Goal: Task Accomplishment & Management: Manage account settings

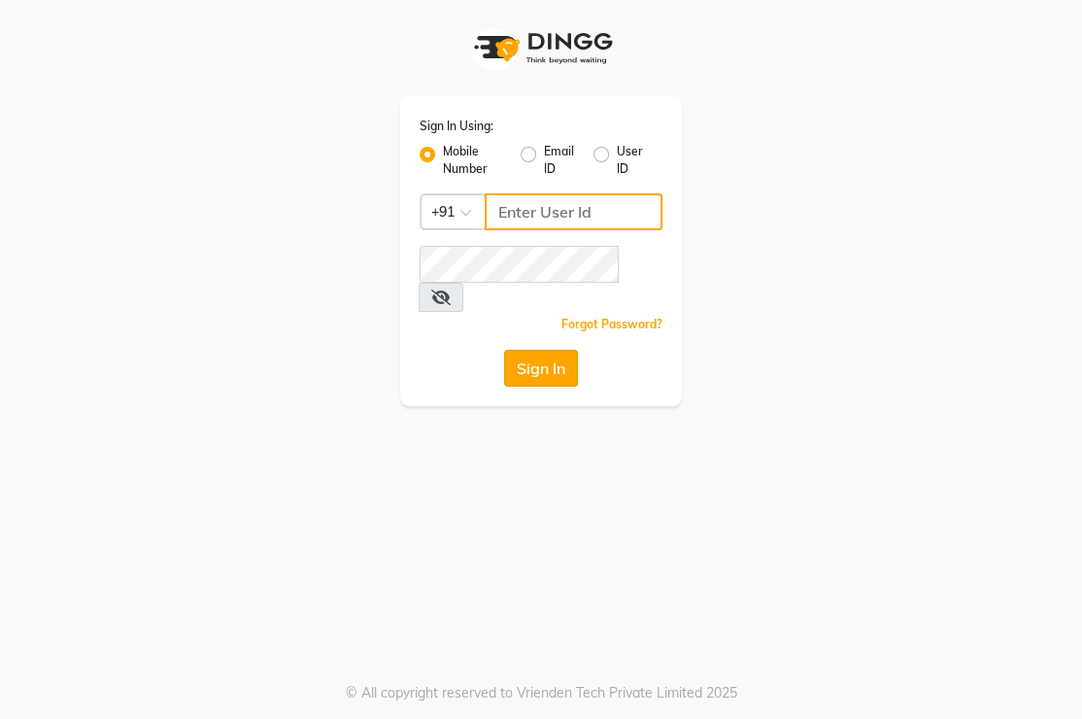
type input "6380259969"
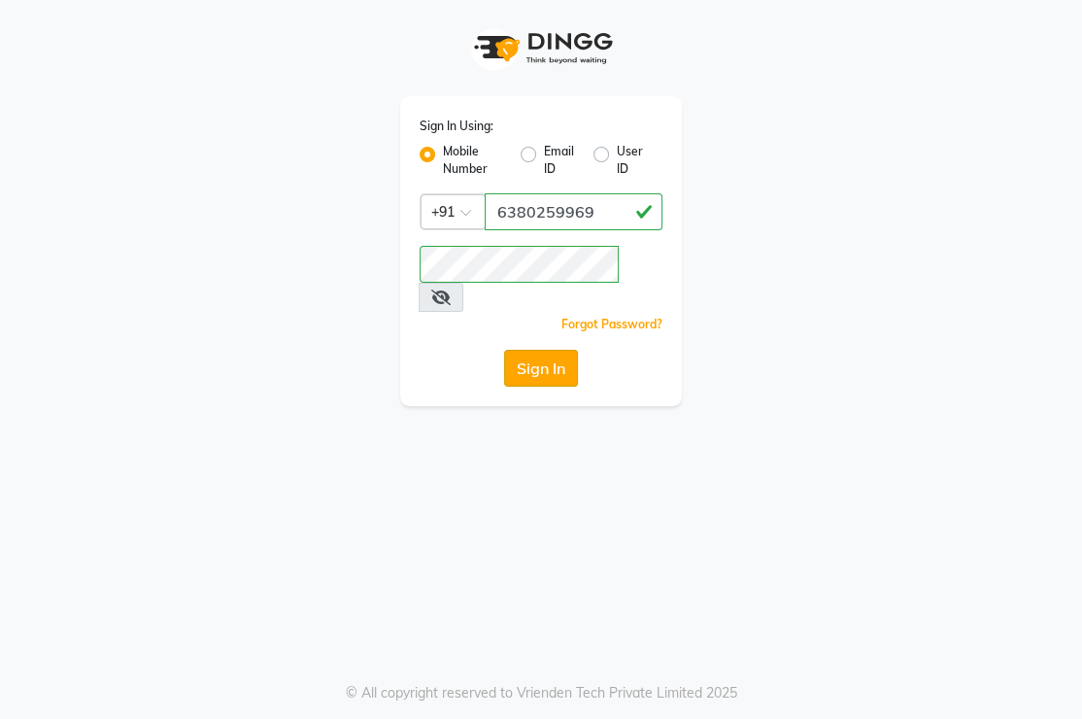
click at [558, 350] on button "Sign In" at bounding box center [541, 368] width 74 height 37
click at [558, 350] on div "Sign In" at bounding box center [541, 368] width 243 height 37
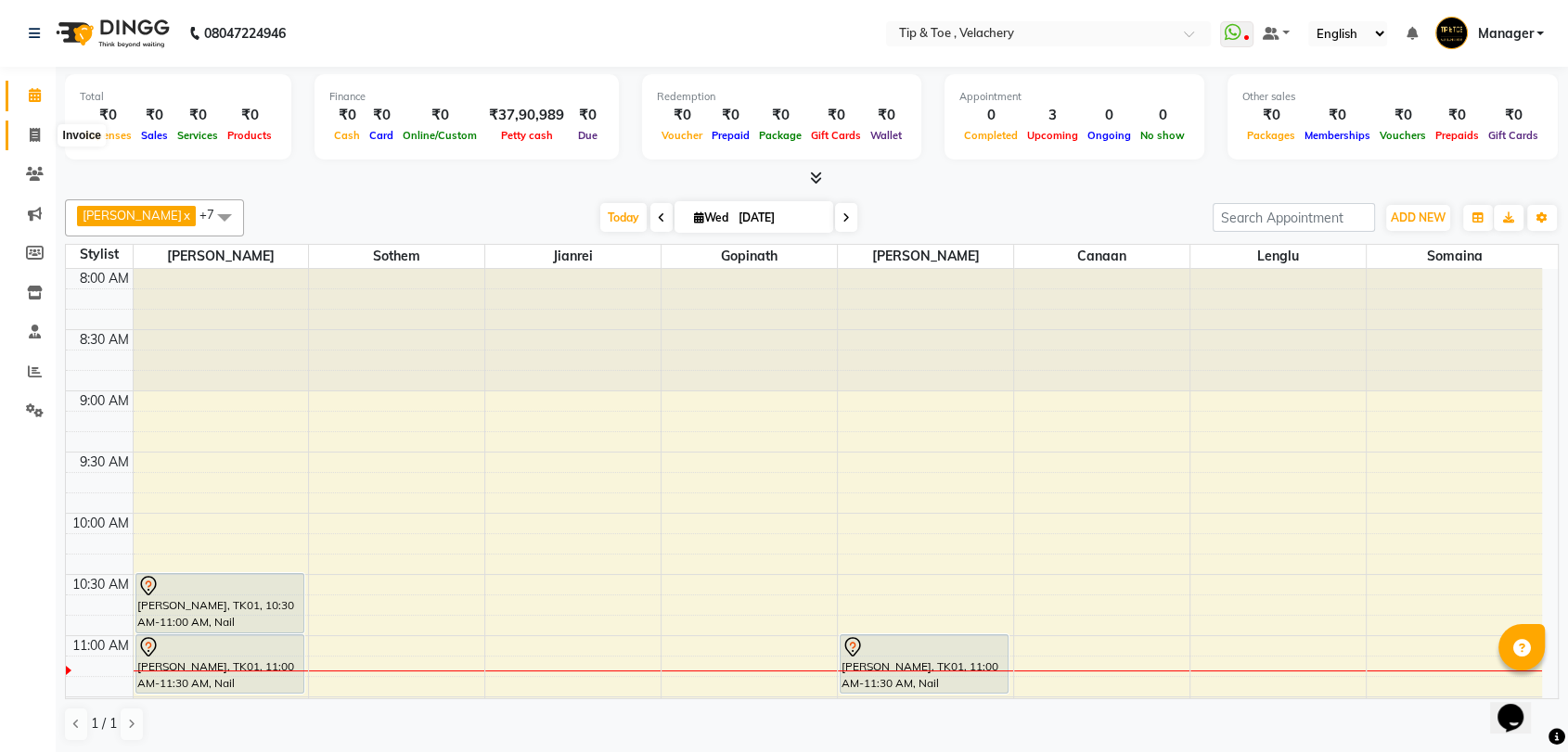
click at [30, 130] on icon at bounding box center [34, 135] width 11 height 14
select select "service"
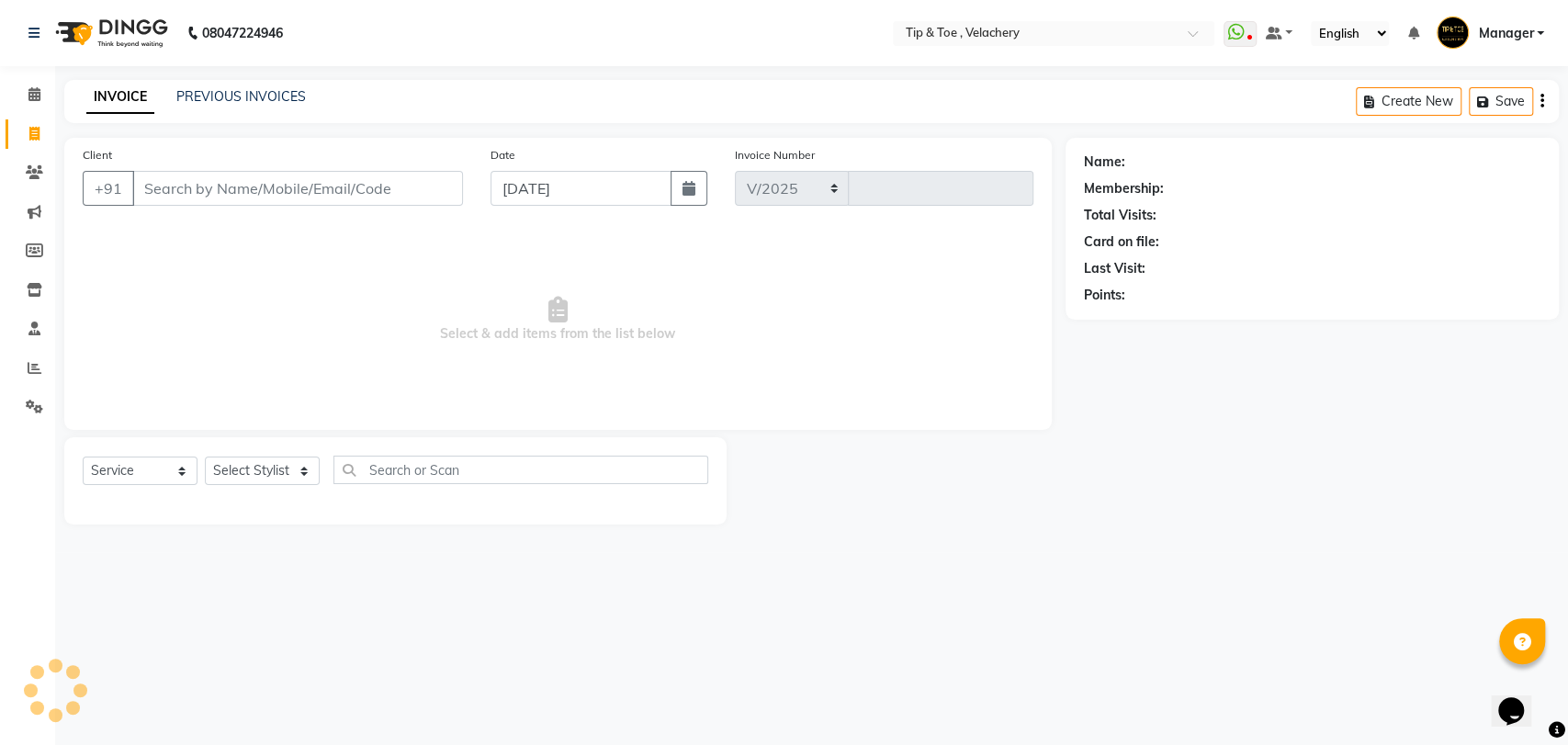
select select "5863"
type input "2004"
click at [35, 96] on icon at bounding box center [34, 94] width 12 height 14
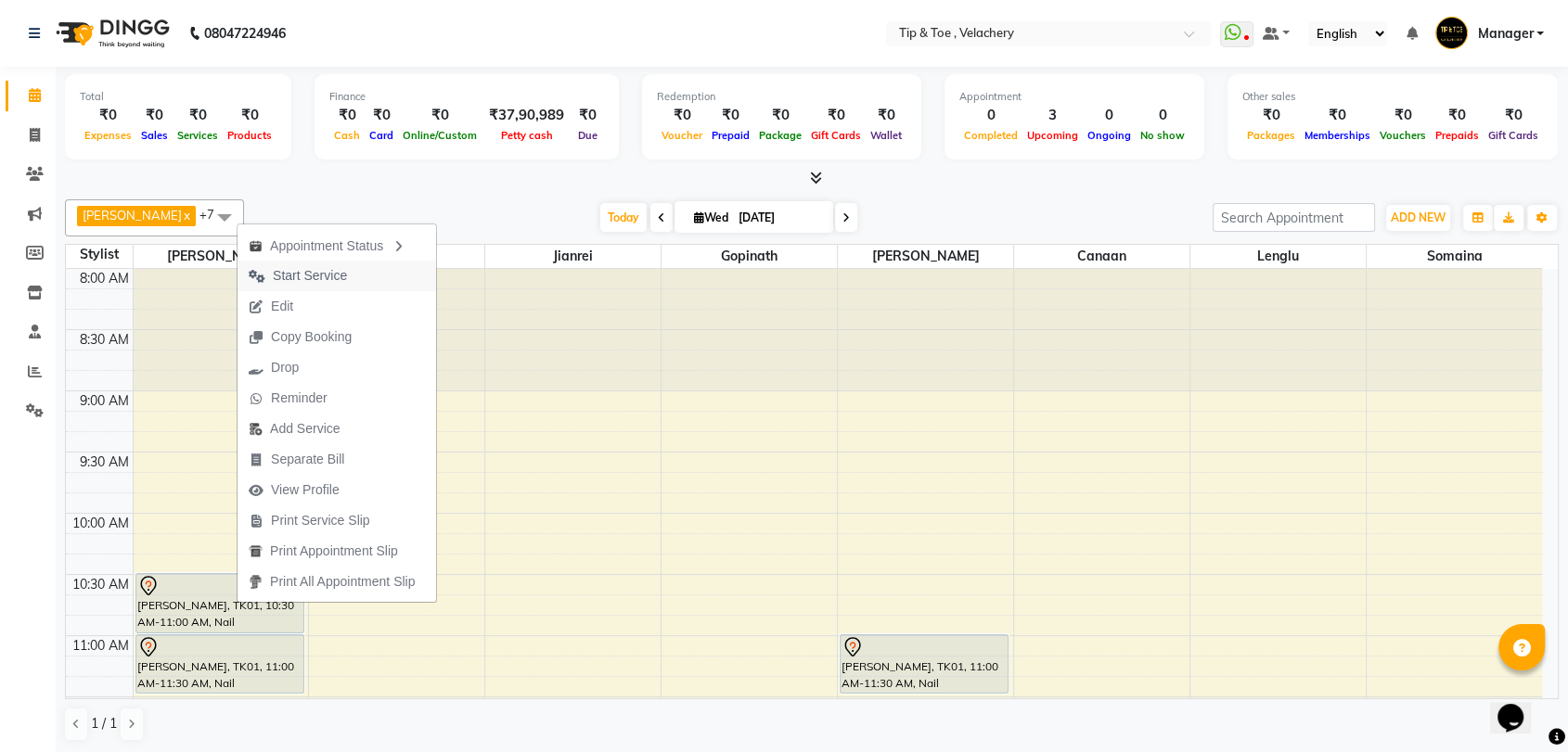
click at [310, 274] on span "Start Service" at bounding box center [310, 276] width 74 height 19
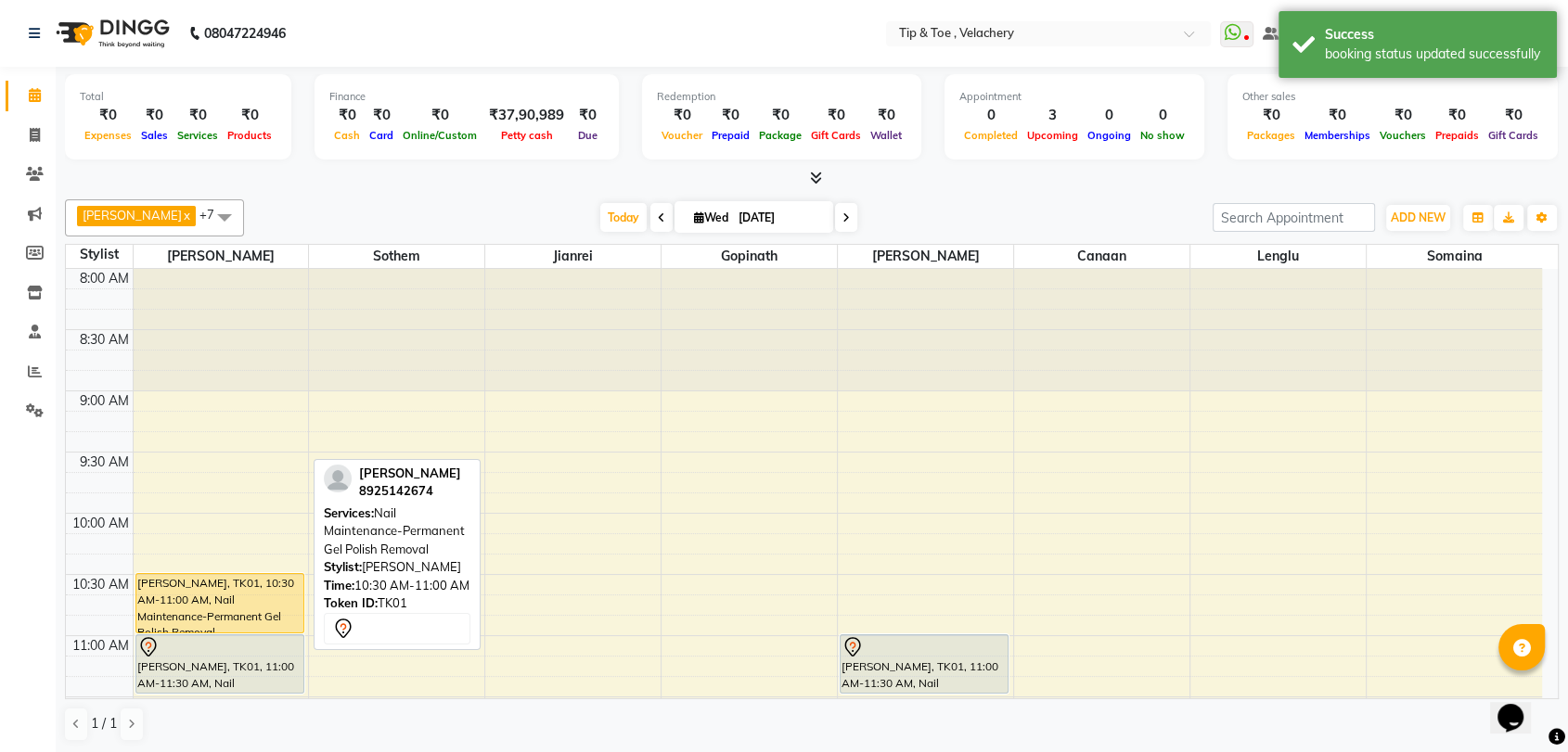
click at [208, 592] on div "Hee Eun, TK01, 10:30 AM-11:00 AM, Nail Maintenance-Permanent Gel Polish Removal" at bounding box center [220, 602] width 167 height 58
select select "7"
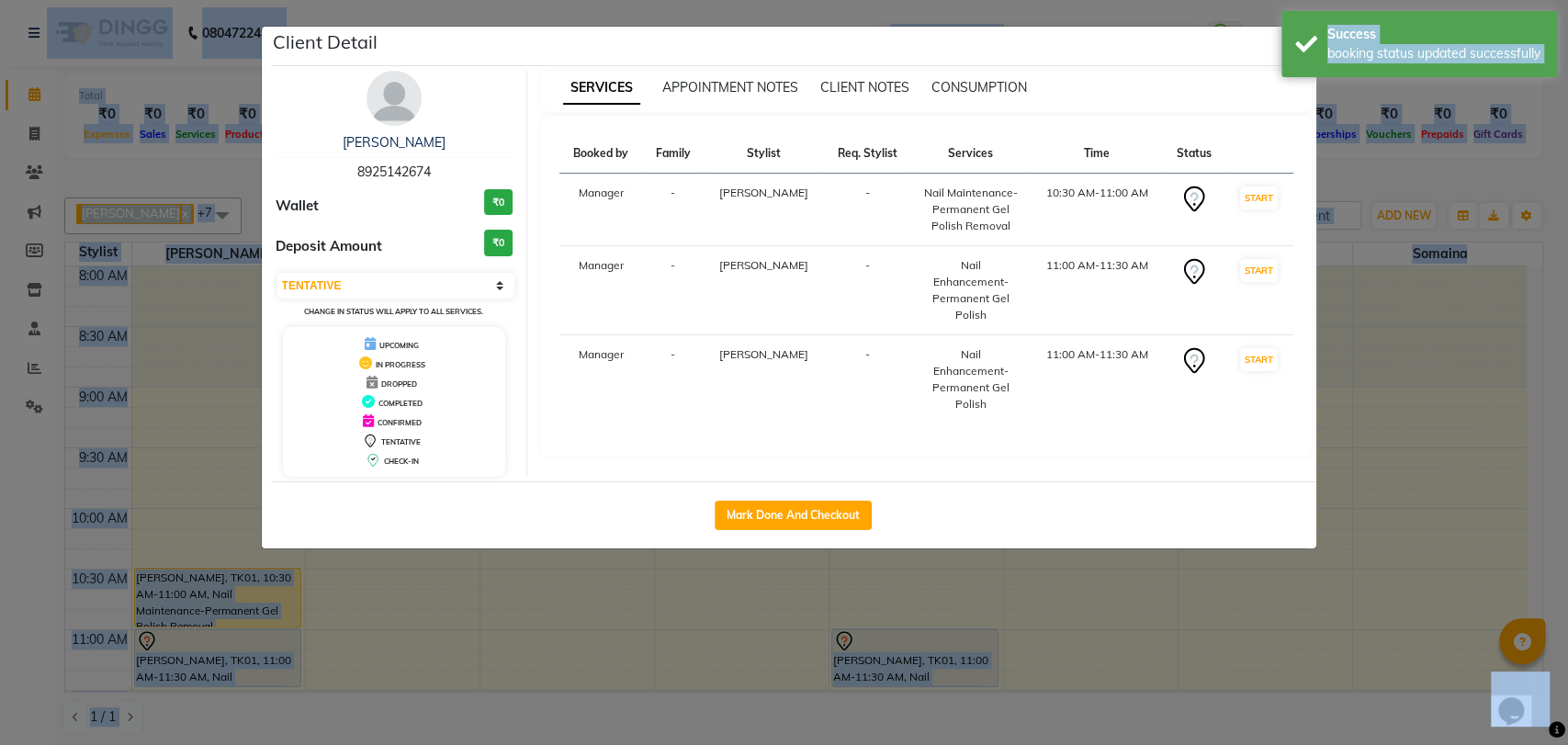
click at [205, 590] on ngb-modal-window "Client Detail Hee Eun 8925142674 Wallet ₹0 Deposit Amount ₹0 Select IN SERVICE …" at bounding box center [784, 372] width 1568 height 745
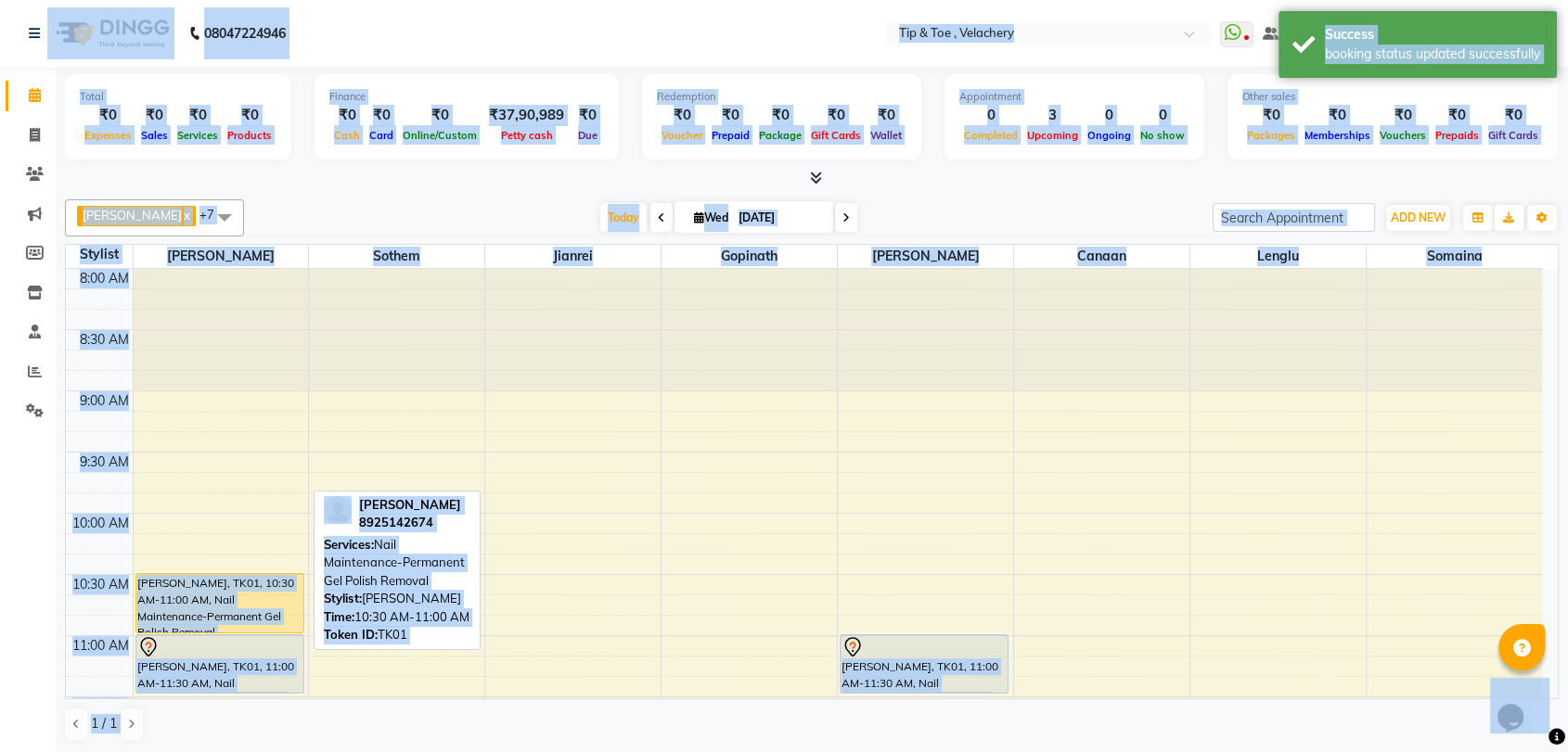
click at [211, 614] on div "Hee Eun, TK01, 10:30 AM-11:00 AM, Nail Maintenance-Permanent Gel Polish Removal" at bounding box center [220, 602] width 167 height 58
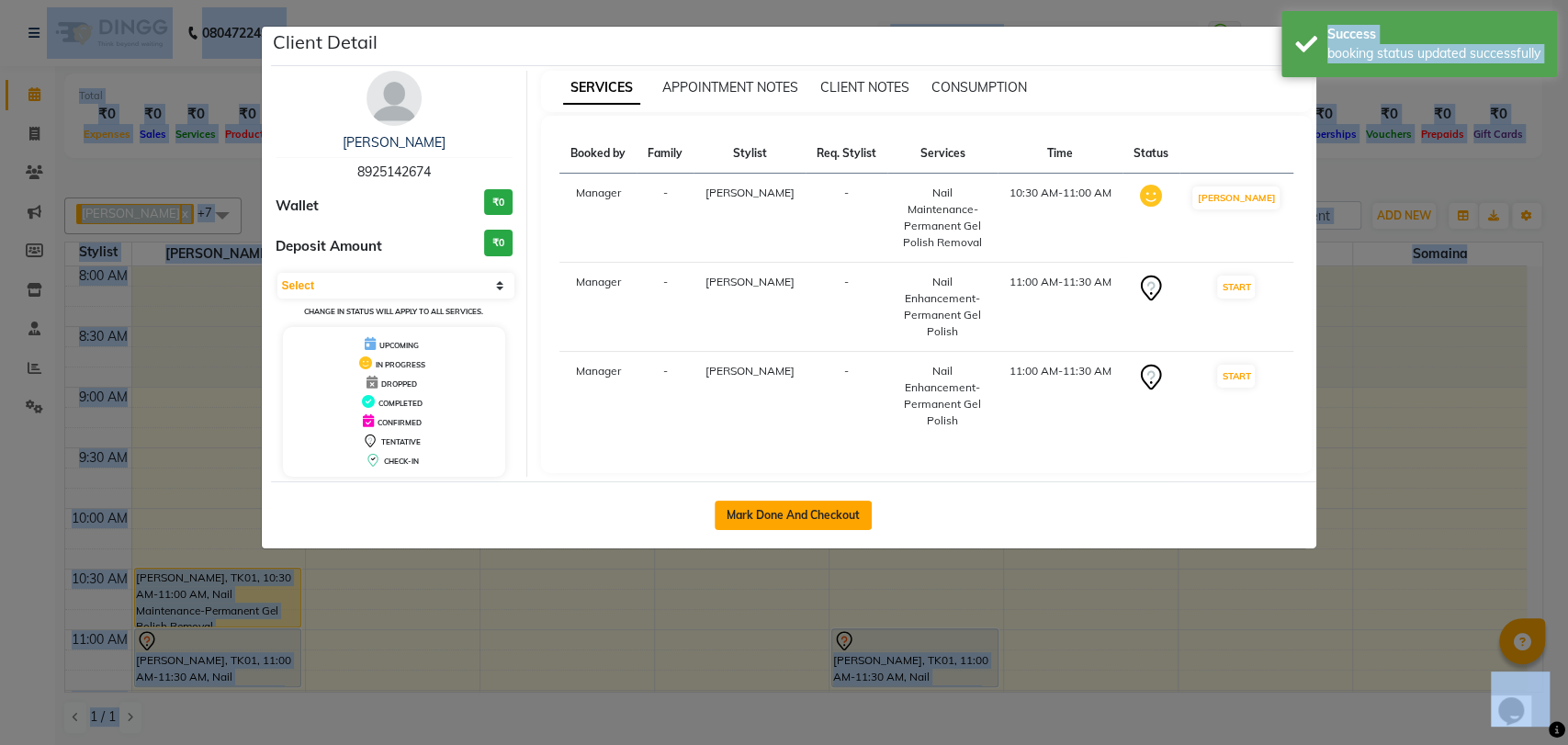
click at [814, 513] on button "Mark Done And Checkout" at bounding box center [793, 515] width 157 height 29
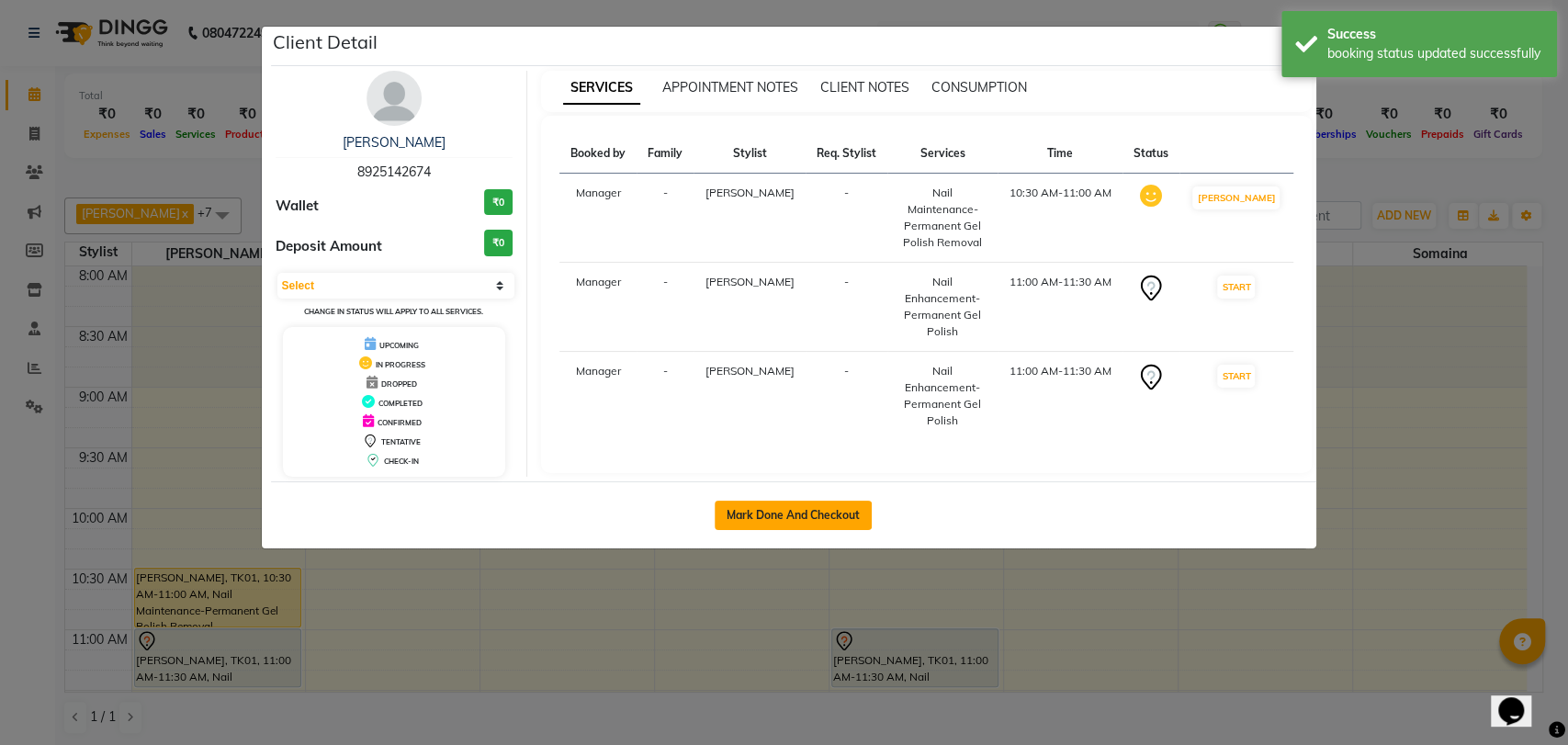
select select "service"
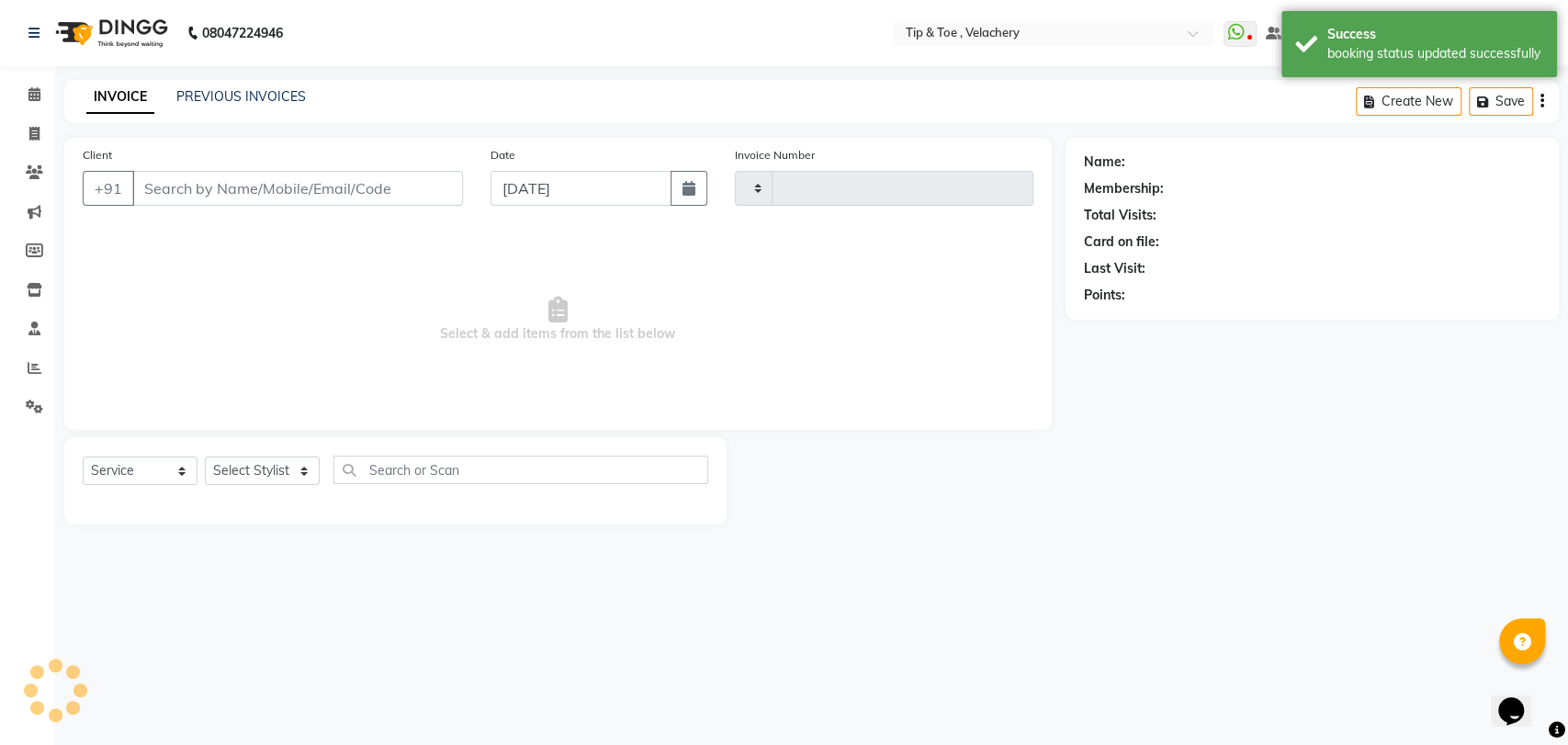
type input "2004"
select select "5863"
type input "8925142674"
select select "41027"
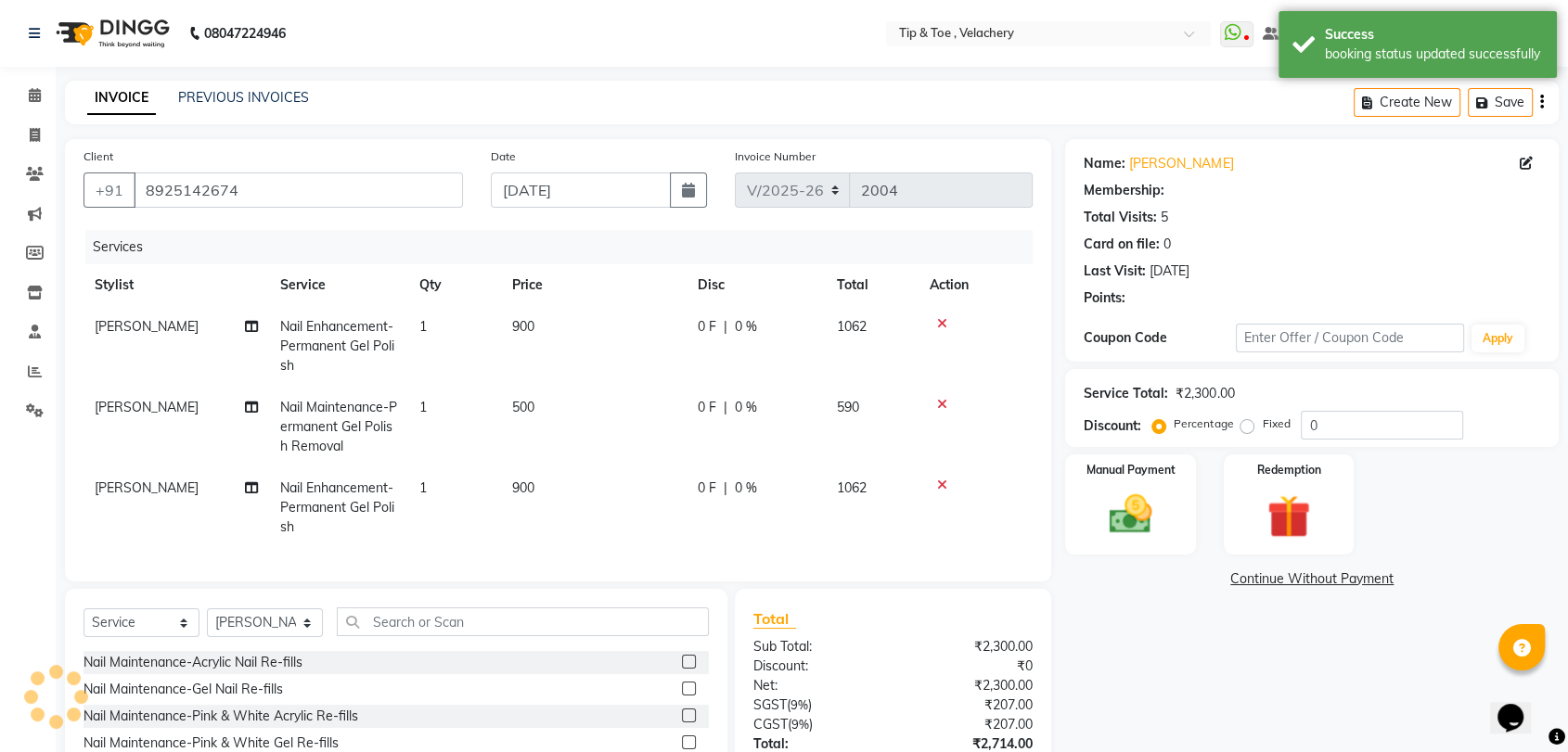
select select "1: Object"
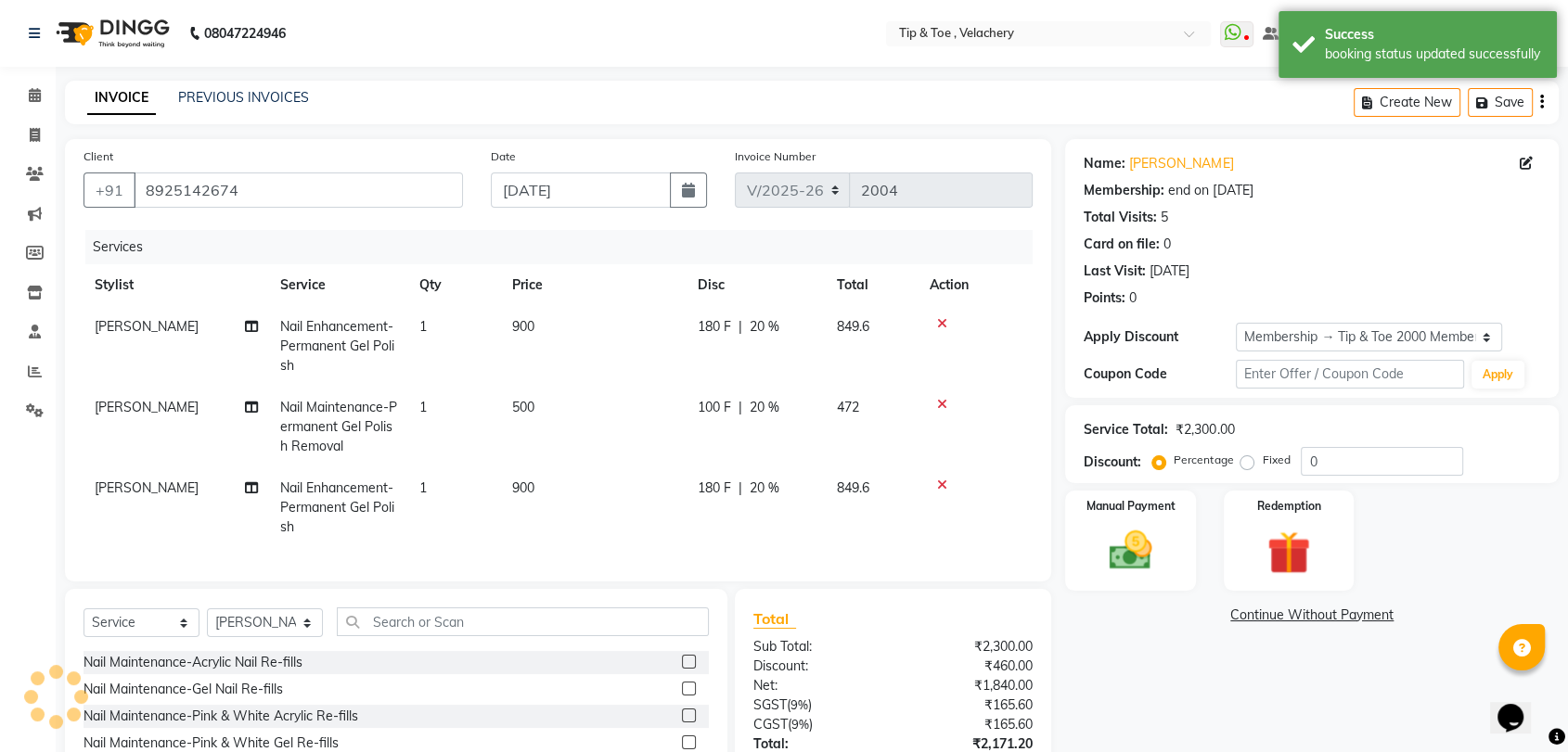
type input "20"
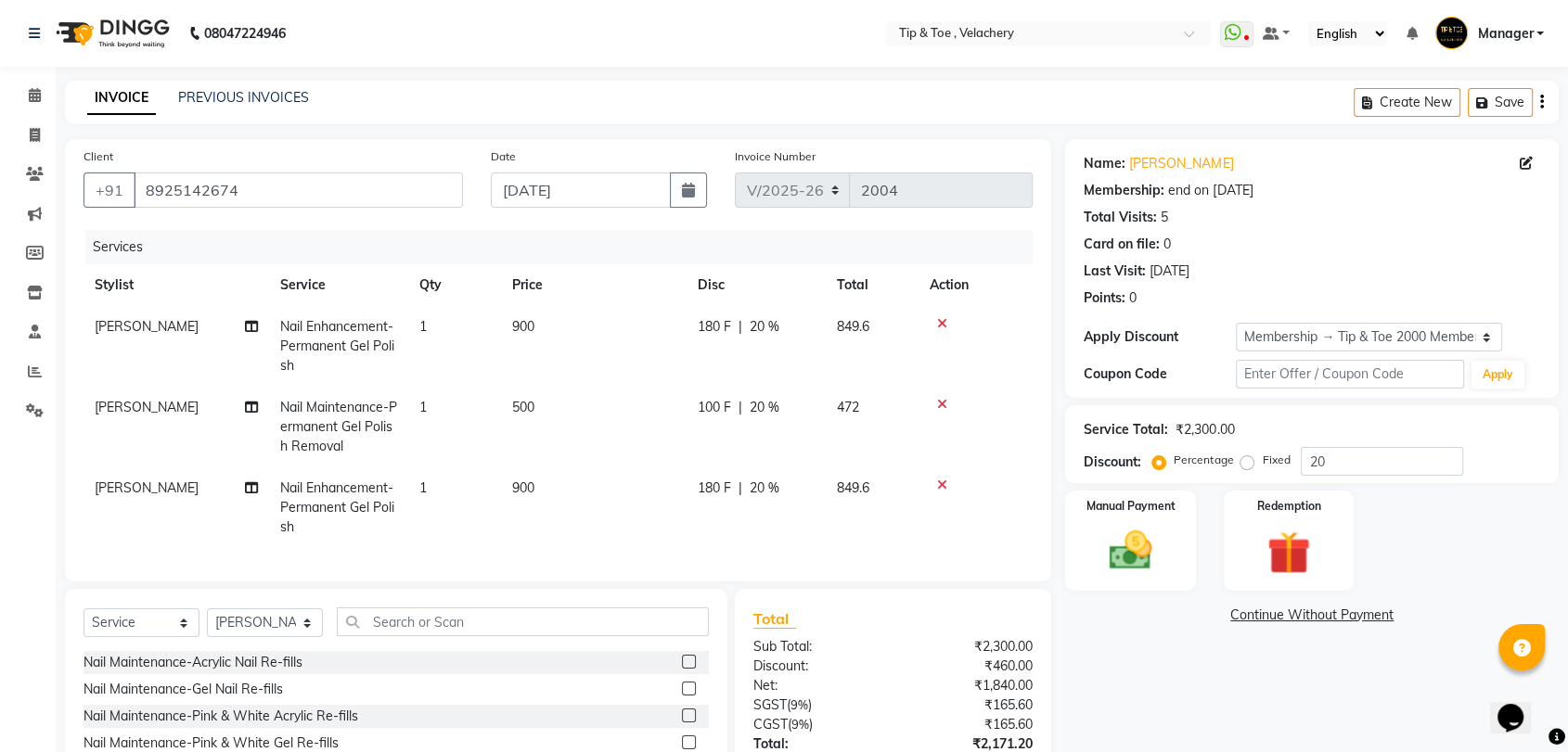
click at [937, 404] on icon at bounding box center [942, 405] width 11 height 13
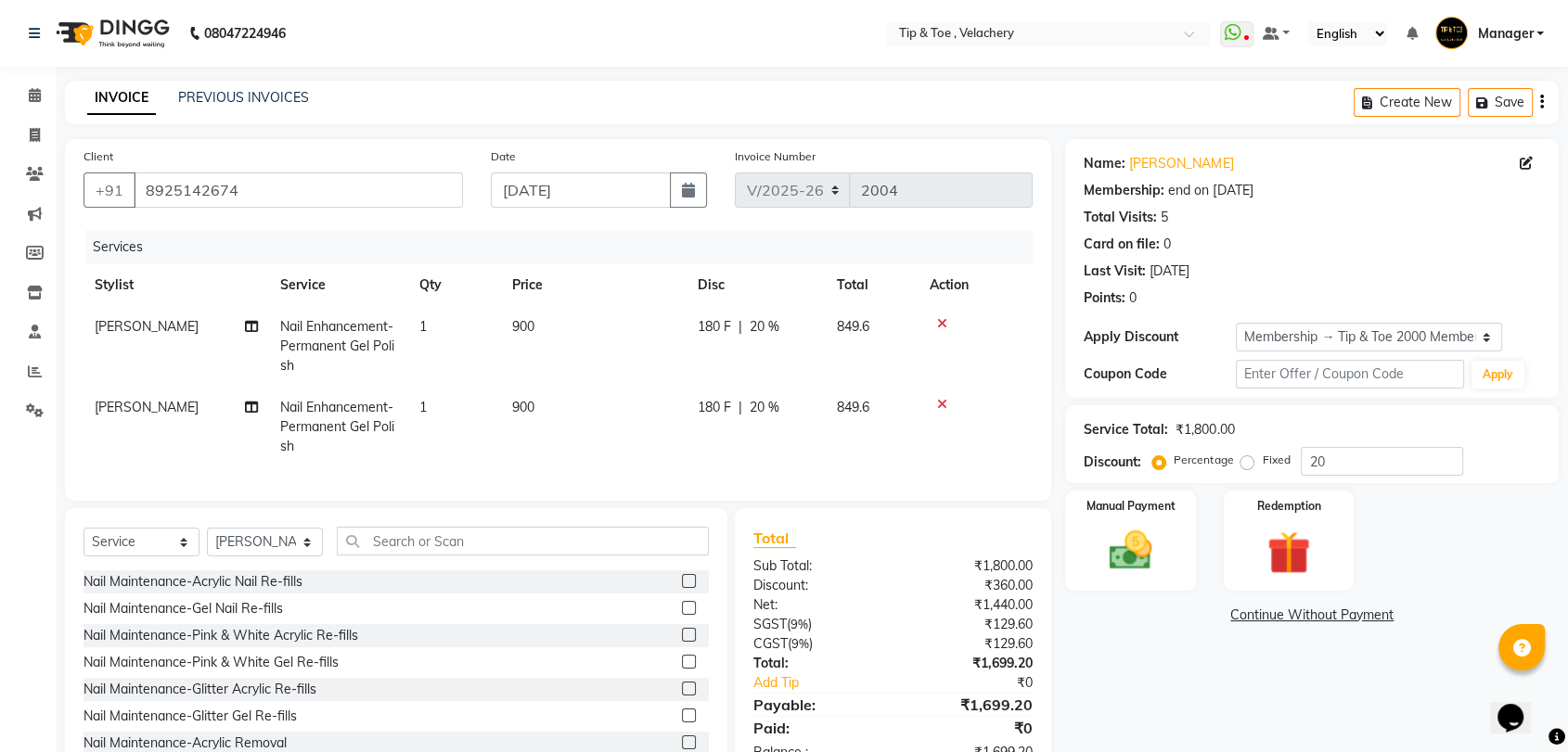
click at [937, 320] on icon at bounding box center [942, 324] width 11 height 13
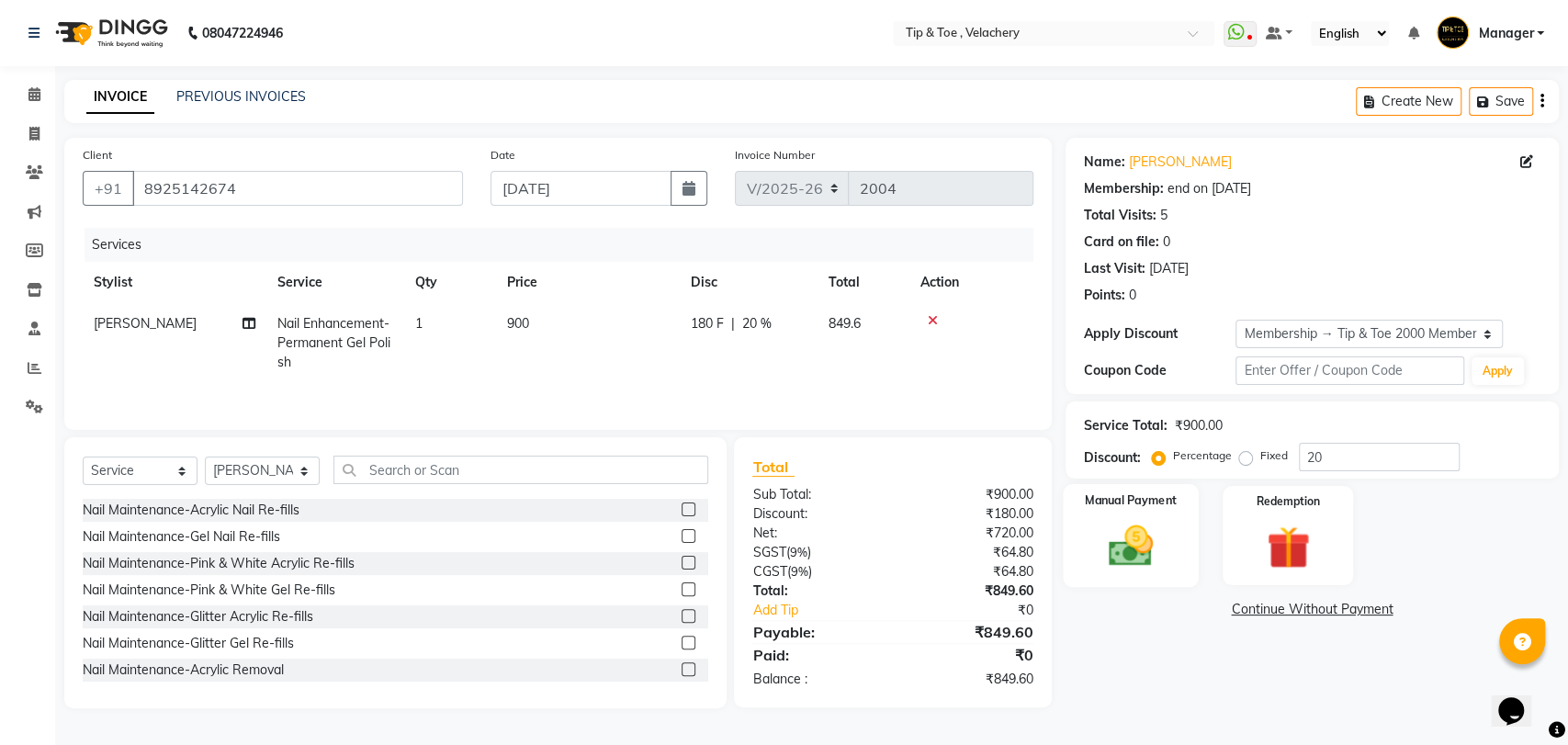
click at [1022, 554] on img at bounding box center [1129, 546] width 73 height 51
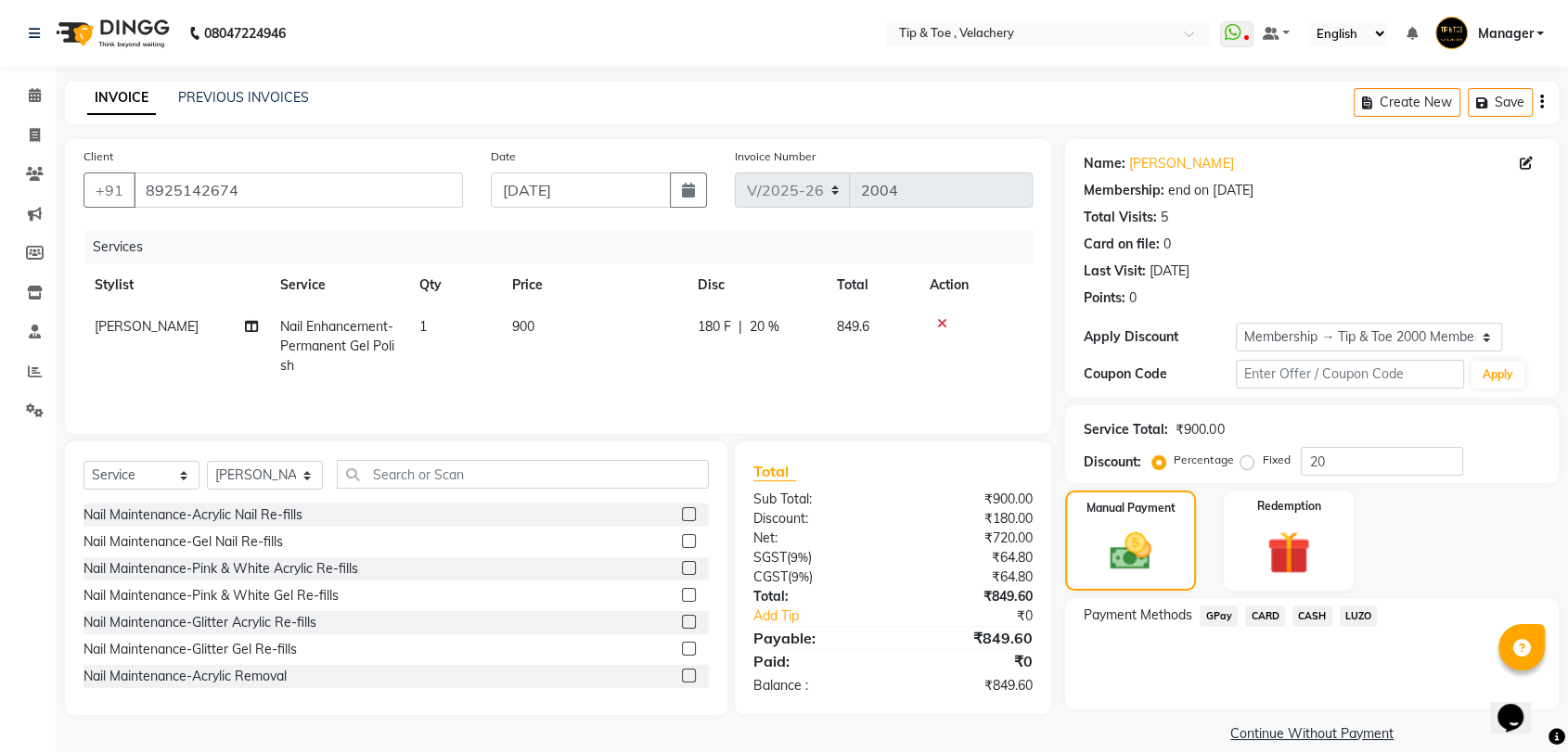
click at [1032, 614] on span "CARD" at bounding box center [1265, 616] width 40 height 21
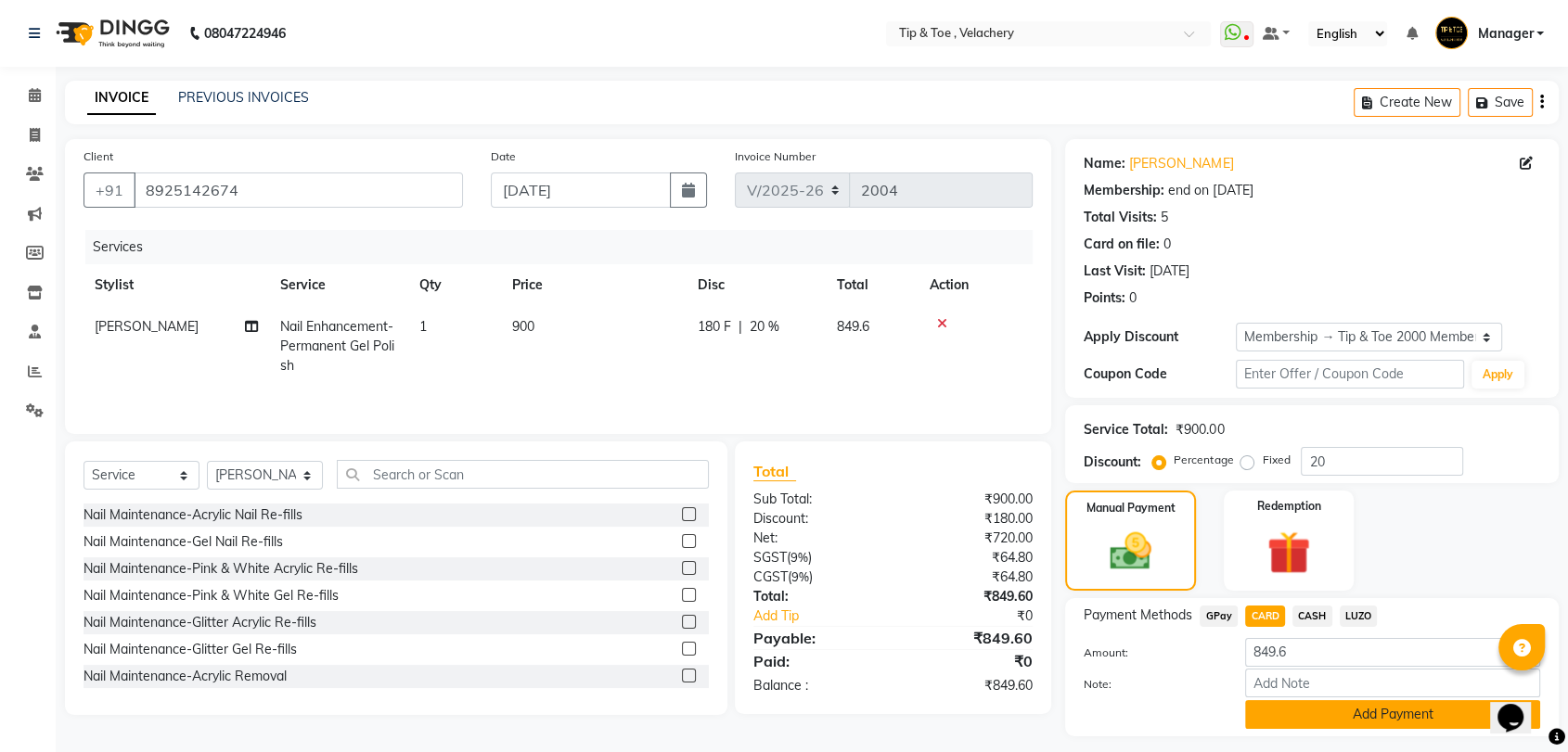
click at [1032, 685] on button "Add Payment" at bounding box center [1392, 715] width 295 height 29
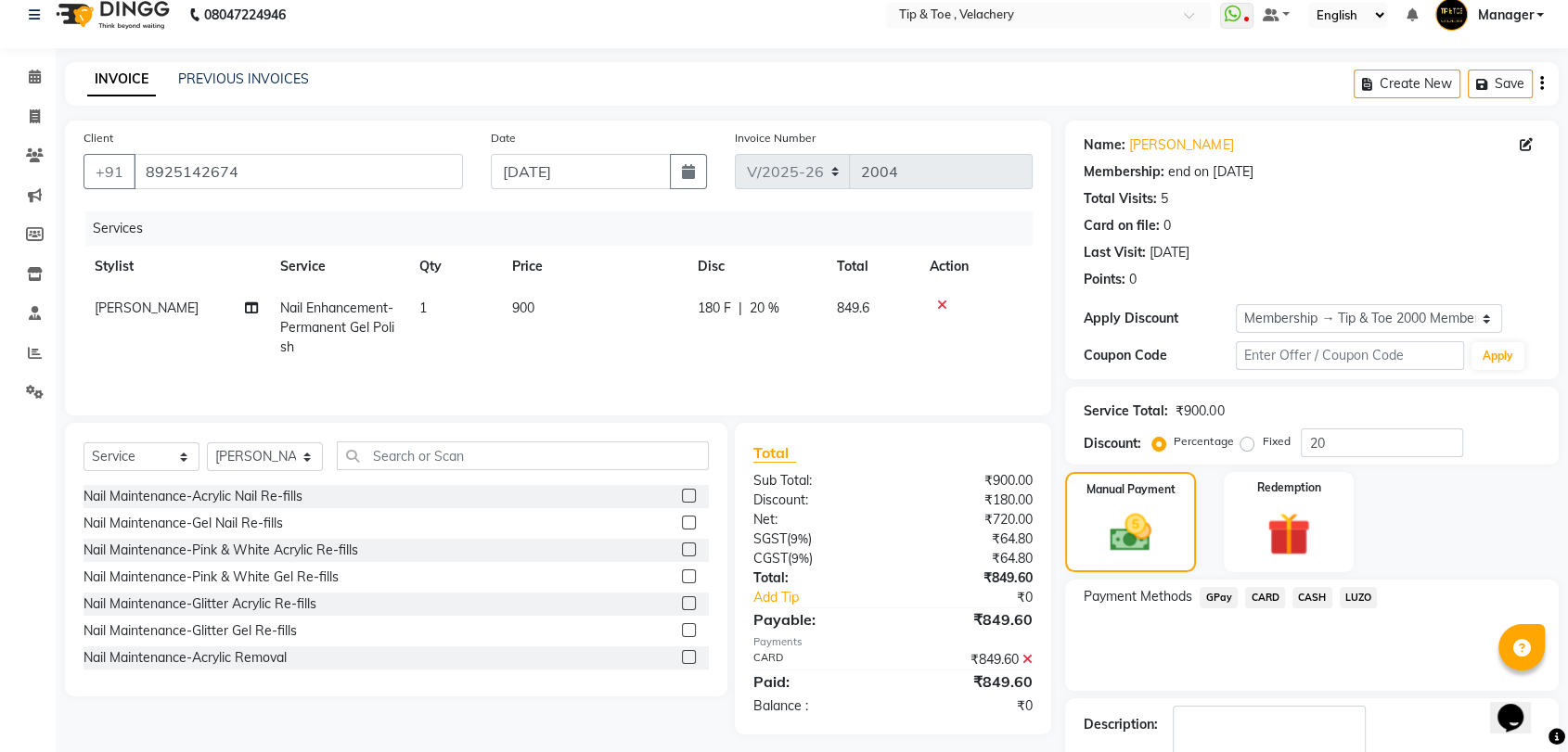
scroll to position [126, 0]
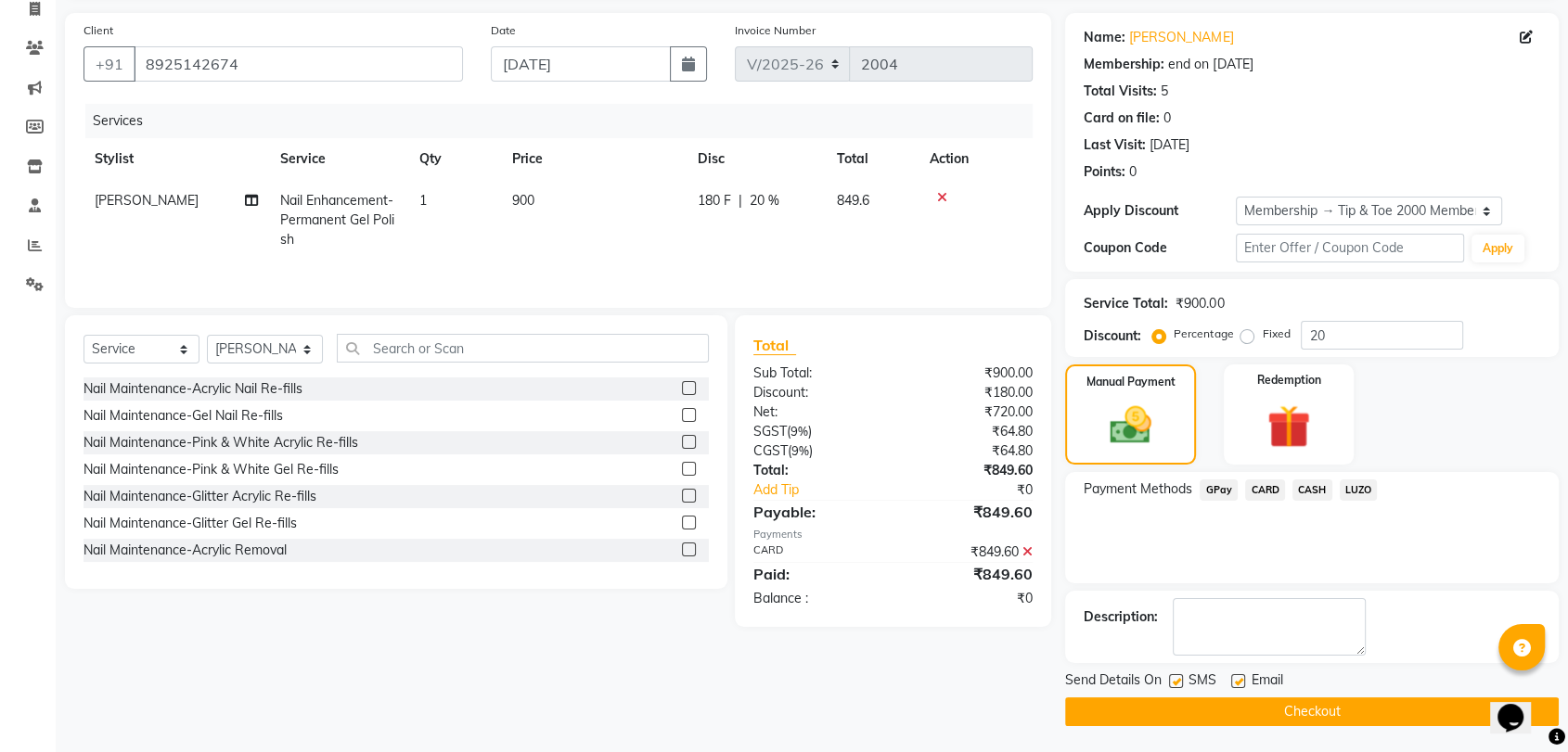
click at [1032, 674] on label at bounding box center [1238, 680] width 14 height 14
click at [1032, 676] on input "checkbox" at bounding box center [1237, 681] width 12 height 12
checkbox input "false"
click at [1032, 685] on button "Checkout" at bounding box center [1311, 712] width 494 height 29
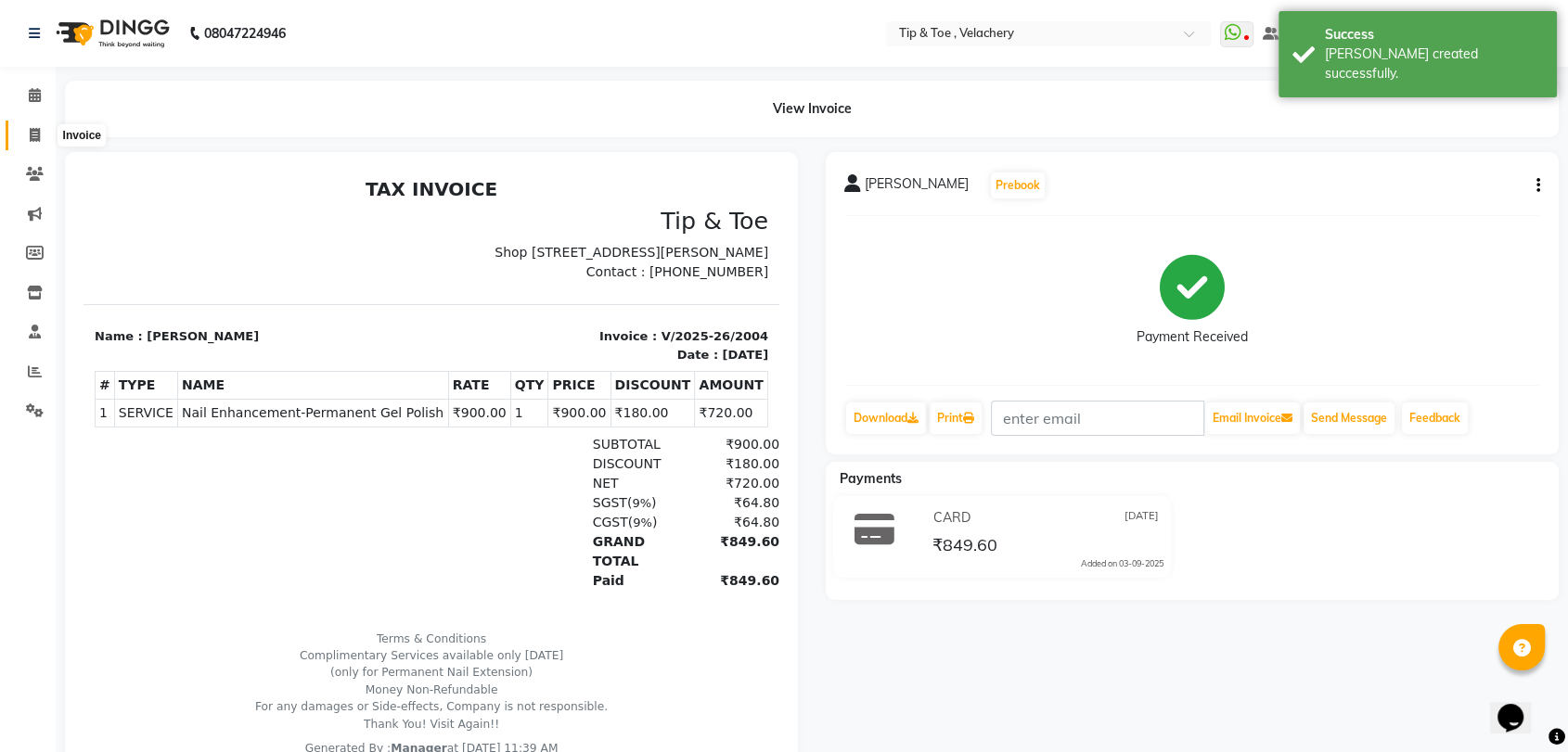
click at [39, 136] on icon at bounding box center [34, 135] width 11 height 14
select select "service"
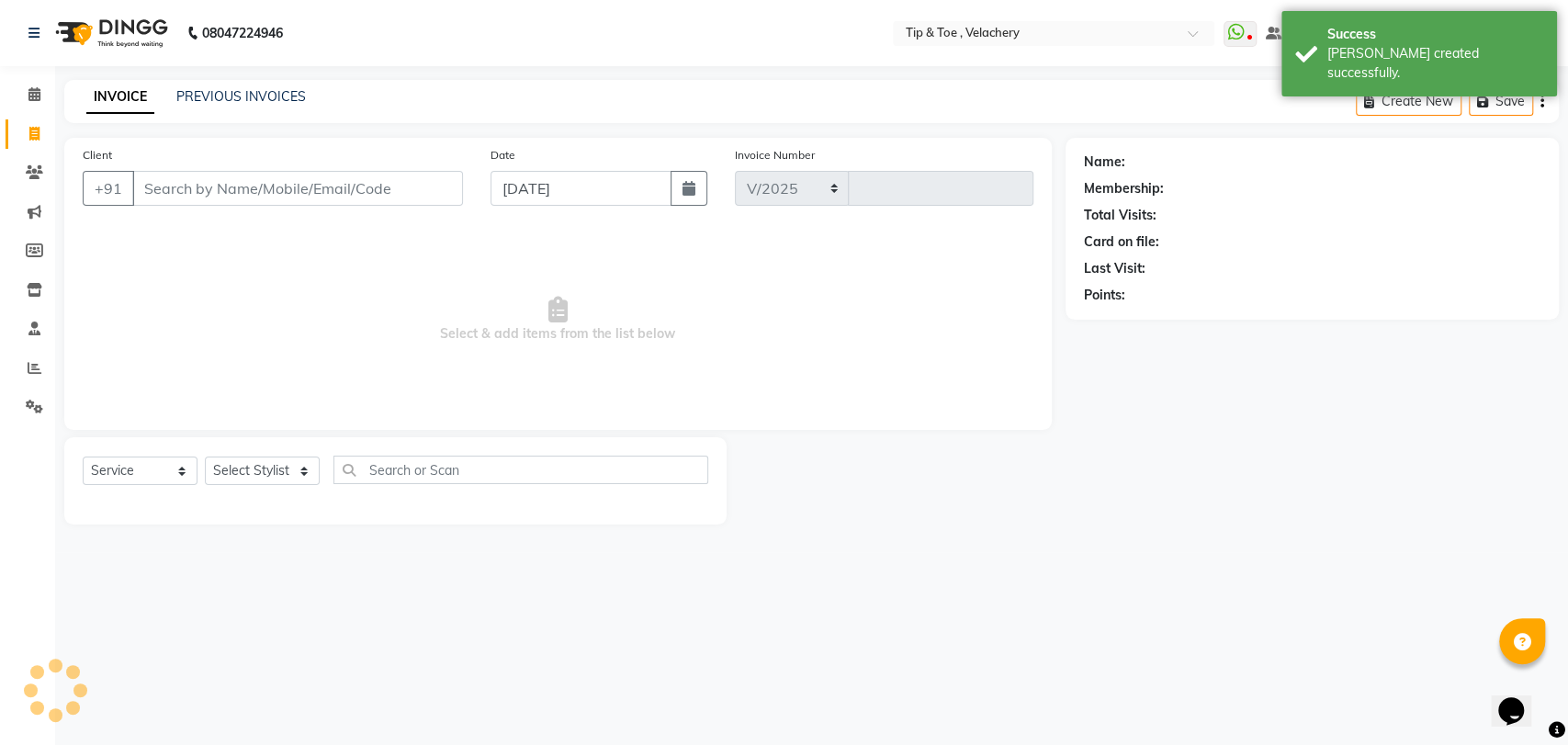
select select "5863"
type input "2005"
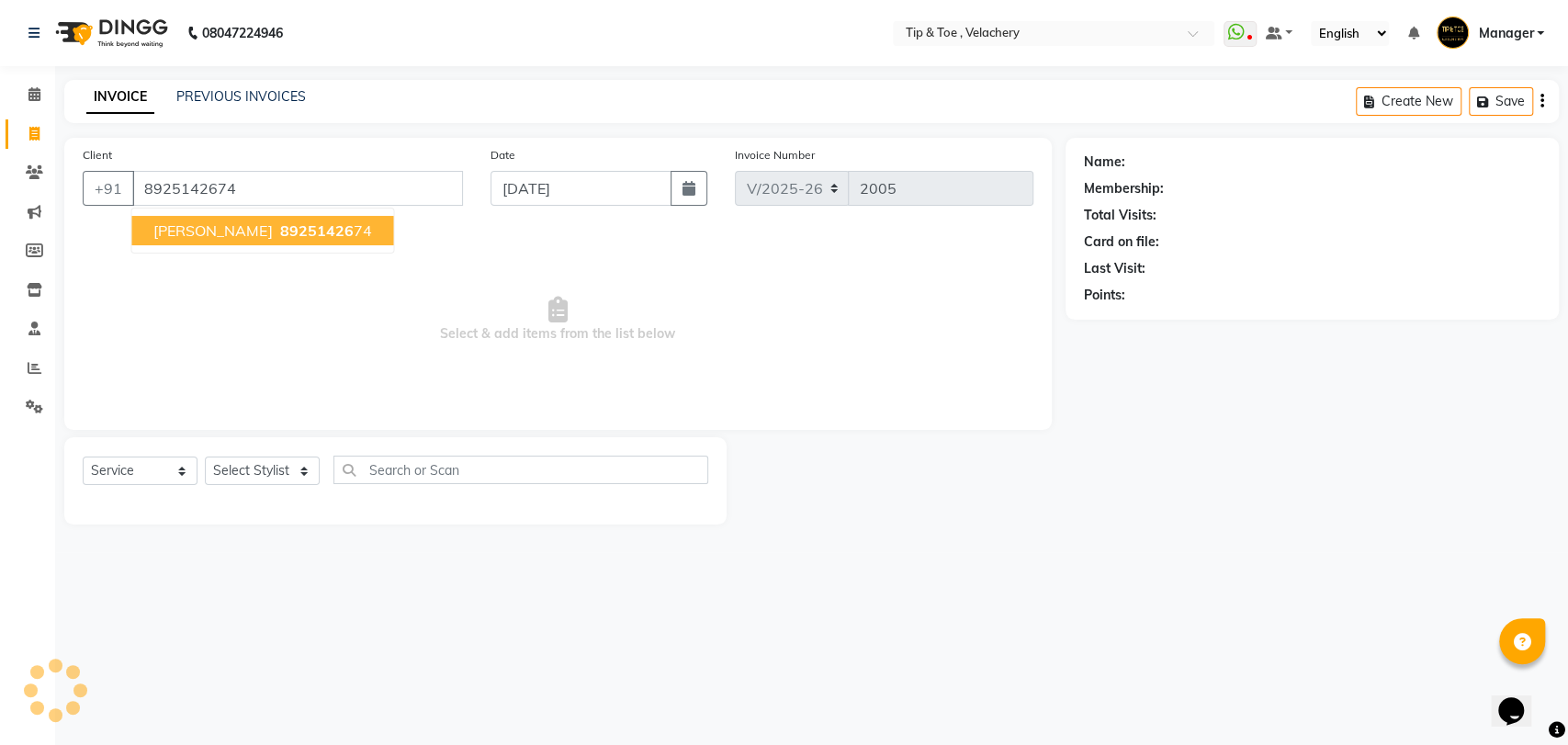
type input "8925142674"
select select "1: Object"
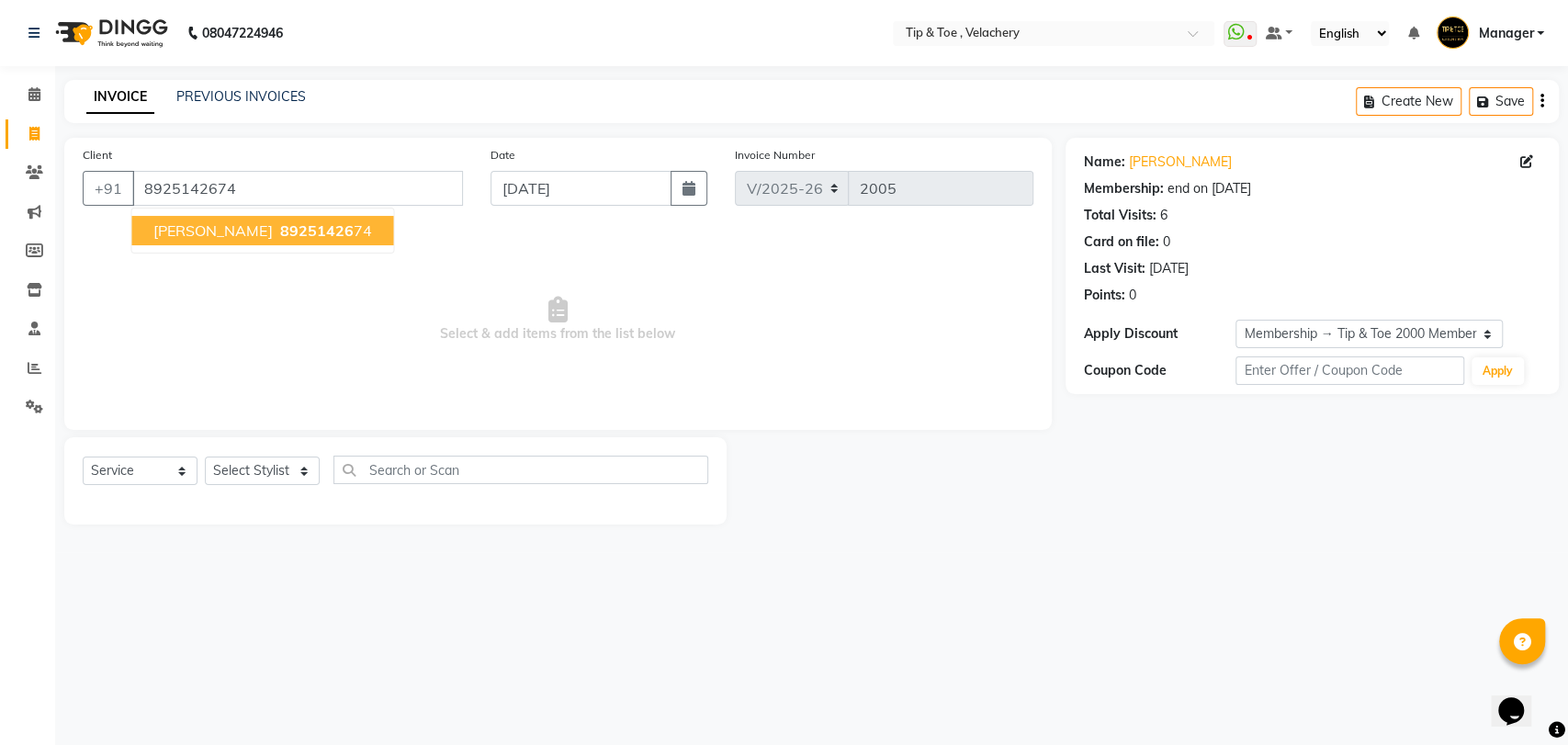
click at [280, 230] on span "89251426" at bounding box center [316, 230] width 74 height 18
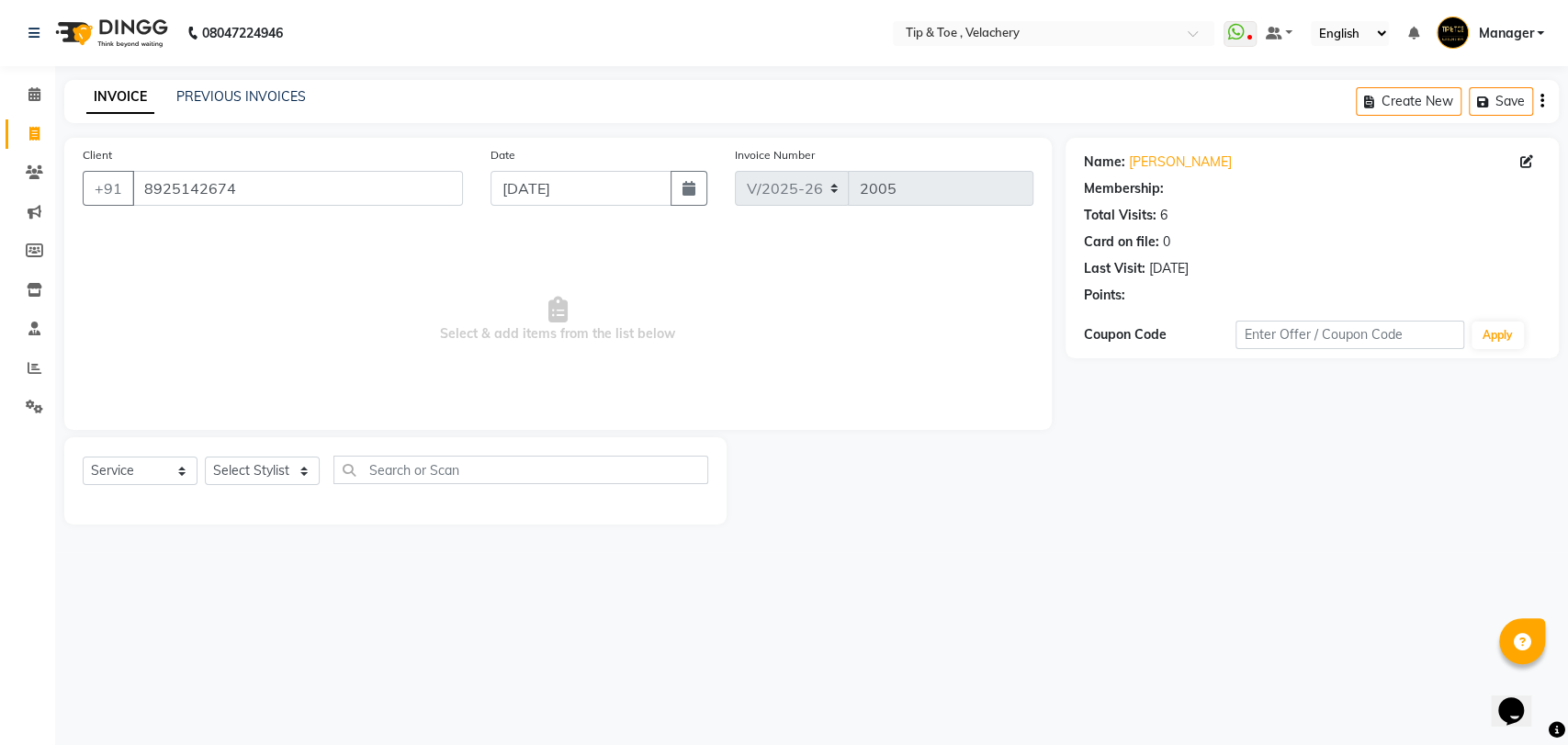
select select "1: Object"
click at [301, 470] on select "Select Stylist Afroz Canaan Gopinath Jianrei Joycee Lenglu Manager Sharmila Som…" at bounding box center [262, 471] width 114 height 28
select select "41021"
click at [205, 457] on select "Select Stylist Afroz Canaan Gopinath Jianrei Joycee Lenglu Manager Sharmila Som…" at bounding box center [262, 471] width 114 height 28
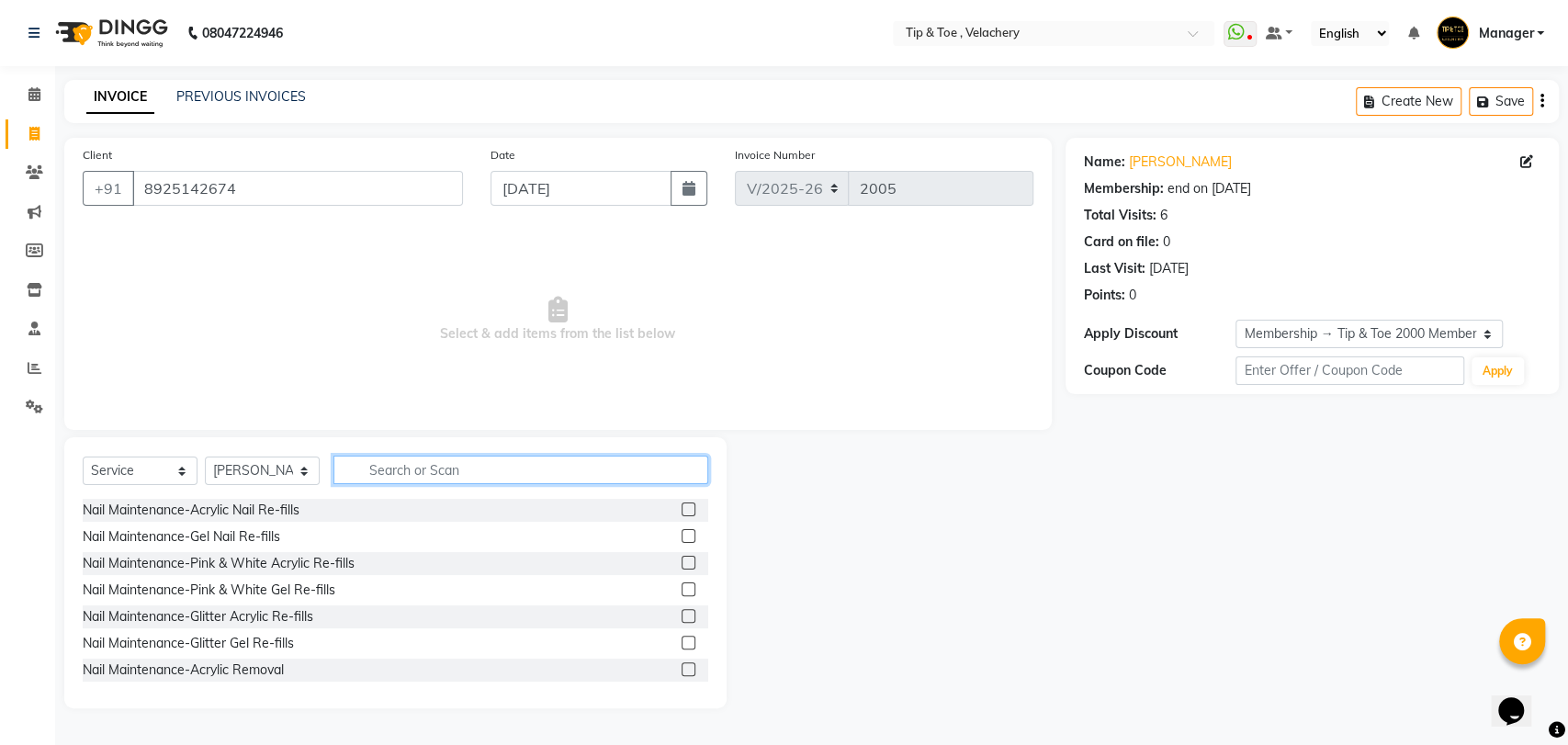
click at [380, 470] on input "text" at bounding box center [521, 470] width 374 height 28
type input "p"
type input "perma"
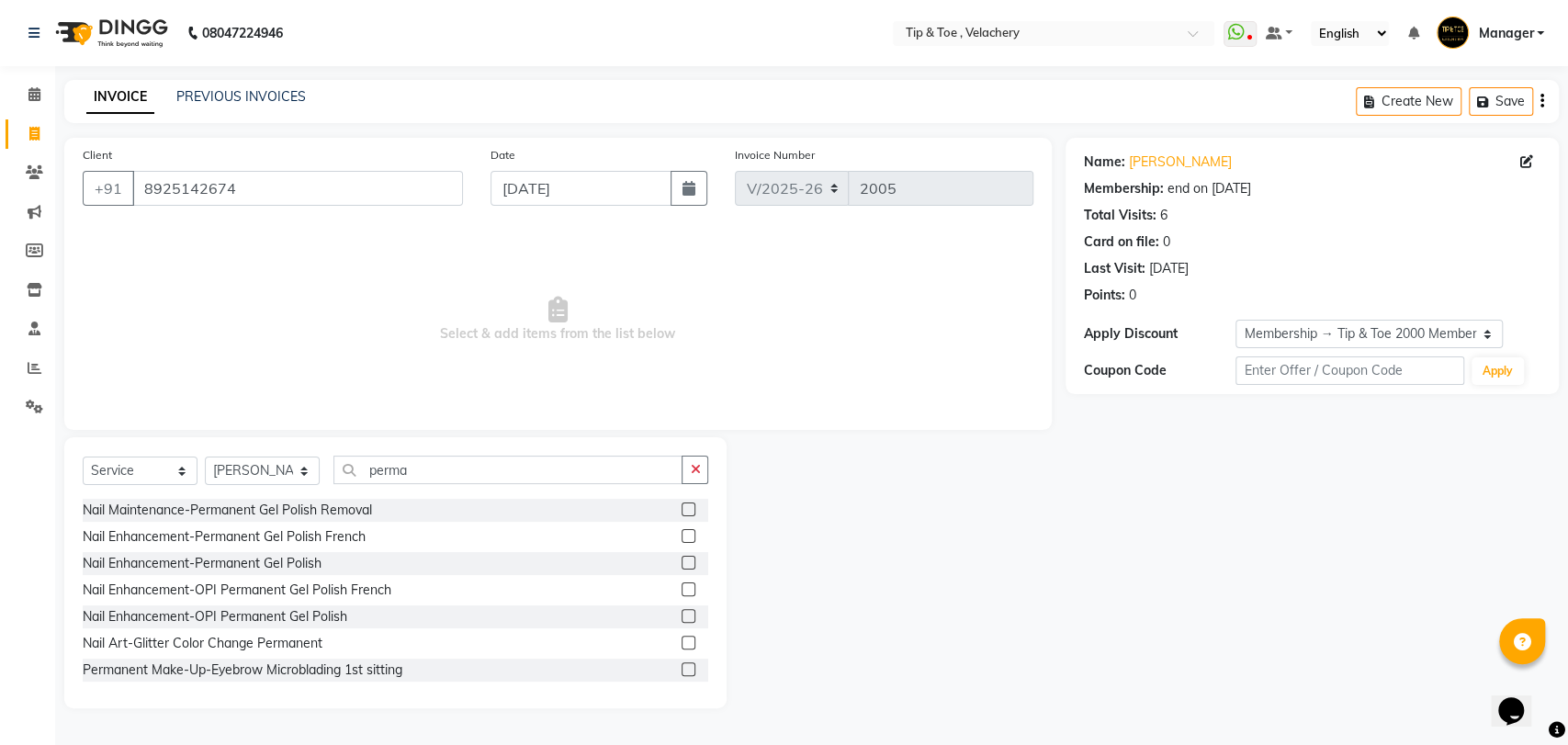
click at [682, 508] on div at bounding box center [695, 511] width 26 height 23
click at [681, 508] on label at bounding box center [688, 509] width 14 height 14
click at [681, 508] on input "checkbox" at bounding box center [687, 510] width 12 height 12
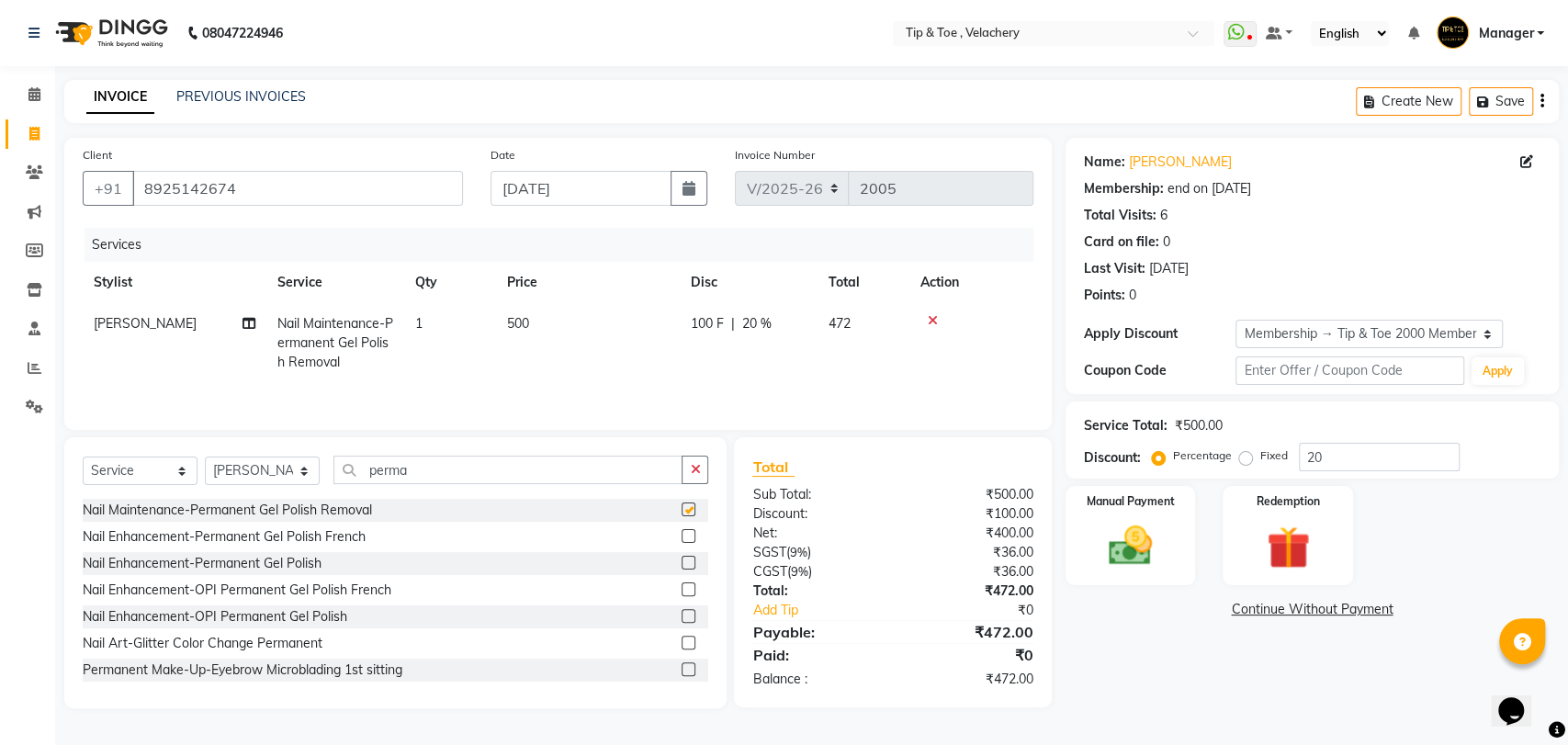
checkbox input "false"
click at [451, 472] on input "perma" at bounding box center [508, 470] width 349 height 28
type input "p"
type input "perm"
click at [681, 562] on label at bounding box center [688, 563] width 14 height 14
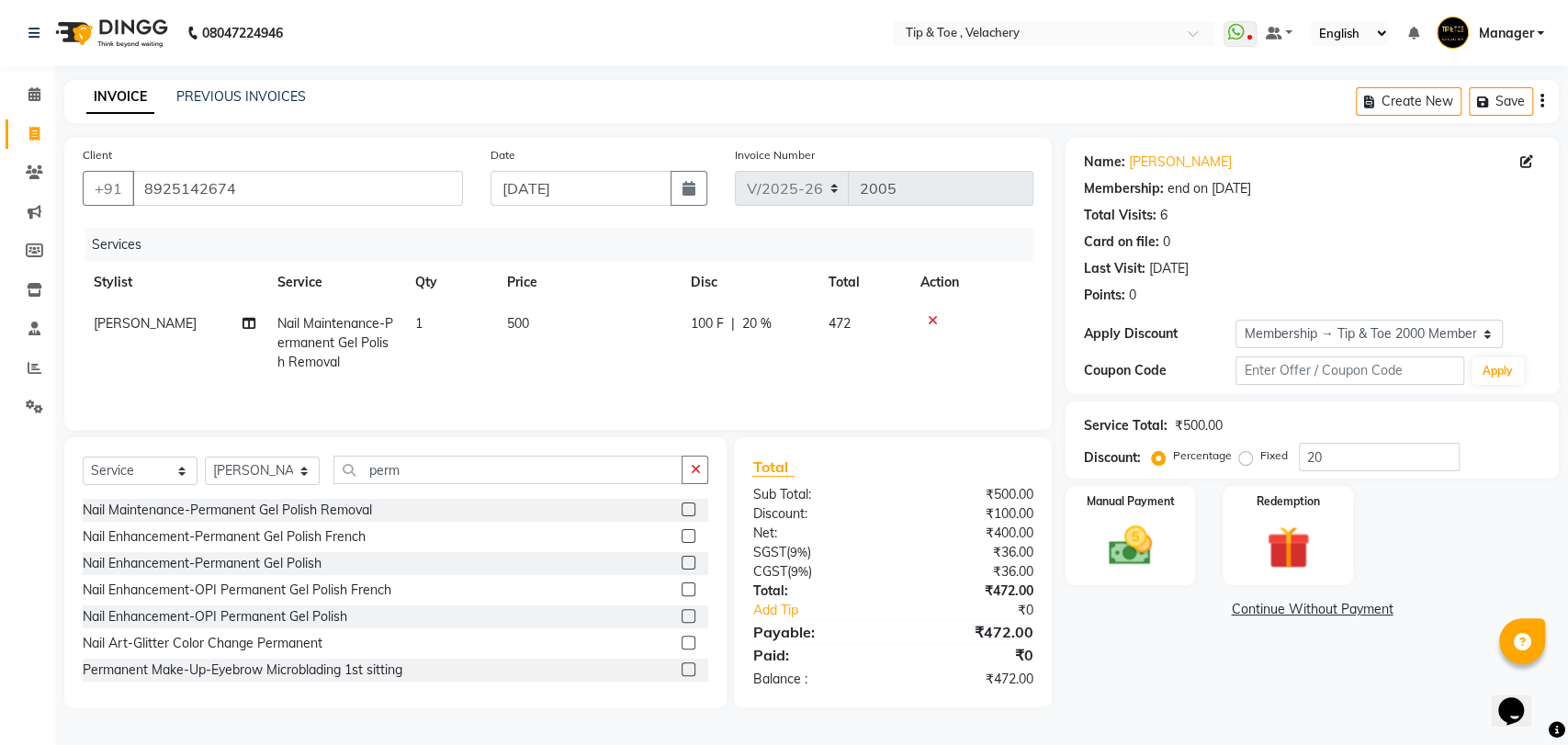
click at [681, 562] on input "checkbox" at bounding box center [687, 563] width 12 height 12
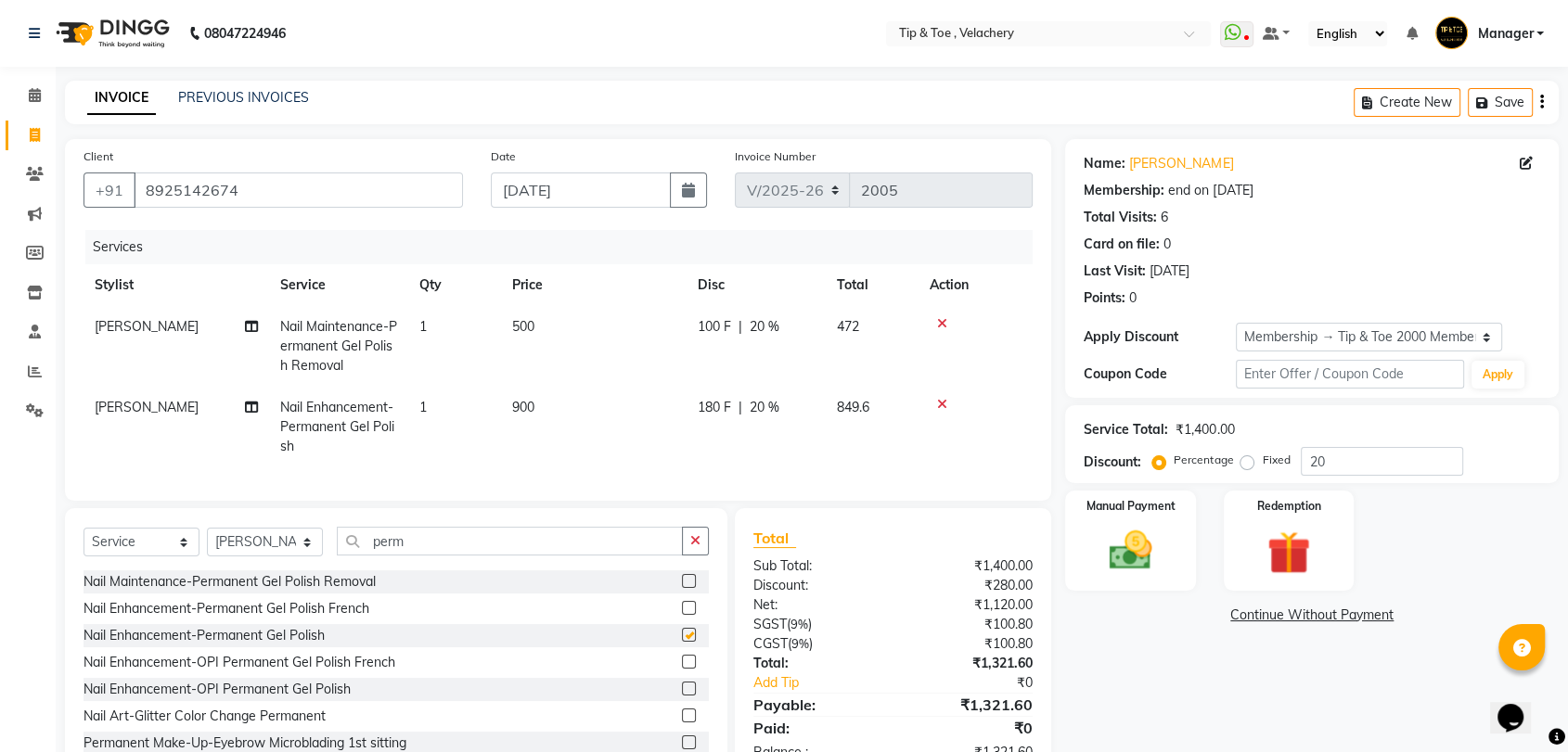
checkbox input "false"
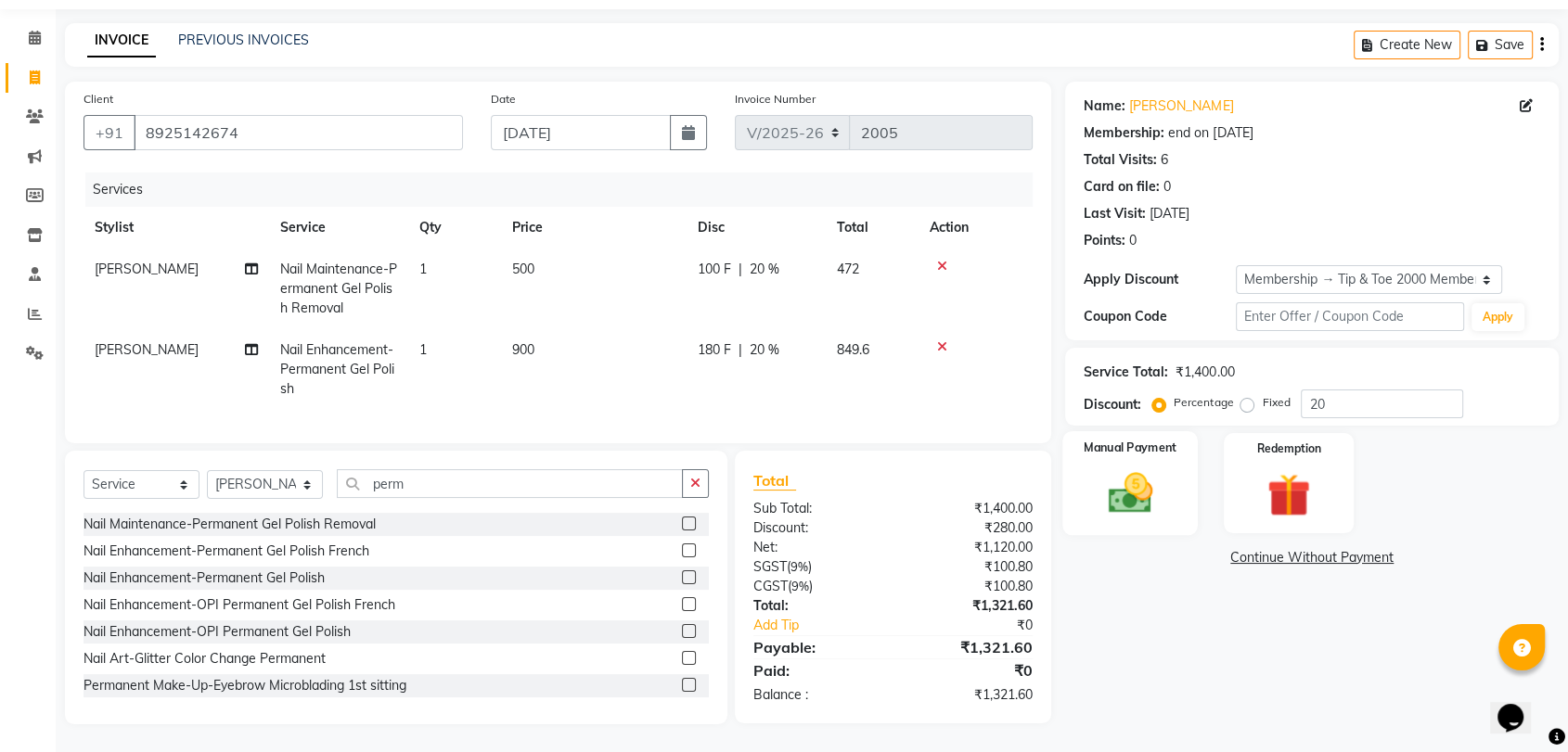
click at [1032, 476] on img at bounding box center [1131, 493] width 73 height 52
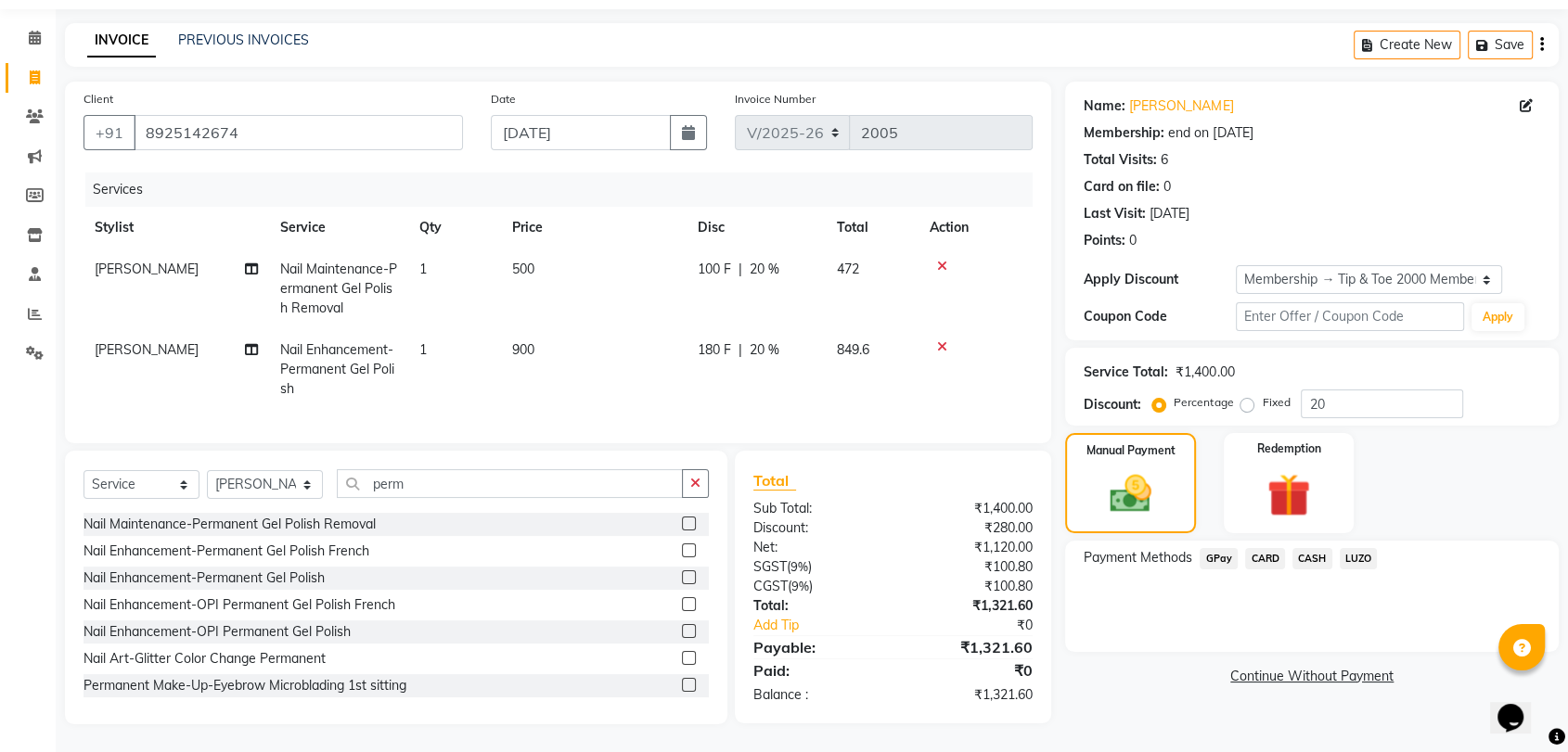
click at [1032, 548] on span "CARD" at bounding box center [1265, 558] width 40 height 21
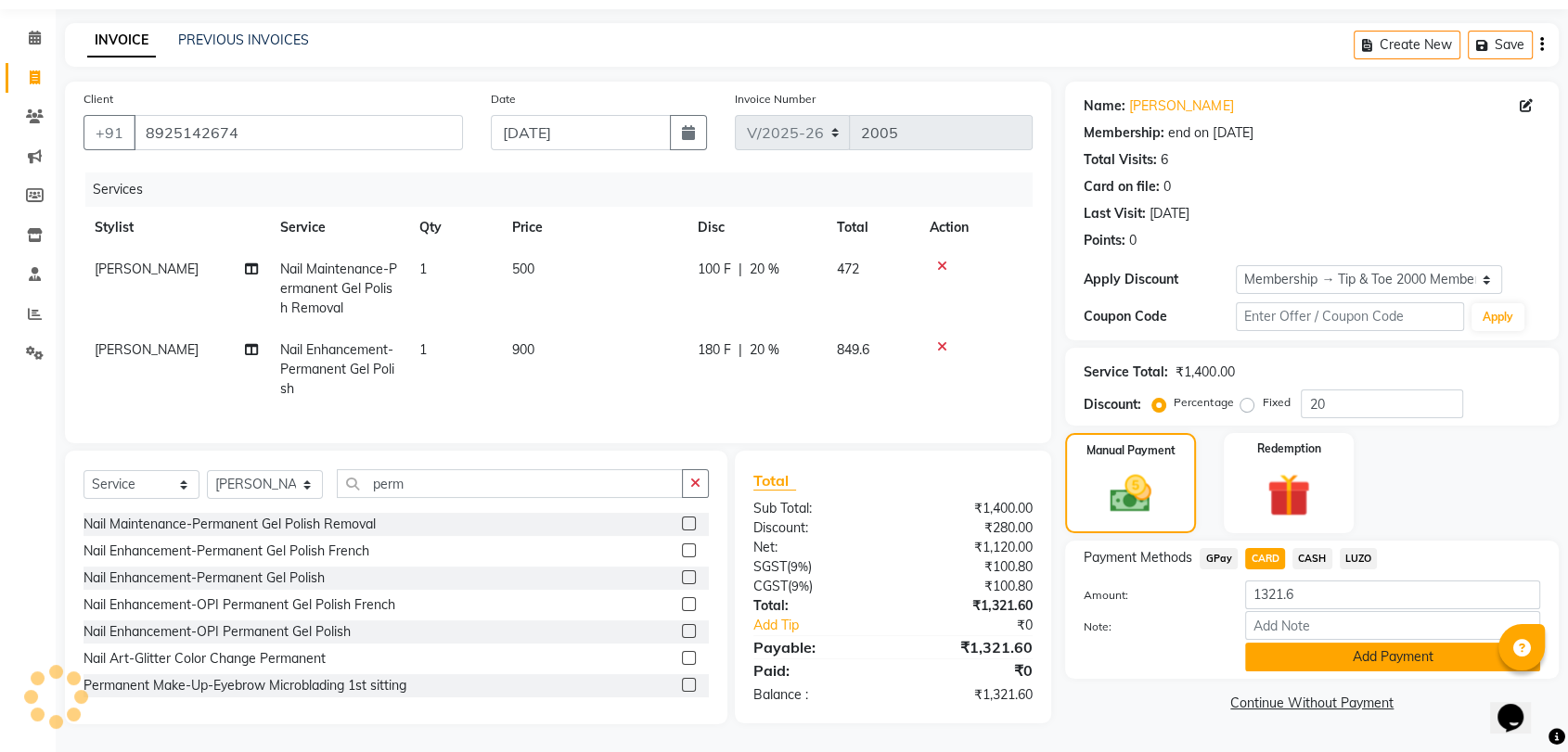
click at [1032, 642] on button "Add Payment" at bounding box center [1392, 657] width 295 height 29
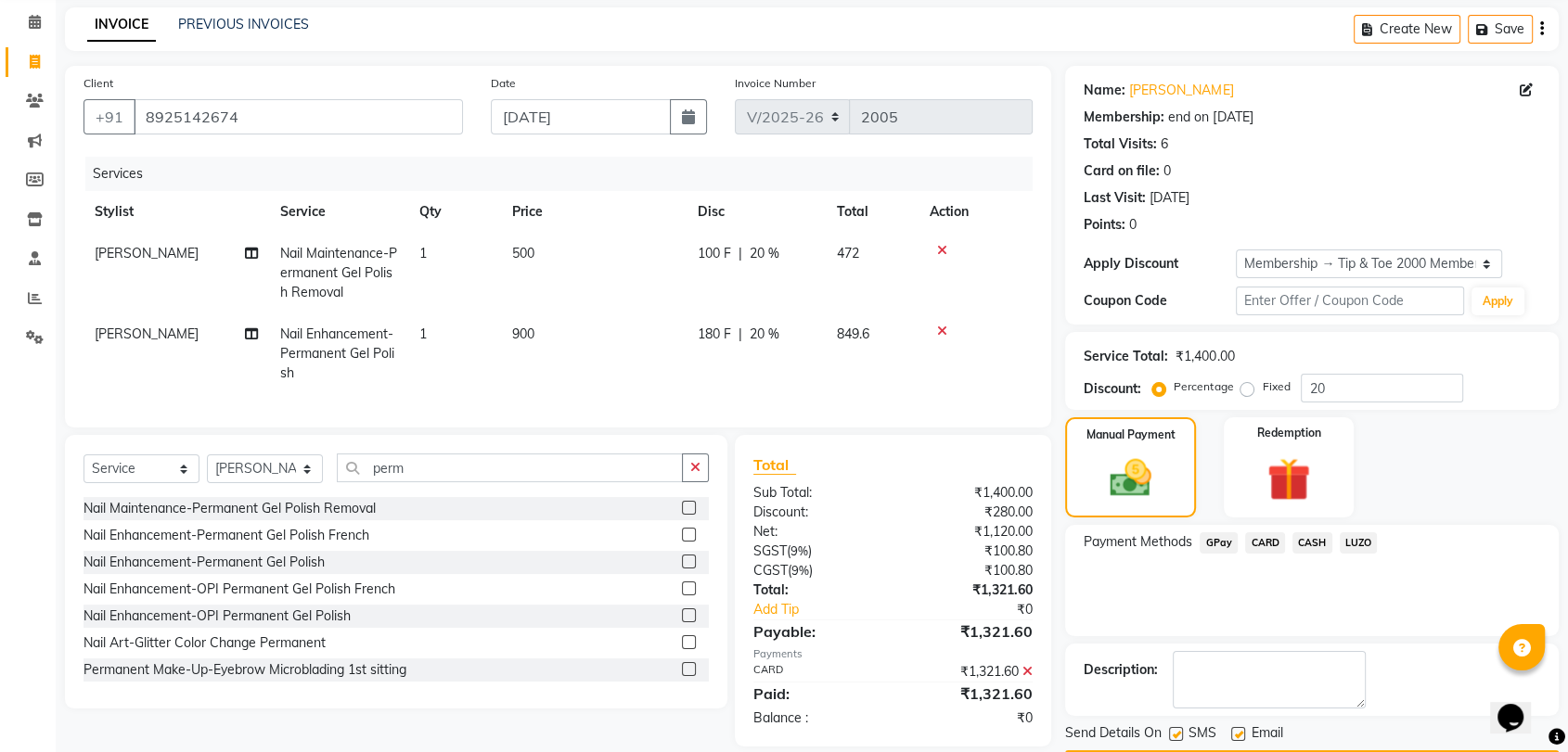
click at [1032, 545] on span "CARD" at bounding box center [1265, 543] width 40 height 21
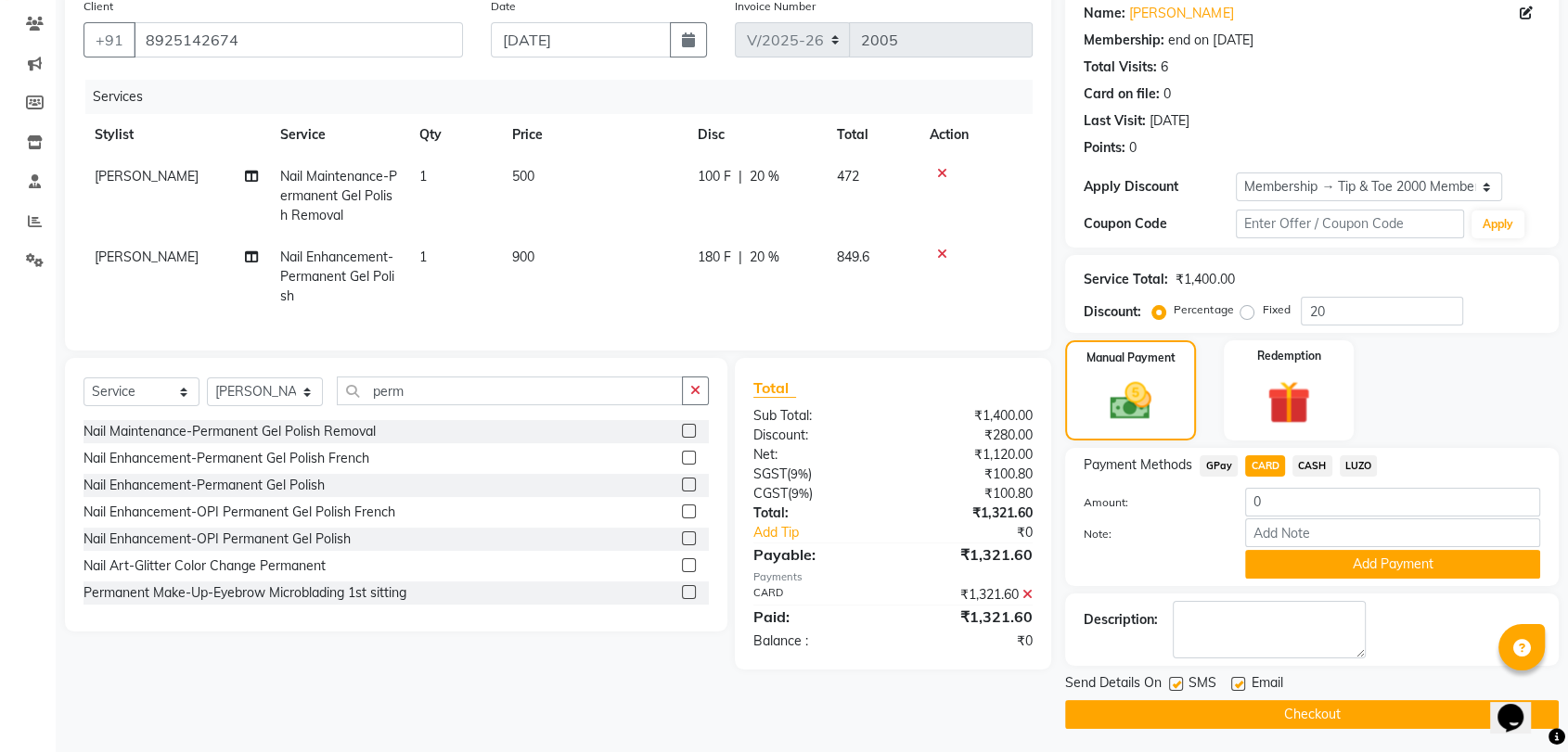
scroll to position [154, 0]
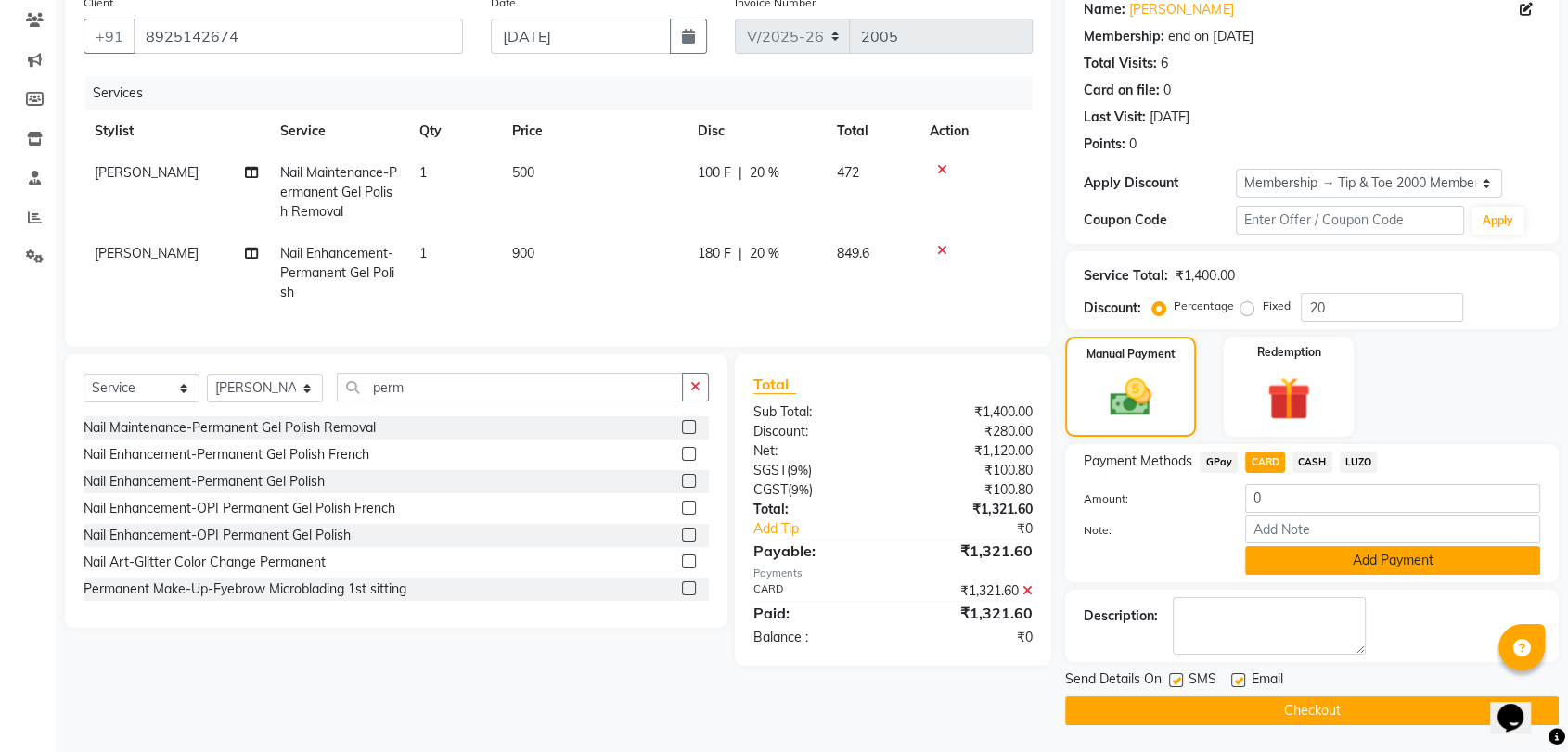
click at [1032, 554] on button "Add Payment" at bounding box center [1392, 560] width 295 height 29
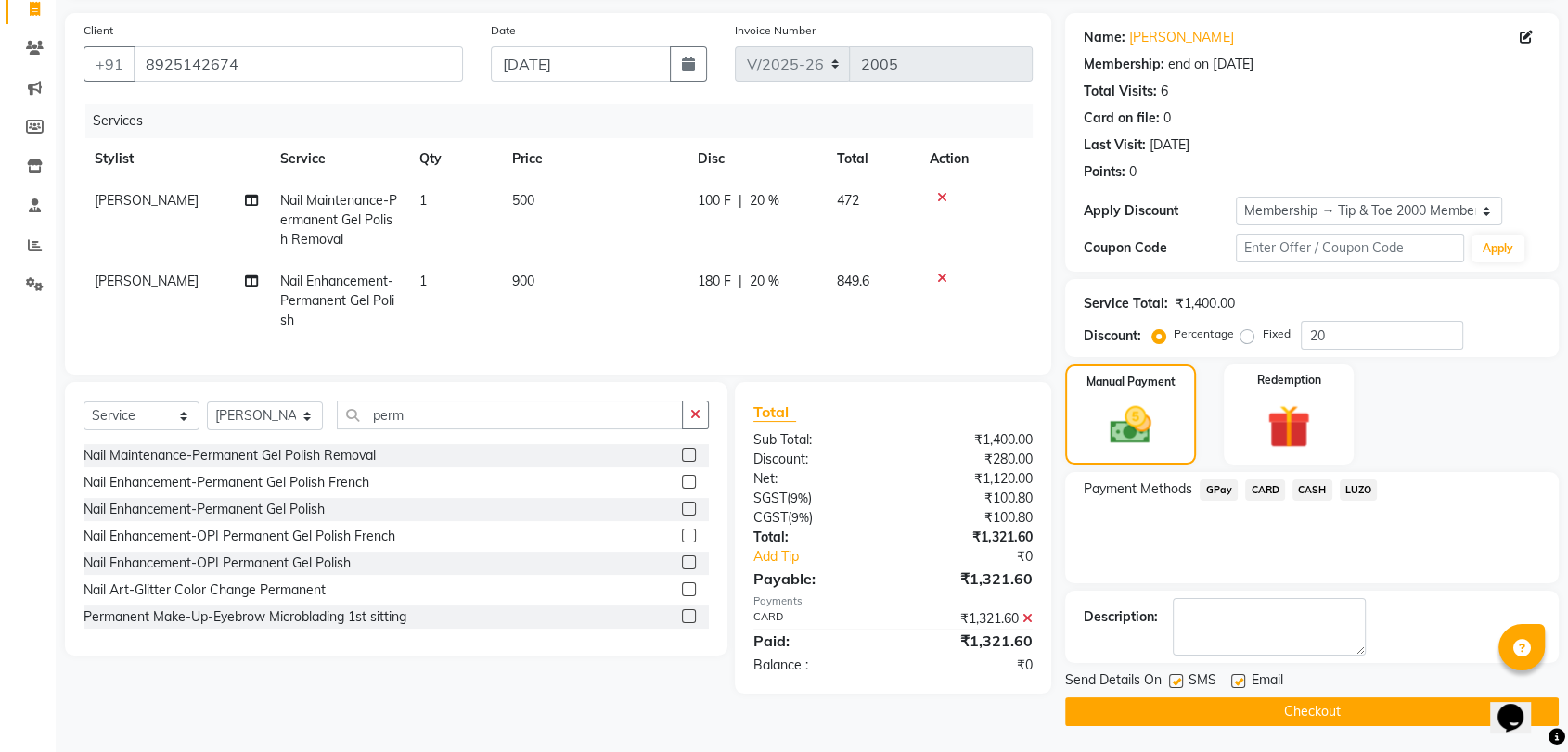
click at [1032, 670] on div "Email" at bounding box center [1263, 681] width 66 height 23
click at [1032, 684] on label at bounding box center [1238, 680] width 14 height 14
click at [1032, 684] on input "checkbox" at bounding box center [1237, 681] width 12 height 12
checkbox input "false"
click at [1032, 685] on button "Checkout" at bounding box center [1311, 712] width 494 height 29
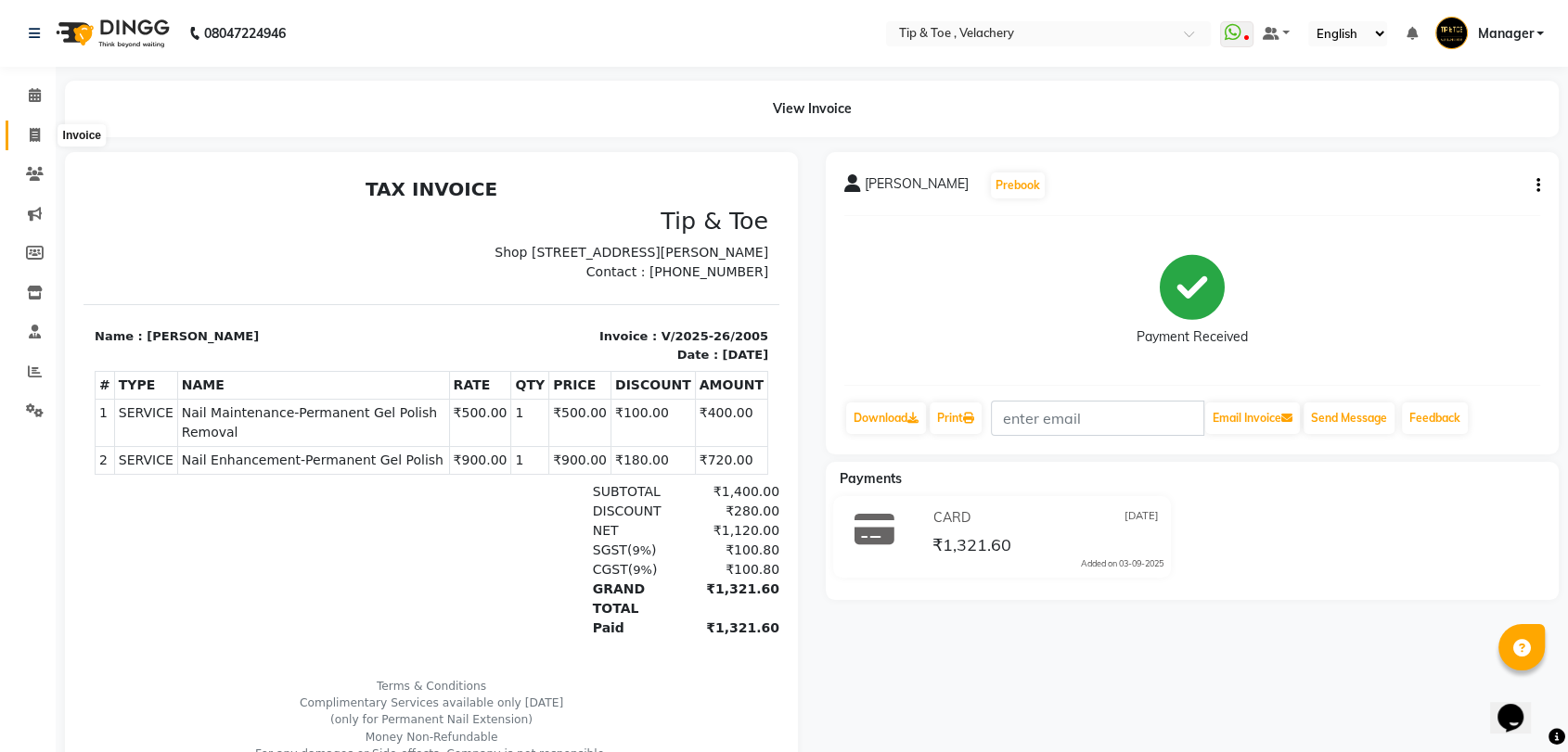
click at [40, 133] on span at bounding box center [34, 136] width 32 height 21
select select "service"
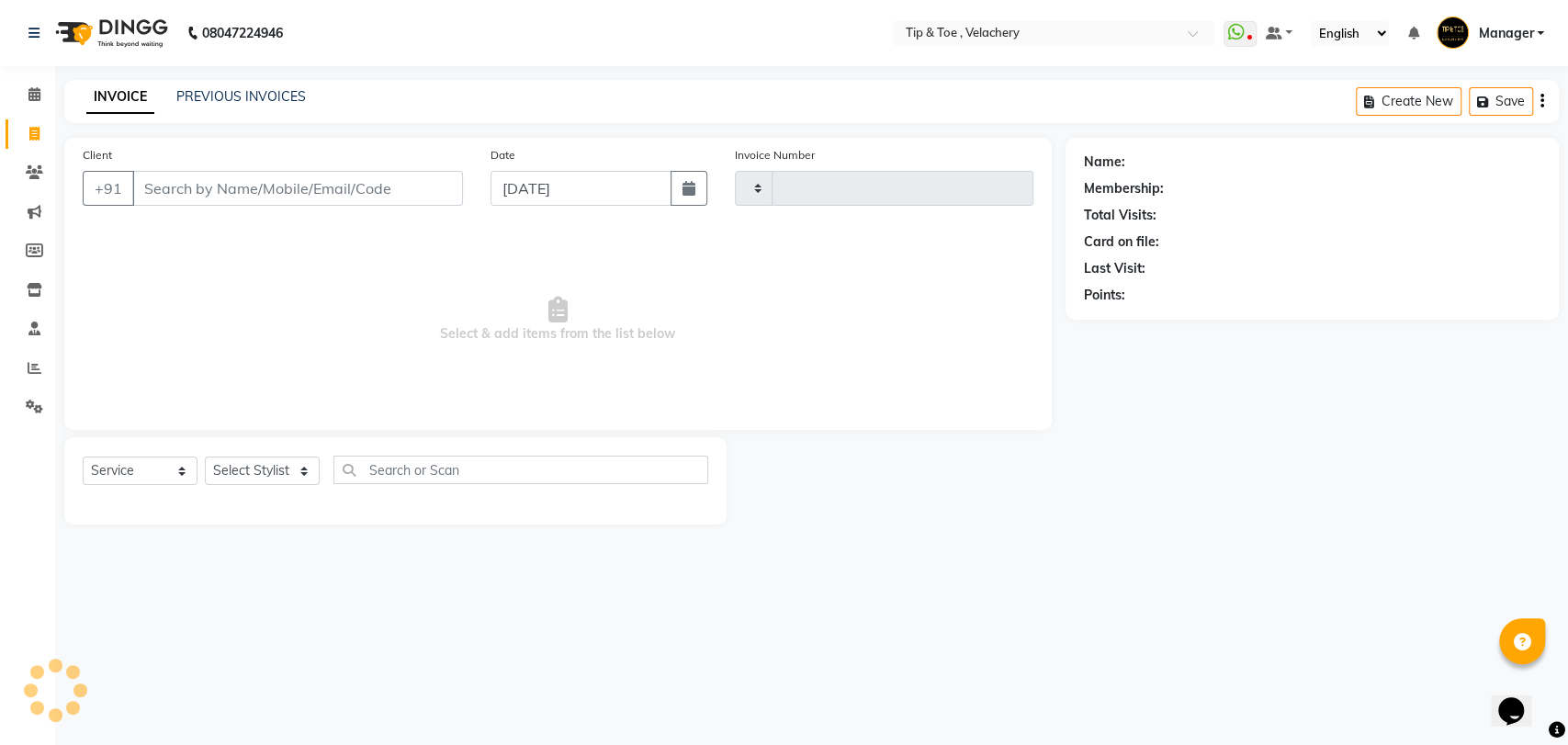
type input "2006"
select select "5863"
click at [32, 90] on icon at bounding box center [34, 94] width 12 height 14
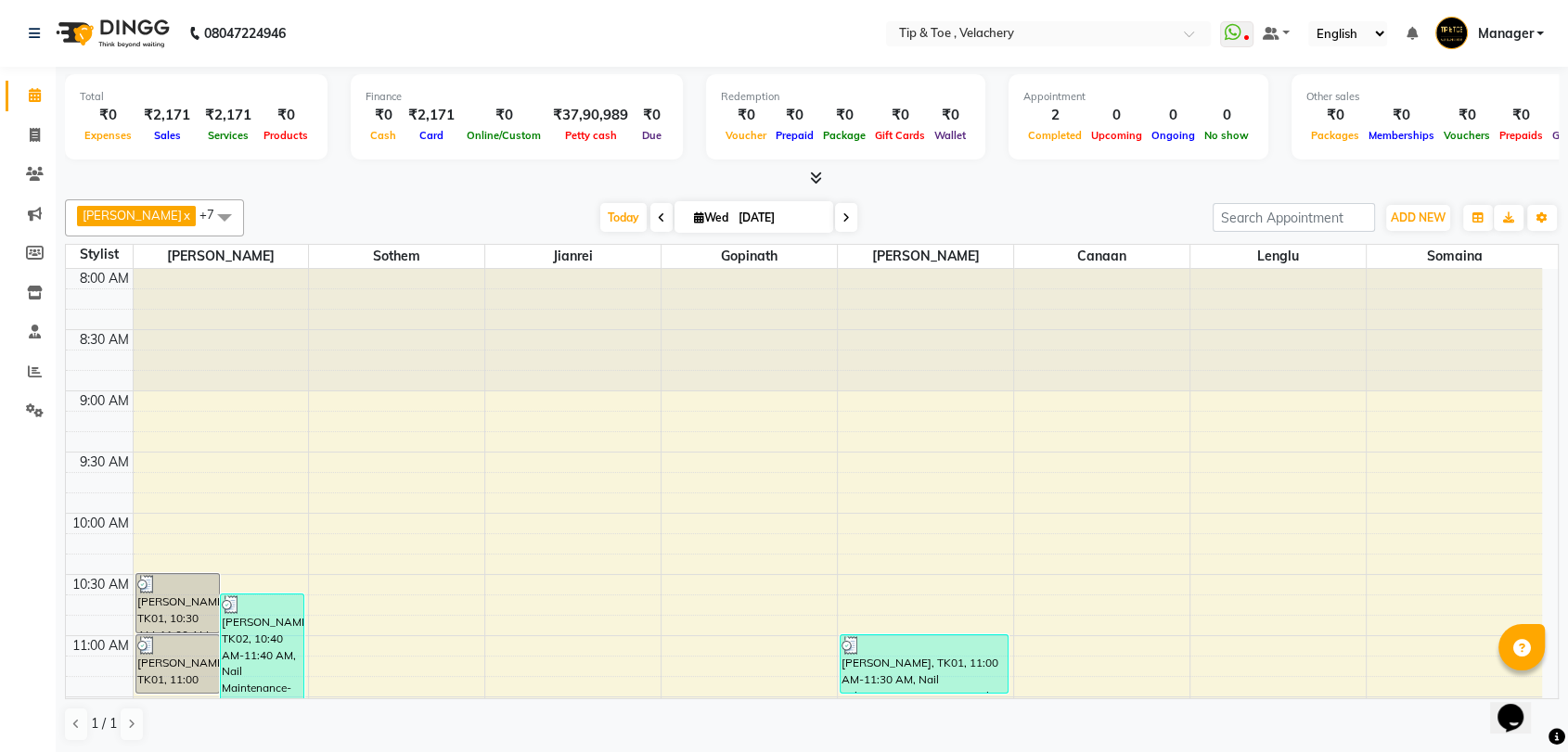
scroll to position [375, 0]
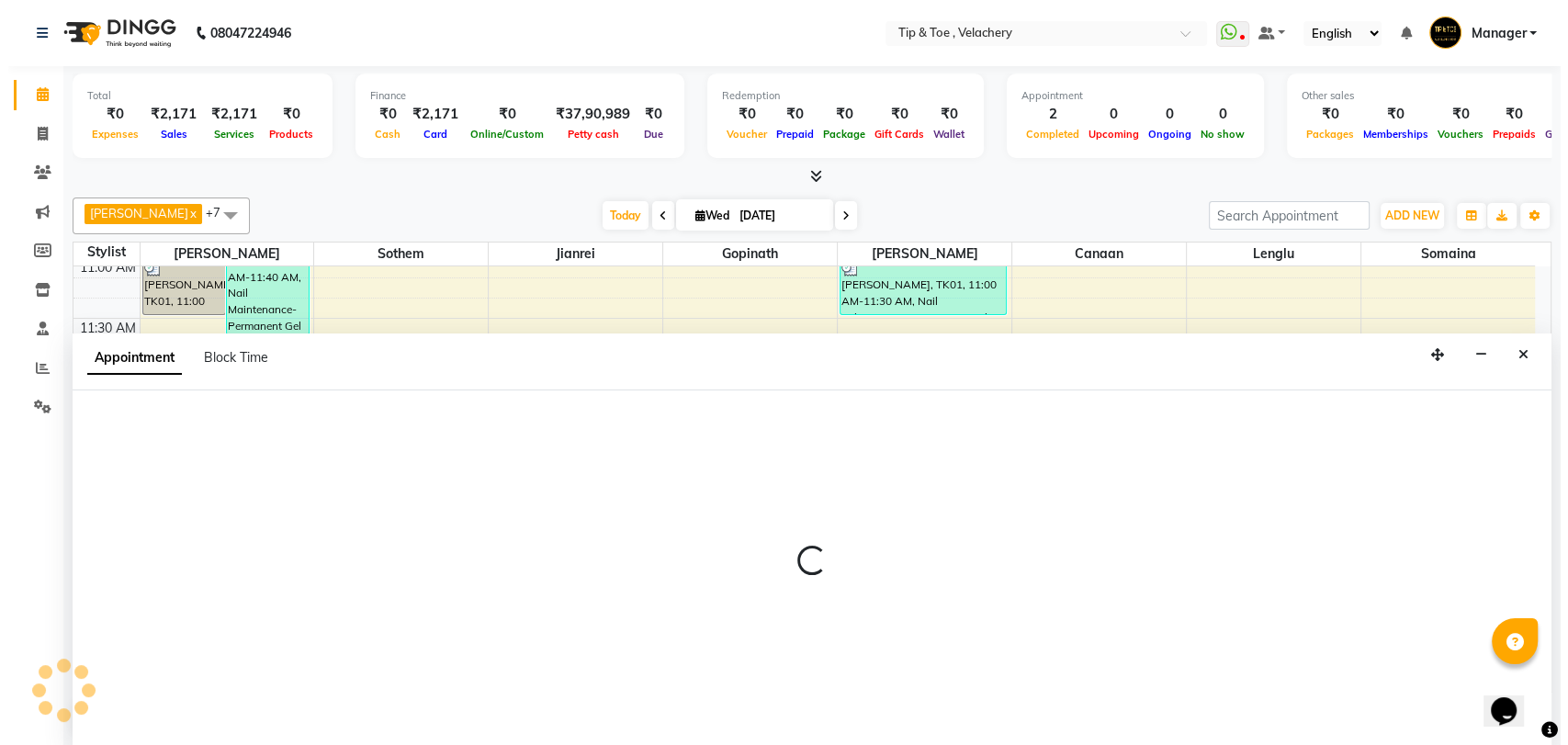
scroll to position [1, 0]
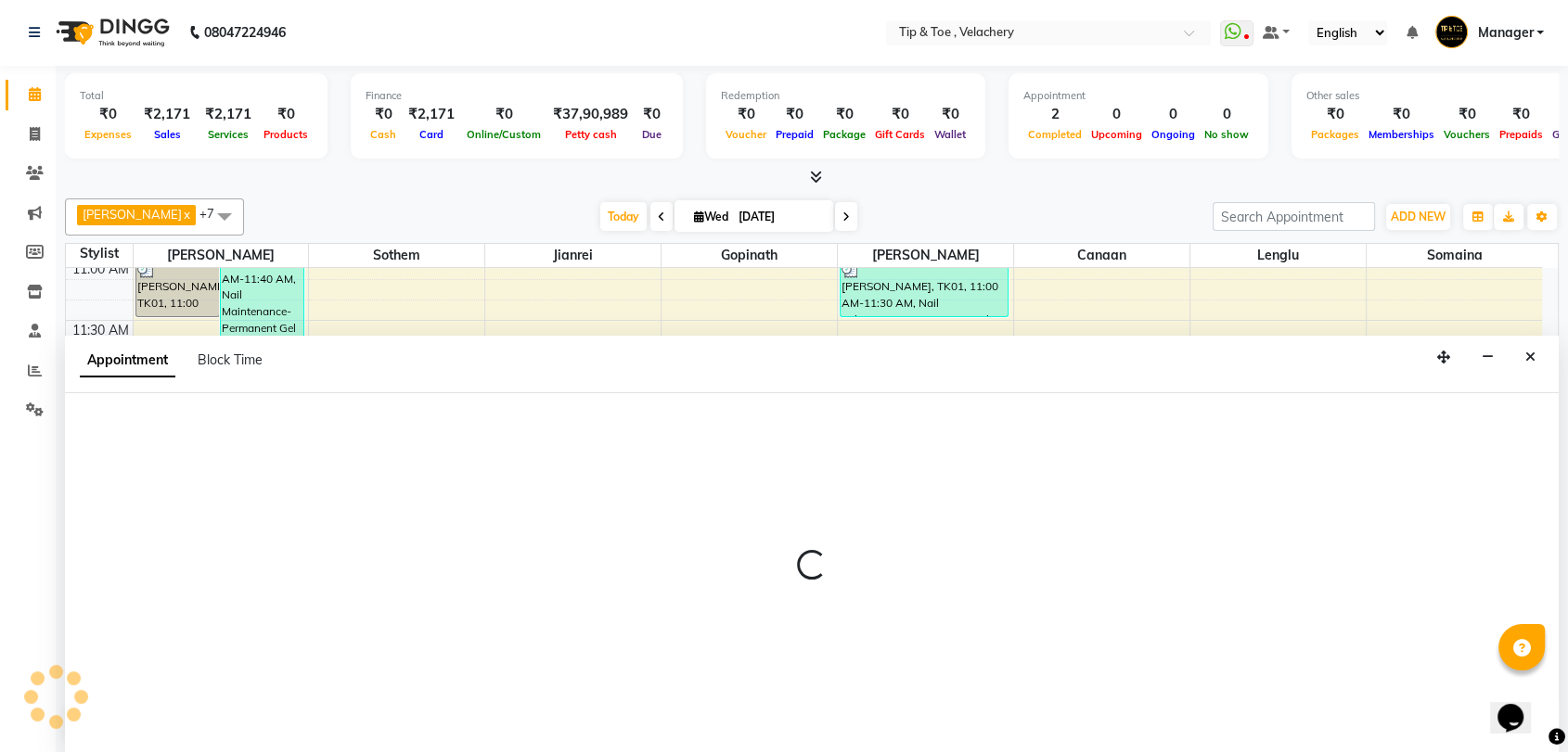
select select "41031"
select select "tentative"
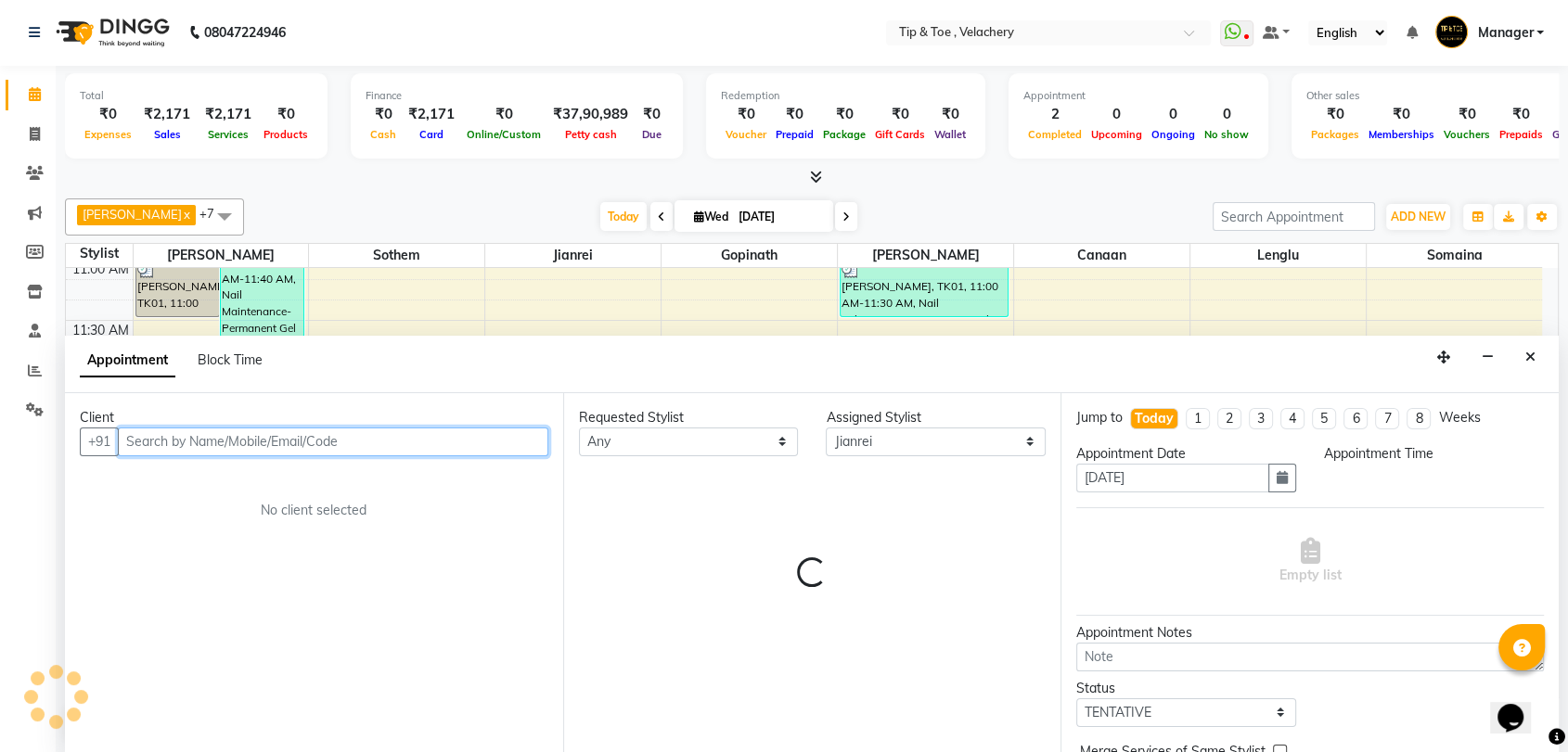
select select "720"
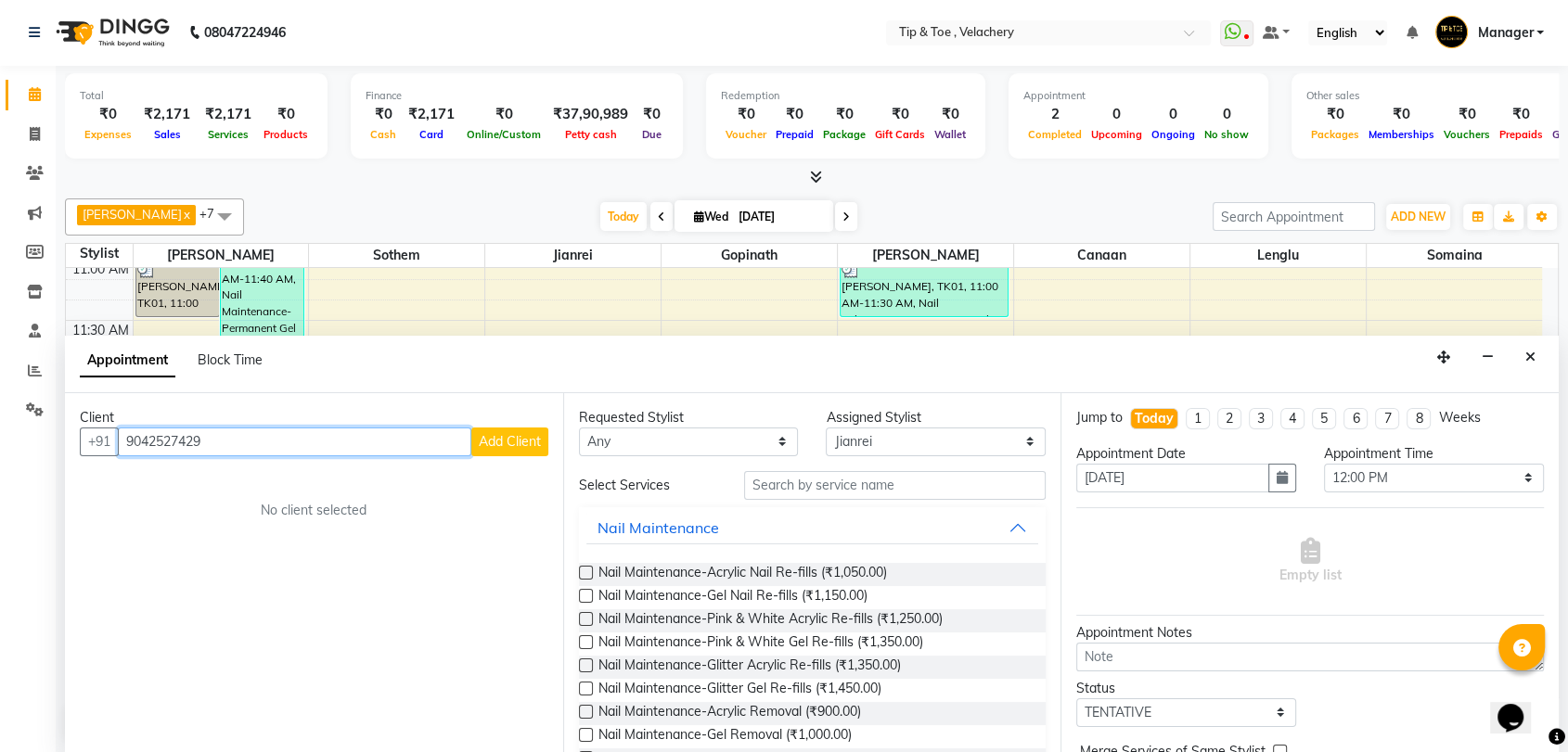
type input "9042527429"
click at [527, 439] on span "Add Client" at bounding box center [509, 441] width 62 height 16
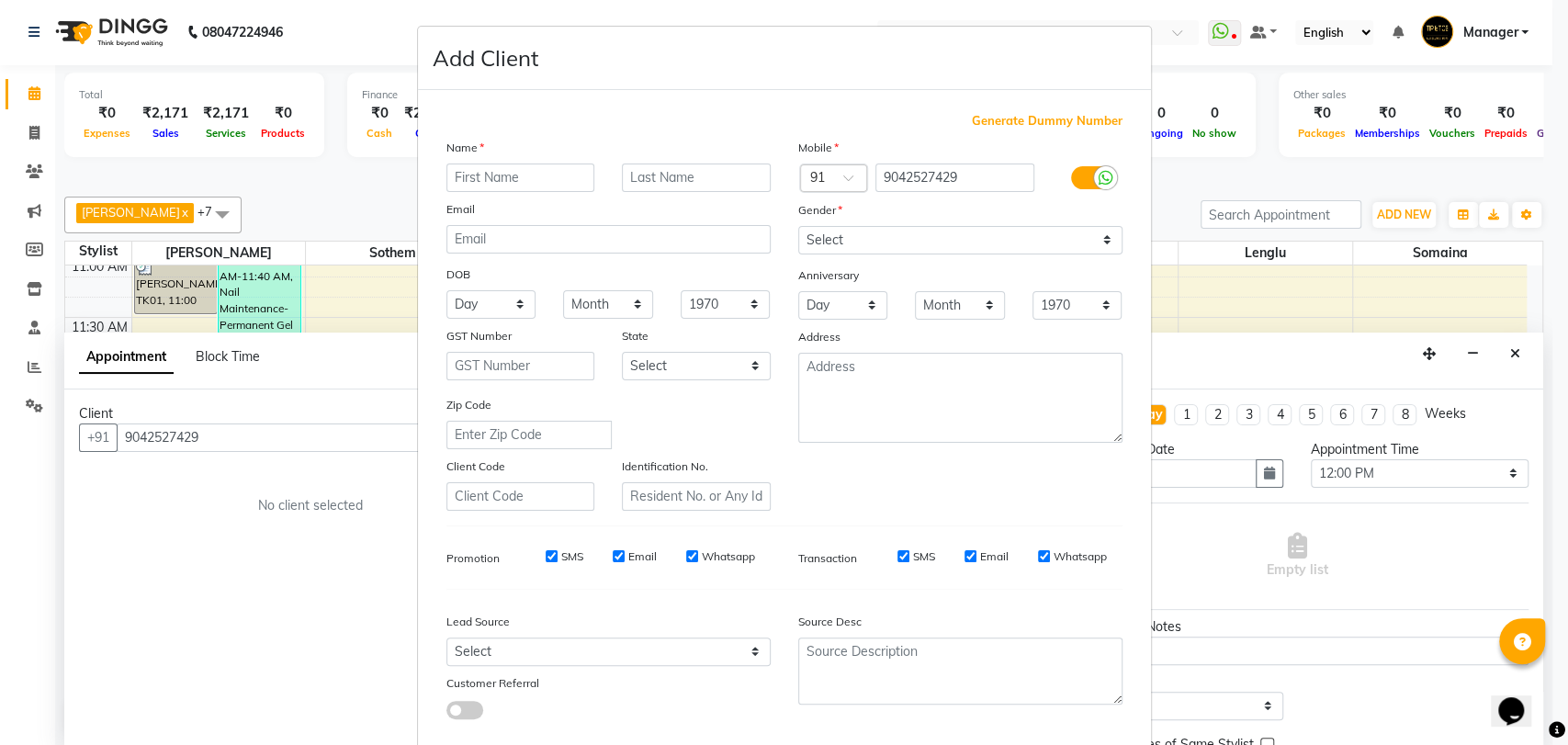
type input "4"
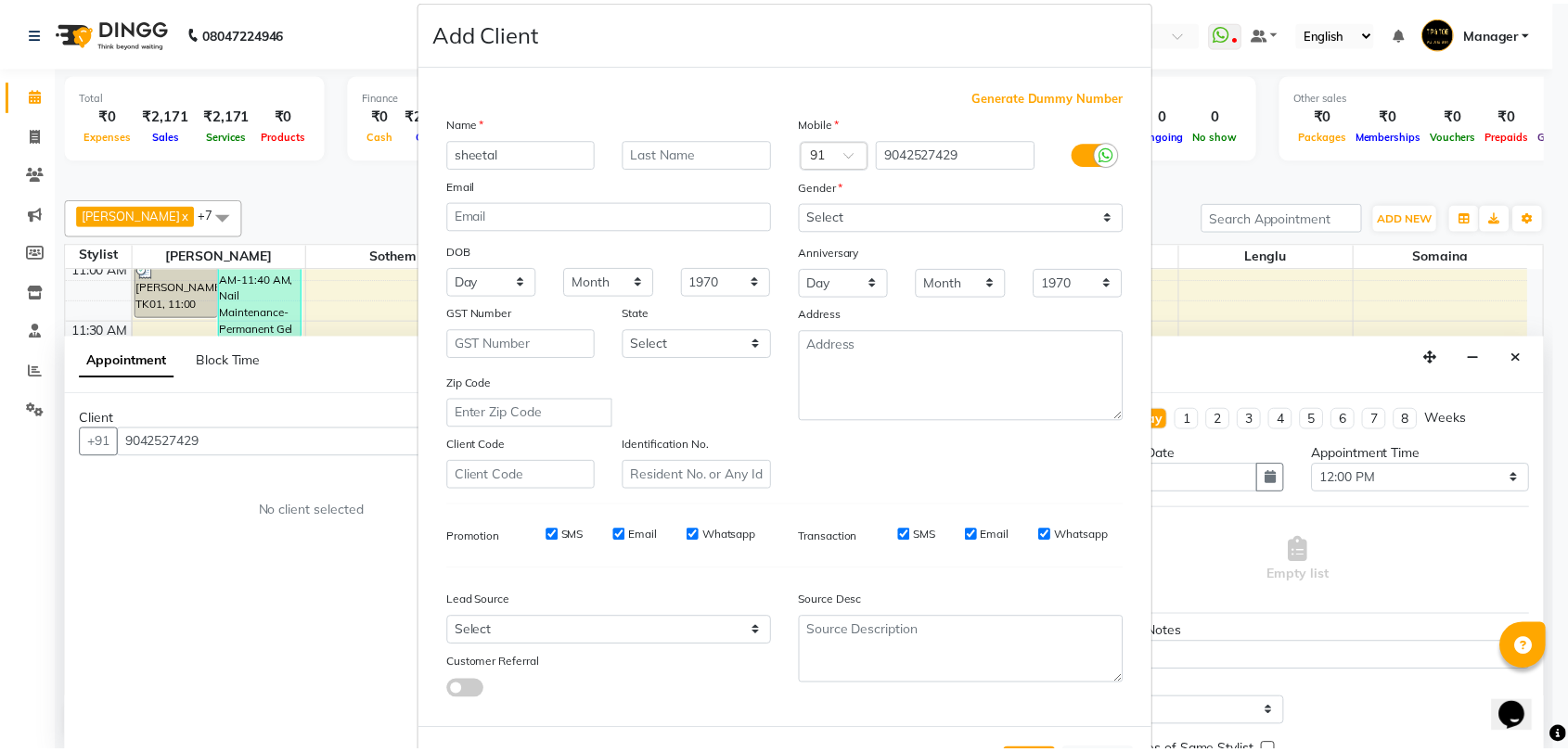
scroll to position [100, 0]
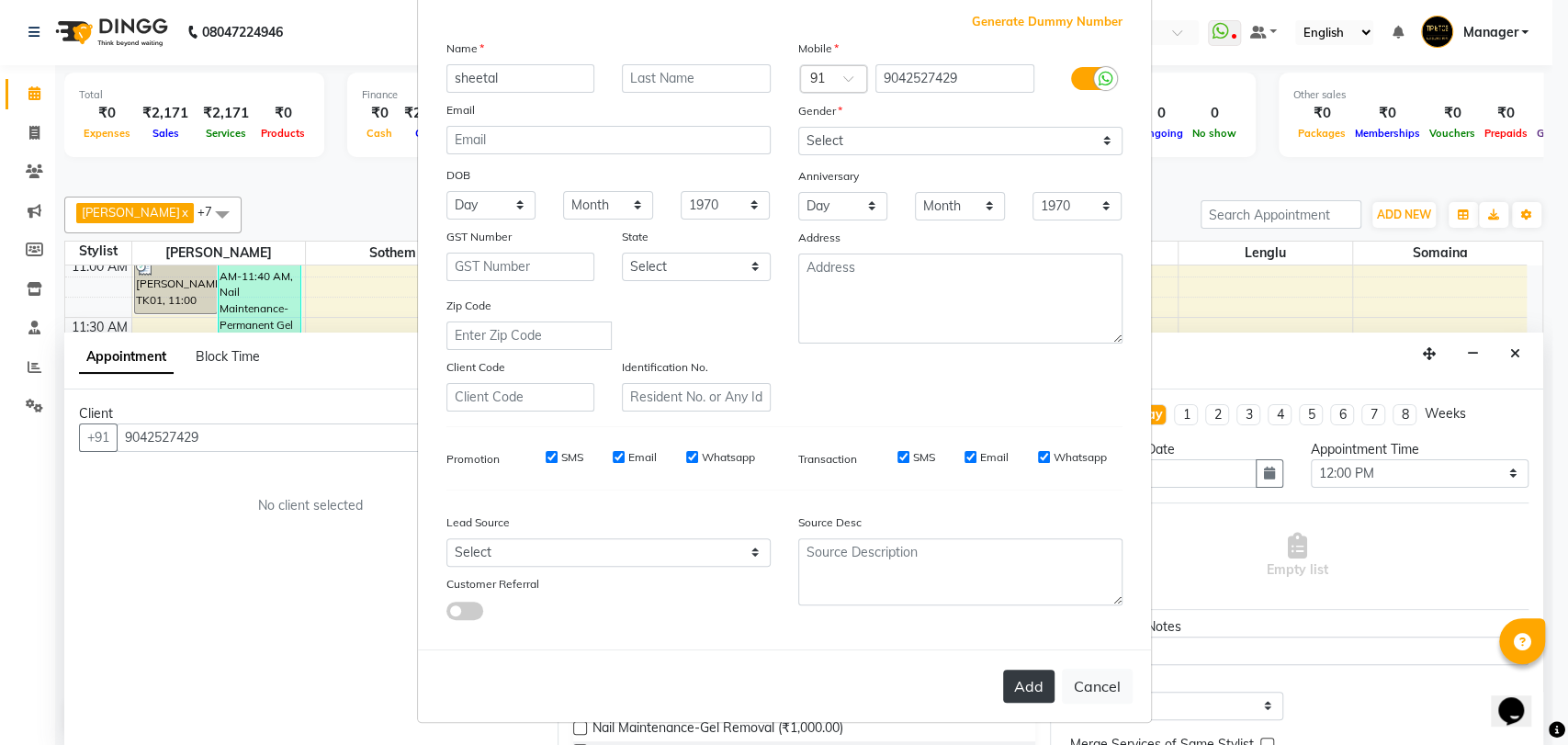
type input "sheetal"
click at [1022, 679] on button "Add" at bounding box center [1028, 685] width 51 height 33
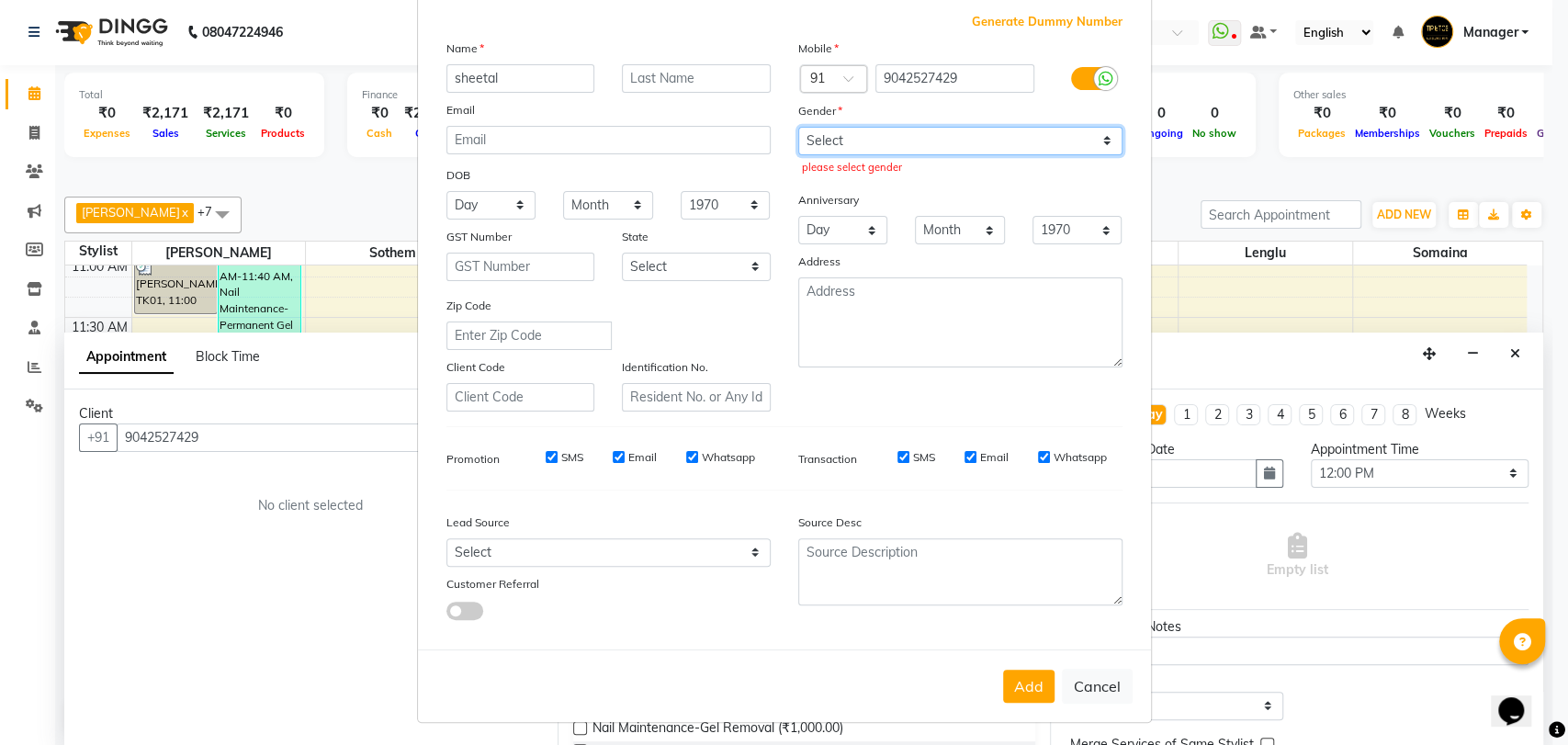
click at [924, 141] on select "Select Male Female Other Prefer Not To Say" at bounding box center [959, 141] width 324 height 28
select select "female"
click at [798, 127] on select "Select Male Female Other Prefer Not To Say" at bounding box center [959, 141] width 324 height 28
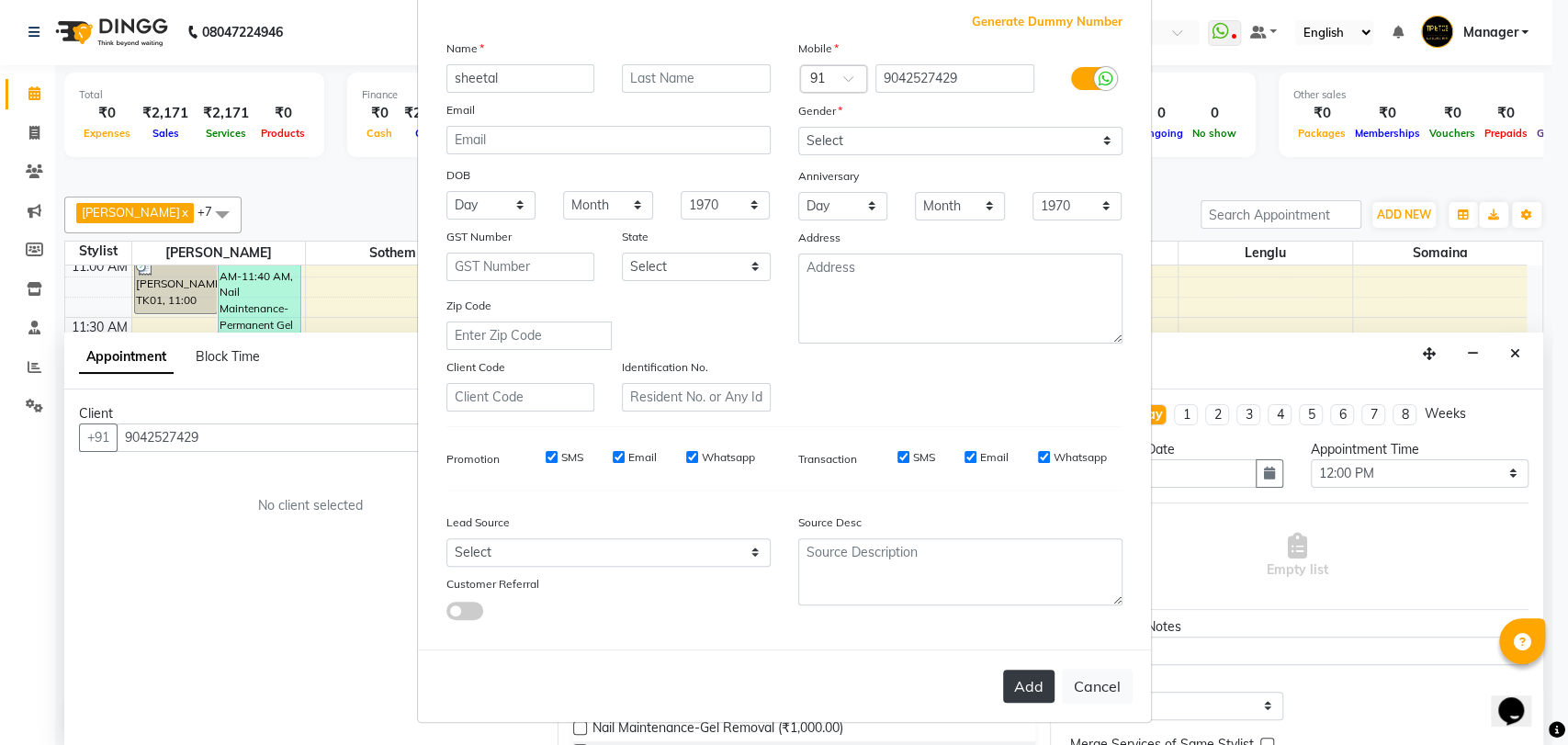
click at [1019, 679] on button "Add" at bounding box center [1028, 685] width 51 height 33
select select
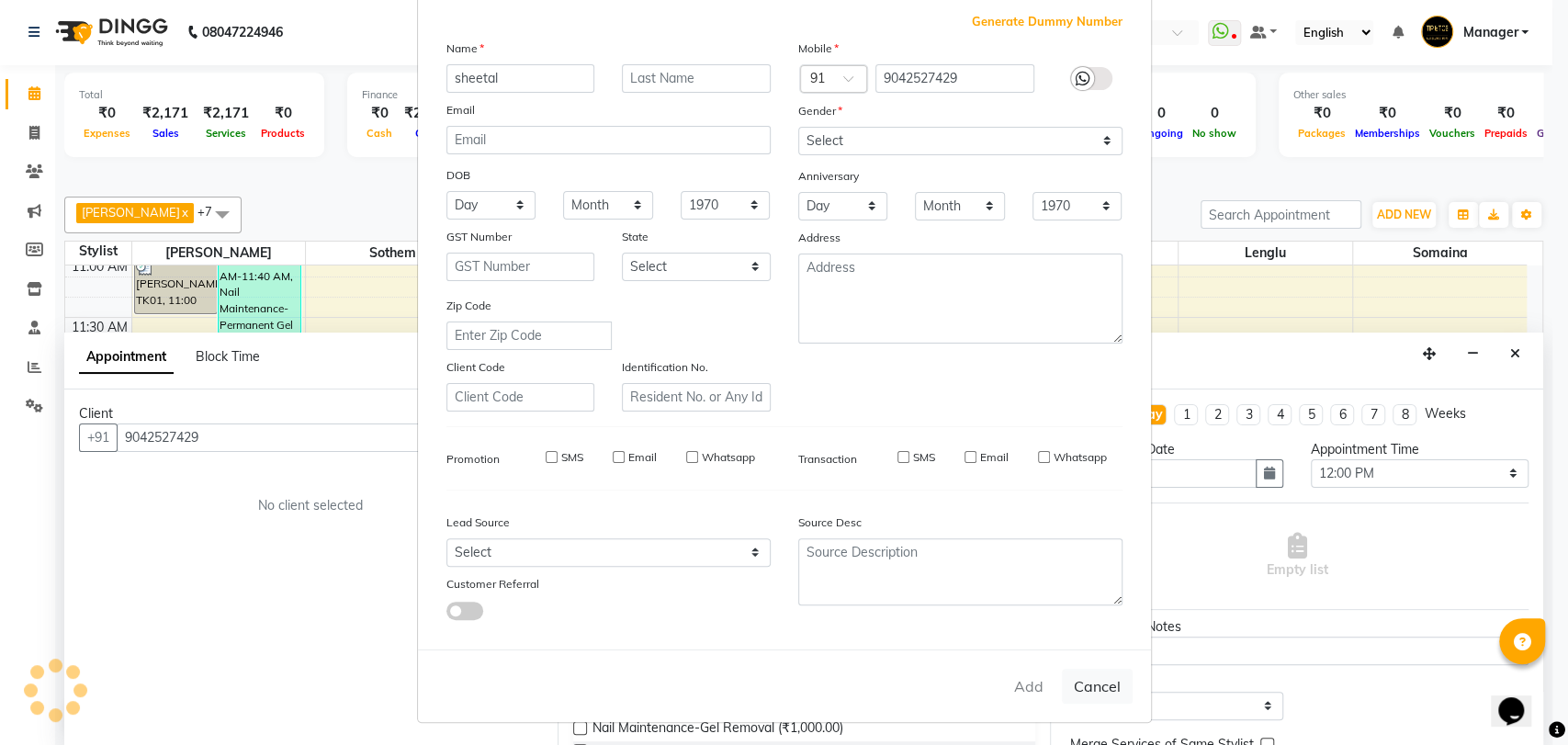
select select
checkbox input "false"
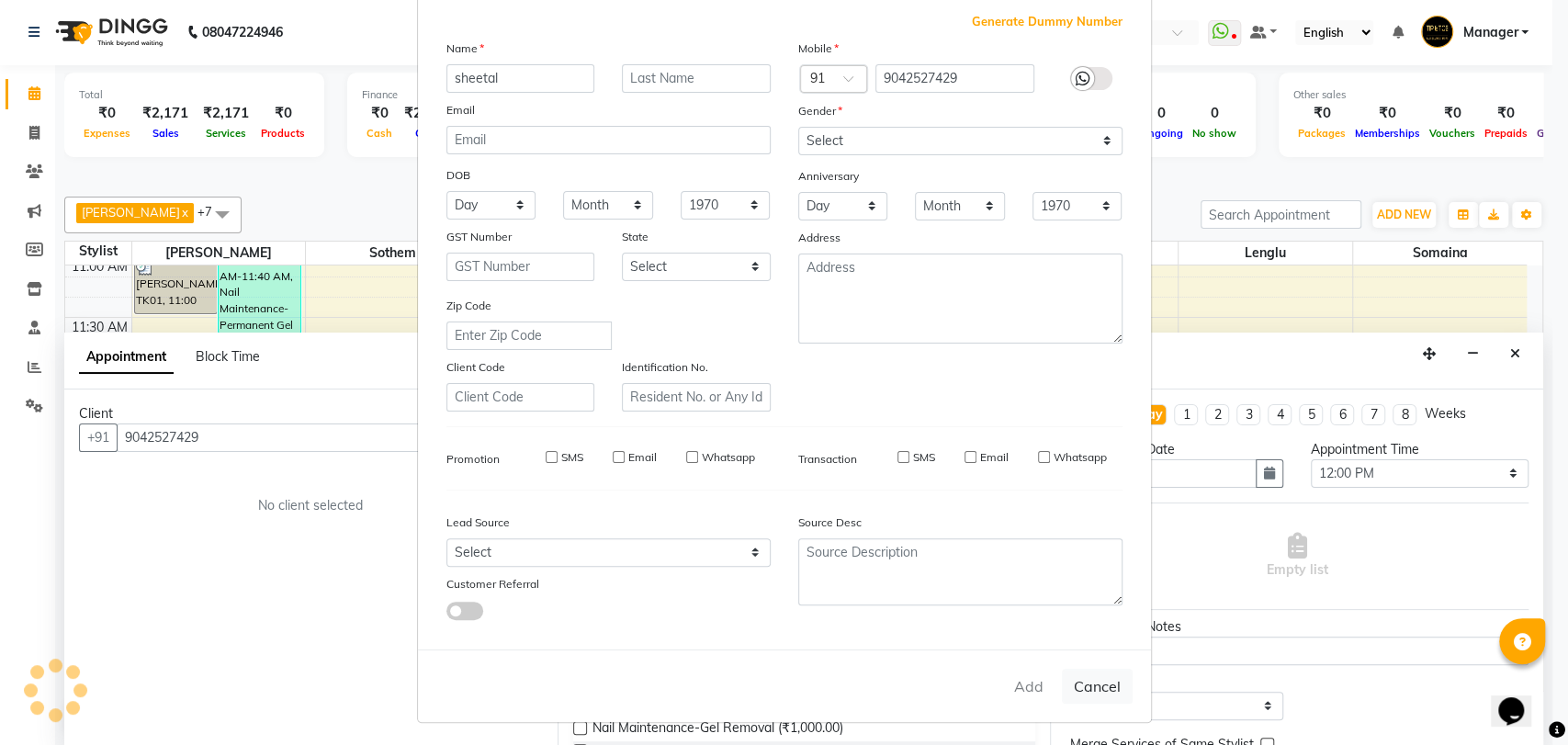
checkbox input "false"
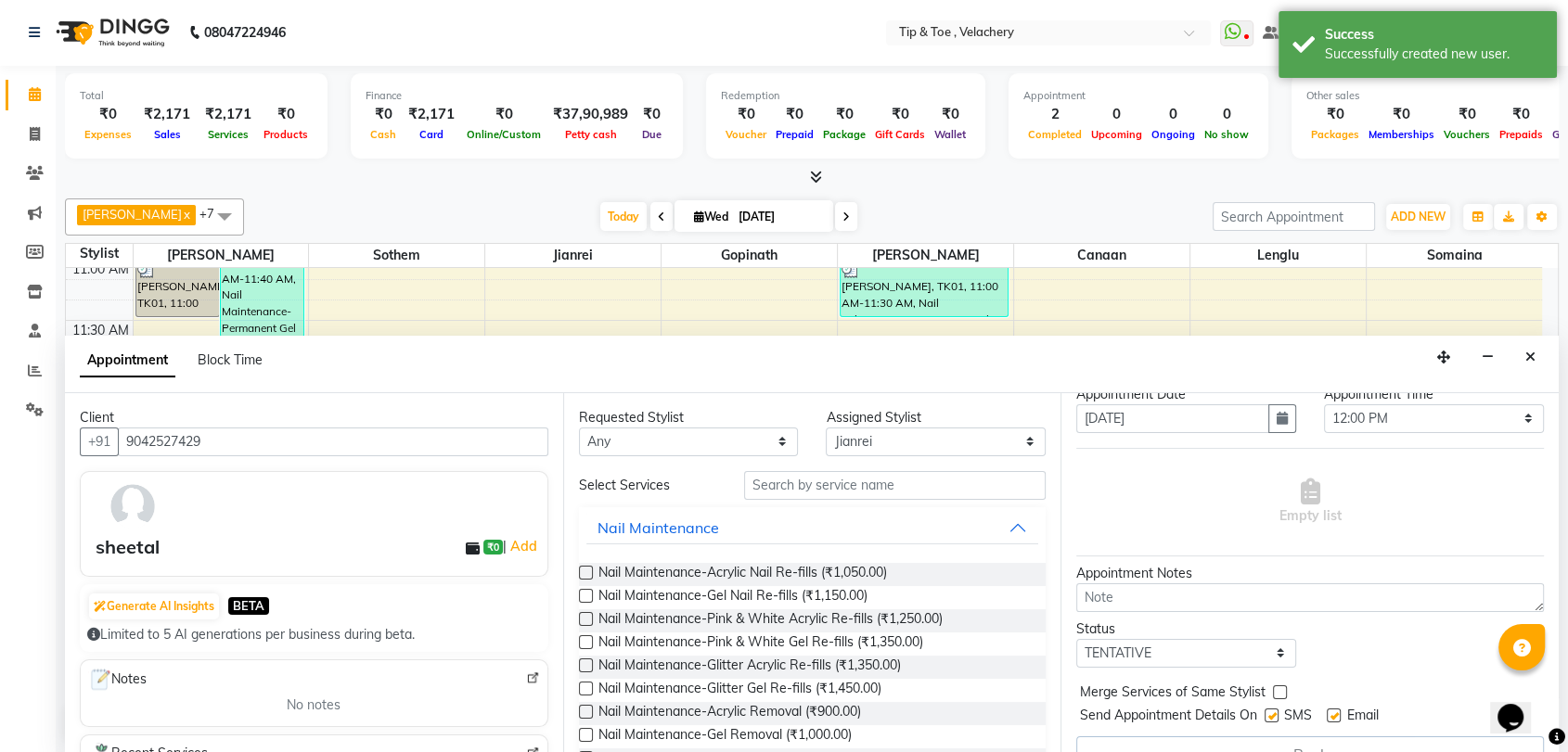
scroll to position [91, 0]
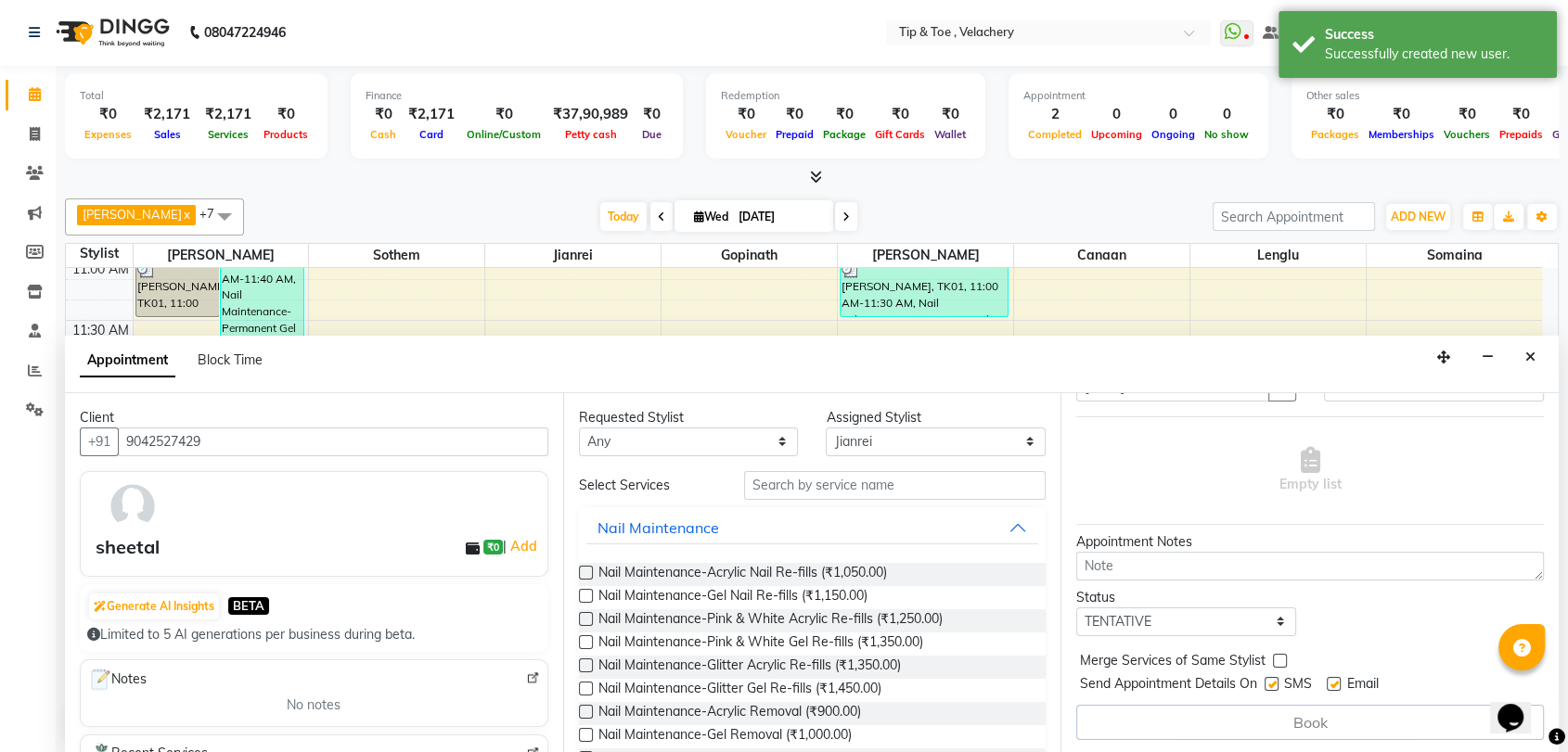
click at [1032, 677] on label at bounding box center [1333, 683] width 14 height 14
click at [1032, 679] on input "checkbox" at bounding box center [1332, 685] width 12 height 12
checkbox input "false"
click at [824, 484] on input "text" at bounding box center [895, 486] width 303 height 29
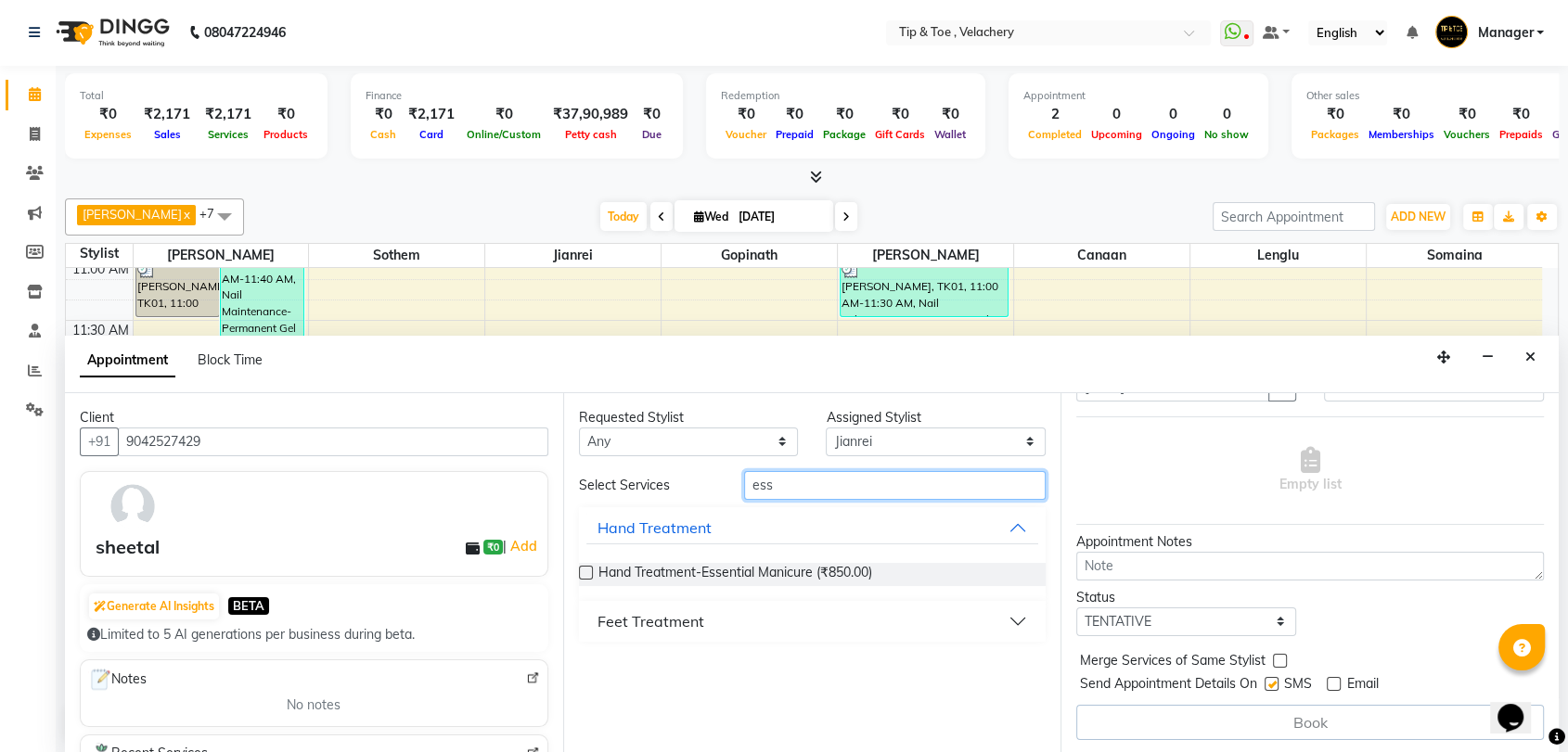
type input "ess"
click at [594, 622] on button "Feet Treatment" at bounding box center [813, 620] width 453 height 33
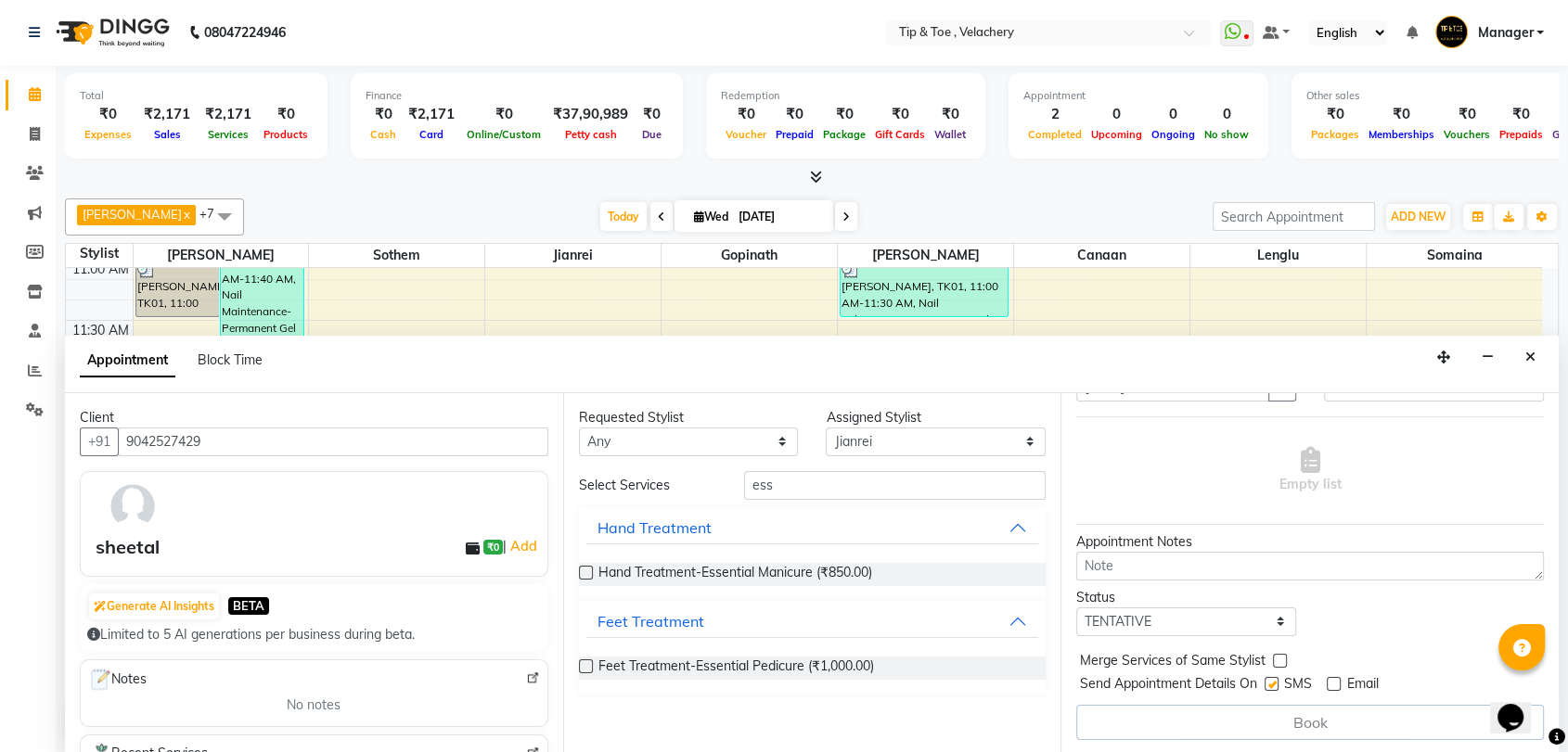
click at [588, 659] on label at bounding box center [585, 666] width 14 height 14
click at [588, 662] on input "checkbox" at bounding box center [584, 668] width 12 height 12
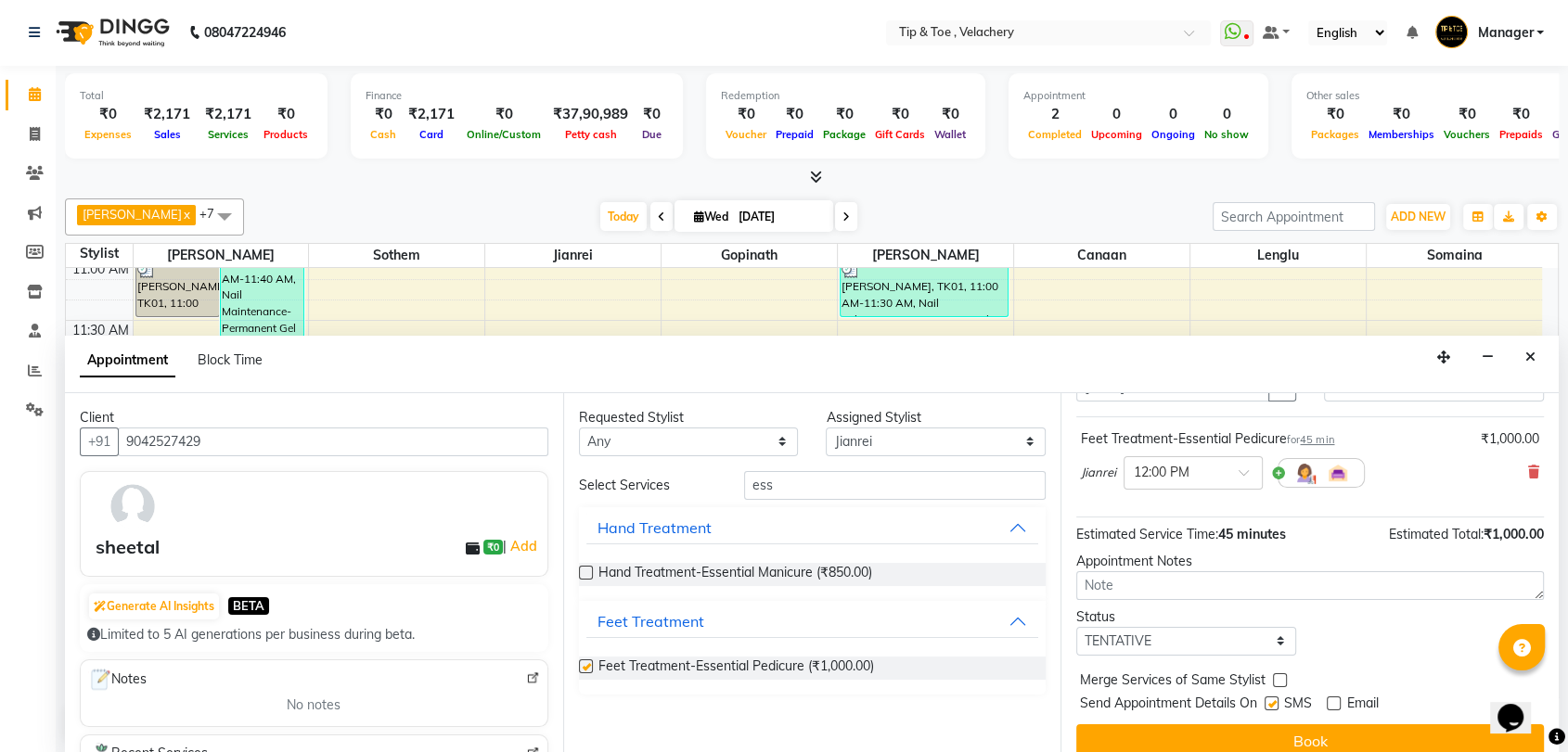
checkbox input "false"
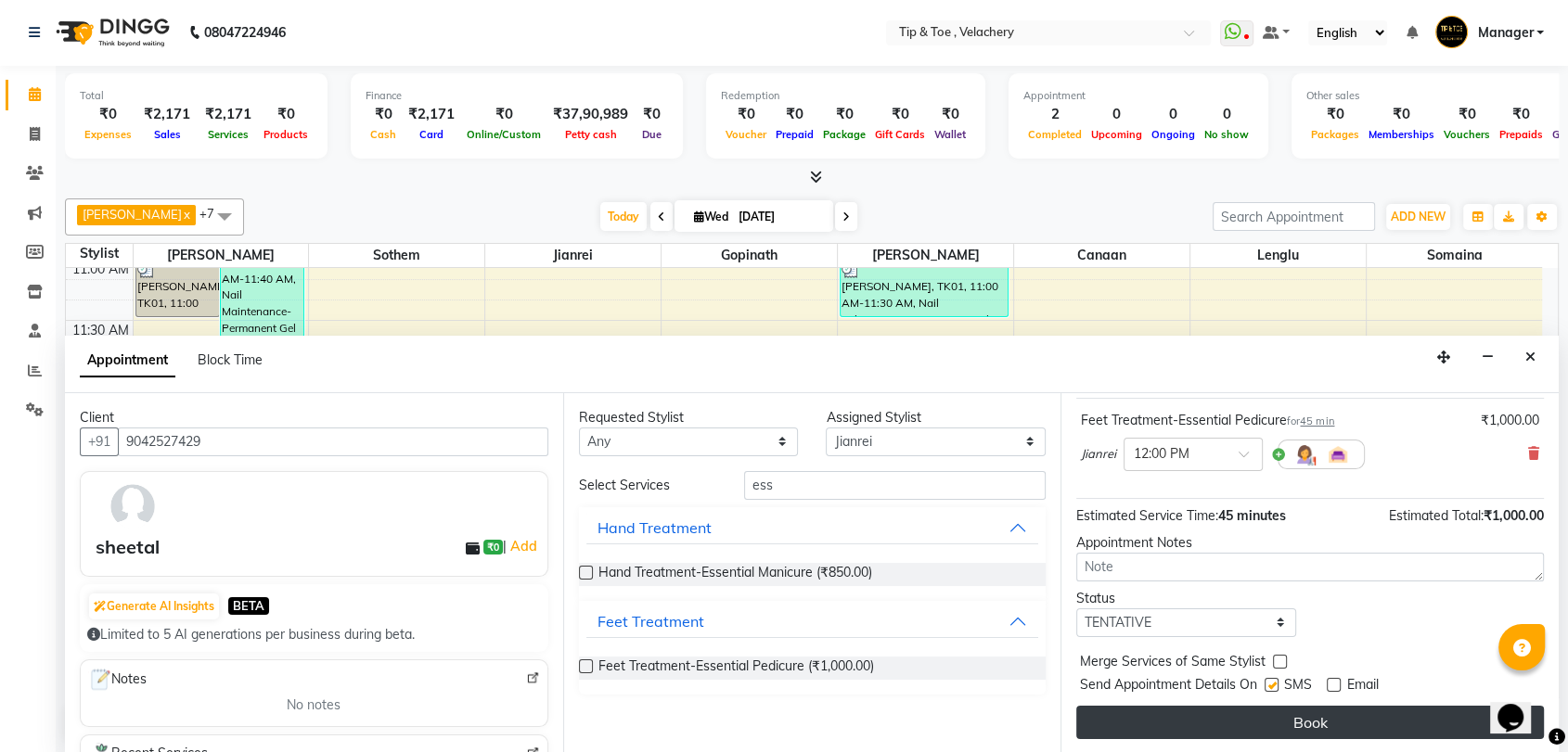
click at [1032, 685] on button "Book" at bounding box center [1310, 721] width 468 height 33
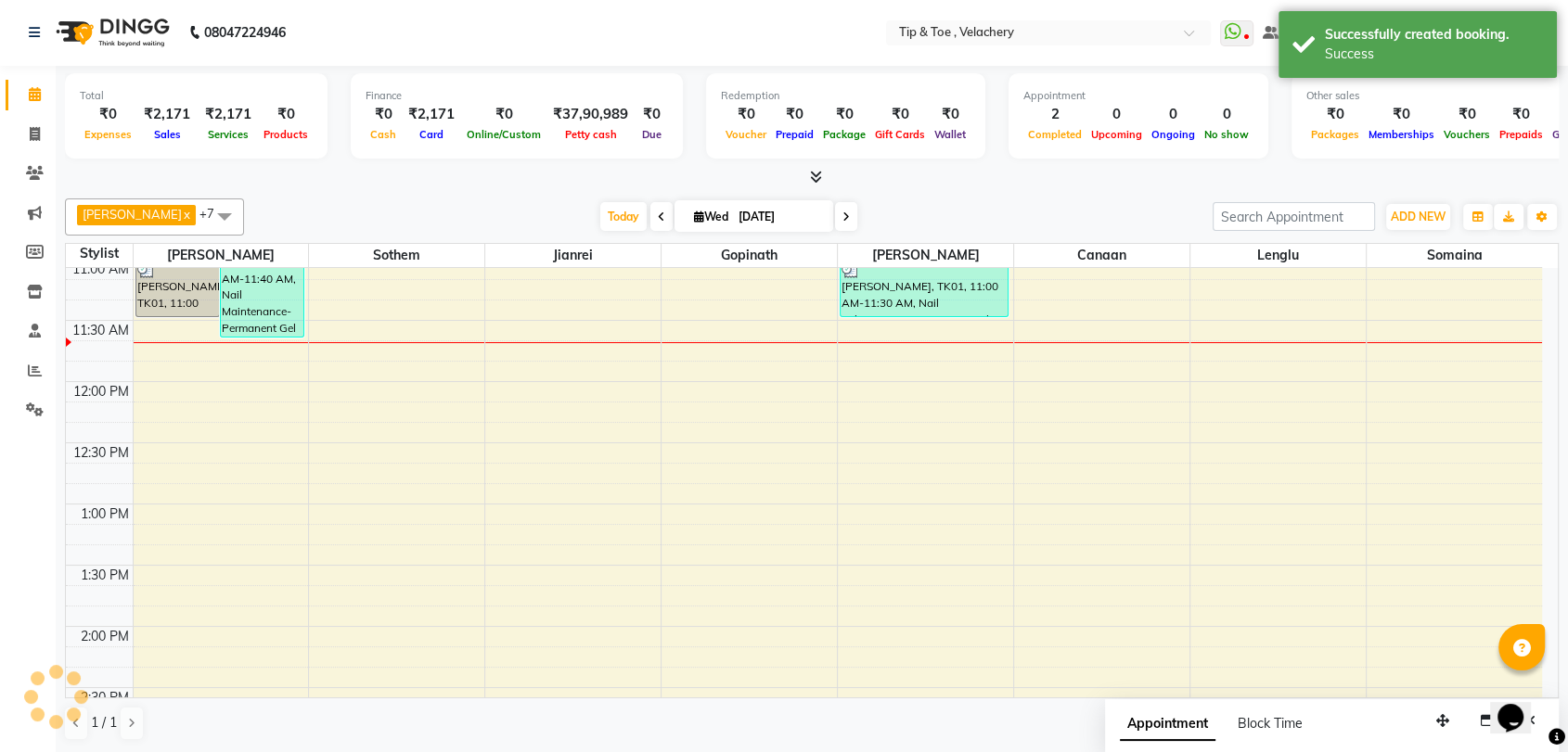
scroll to position [0, 0]
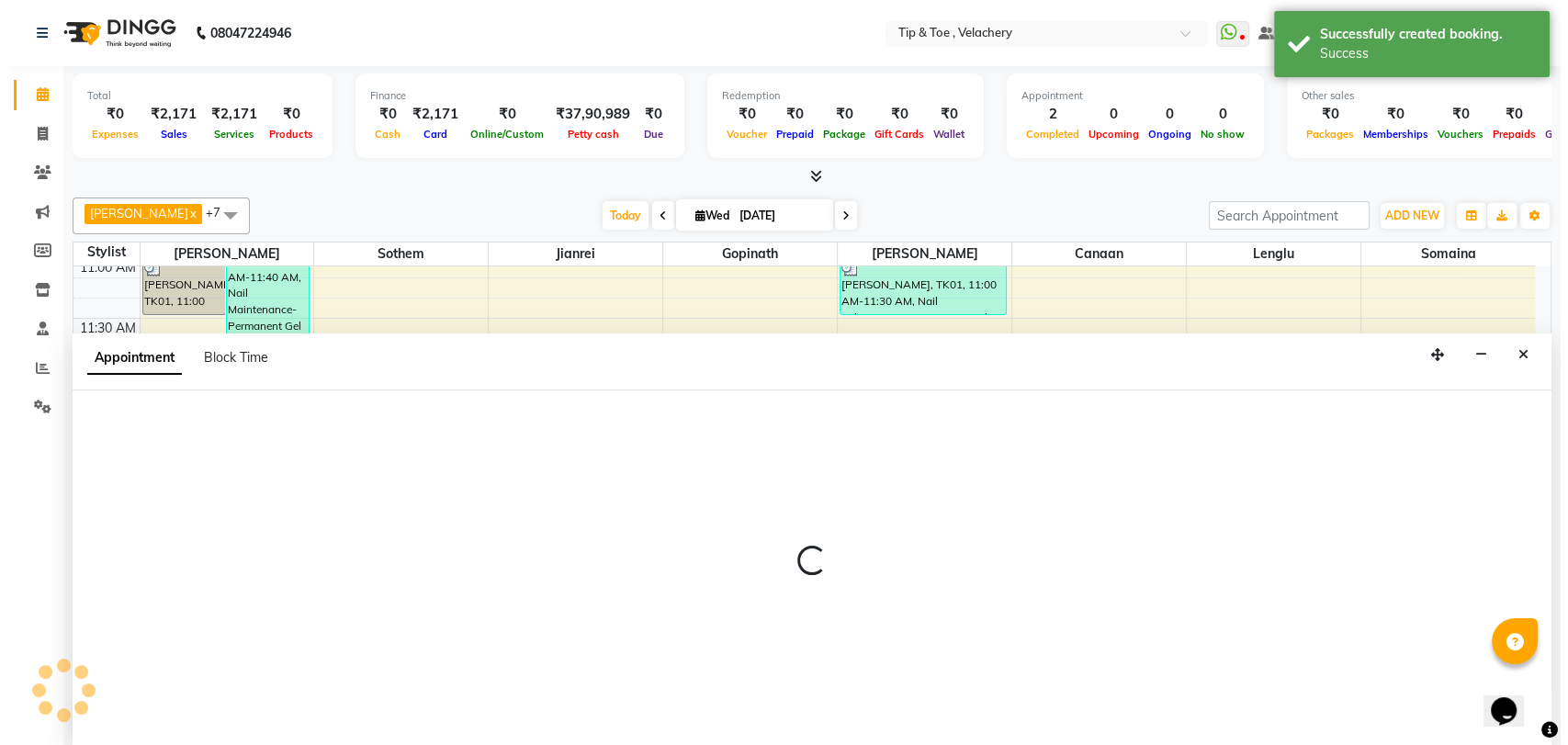
scroll to position [1, 0]
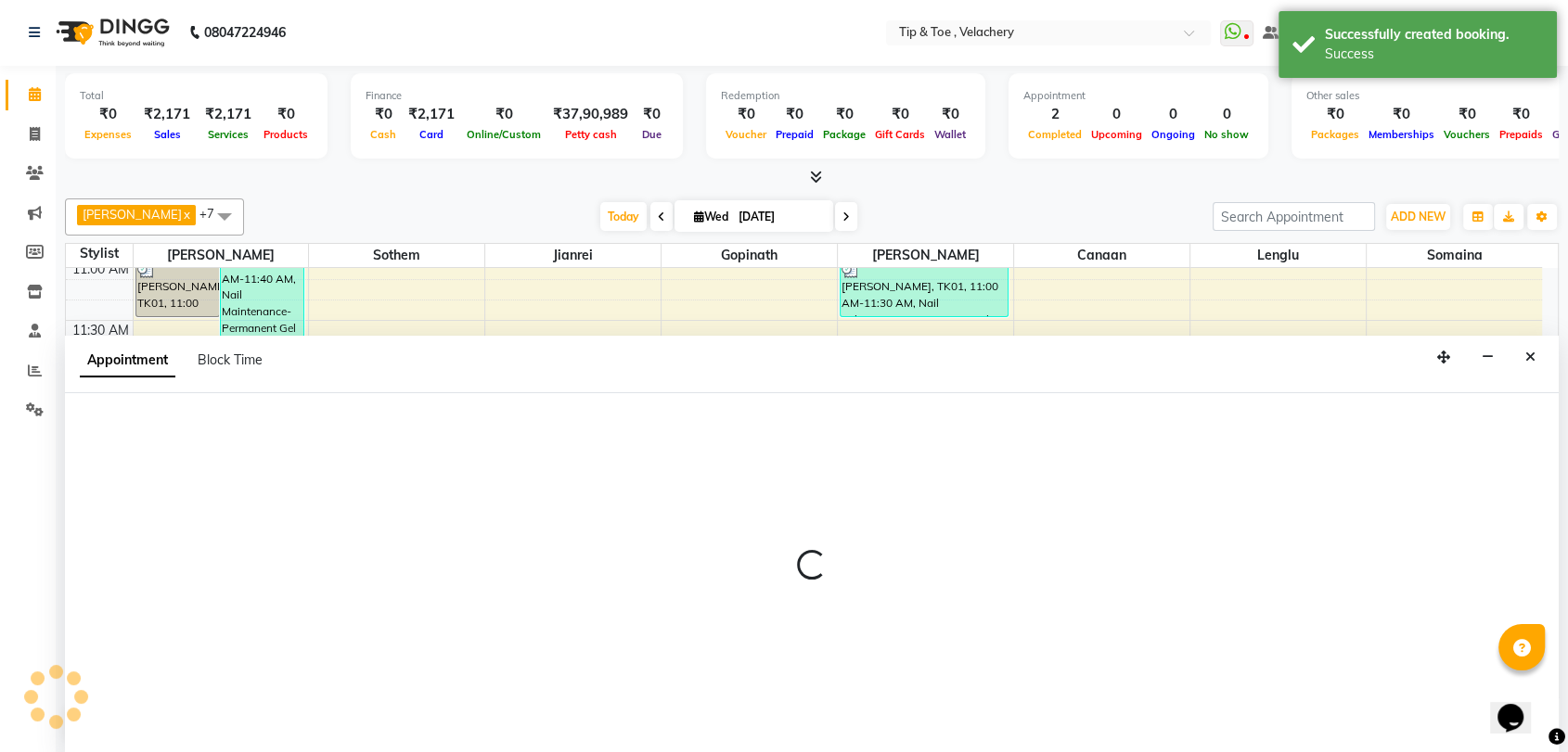
select select "41031"
select select "tentative"
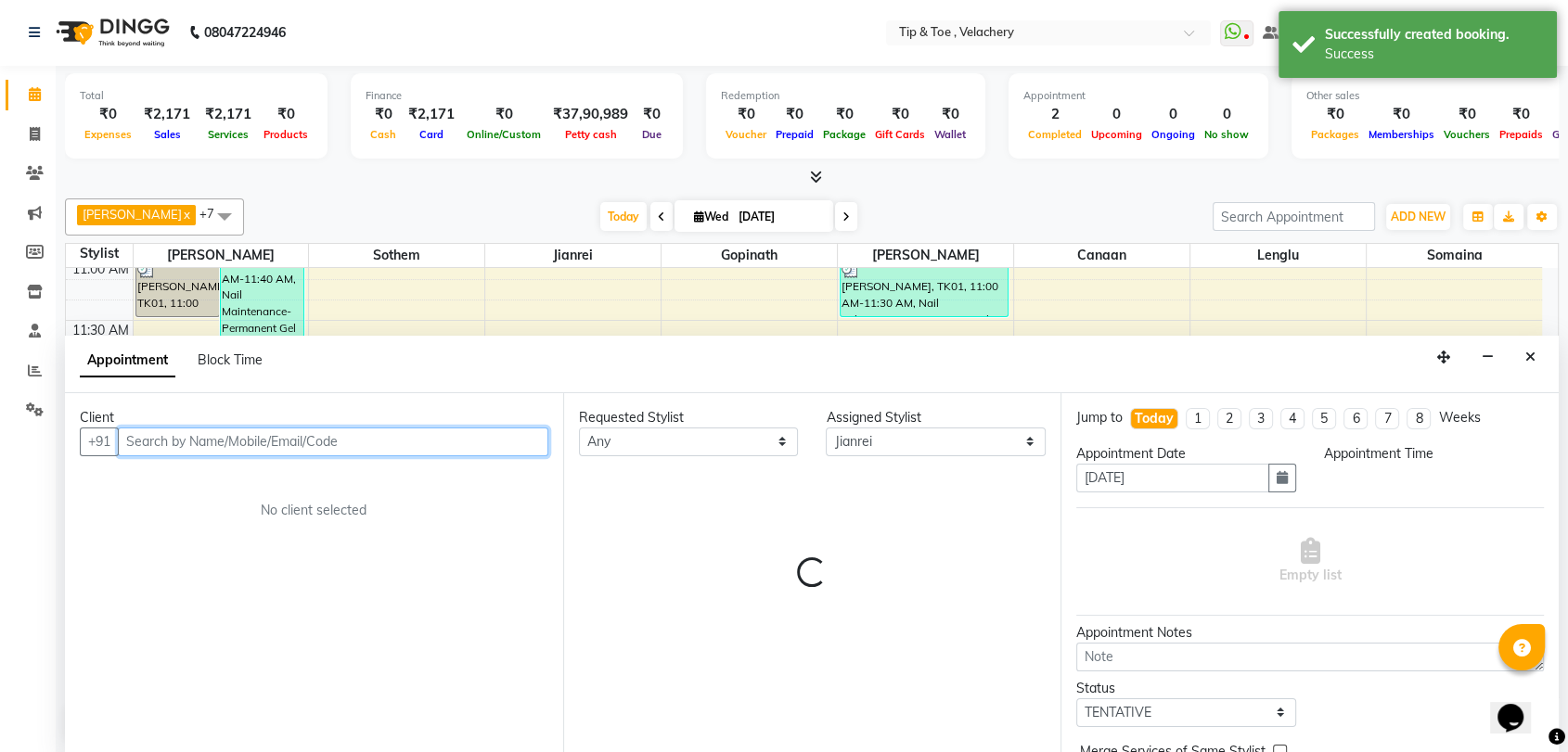
select select "705"
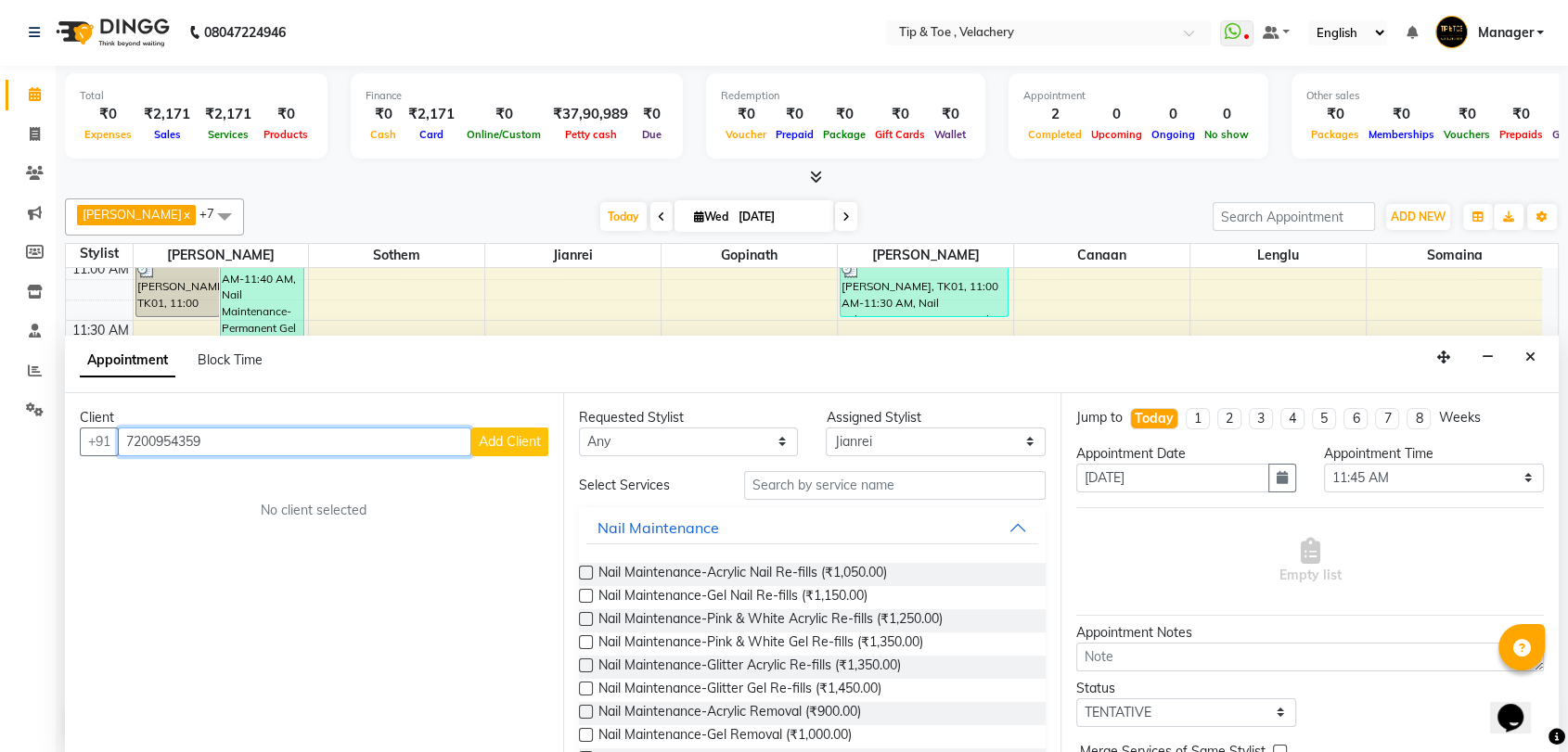
type input "7200954359"
click at [486, 439] on span "Add Client" at bounding box center [509, 441] width 62 height 16
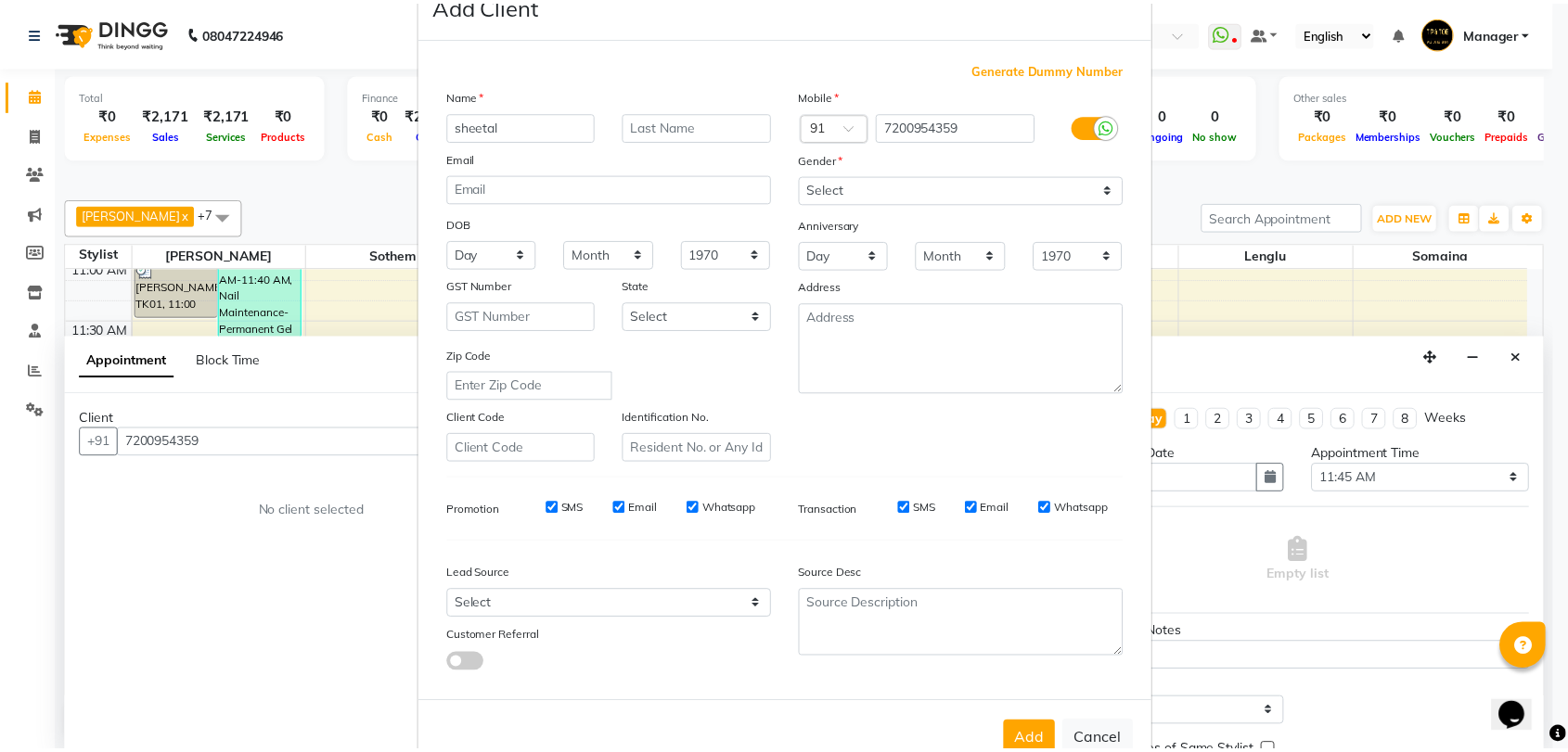
scroll to position [100, 0]
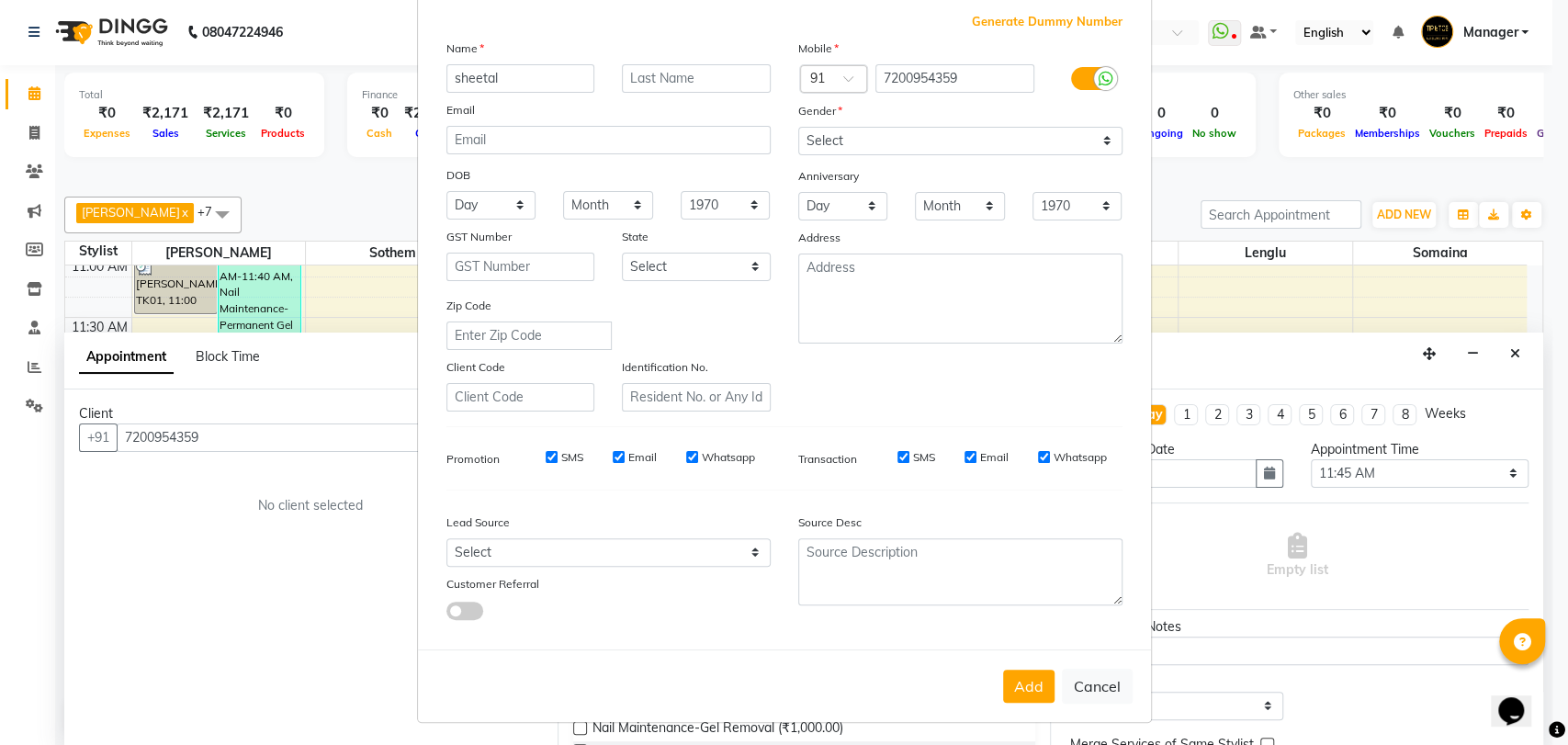
type input "sheetal"
click at [833, 145] on select "Select Male Female Other Prefer Not To Say" at bounding box center [959, 141] width 324 height 28
select select "female"
click at [798, 127] on select "Select Male Female Other Prefer Not To Say" at bounding box center [959, 141] width 324 height 28
click at [1022, 679] on button "Add" at bounding box center [1028, 685] width 51 height 33
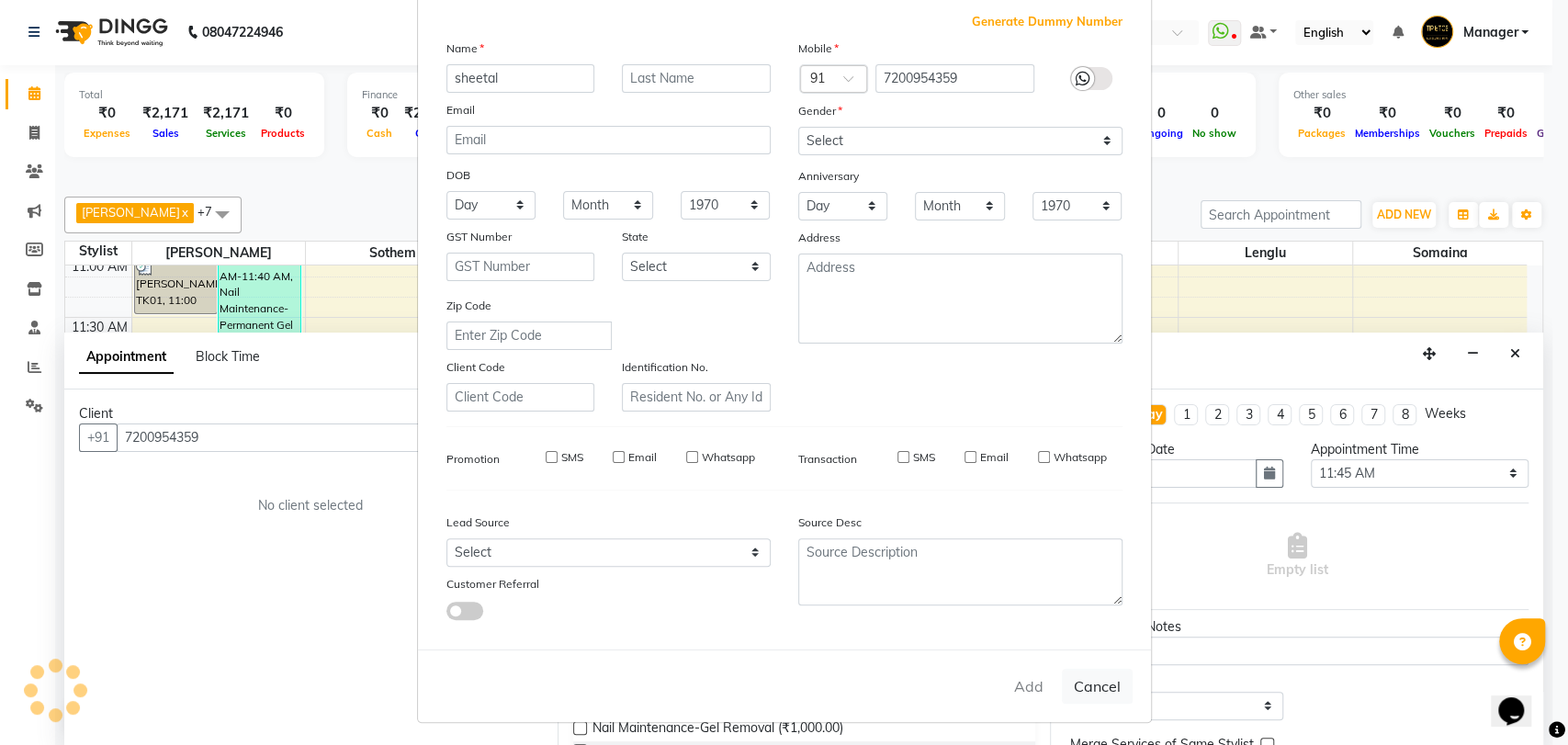
select select
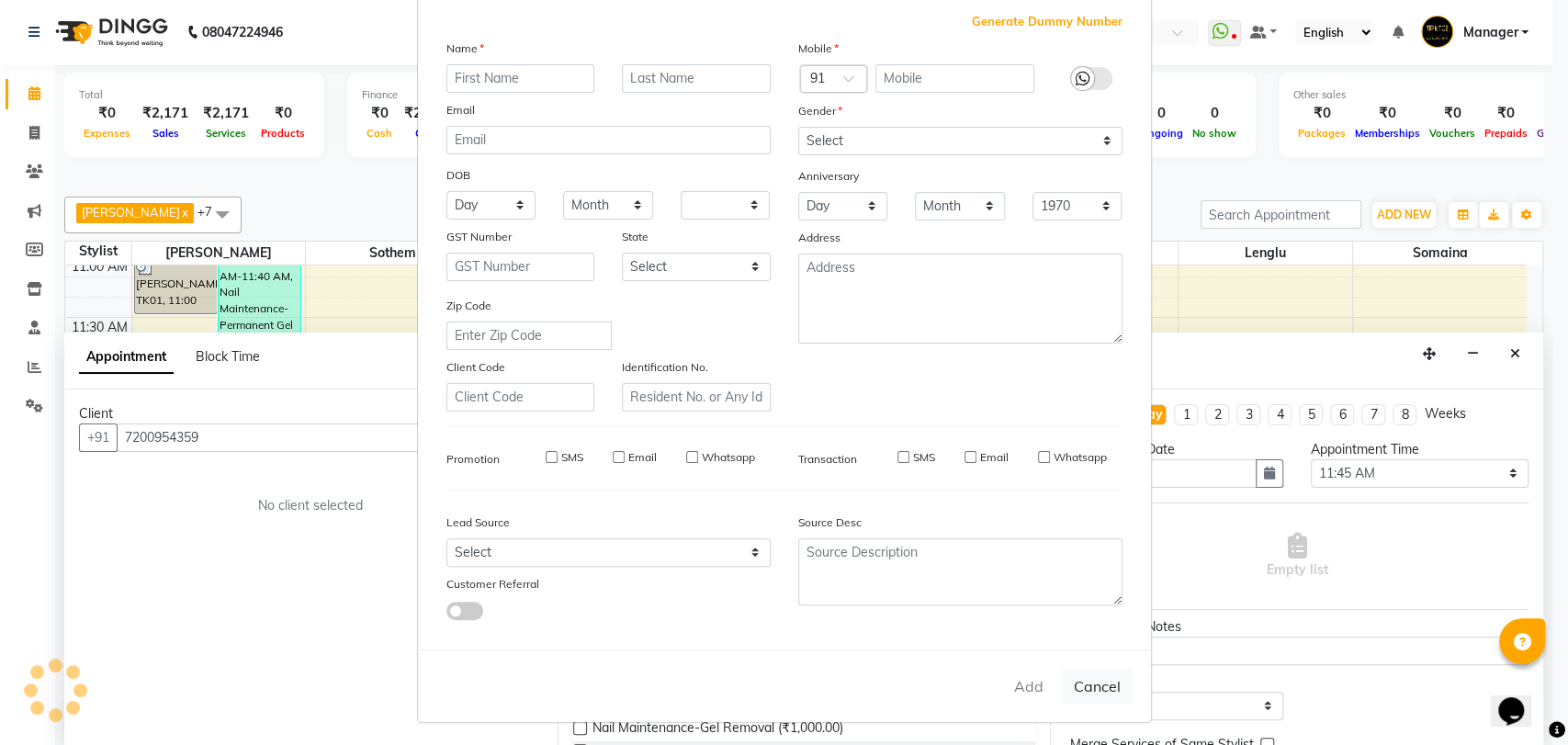
select select
checkbox input "false"
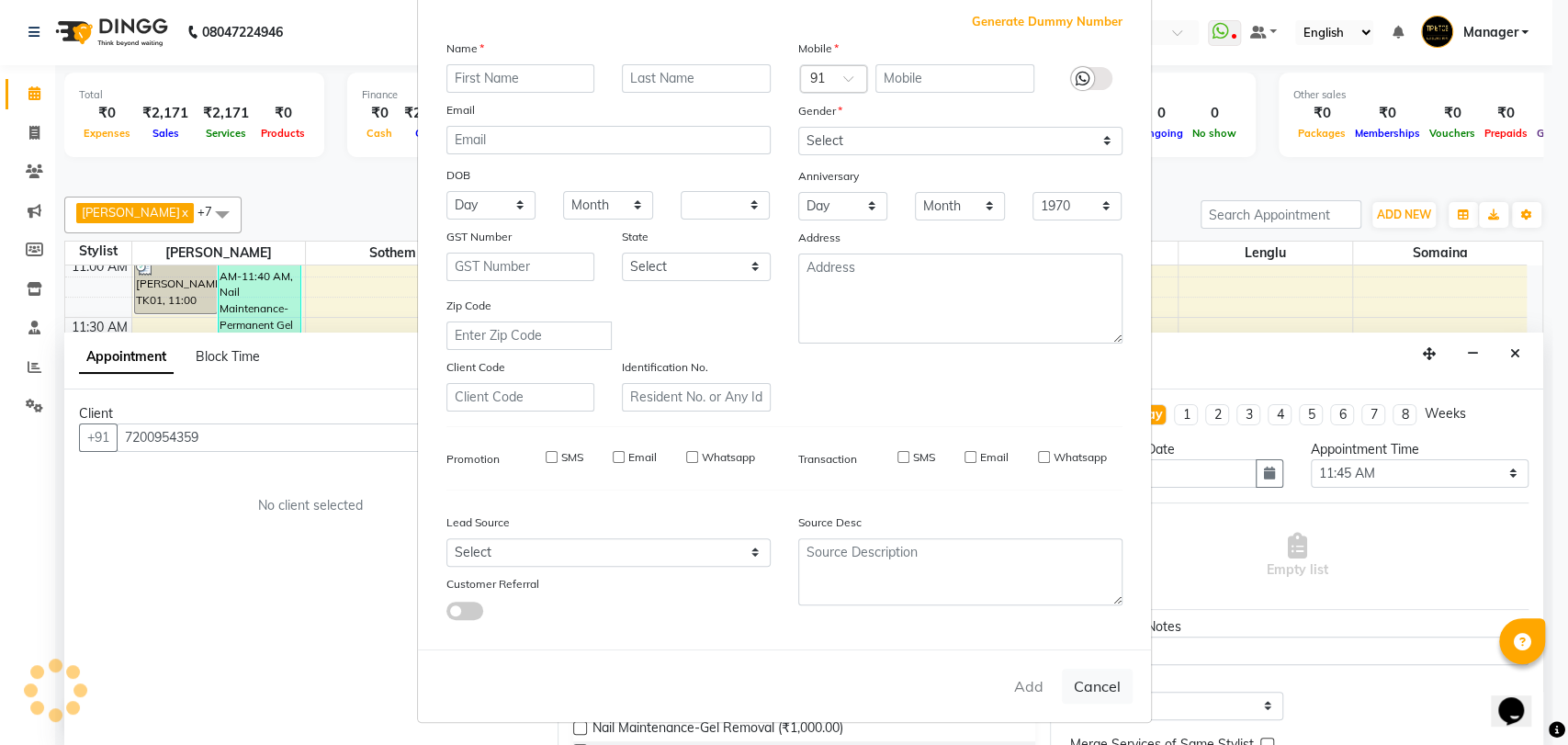
checkbox input "false"
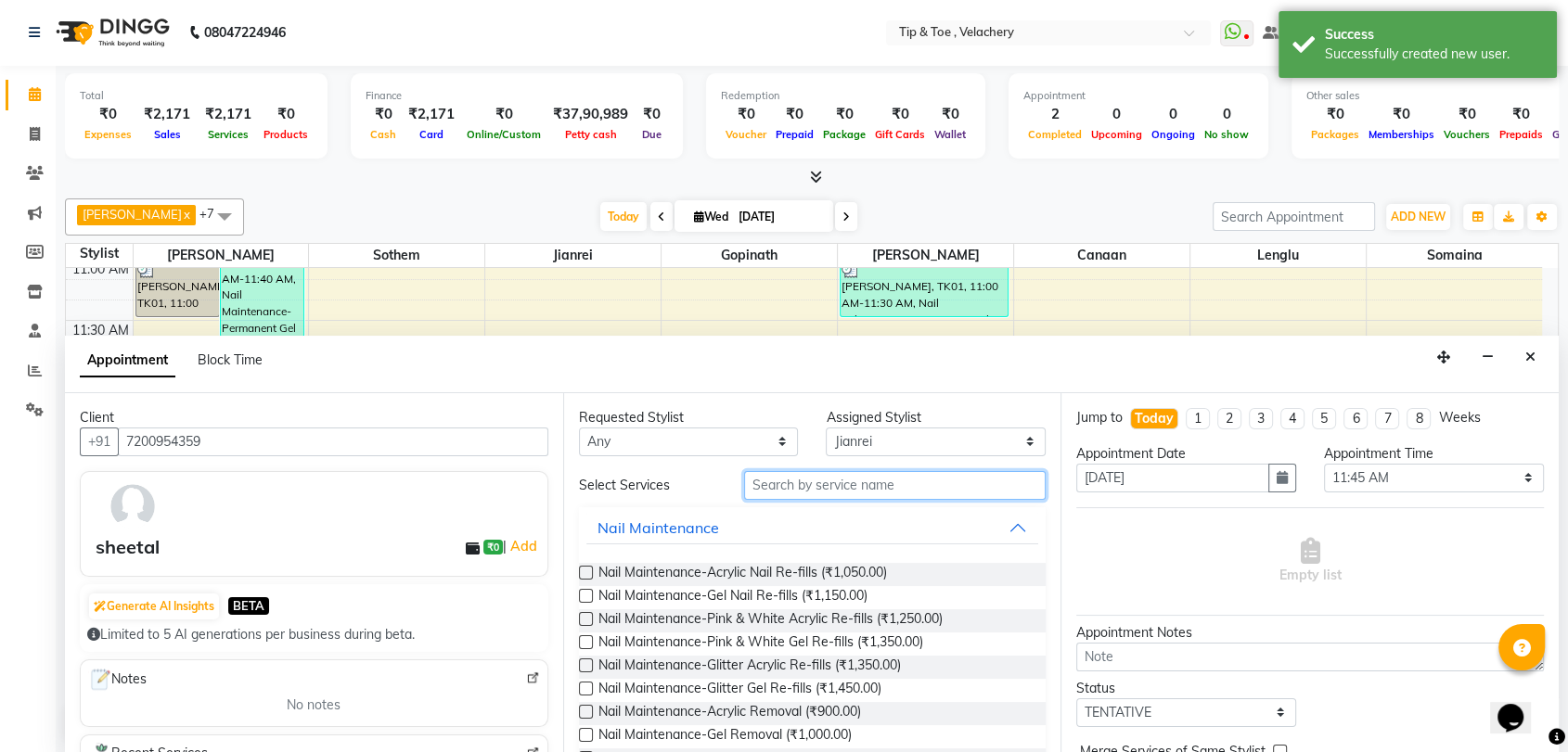
click at [780, 483] on input "text" at bounding box center [895, 486] width 303 height 29
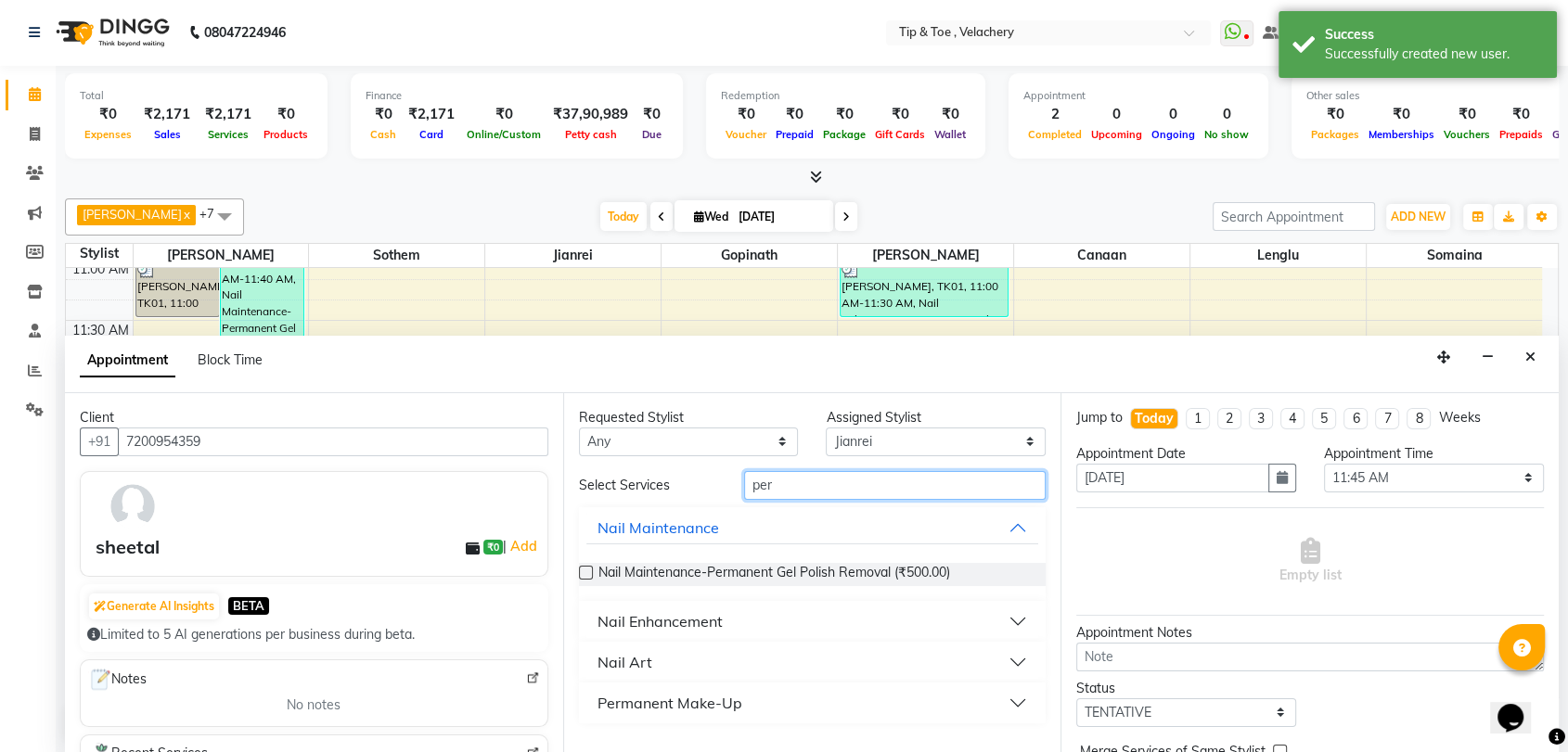
type input "per"
click at [667, 616] on div "Nail Enhancement" at bounding box center [660, 620] width 125 height 22
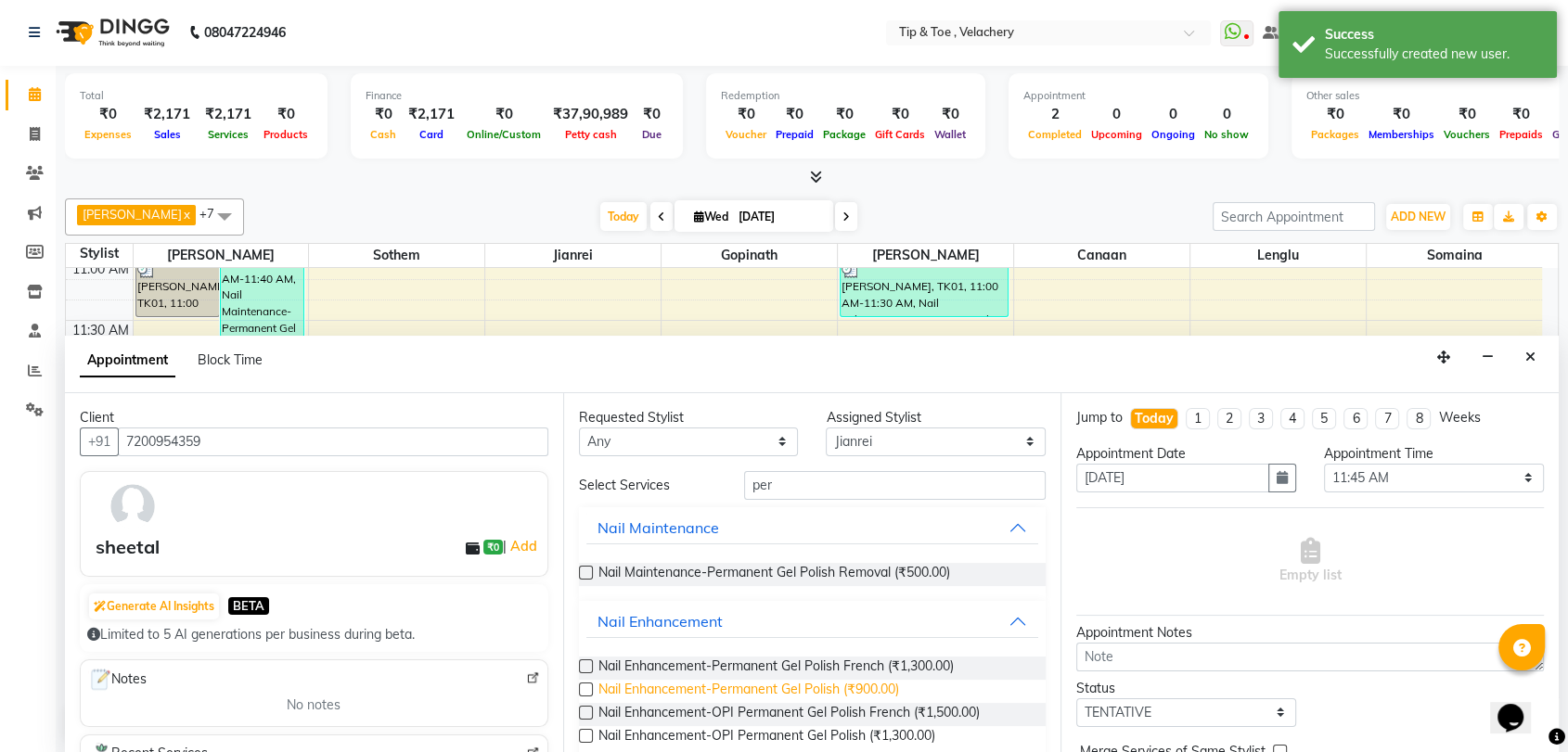
click at [779, 685] on span "Nail Enhancement-Permanent Gel Polish (₹900.00)" at bounding box center [749, 691] width 301 height 23
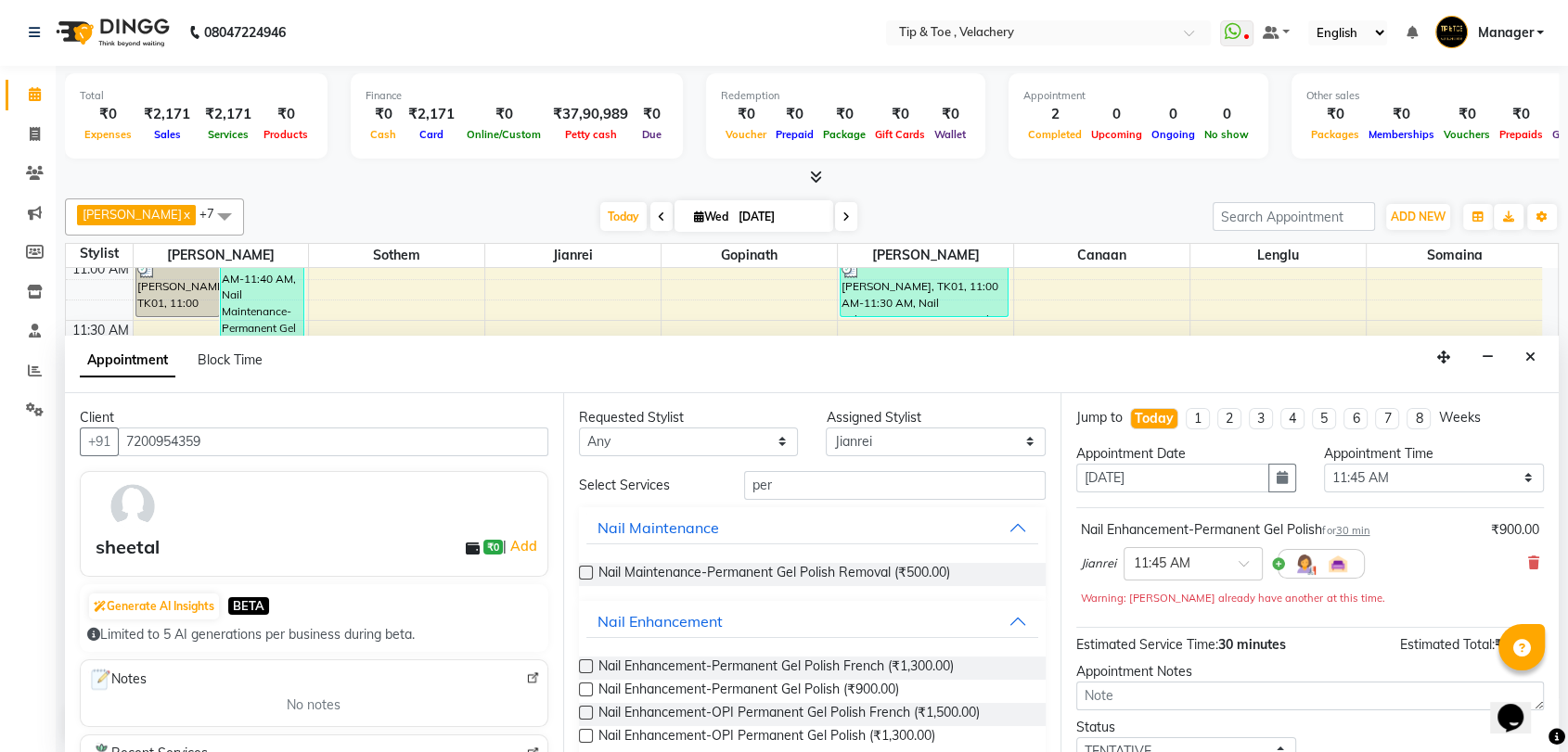
click at [579, 685] on label at bounding box center [585, 689] width 14 height 14
click at [579, 685] on input "checkbox" at bounding box center [584, 691] width 12 height 12
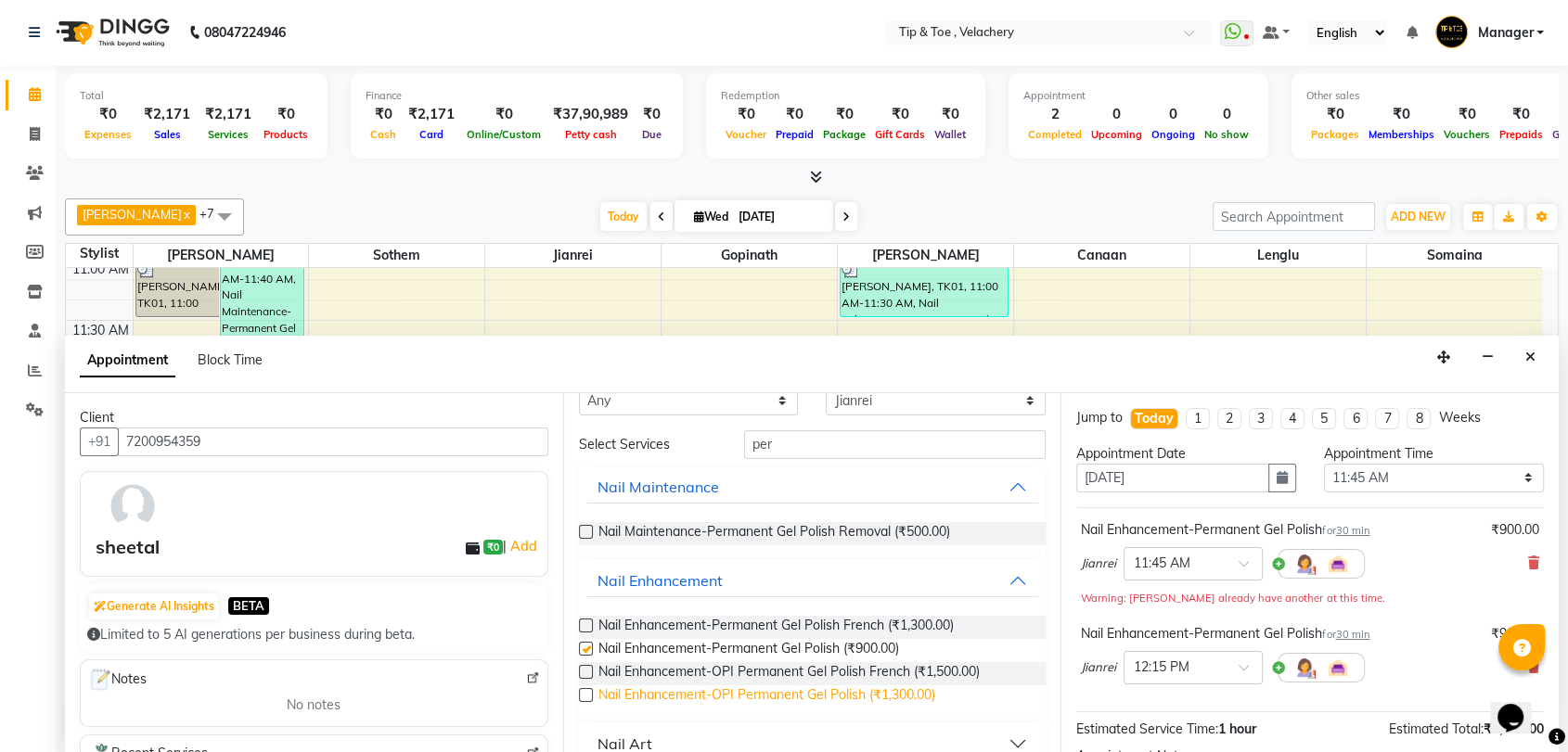
checkbox input "false"
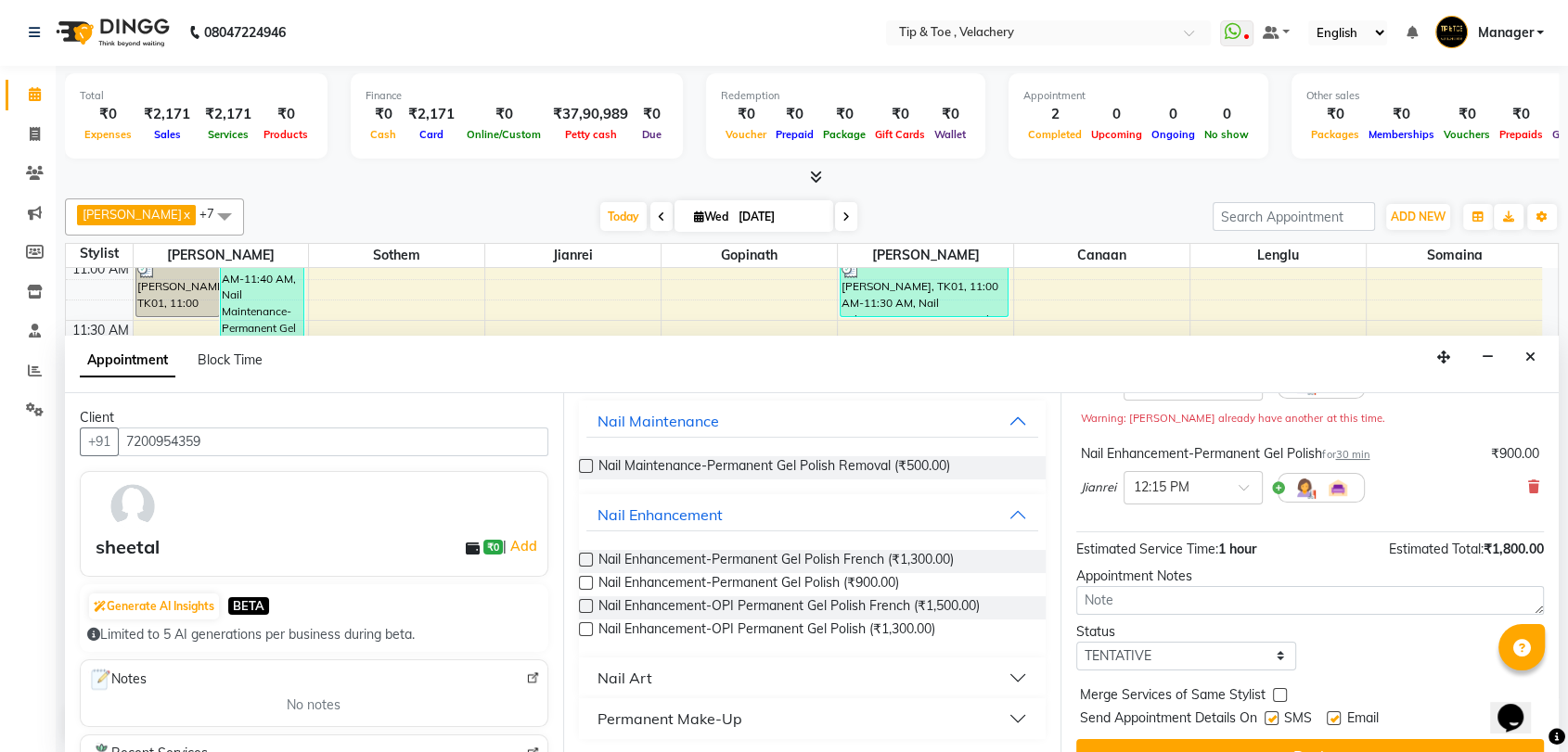
scroll to position [213, 0]
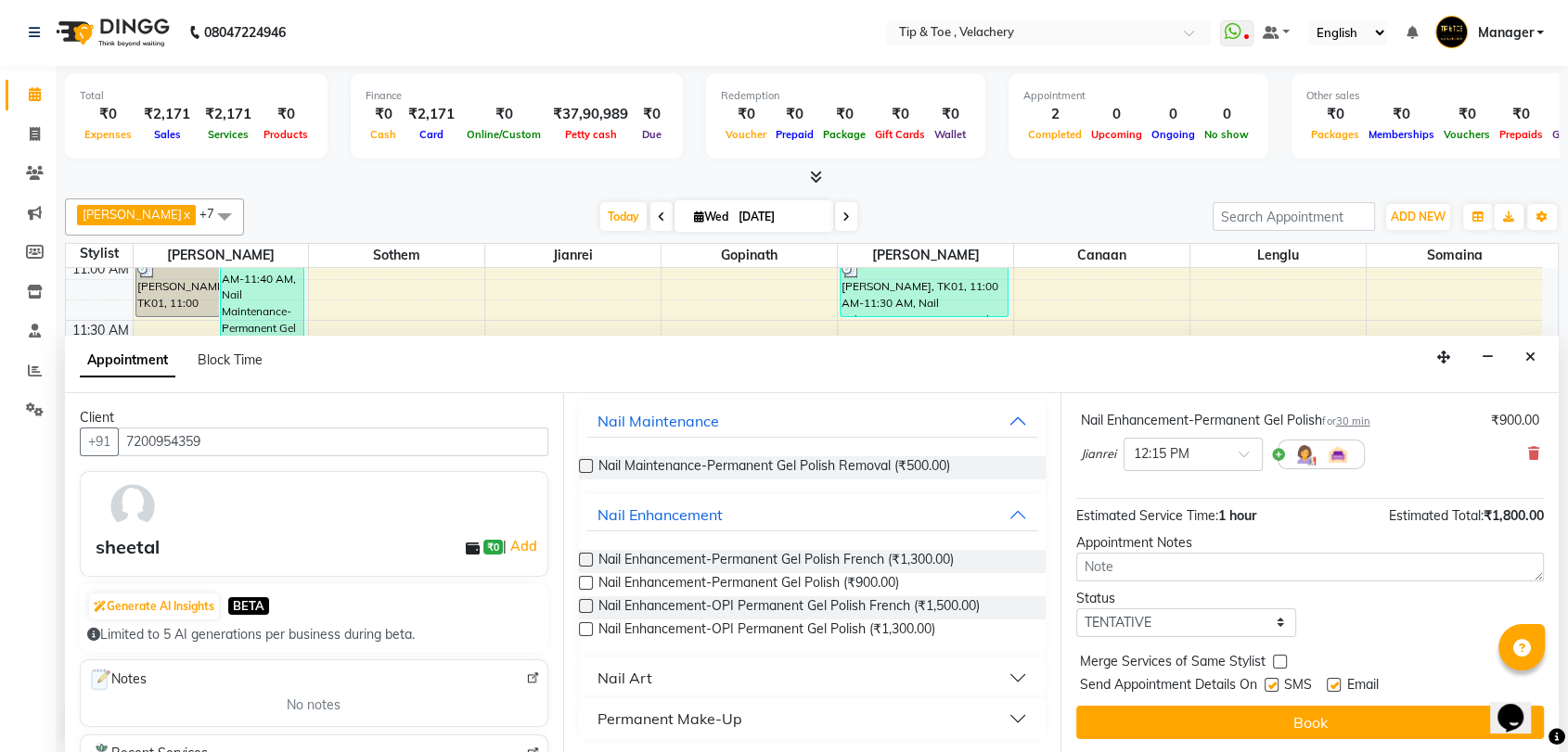
drag, startPoint x: 1331, startPoint y: 679, endPoint x: 1304, endPoint y: 697, distance: 32.4
click at [1032, 681] on label at bounding box center [1333, 684] width 14 height 14
click at [1032, 681] on input "checkbox" at bounding box center [1332, 686] width 12 height 12
checkbox input "false"
click at [1032, 685] on button "Book" at bounding box center [1310, 721] width 468 height 33
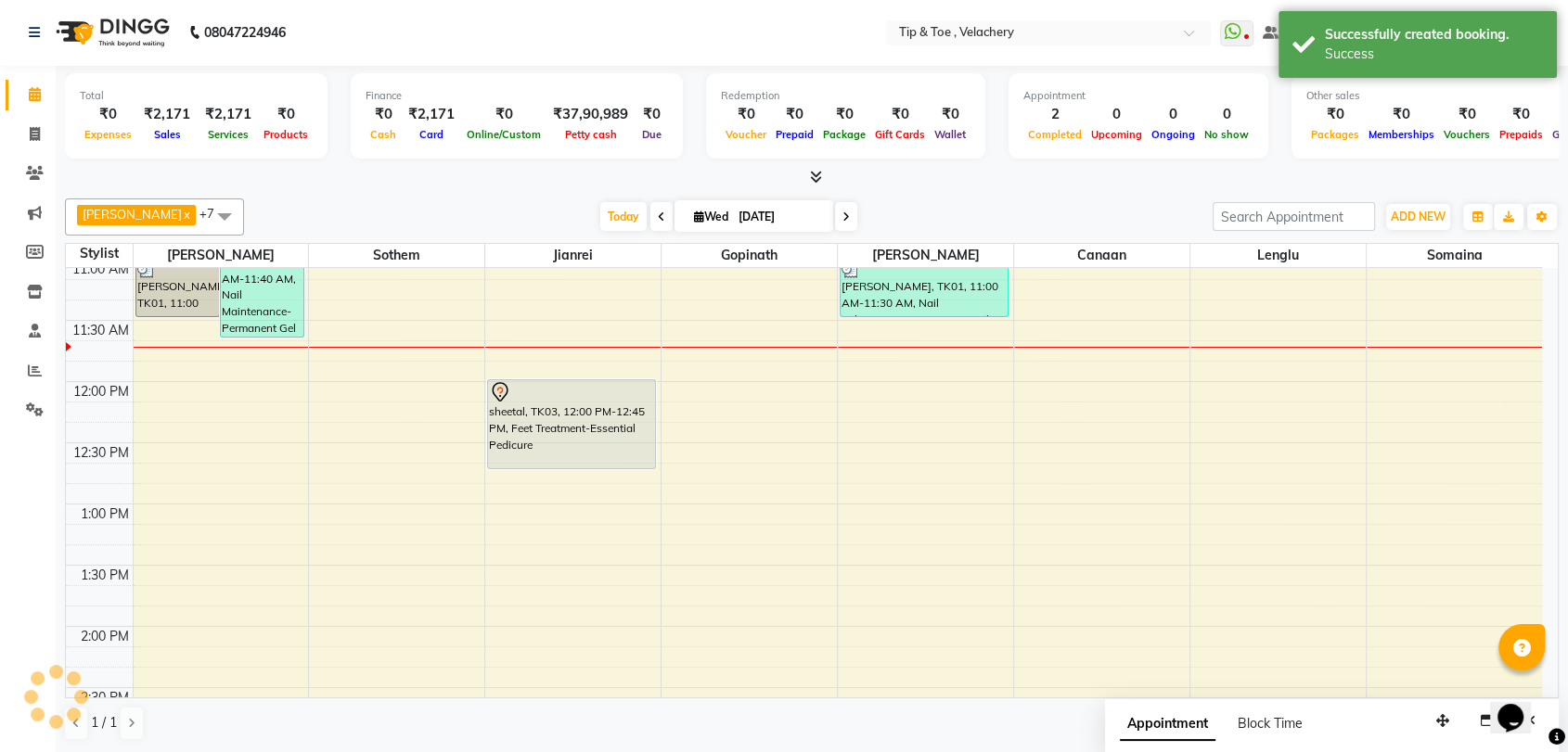
scroll to position [0, 0]
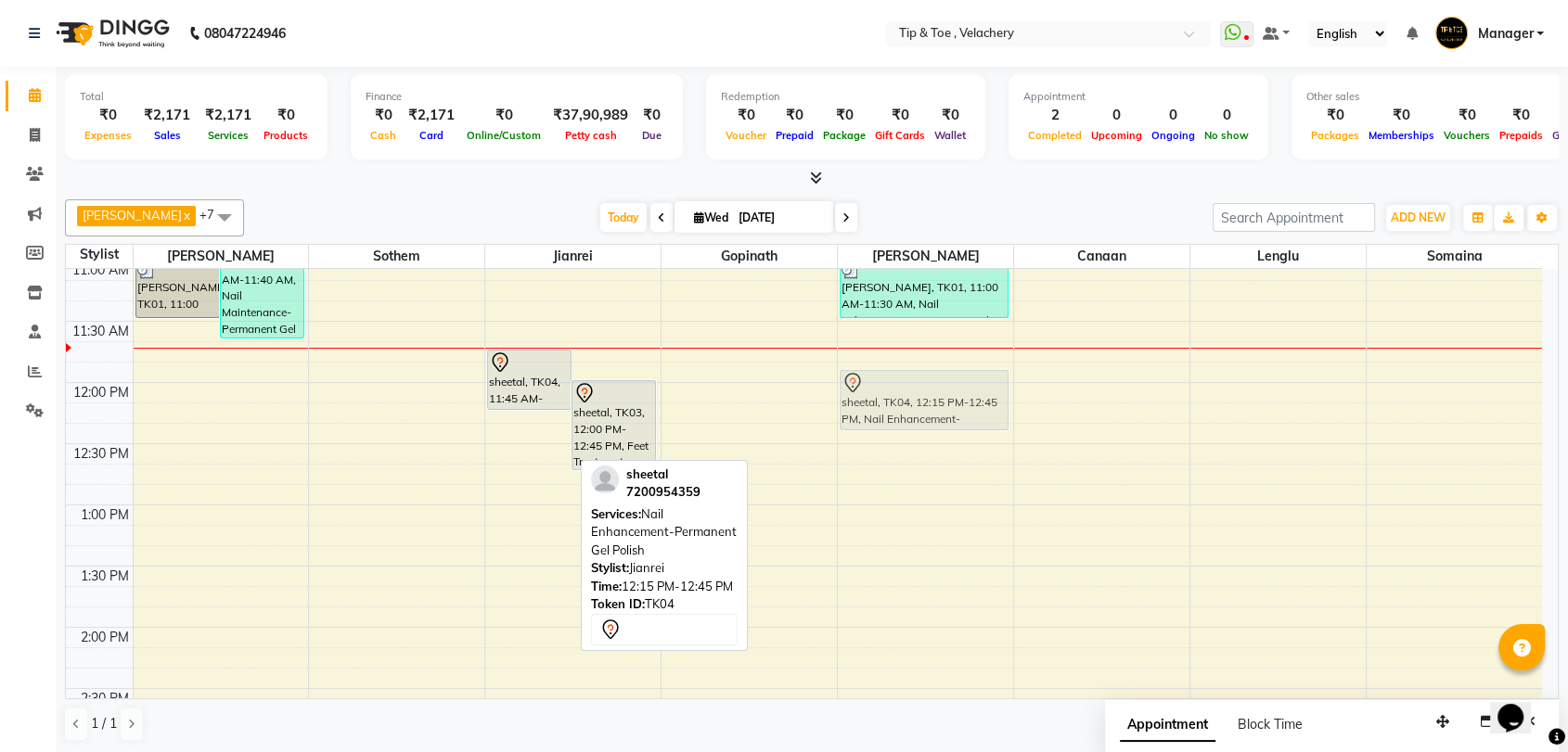
drag, startPoint x: 531, startPoint y: 420, endPoint x: 932, endPoint y: 378, distance: 403.2
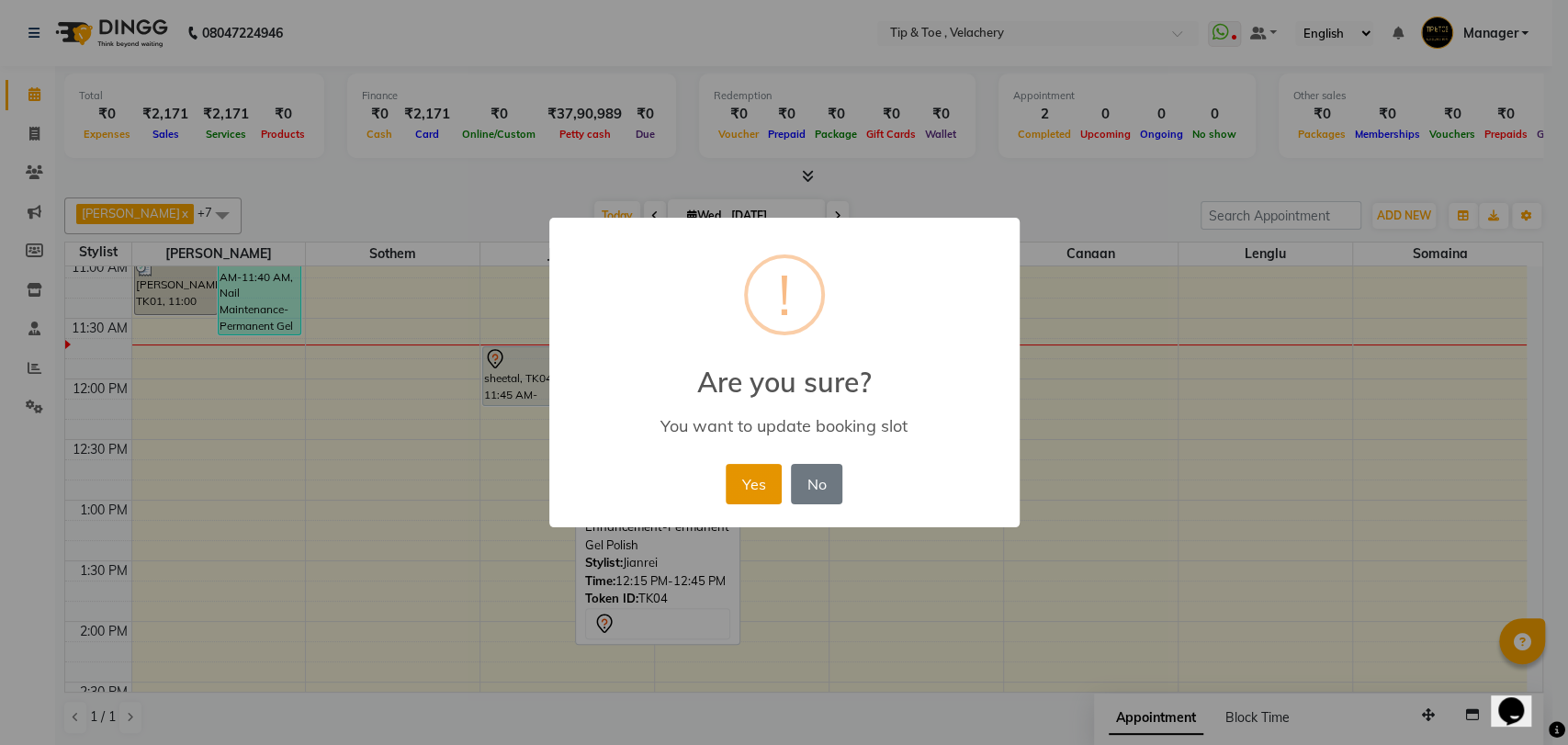
click at [750, 477] on button "Yes" at bounding box center [753, 484] width 56 height 41
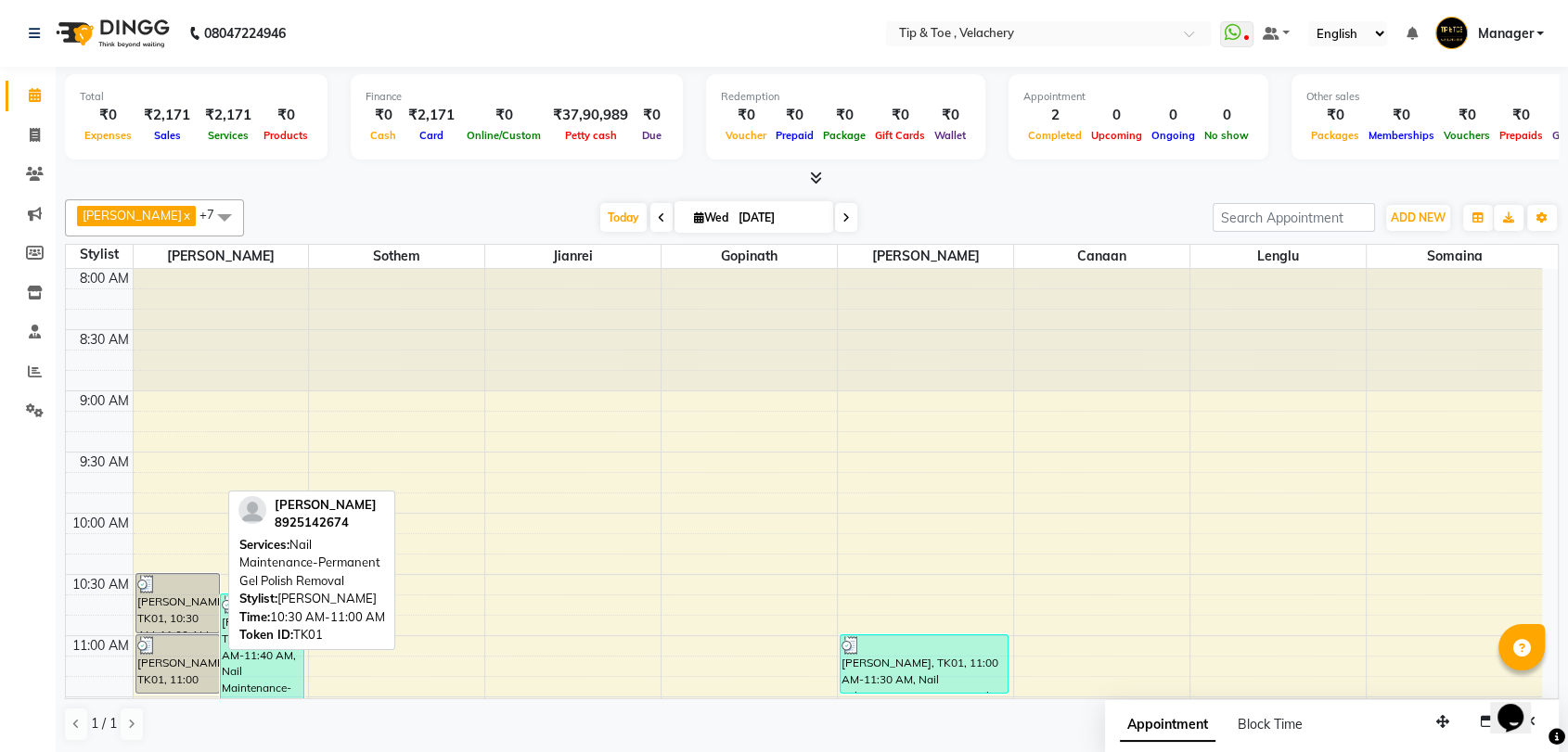
click at [188, 609] on div "Hee Eun, TK01, 10:30 AM-11:00 AM, Nail Maintenance-Permanent Gel Polish Removal" at bounding box center [178, 602] width 82 height 58
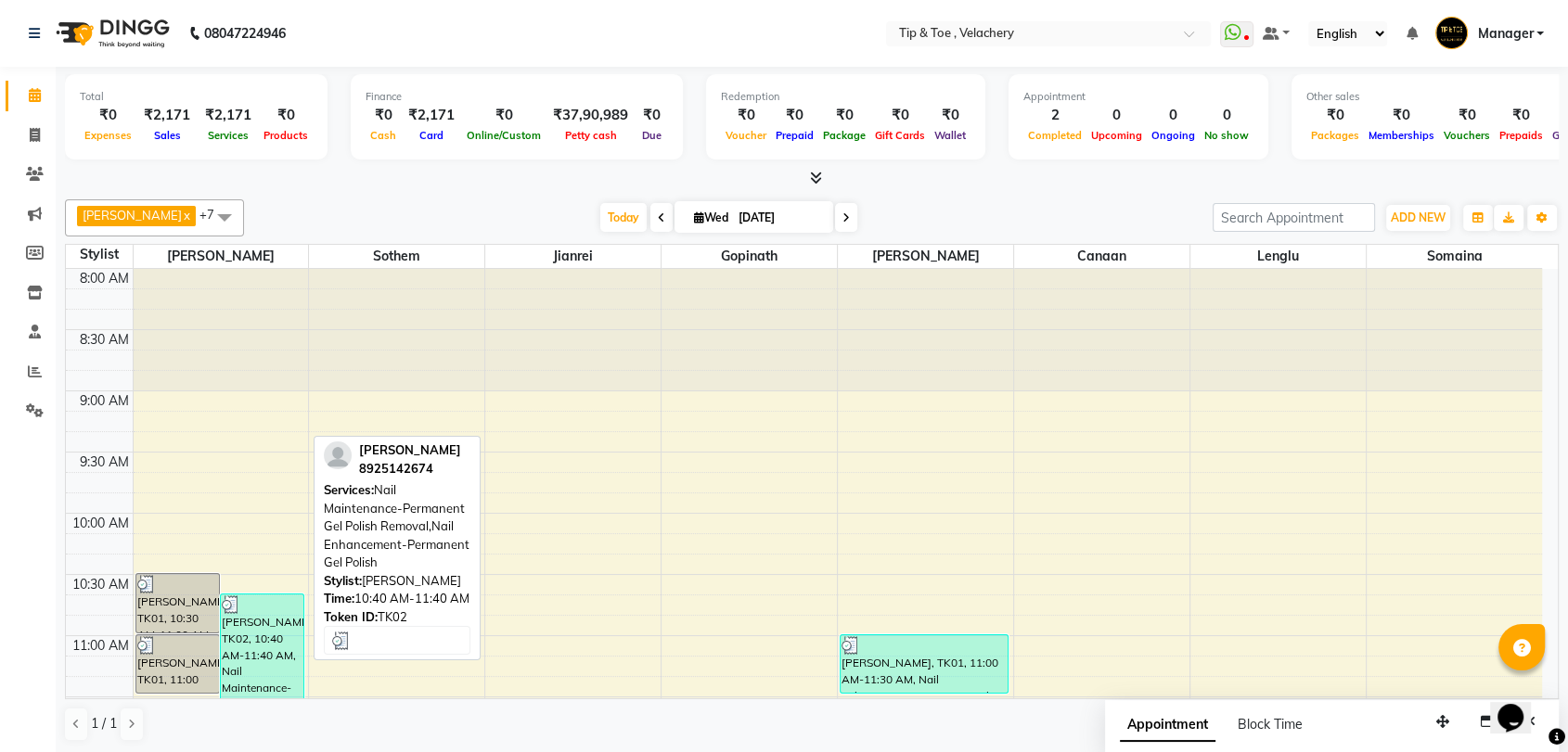
click at [246, 633] on div "Hee Eun, TK02, 10:40 AM-11:40 AM, Nail Maintenance-Permanent Gel Polish Removal…" at bounding box center [262, 654] width 82 height 118
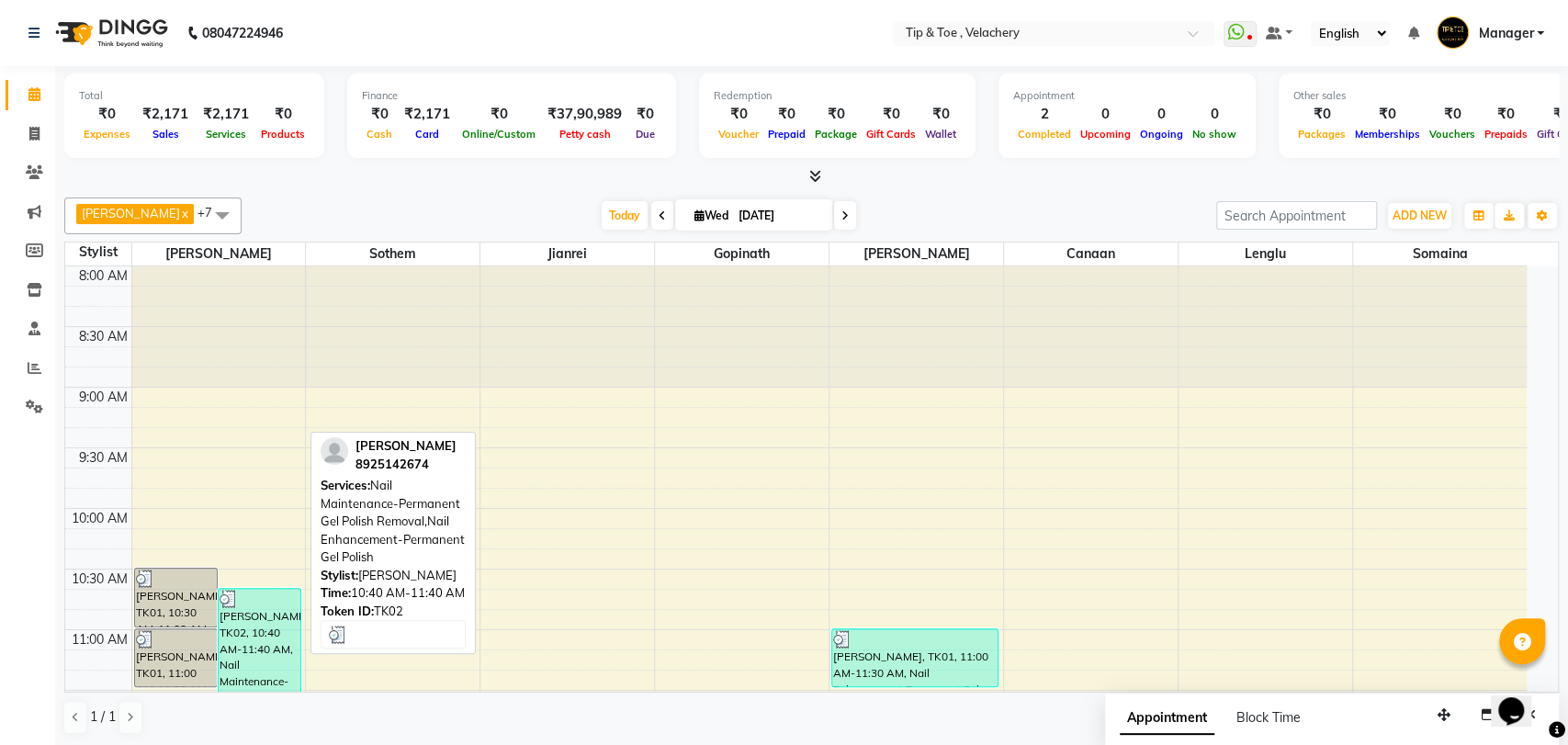
select select "3"
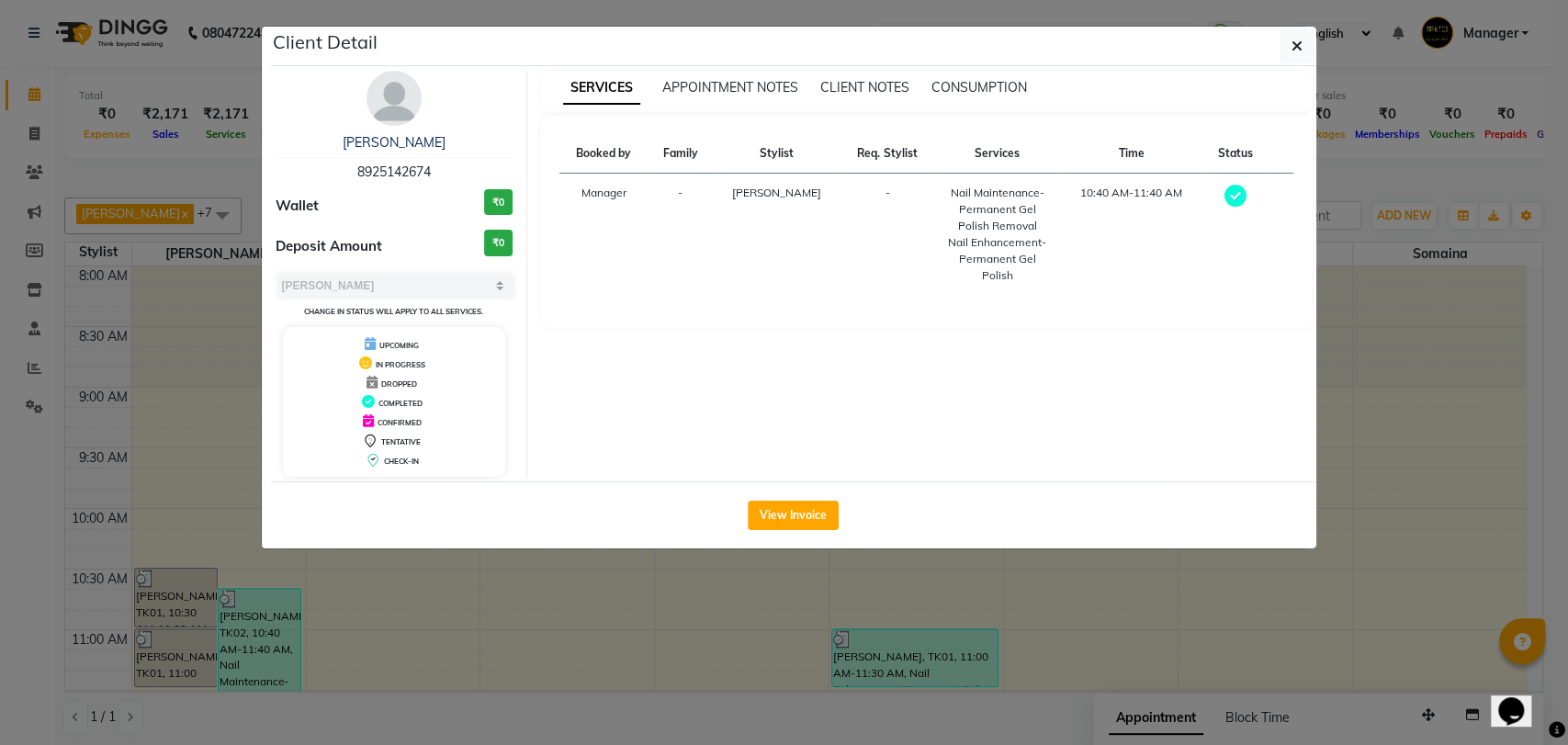
copy tr "Nail Maintenance-Permanent Gel Polish Removal"
drag, startPoint x: 906, startPoint y: 188, endPoint x: 1034, endPoint y: 228, distance: 134.1
click at [1022, 228] on tr "Manager - Yapi Likha - Nail Maintenance-Permanent Gel Polish Removal Nail Enhan…" at bounding box center [926, 234] width 733 height 122
drag, startPoint x: 911, startPoint y: 239, endPoint x: 1065, endPoint y: 251, distance: 154.5
click at [1022, 251] on tr "Manager - Yapi Likha - Nail Maintenance-Permanent Gel Polish Removal Nail Enhan…" at bounding box center [926, 234] width 733 height 122
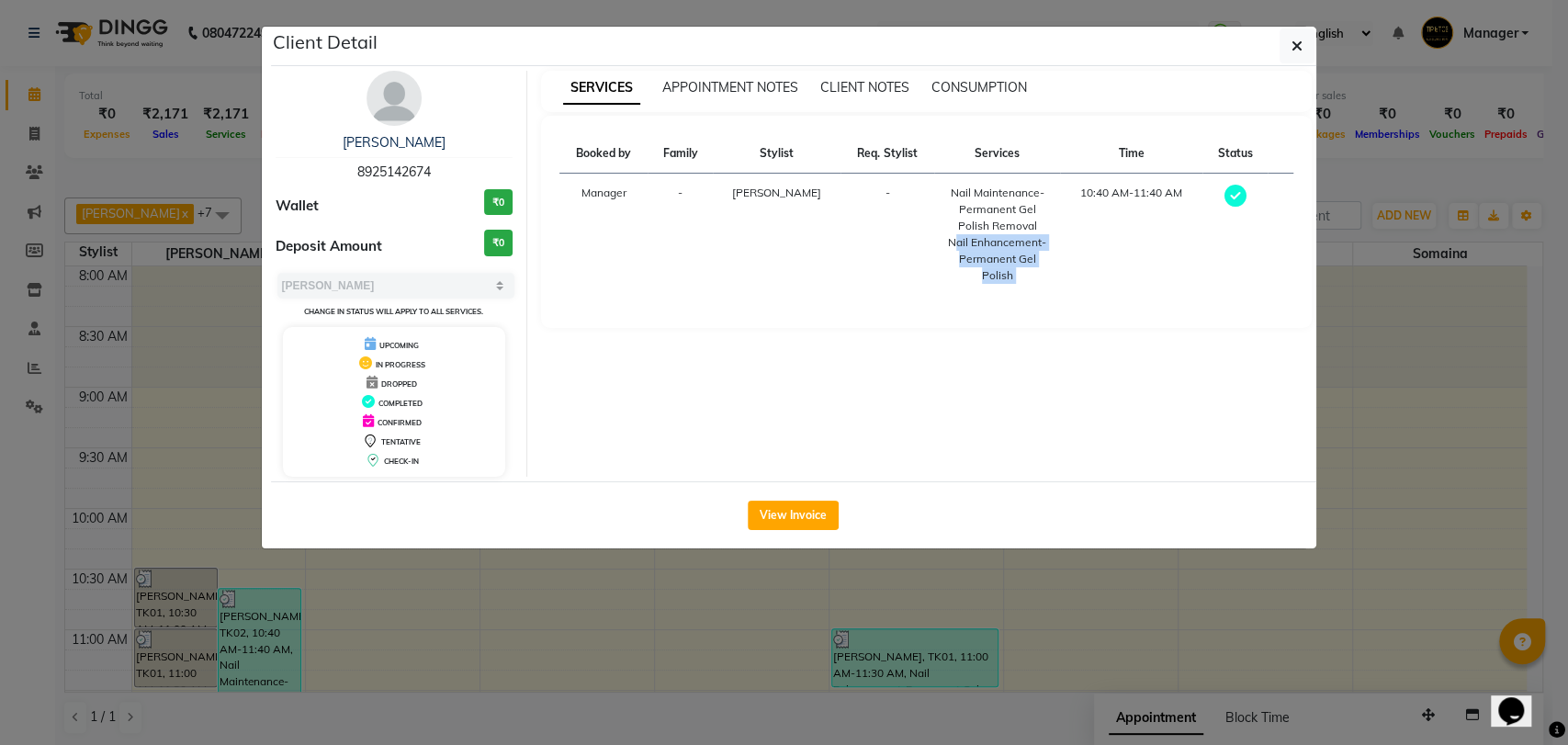
copy div "Nail Enhancement-Permanent Gel Polish"
drag, startPoint x: 363, startPoint y: 132, endPoint x: 437, endPoint y: 132, distance: 74.0
click at [437, 133] on div "[PERSON_NAME]" at bounding box center [394, 143] width 238 height 19
copy link "[PERSON_NAME]"
click at [1022, 45] on button "button" at bounding box center [1296, 45] width 35 height 35
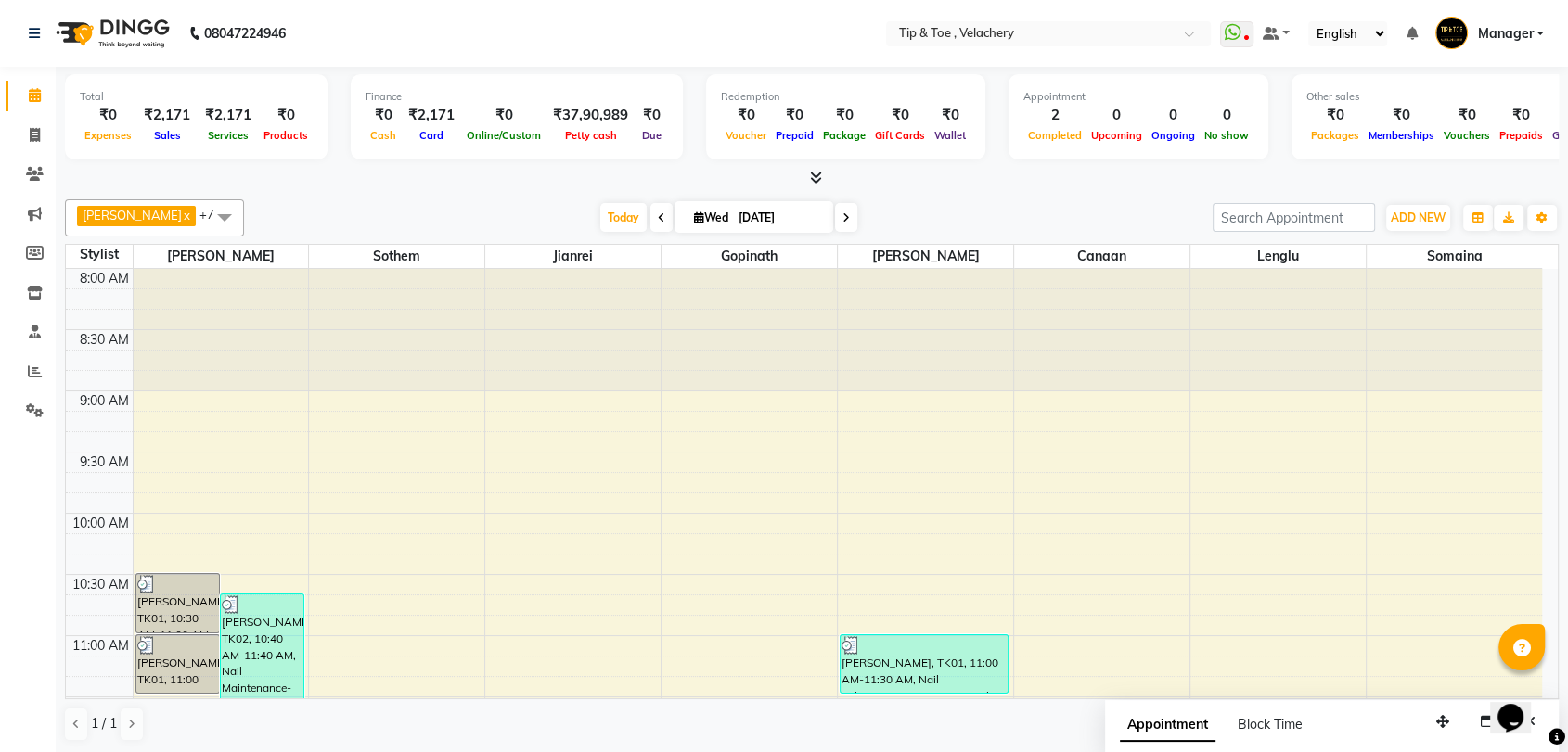
scroll to position [375, 0]
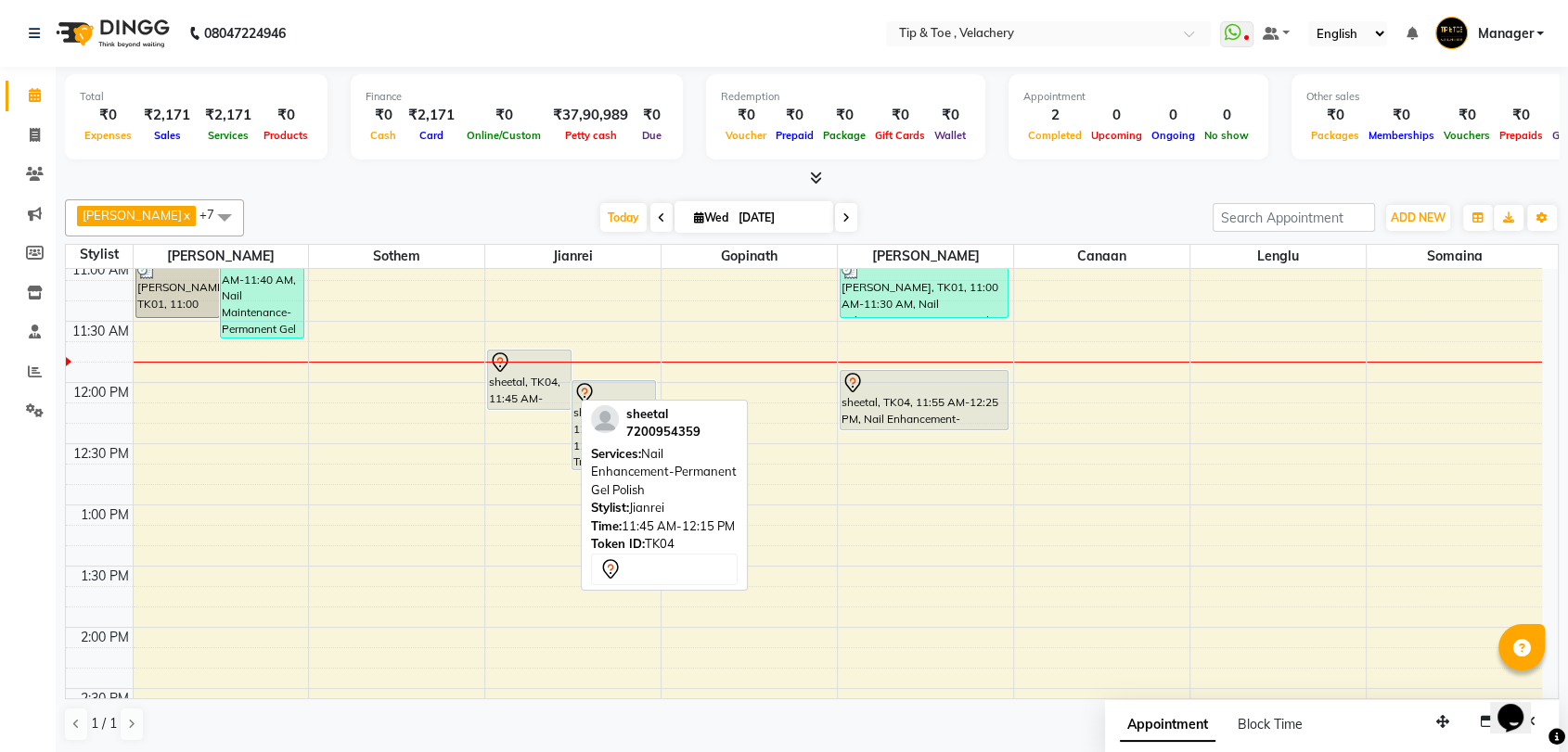
click at [529, 375] on div "sheetal, TK04, 11:45 AM-12:15 PM, Nail Enhancement-Permanent Gel Polish" at bounding box center [529, 379] width 82 height 58
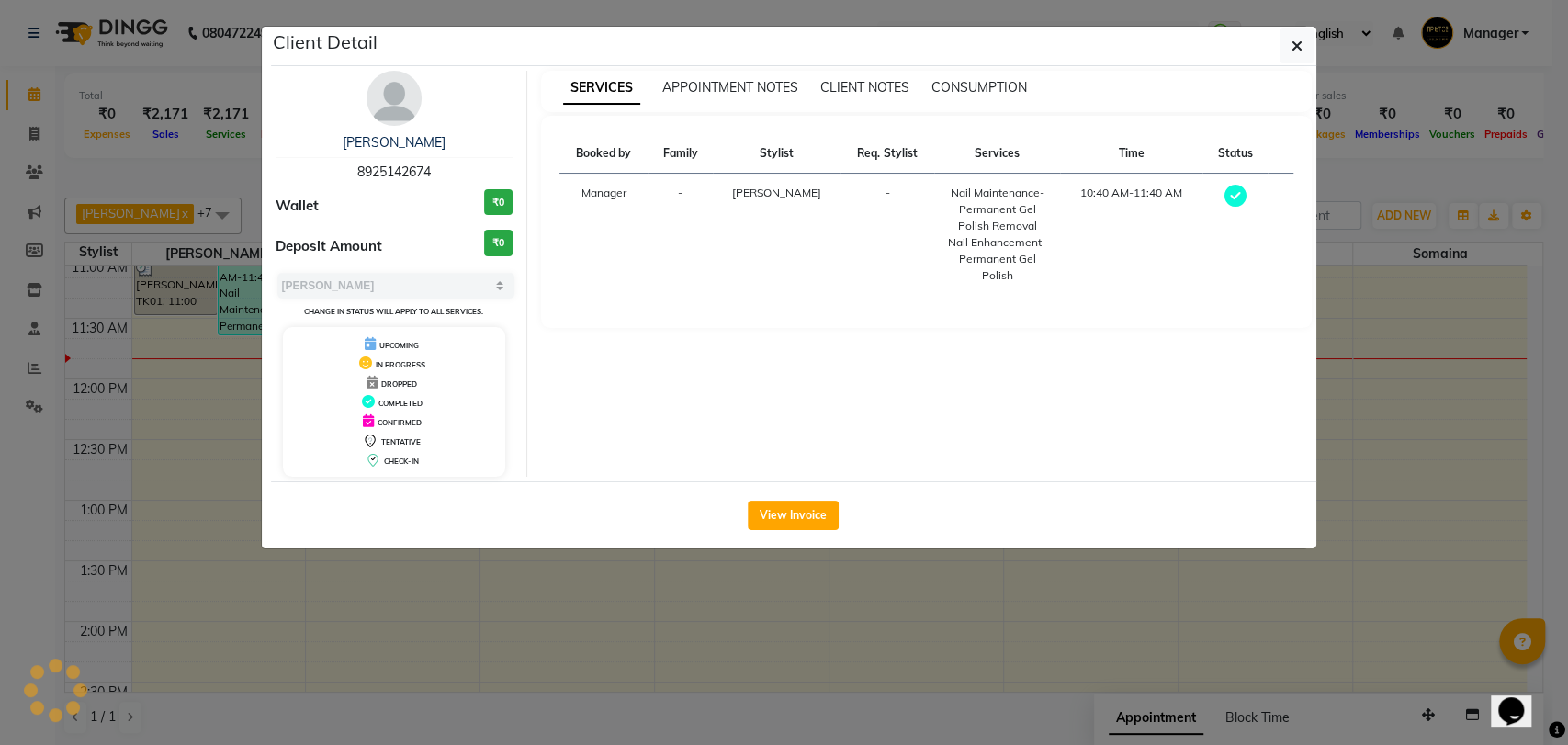
select select "7"
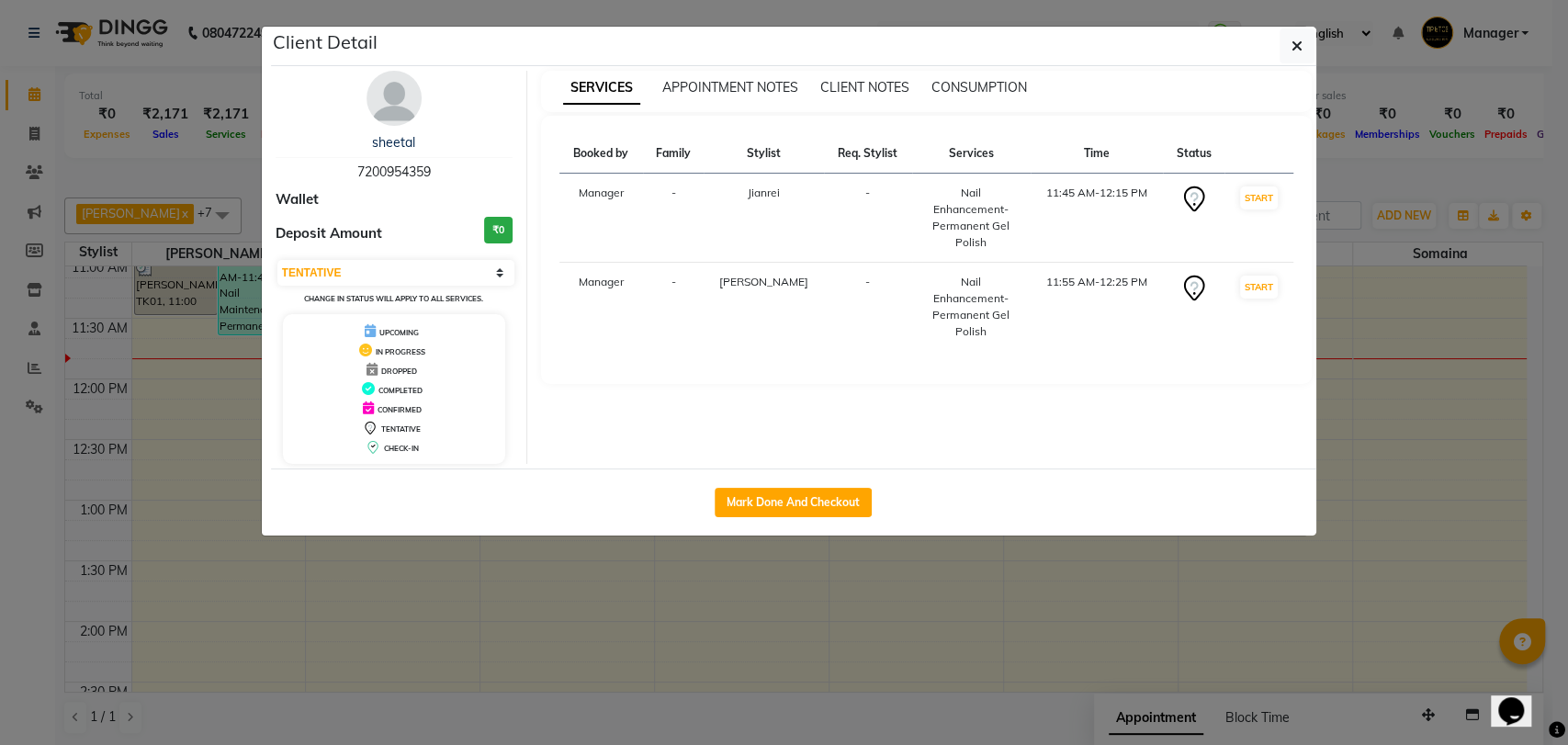
drag, startPoint x: 859, startPoint y: 193, endPoint x: 986, endPoint y: 234, distance: 133.5
click at [986, 234] on tr "Manager - Jianrei - Nail Enhancement-Permanent Gel Polish 11:45 AM-12:15 PM STA…" at bounding box center [926, 218] width 733 height 89
copy tr "Nail Enhancement-Permanent Gel Polish"
click at [1022, 178] on td "11:45 AM-12:15 PM" at bounding box center [1096, 218] width 132 height 89
drag, startPoint x: 876, startPoint y: 266, endPoint x: 1005, endPoint y: 291, distance: 131.4
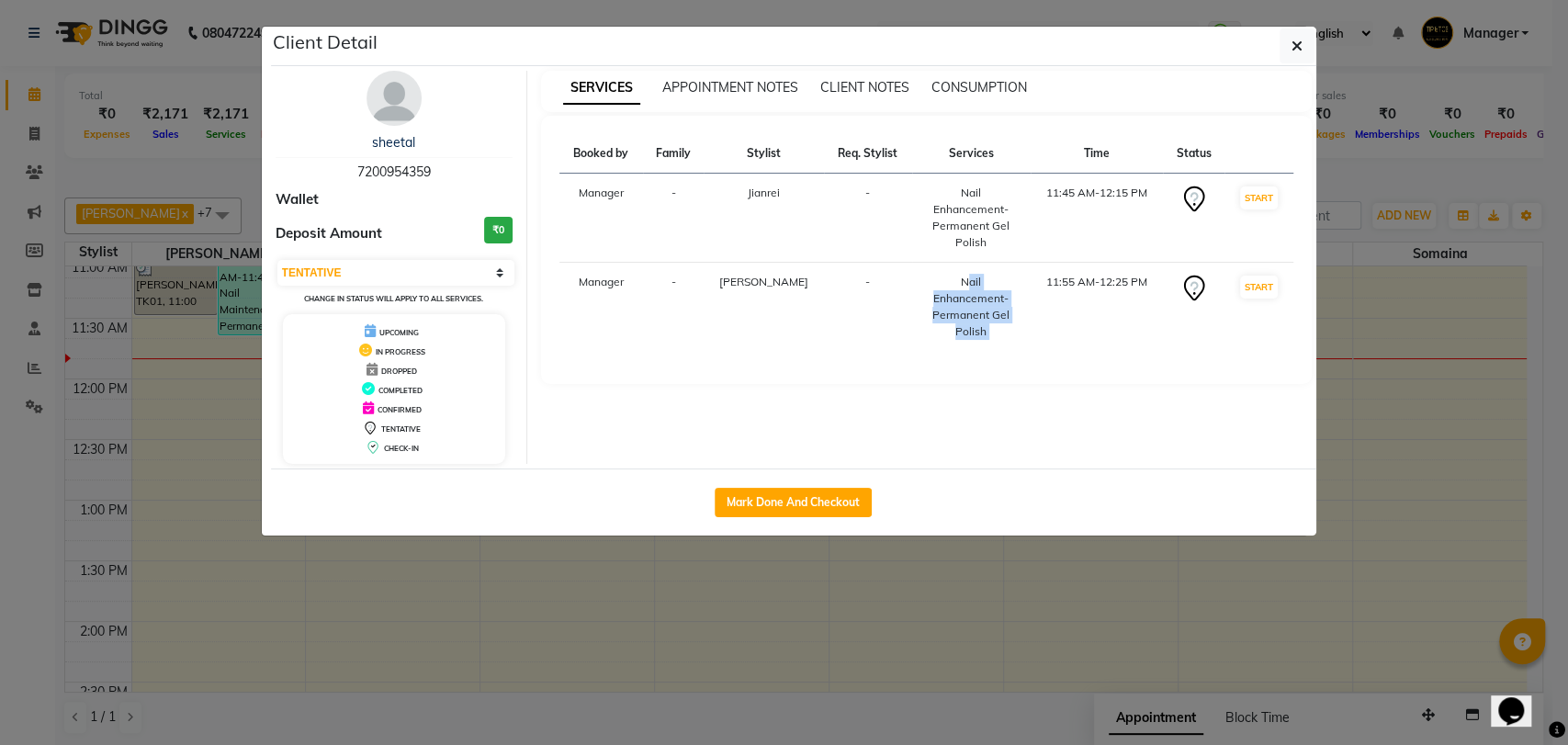
click at [1005, 291] on tr "Manager - Afroz - Nail Enhancement-Permanent Gel Polish 11:55 AM-12:25 PM START" at bounding box center [926, 307] width 733 height 89
copy div "Nail Enhancement-Permanent Gel Polish"
click at [1022, 296] on td "11:55 AM-12:25 PM" at bounding box center [1096, 307] width 132 height 89
click at [1022, 46] on icon "button" at bounding box center [1297, 46] width 11 height 15
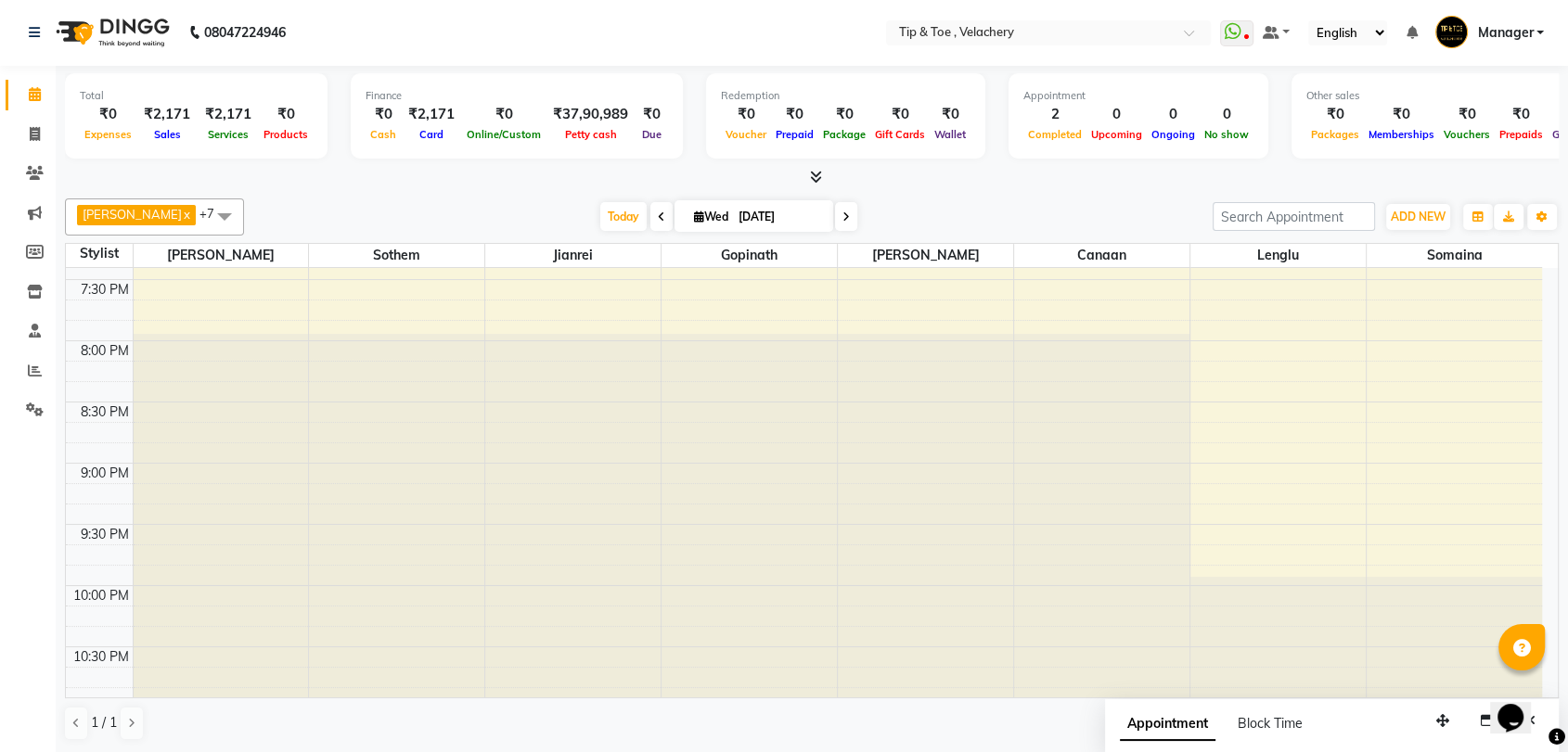
scroll to position [0, 0]
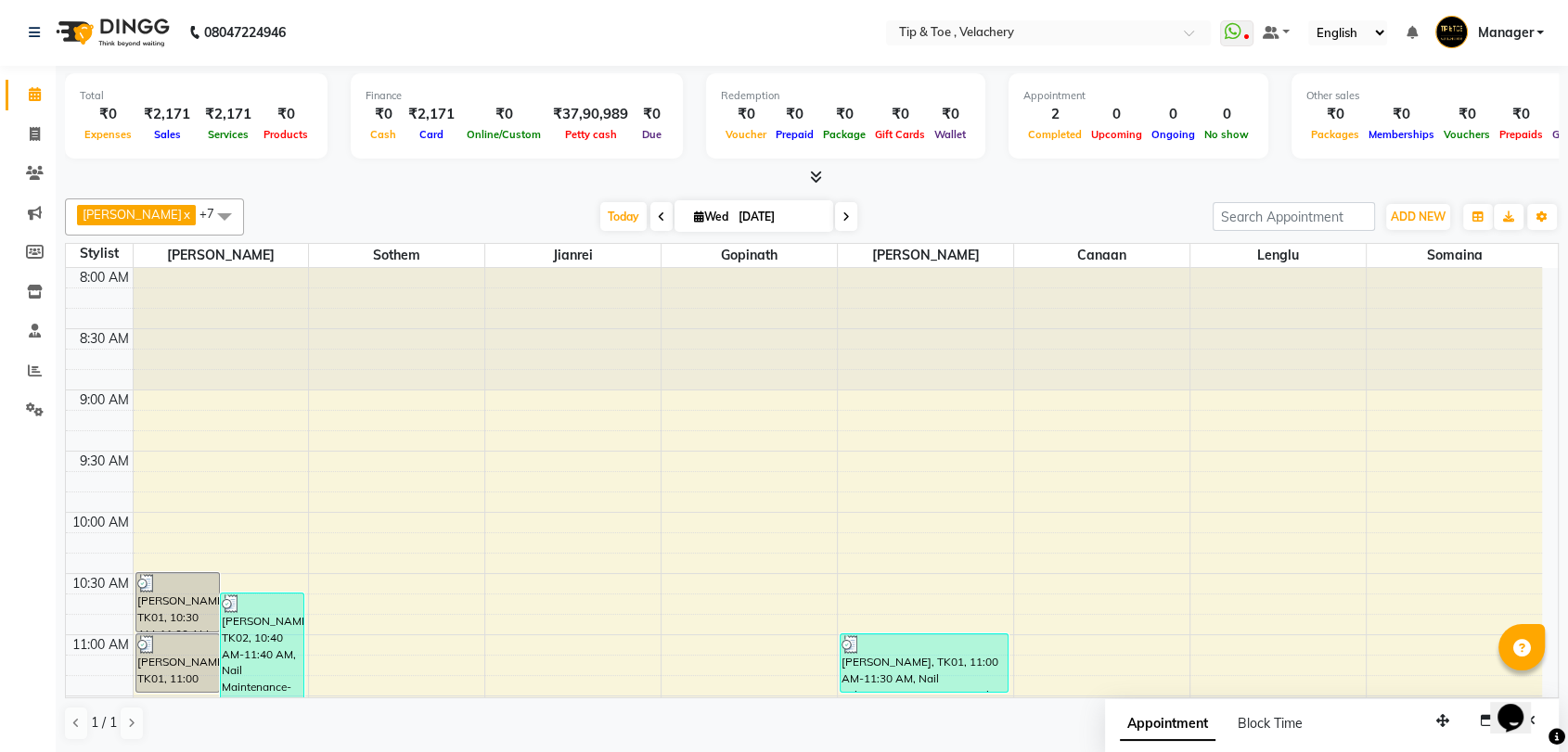
click at [842, 216] on icon at bounding box center [846, 218] width 8 height 11
type input "04-09-2025"
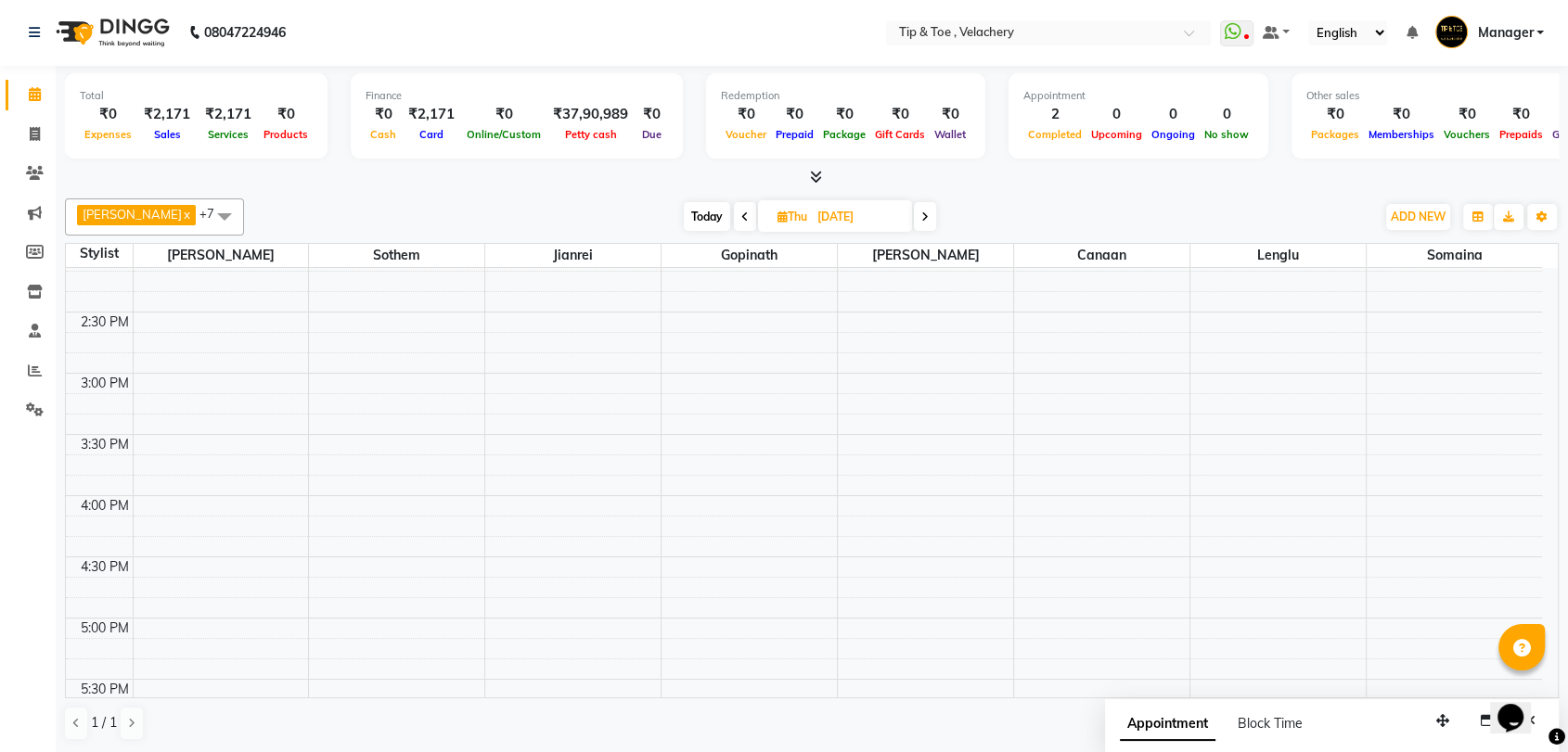
scroll to position [375, 0]
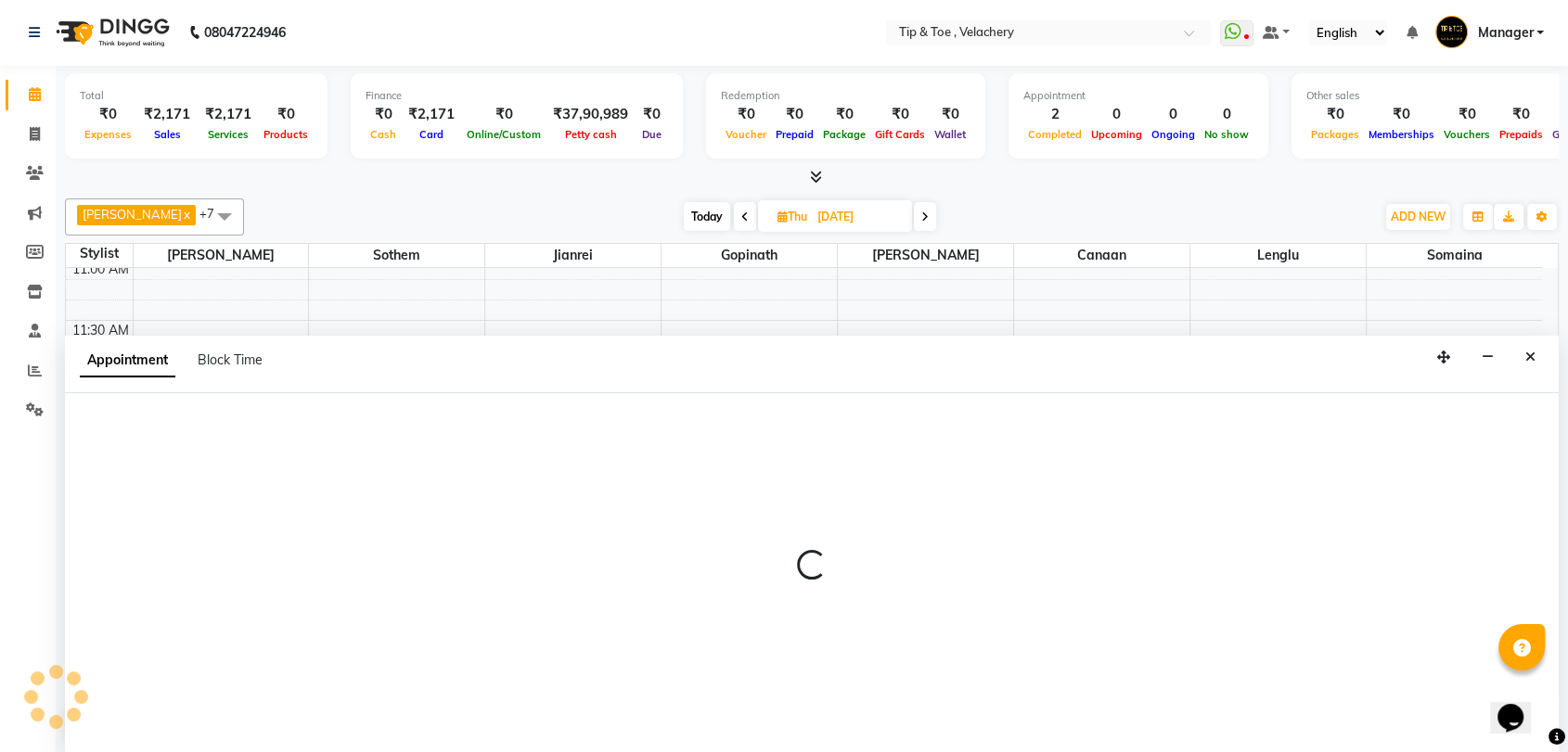
select select "41035"
select select "780"
select select "tentative"
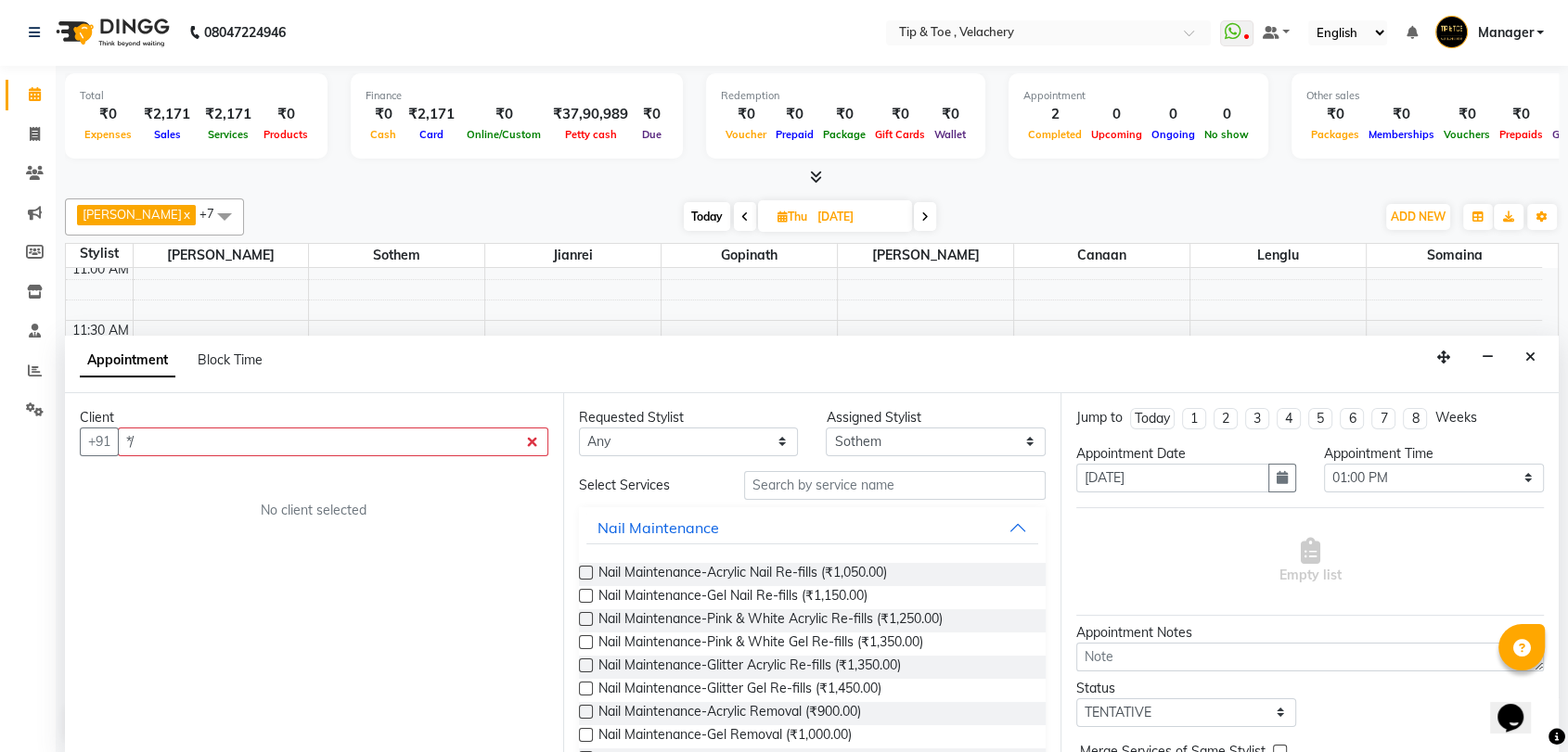
type input "*"
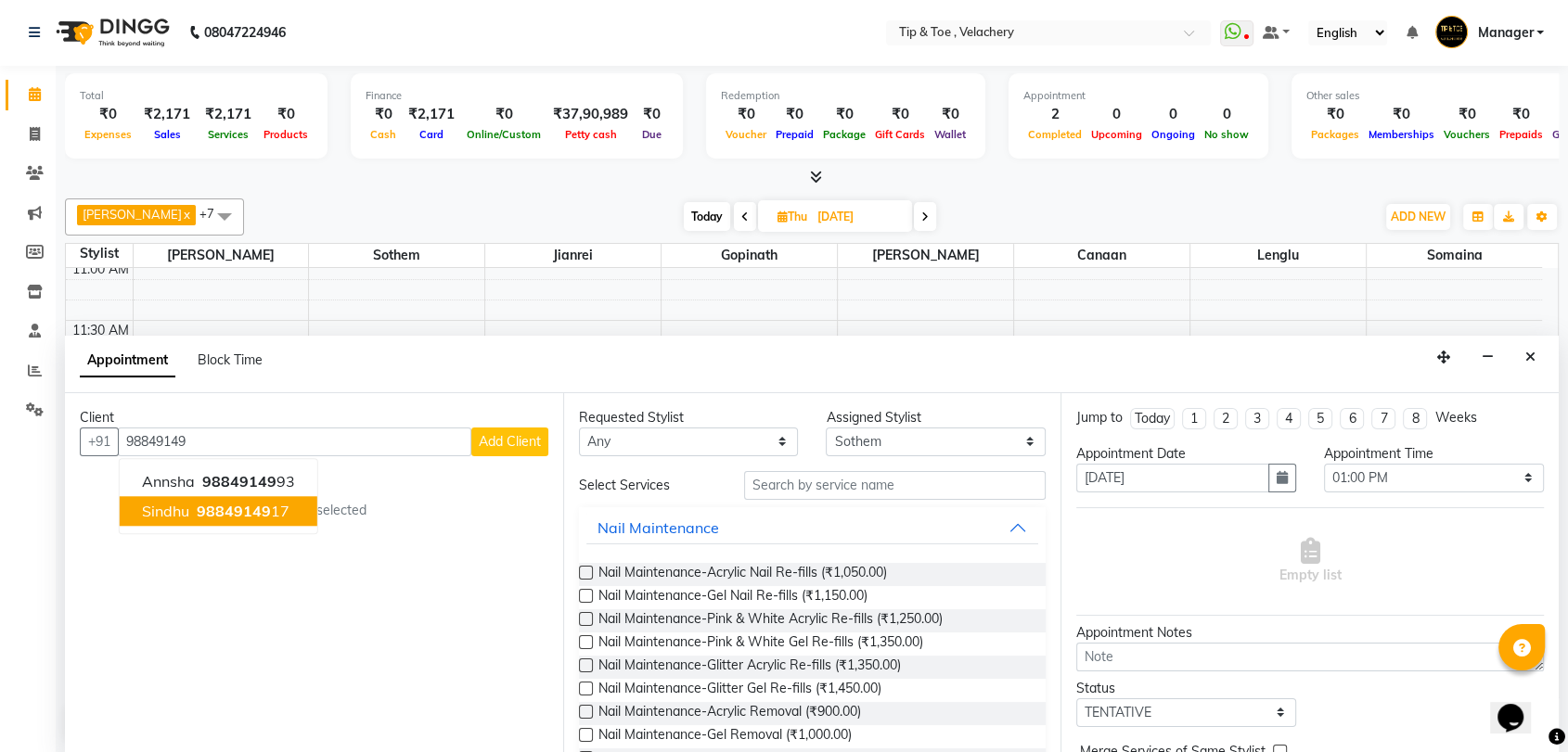
click at [183, 513] on span "Sindhu" at bounding box center [166, 511] width 48 height 18
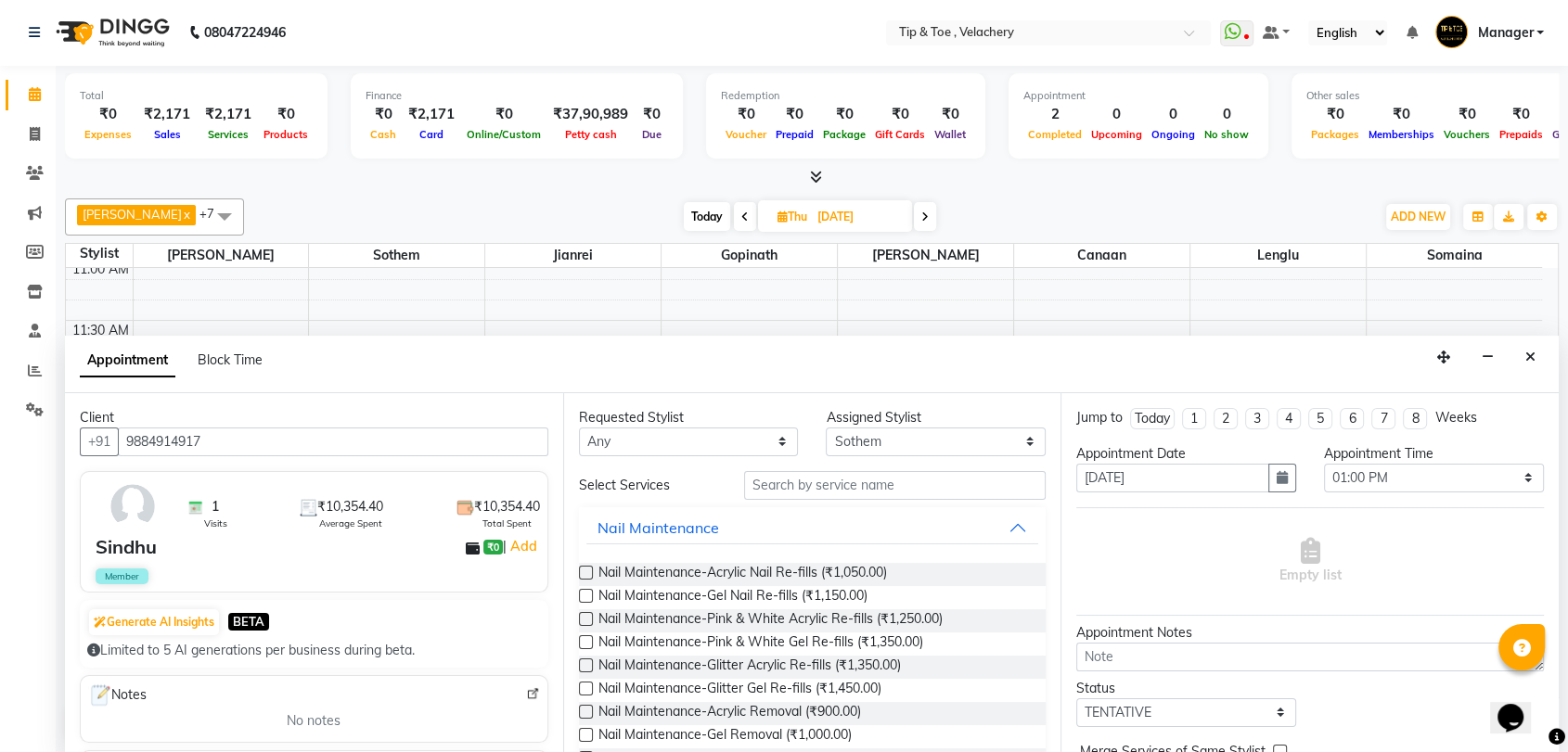
type input "9884914917"
click at [803, 491] on input "text" at bounding box center [895, 486] width 303 height 29
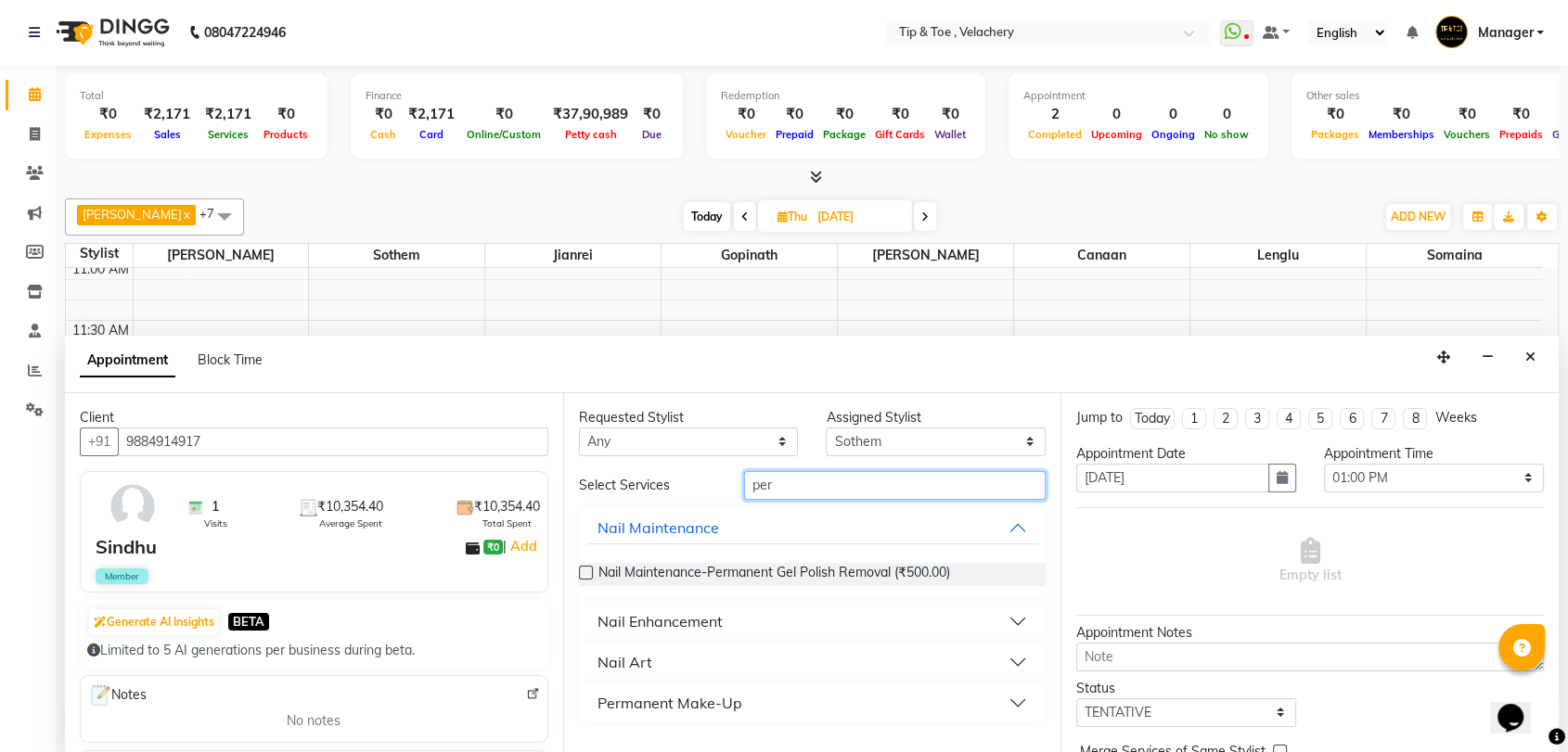
type input "per"
click at [668, 625] on div "Nail Enhancement" at bounding box center [660, 620] width 125 height 22
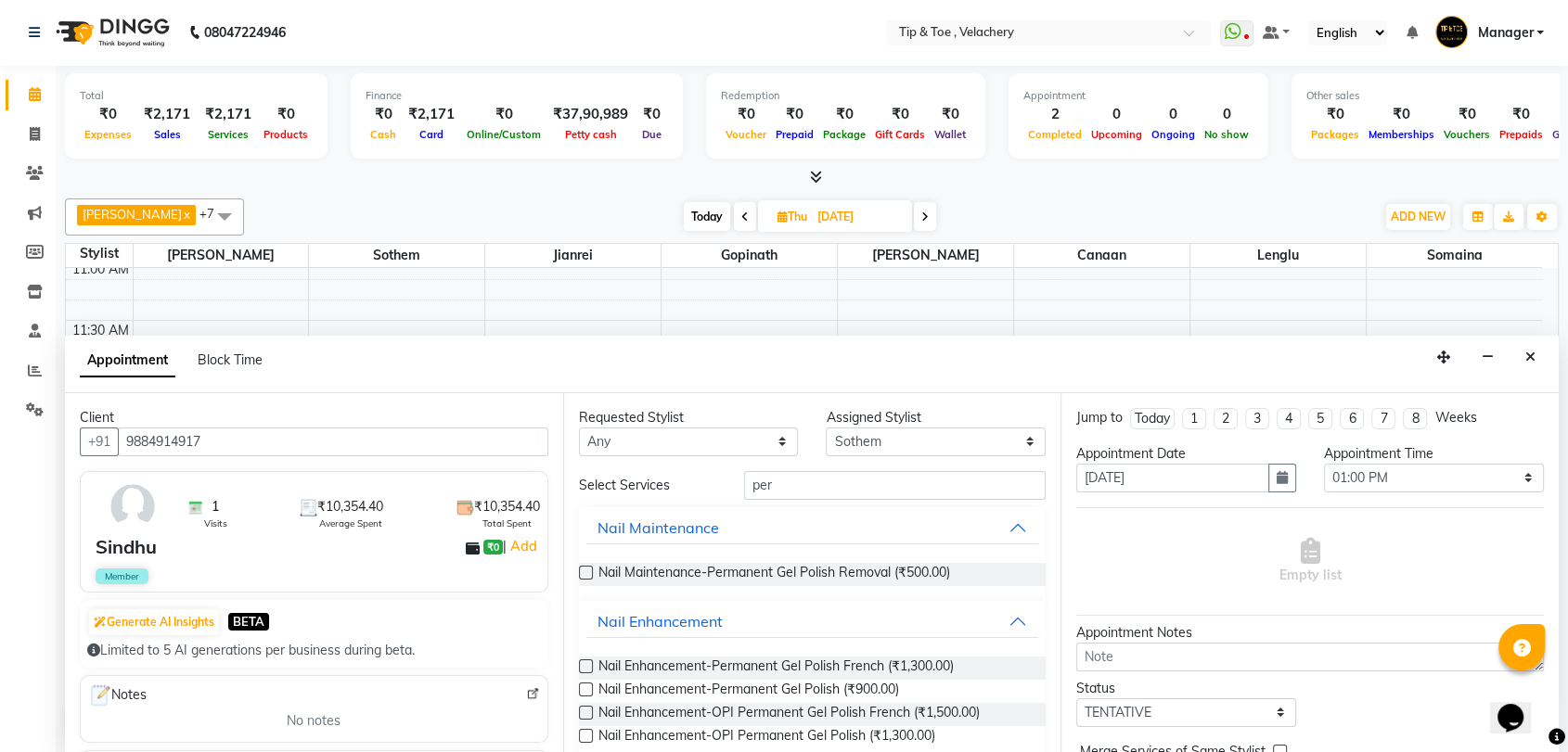
click at [584, 684] on label at bounding box center [585, 689] width 14 height 14
click at [584, 685] on input "checkbox" at bounding box center [584, 691] width 12 height 12
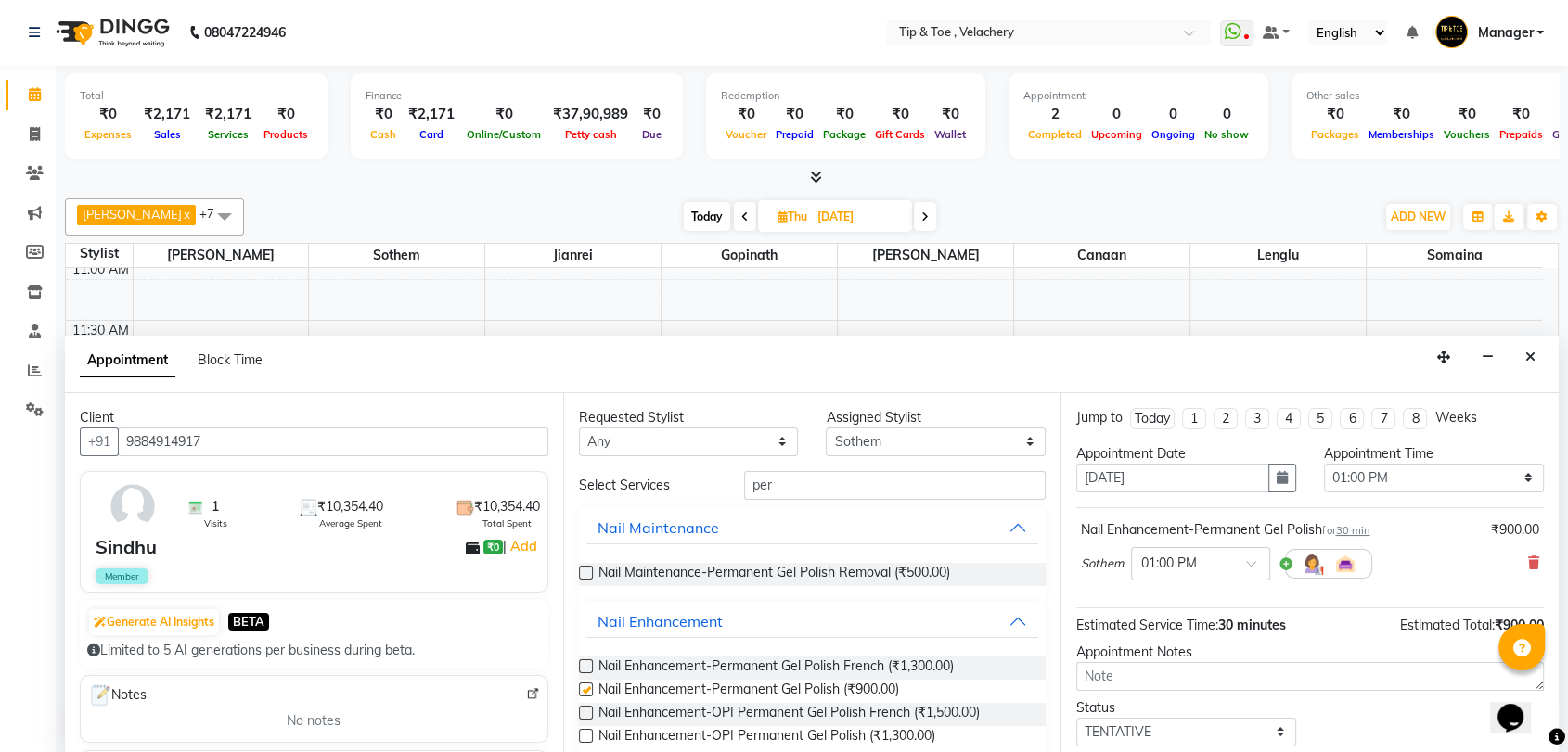
checkbox input "false"
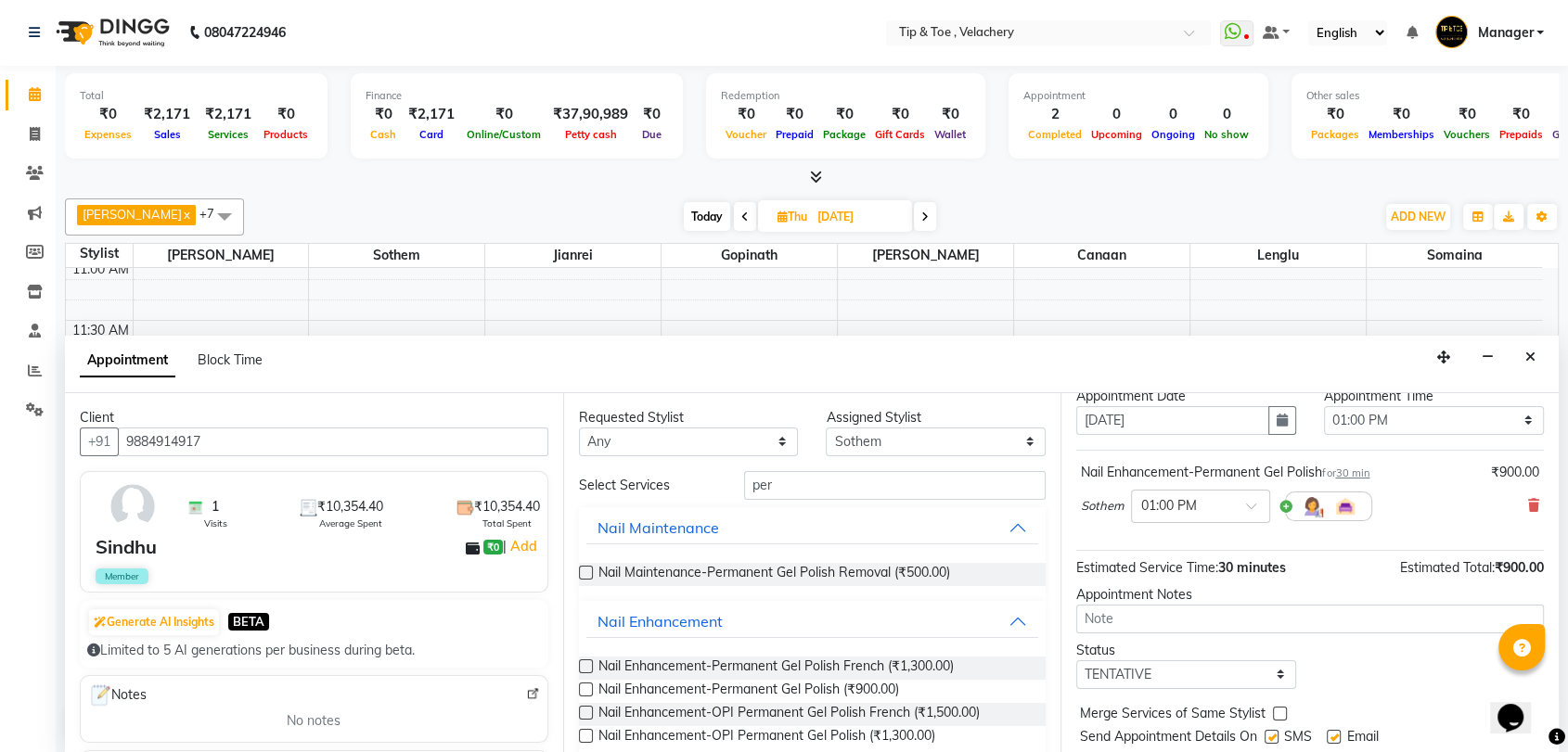
scroll to position [110, 0]
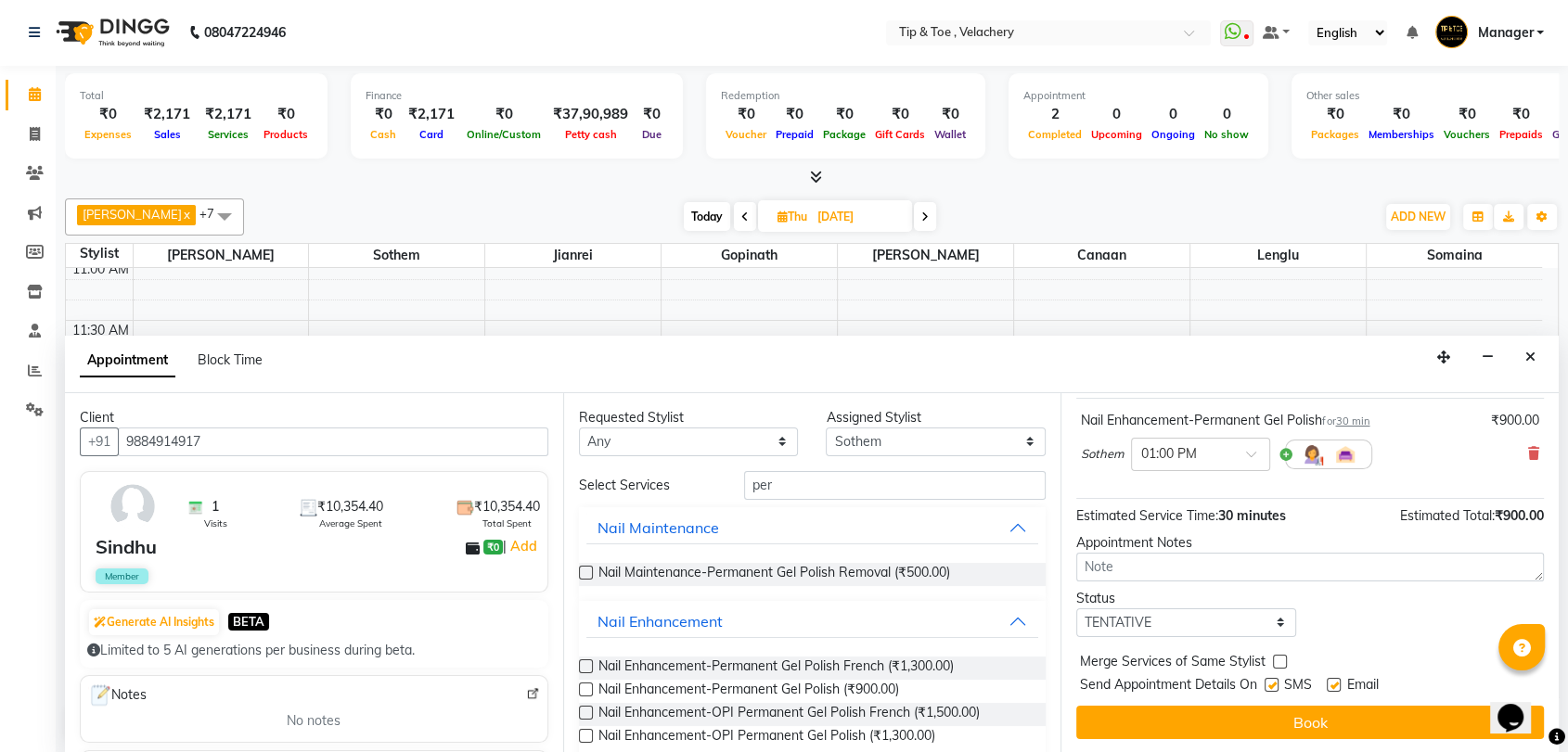
click at [1032, 685] on label at bounding box center [1333, 684] width 14 height 14
click at [1032, 685] on input "checkbox" at bounding box center [1332, 686] width 12 height 12
checkbox input "false"
click at [1032, 685] on button "Book" at bounding box center [1310, 721] width 468 height 33
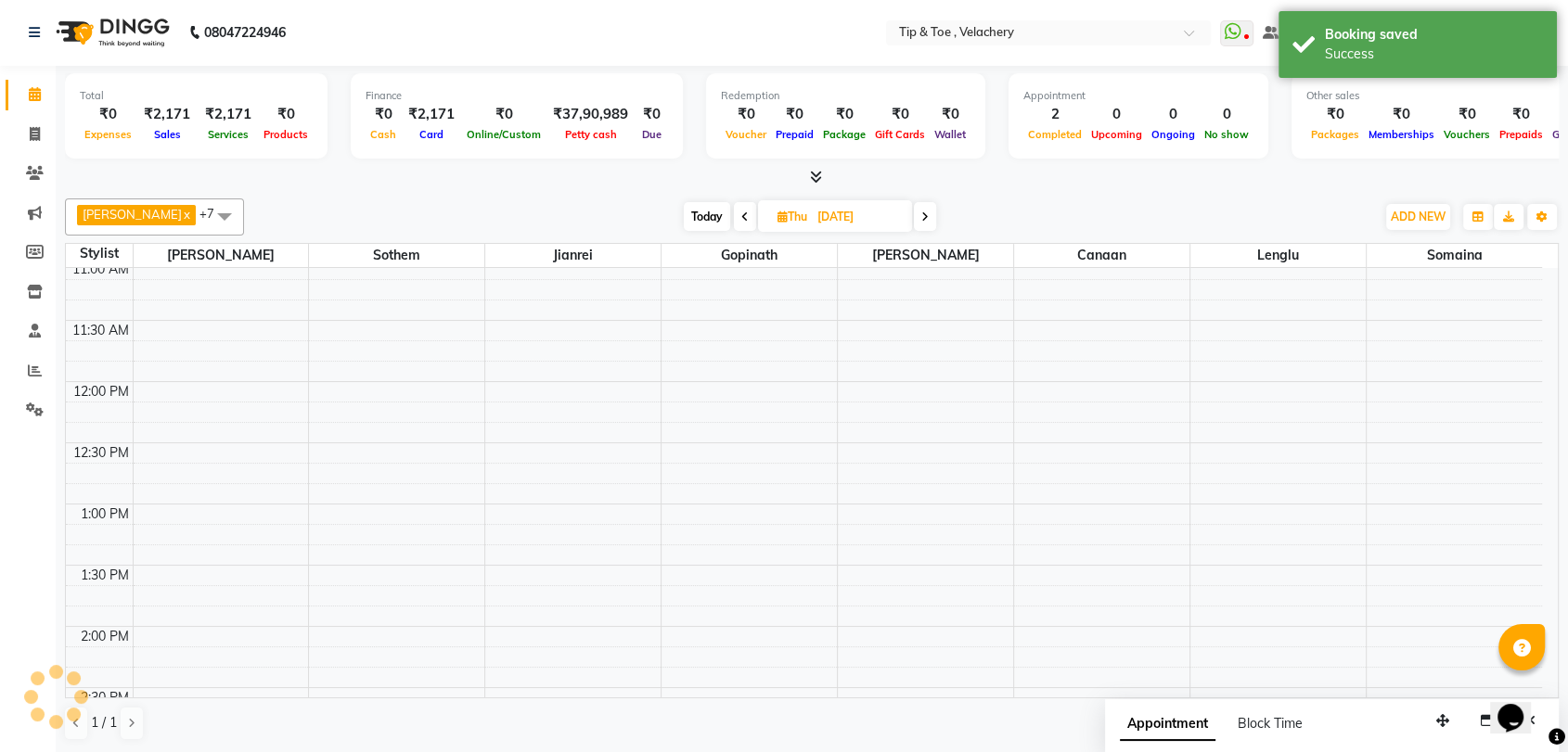
scroll to position [0, 0]
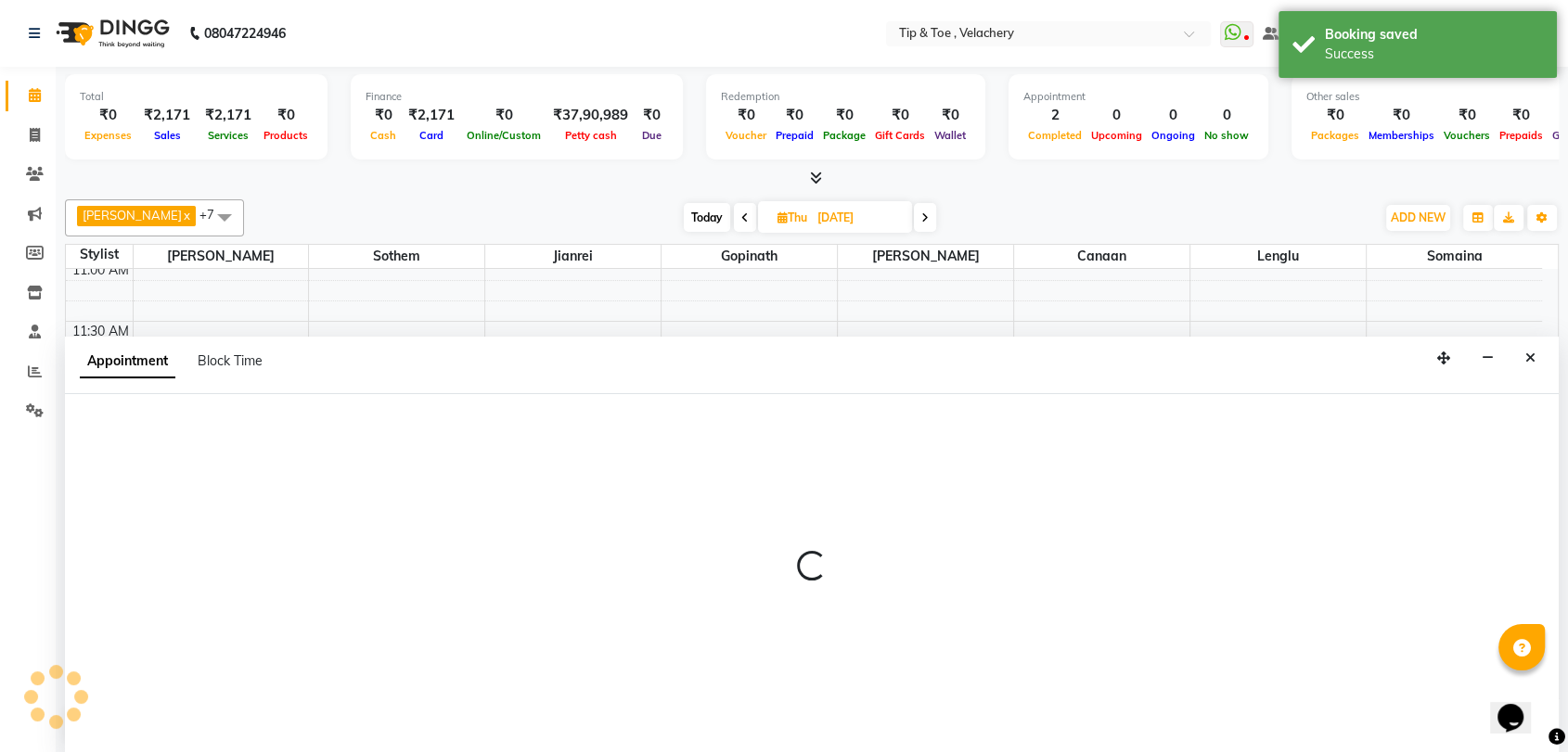
scroll to position [1, 0]
select select "41031"
select select "780"
select select "tentative"
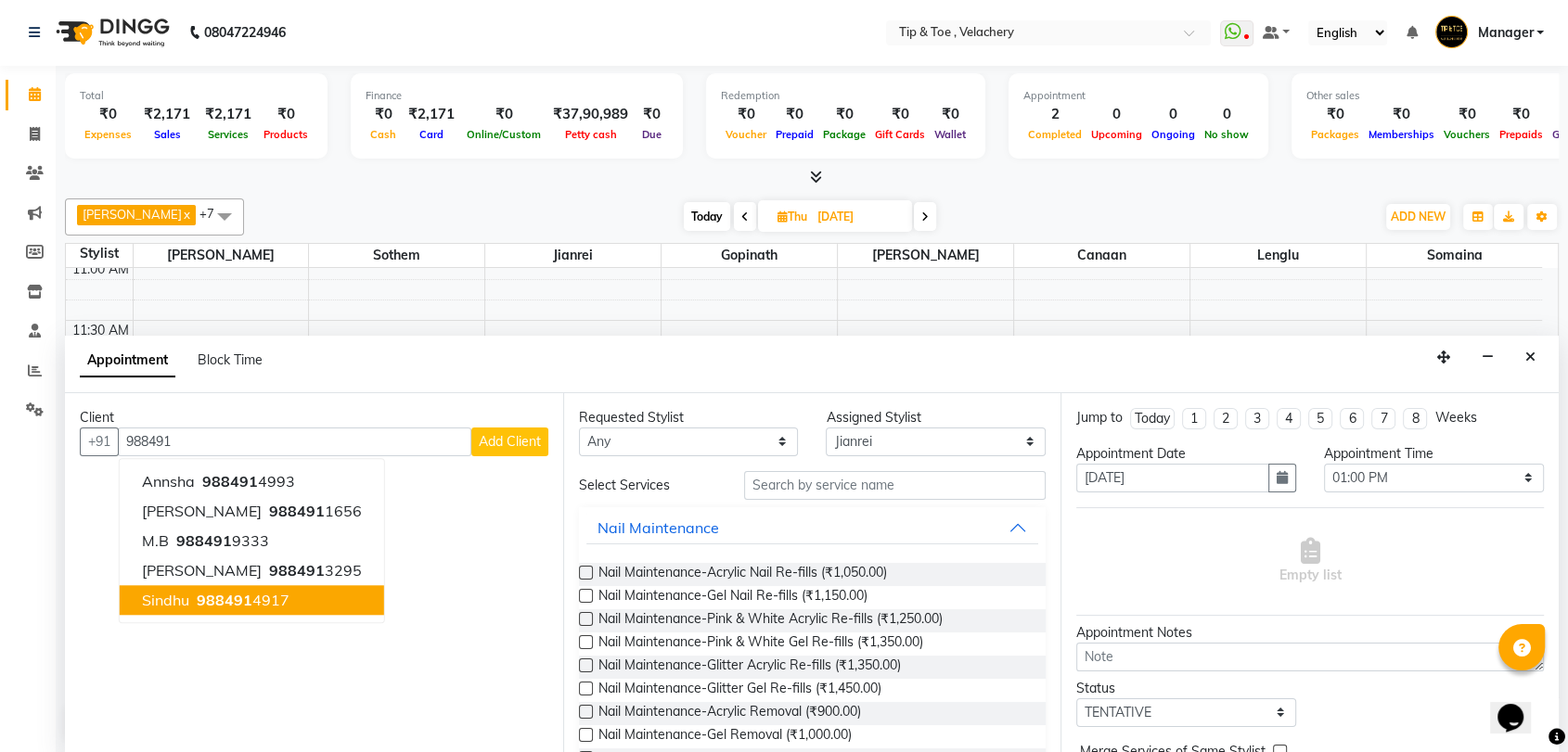
click at [252, 594] on ngb-highlight "988491 4917" at bounding box center [241, 599] width 96 height 18
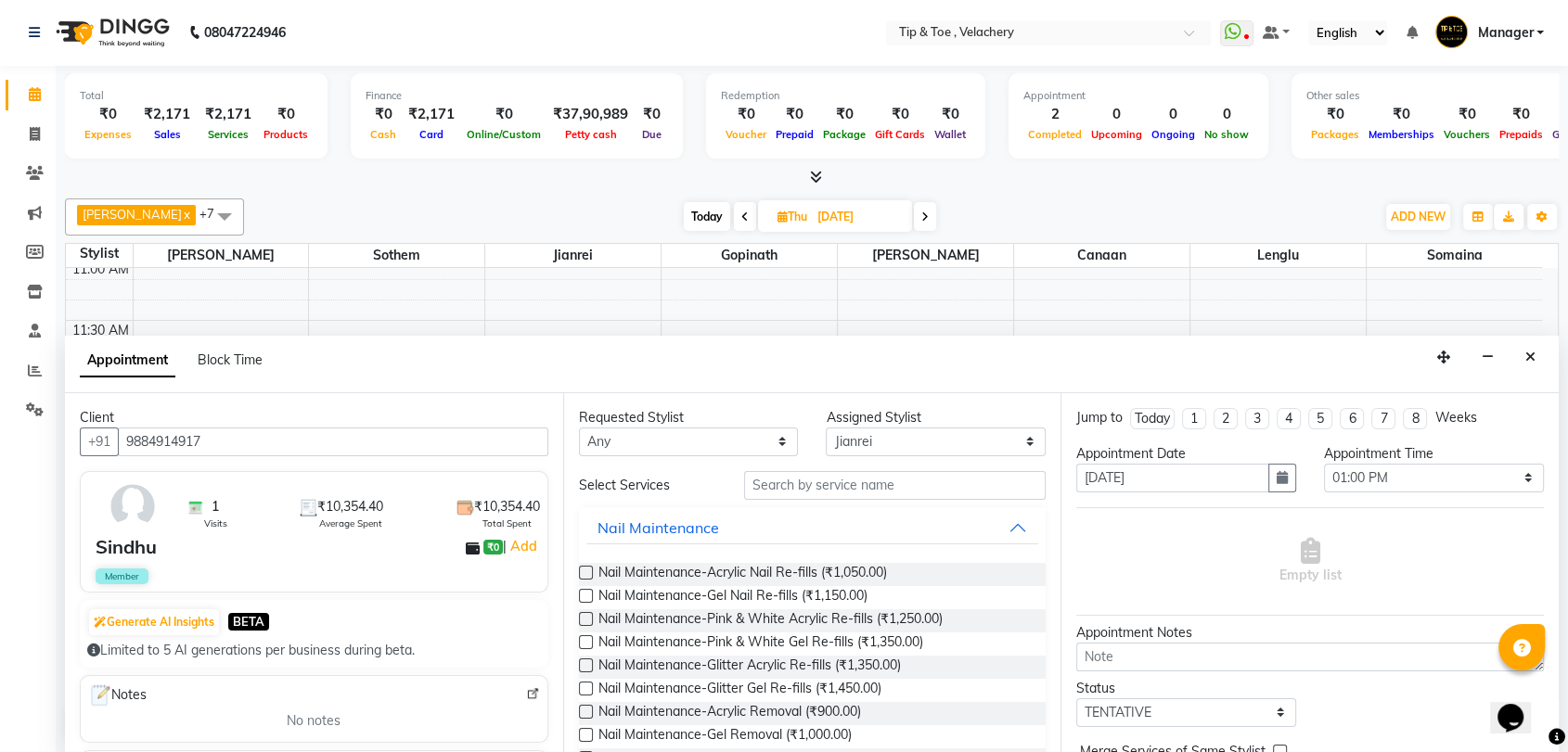
type input "9884914917"
click at [800, 483] on input "text" at bounding box center [895, 486] width 303 height 29
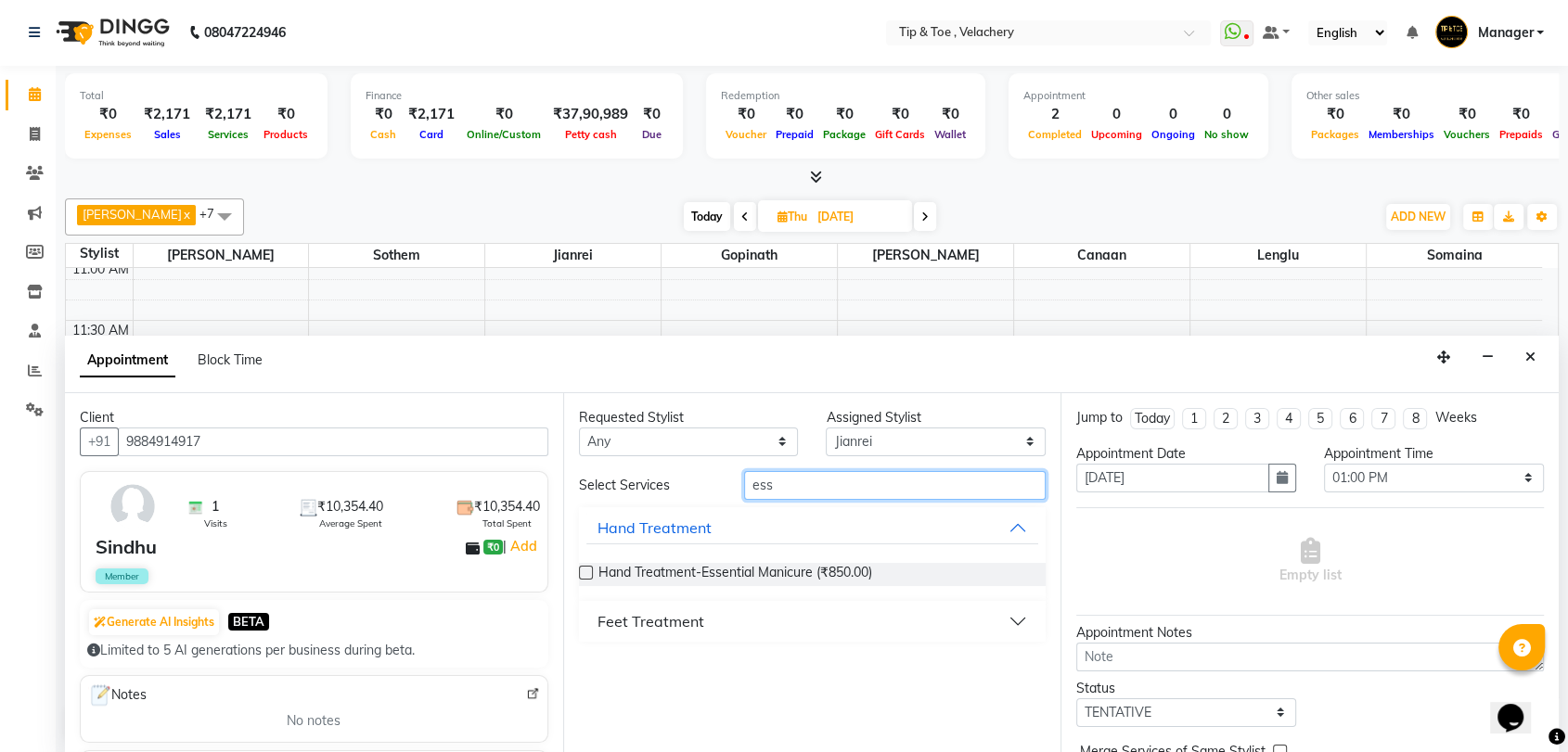
type input "ess"
click at [667, 619] on div "Feet Treatment" at bounding box center [651, 620] width 107 height 22
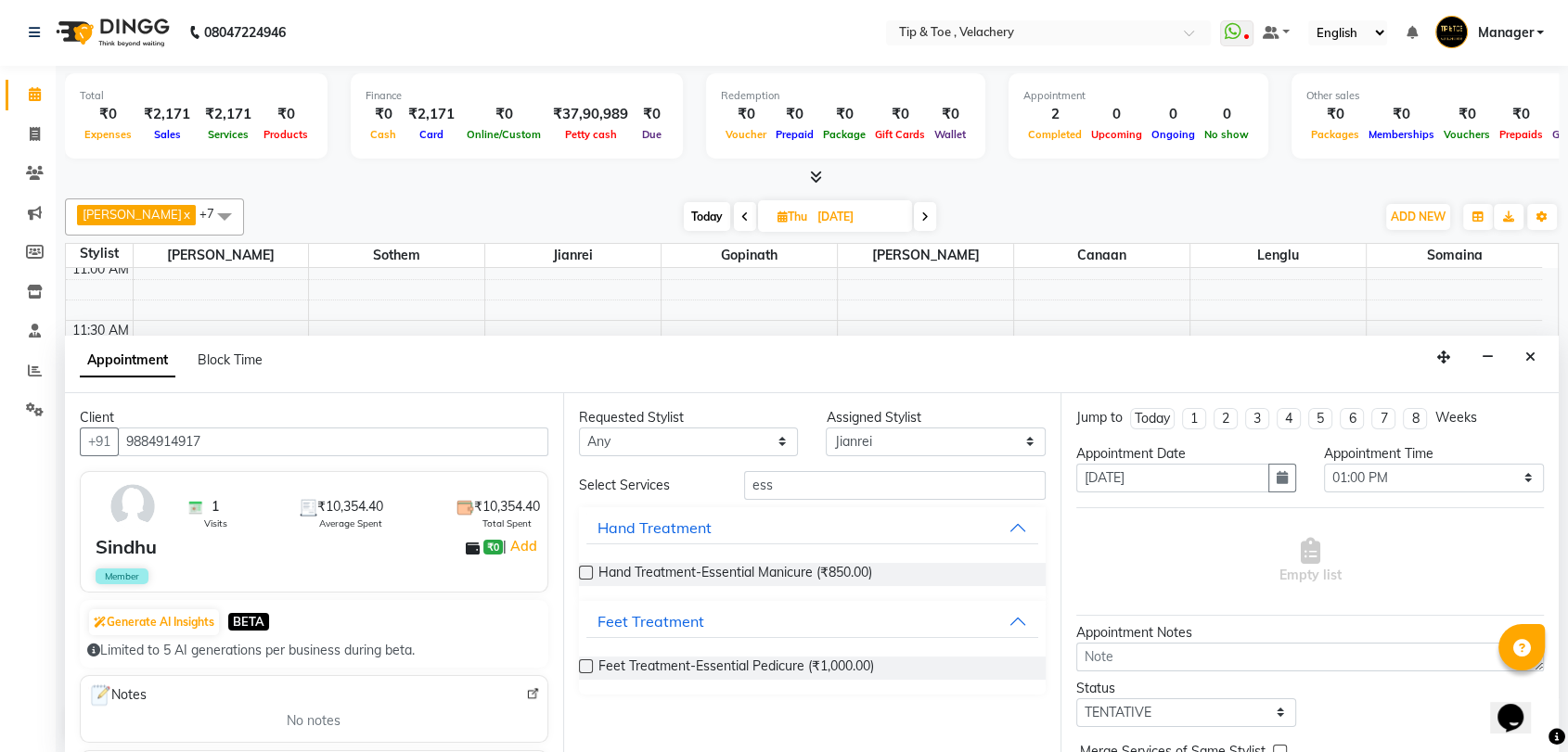
click at [583, 664] on label at bounding box center [585, 666] width 14 height 14
click at [583, 664] on input "checkbox" at bounding box center [584, 668] width 12 height 12
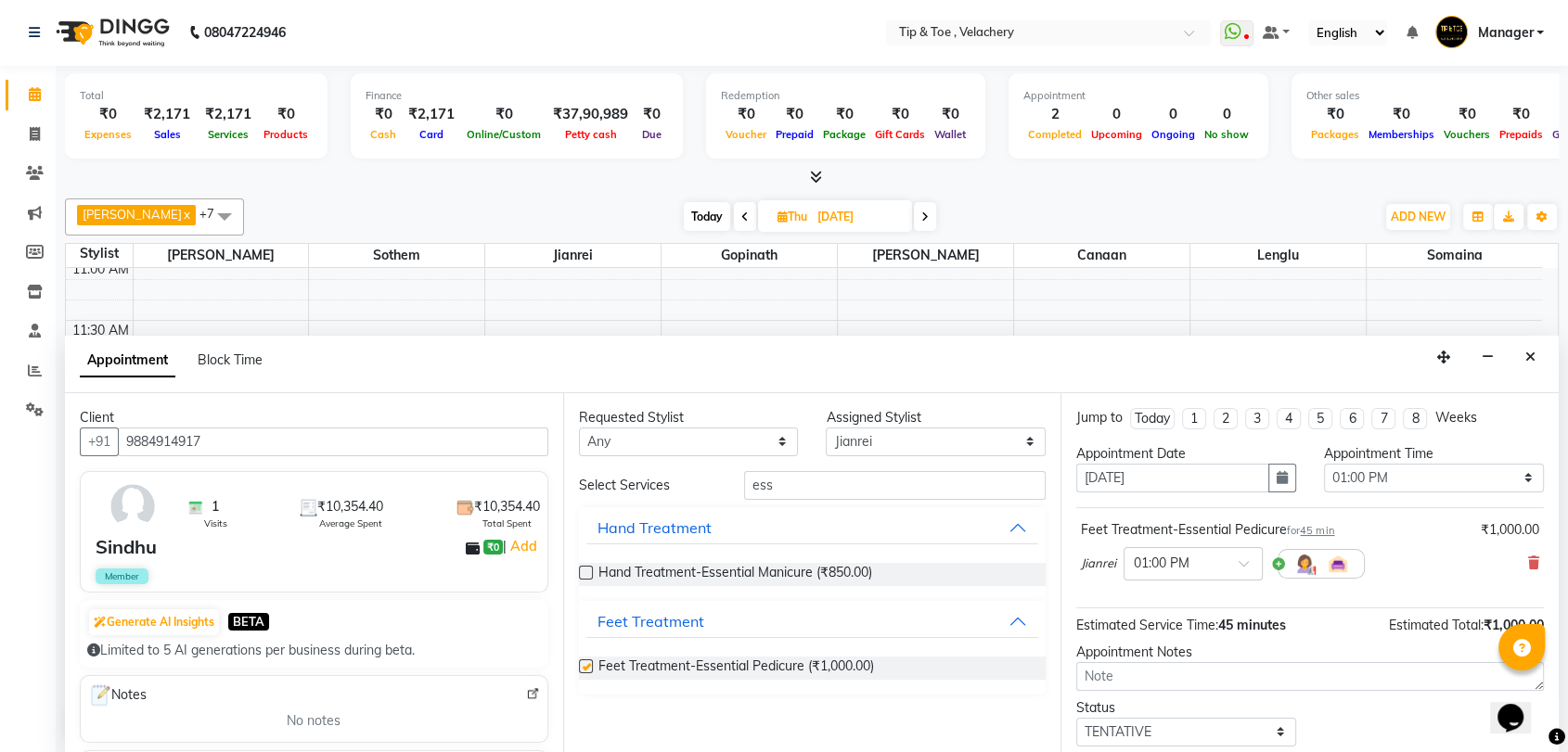
checkbox input "false"
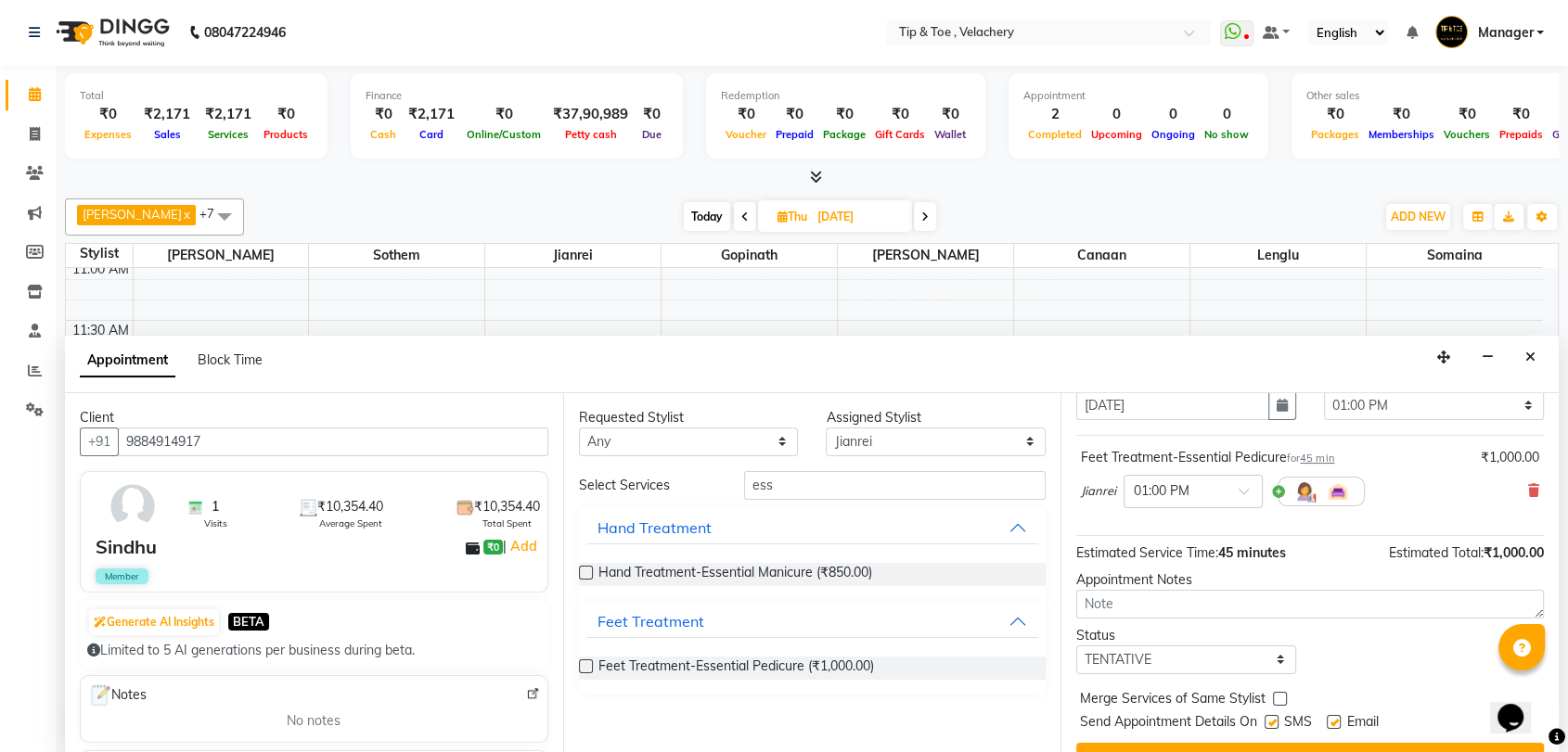
scroll to position [110, 0]
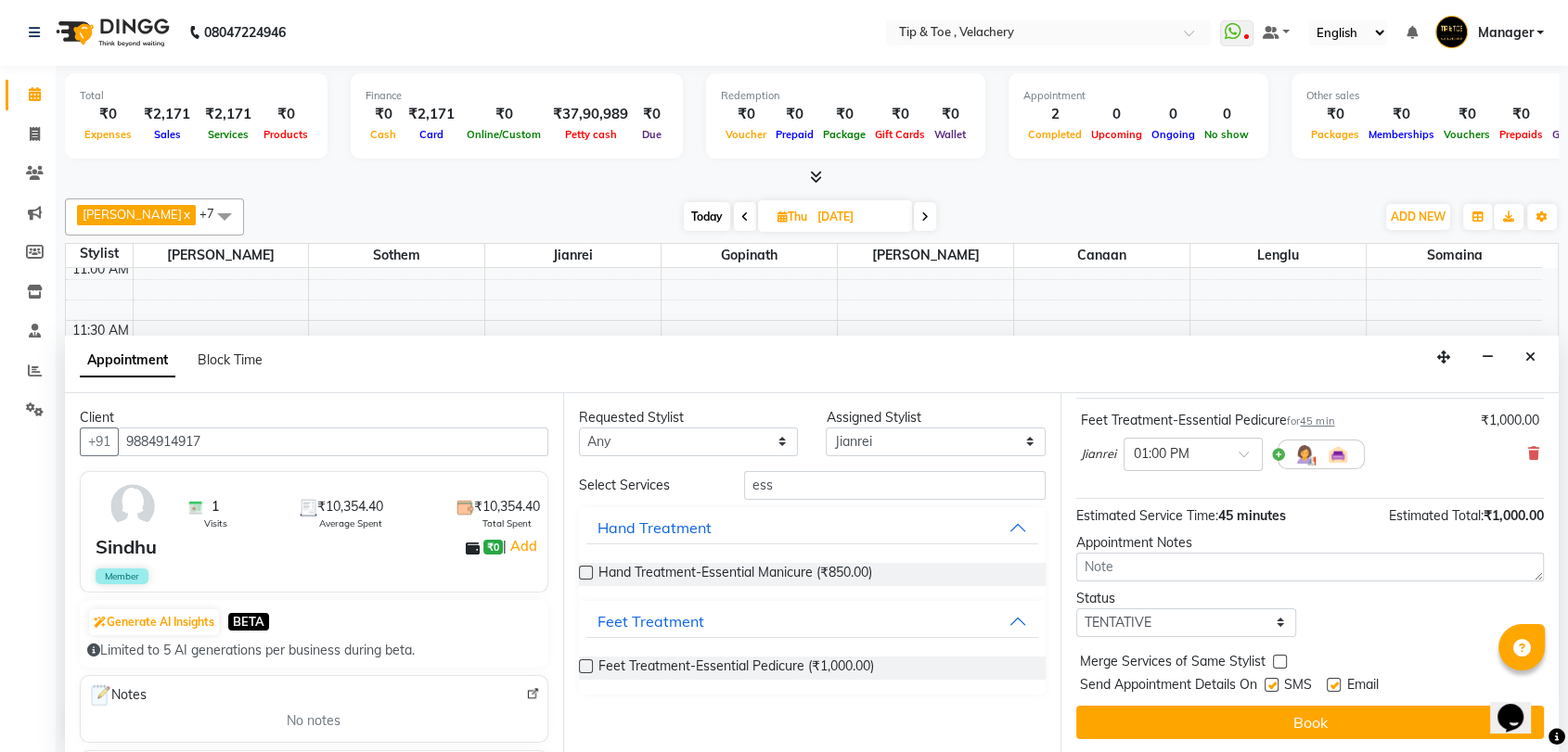
click at [1032, 678] on label at bounding box center [1333, 684] width 14 height 14
click at [1032, 680] on input "checkbox" at bounding box center [1332, 686] width 12 height 12
checkbox input "false"
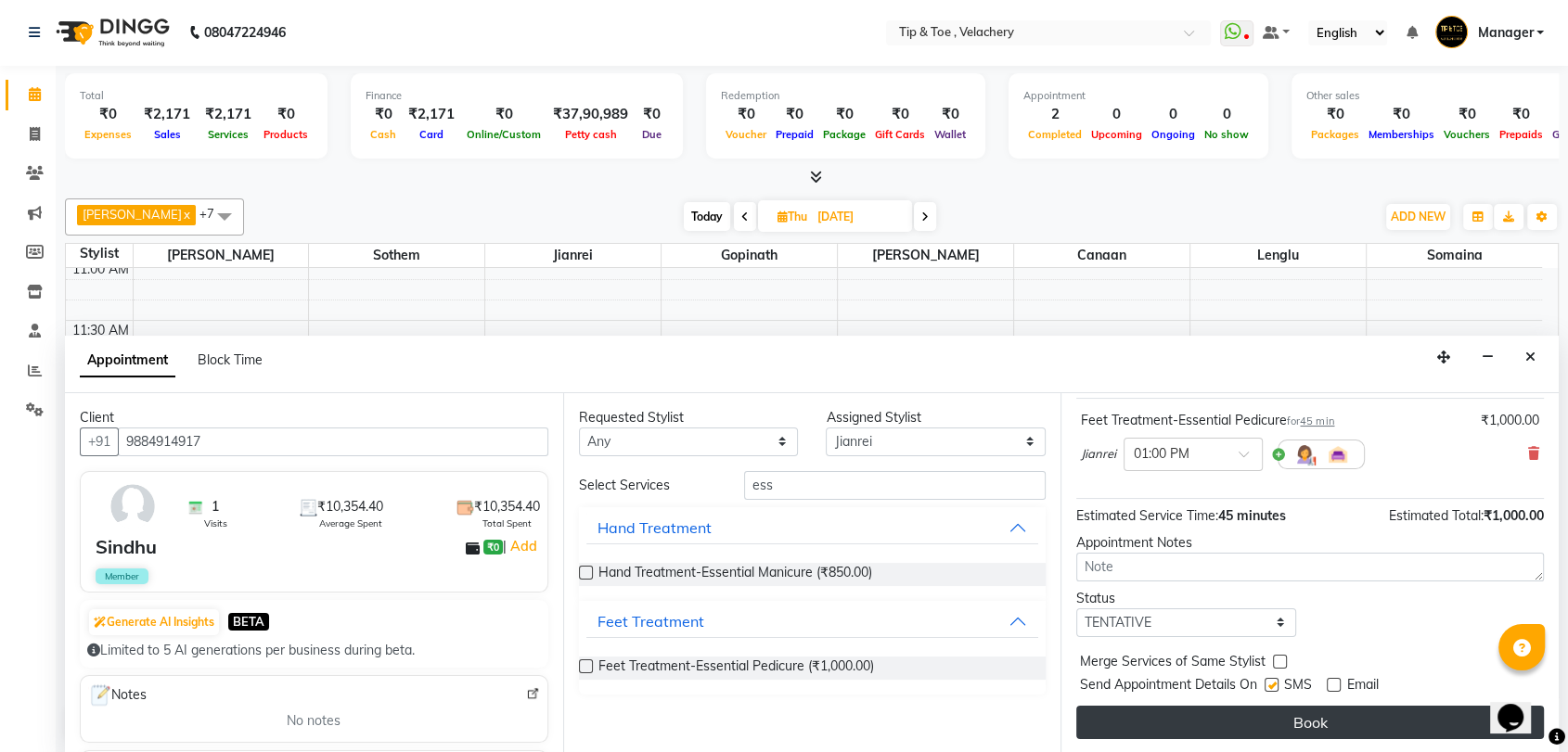
click at [1032, 685] on button "Book" at bounding box center [1310, 721] width 468 height 33
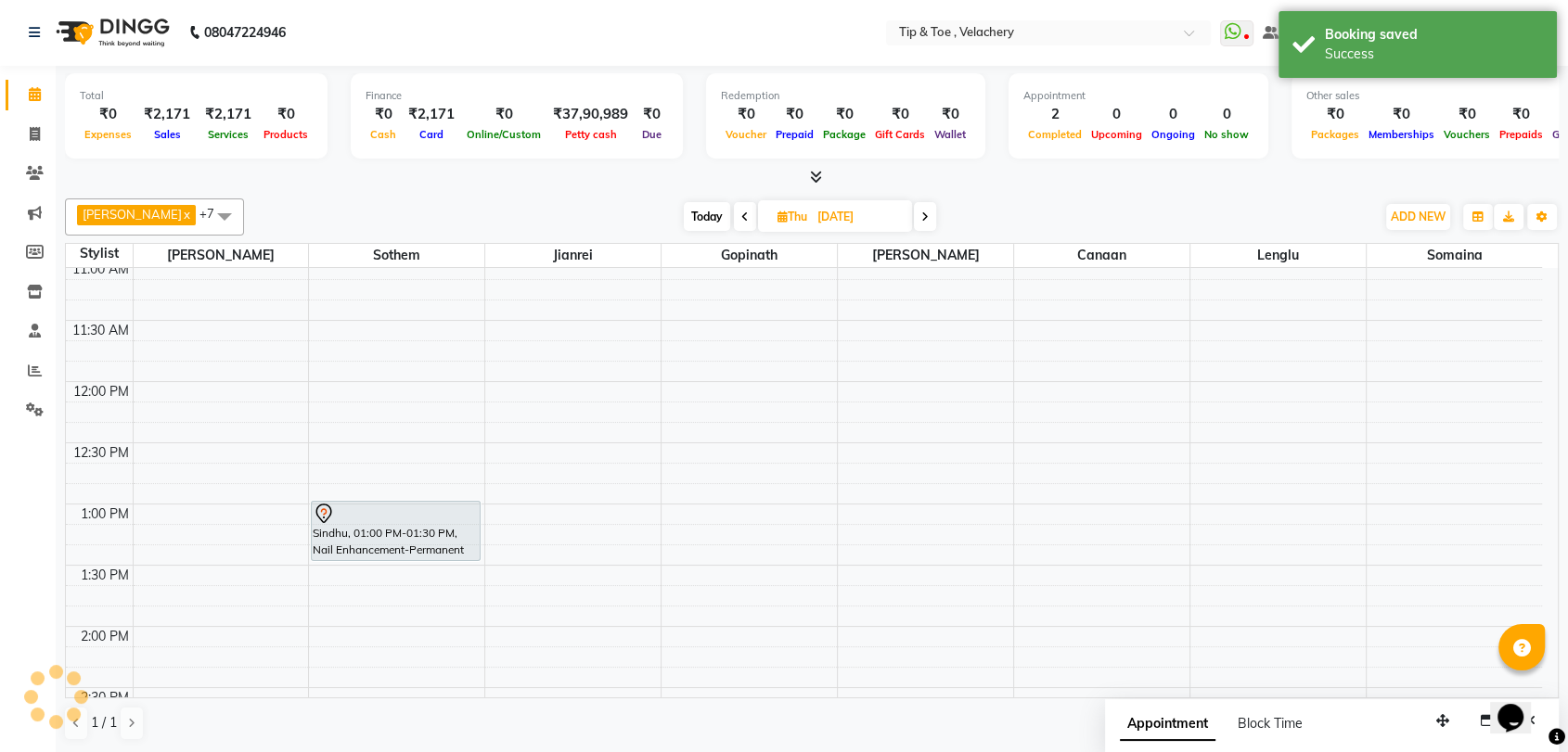
scroll to position [0, 0]
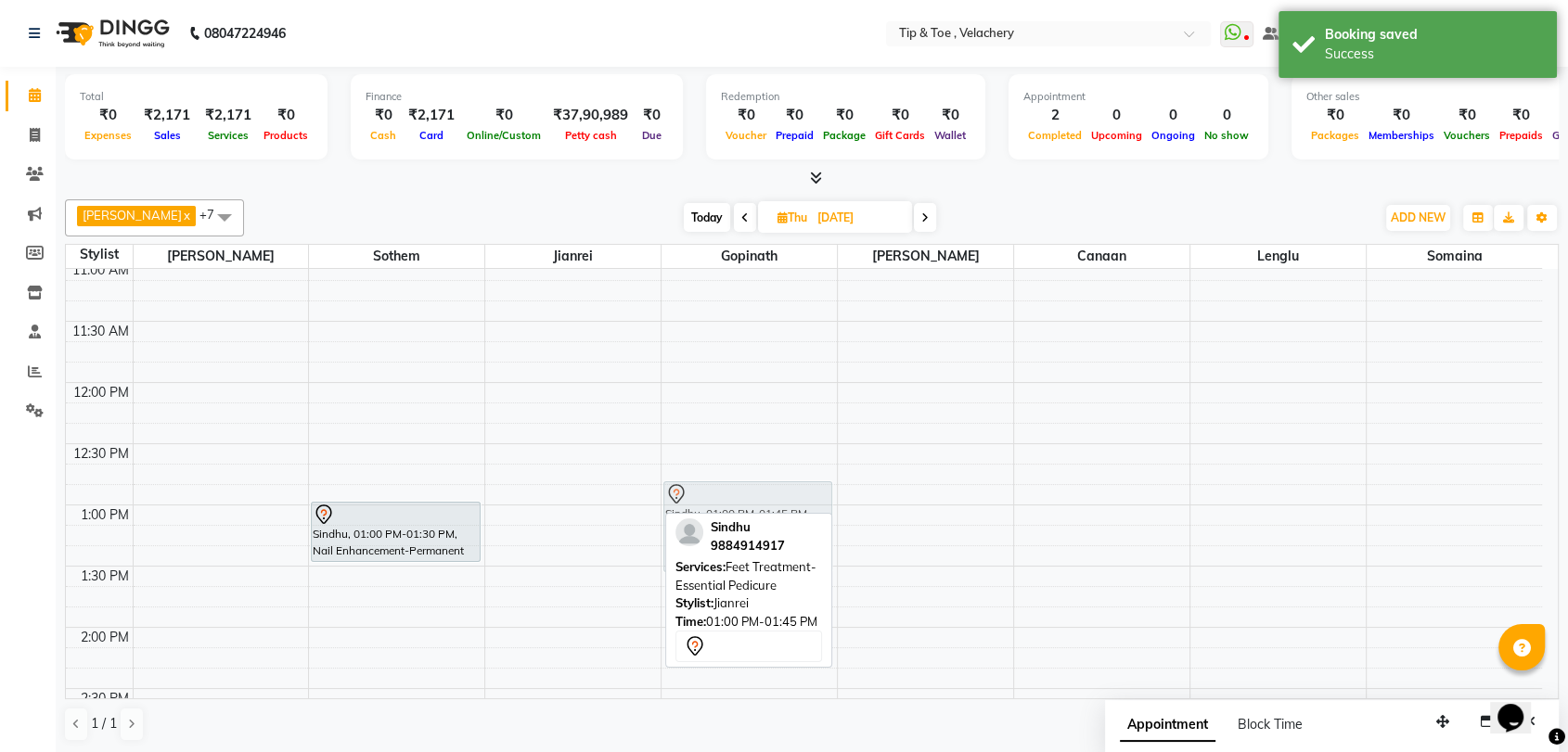
drag, startPoint x: 566, startPoint y: 530, endPoint x: 728, endPoint y: 508, distance: 163.5
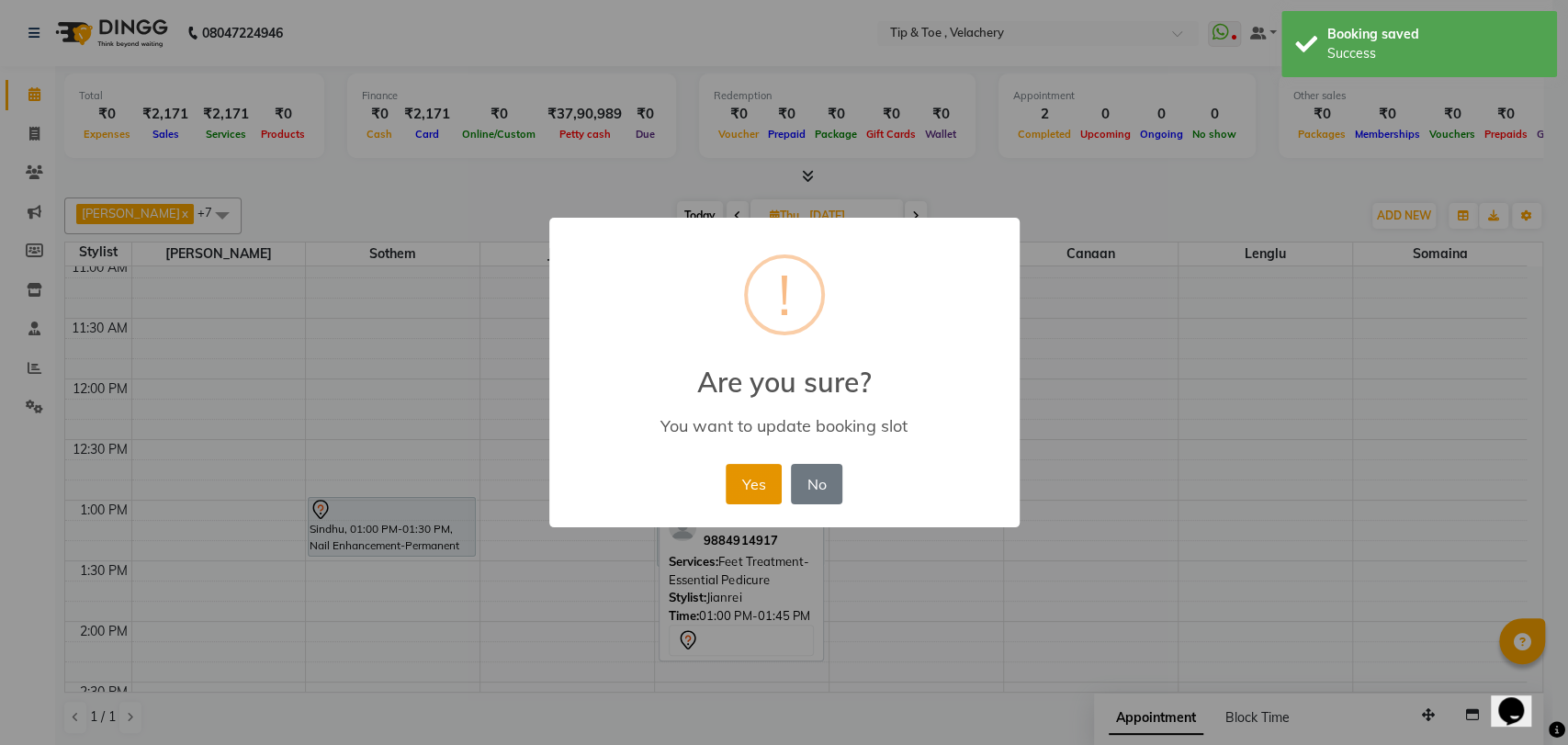
click at [751, 483] on button "Yes" at bounding box center [753, 484] width 56 height 41
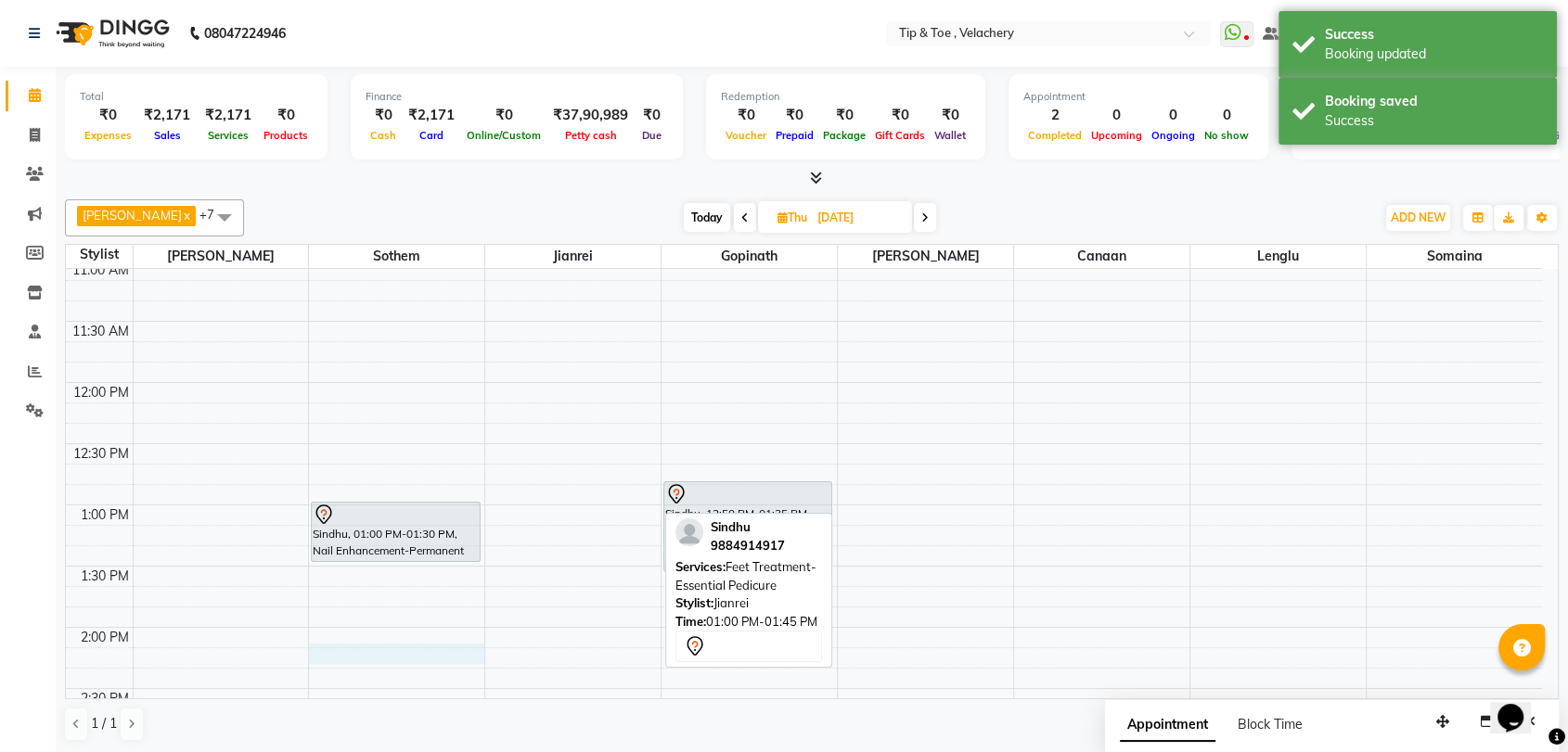
select select "41035"
select select "855"
select select "tentative"
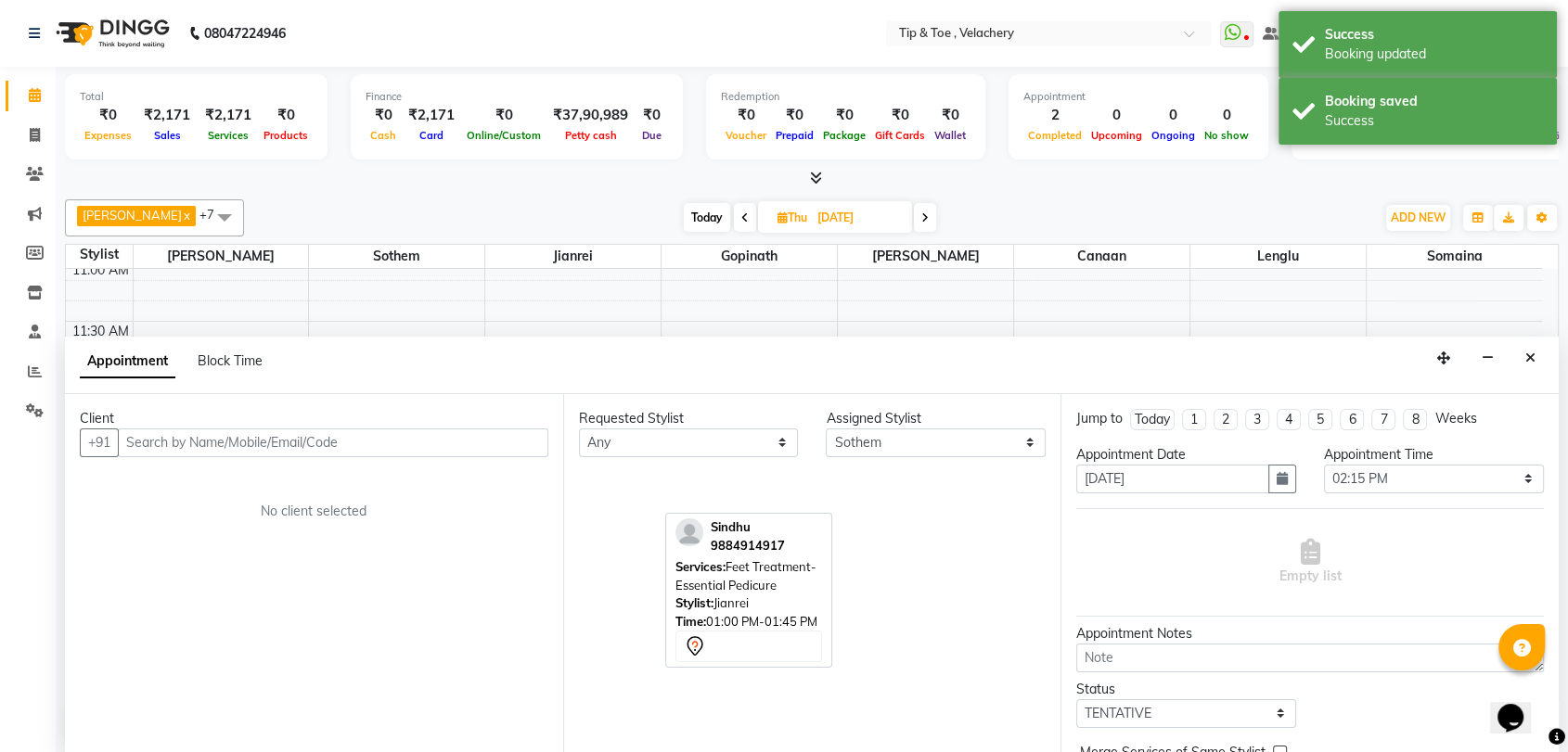
scroll to position [1, 0]
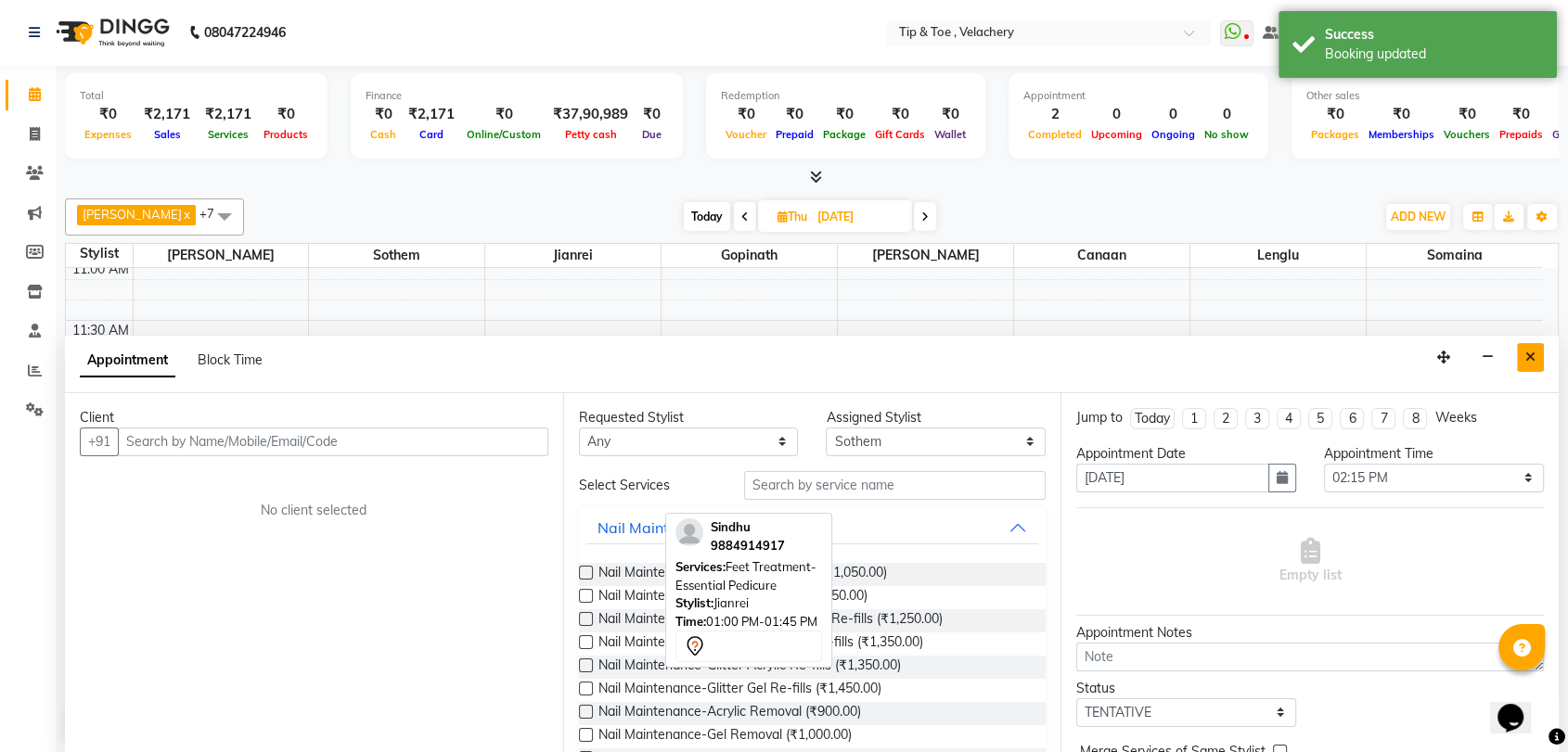
click at [1032, 357] on icon "Close" at bounding box center [1530, 357] width 11 height 13
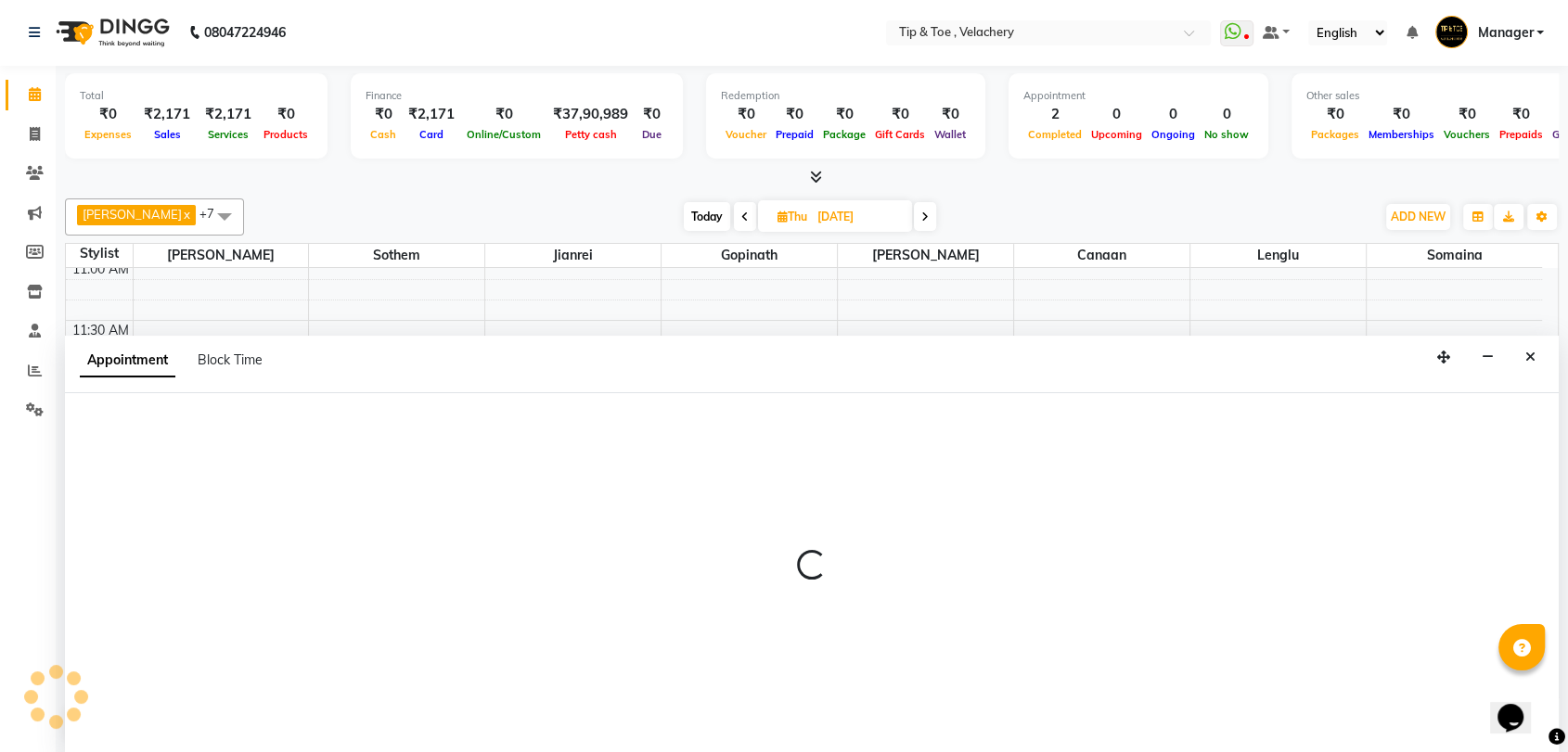
select select "41031"
select select "tentative"
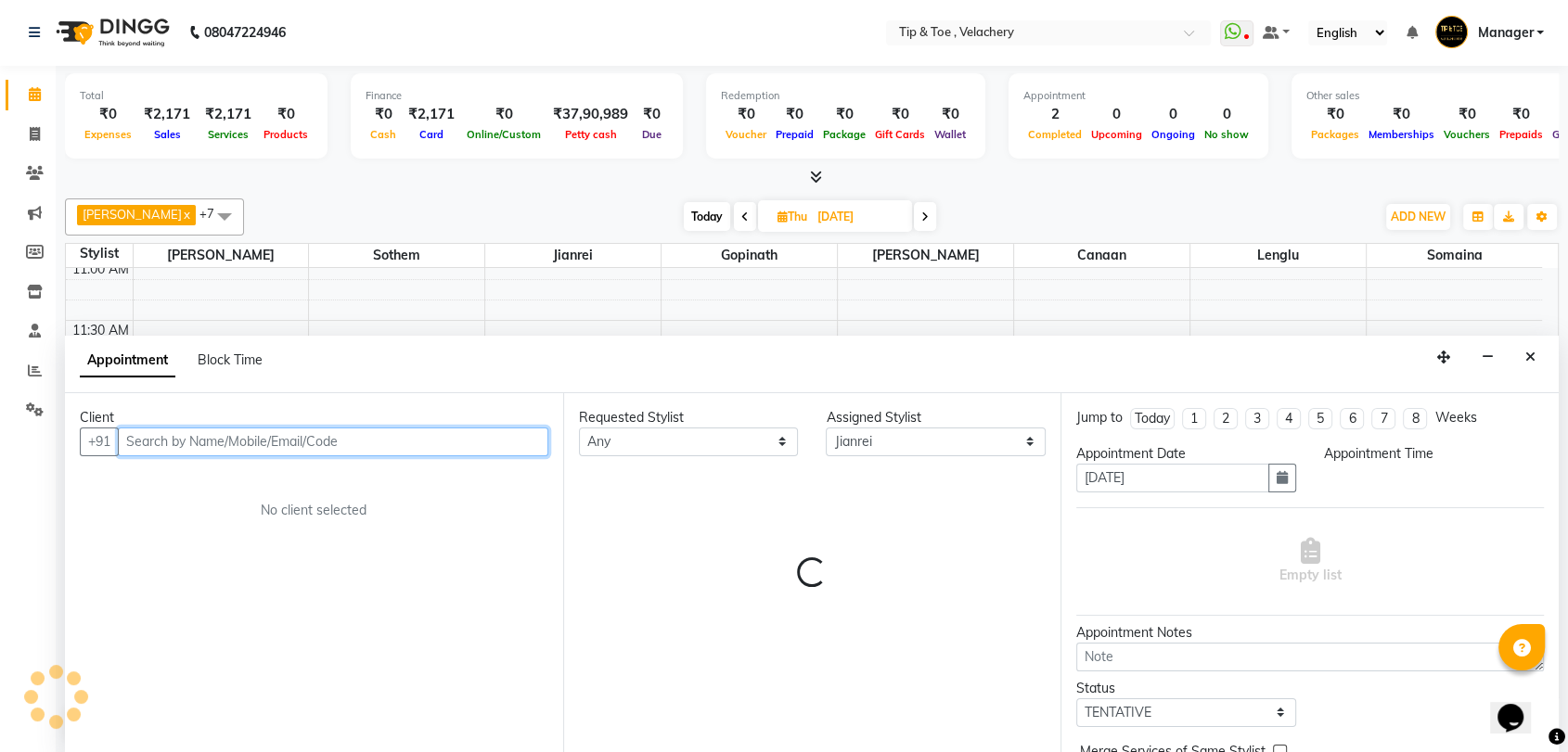
select select "780"
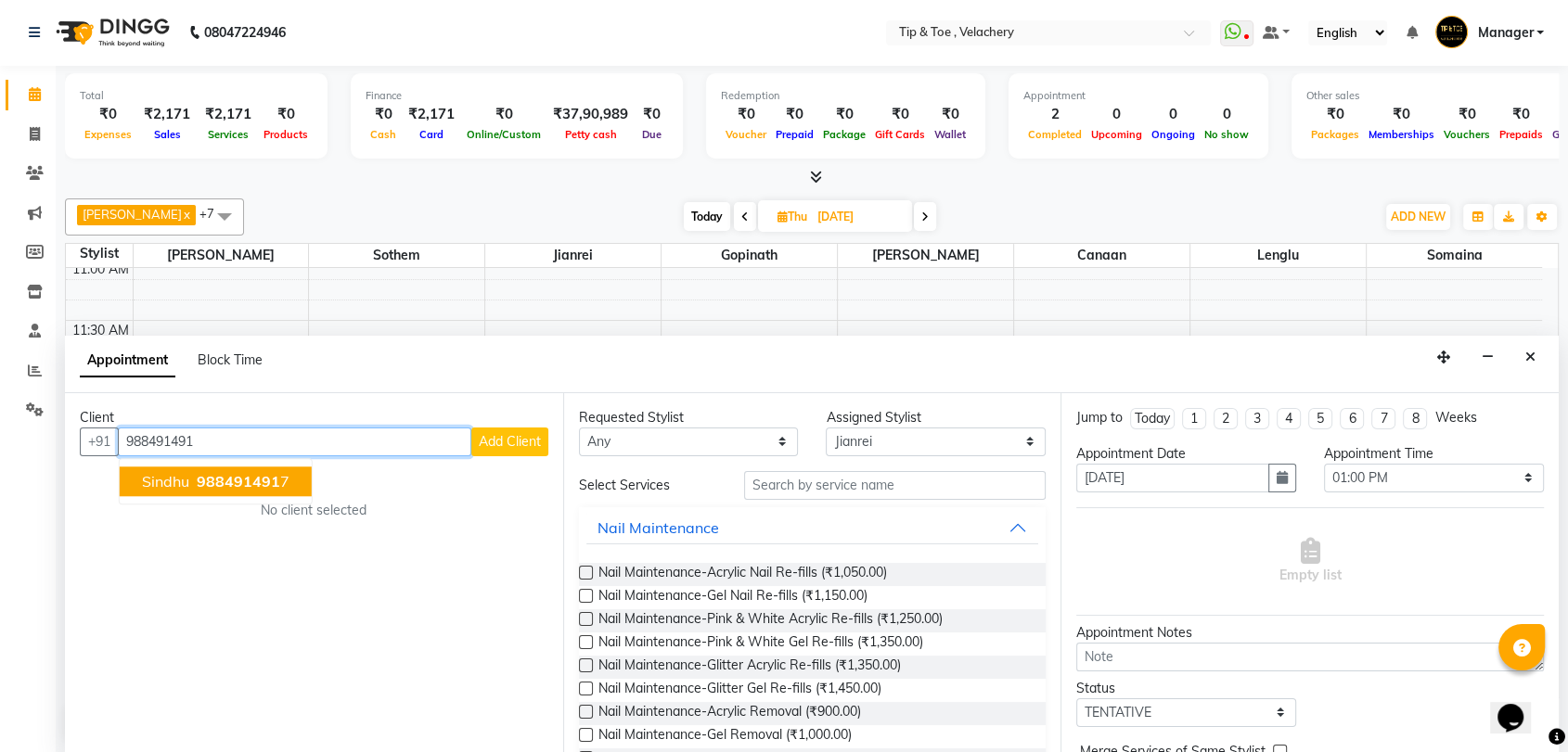
click at [232, 484] on span "988491491" at bounding box center [238, 481] width 83 height 18
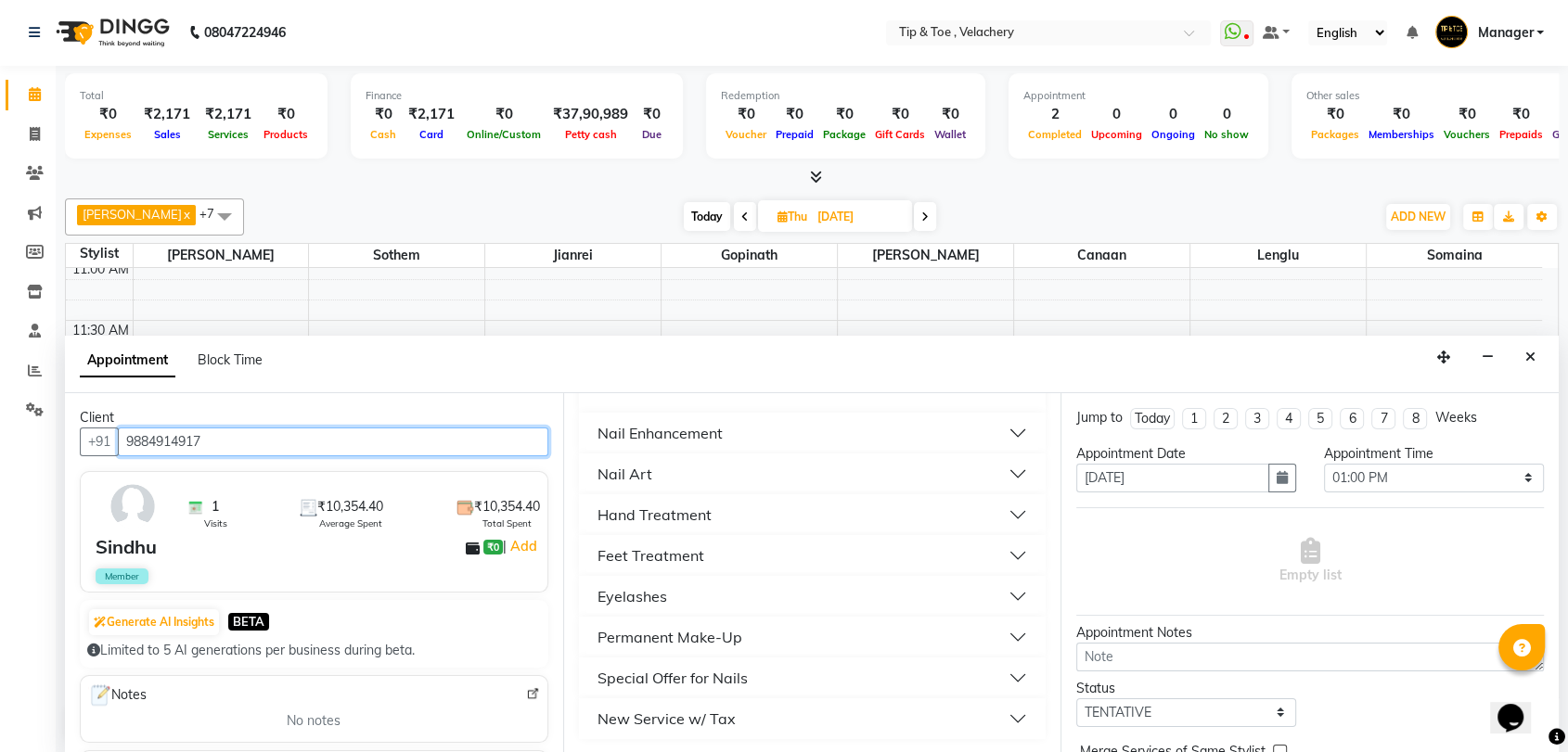
scroll to position [0, 0]
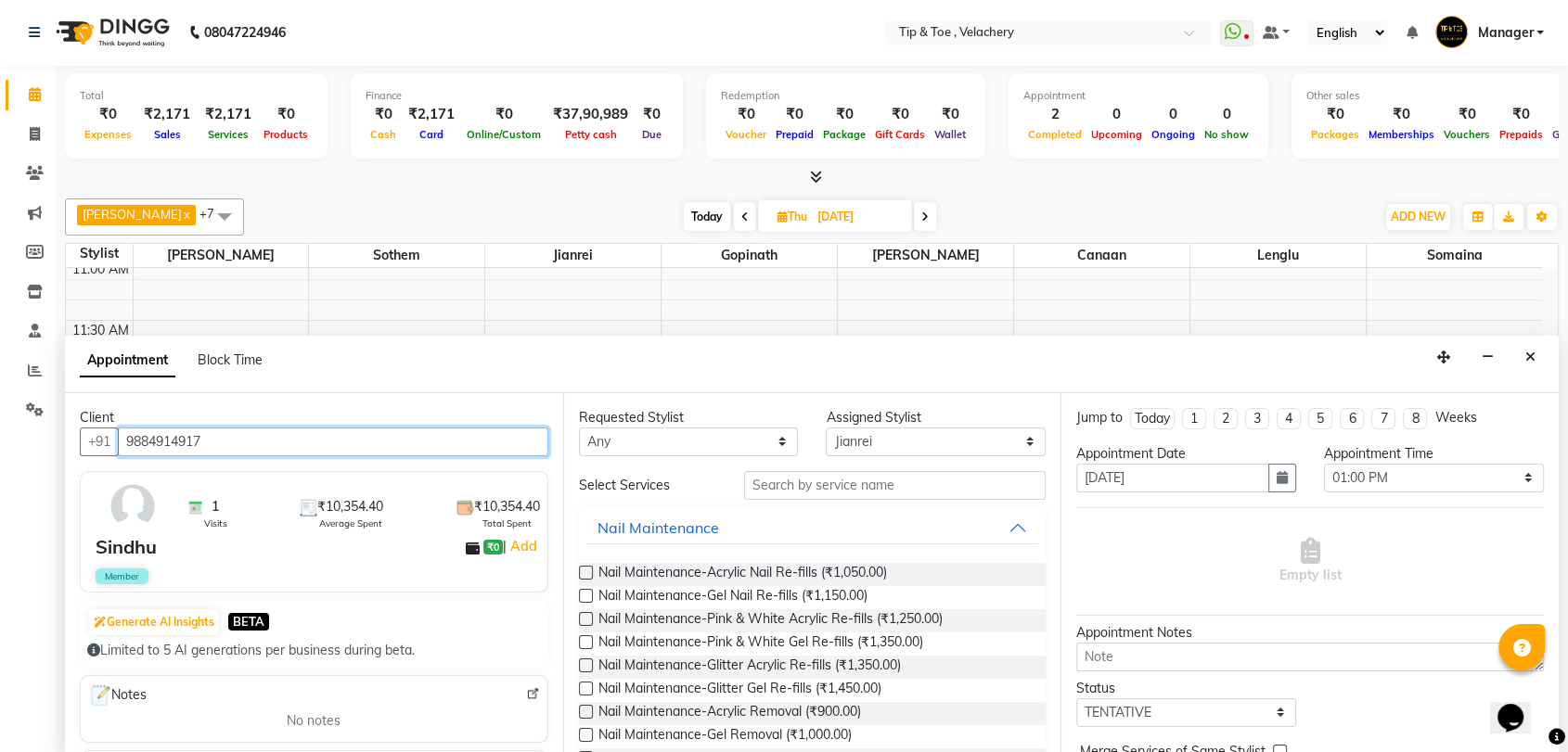
type input "9884914917"
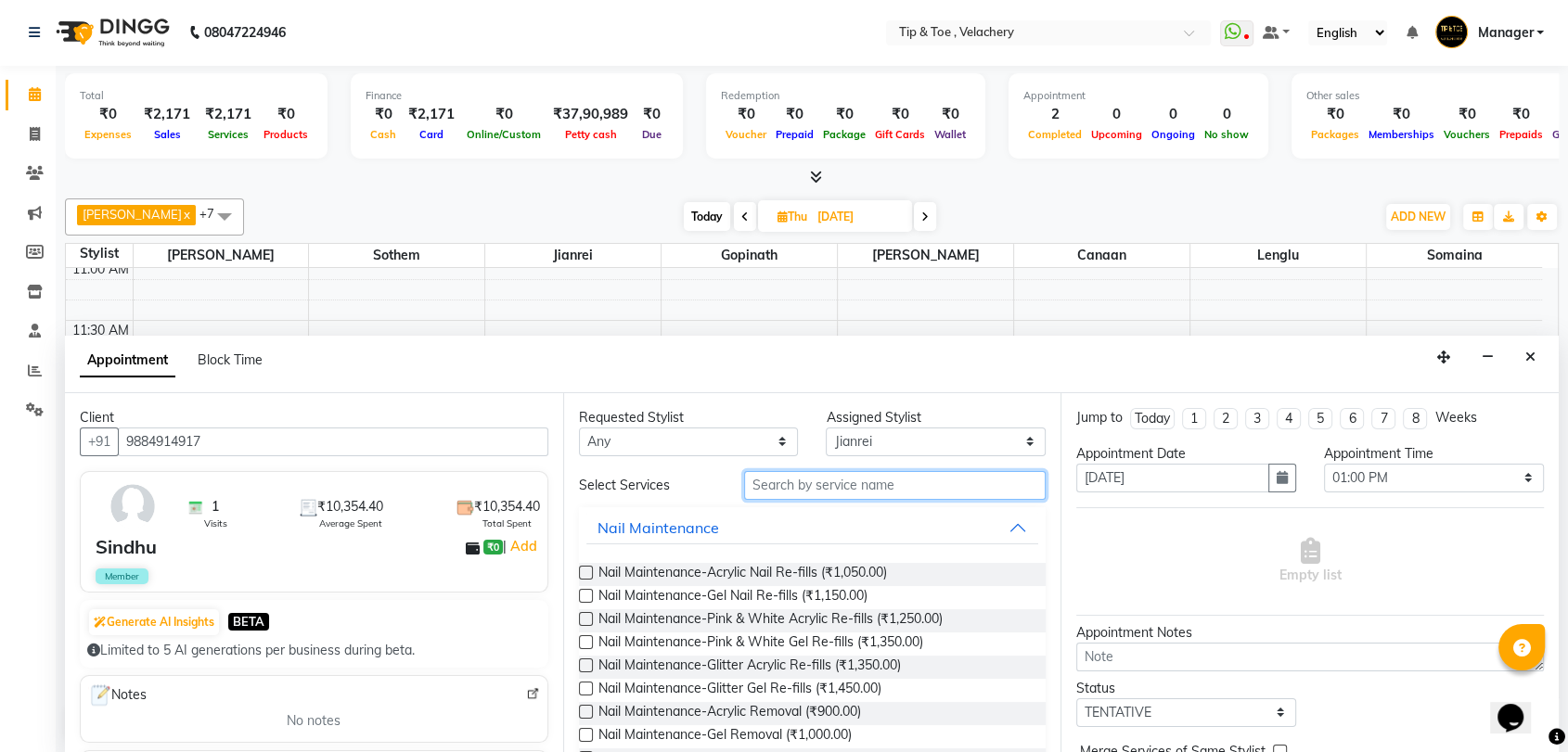
click at [800, 477] on input "text" at bounding box center [895, 486] width 303 height 29
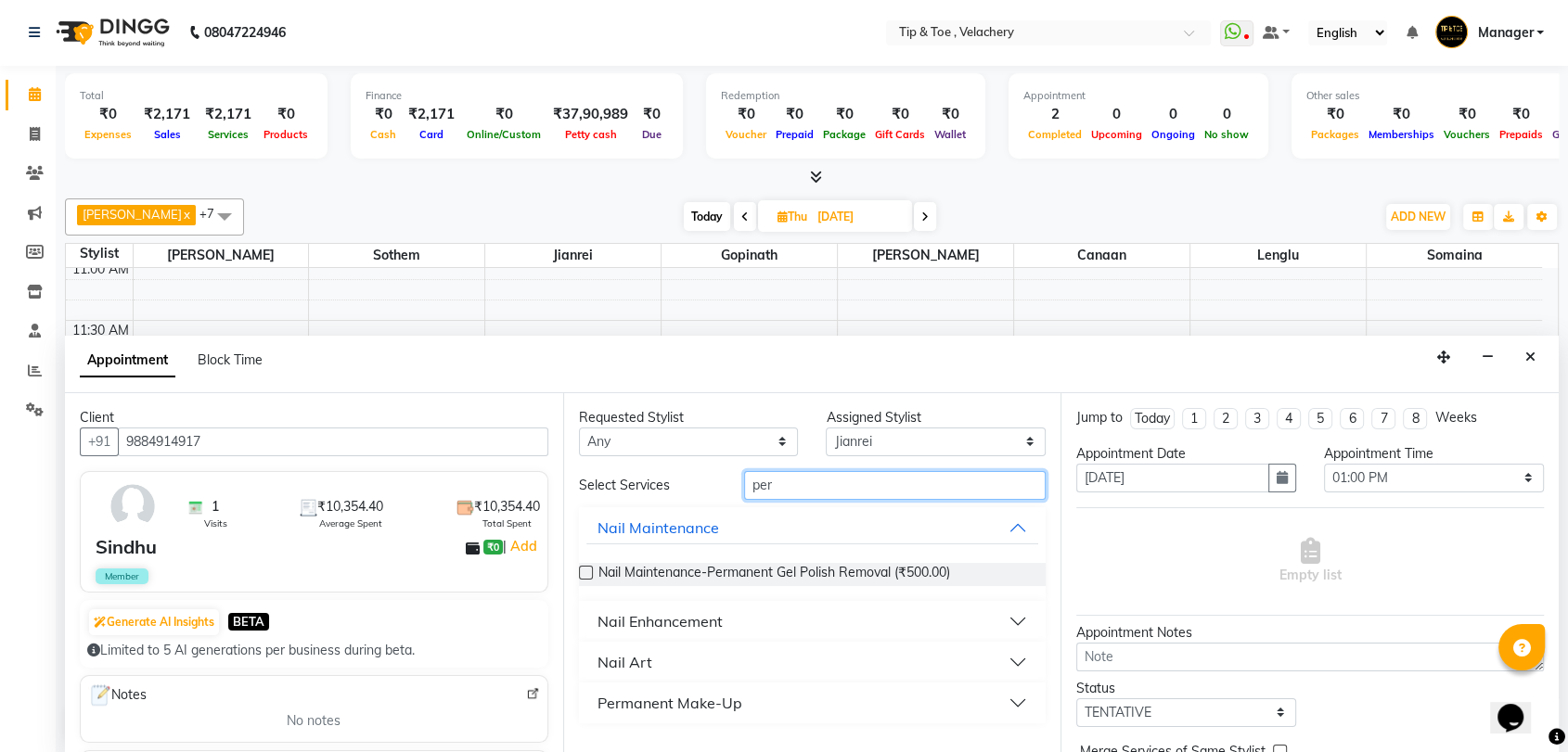
type input "per"
click at [699, 621] on div "Nail Enhancement" at bounding box center [660, 620] width 125 height 22
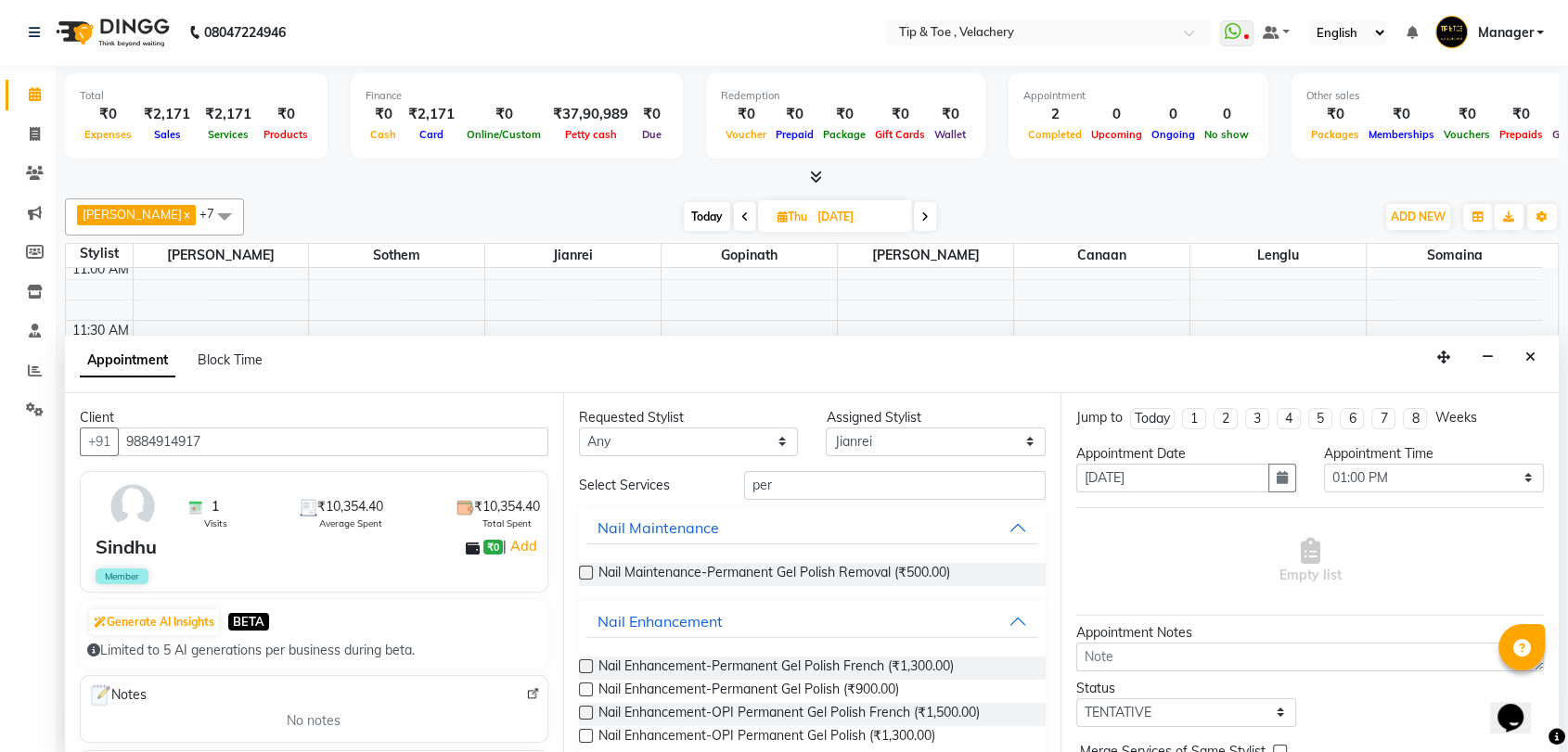
click at [589, 685] on label at bounding box center [585, 689] width 14 height 14
click at [589, 685] on input "checkbox" at bounding box center [584, 691] width 12 height 12
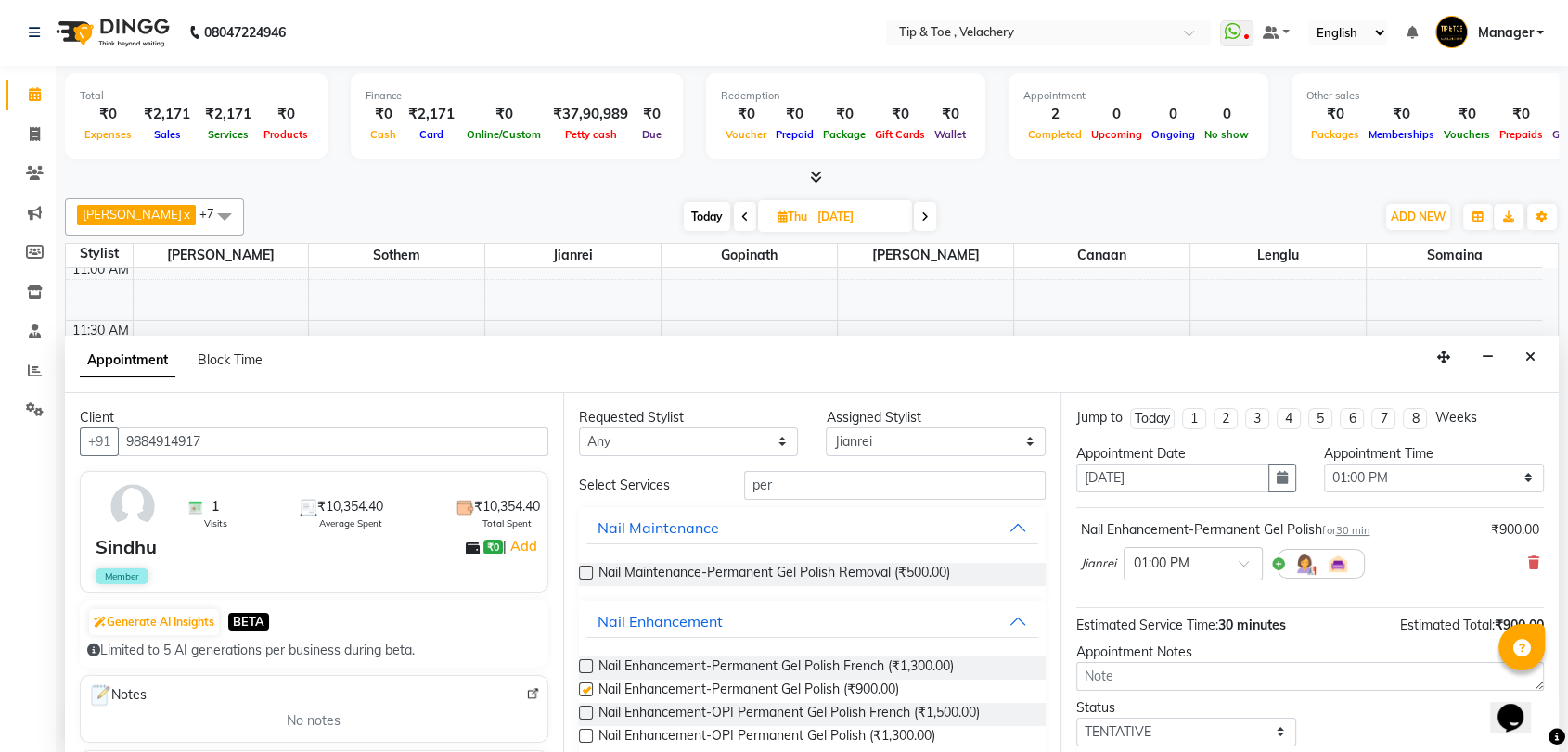
checkbox input "false"
click at [809, 485] on input "per" at bounding box center [895, 486] width 303 height 29
type input "p"
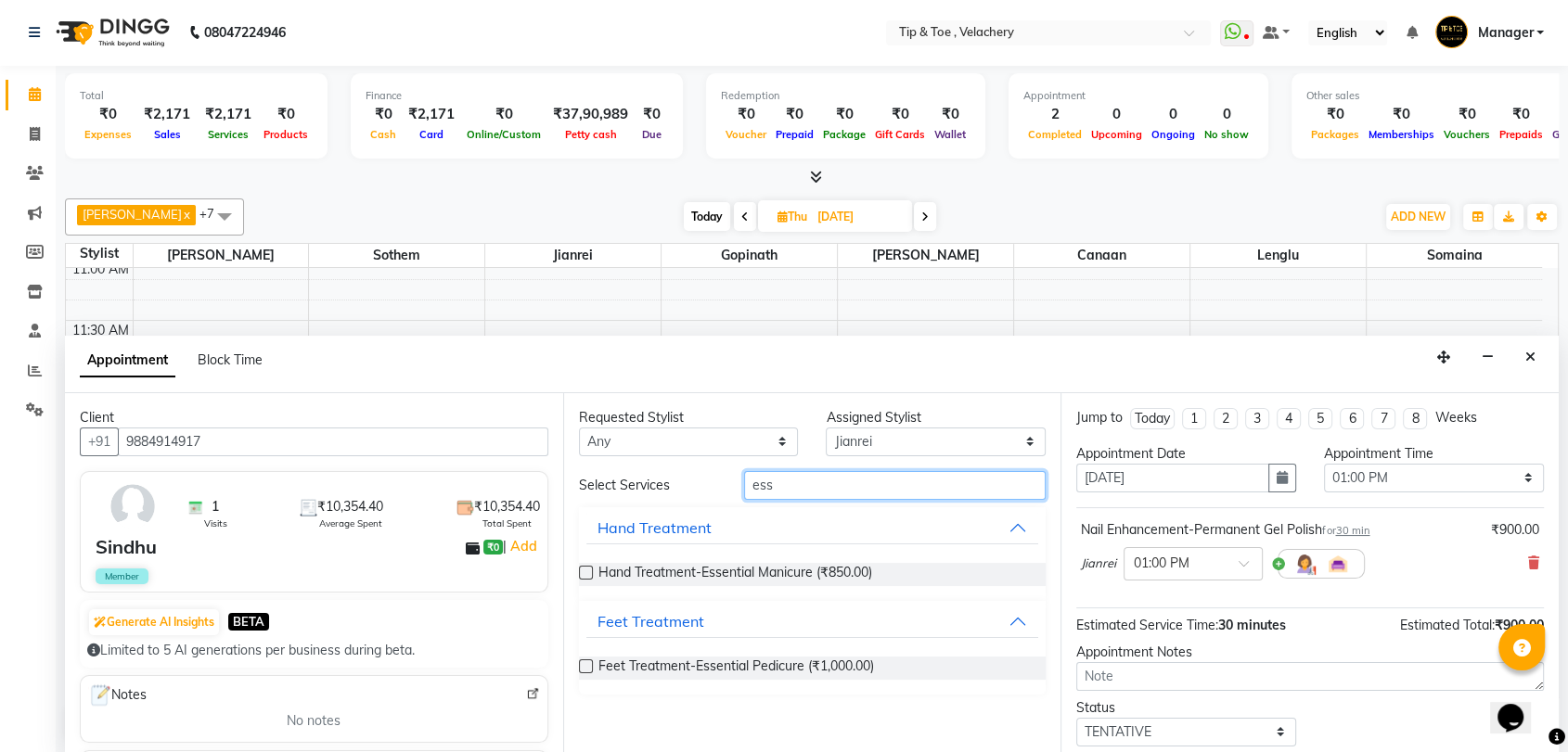
type input "ess"
click at [584, 566] on label at bounding box center [585, 573] width 14 height 14
click at [584, 569] on input "checkbox" at bounding box center [584, 574] width 12 height 12
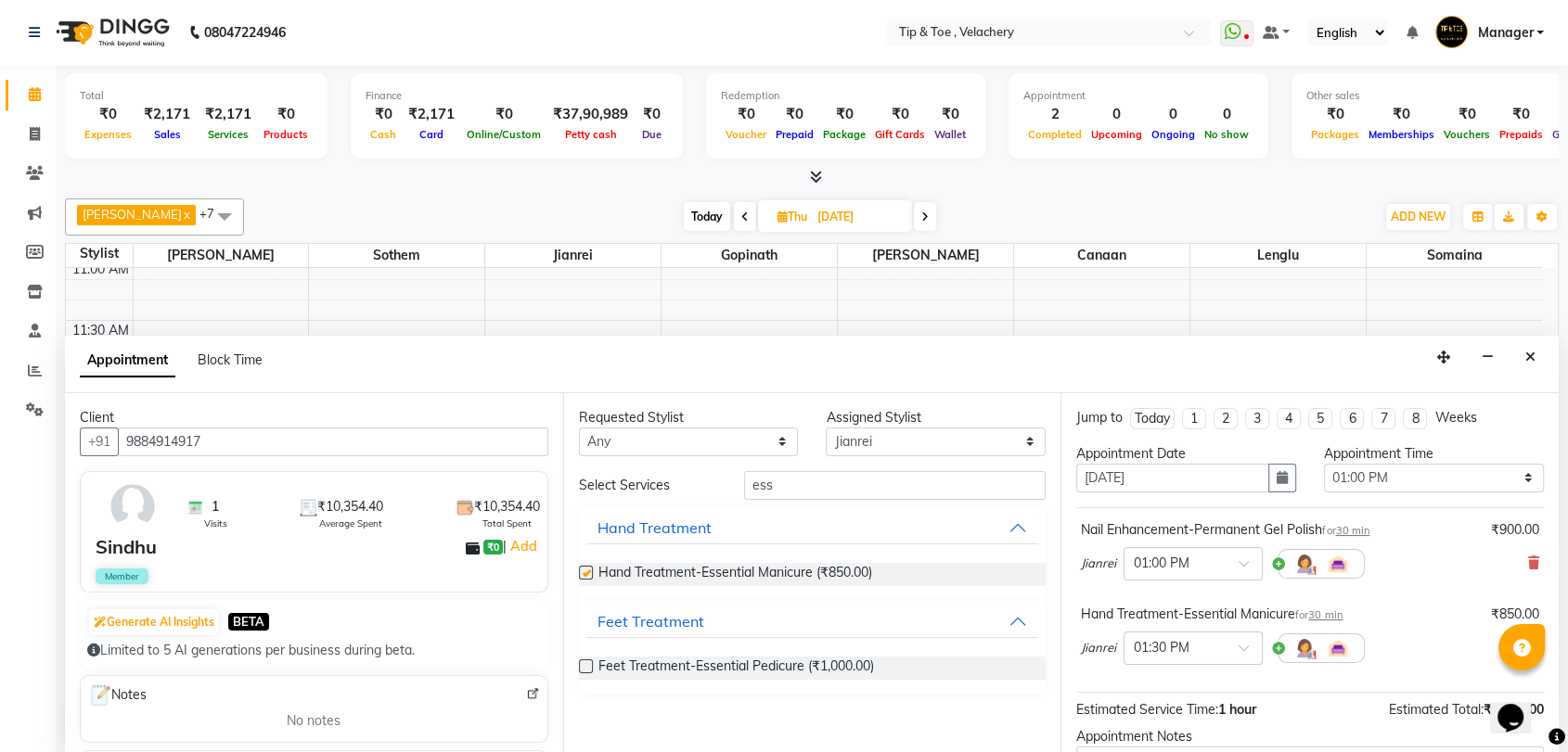
checkbox input "false"
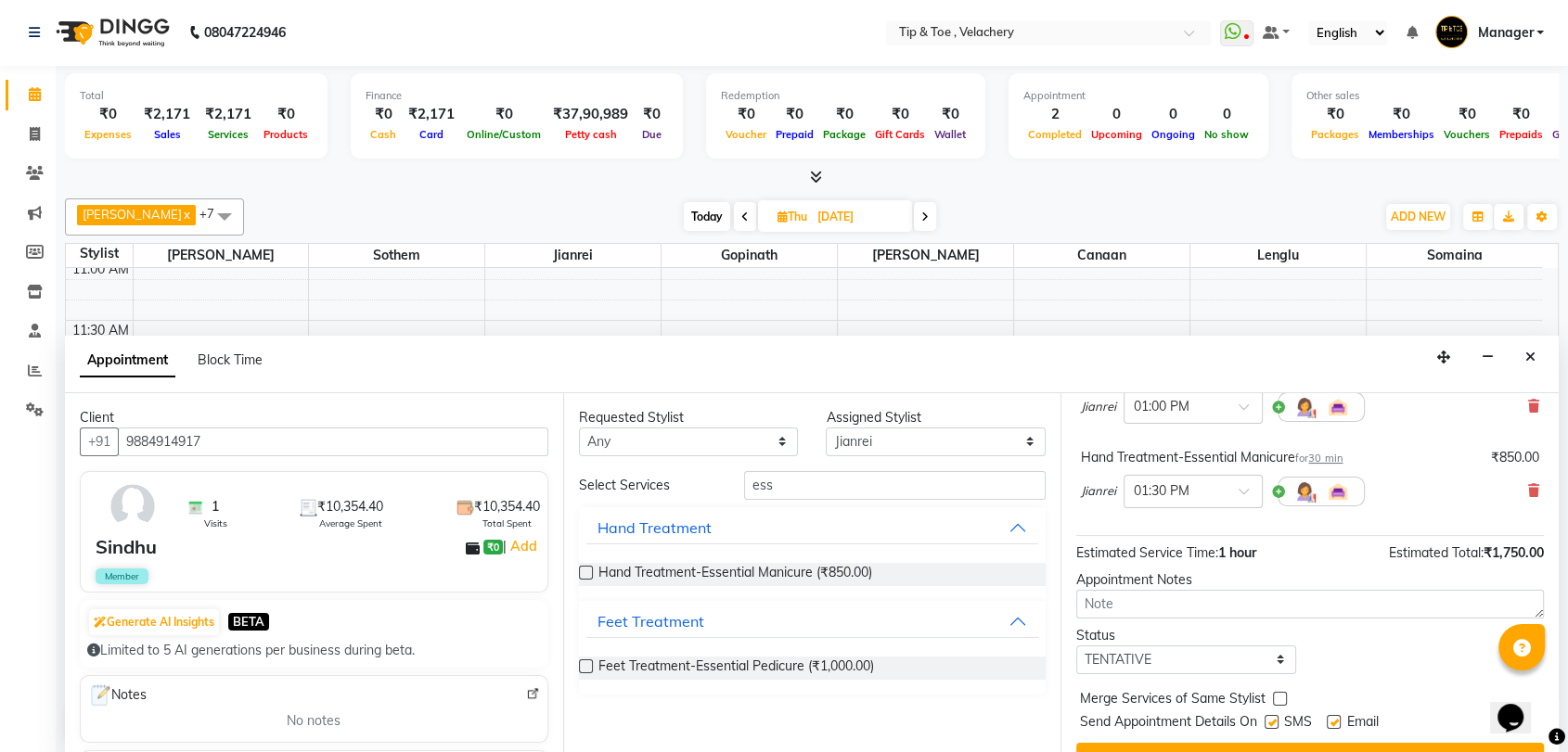
scroll to position [193, 0]
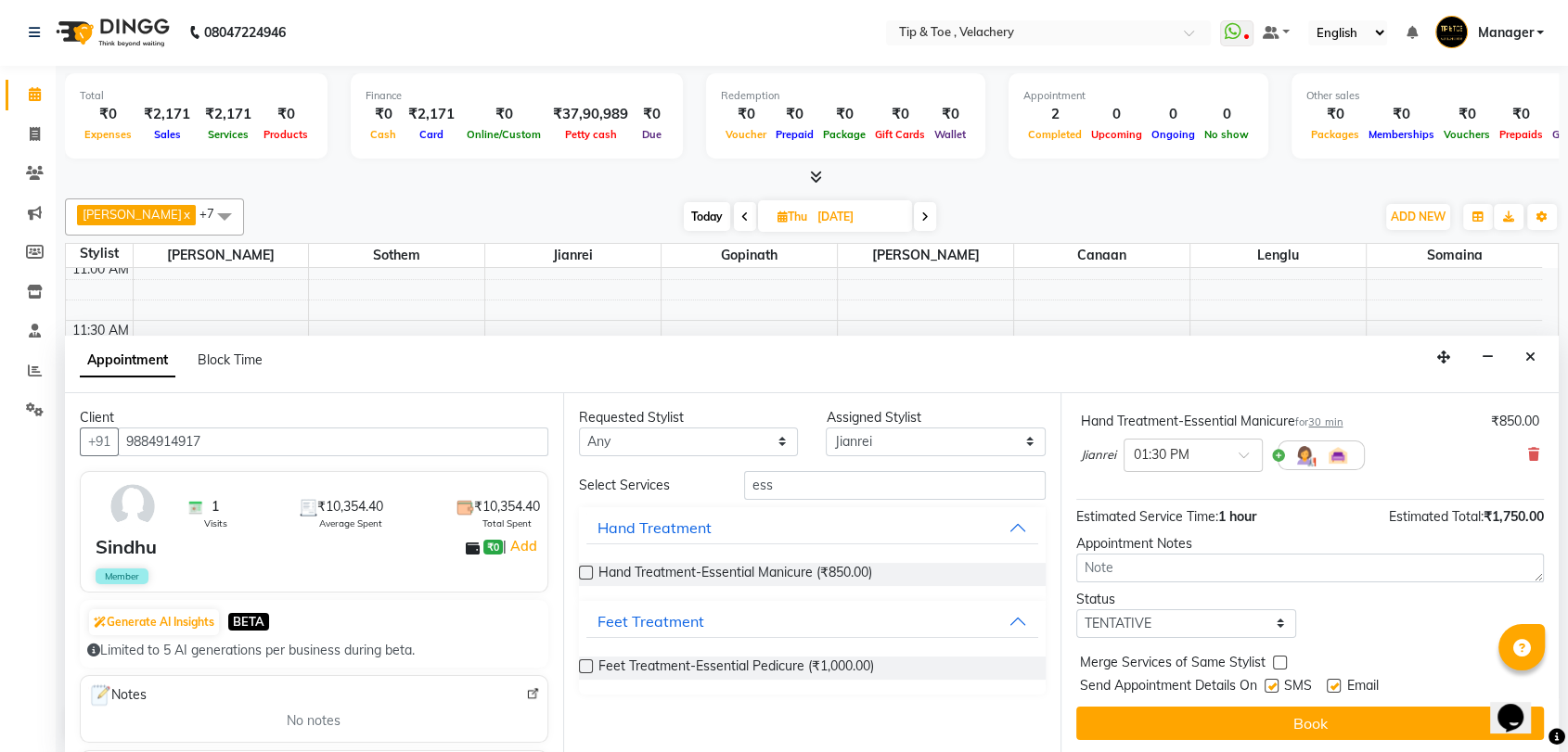
click at [1032, 682] on label at bounding box center [1333, 685] width 14 height 14
click at [1032, 682] on input "checkbox" at bounding box center [1332, 687] width 12 height 12
checkbox input "false"
click at [1032, 685] on button "Book" at bounding box center [1310, 722] width 468 height 33
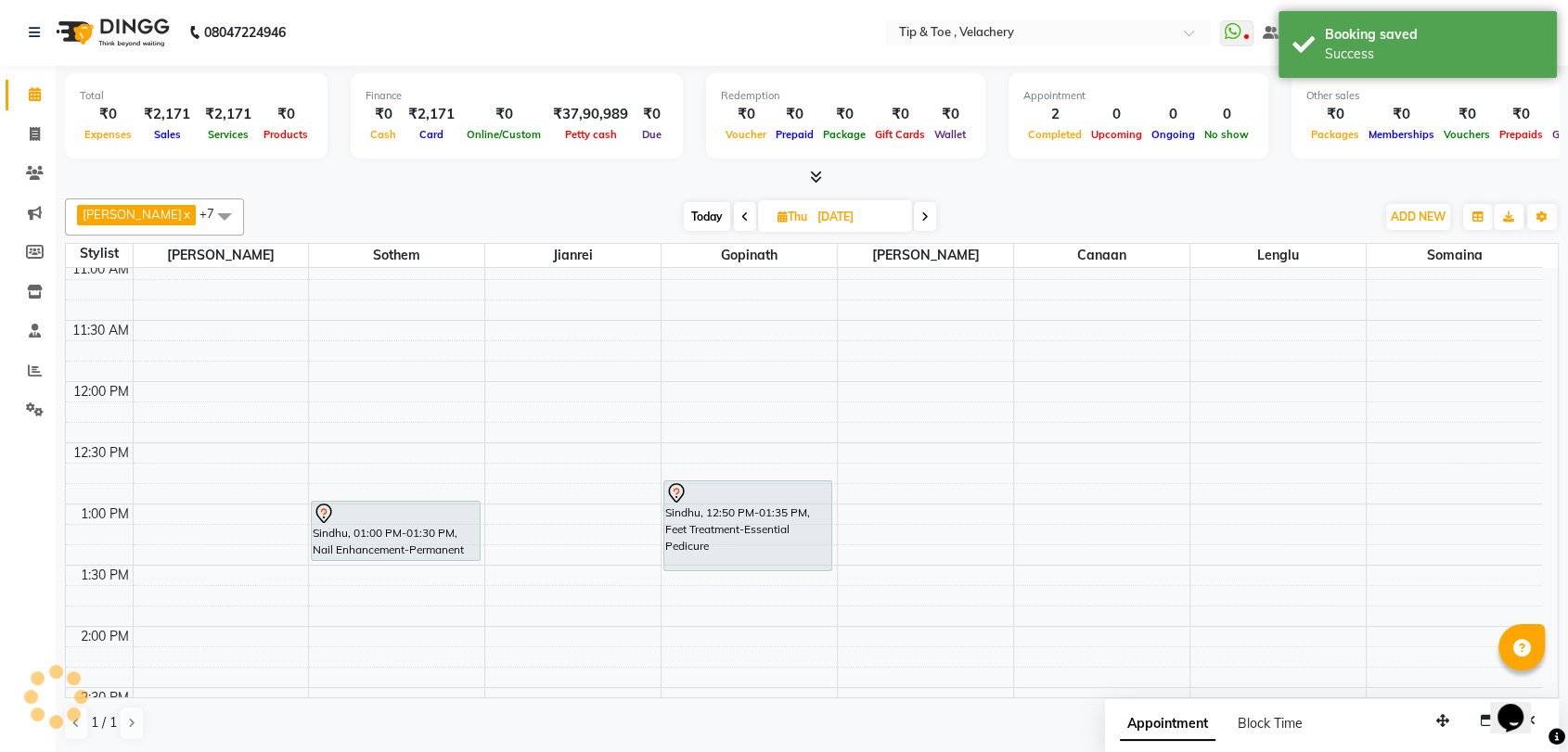
scroll to position [0, 0]
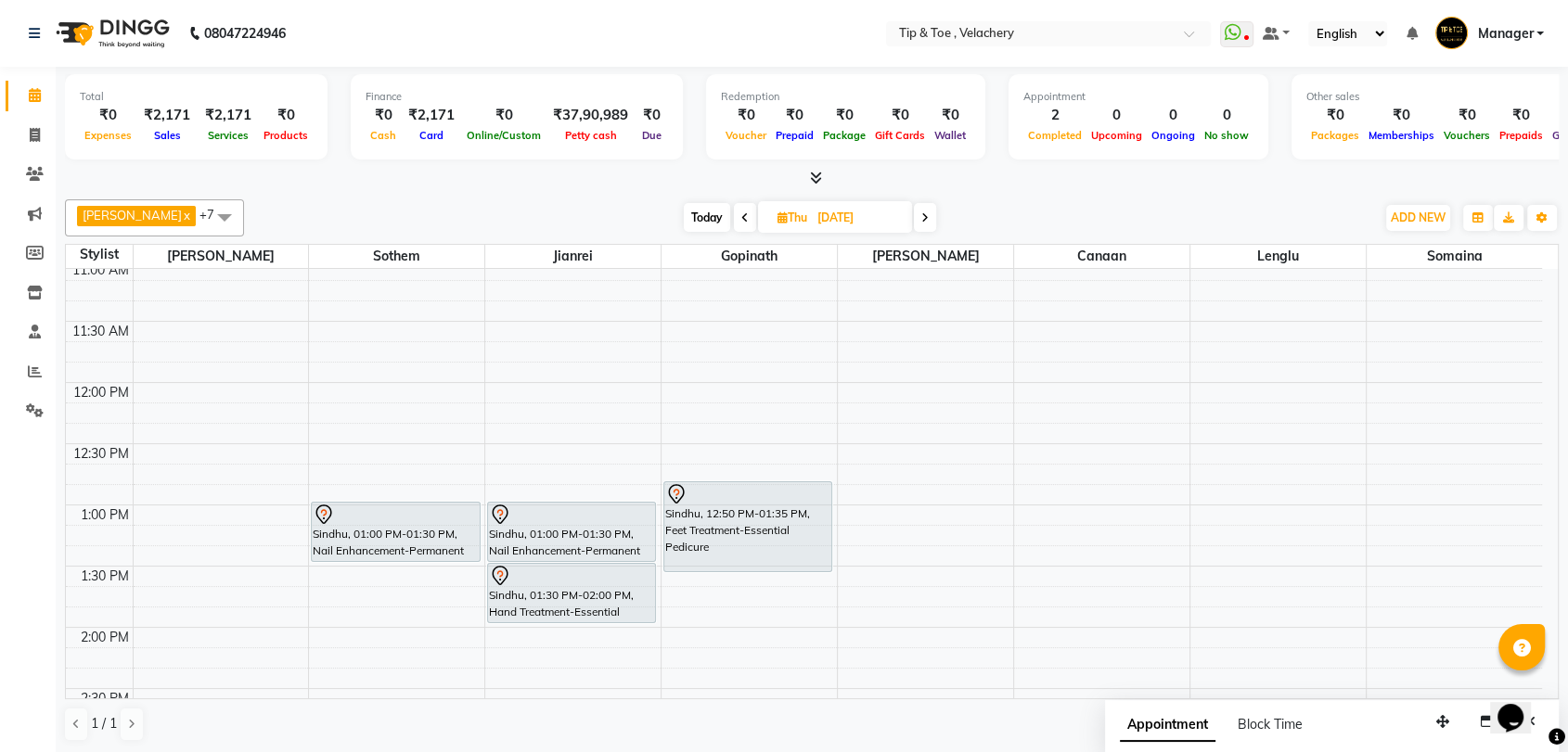
click at [734, 217] on span at bounding box center [745, 218] width 22 height 29
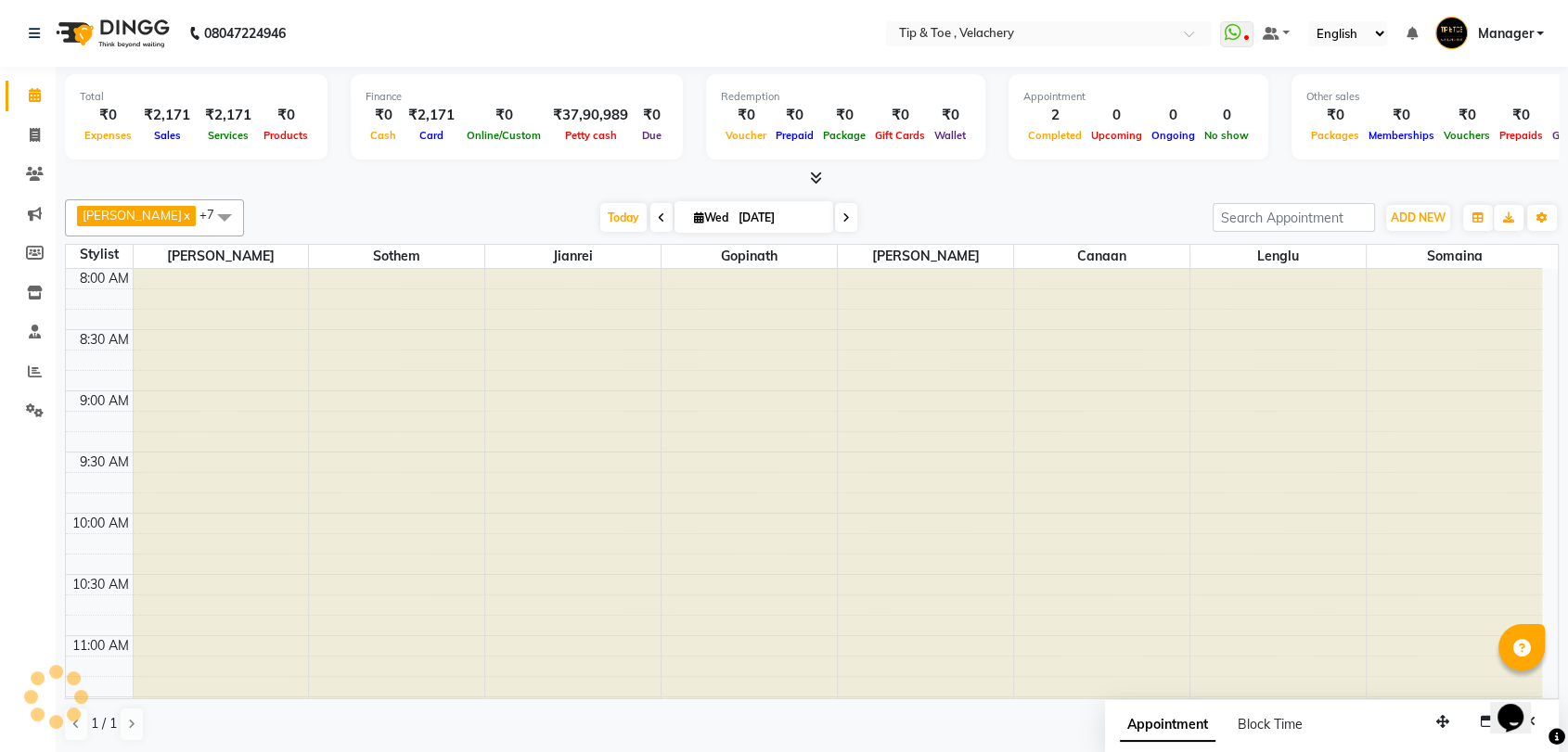
scroll to position [488, 0]
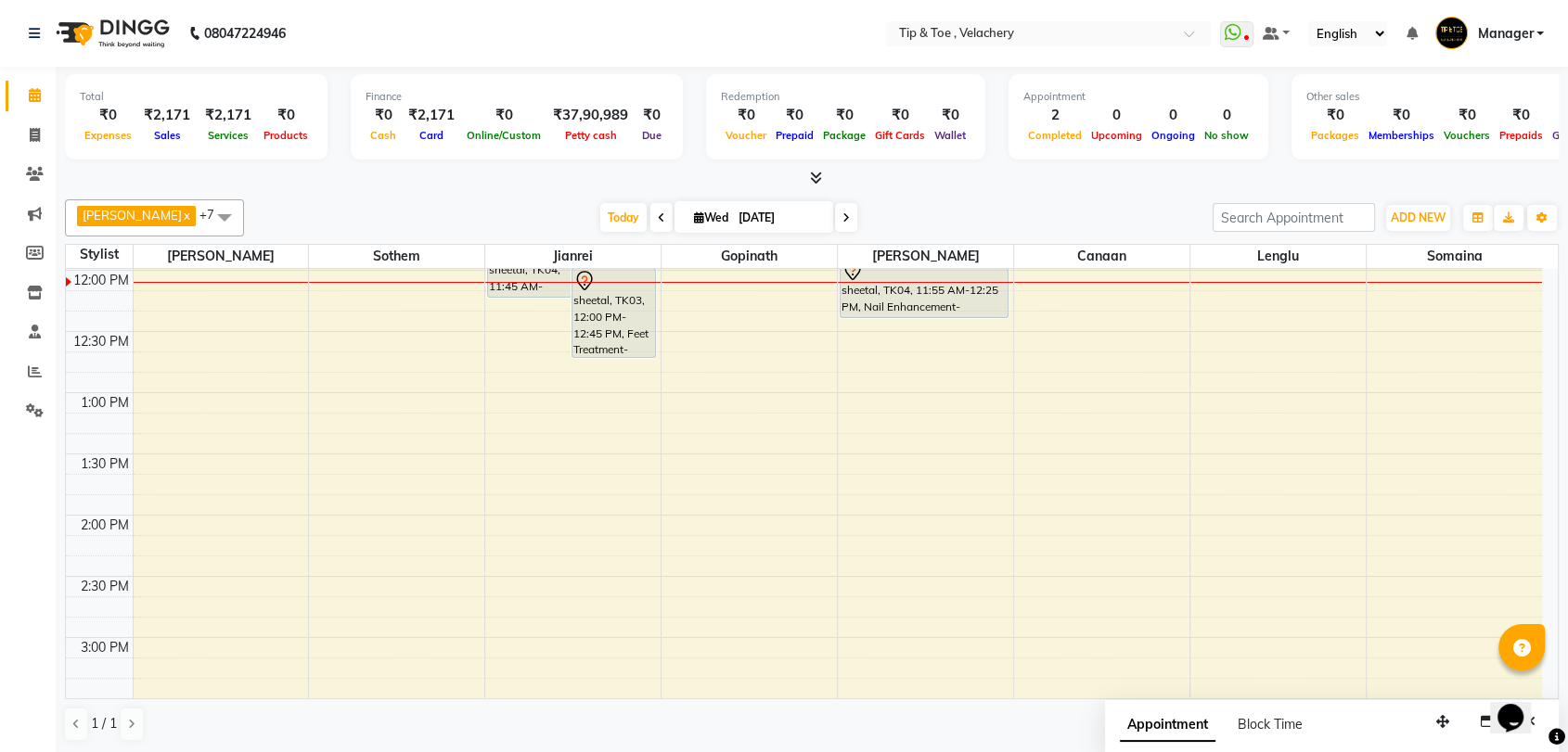
click at [658, 219] on icon at bounding box center [662, 218] width 8 height 11
type input "02-09-2025"
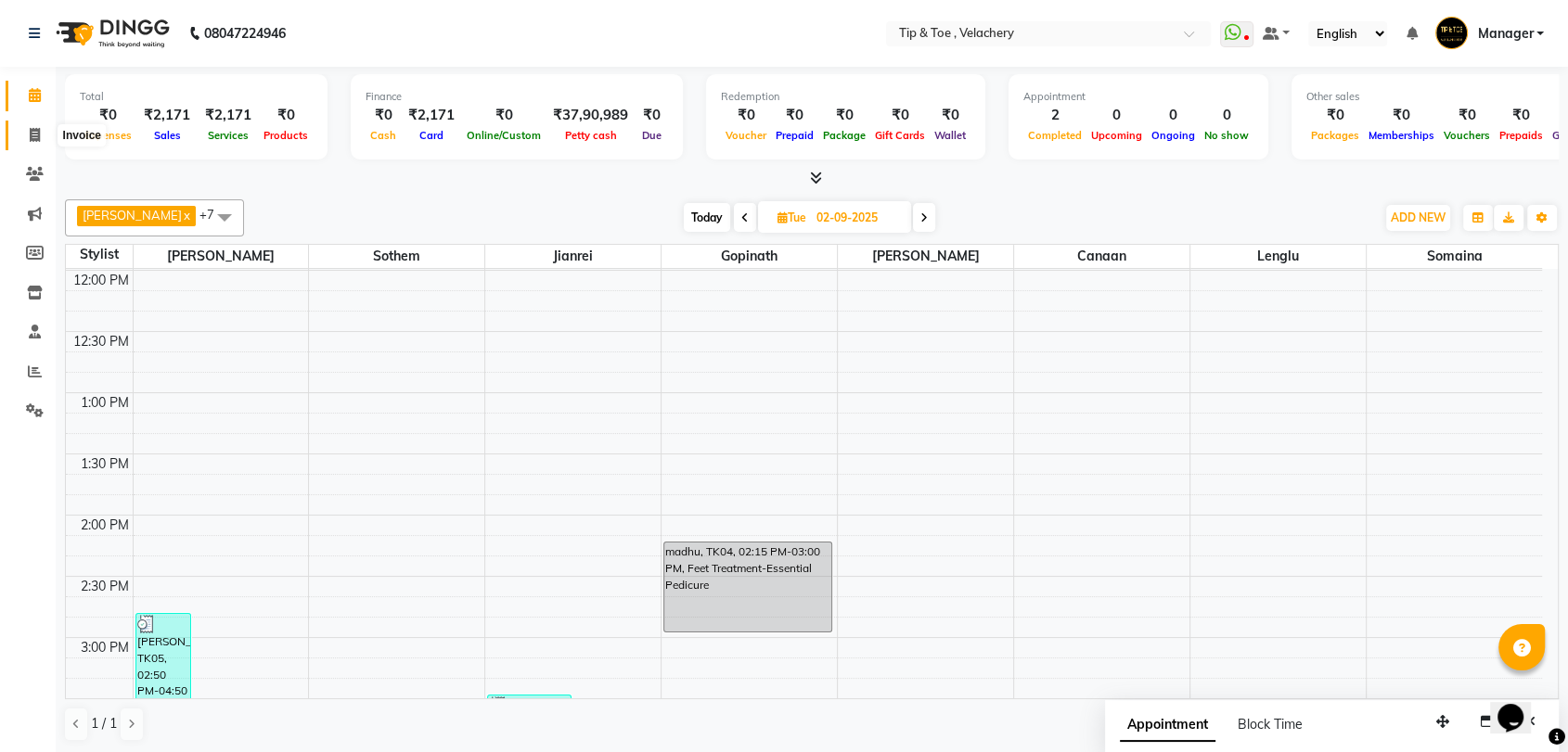
click at [26, 130] on span at bounding box center [34, 136] width 32 height 21
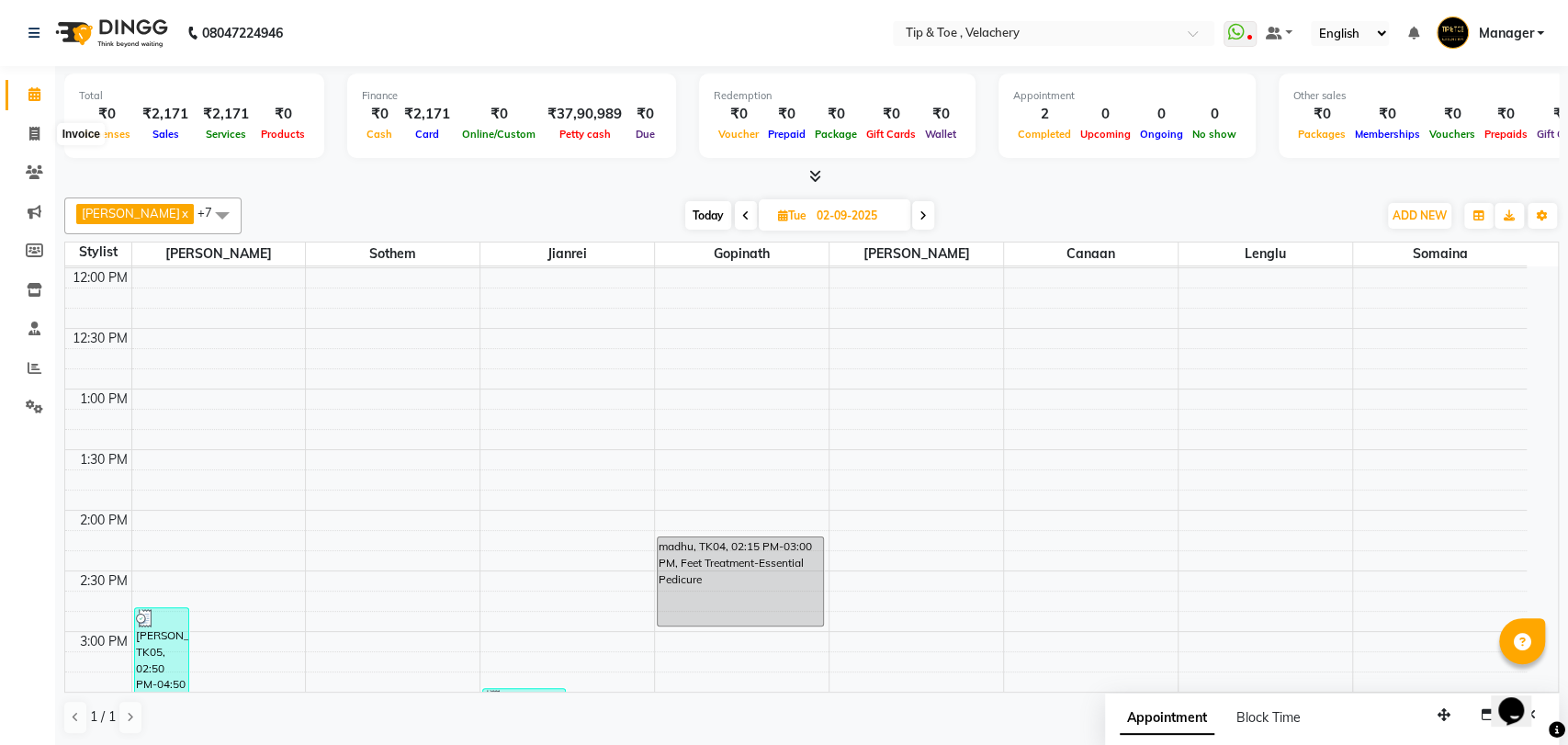
select select "service"
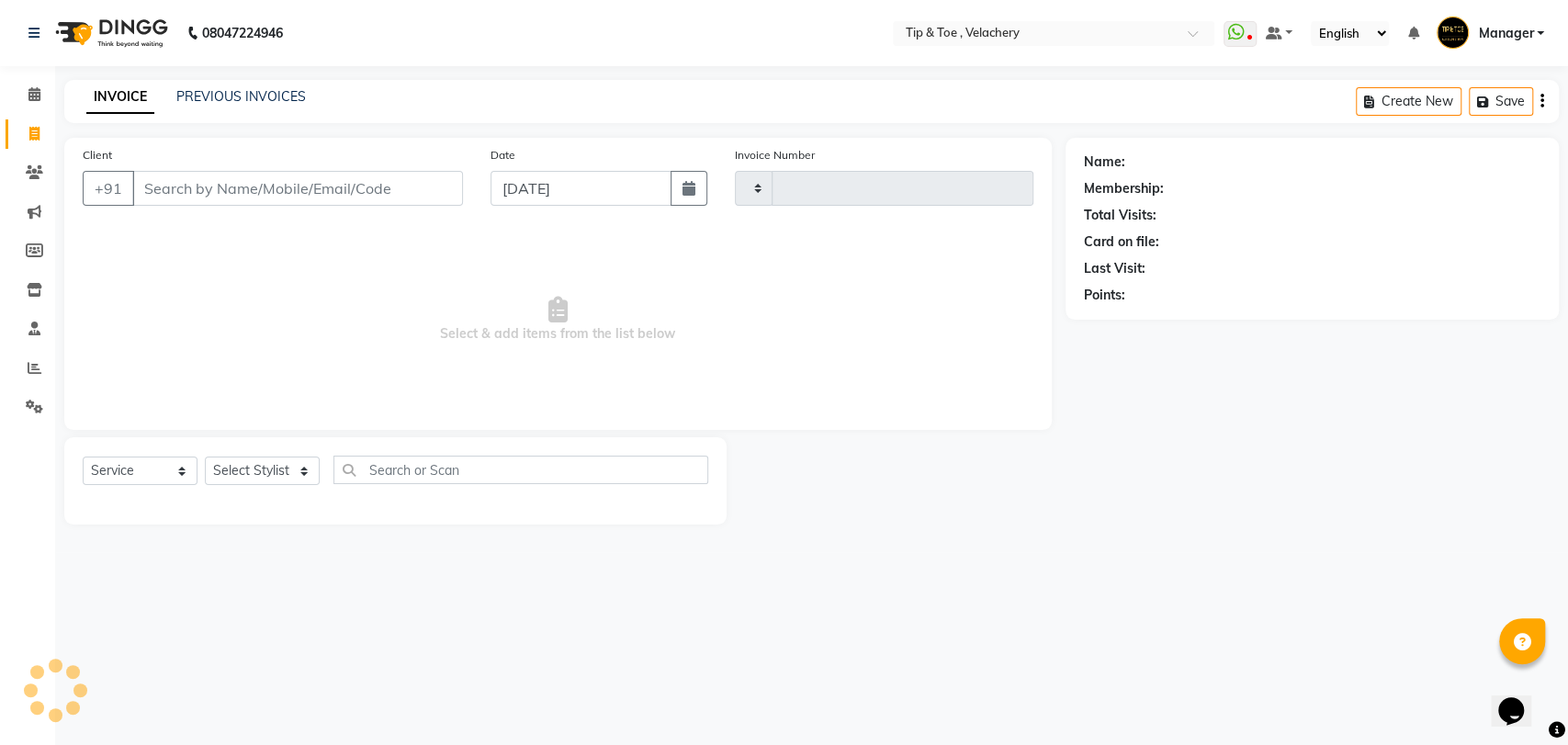
type input "2006"
select select "5863"
click at [231, 100] on link "PREVIOUS INVOICES" at bounding box center [241, 95] width 129 height 16
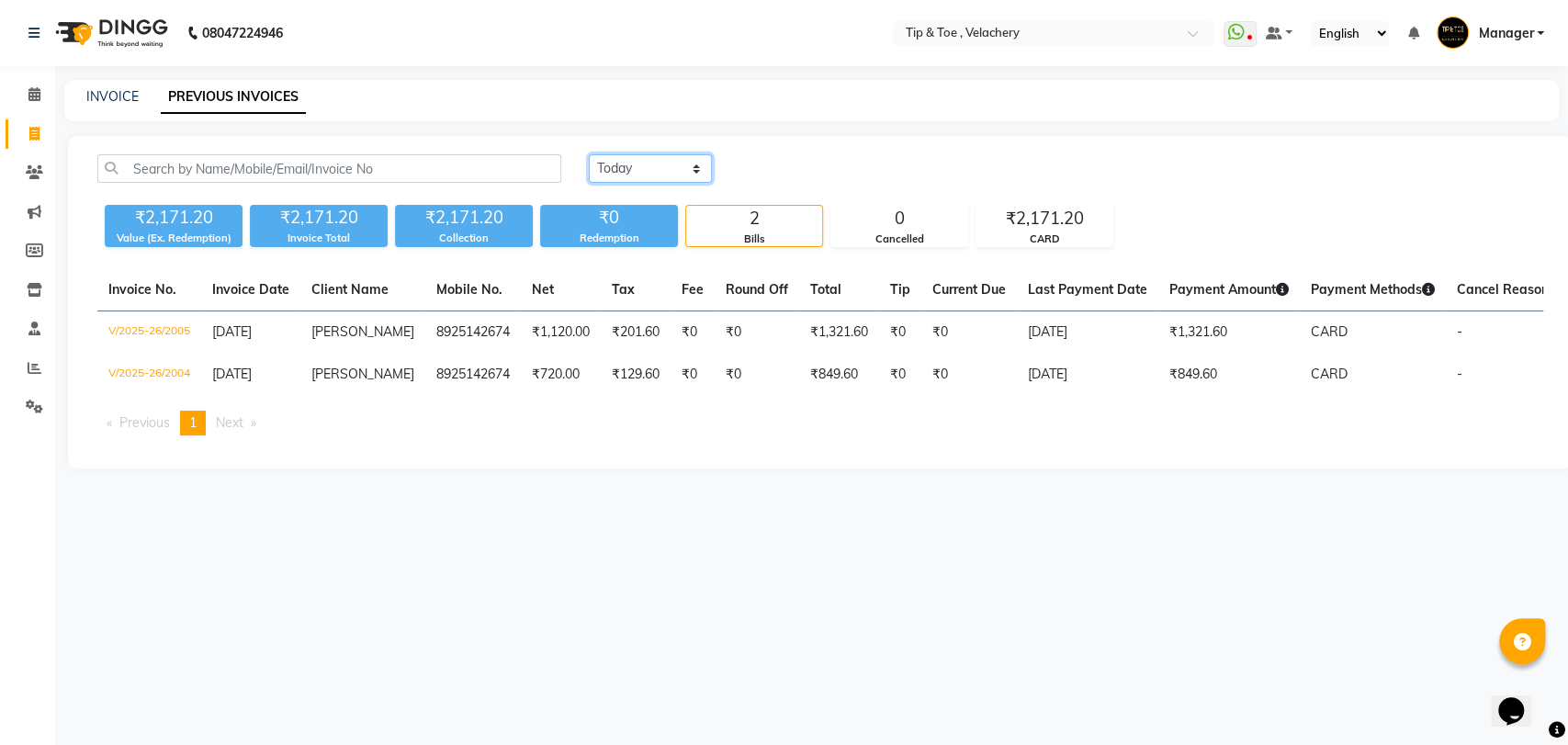
click at [688, 167] on select "Today Yesterday Custom Range" at bounding box center [650, 168] width 123 height 28
select select "yesterday"
click at [589, 154] on select "Today Yesterday Custom Range" at bounding box center [650, 168] width 123 height 28
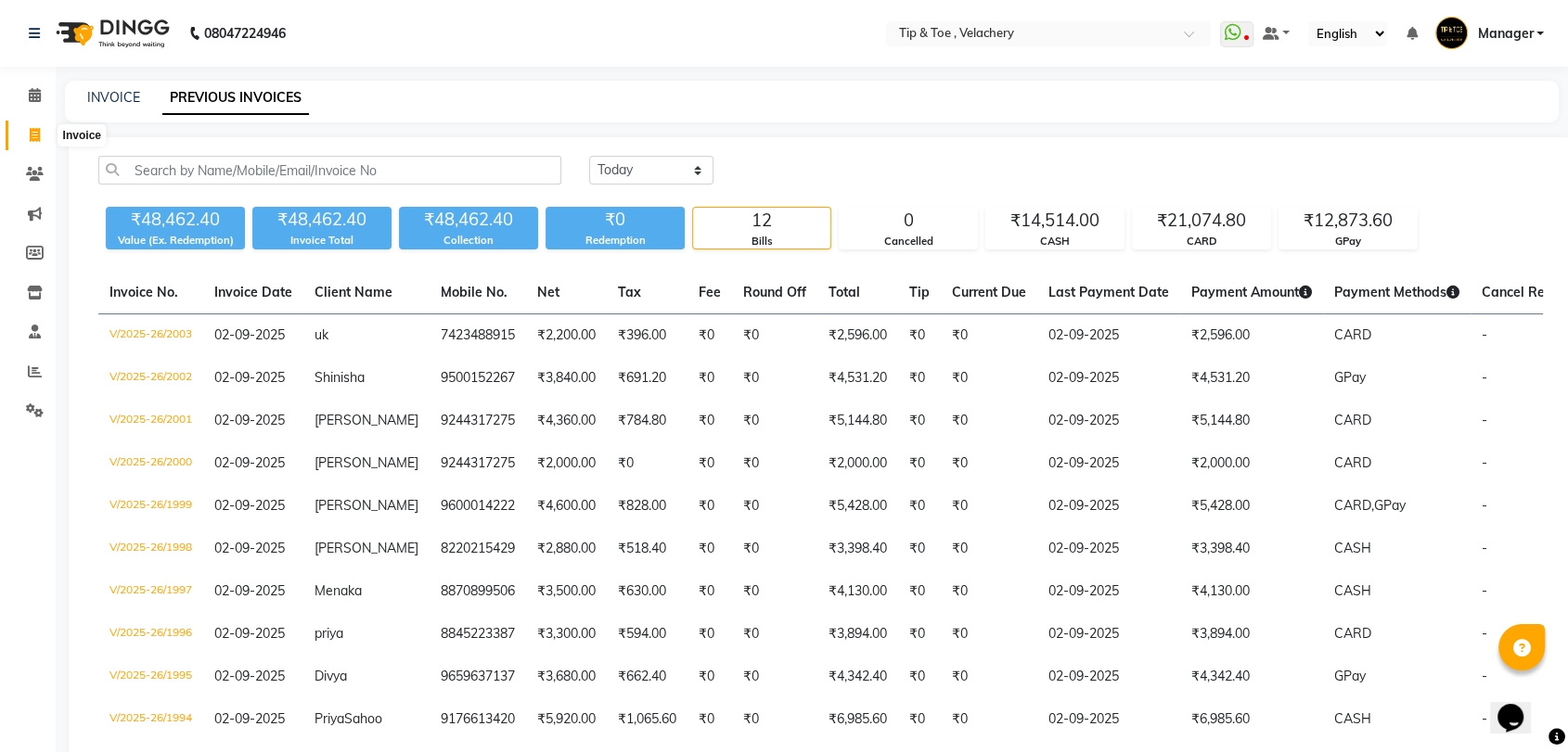
click at [31, 128] on icon at bounding box center [34, 135] width 11 height 14
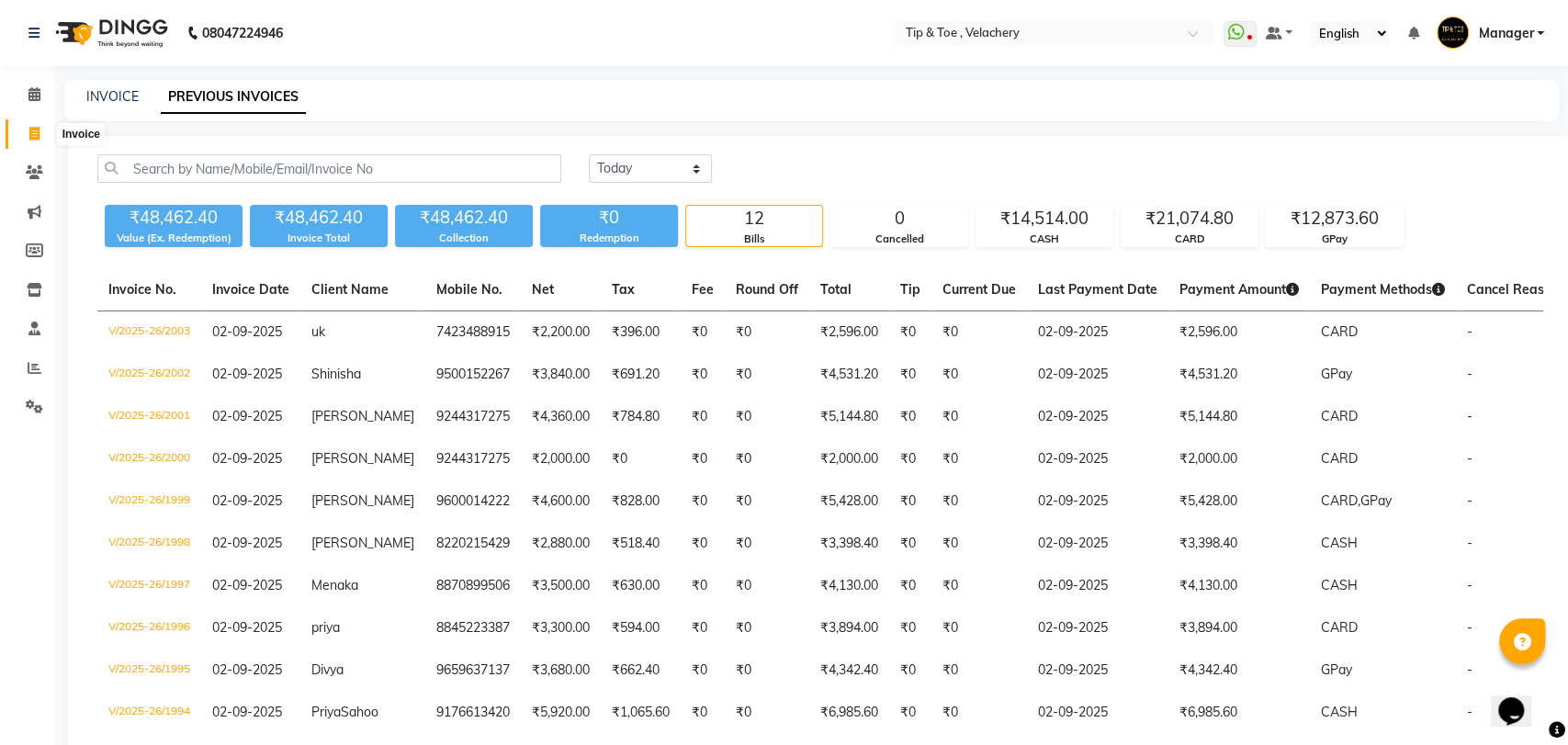
select select "service"
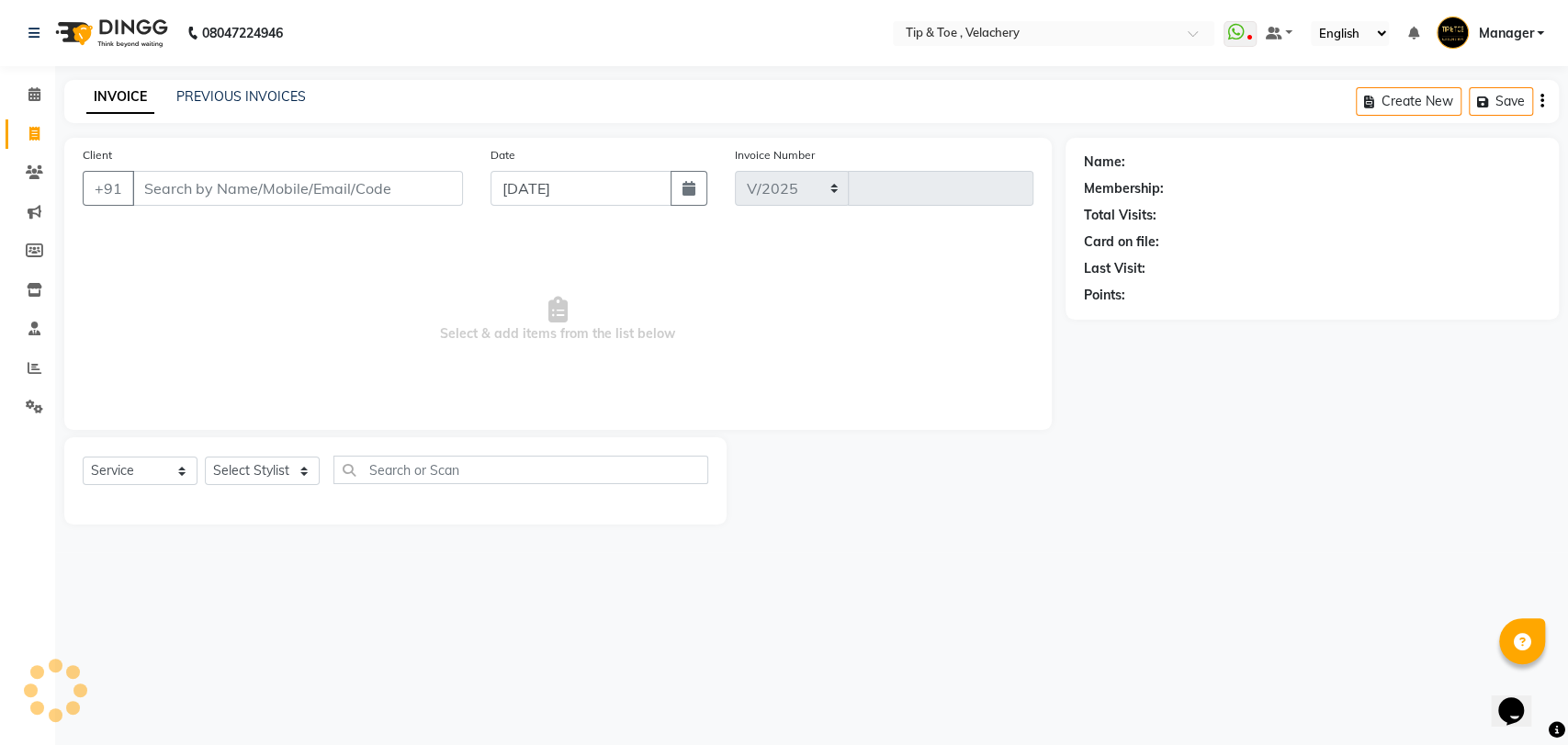
select select "5863"
type input "2006"
click at [600, 180] on input "[DATE]" at bounding box center [580, 188] width 181 height 35
select select "9"
select select "2025"
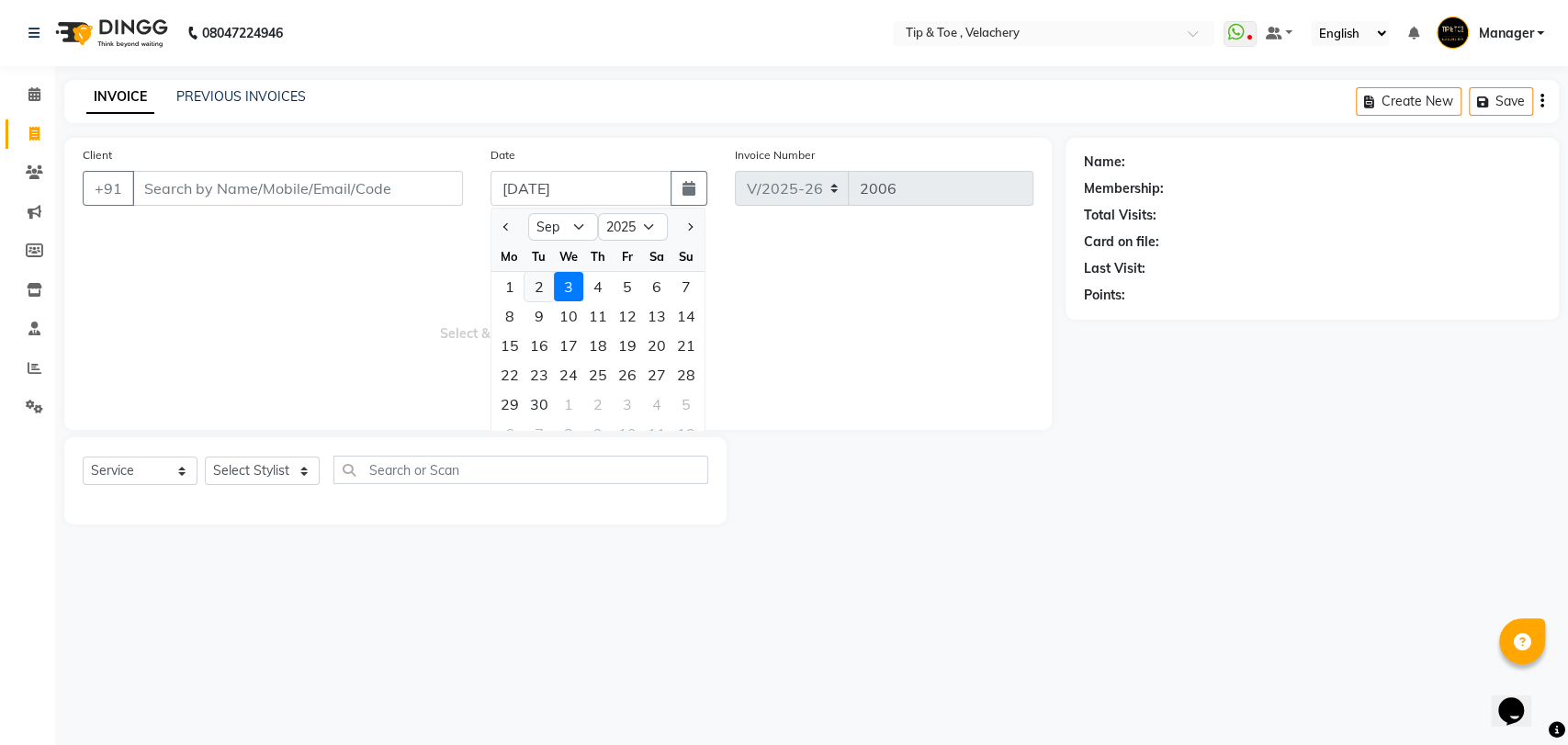
click at [538, 286] on div "2" at bounding box center [539, 286] width 29 height 29
type input "02-09-2025"
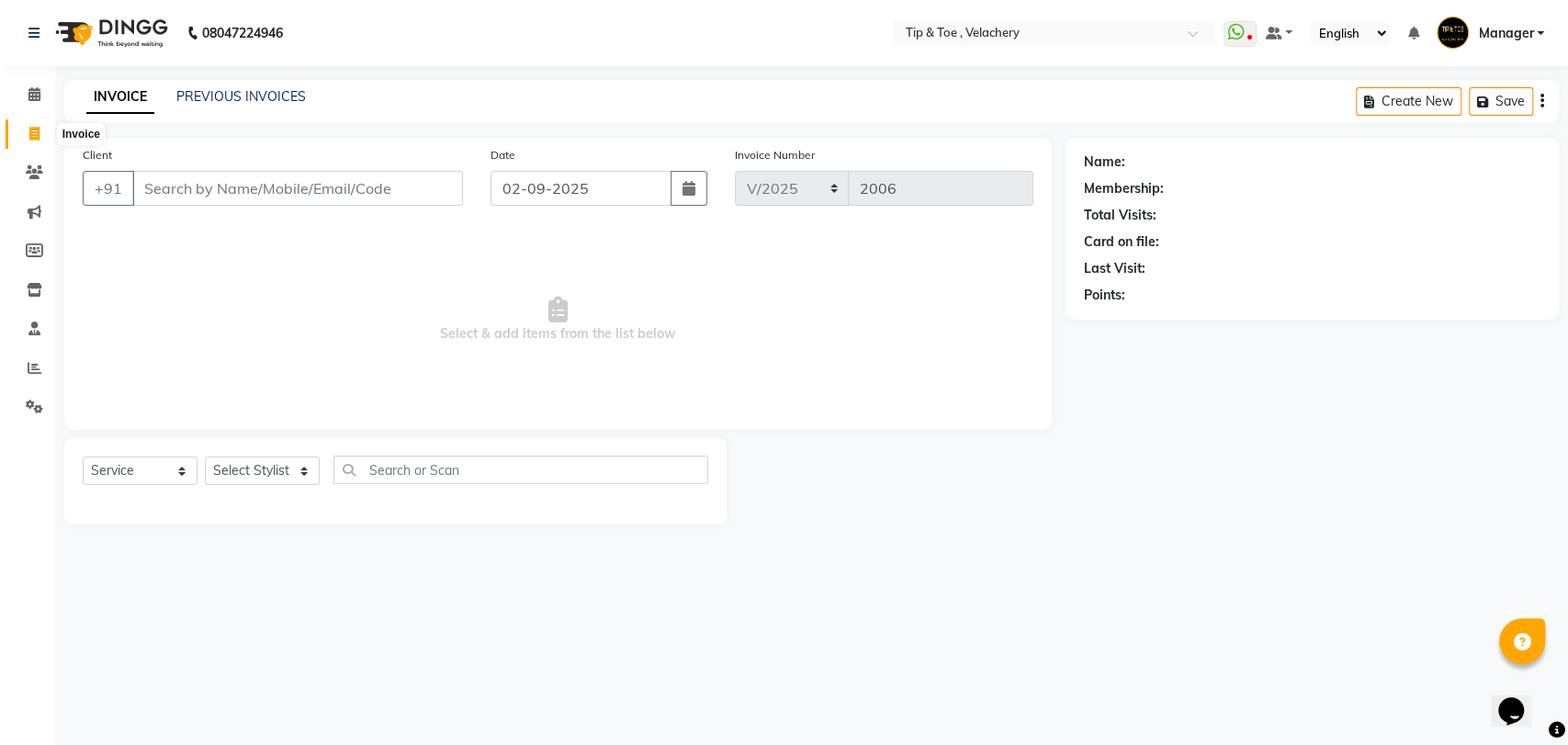
click at [37, 130] on icon at bounding box center [34, 133] width 10 height 14
select select "service"
type input "2006"
select select "5863"
click at [29, 91] on icon at bounding box center [34, 94] width 12 height 14
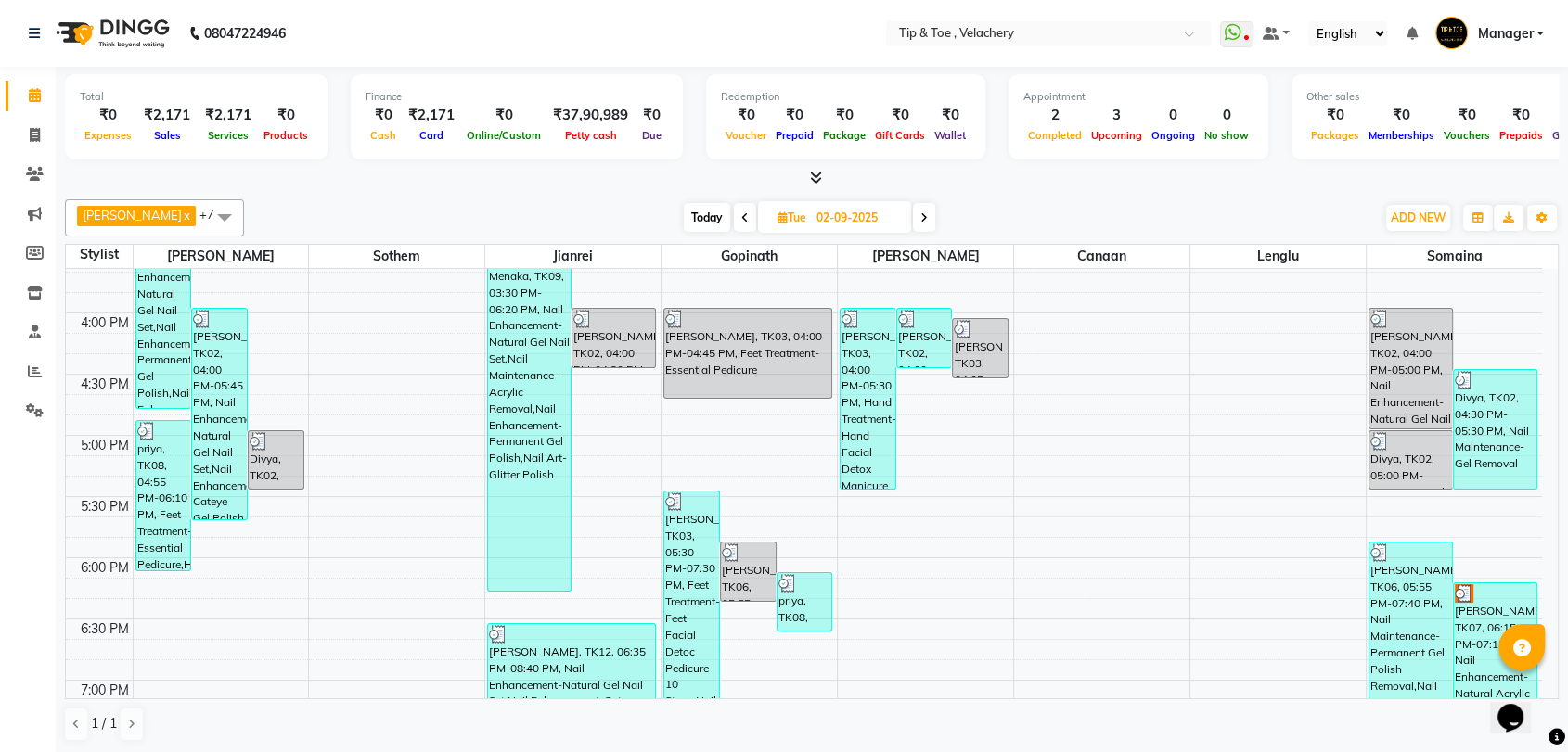
scroll to position [930, 0]
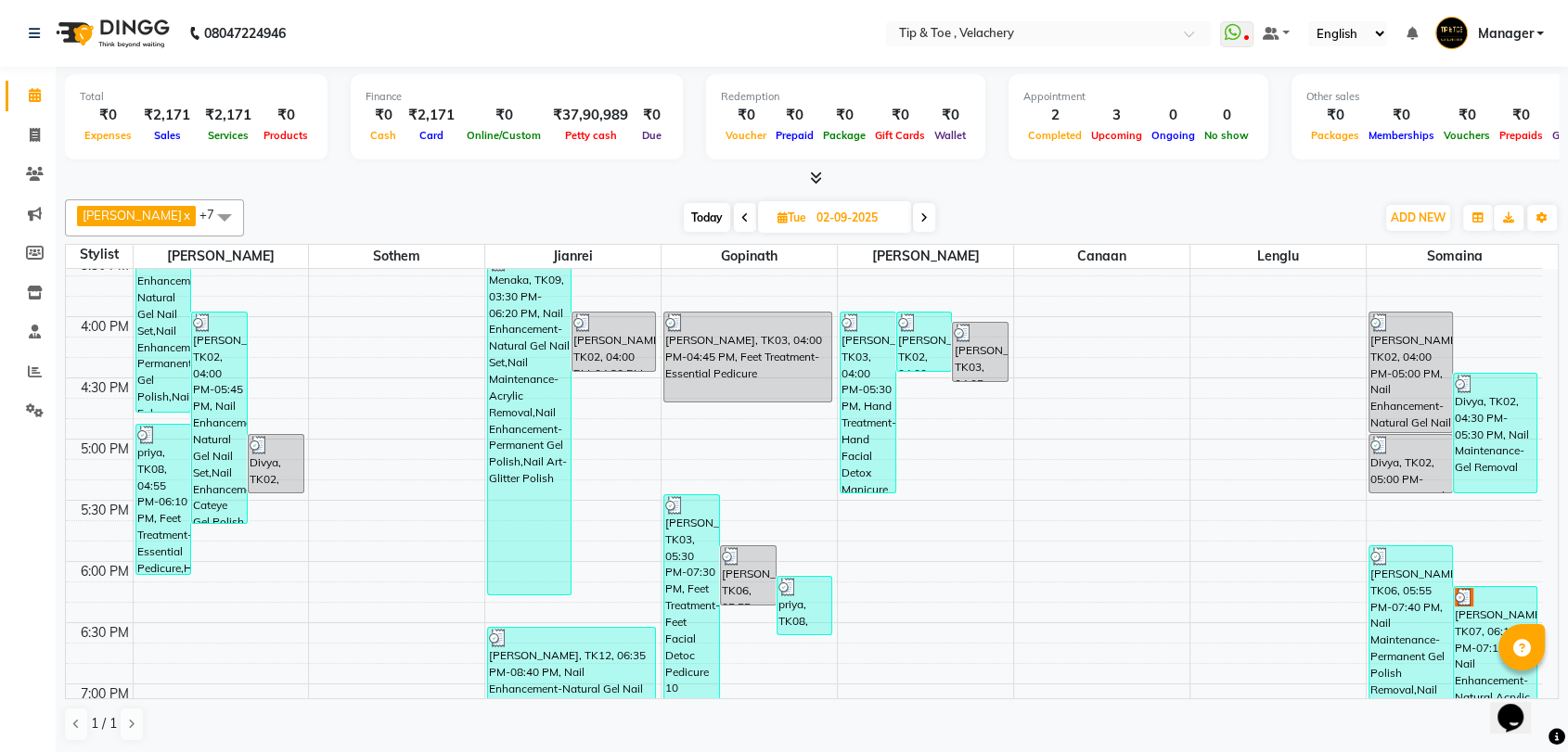
click at [921, 220] on icon at bounding box center [924, 218] width 8 height 11
type input "[DATE]"
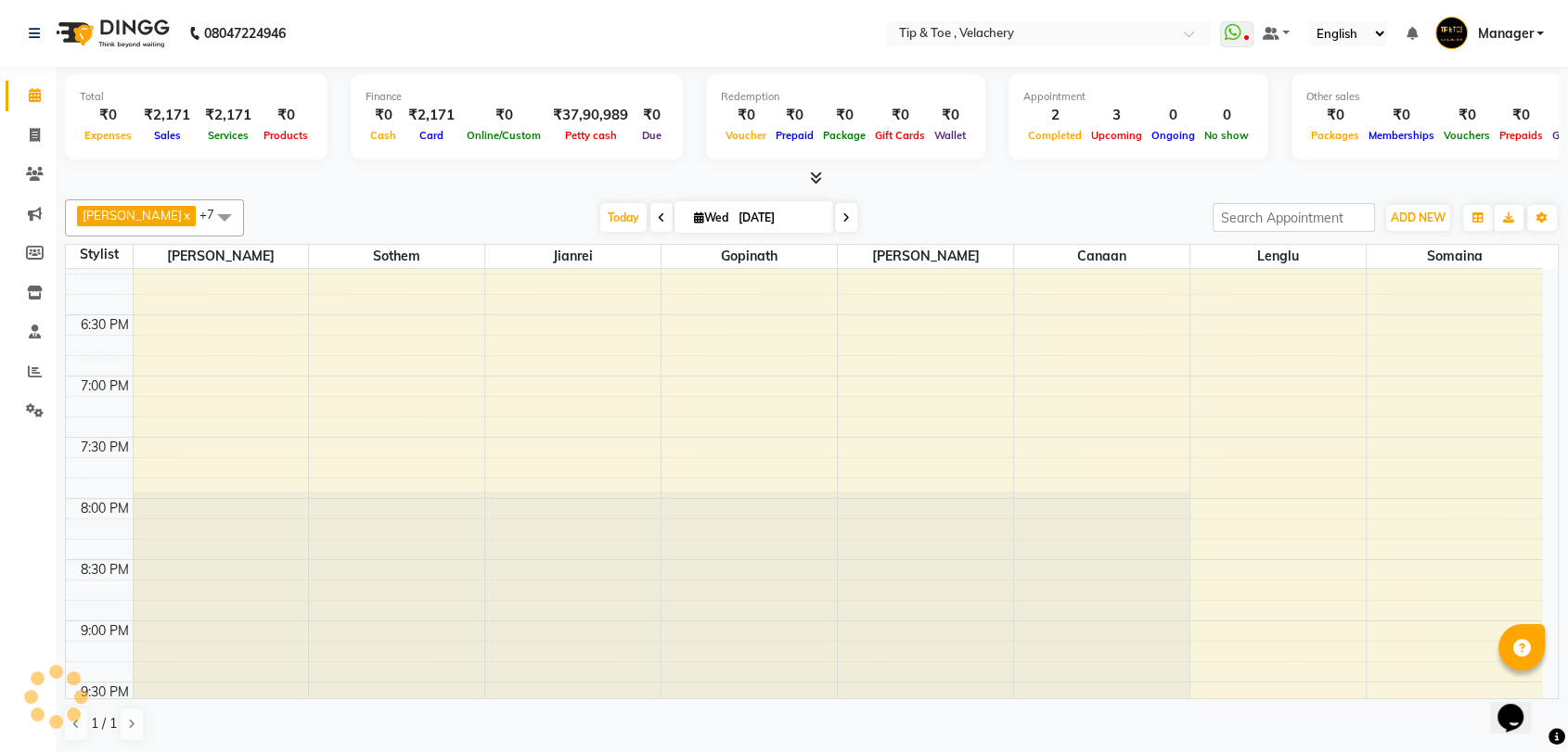
scroll to position [864, 0]
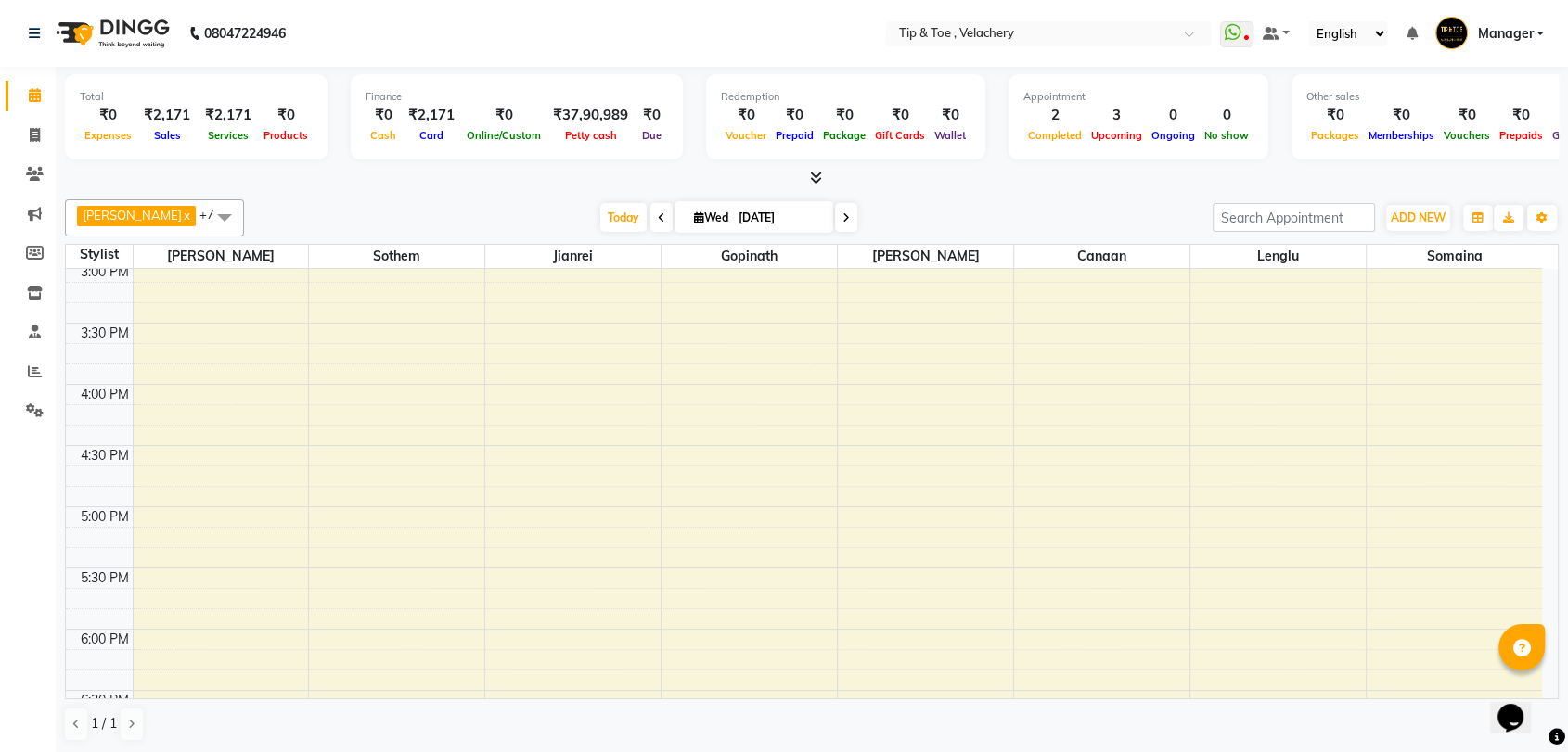
click at [505, 506] on div "8:00 AM 8:30 AM 9:00 AM 9:30 AM 10:00 AM 10:30 AM 11:00 AM 11:30 AM 12:00 PM 12…" at bounding box center [804, 323] width 1476 height 1835
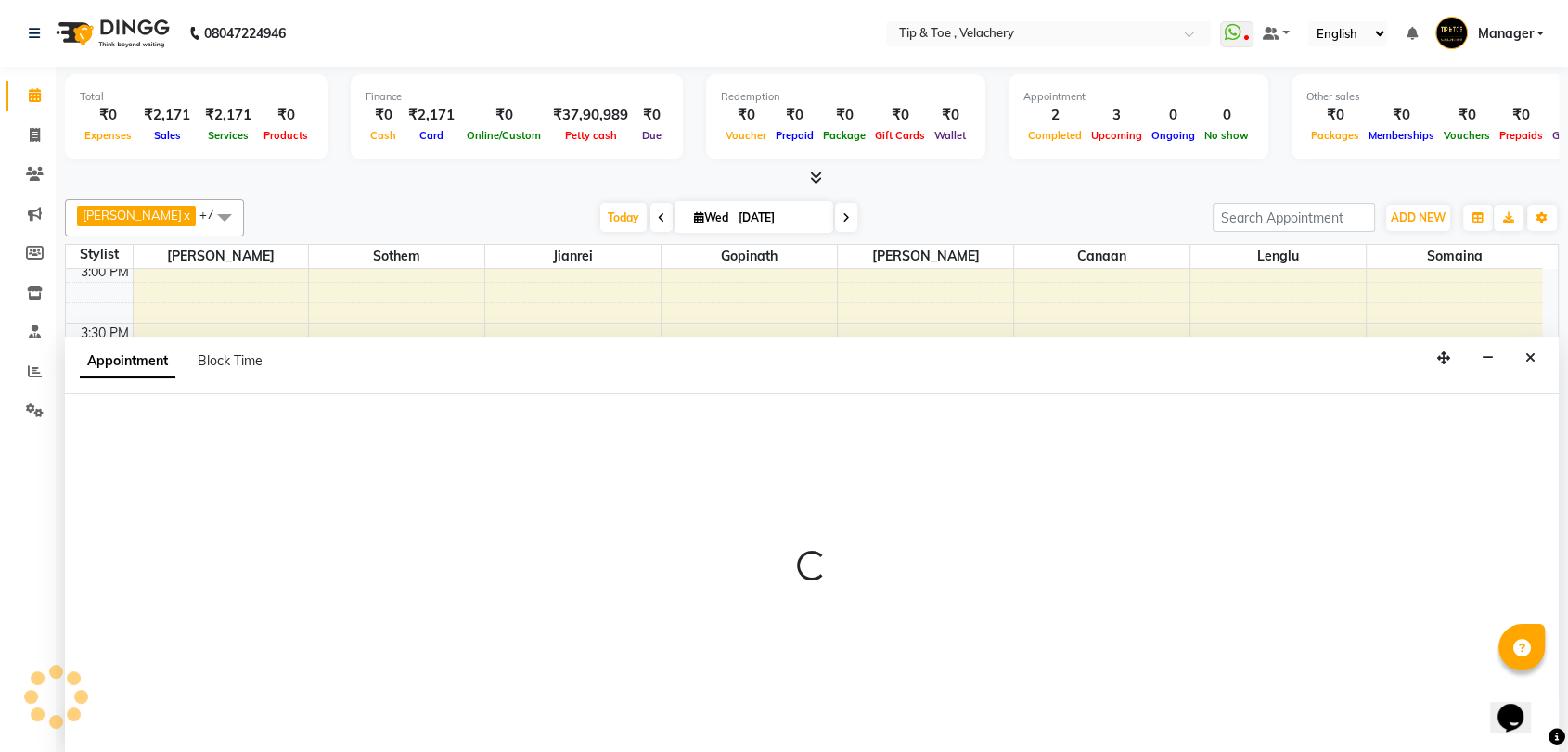
scroll to position [1, 0]
select select "41031"
select select "tentative"
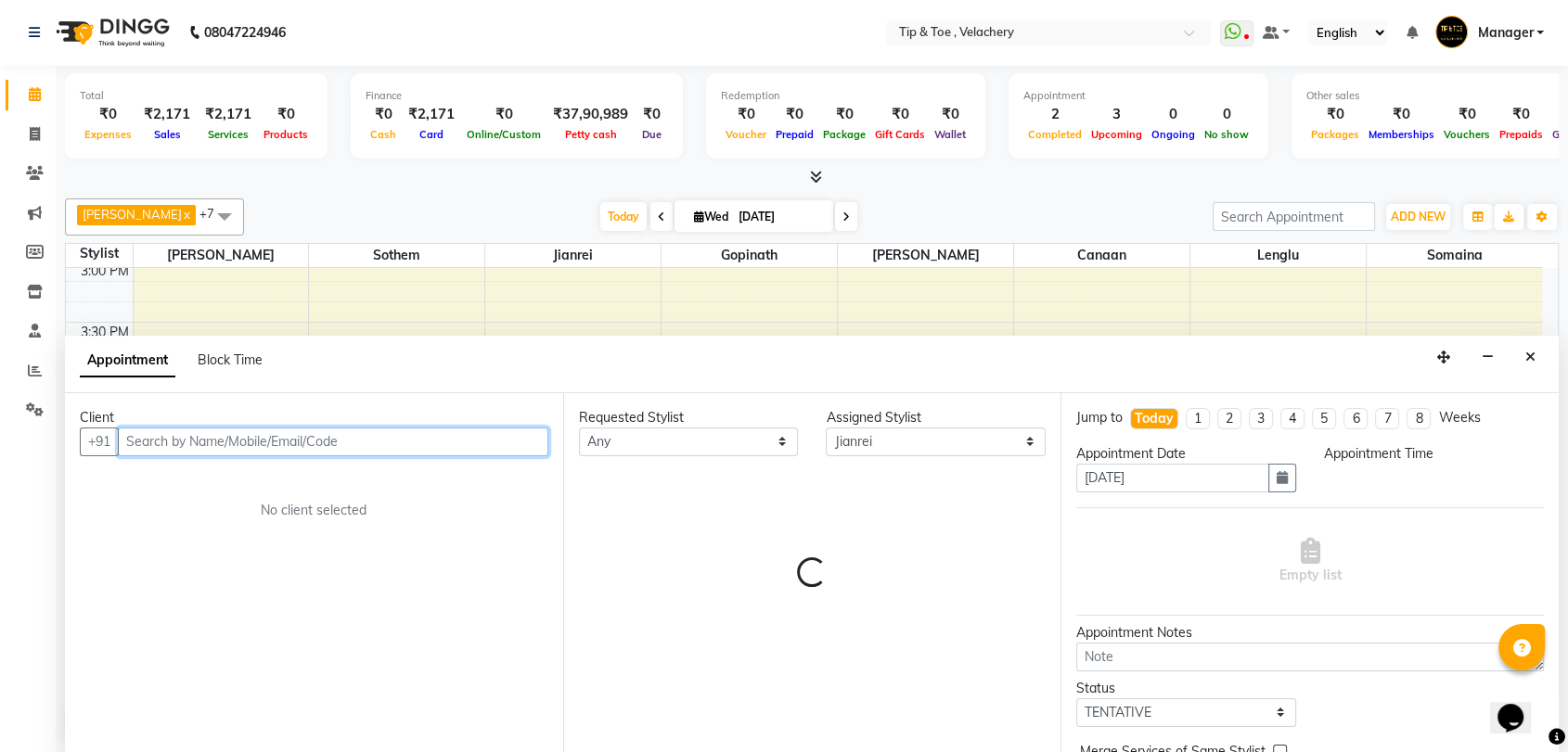
select select "1020"
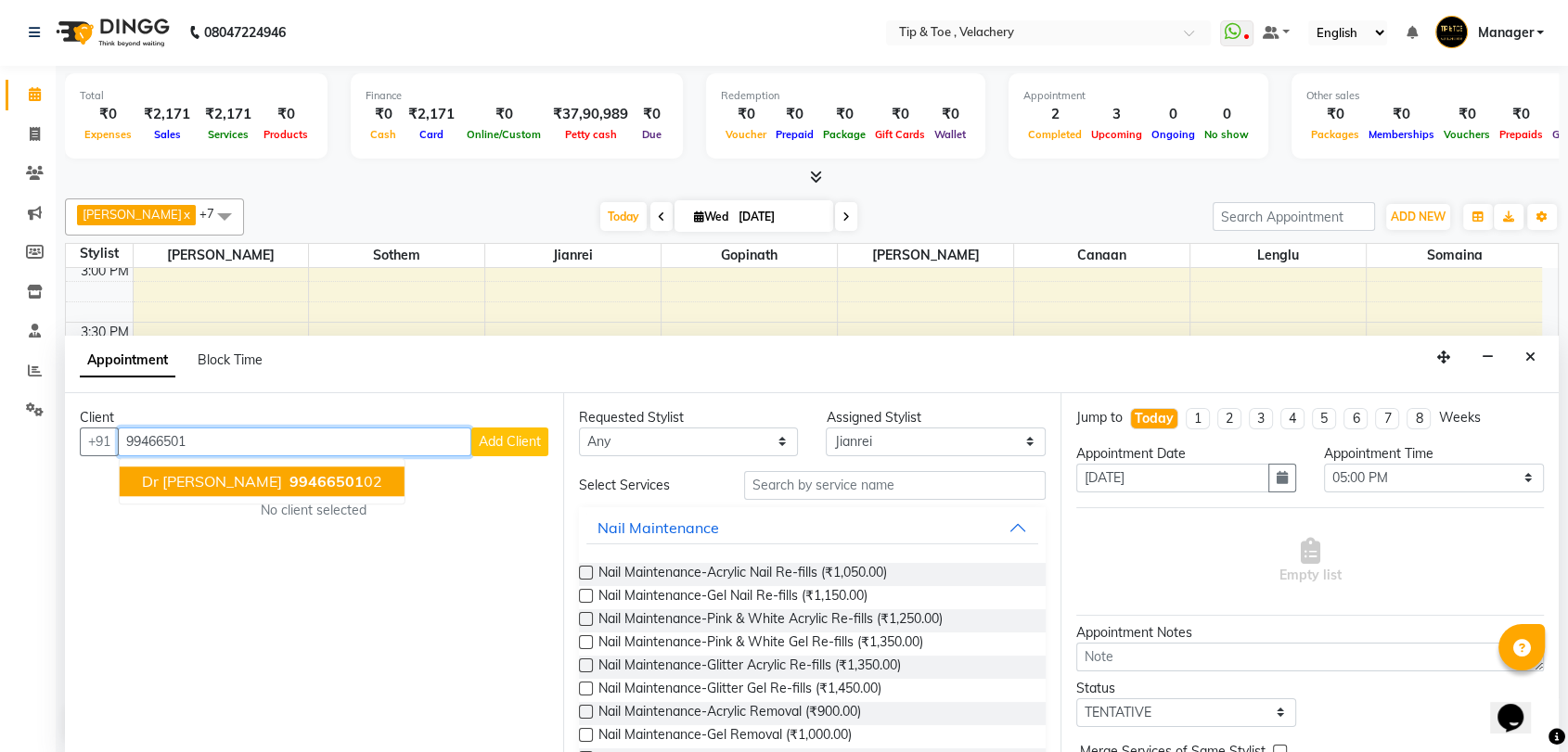
click at [306, 476] on button "Dr Kavya 99466501 02" at bounding box center [262, 481] width 285 height 30
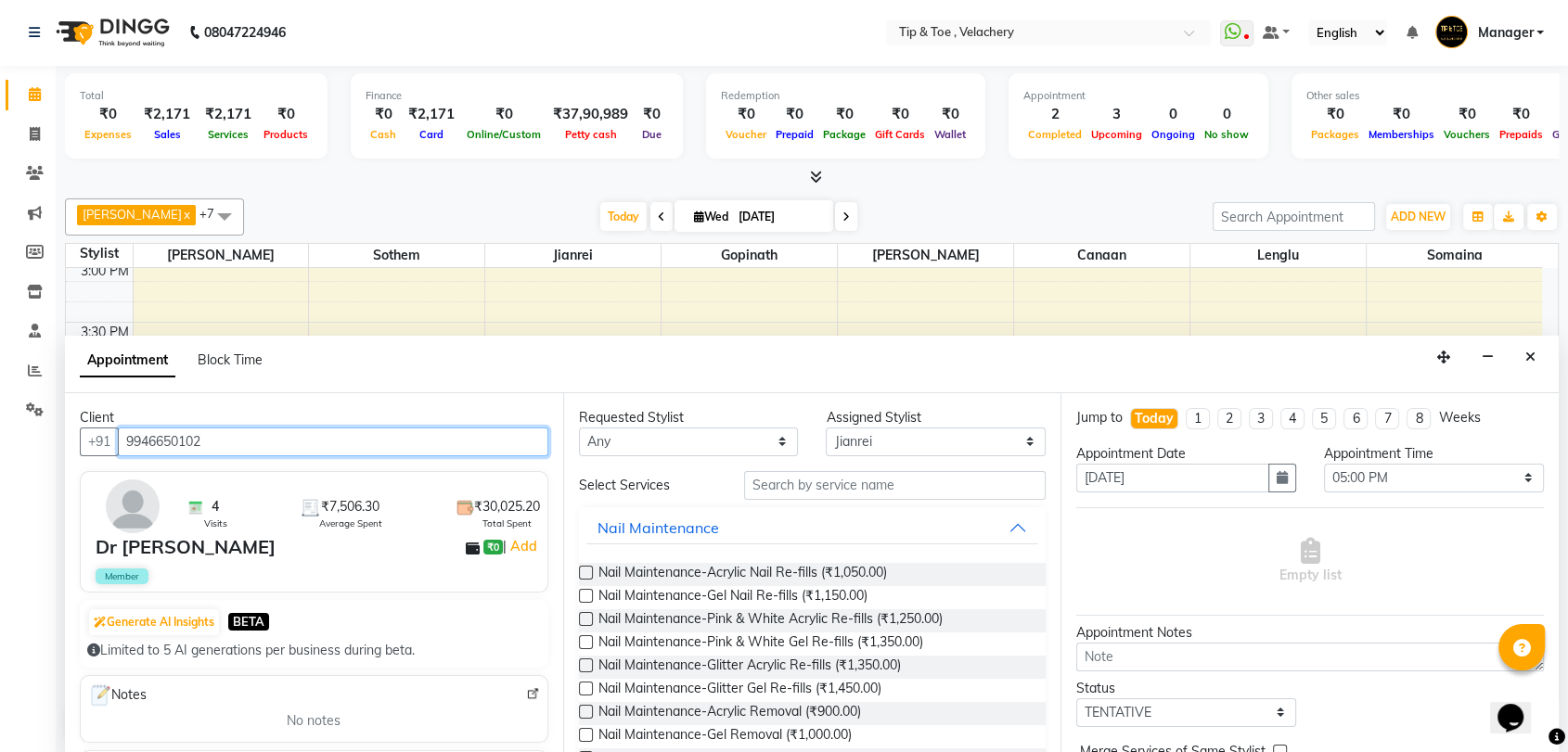
type input "9946650102"
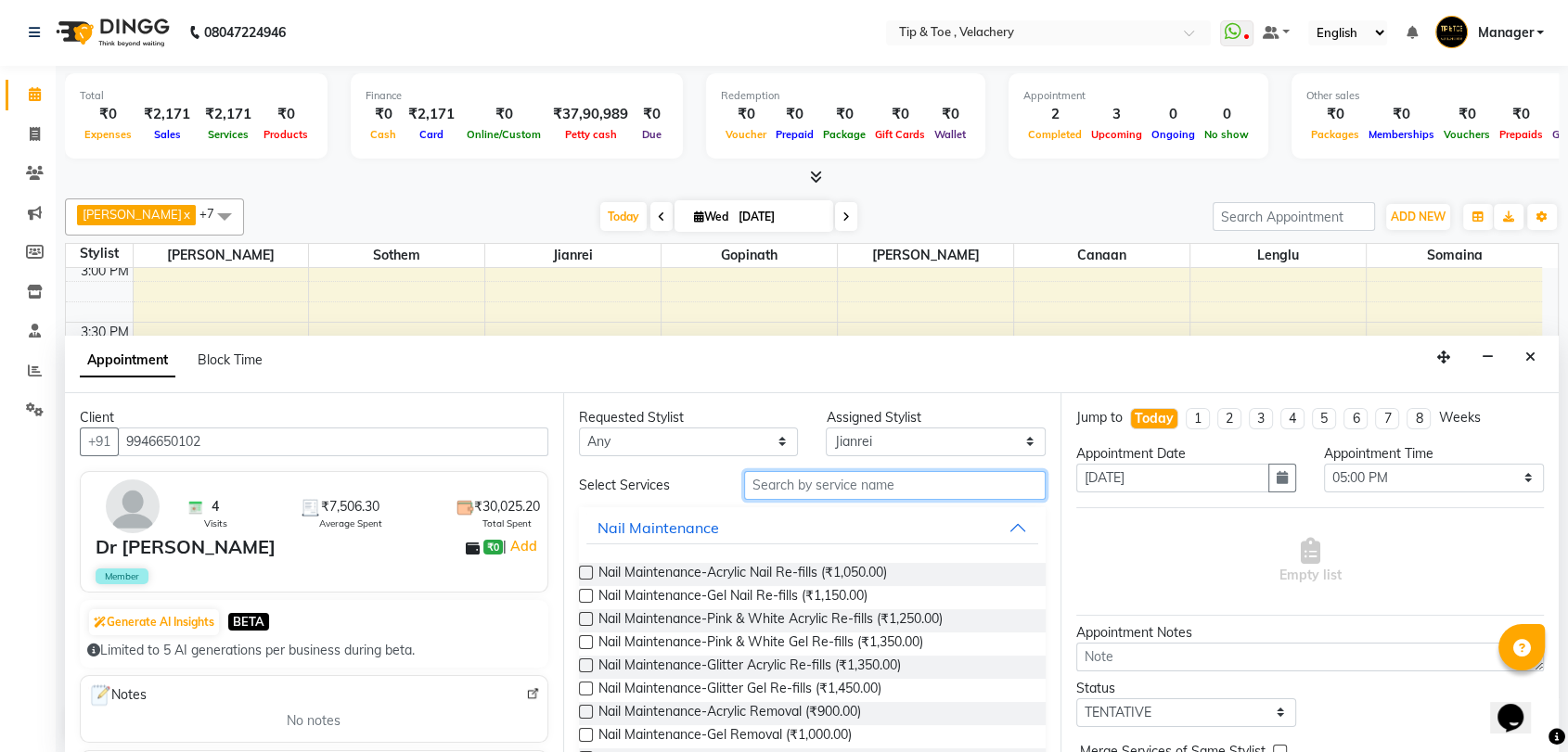
click at [789, 485] on input "text" at bounding box center [895, 486] width 303 height 29
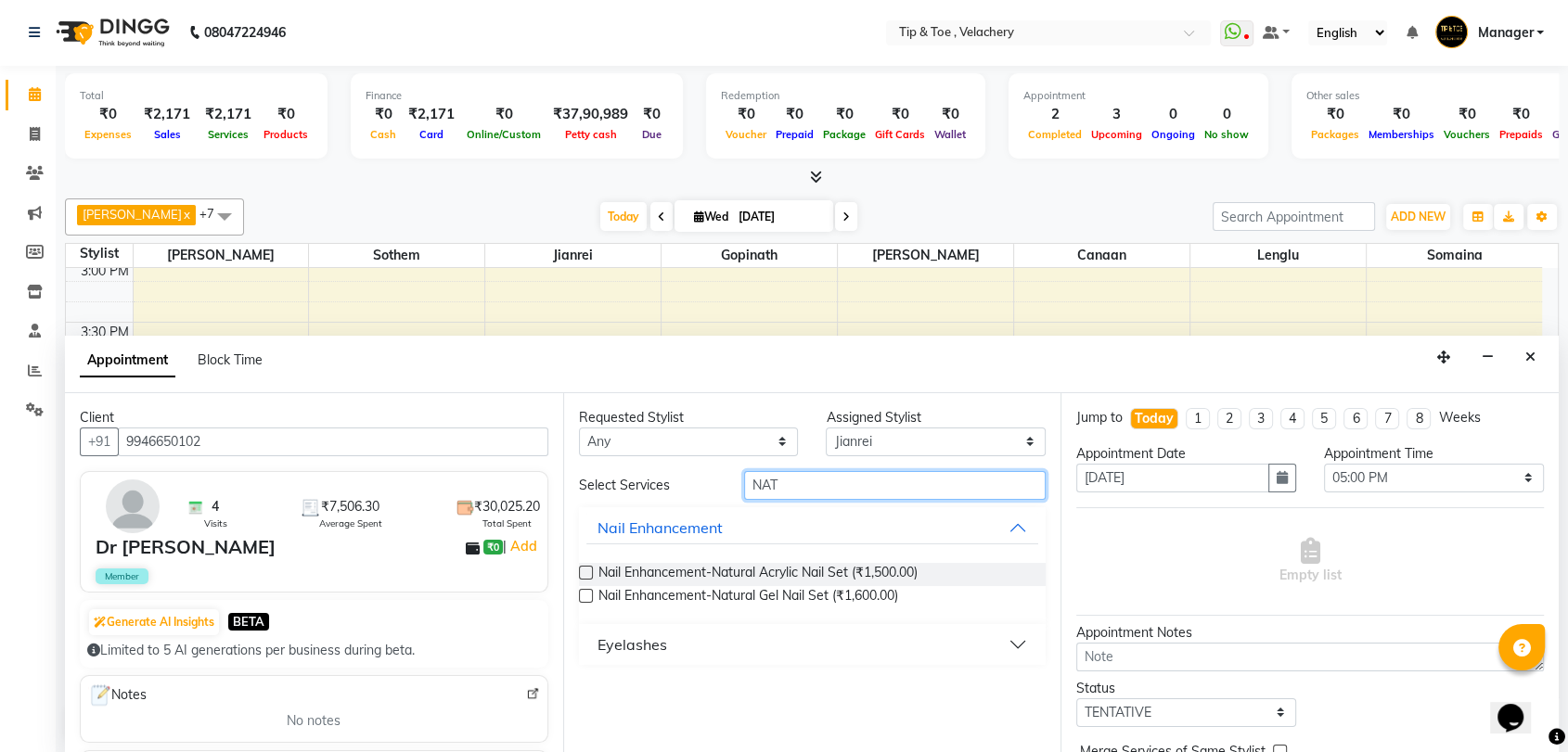
type input "NAT"
click at [580, 574] on label at bounding box center [585, 573] width 14 height 14
click at [580, 574] on input "checkbox" at bounding box center [584, 574] width 12 height 12
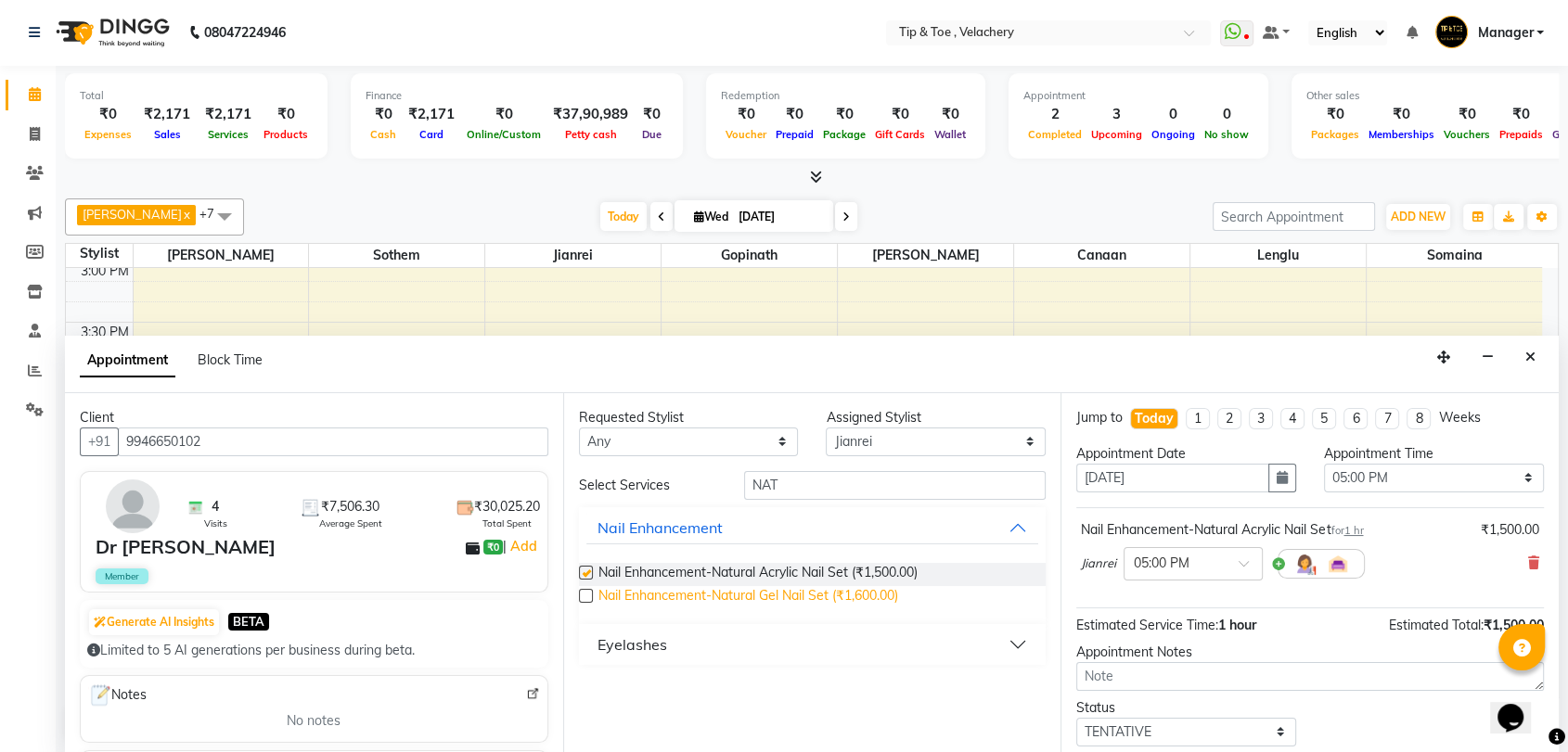
checkbox input "false"
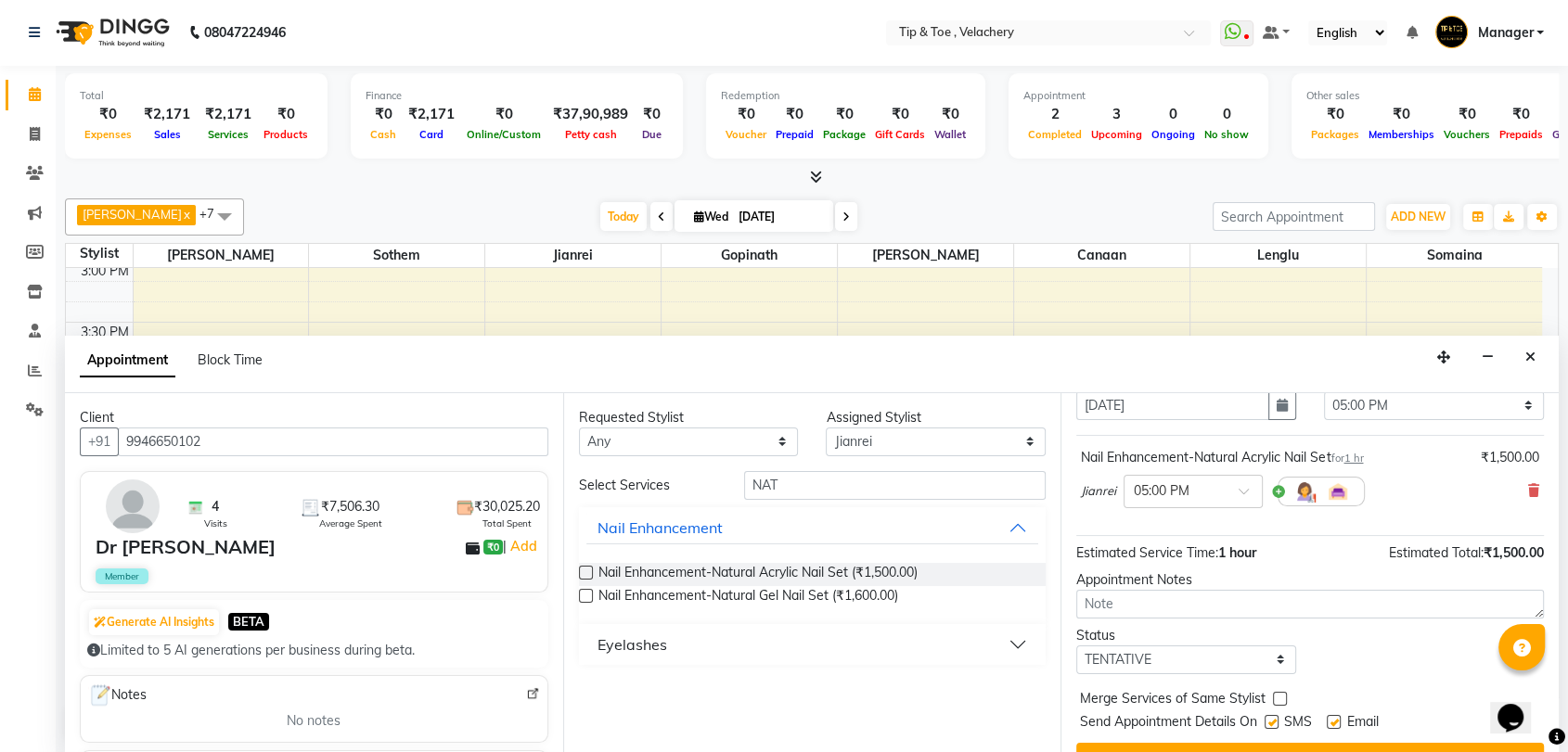
scroll to position [110, 0]
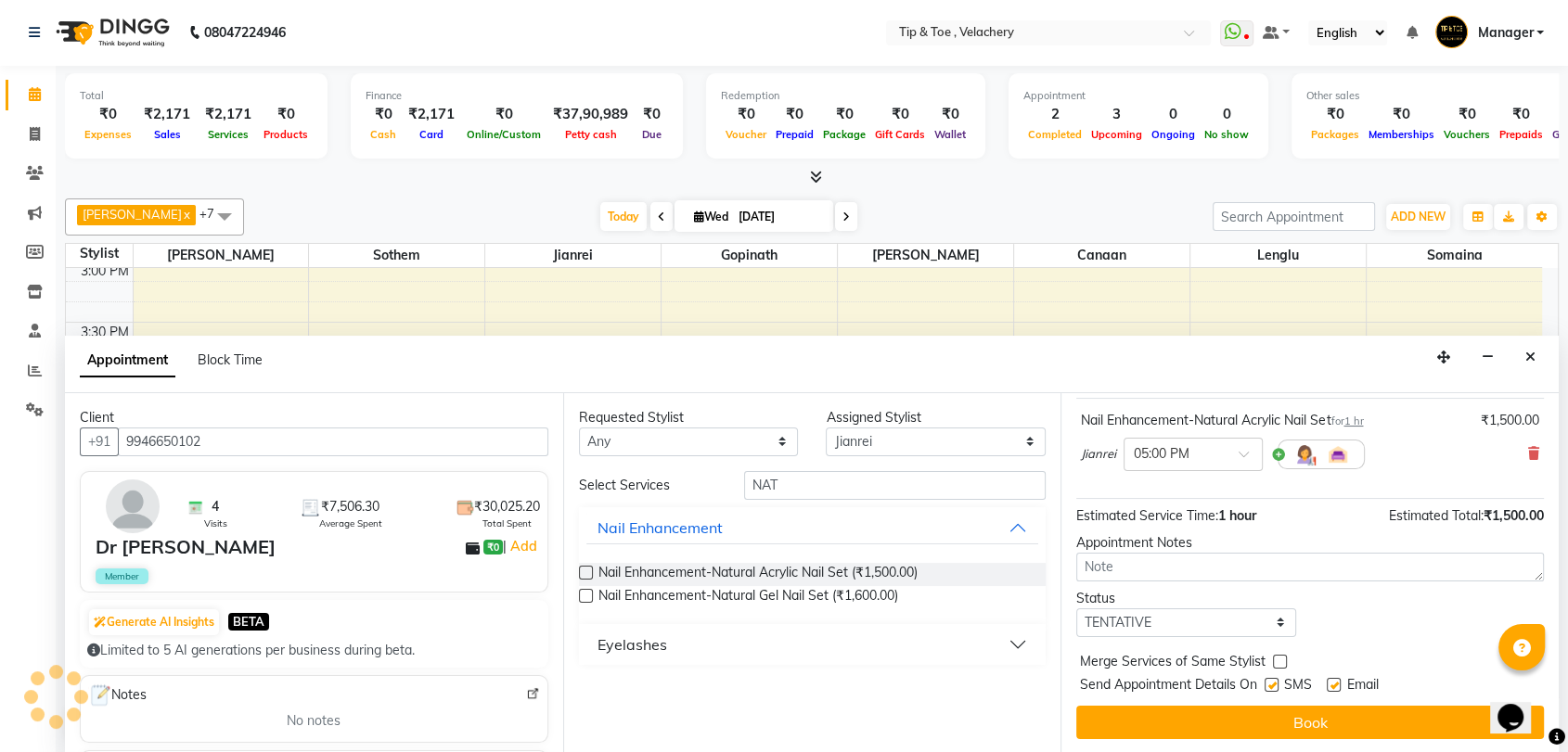
click at [1032, 679] on div "Email" at bounding box center [1359, 686] width 66 height 23
click at [1032, 679] on label at bounding box center [1333, 684] width 14 height 14
click at [1032, 680] on input "checkbox" at bounding box center [1332, 686] width 12 height 12
checkbox input "false"
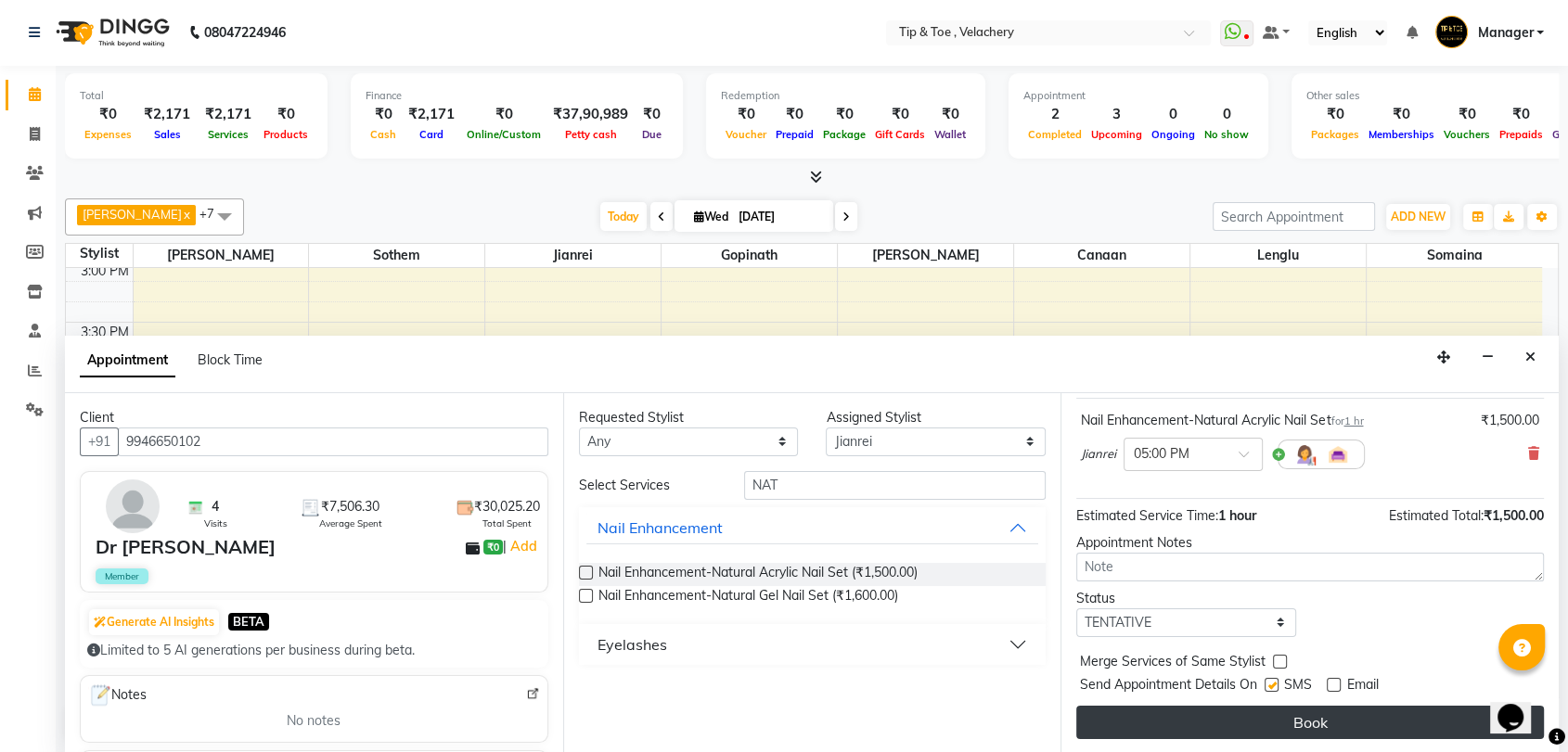
click at [1032, 685] on button "Book" at bounding box center [1310, 721] width 468 height 33
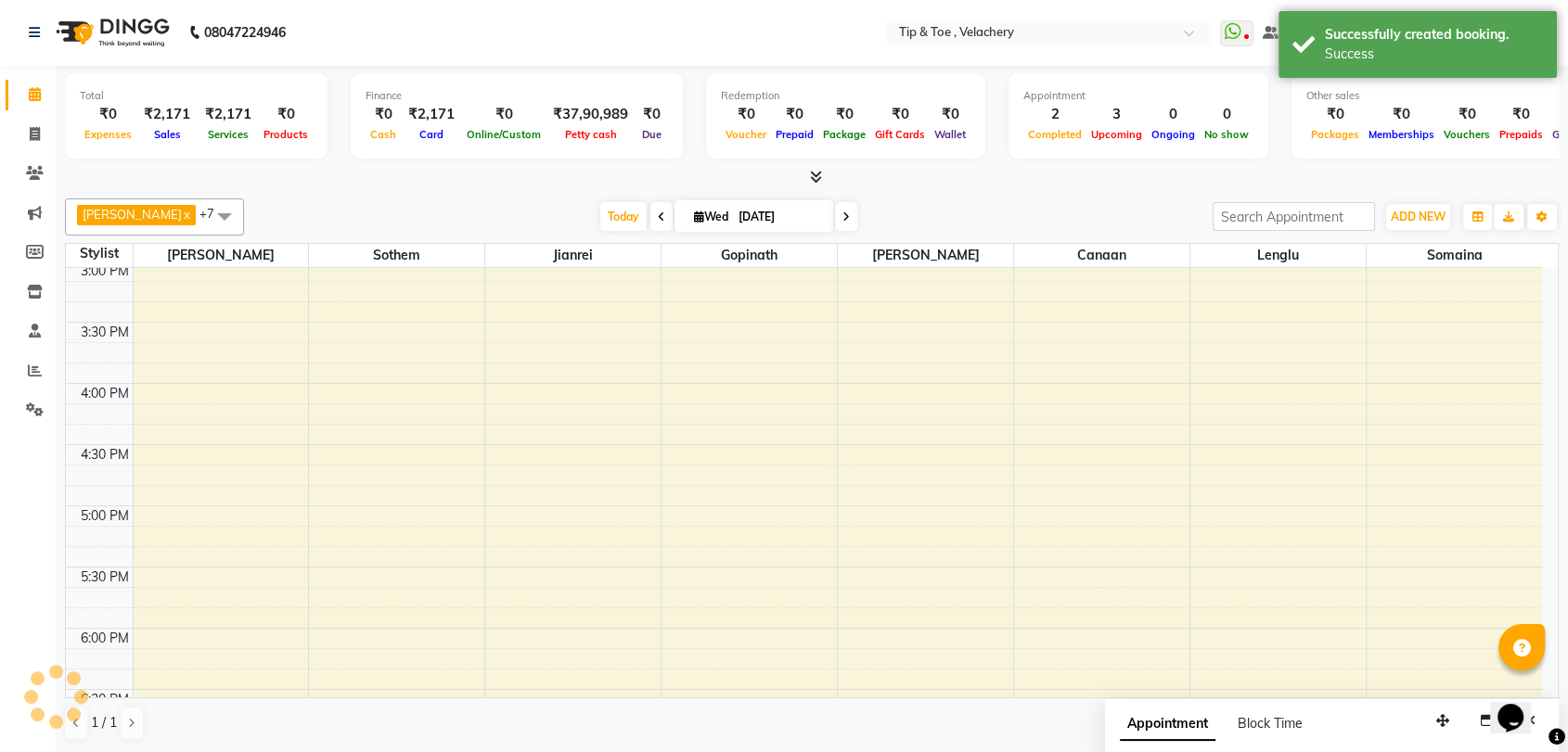
scroll to position [0, 0]
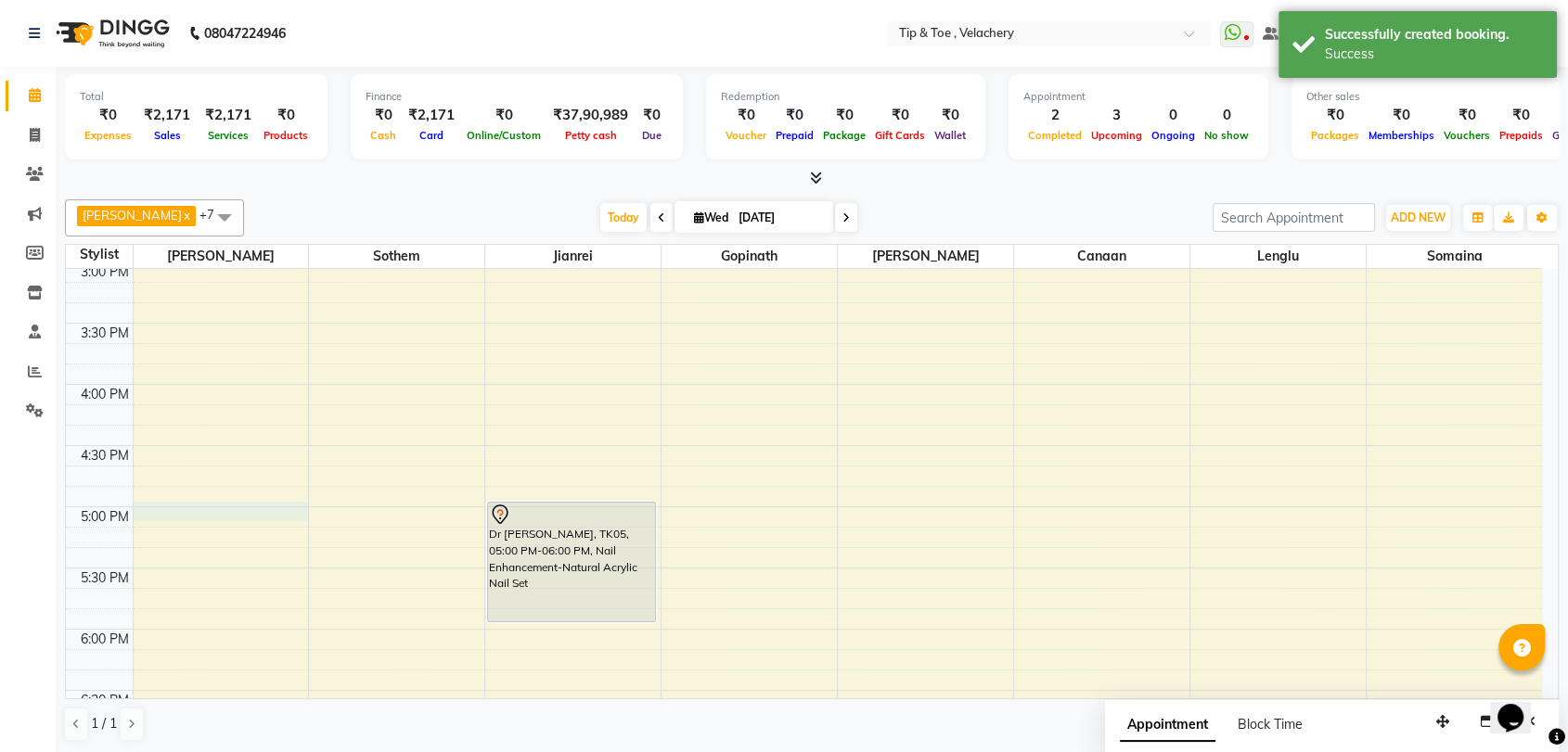
click at [206, 512] on div "8:00 AM 8:30 AM 9:00 AM 9:30 AM 10:00 AM 10:30 AM 11:00 AM 11:30 AM 12:00 PM 12…" at bounding box center [804, 323] width 1476 height 1835
select select "41021"
select select "1020"
select select "tentative"
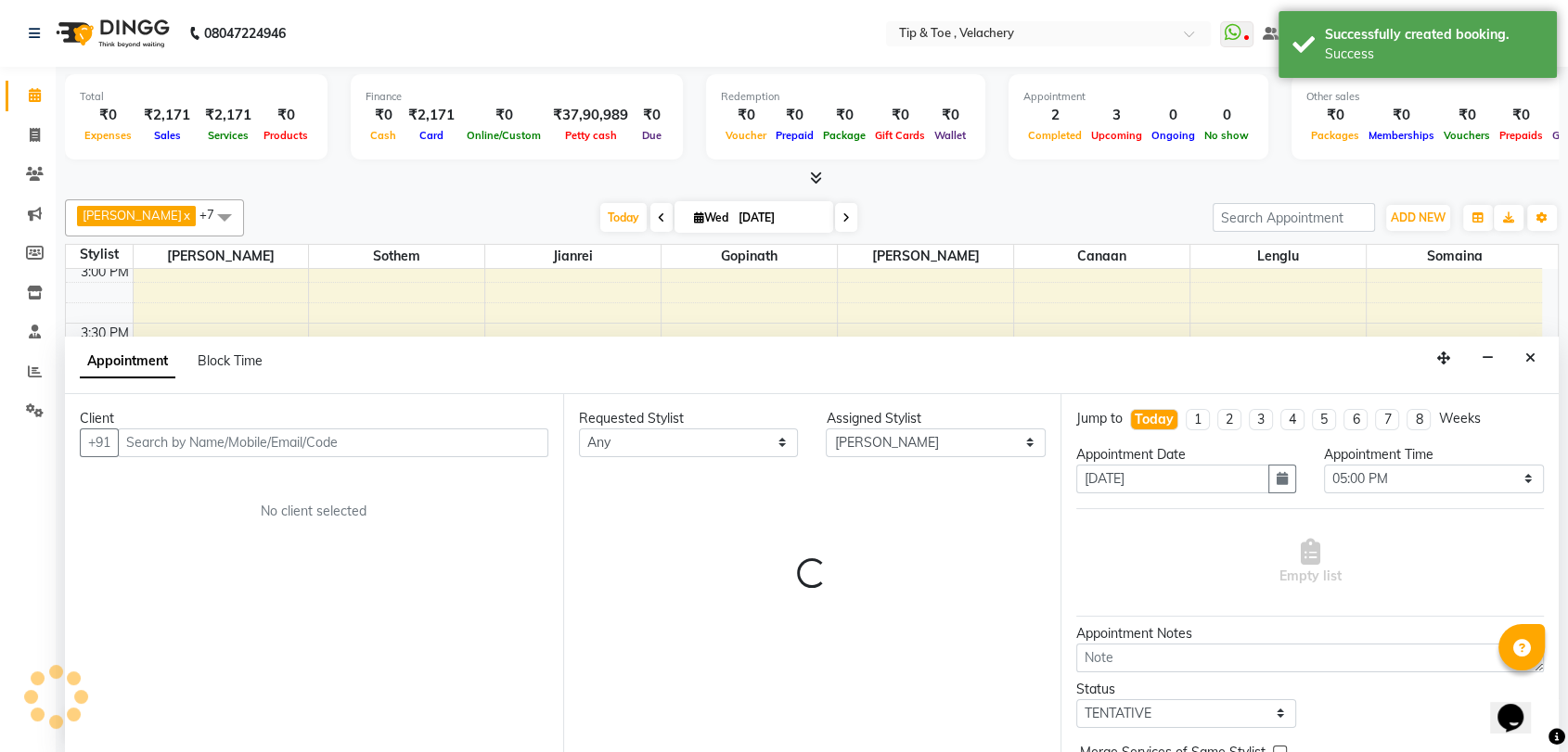
scroll to position [1, 0]
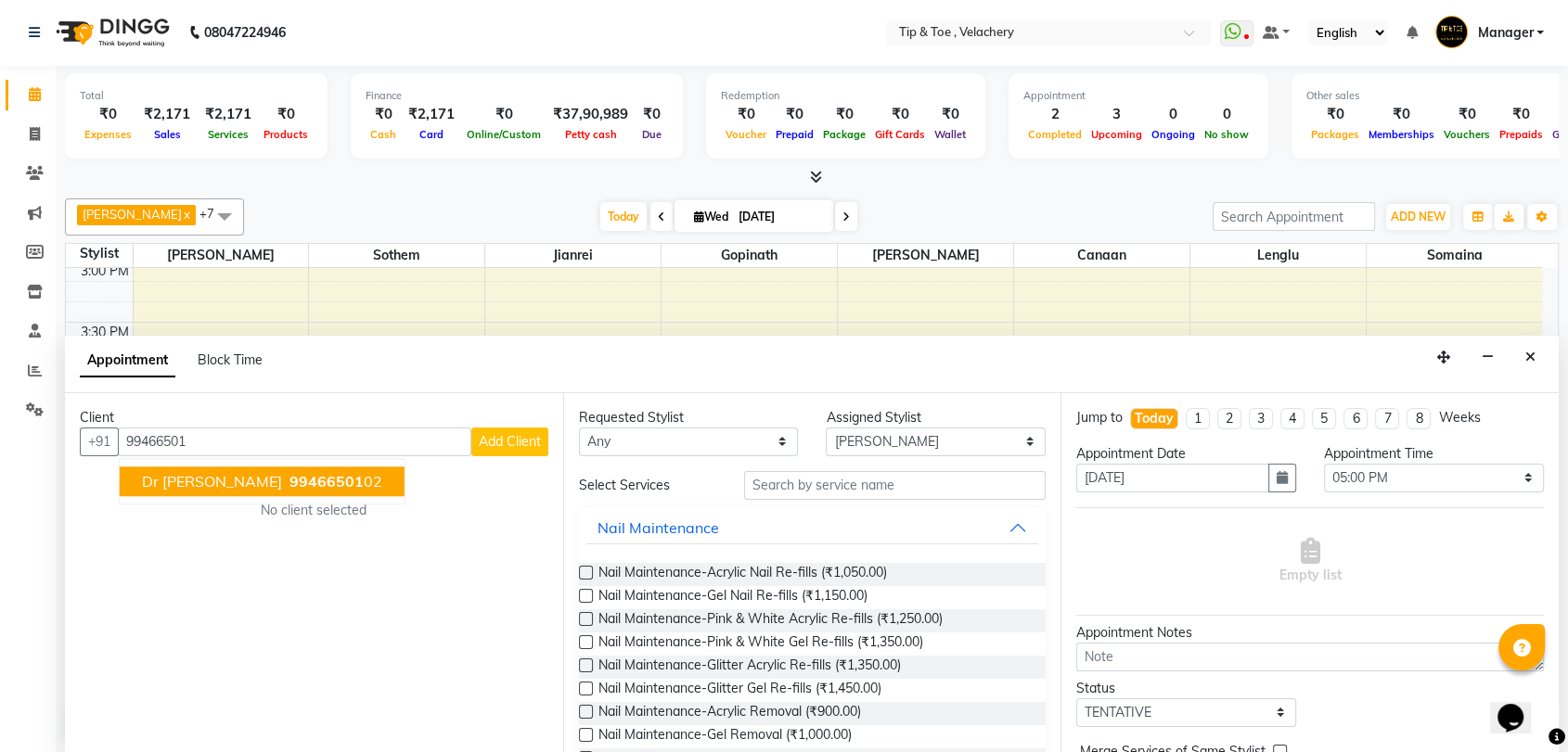
click at [207, 479] on button "Dr Kavya 99466501 02" at bounding box center [262, 481] width 285 height 30
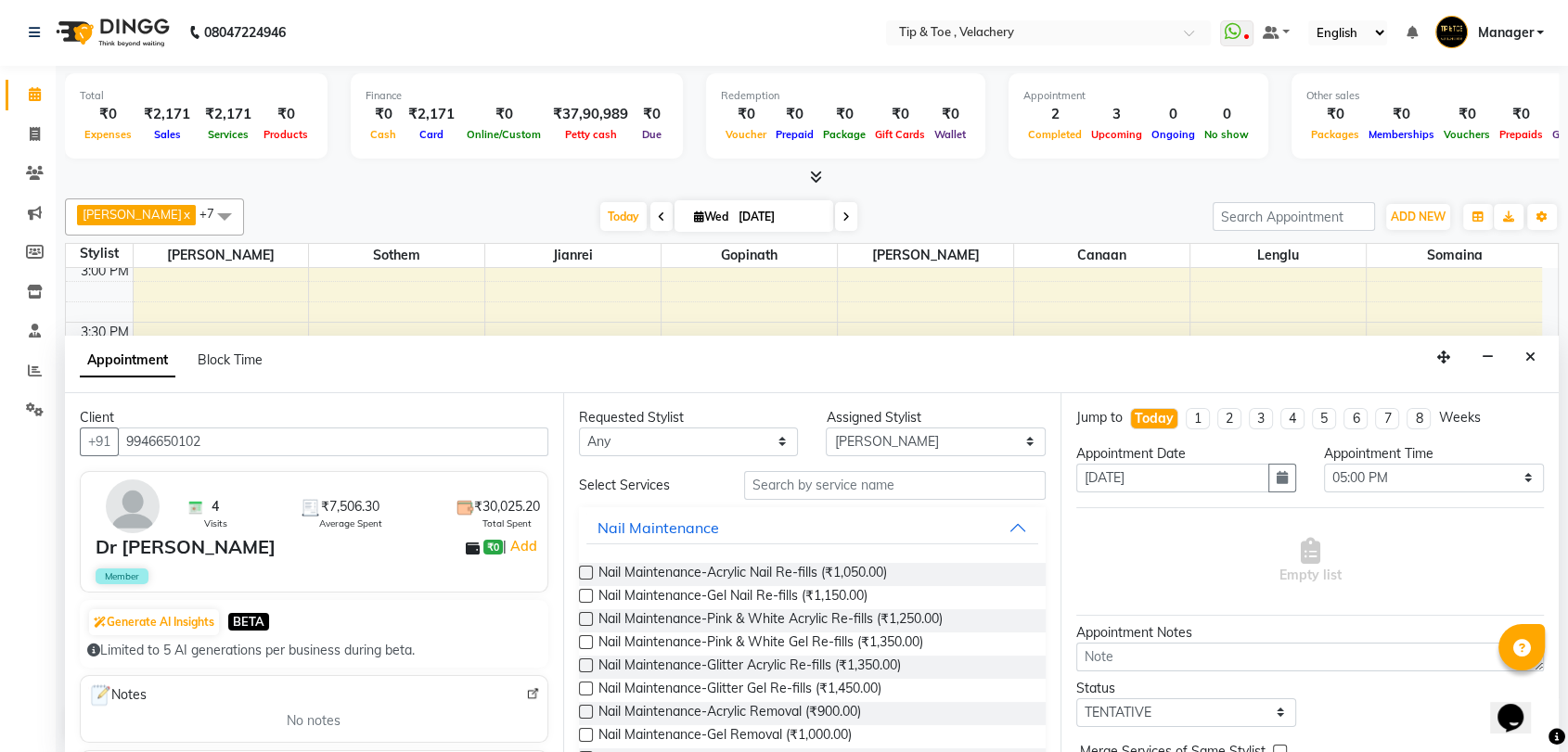
type input "9946650102"
click at [823, 481] on input "text" at bounding box center [895, 486] width 303 height 29
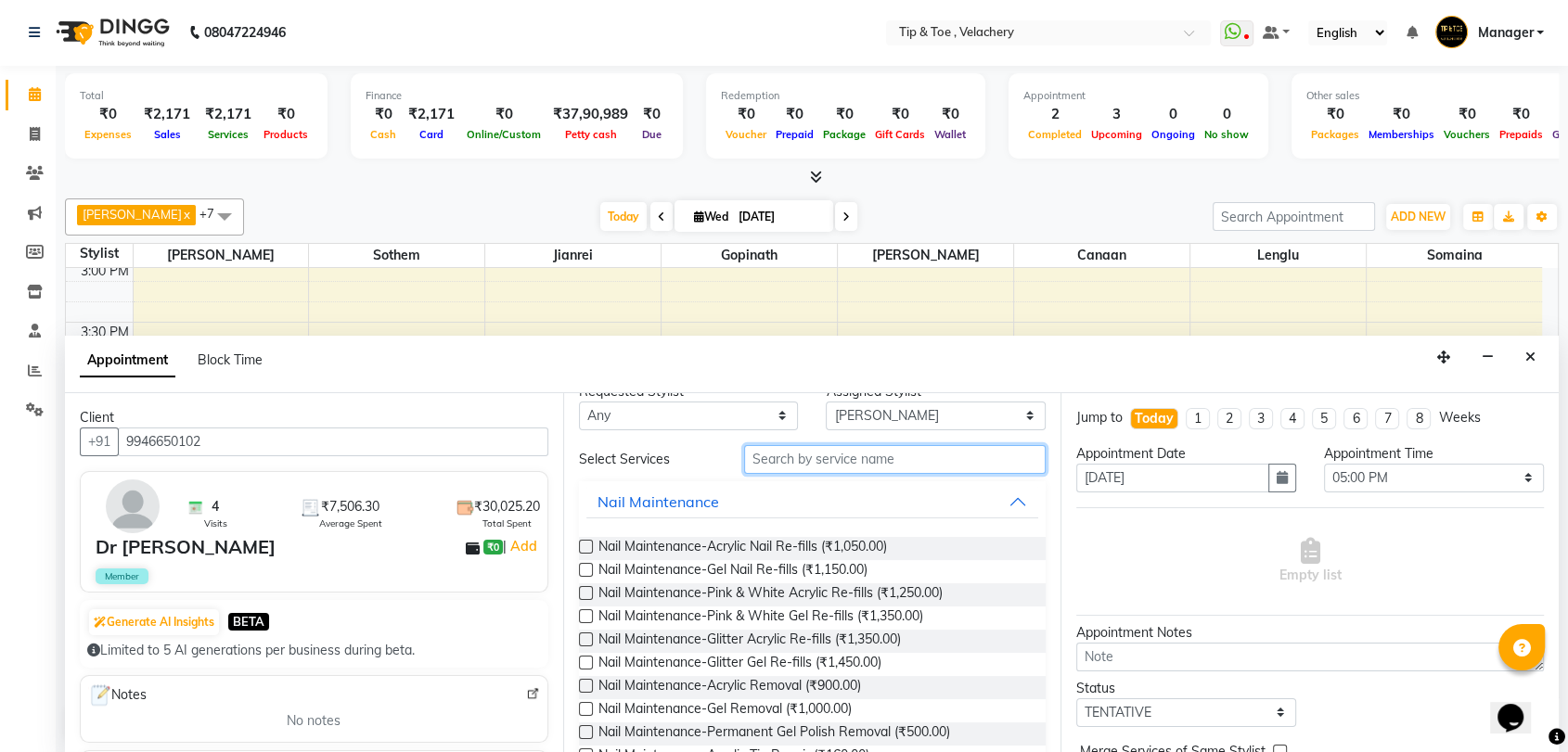
scroll to position [0, 0]
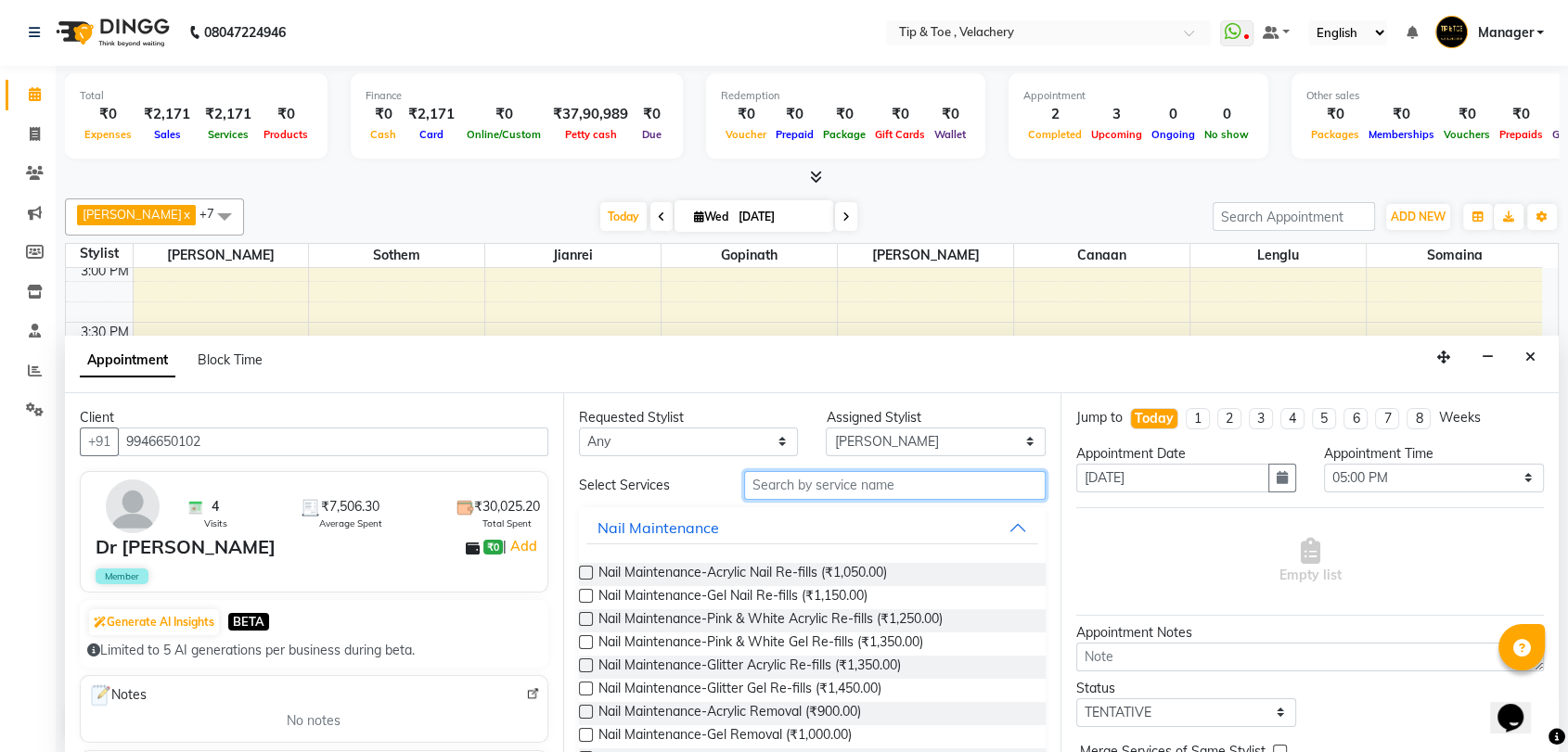
type input "["
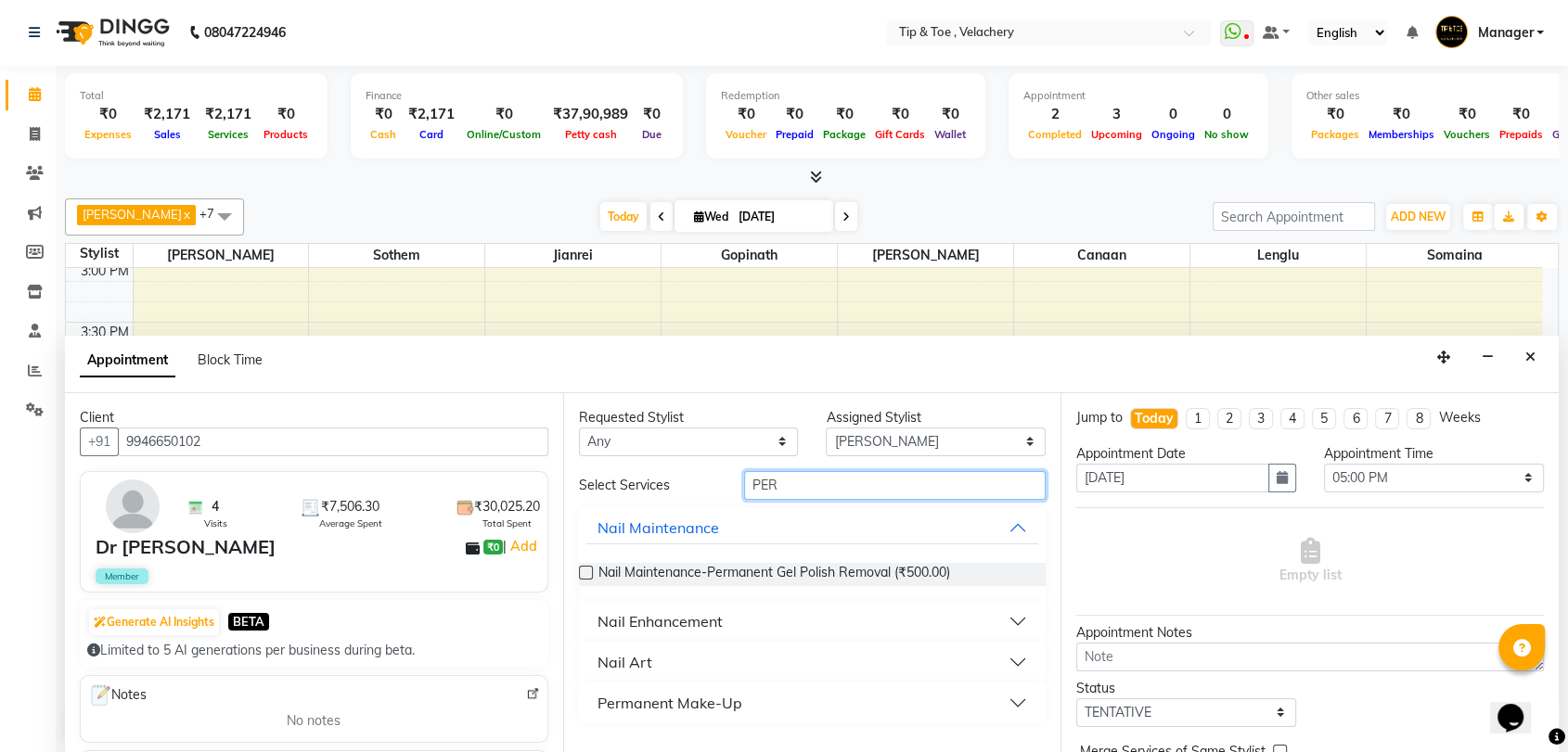
type input "PER"
click at [702, 616] on div "Nail Enhancement" at bounding box center [660, 620] width 125 height 22
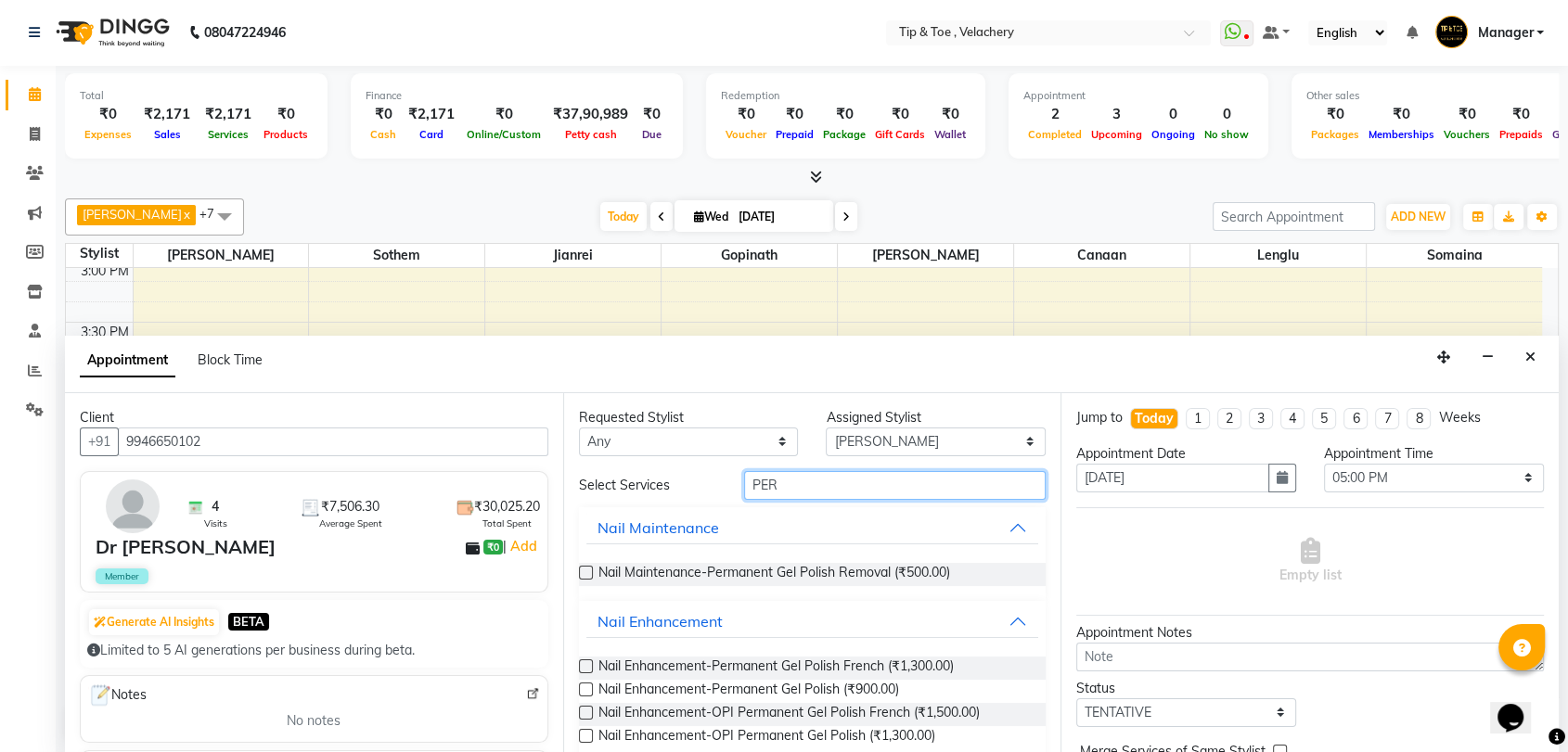
click at [794, 484] on input "PER" at bounding box center [895, 486] width 303 height 29
type input "P"
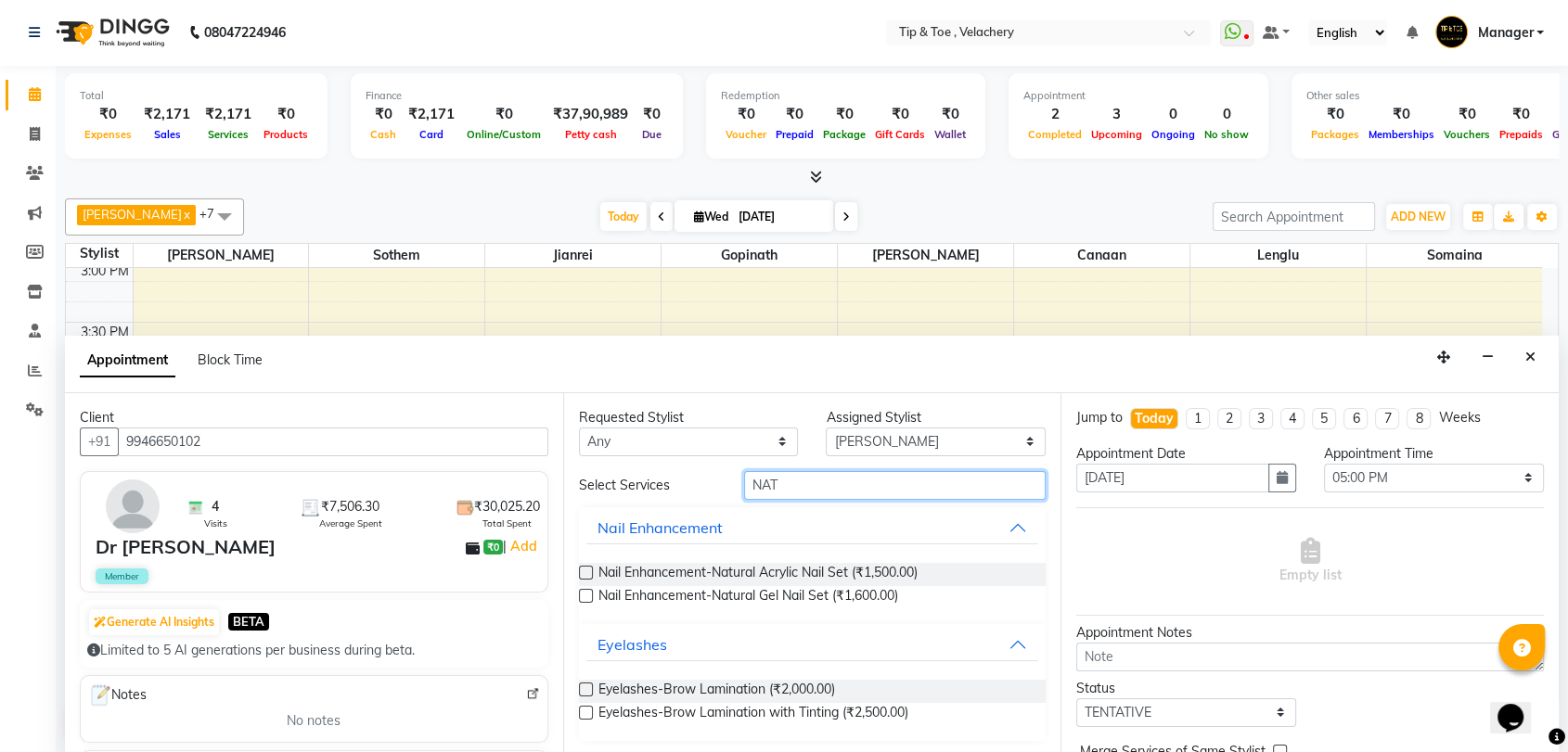
type input "NAT"
click at [583, 570] on label at bounding box center [585, 573] width 14 height 14
click at [583, 570] on input "checkbox" at bounding box center [584, 574] width 12 height 12
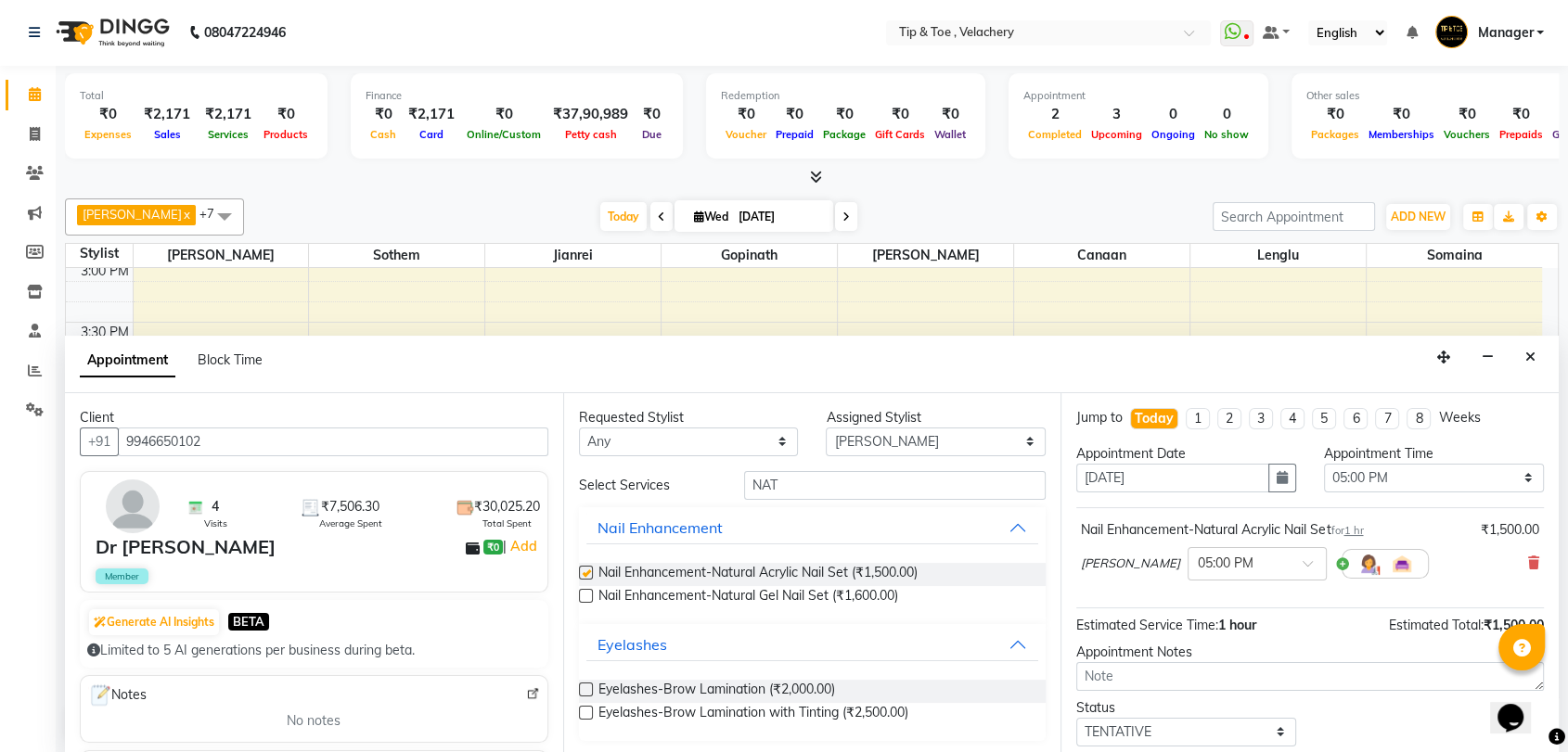
checkbox input "false"
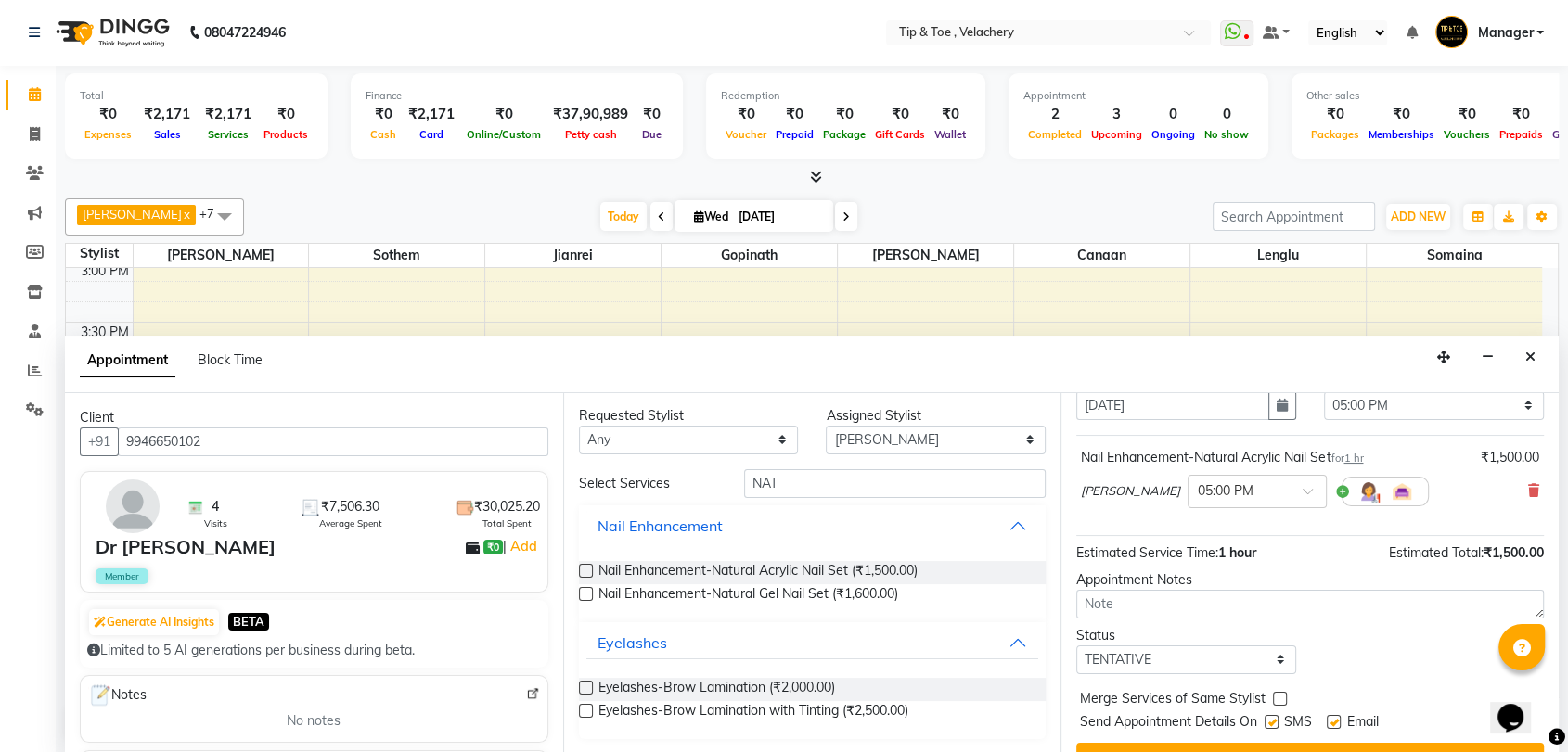
scroll to position [110, 0]
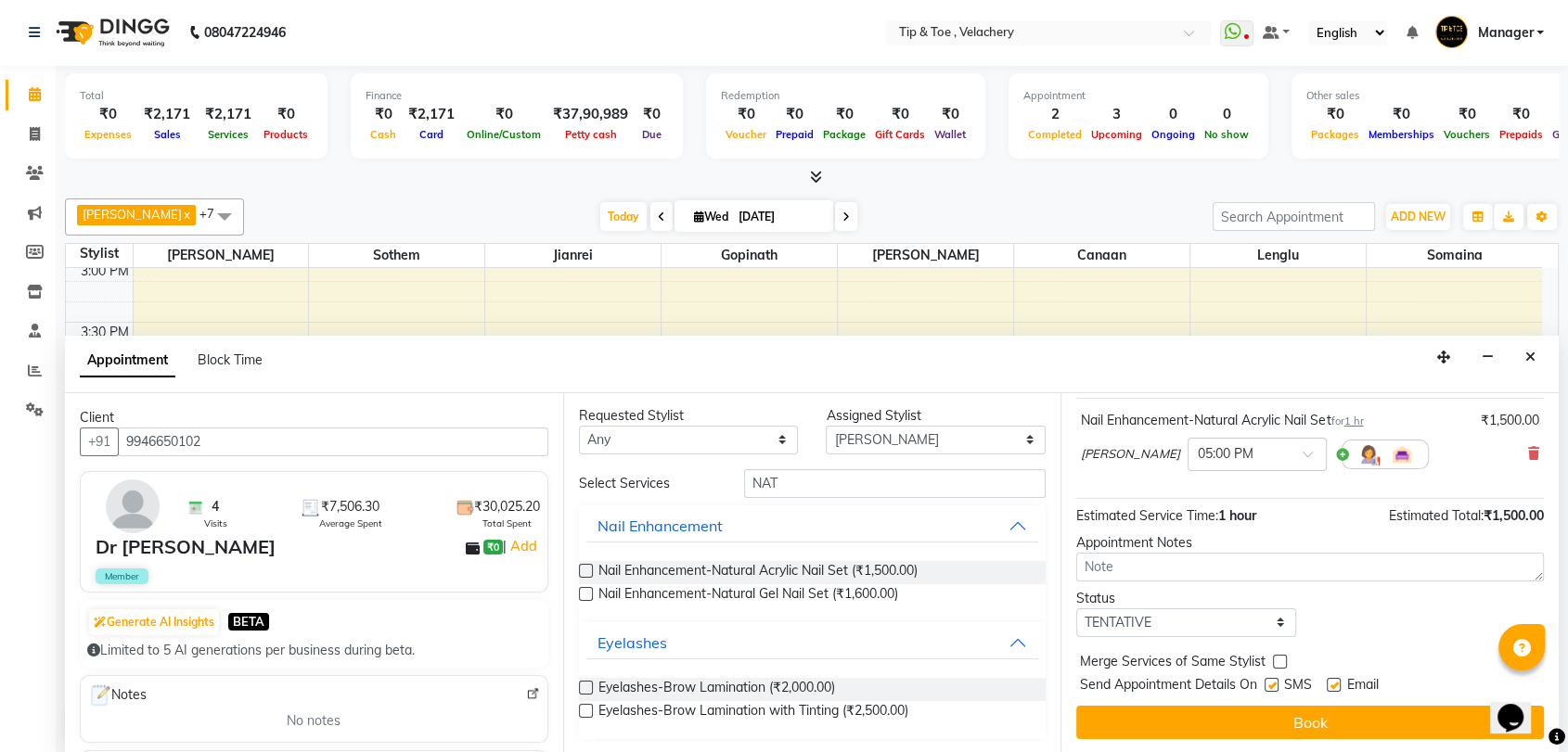
click at [1032, 679] on label at bounding box center [1333, 684] width 14 height 14
click at [1032, 680] on input "checkbox" at bounding box center [1332, 686] width 12 height 12
checkbox input "false"
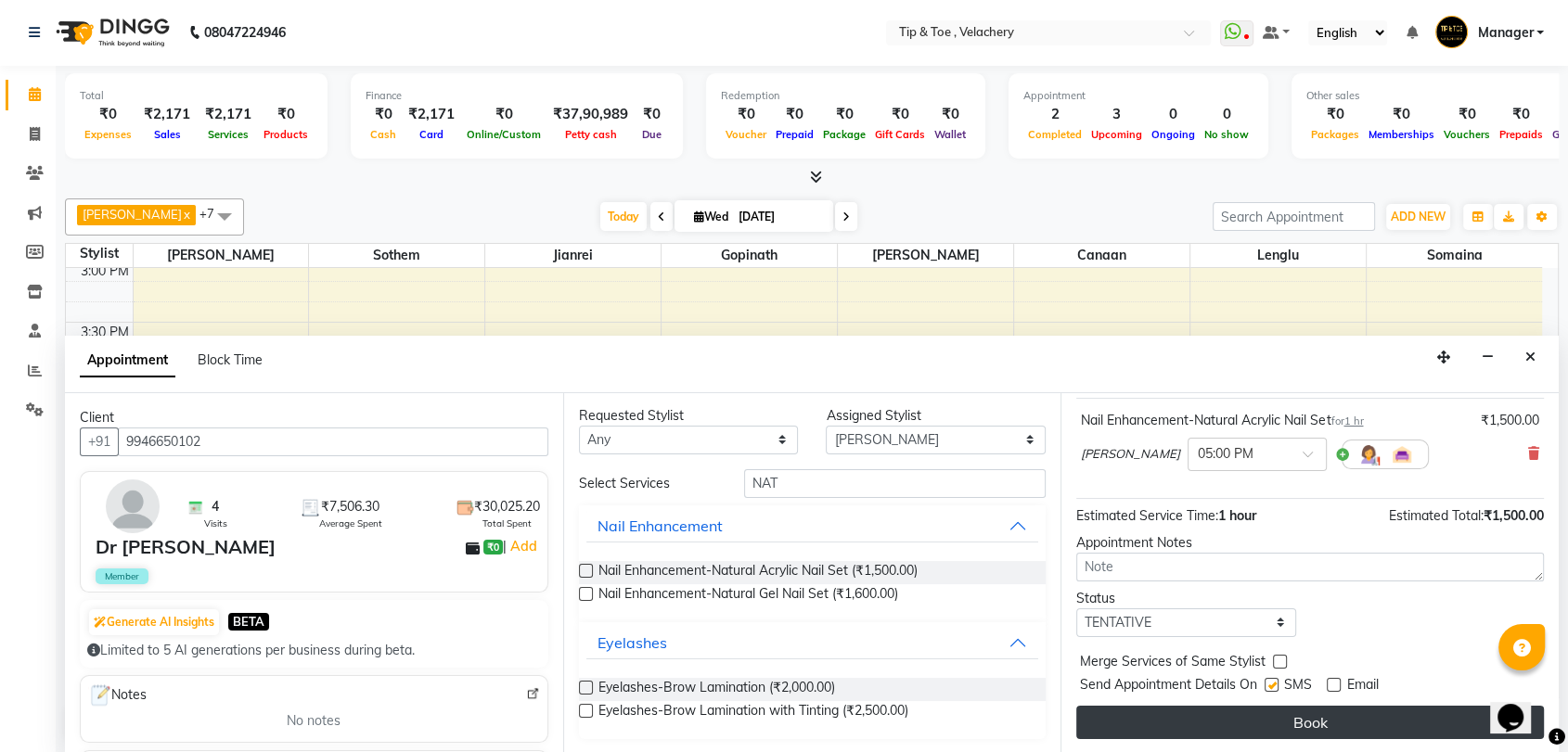
click at [1032, 685] on button "Book" at bounding box center [1310, 721] width 468 height 33
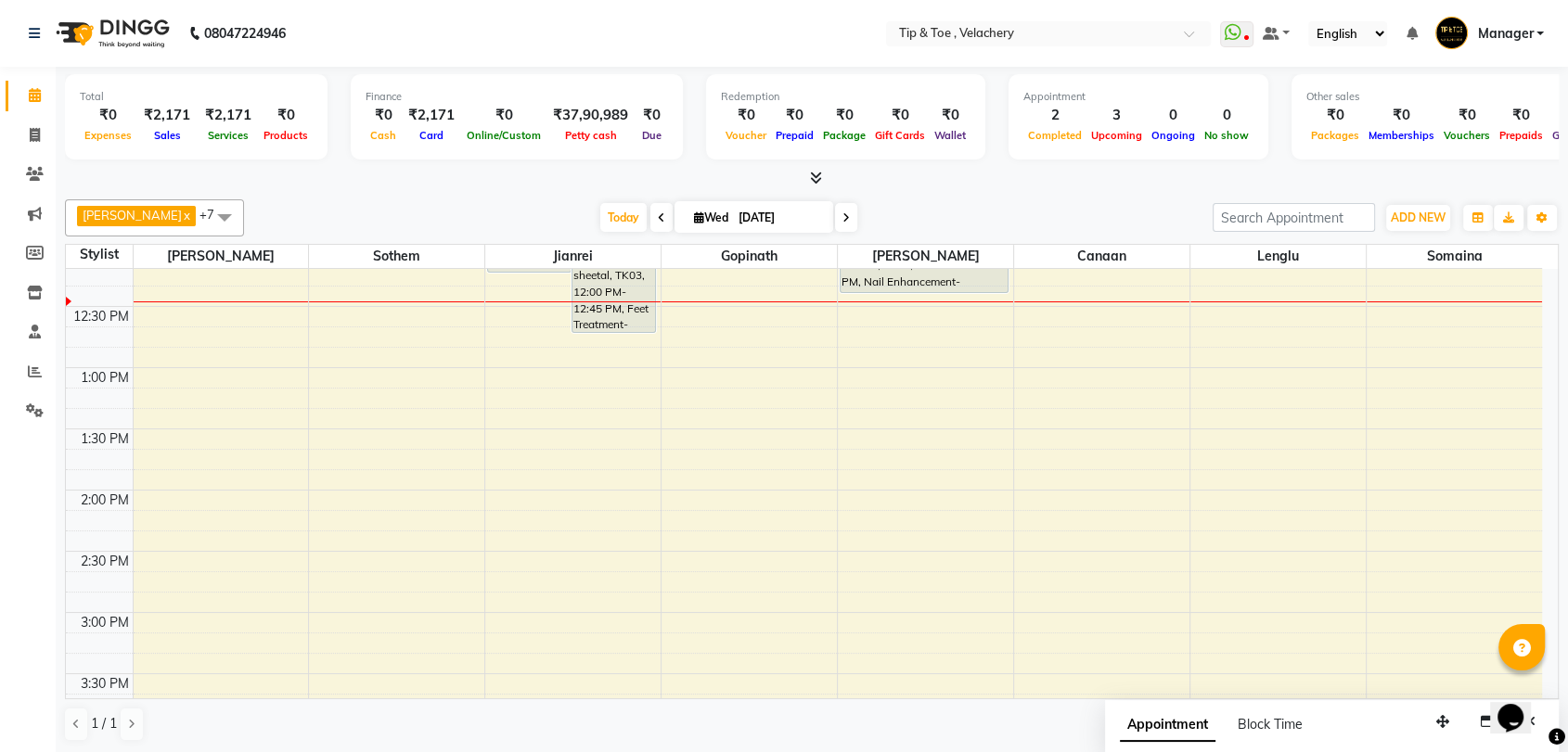
scroll to position [268, 0]
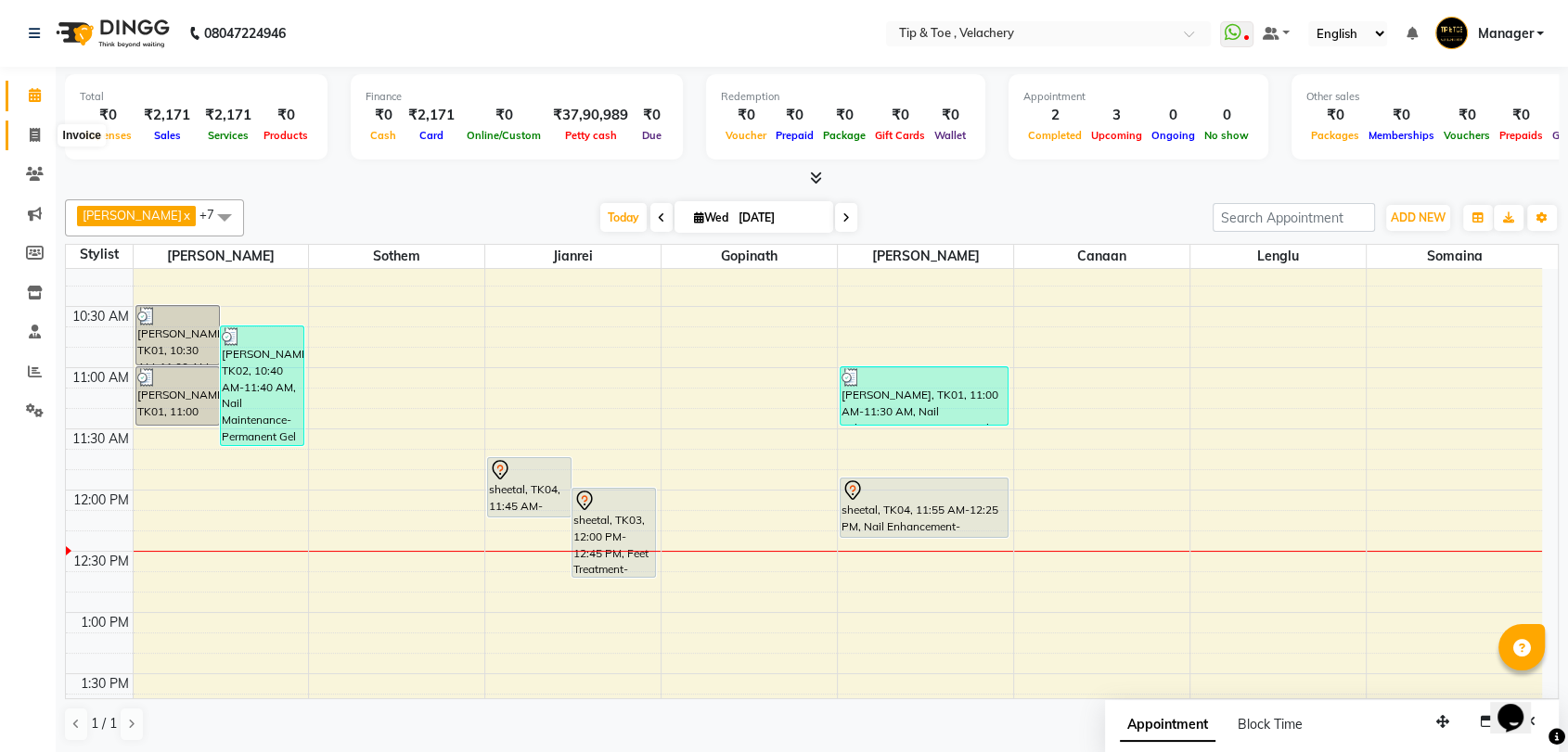
click at [27, 134] on span at bounding box center [34, 136] width 32 height 21
select select "service"
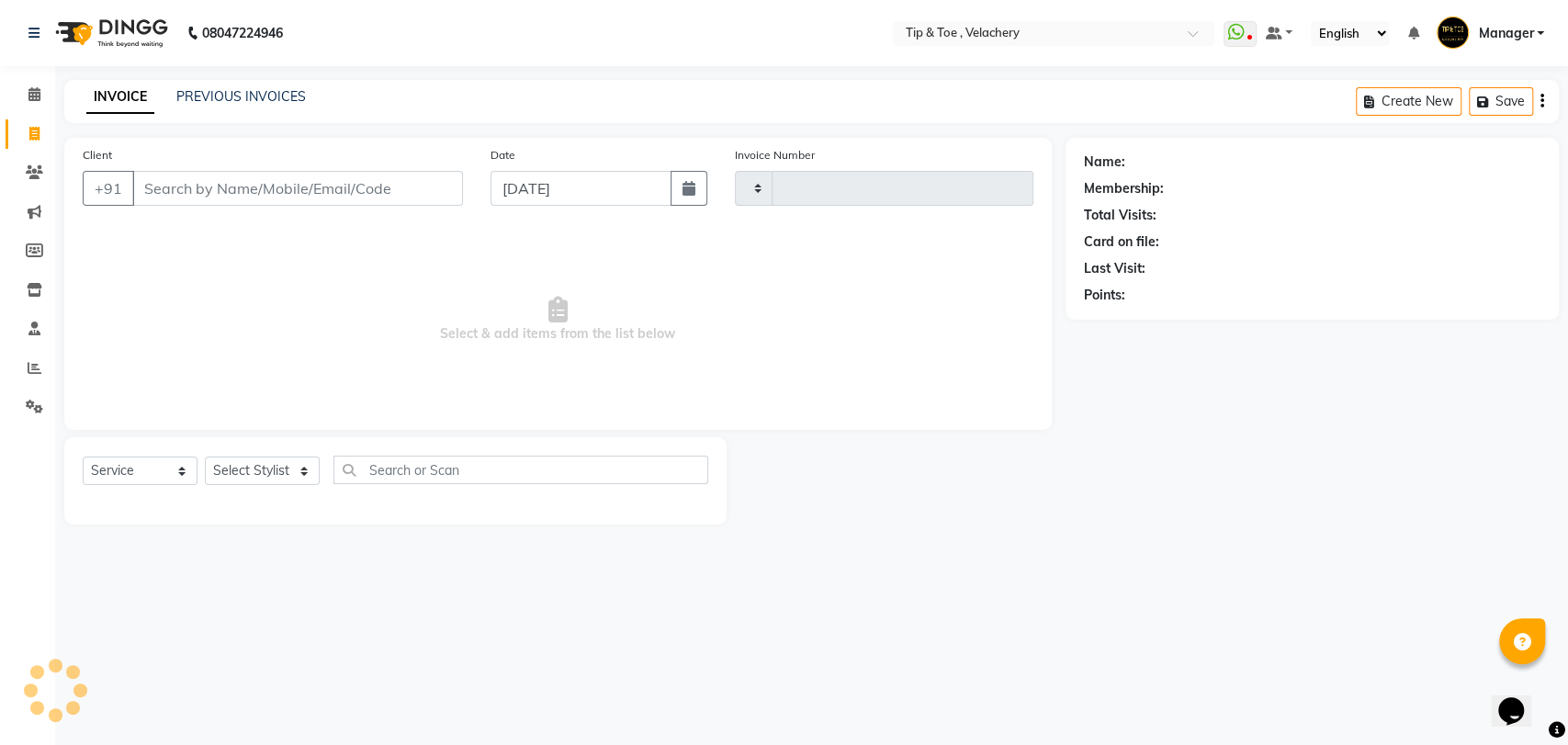
type input "2006"
select select "5863"
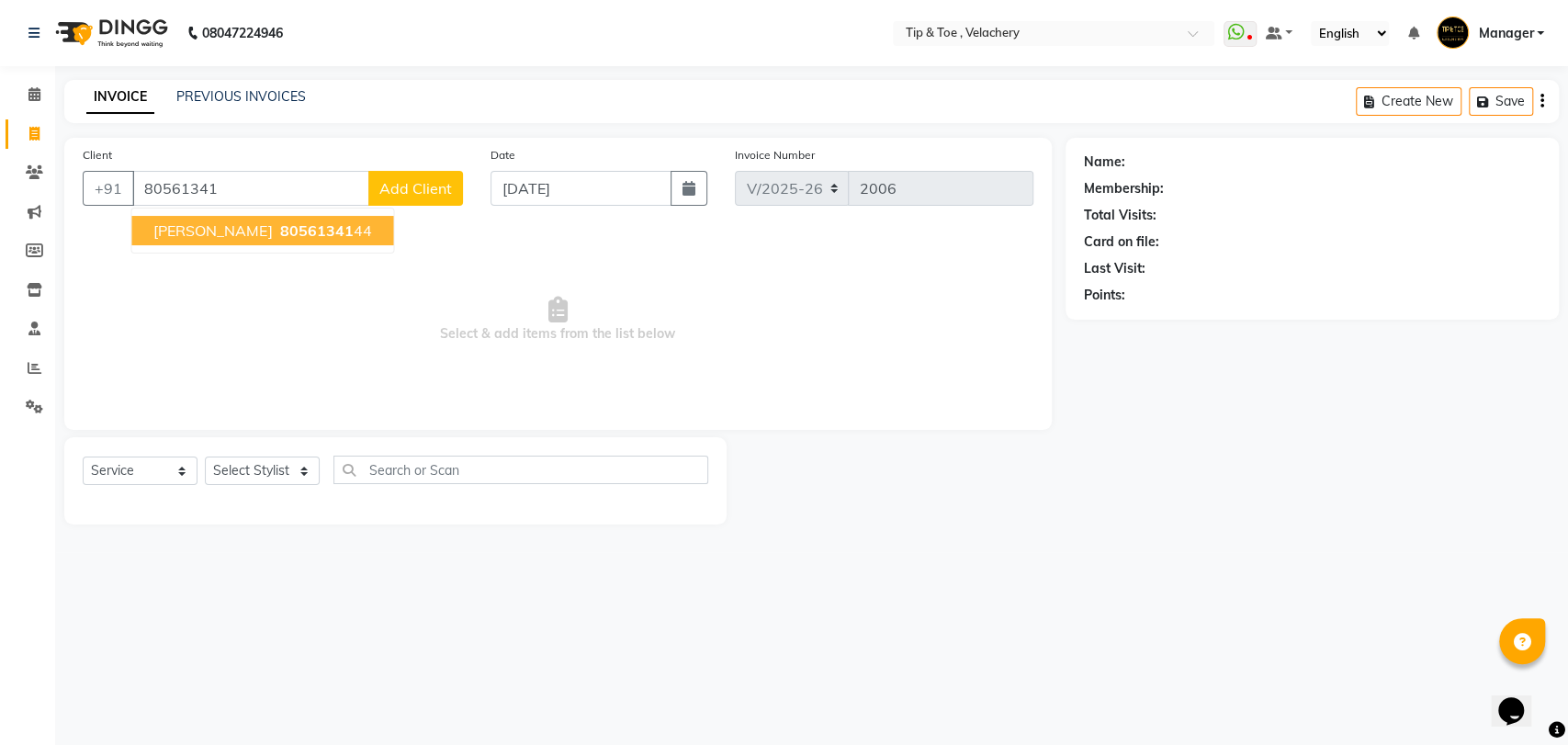
click at [279, 225] on span "80561341" at bounding box center [316, 230] width 74 height 18
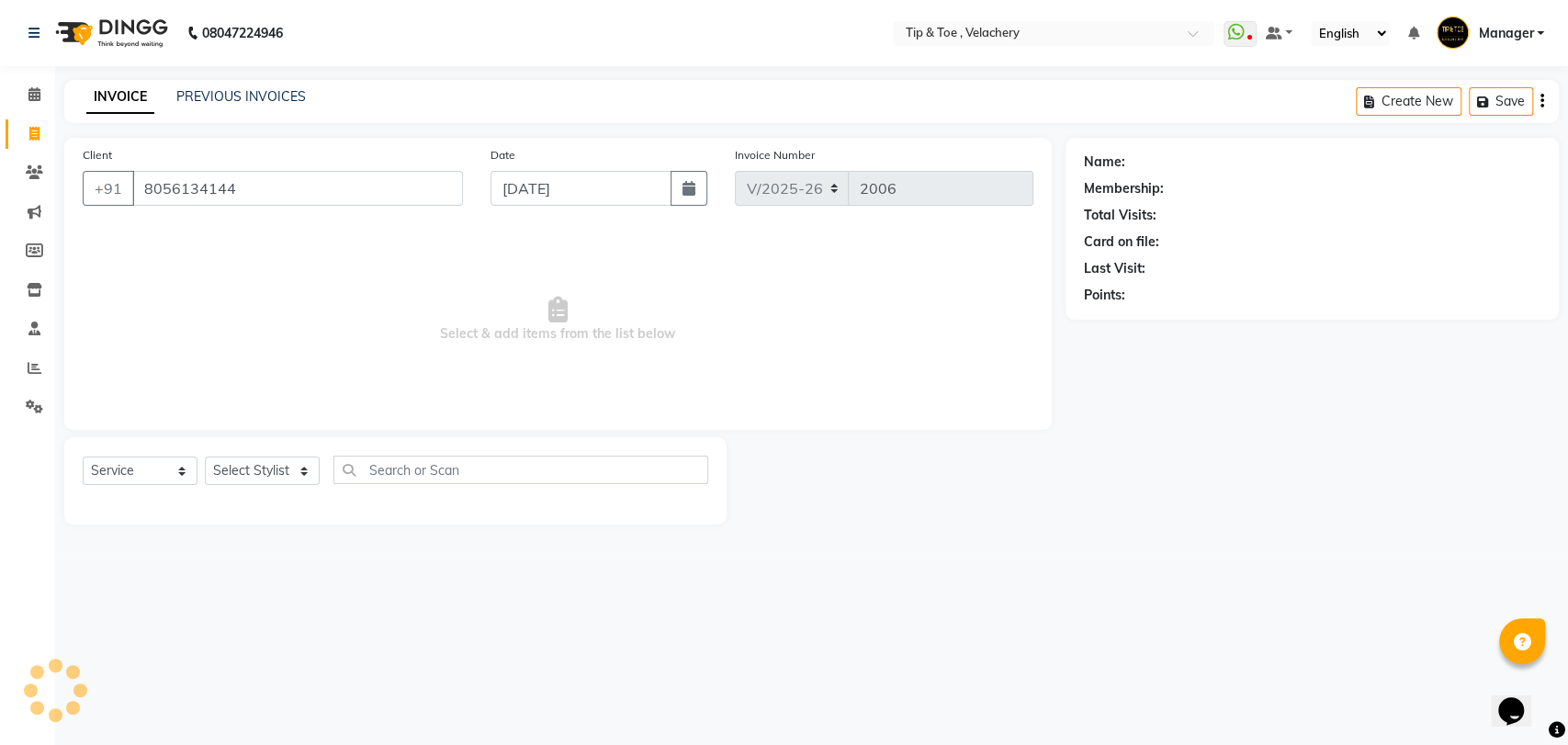
type input "8056134144"
select select "1: Object"
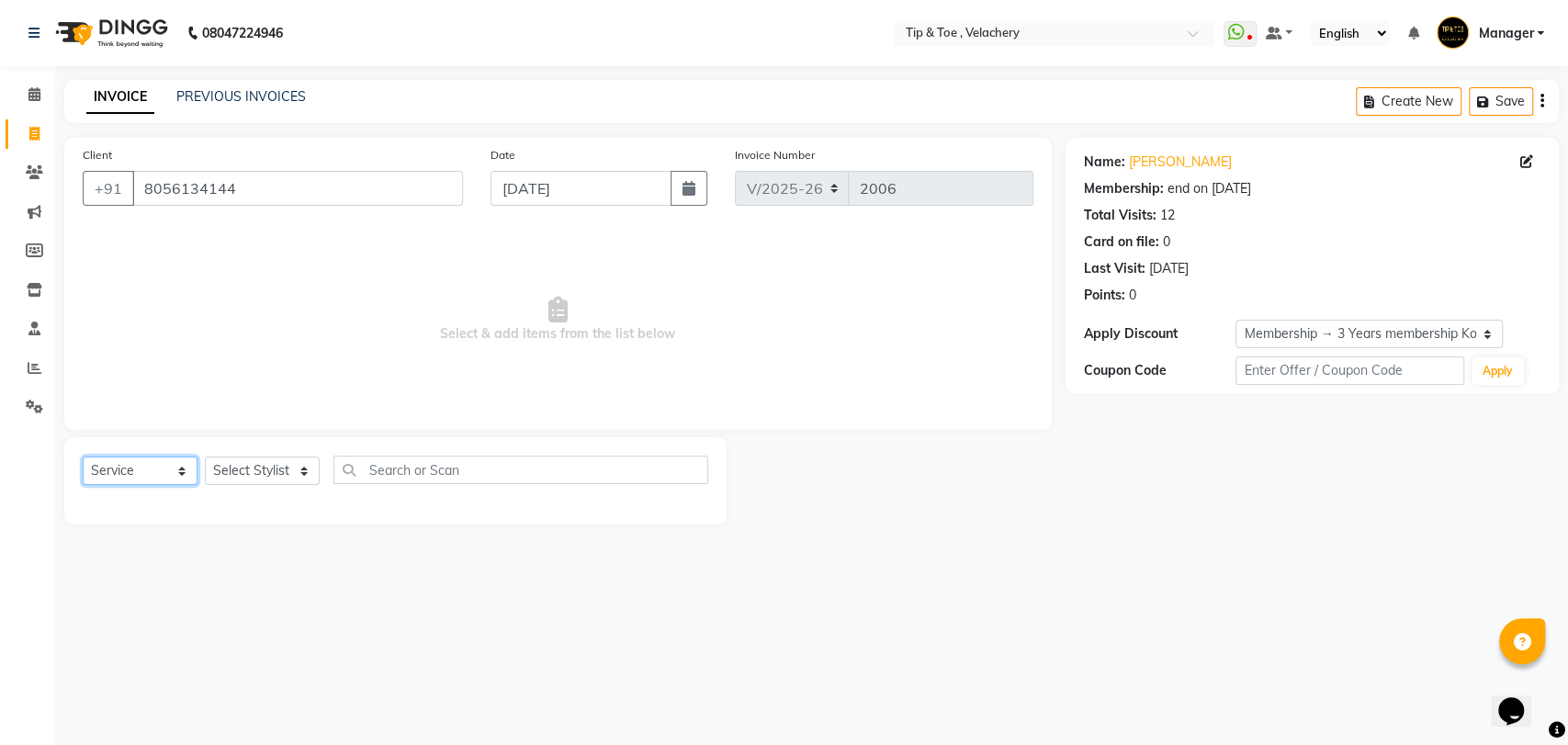
click at [185, 470] on select "Select Service Product Membership Package Voucher Prepaid Gift Card" at bounding box center [139, 471] width 114 height 28
click at [313, 465] on select "Select Stylist Afroz Canaan Gopinath Jianrei Joycee Lenglu Manager Sharmila Som…" at bounding box center [262, 471] width 114 height 28
select select "41031"
click at [205, 457] on select "Select Stylist Afroz Canaan Gopinath Jianrei Joycee Lenglu Manager Sharmila Som…" at bounding box center [262, 471] width 114 height 28
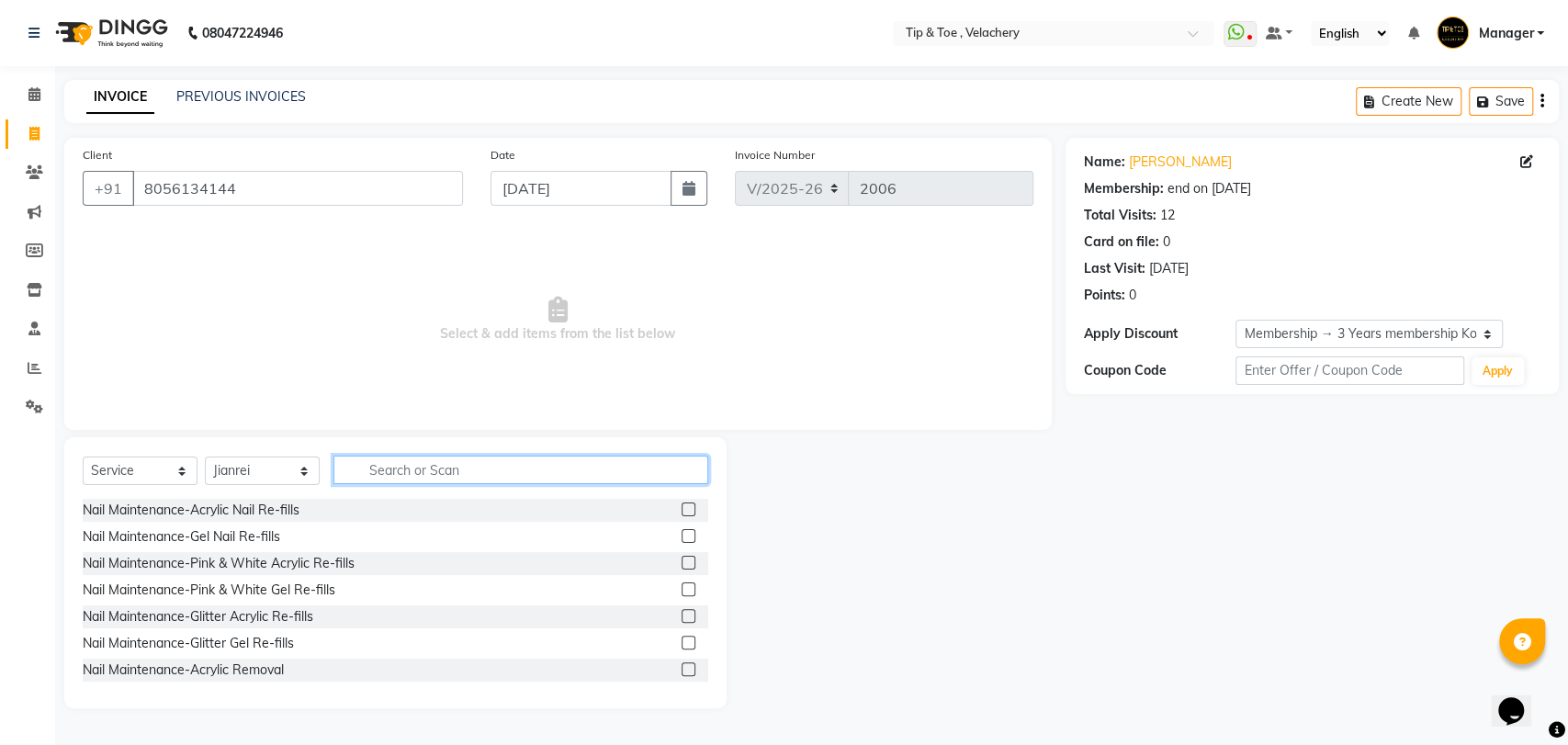
click at [387, 463] on input "text" at bounding box center [521, 470] width 374 height 28
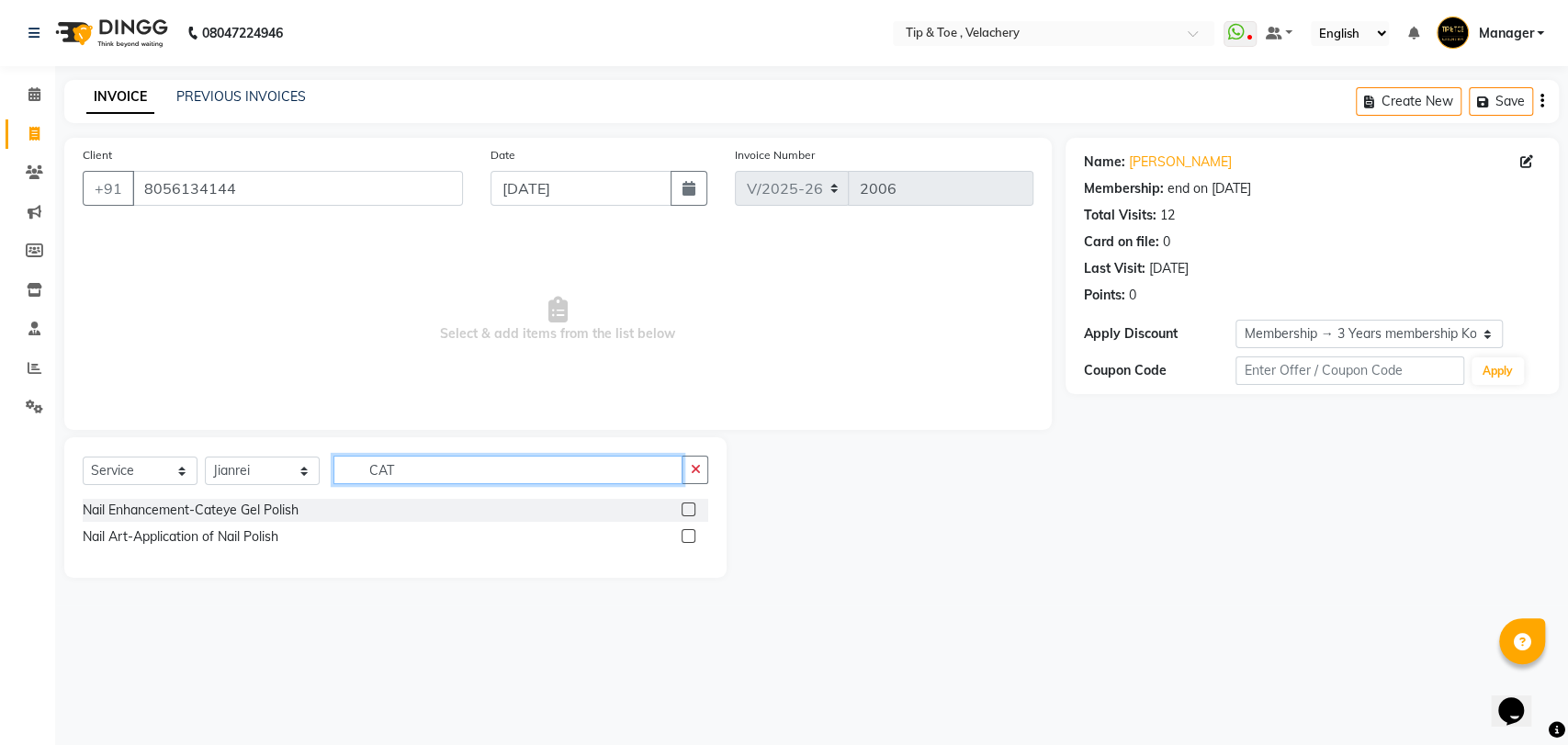
type input "CAT"
click at [686, 506] on label at bounding box center [688, 509] width 14 height 14
click at [686, 506] on input "checkbox" at bounding box center [687, 510] width 12 height 12
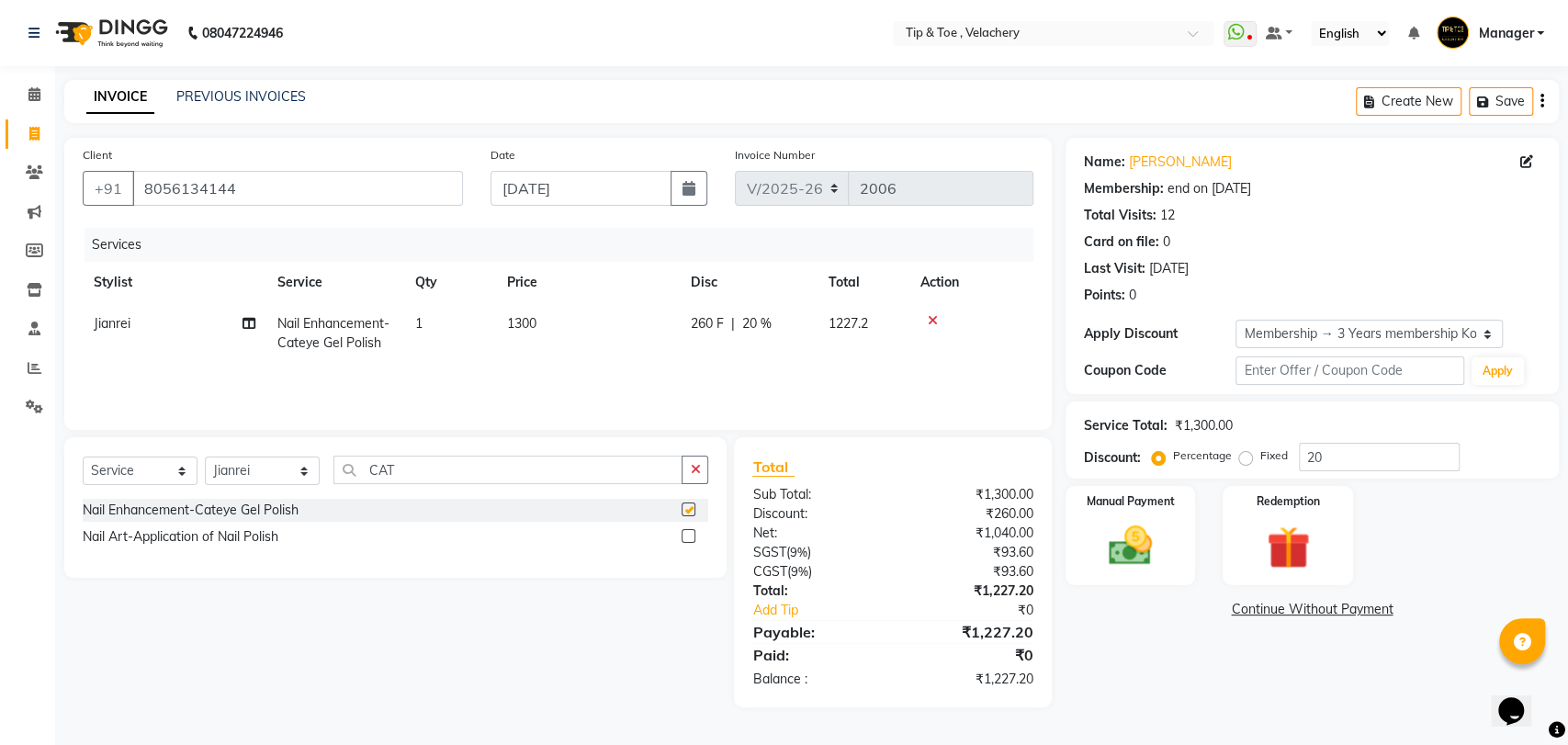
checkbox input "false"
click at [1022, 551] on img at bounding box center [1129, 546] width 73 height 51
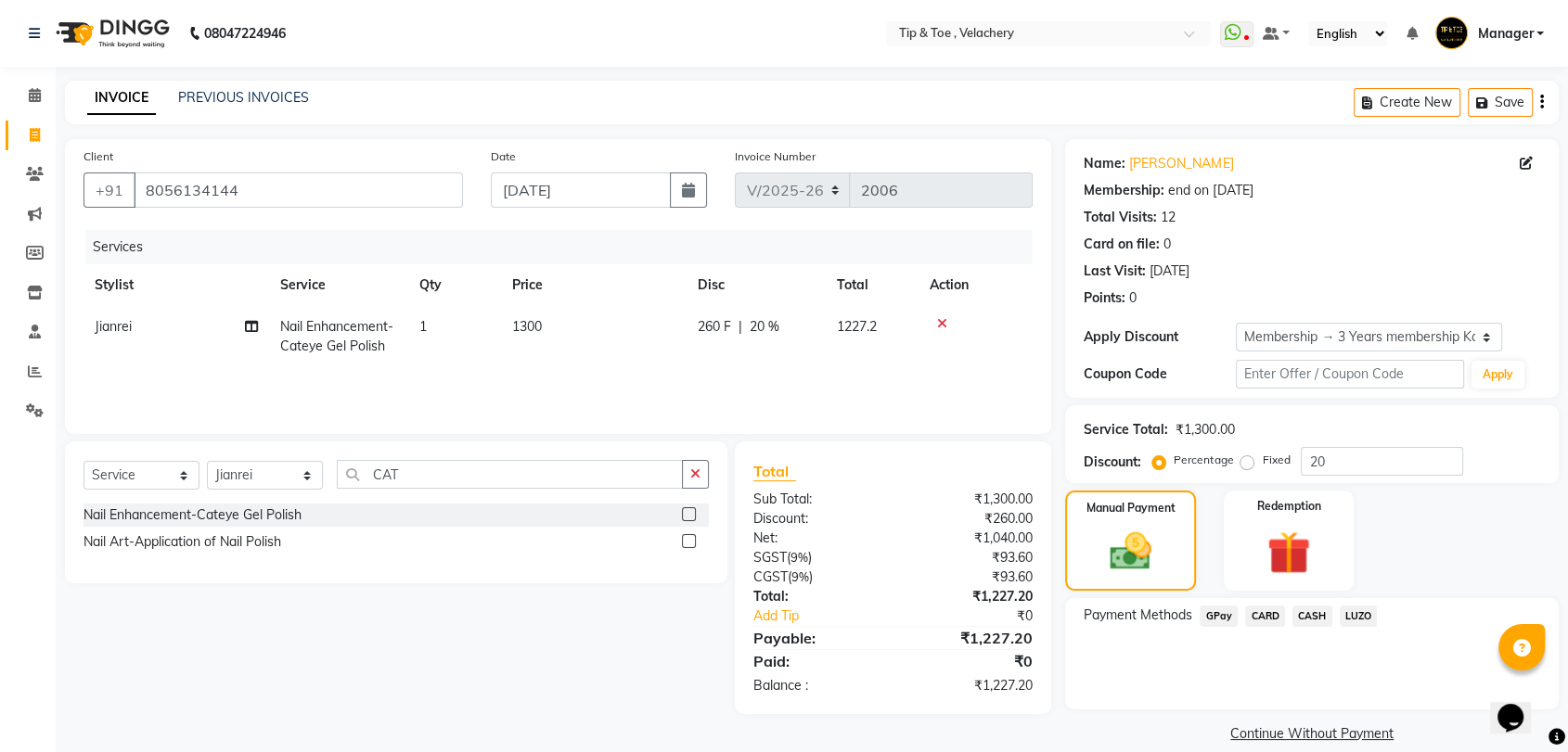
click at [1032, 615] on span "CARD" at bounding box center [1265, 616] width 40 height 21
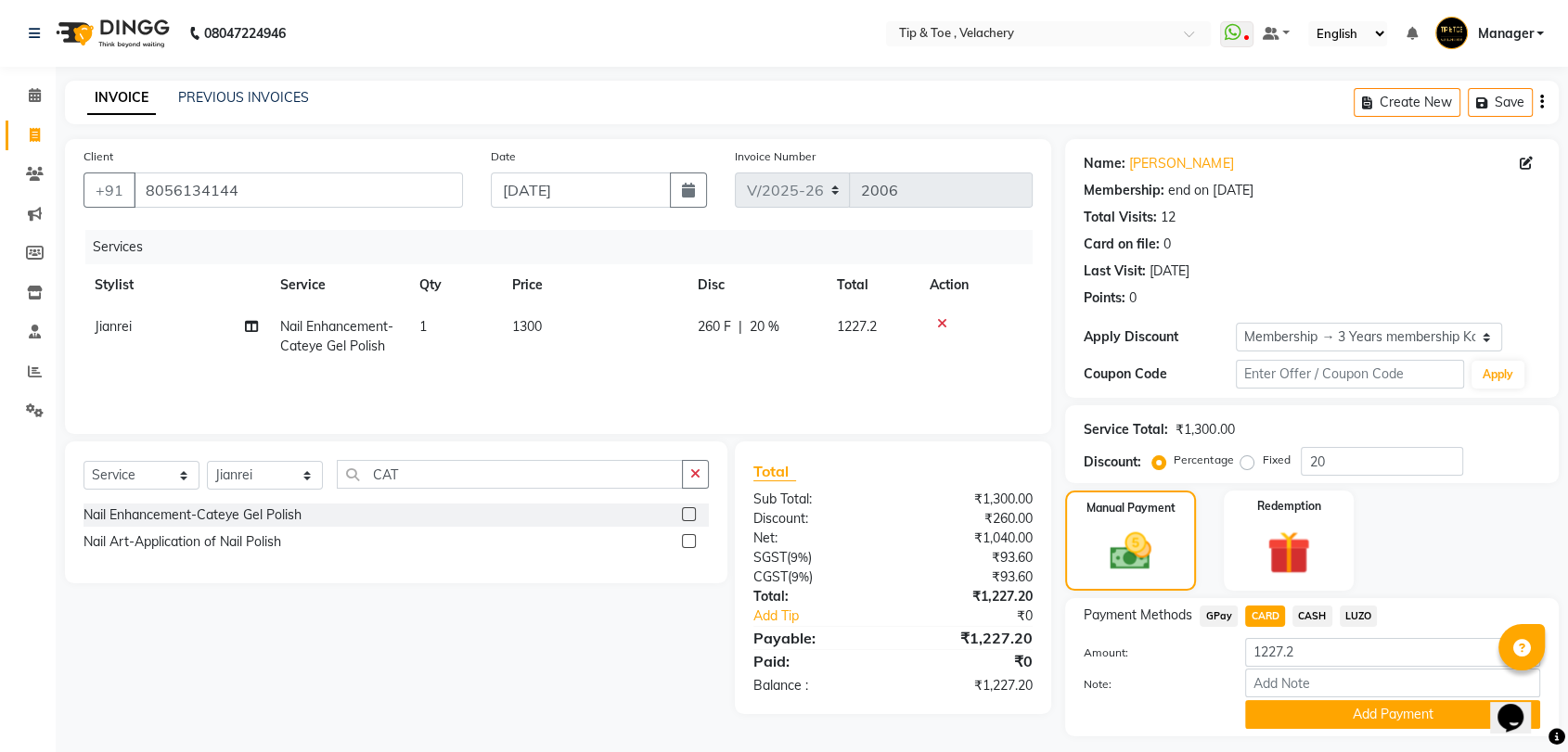
scroll to position [49, 0]
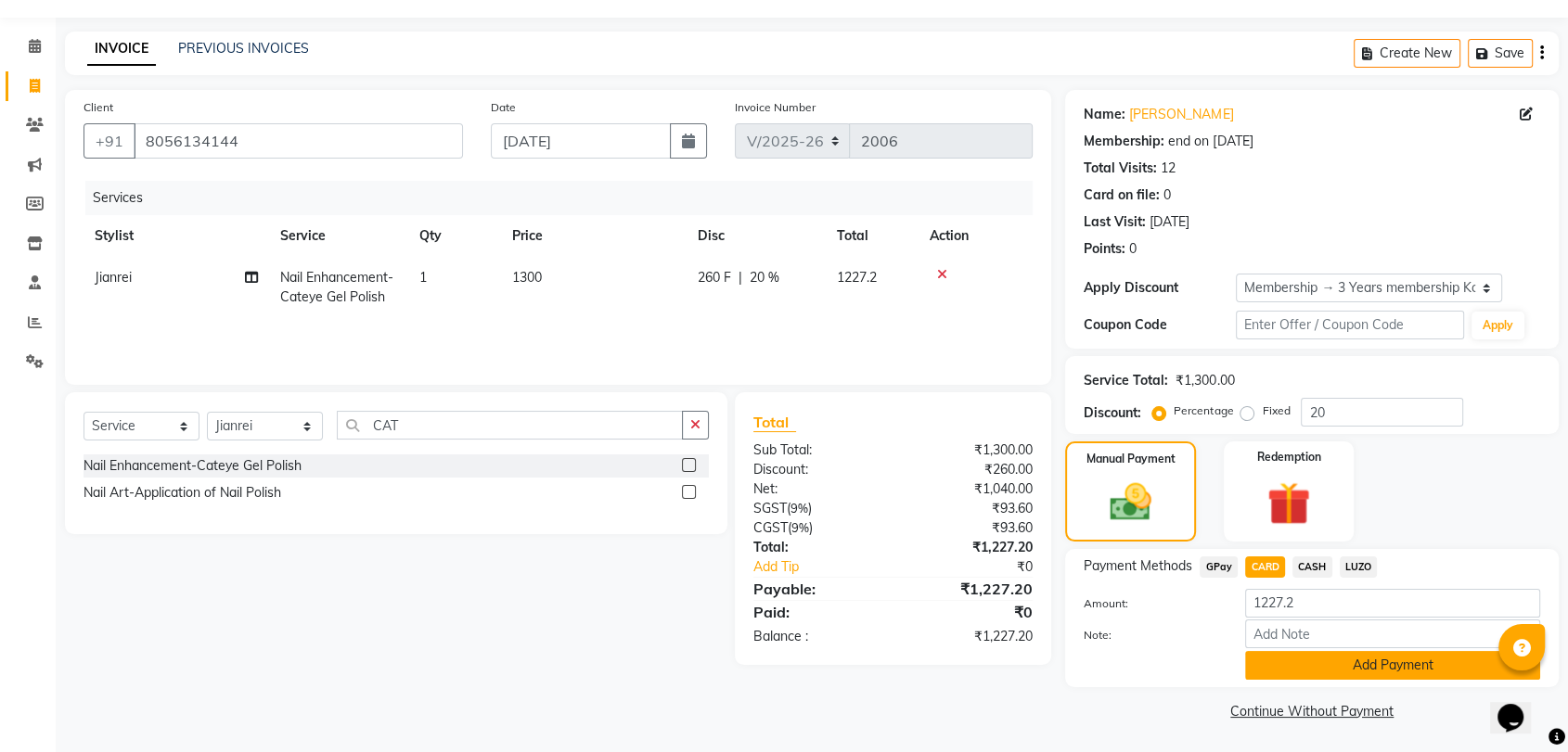
click at [1032, 659] on button "Add Payment" at bounding box center [1392, 665] width 295 height 29
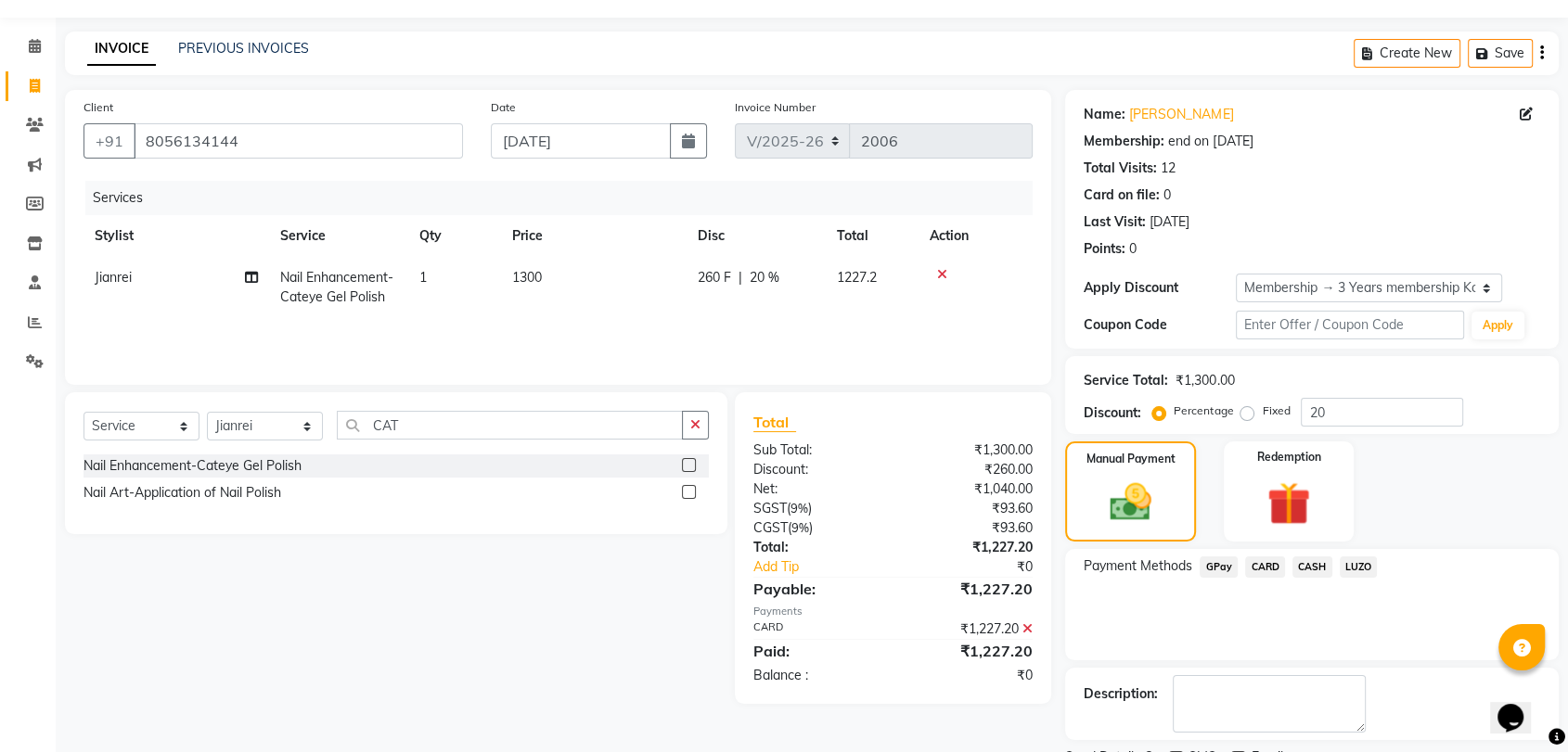
scroll to position [126, 0]
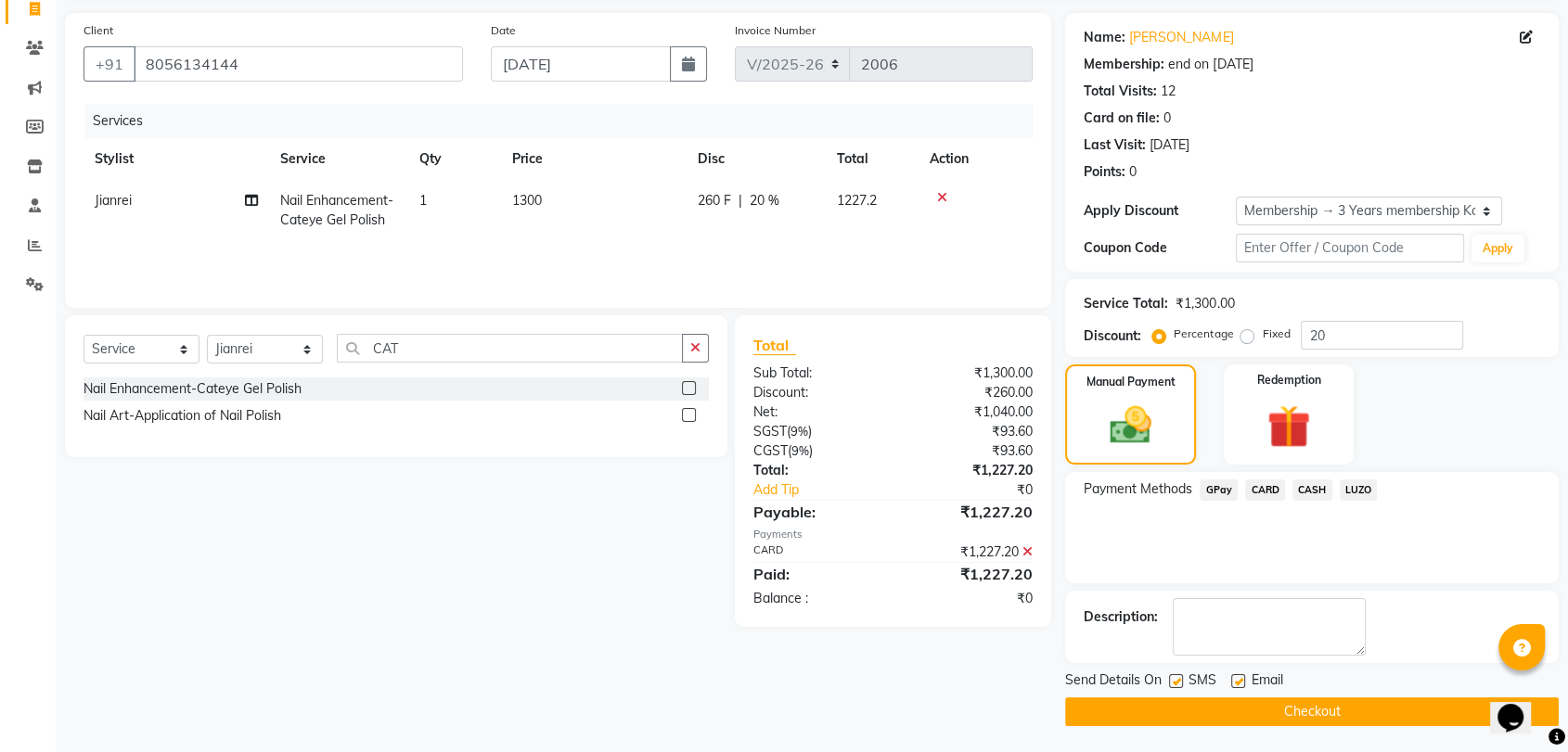
click at [1032, 679] on label at bounding box center [1238, 680] width 14 height 14
click at [1032, 679] on input "checkbox" at bounding box center [1237, 681] width 12 height 12
checkbox input "false"
click at [1032, 685] on button "Checkout" at bounding box center [1311, 712] width 494 height 29
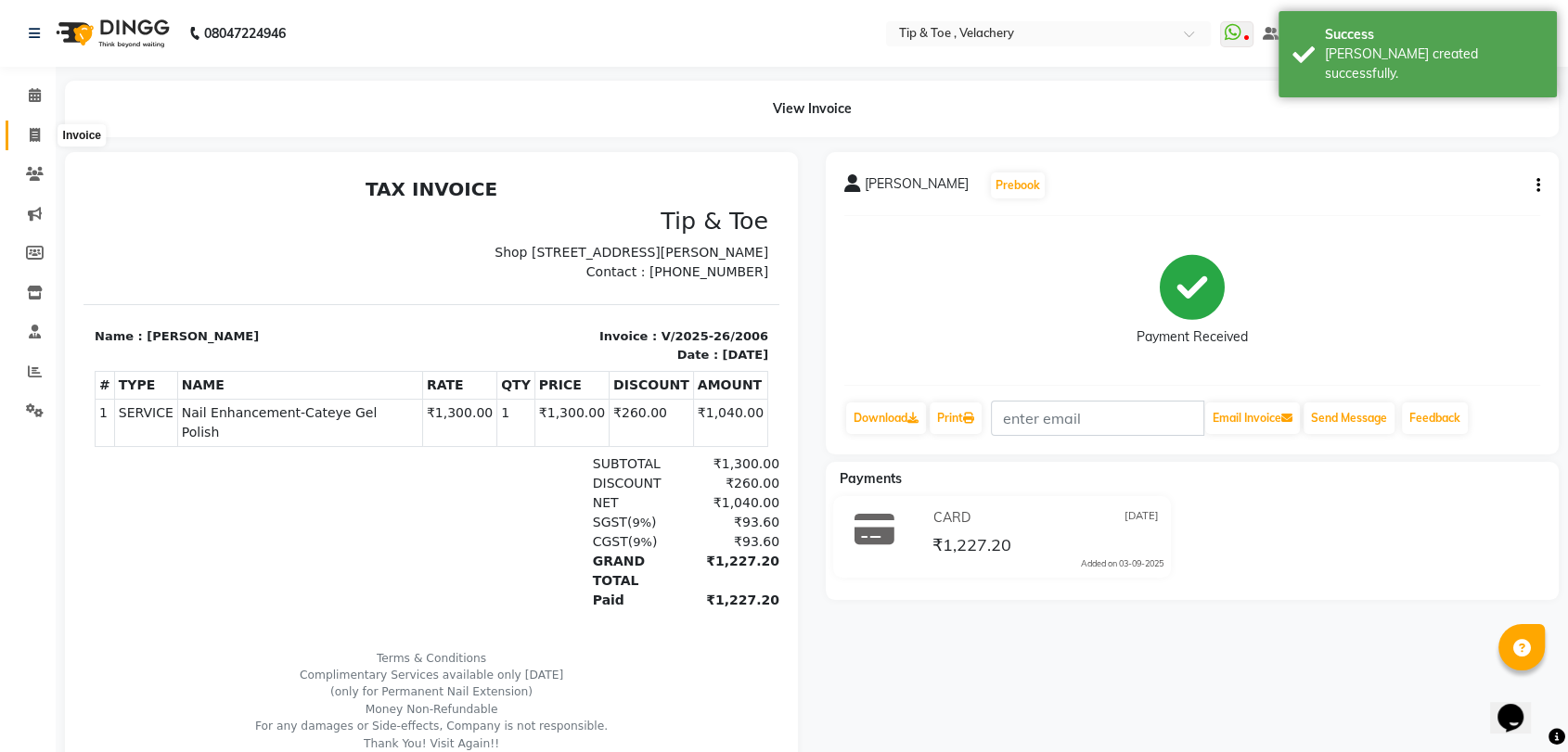
click at [36, 132] on icon at bounding box center [34, 135] width 11 height 14
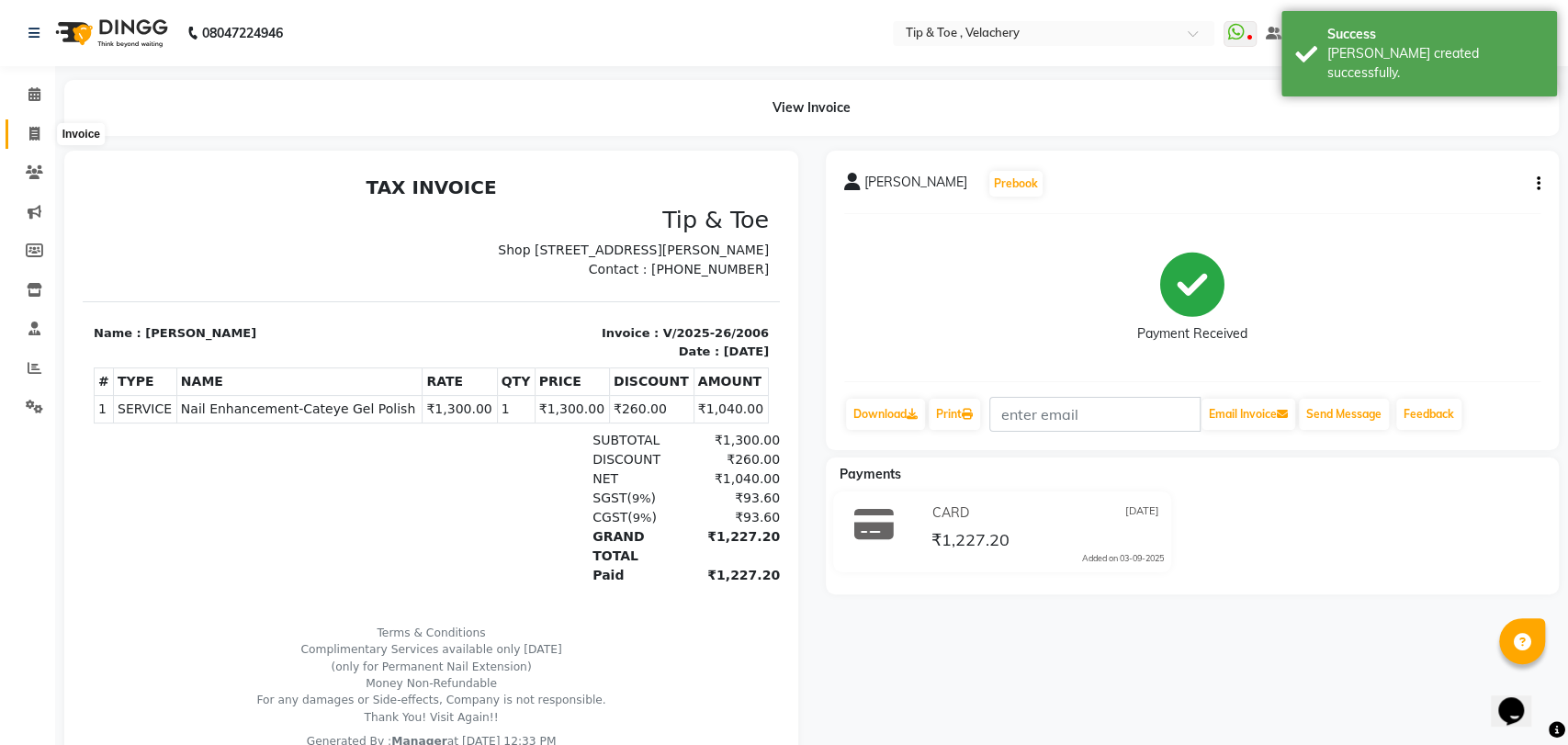
select select "service"
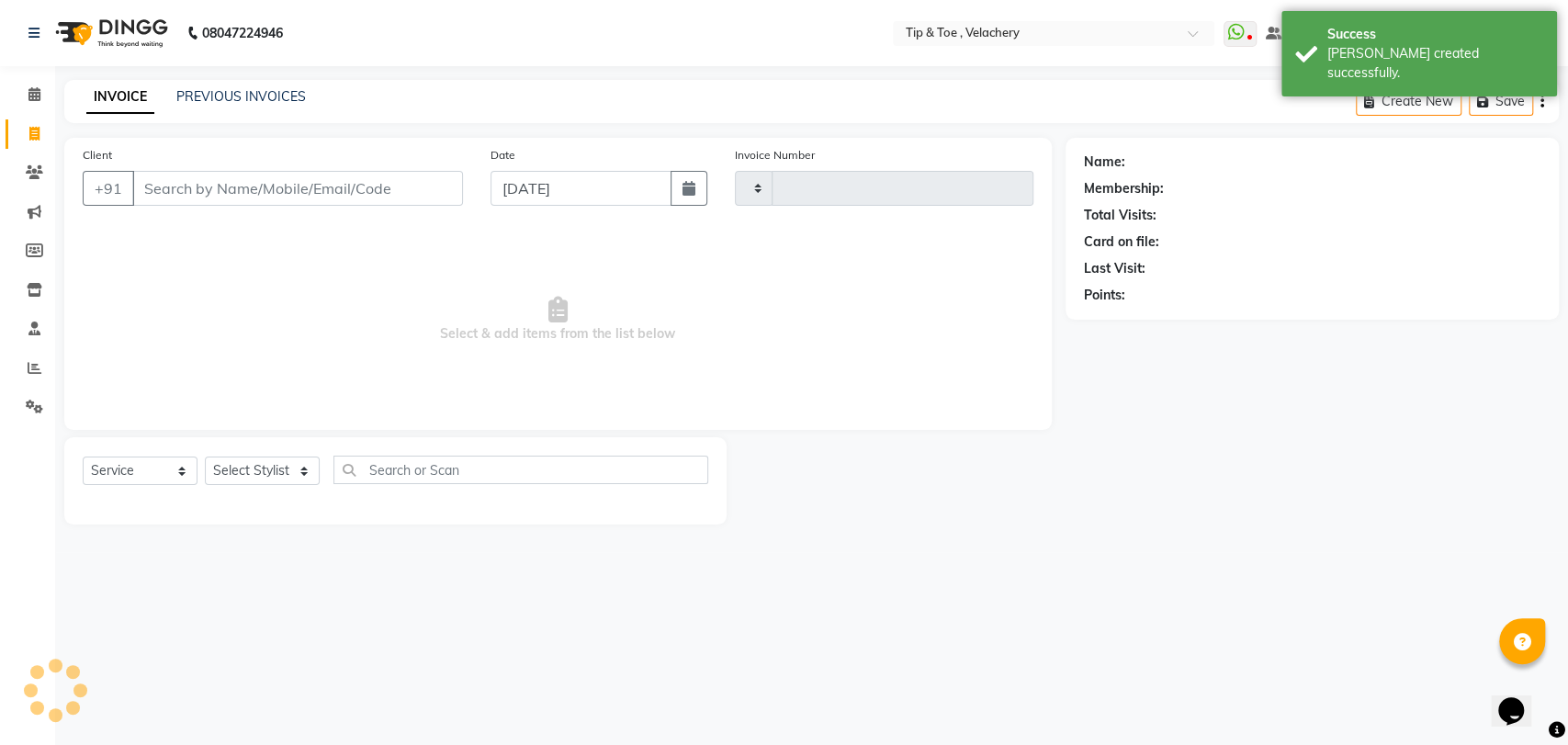
type input "2007"
select select "5863"
click at [233, 96] on link "PREVIOUS INVOICES" at bounding box center [241, 95] width 129 height 16
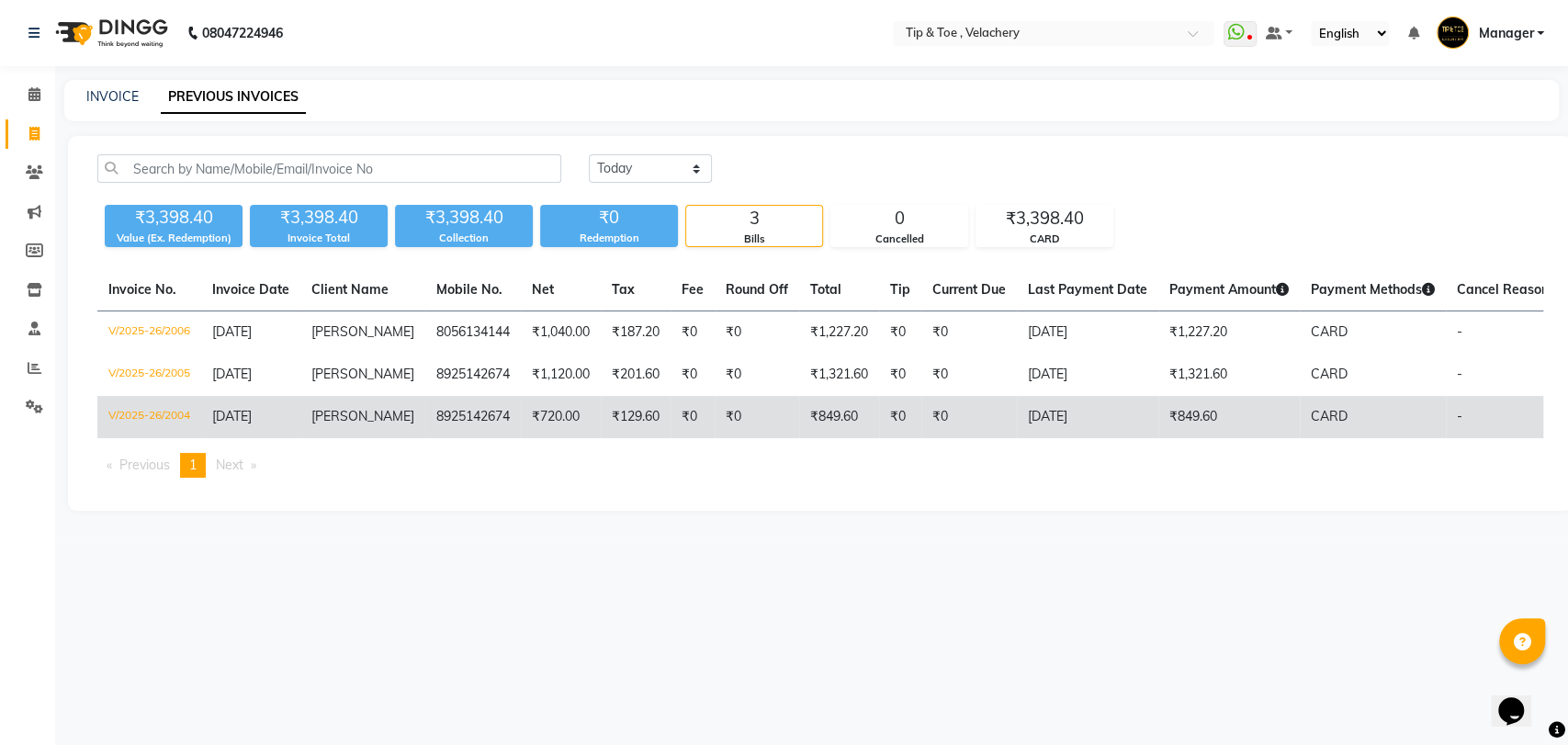
click at [376, 424] on td "[PERSON_NAME]" at bounding box center [363, 417] width 125 height 43
click at [251, 415] on span "[DATE]" at bounding box center [232, 415] width 40 height 16
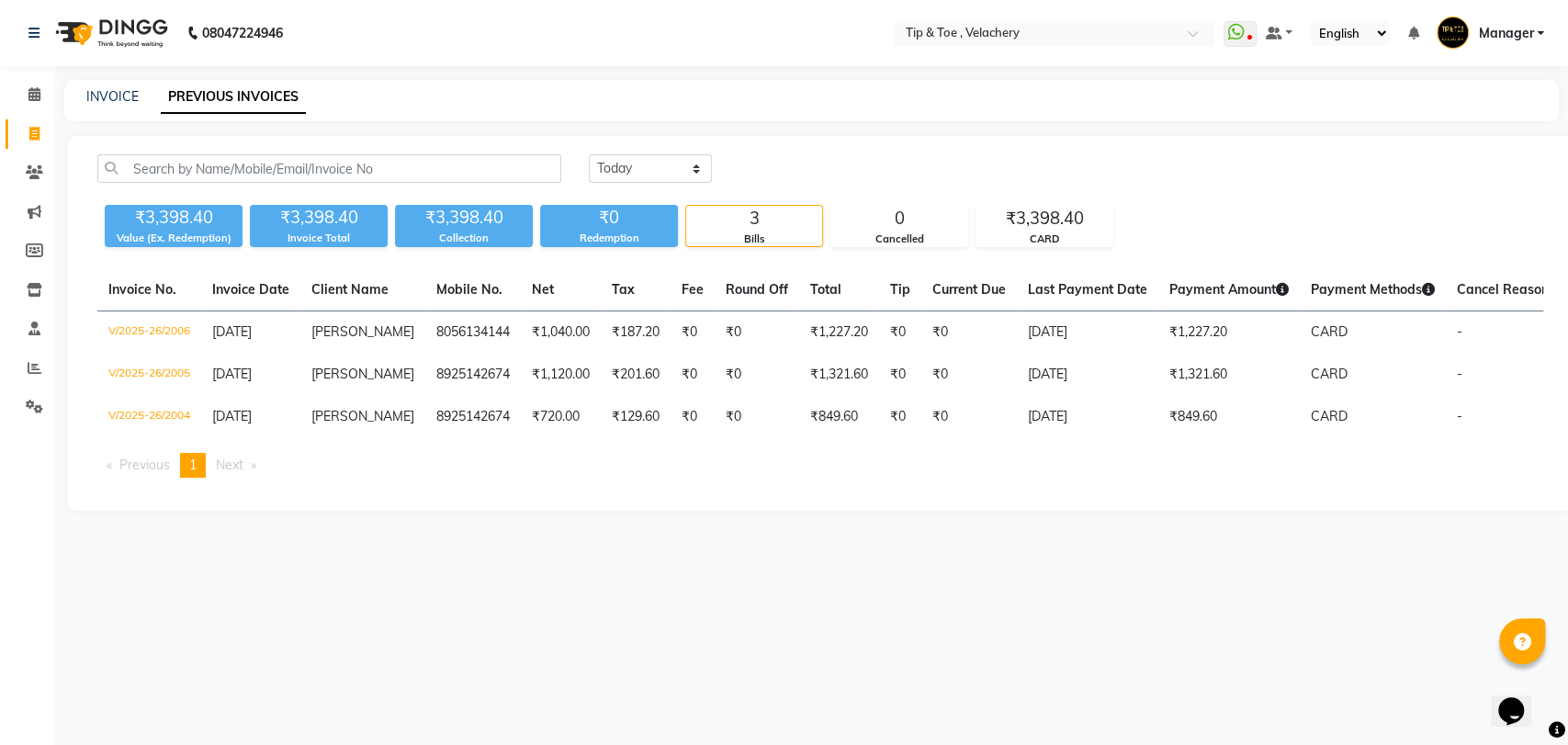
click at [508, 531] on main "INVOICE PREVIOUS INVOICES Today Yesterday Custom Range ₹3,398.40 Value (Ex. Red…" at bounding box center [811, 309] width 1512 height 459
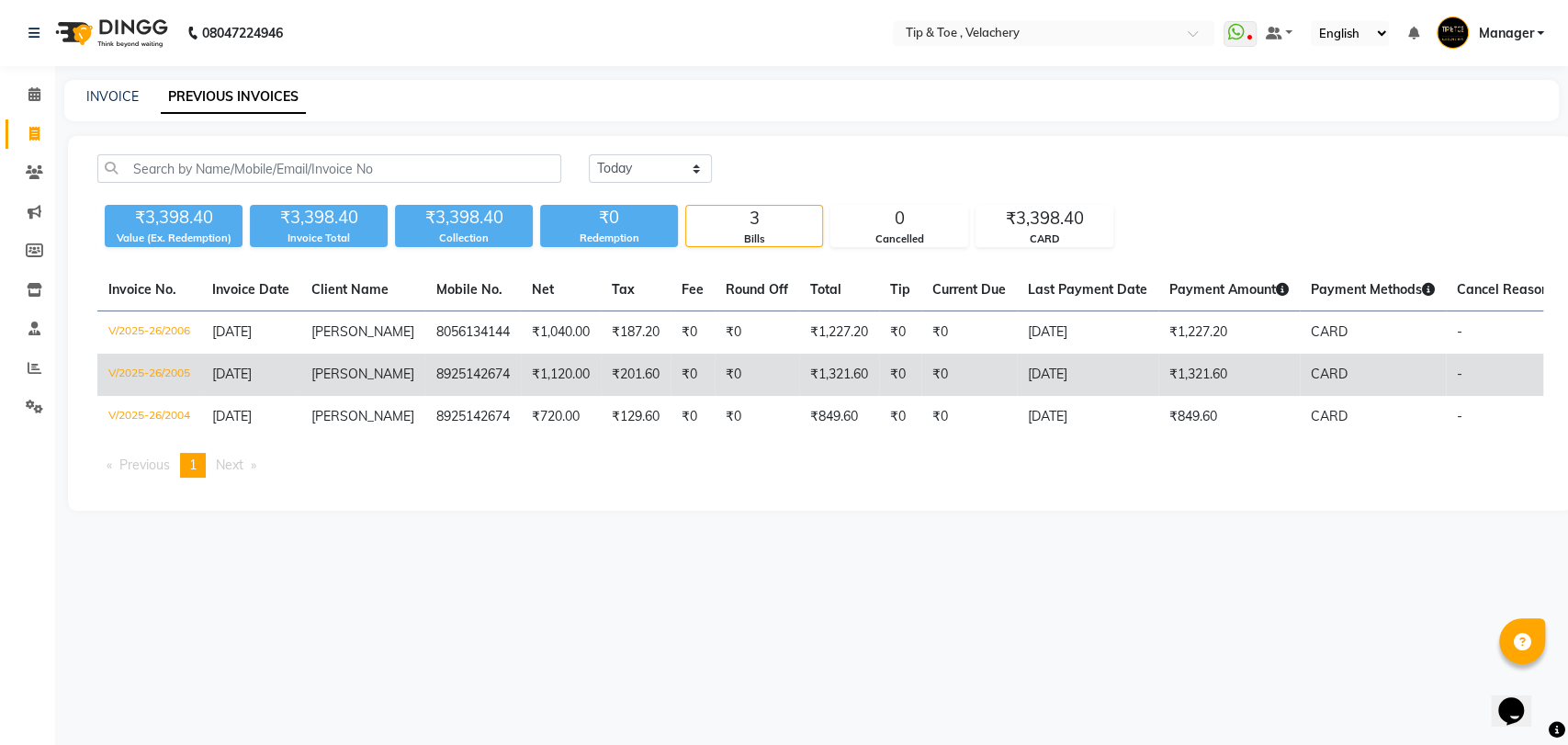
click at [397, 375] on td "[PERSON_NAME]" at bounding box center [363, 374] width 125 height 43
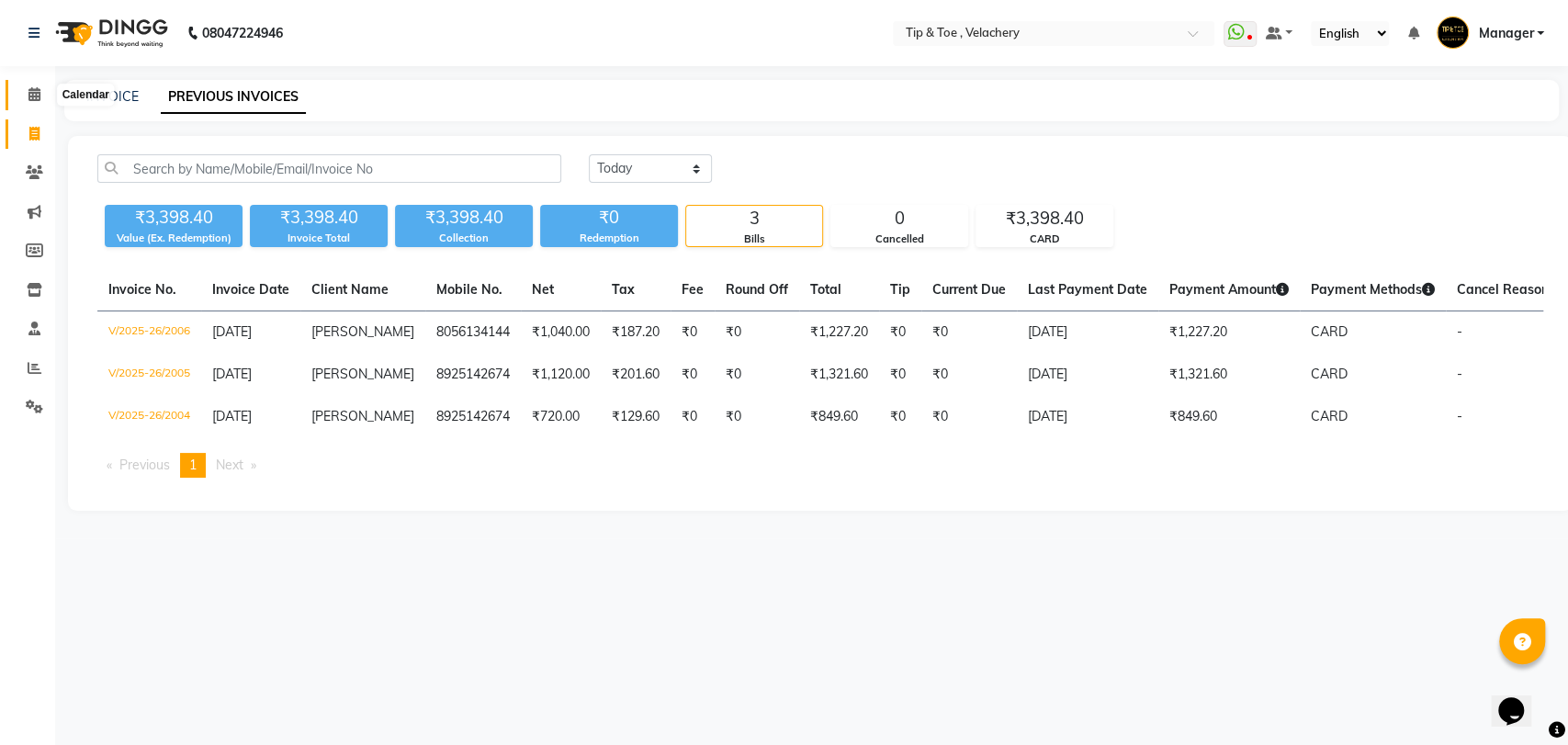
click at [32, 97] on icon at bounding box center [34, 94] width 12 height 14
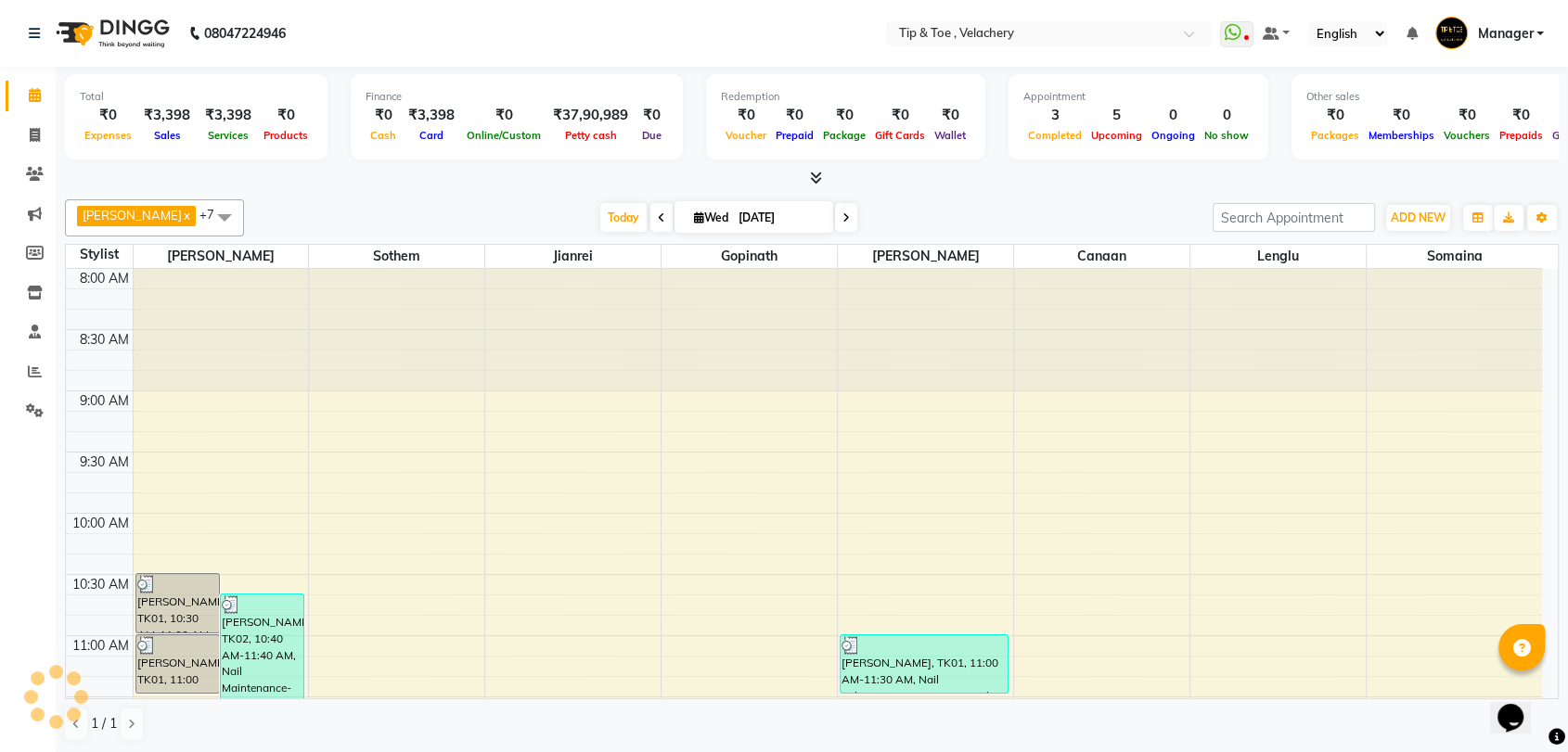
scroll to position [375, 0]
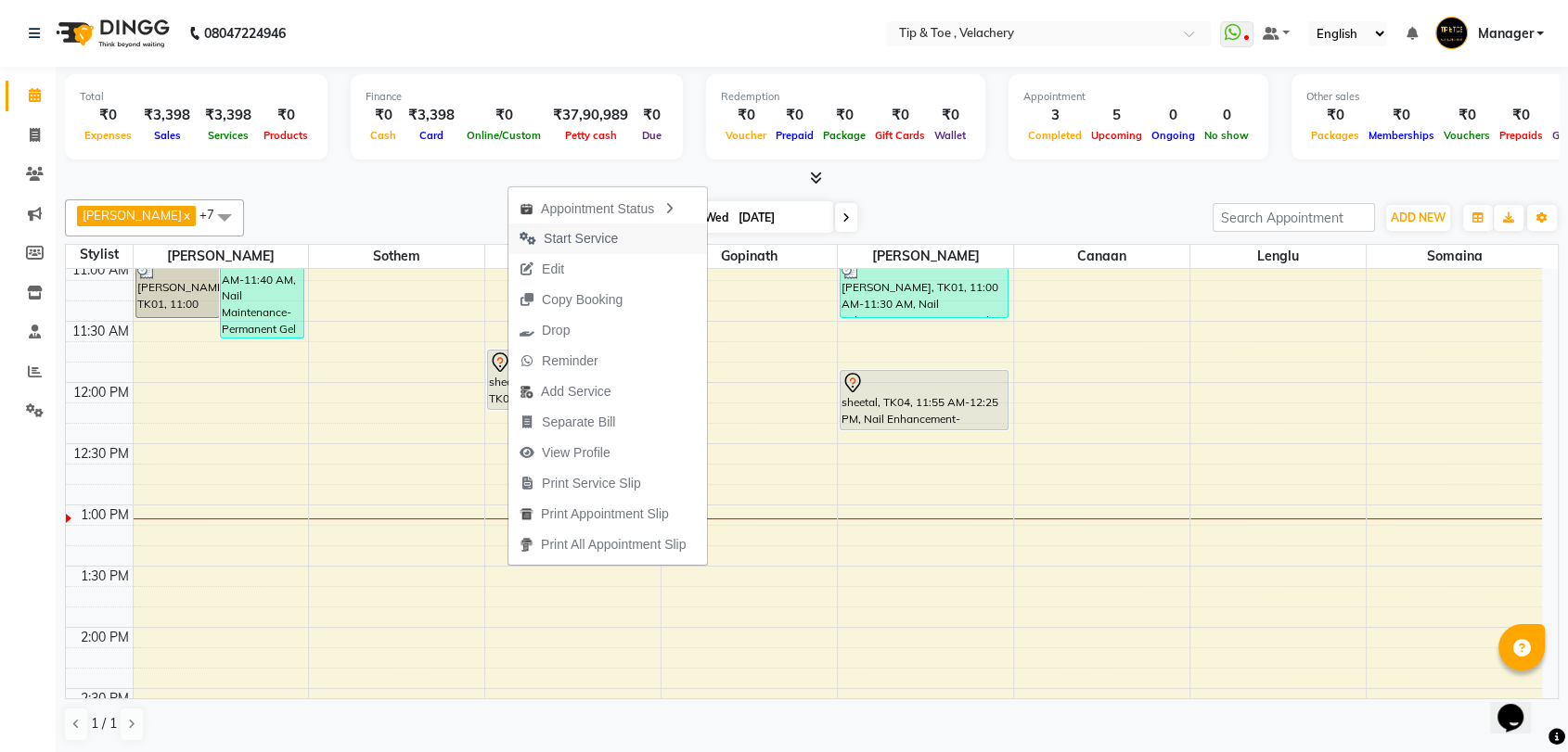
click at [572, 232] on span "Start Service" at bounding box center [581, 239] width 74 height 19
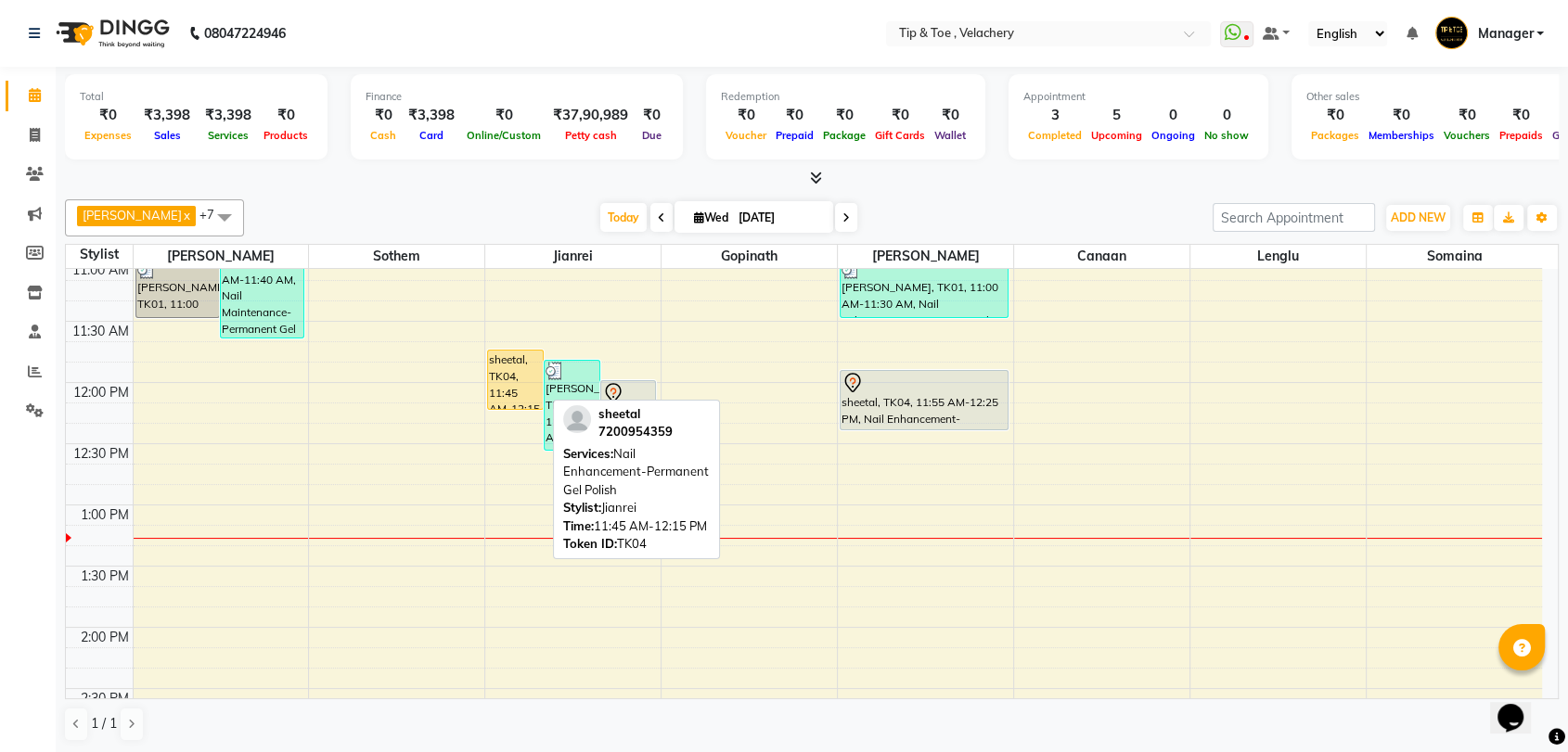
click at [512, 392] on div "sheetal, TK04, 11:45 AM-12:15 PM, Nail Enhancement-Permanent Gel Polish" at bounding box center [515, 379] width 54 height 58
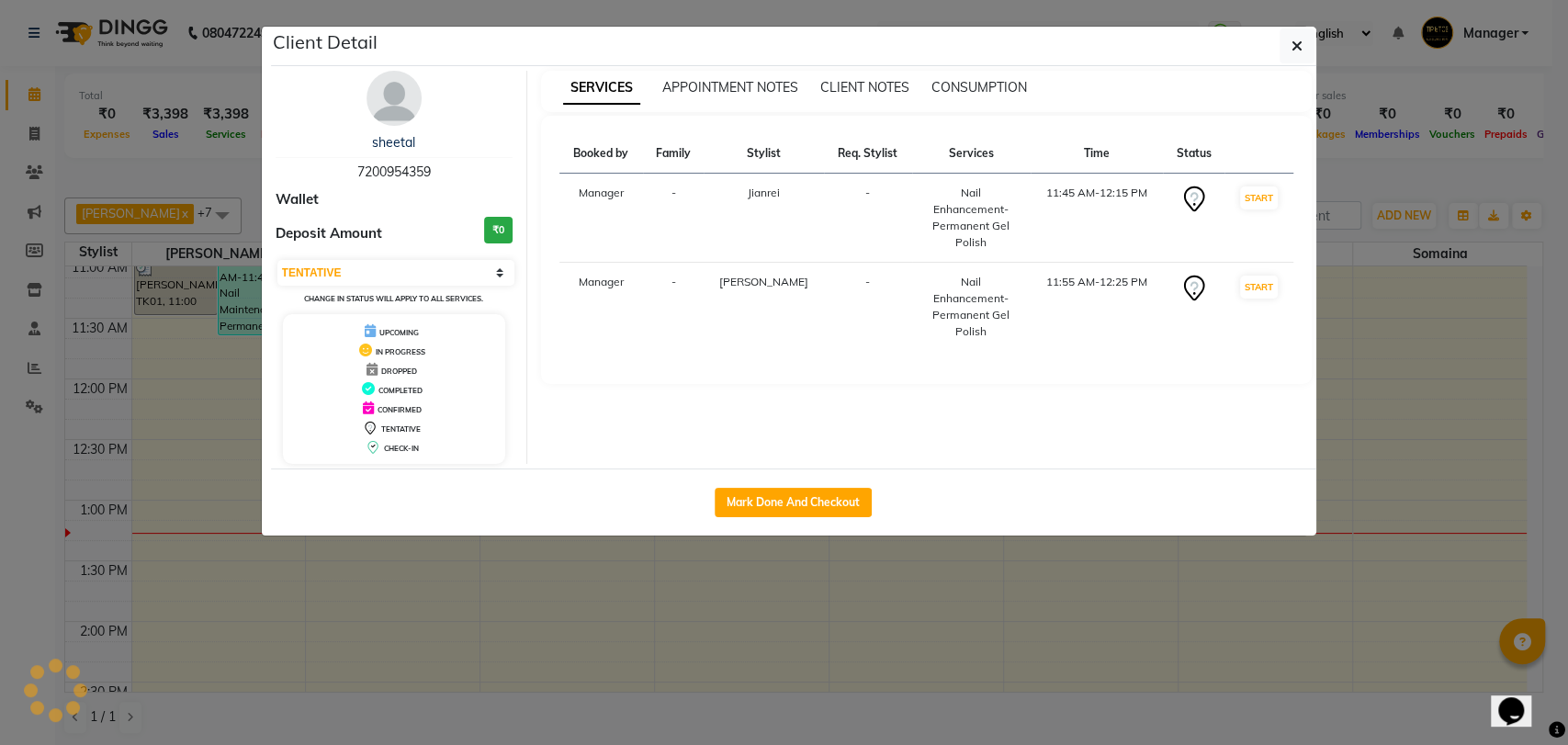
select select "select"
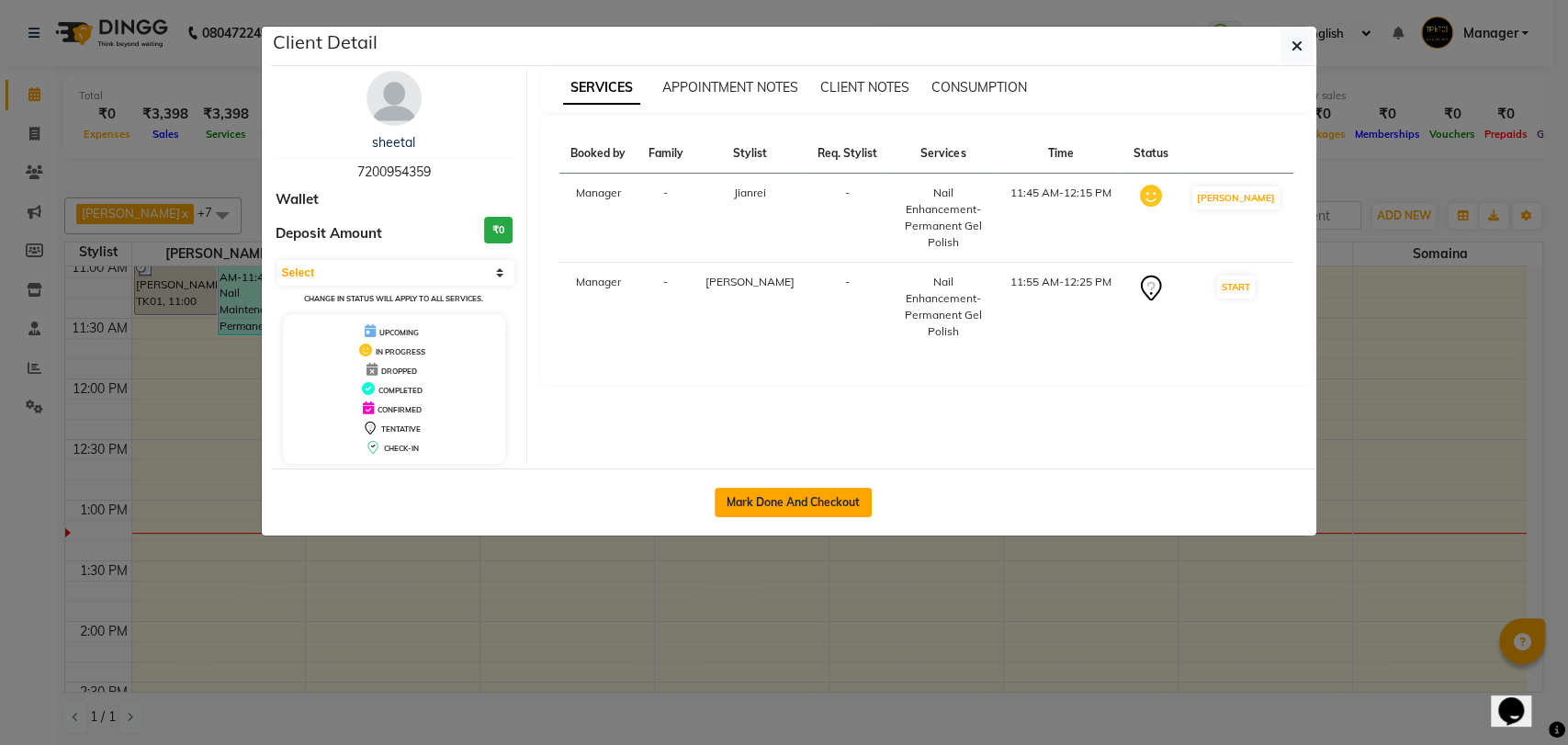
click at [760, 503] on button "Mark Done And Checkout" at bounding box center [793, 502] width 157 height 29
select select "service"
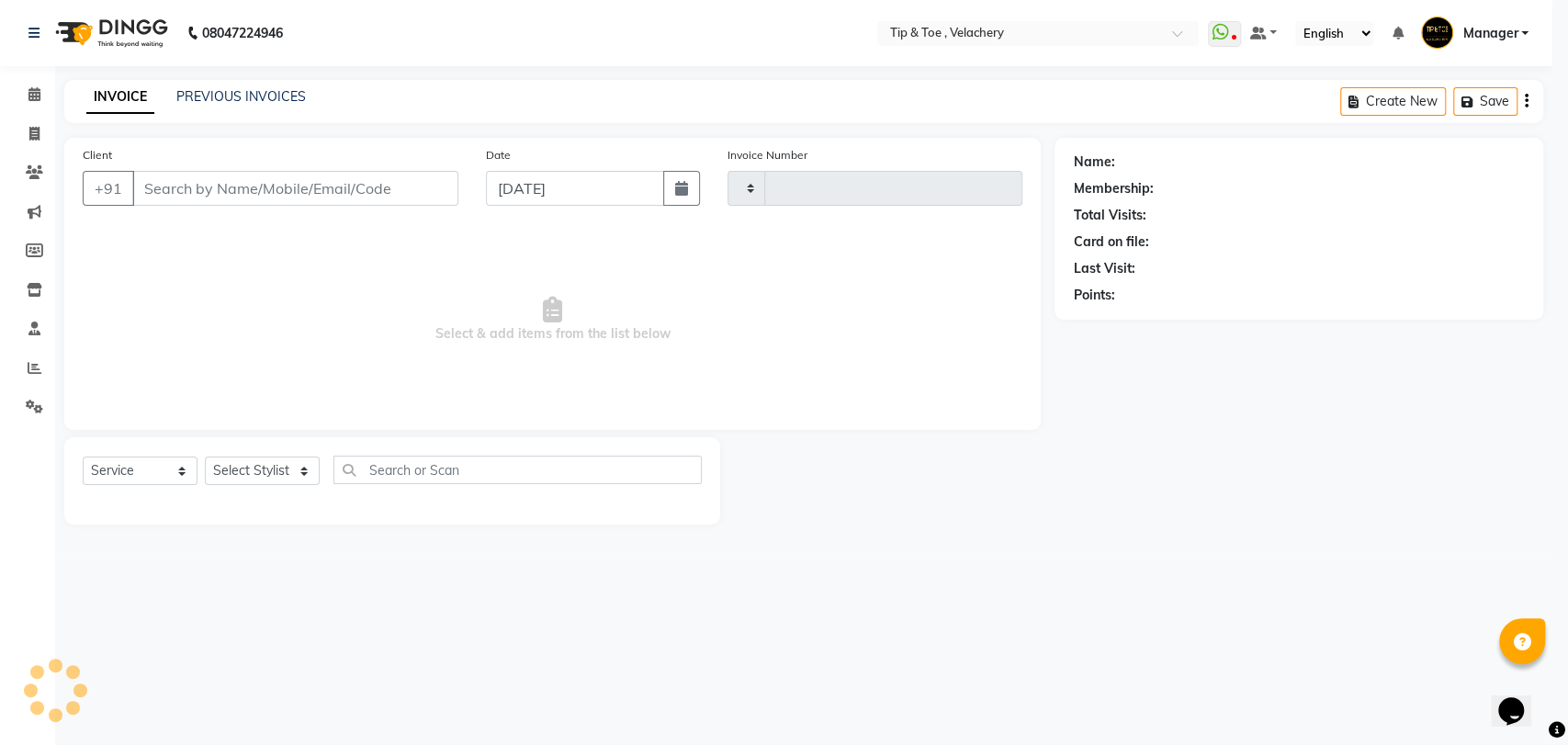
type input "2007"
select select "5863"
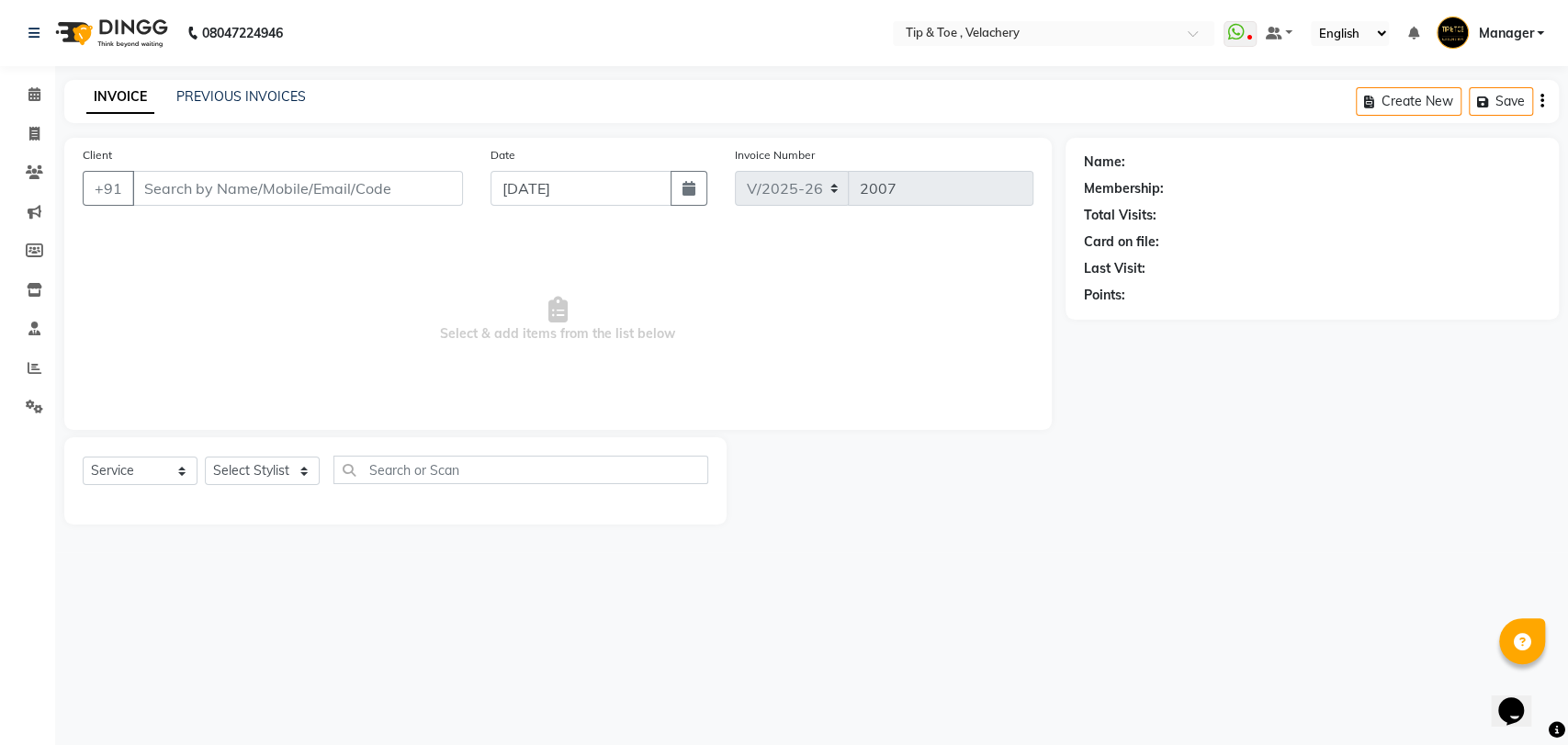
type input "7200954359"
select select "41031"
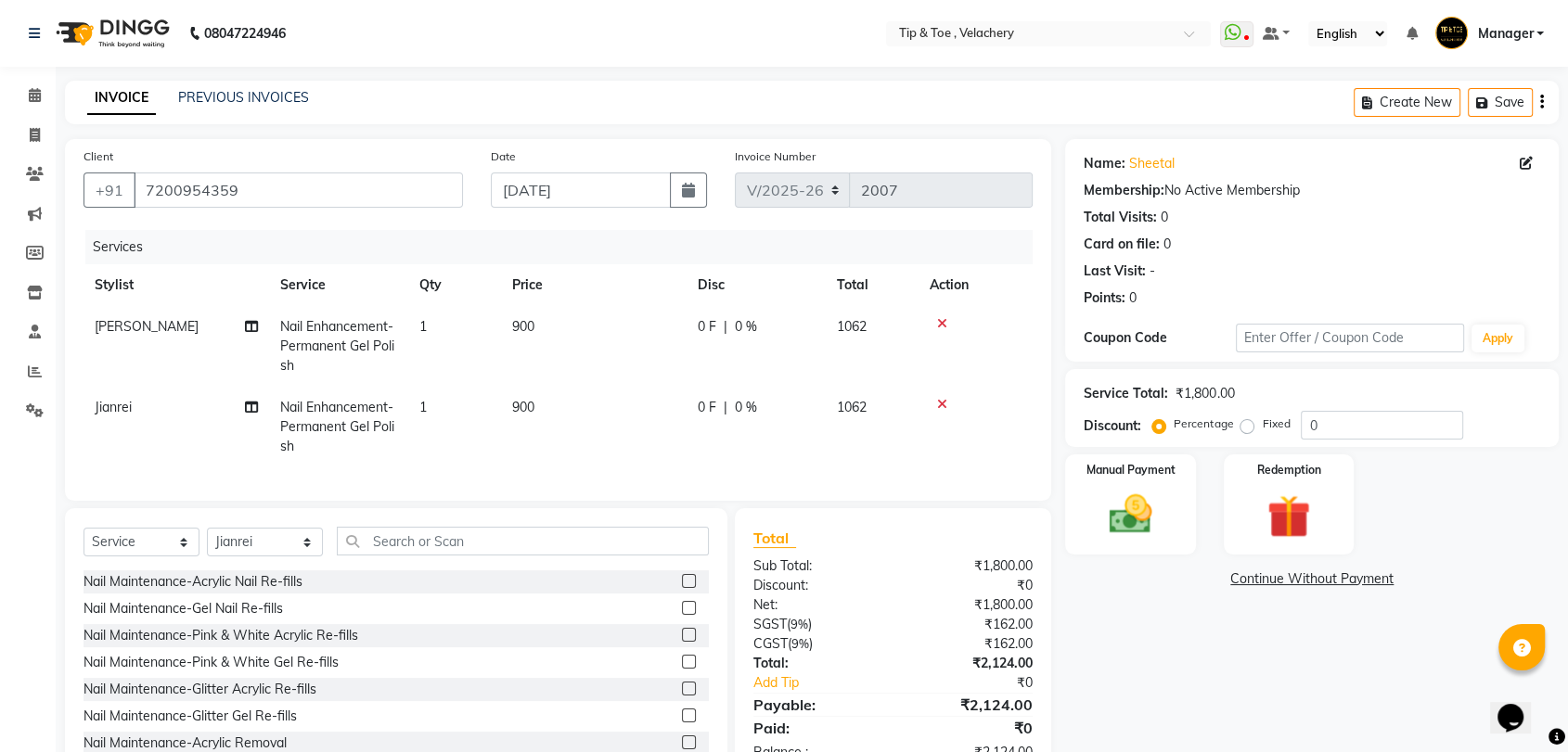
click at [939, 324] on icon at bounding box center [942, 324] width 11 height 13
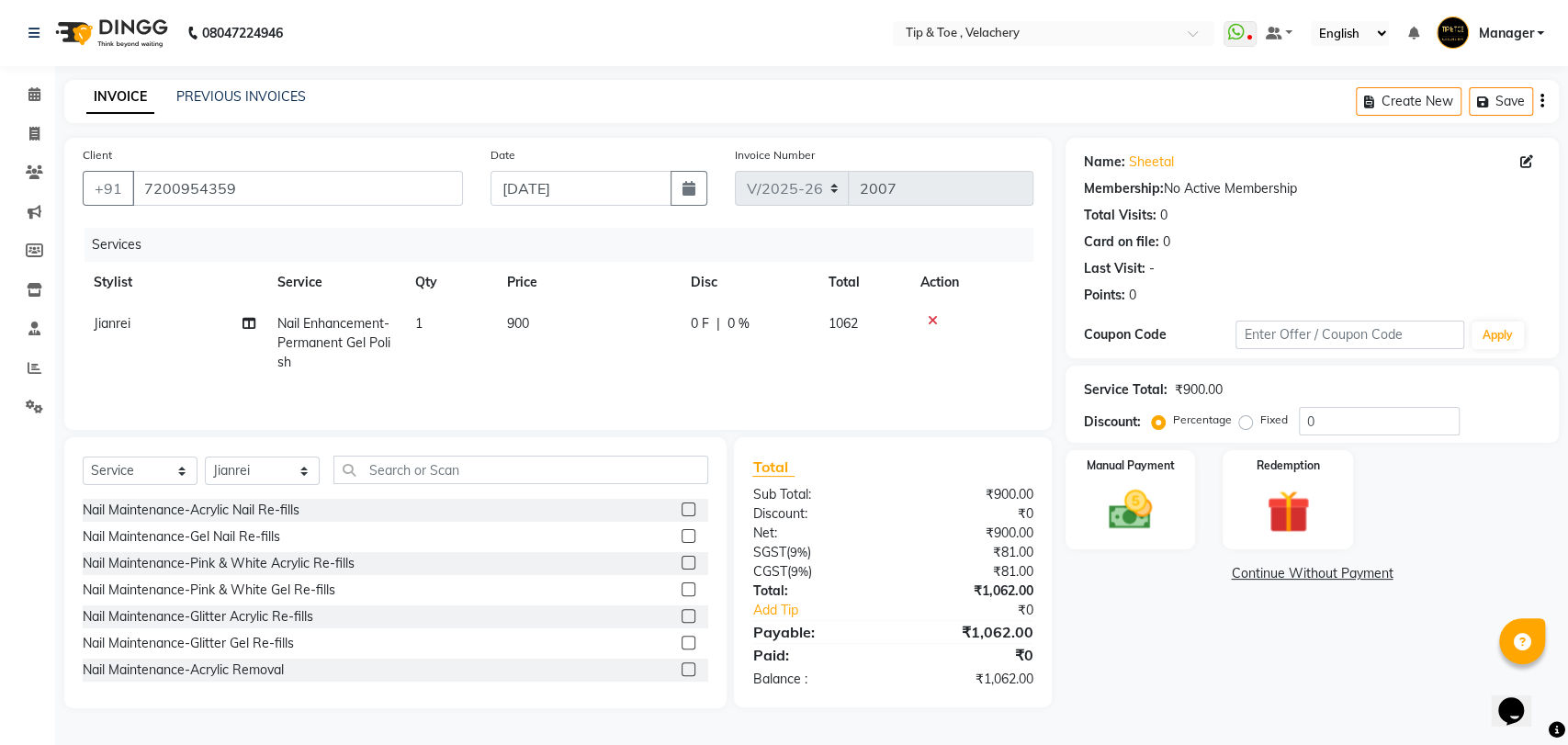
click at [934, 316] on icon at bounding box center [932, 321] width 10 height 13
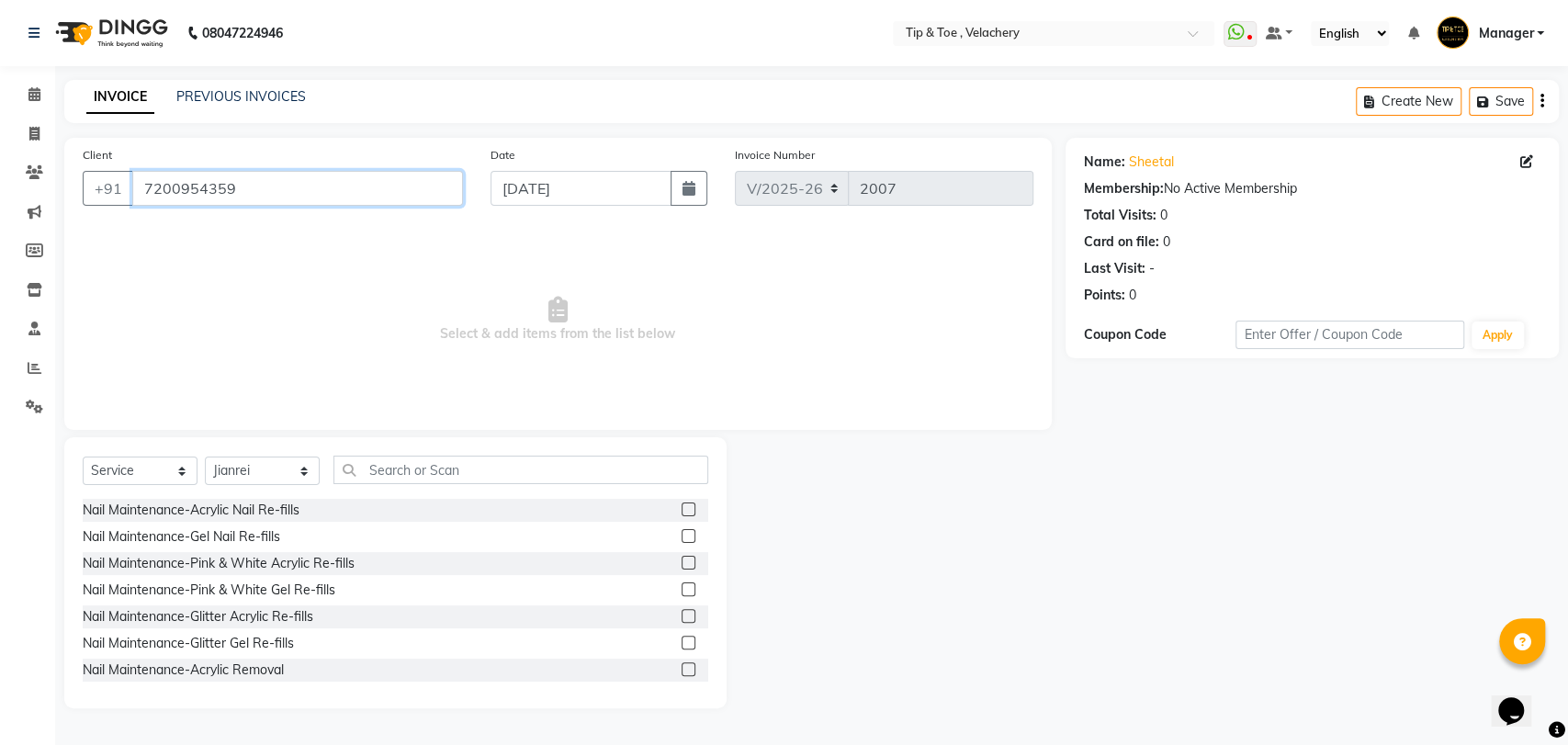
click at [366, 197] on input "7200954359" at bounding box center [298, 188] width 331 height 35
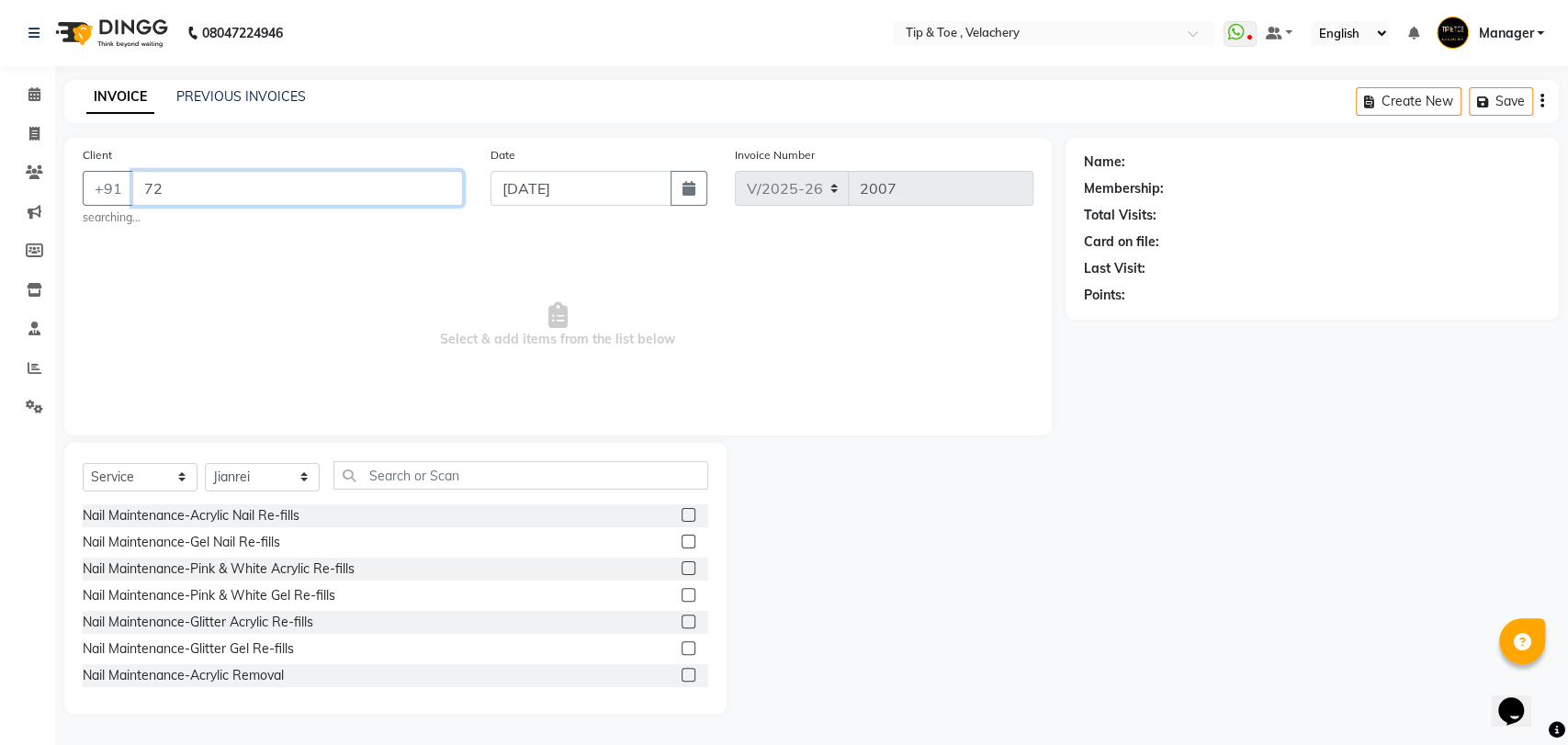
type input "7"
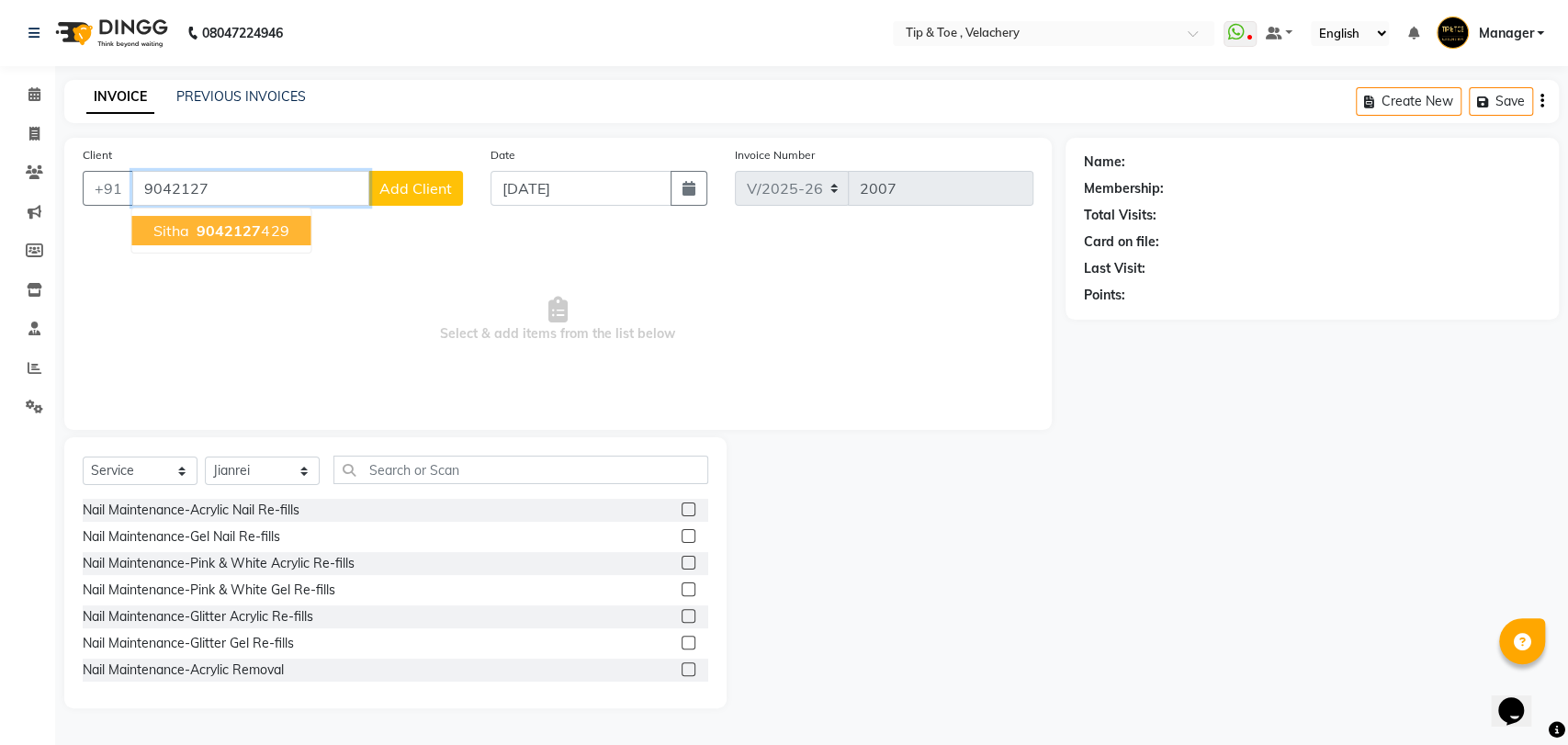
click at [206, 224] on span "9042127" at bounding box center [229, 230] width 64 height 18
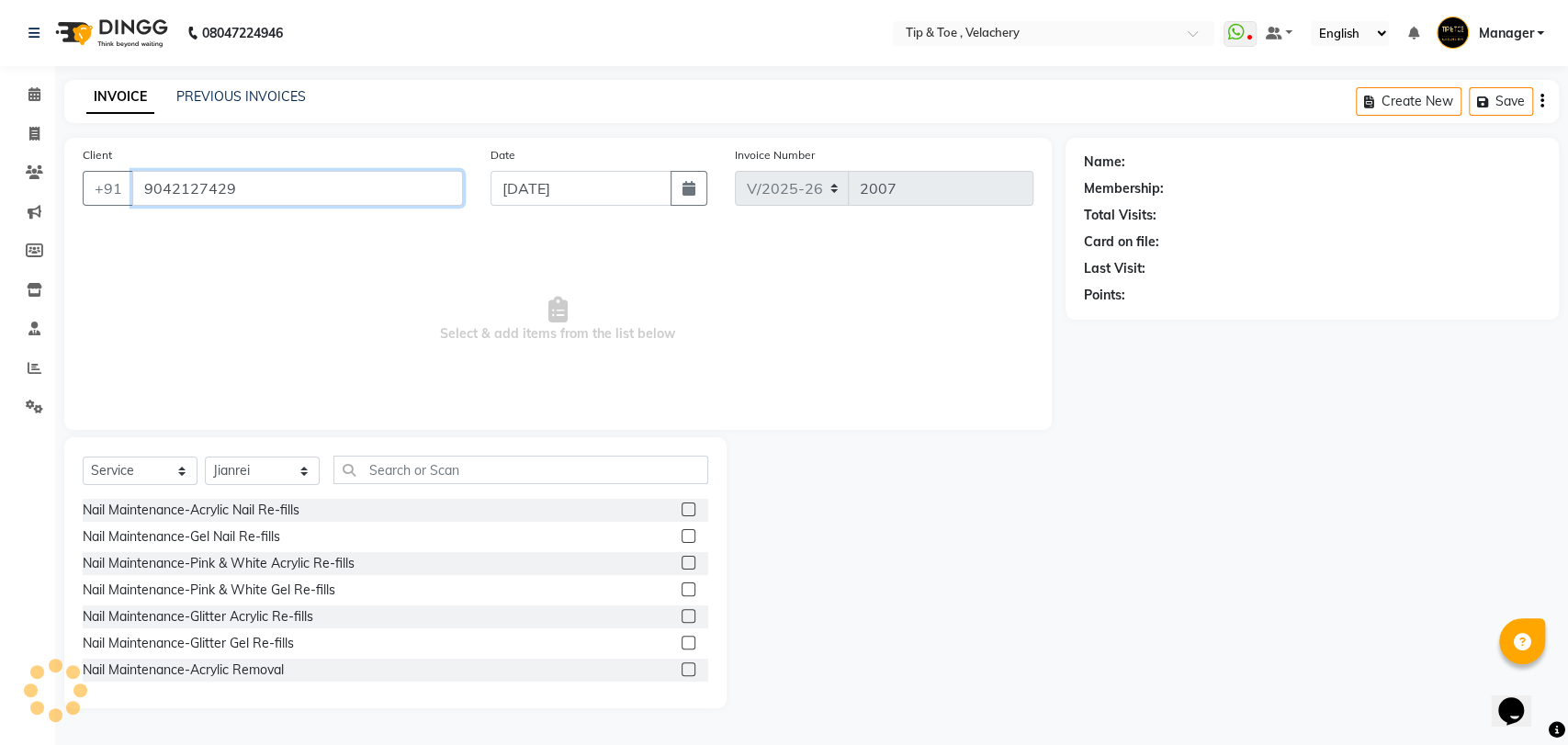
type input "9042127429"
select select "1: Object"
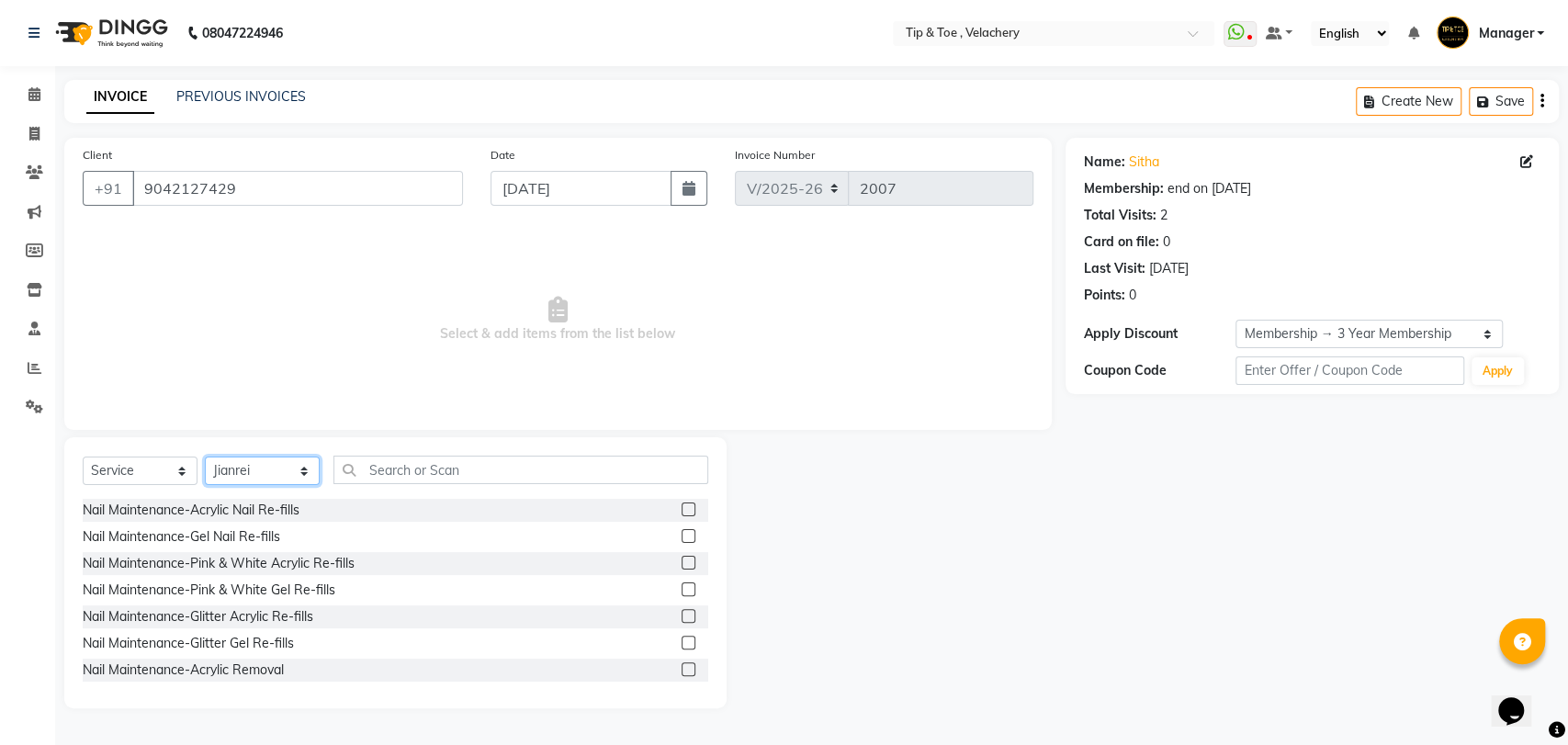
click at [301, 470] on select "Select Stylist Afroz Canaan Gopinath Jianrei Joycee Lenglu Manager Sharmila Som…" at bounding box center [262, 471] width 114 height 28
select select "63979"
click at [205, 457] on select "Select Stylist Afroz Canaan Gopinath Jianrei Joycee Lenglu Manager Sharmila Som…" at bounding box center [262, 471] width 114 height 28
click at [434, 472] on input "text" at bounding box center [521, 470] width 374 height 28
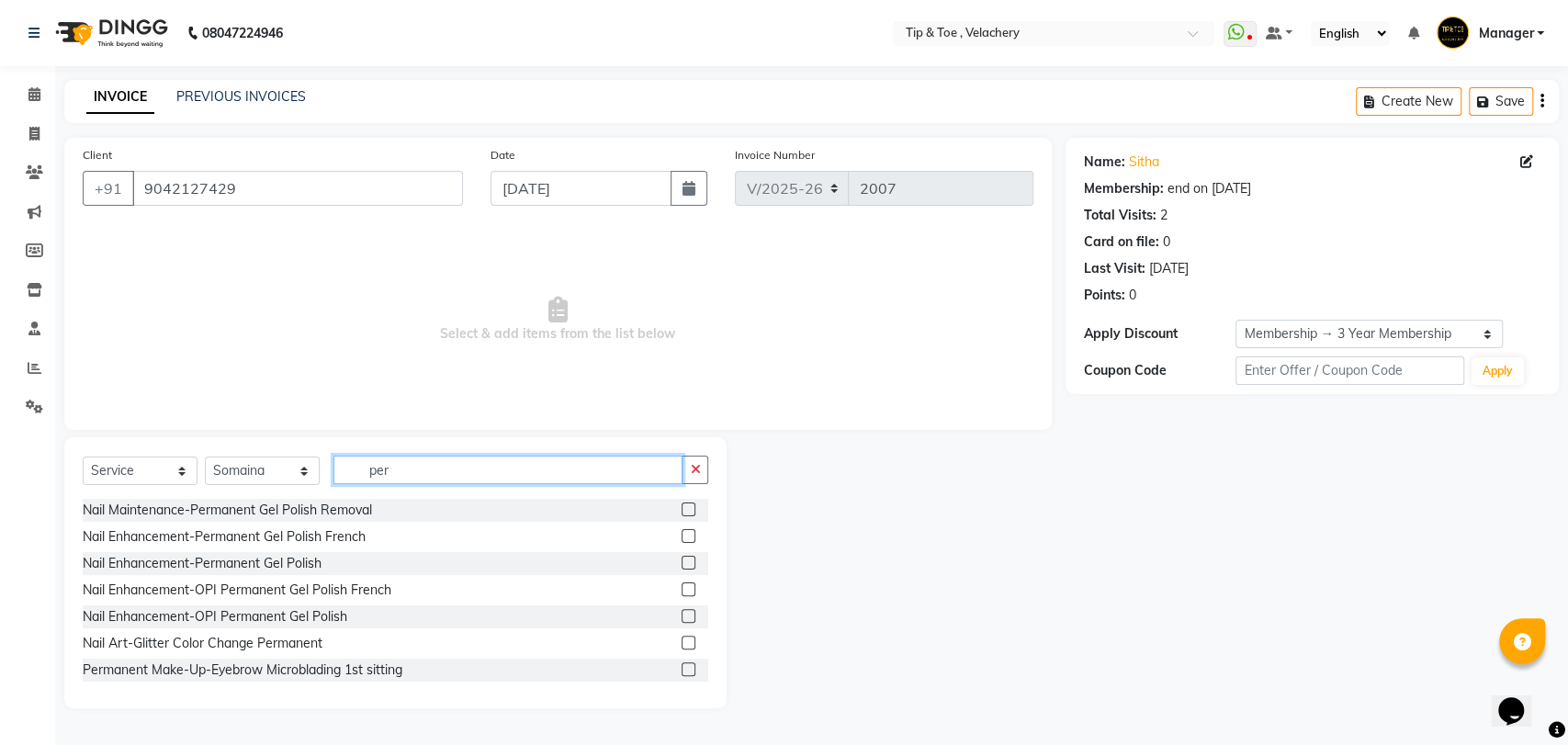
type input "per"
click at [681, 508] on label at bounding box center [688, 509] width 14 height 14
click at [681, 508] on input "checkbox" at bounding box center [687, 510] width 12 height 12
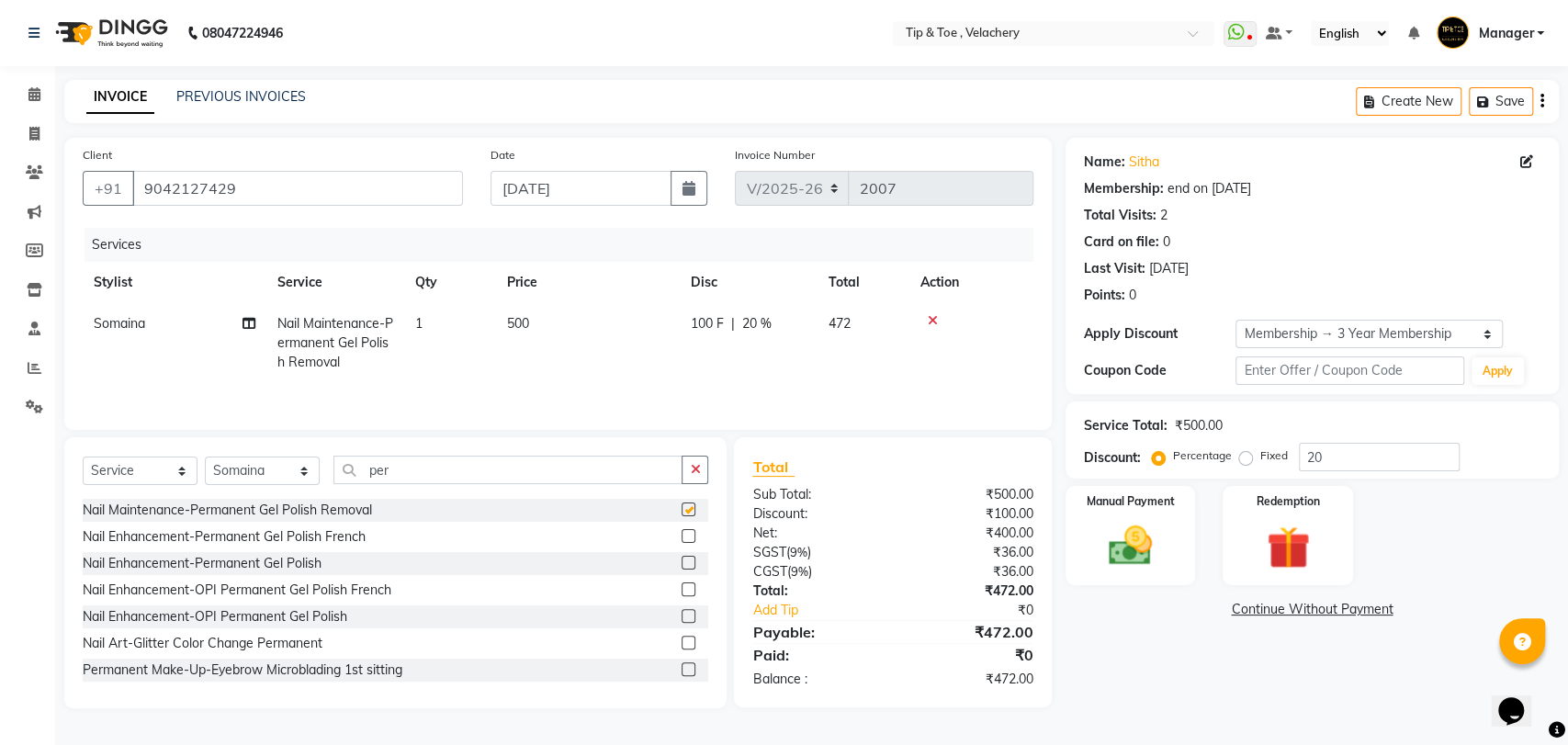
checkbox input "false"
click at [432, 472] on input "per" at bounding box center [508, 470] width 349 height 28
type input "p"
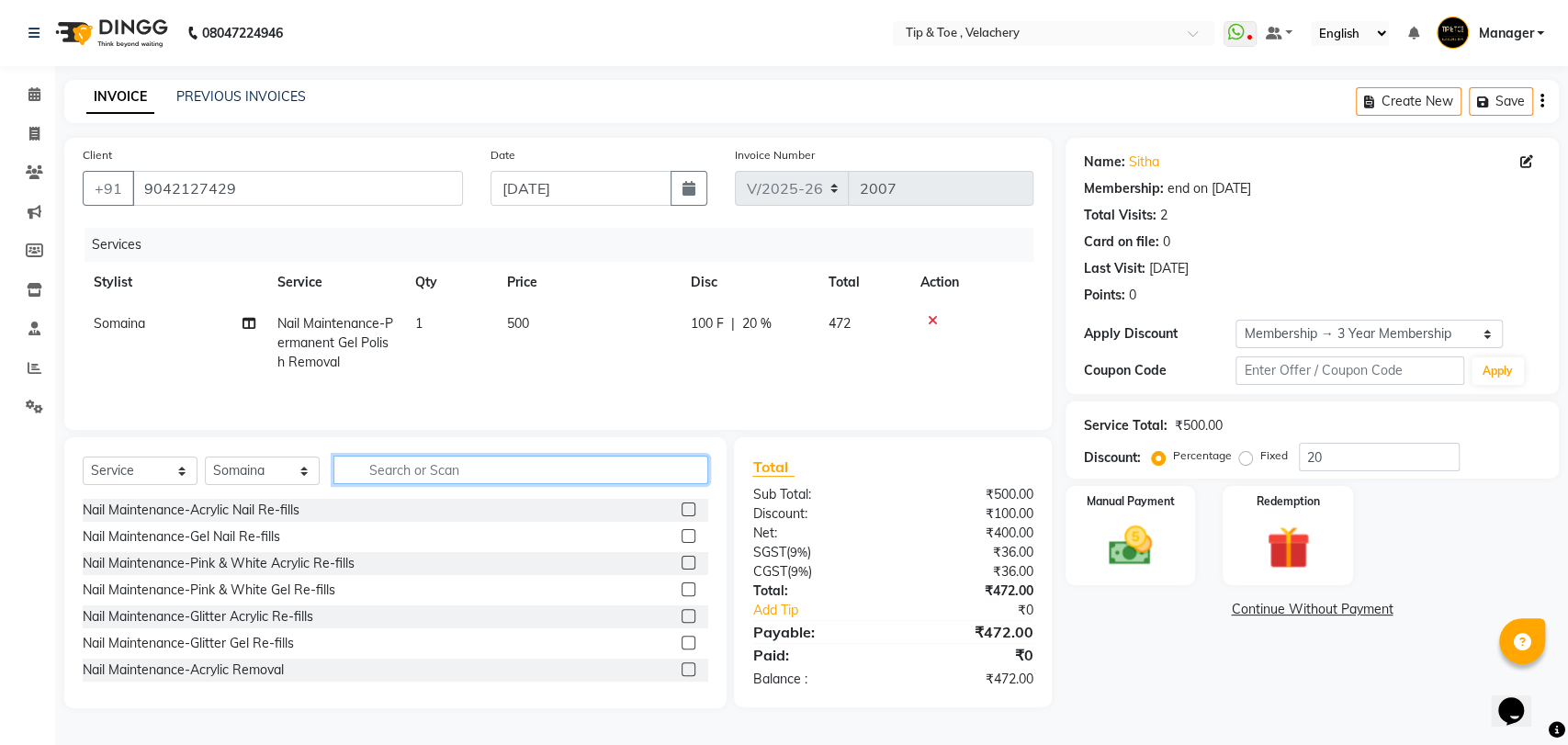
click at [462, 476] on input "text" at bounding box center [521, 470] width 374 height 28
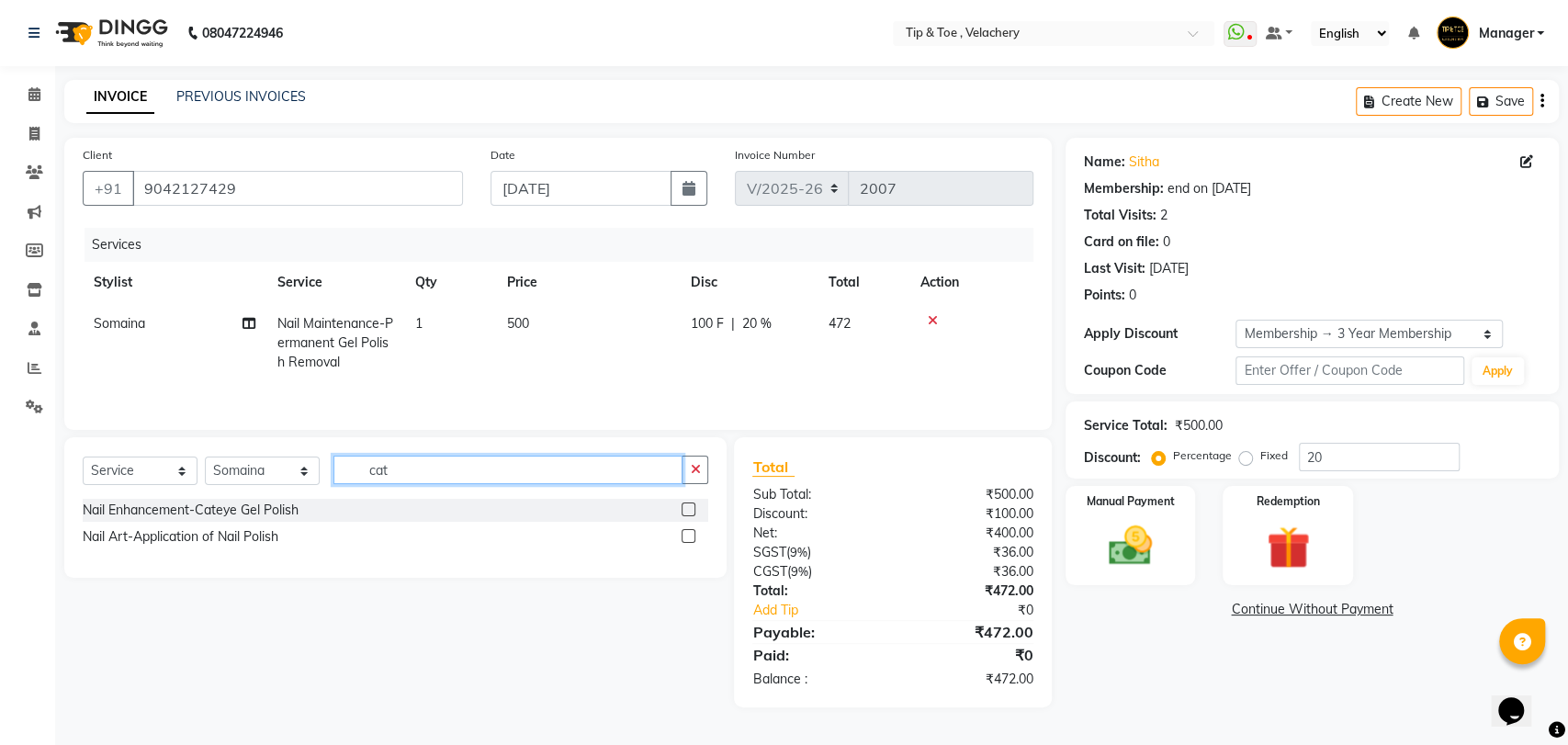
type input "cat"
click at [687, 509] on label at bounding box center [688, 509] width 14 height 14
click at [687, 509] on input "checkbox" at bounding box center [687, 510] width 12 height 12
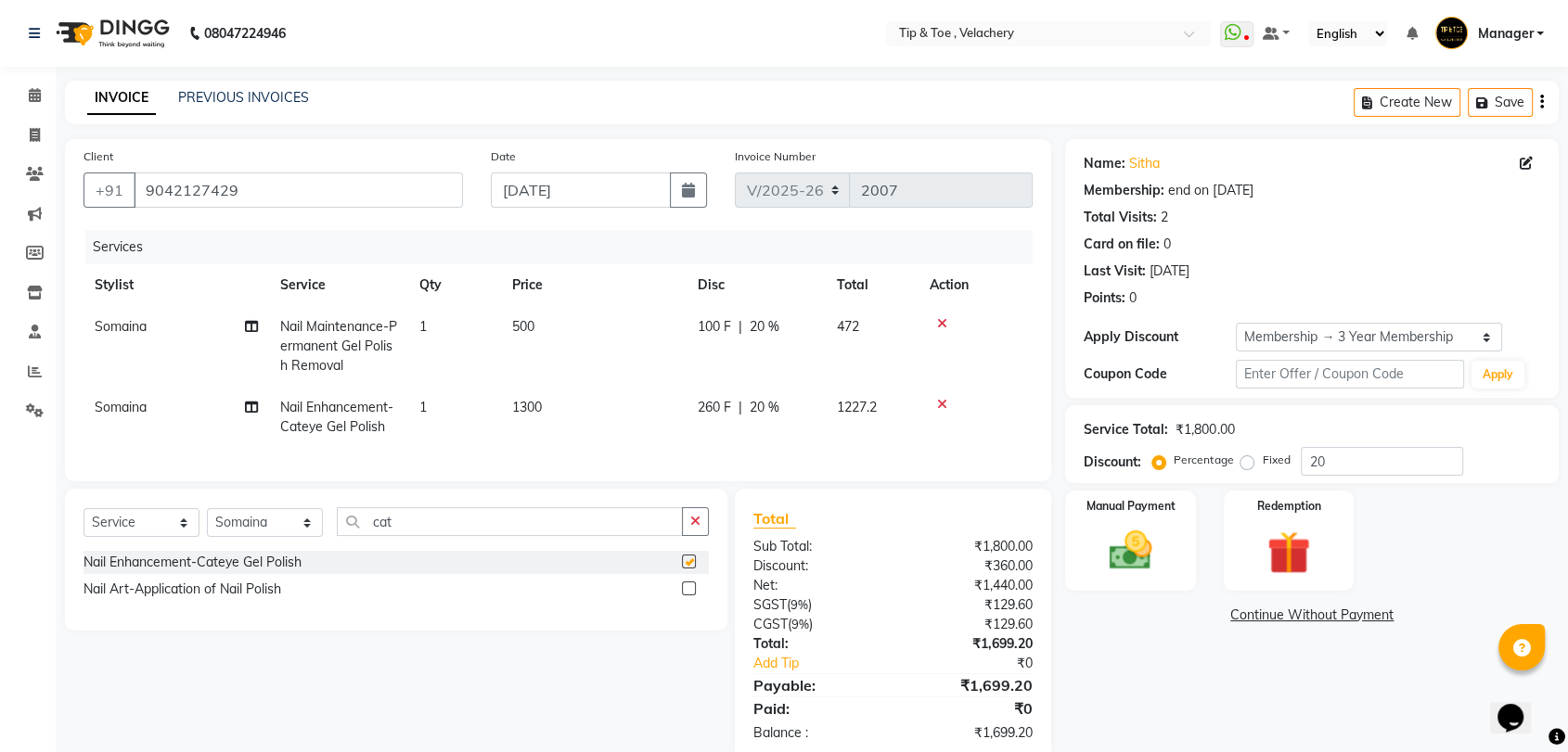
checkbox input "false"
click at [506, 536] on input "cat" at bounding box center [510, 521] width 346 height 29
type input "c"
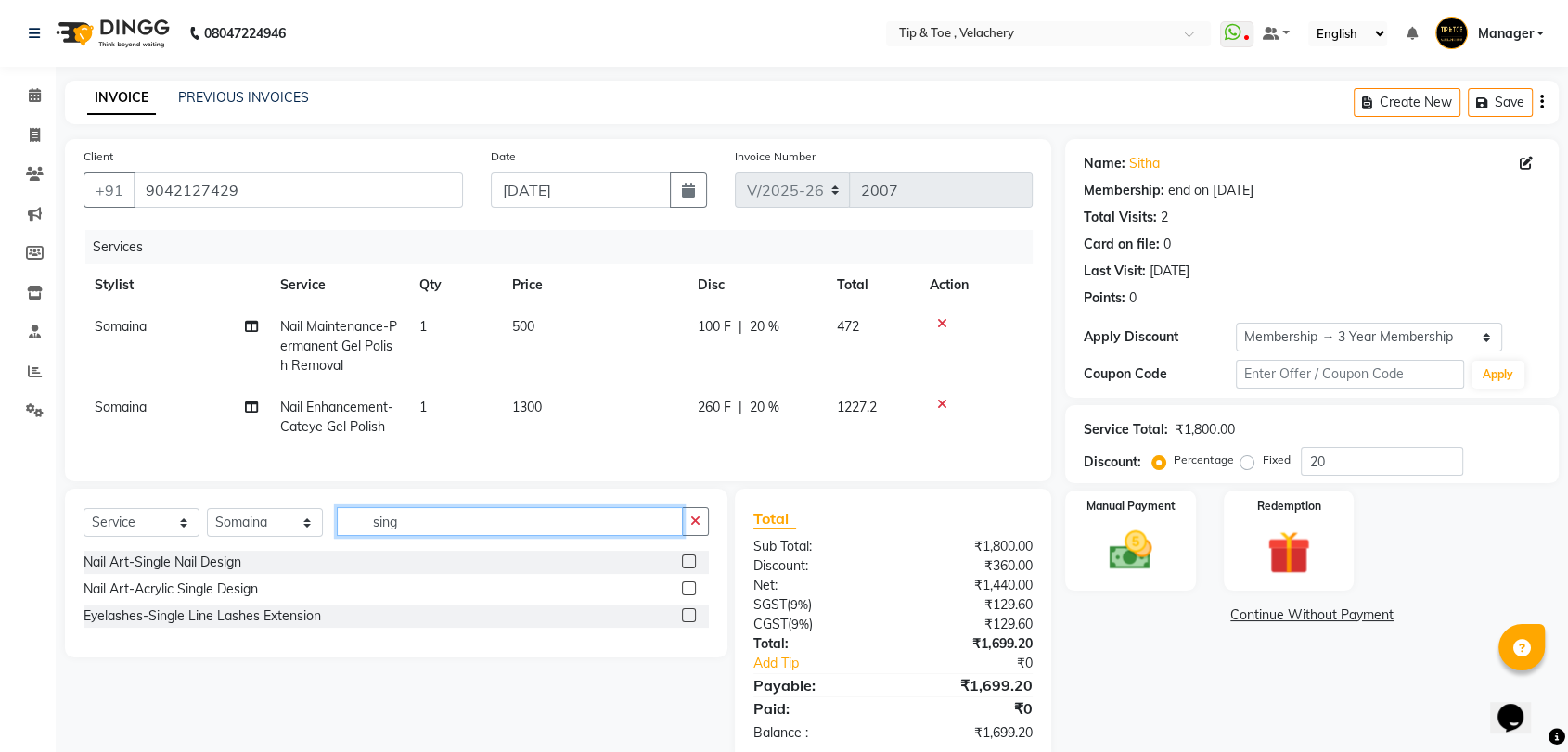
type input "sing"
click at [689, 569] on label at bounding box center [689, 561] width 14 height 14
click at [689, 569] on input "checkbox" at bounding box center [688, 562] width 12 height 12
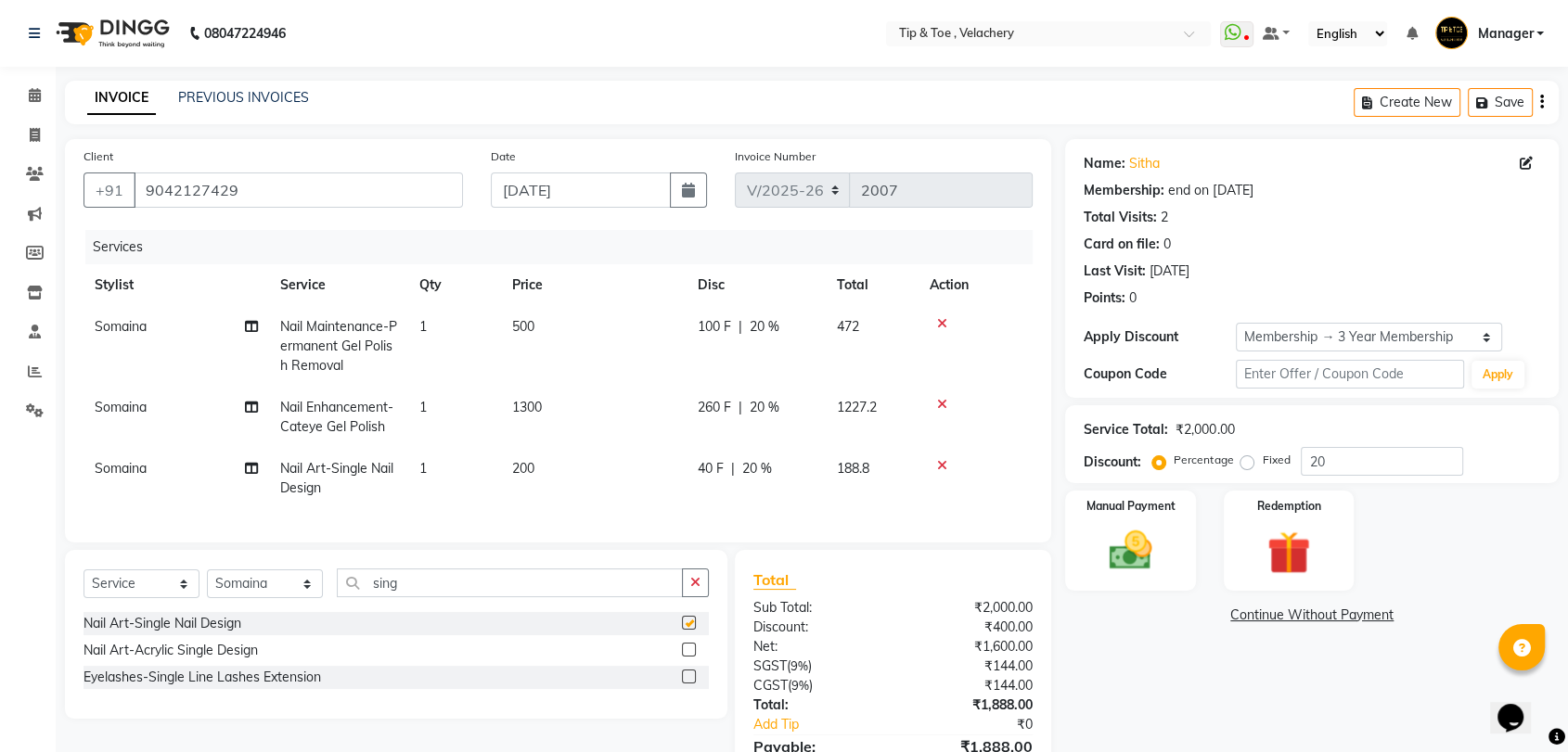
checkbox input "false"
click at [462, 464] on td "1" at bounding box center [455, 478] width 93 height 61
select select "63979"
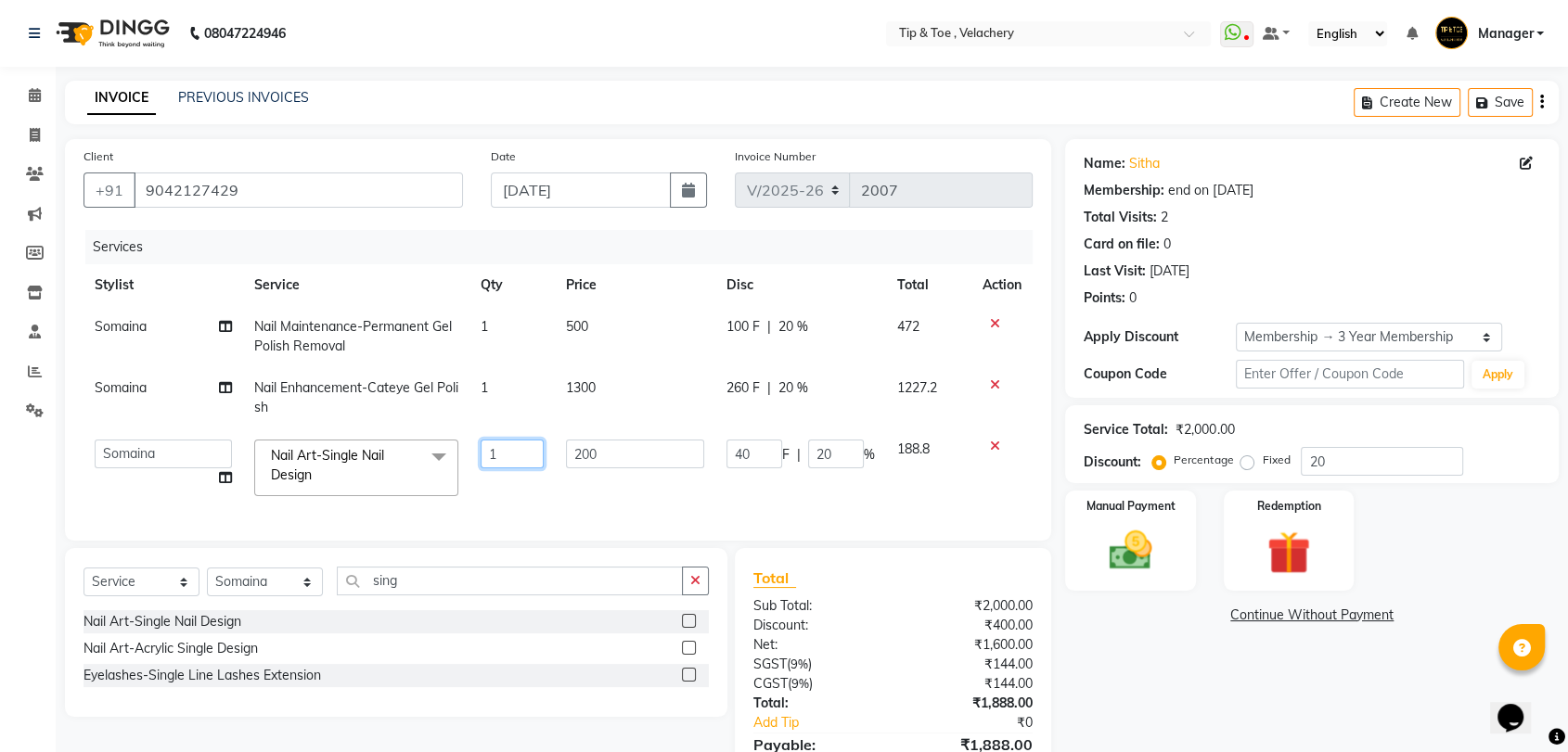
click at [498, 457] on input "1" at bounding box center [512, 454] width 64 height 29
type input "2"
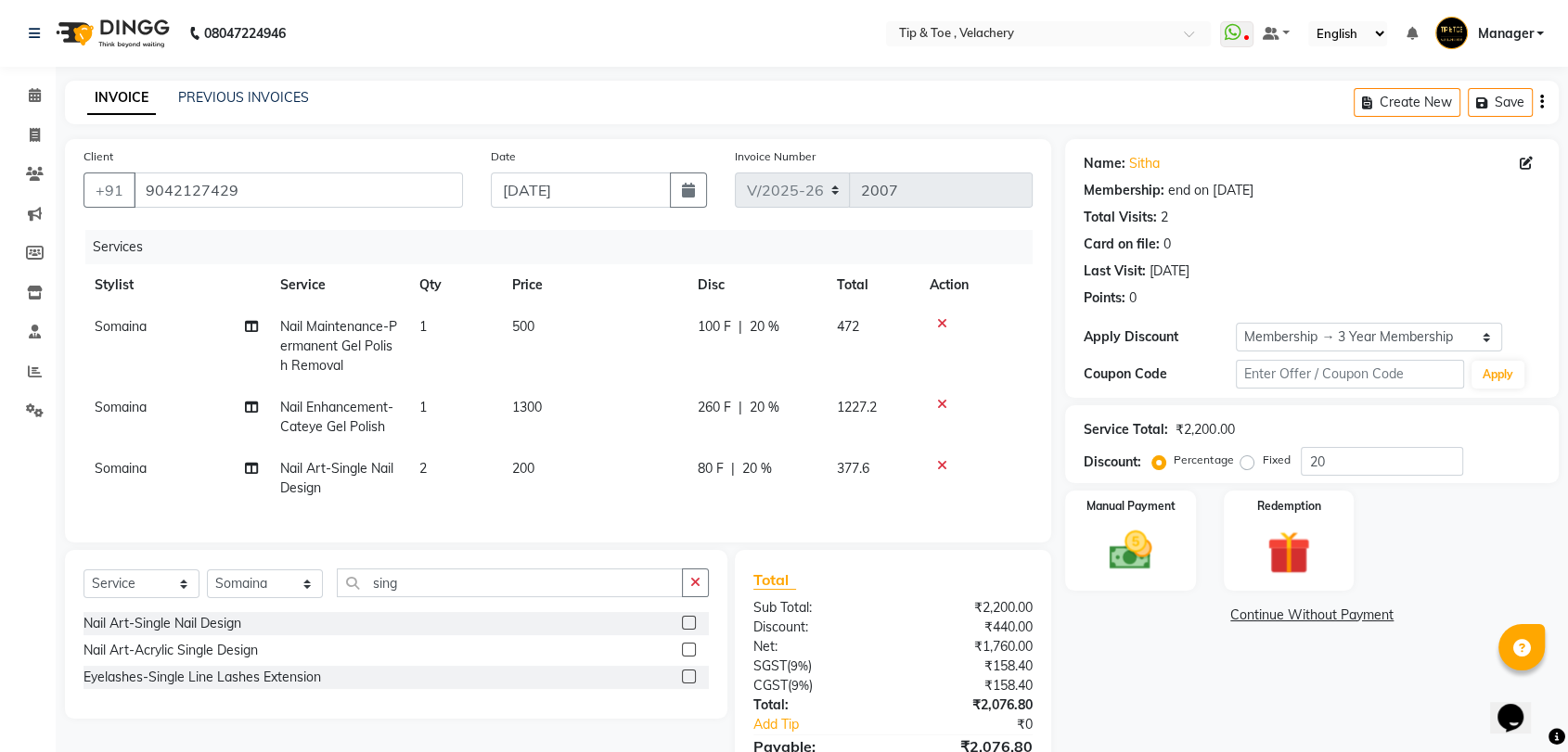
click at [507, 511] on div "Services Stylist Service Qty Price Disc Total Action Somaina Nail Maintenance-P…" at bounding box center [558, 377] width 949 height 294
click at [307, 598] on select "Select Stylist Afroz Canaan Gopinath Jianrei Joycee Lenglu Manager Sharmila Som…" at bounding box center [265, 584] width 116 height 29
select select "41027"
click at [207, 585] on select "Select Stylist Afroz Canaan Gopinath Jianrei Joycee Lenglu Manager Sharmila Som…" at bounding box center [265, 584] width 116 height 29
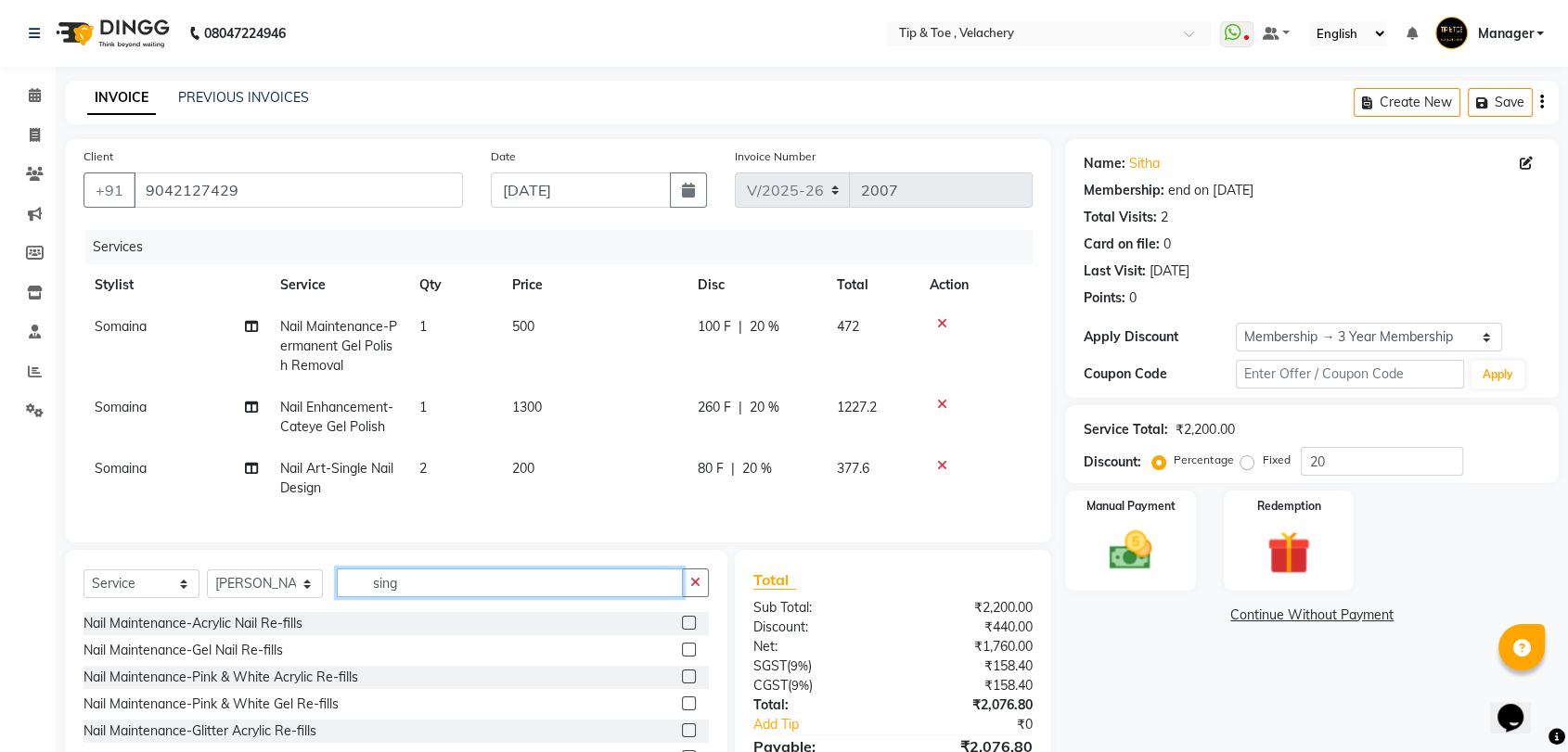
click at [551, 593] on input "sing" at bounding box center [510, 583] width 346 height 29
type input "s"
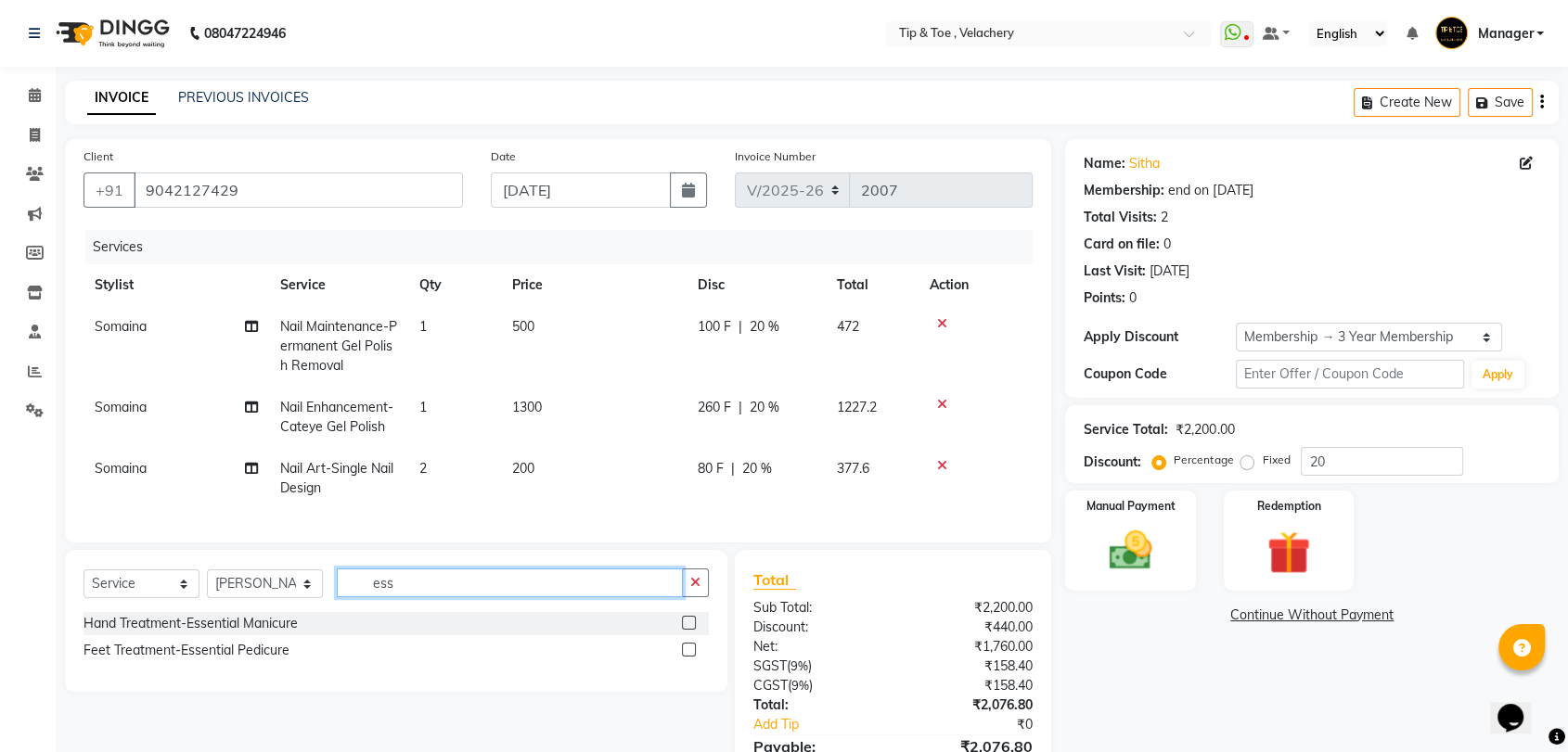
type input "ess"
click at [682, 657] on label at bounding box center [689, 649] width 14 height 14
click at [682, 657] on input "checkbox" at bounding box center [688, 650] width 12 height 12
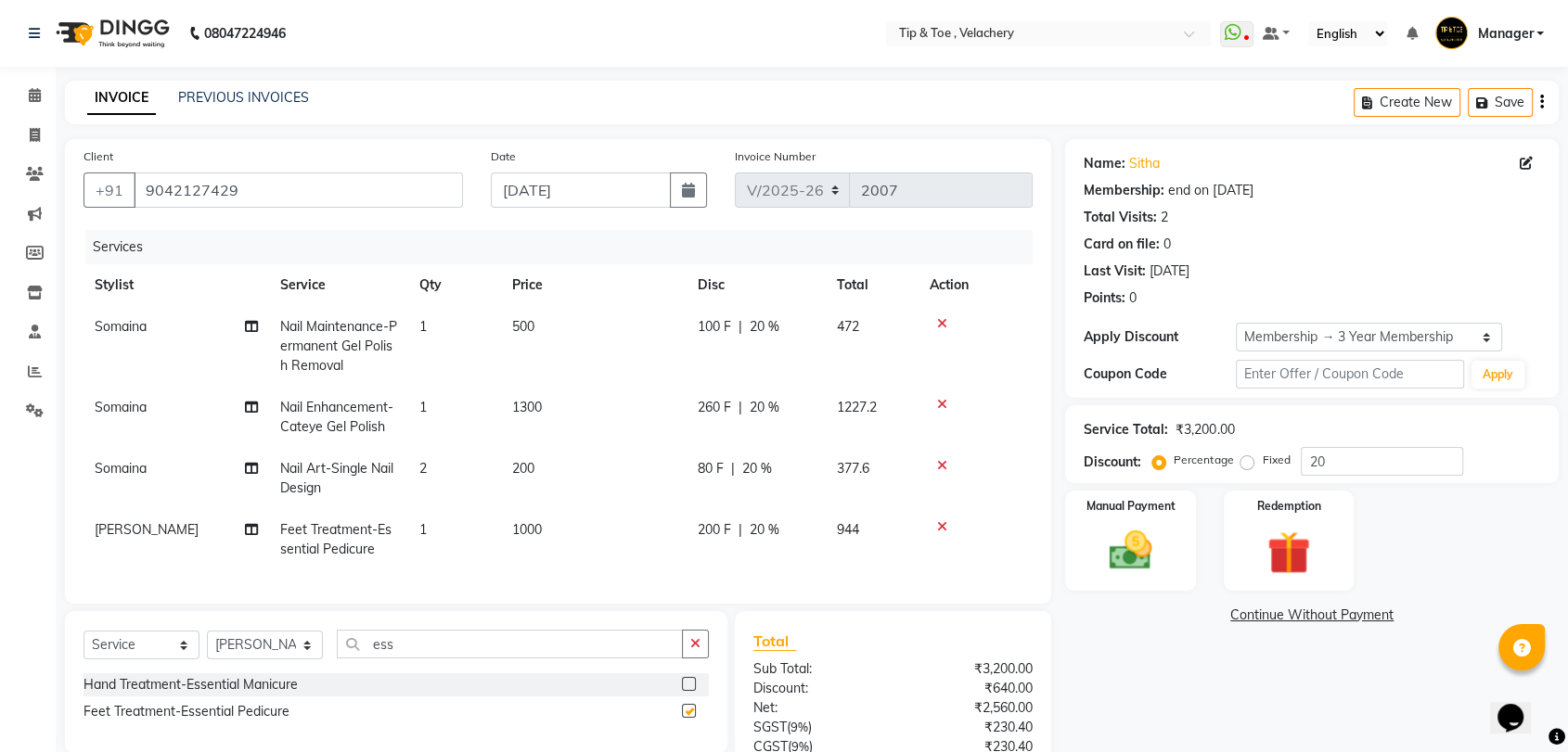
checkbox input "false"
click at [525, 501] on td "200" at bounding box center [594, 478] width 185 height 61
select select "63979"
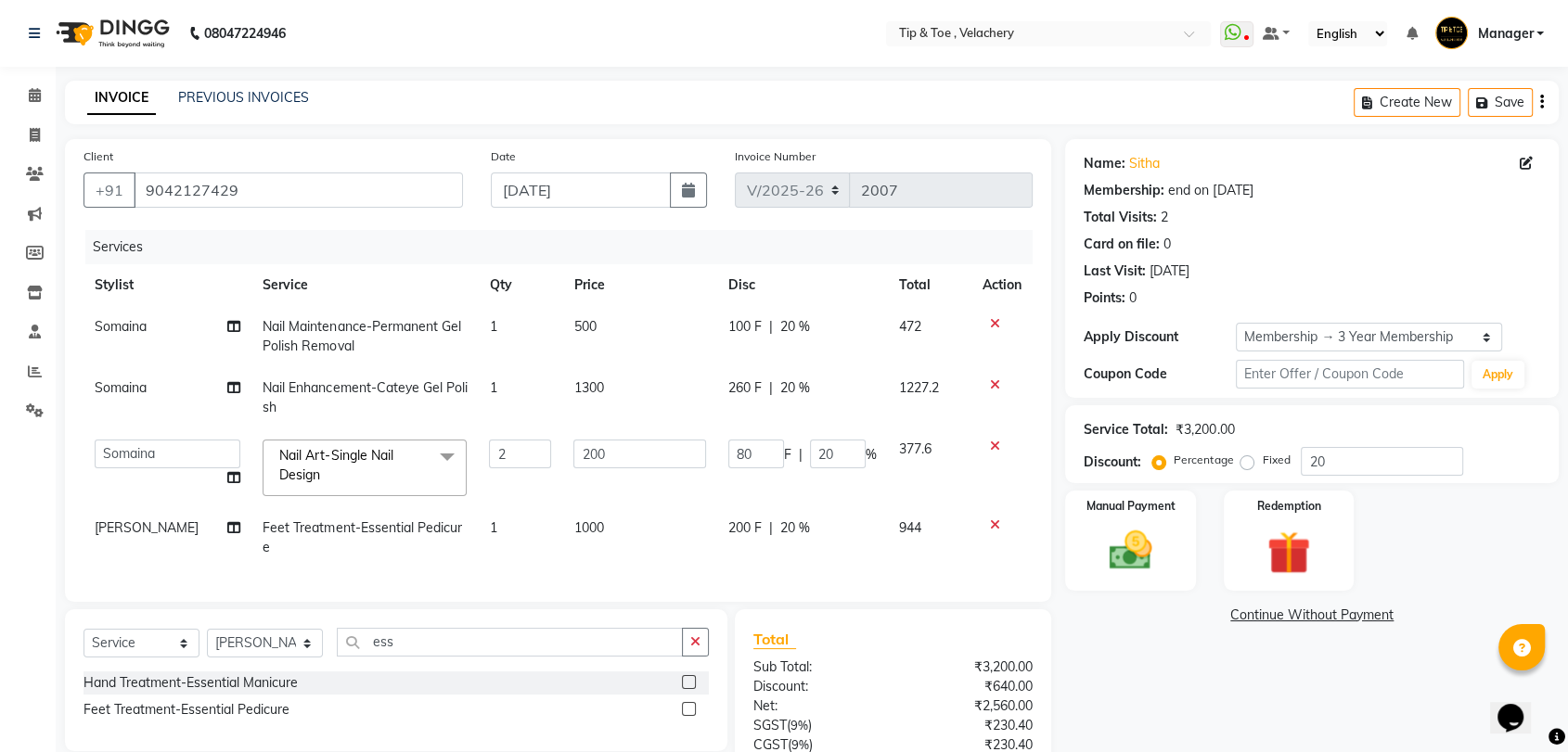
click at [609, 521] on td "1000" at bounding box center [639, 537] width 154 height 61
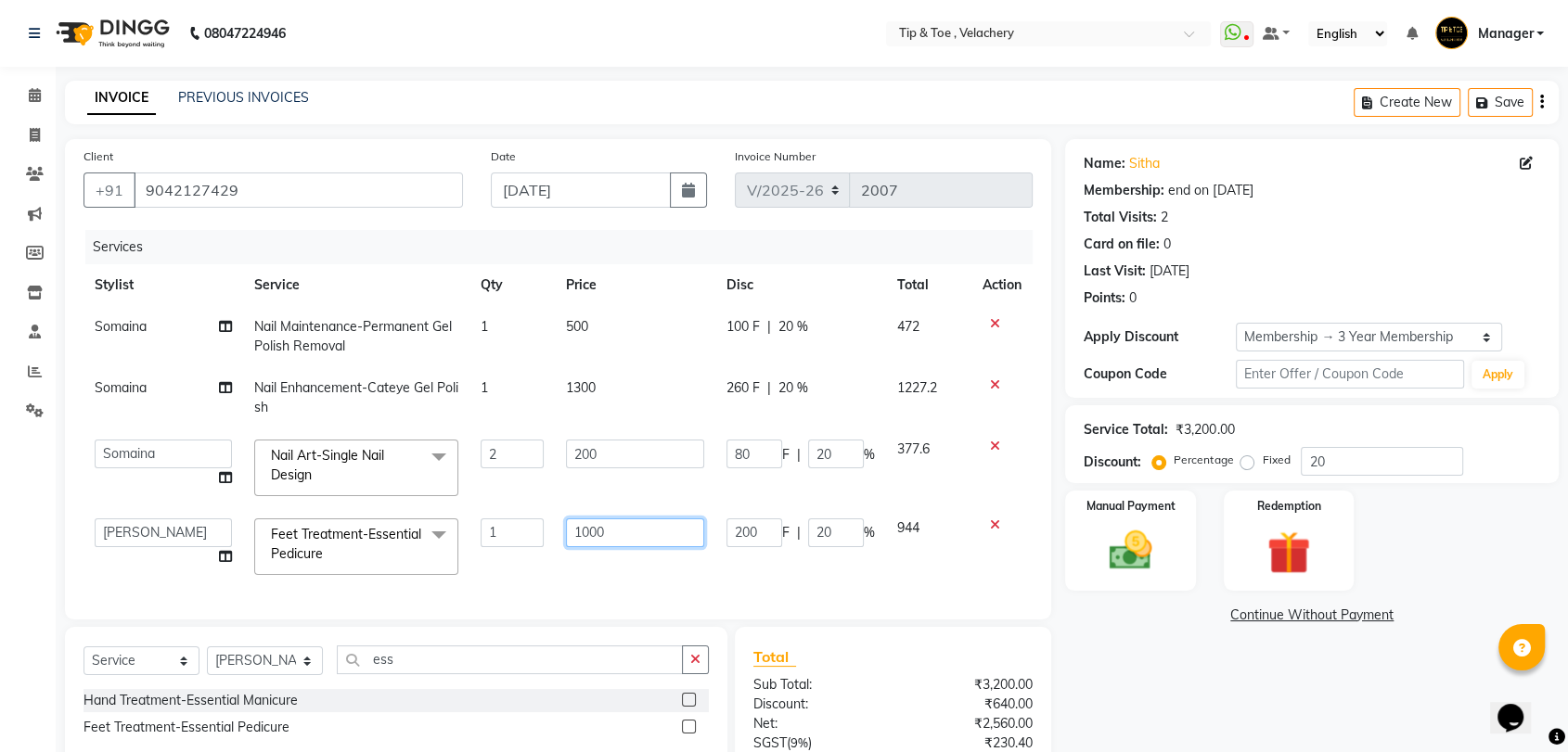
click at [640, 539] on input "1000" at bounding box center [635, 533] width 138 height 29
type input "1300"
click at [614, 573] on div "Services Stylist Service Qty Price Disc Total Action Somaina Nail Maintenance-P…" at bounding box center [558, 415] width 949 height 371
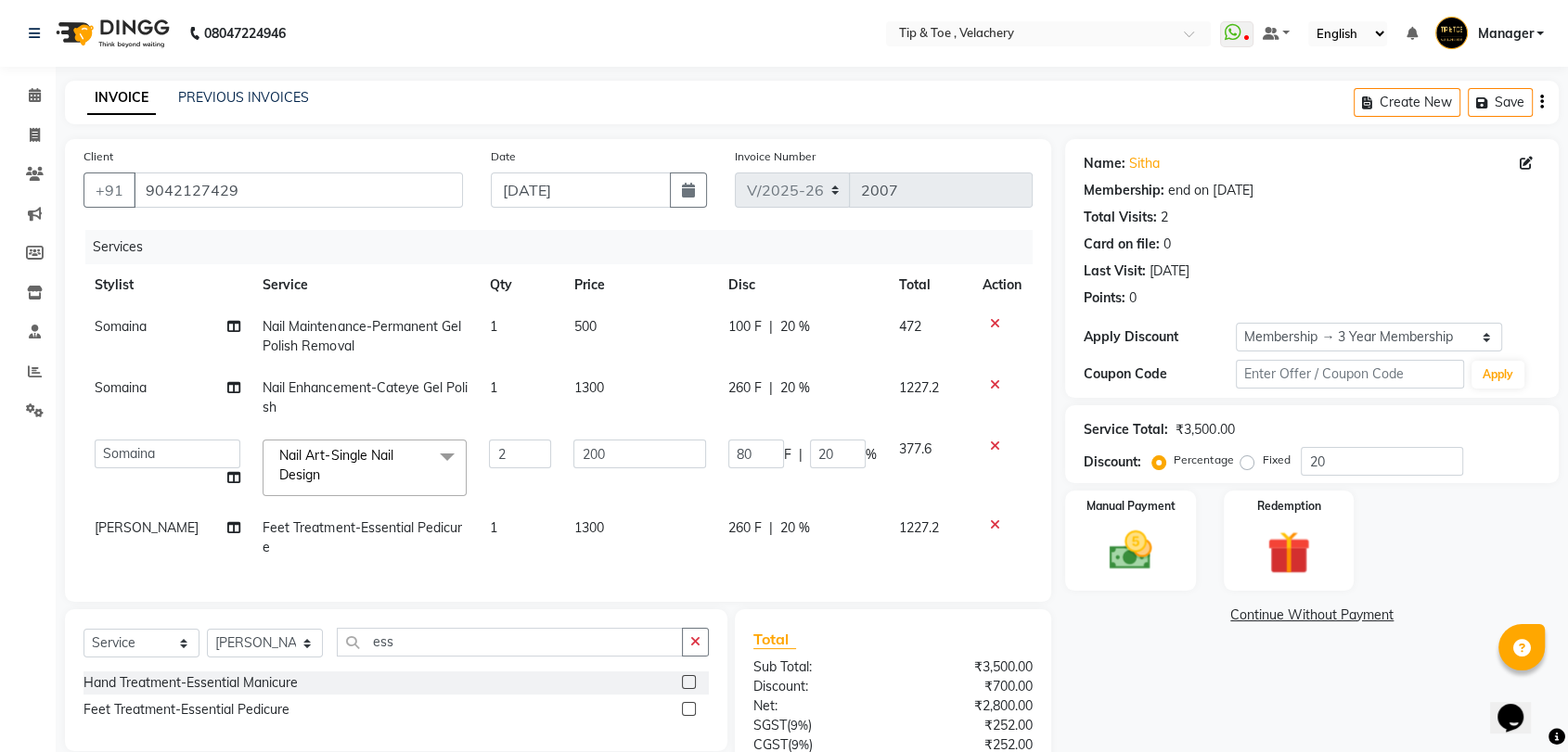
scroll to position [172, 0]
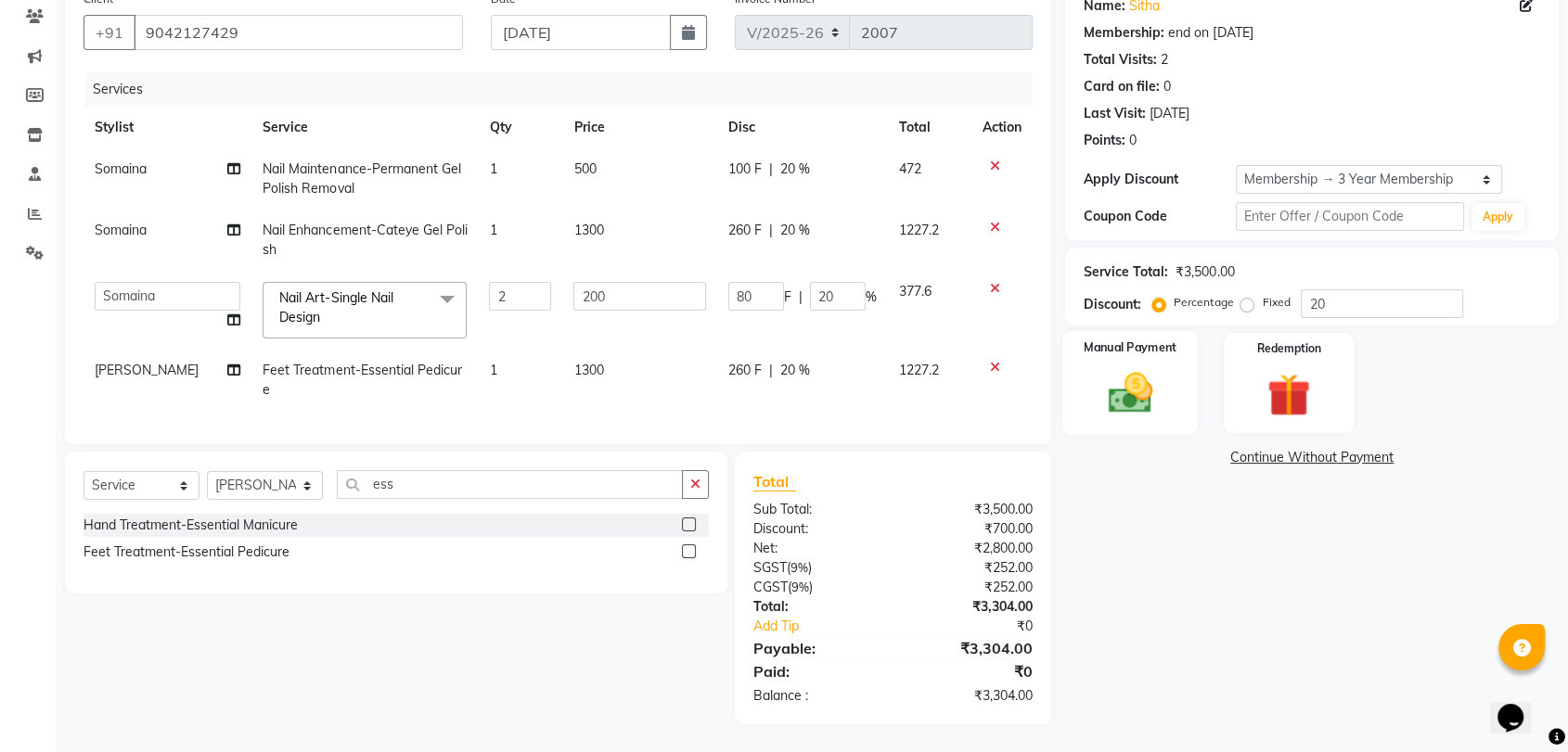
click at [1032, 381] on img at bounding box center [1131, 393] width 73 height 52
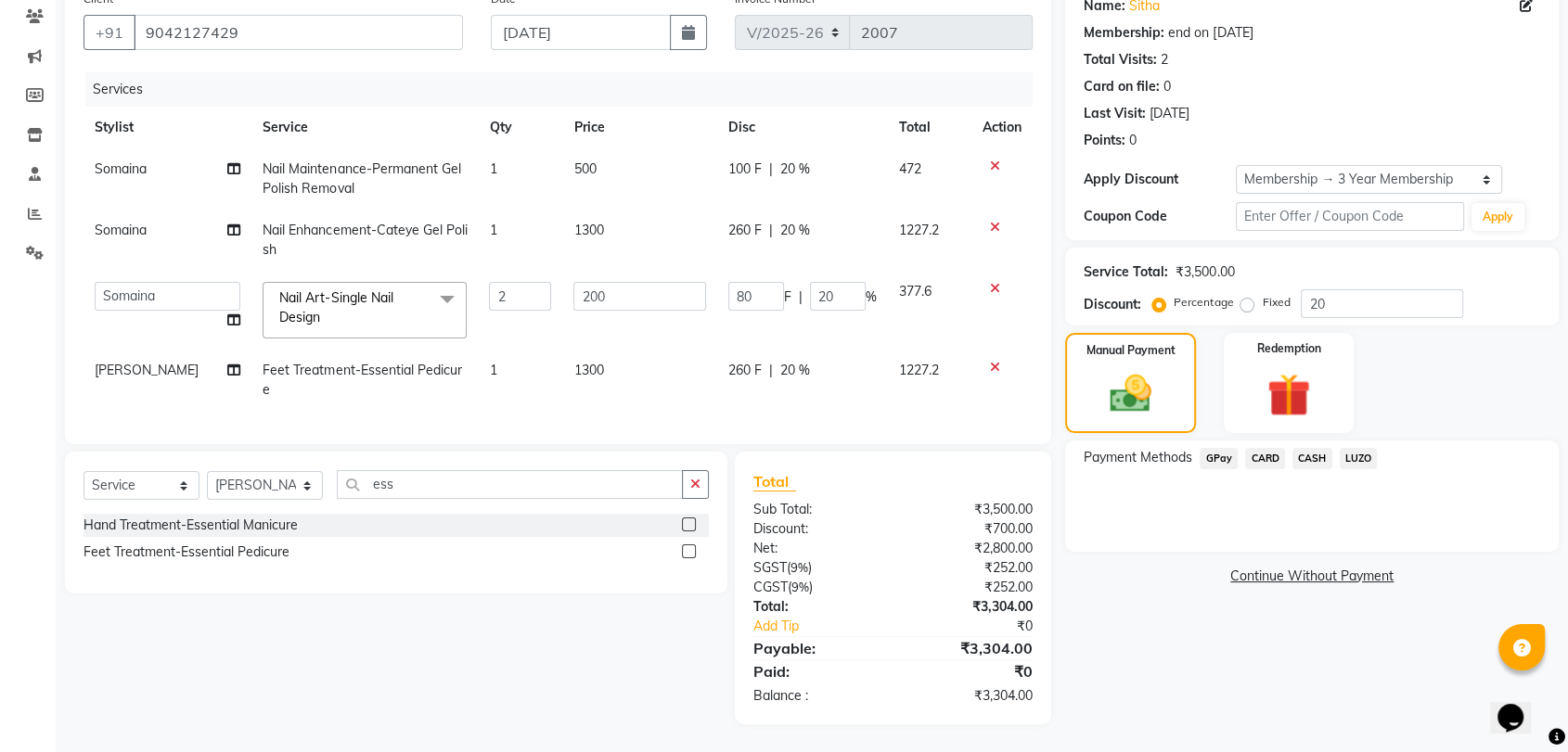
click at [1032, 448] on span "GPay" at bounding box center [1218, 458] width 38 height 21
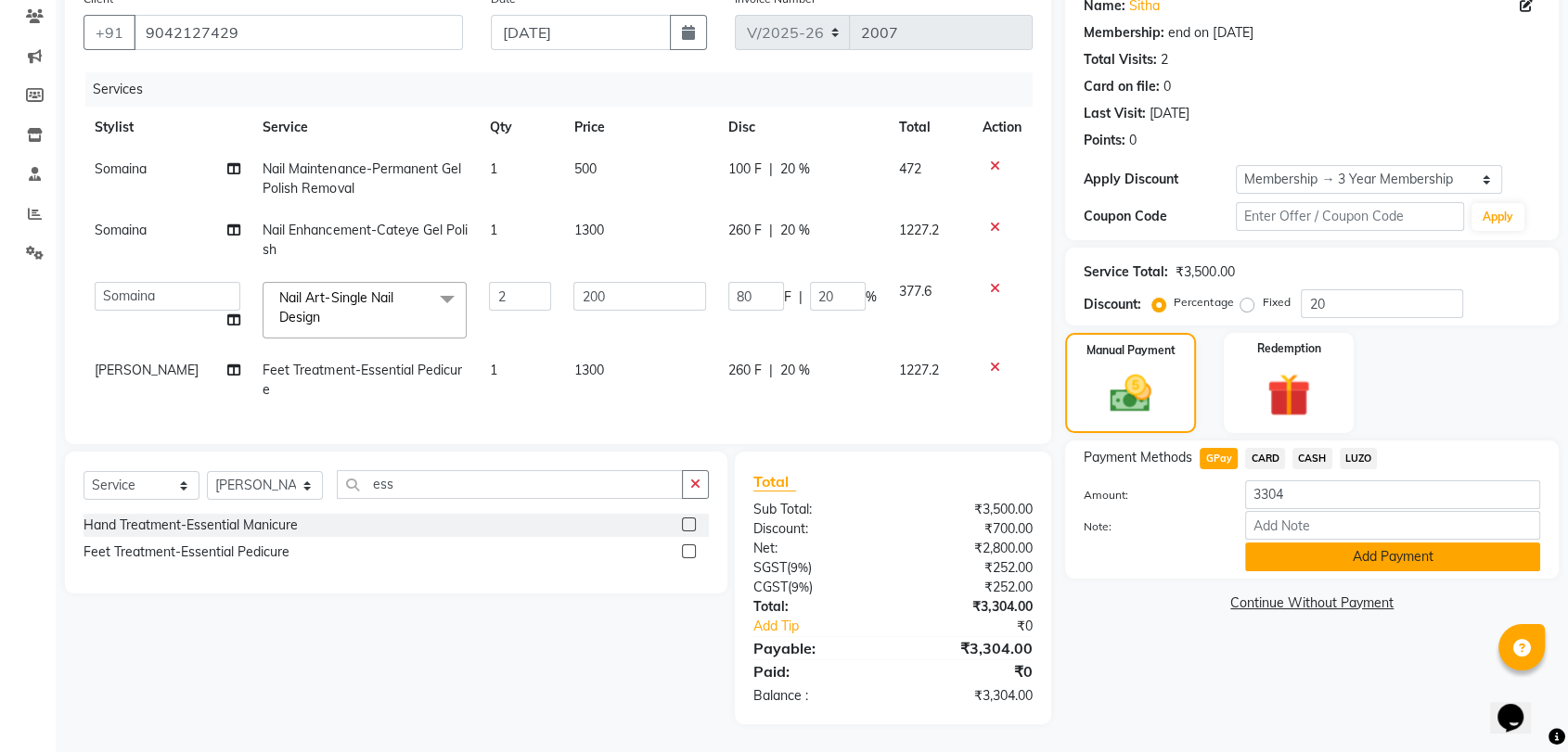
click at [1032, 542] on button "Add Payment" at bounding box center [1392, 556] width 295 height 29
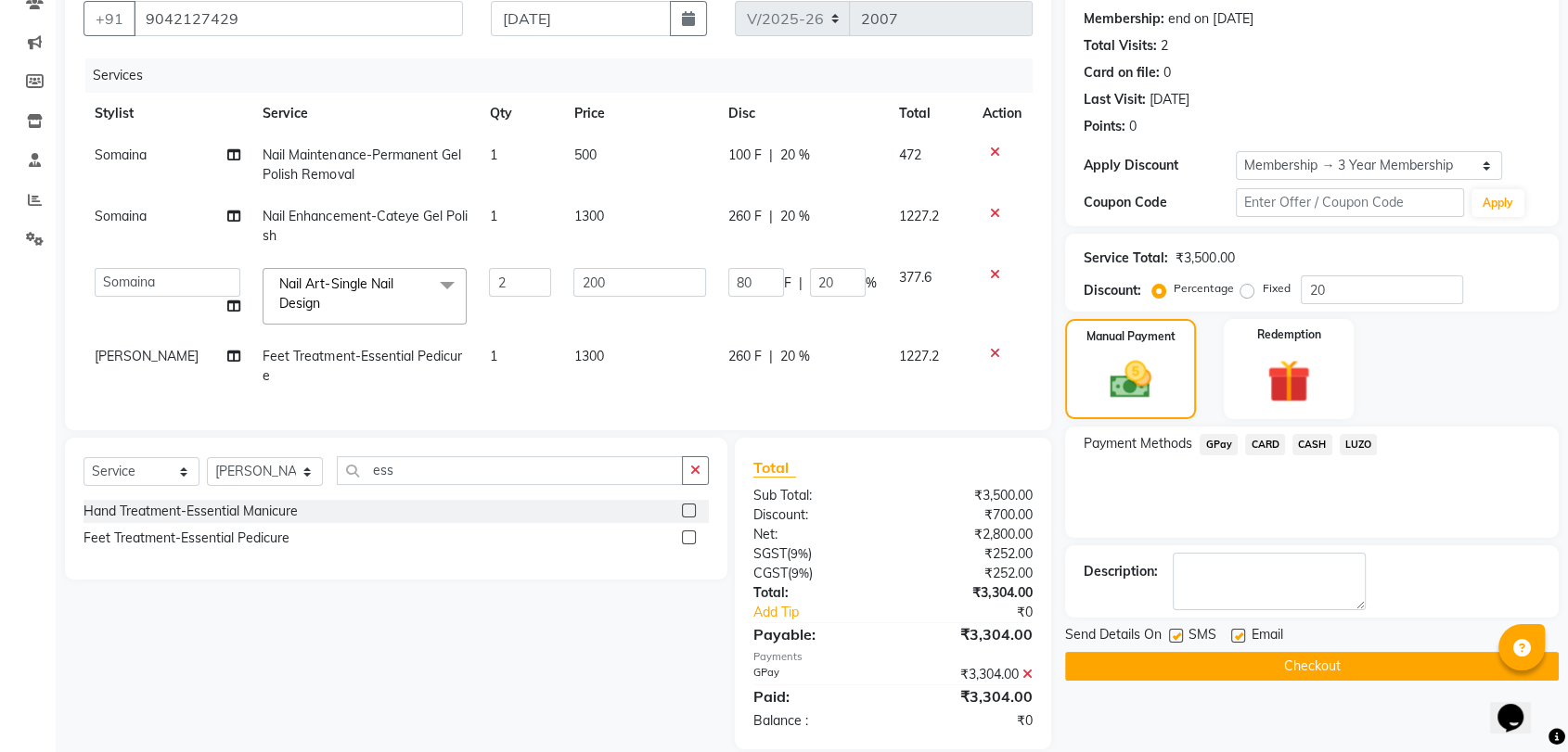
click at [1032, 633] on label at bounding box center [1238, 636] width 14 height 14
click at [1032, 633] on input "checkbox" at bounding box center [1237, 637] width 12 height 12
checkbox input "false"
click at [1032, 661] on button "Checkout" at bounding box center [1311, 666] width 494 height 29
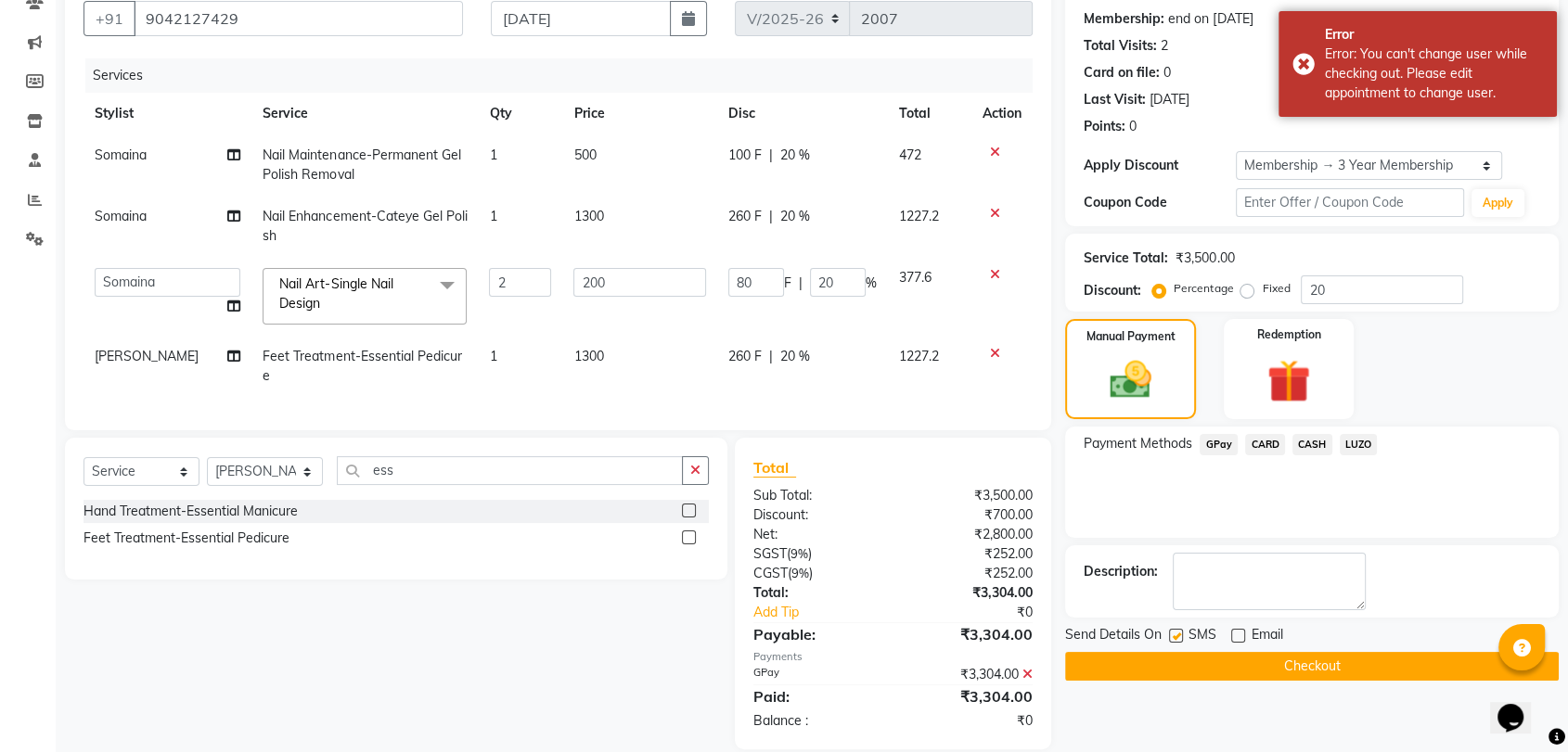
click at [1032, 659] on button "Checkout" at bounding box center [1311, 666] width 494 height 29
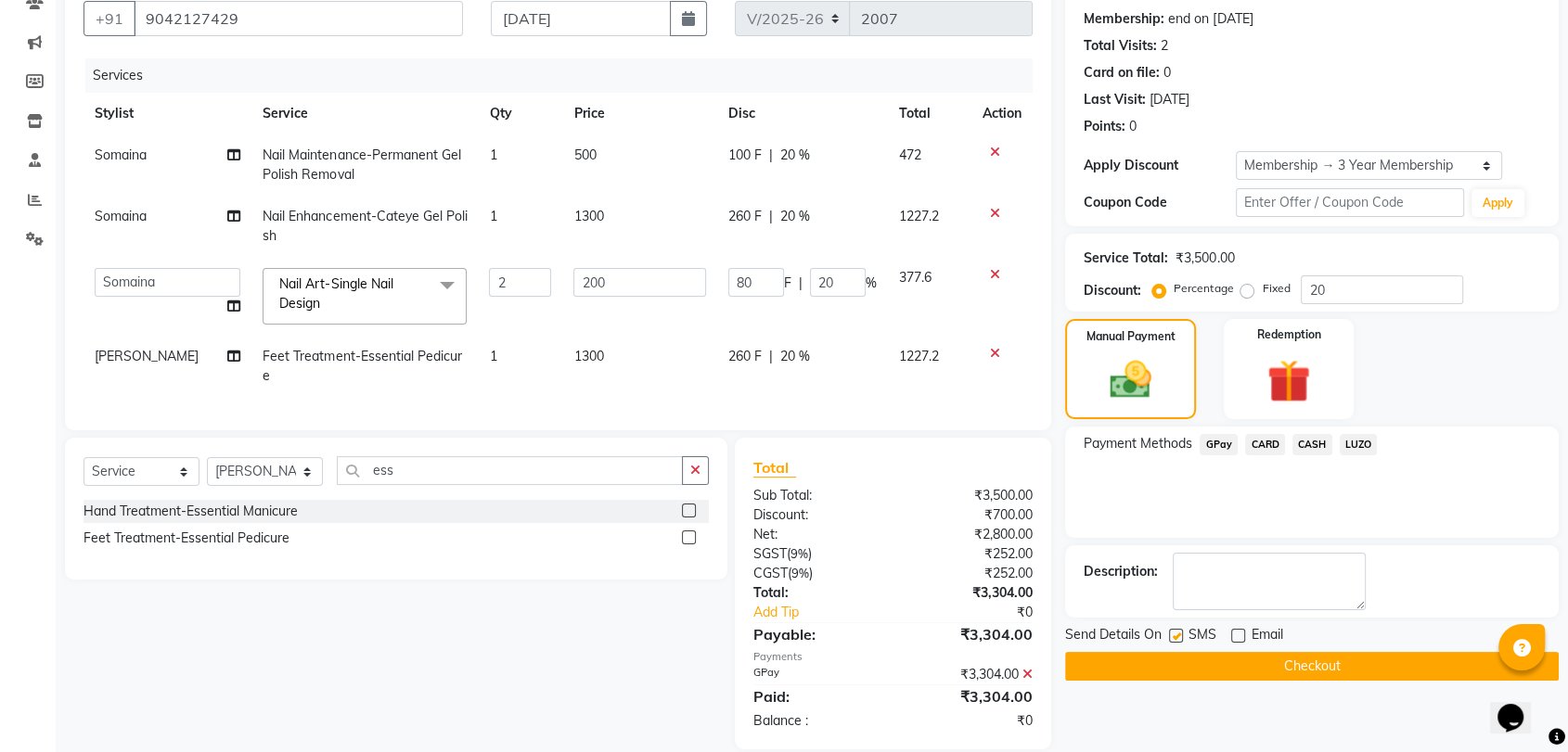
click at [1032, 665] on button "Checkout" at bounding box center [1311, 666] width 494 height 29
click at [1032, 664] on button "Checkout" at bounding box center [1311, 666] width 494 height 29
click at [1032, 665] on button "Checkout" at bounding box center [1311, 666] width 494 height 29
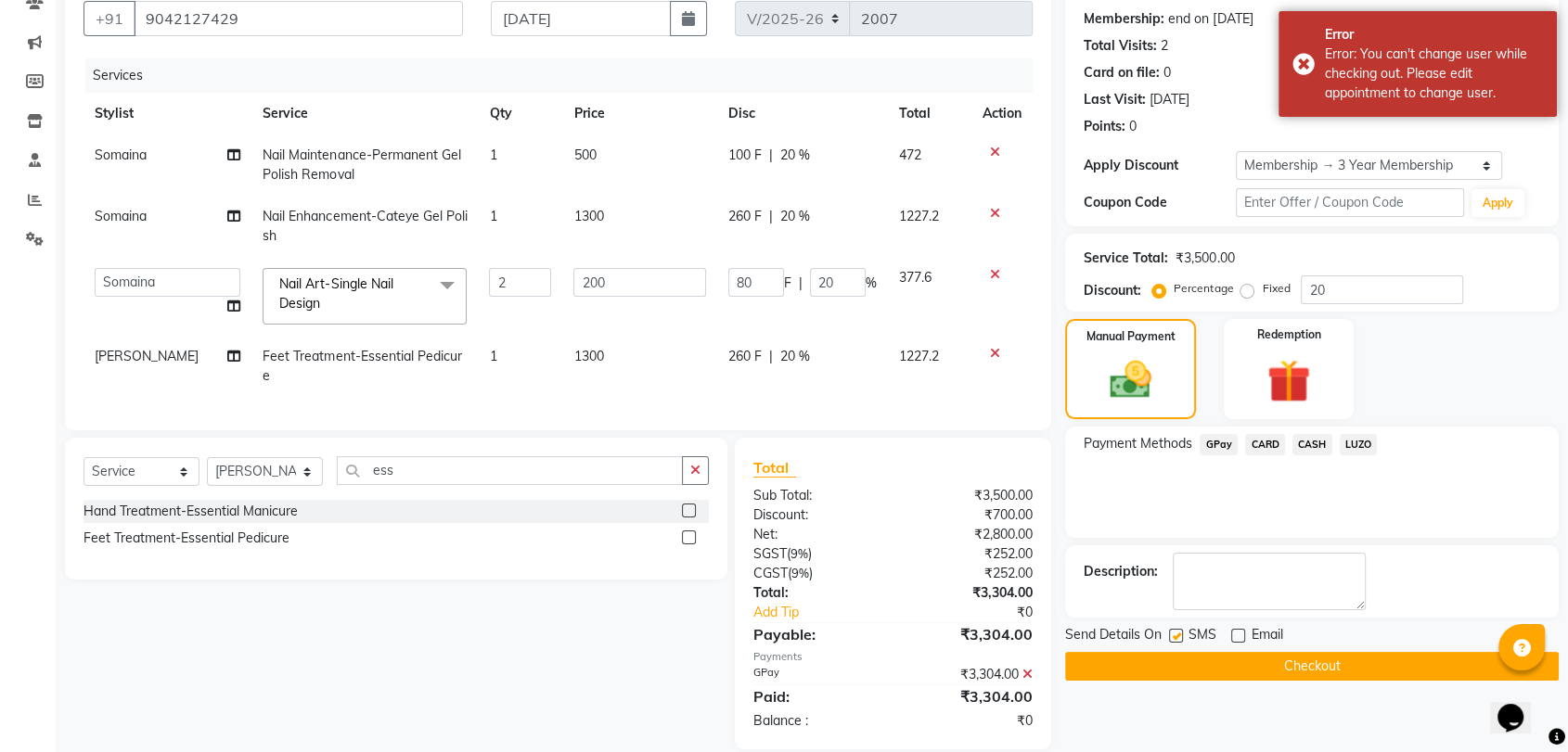
click at [997, 152] on icon at bounding box center [995, 153] width 11 height 13
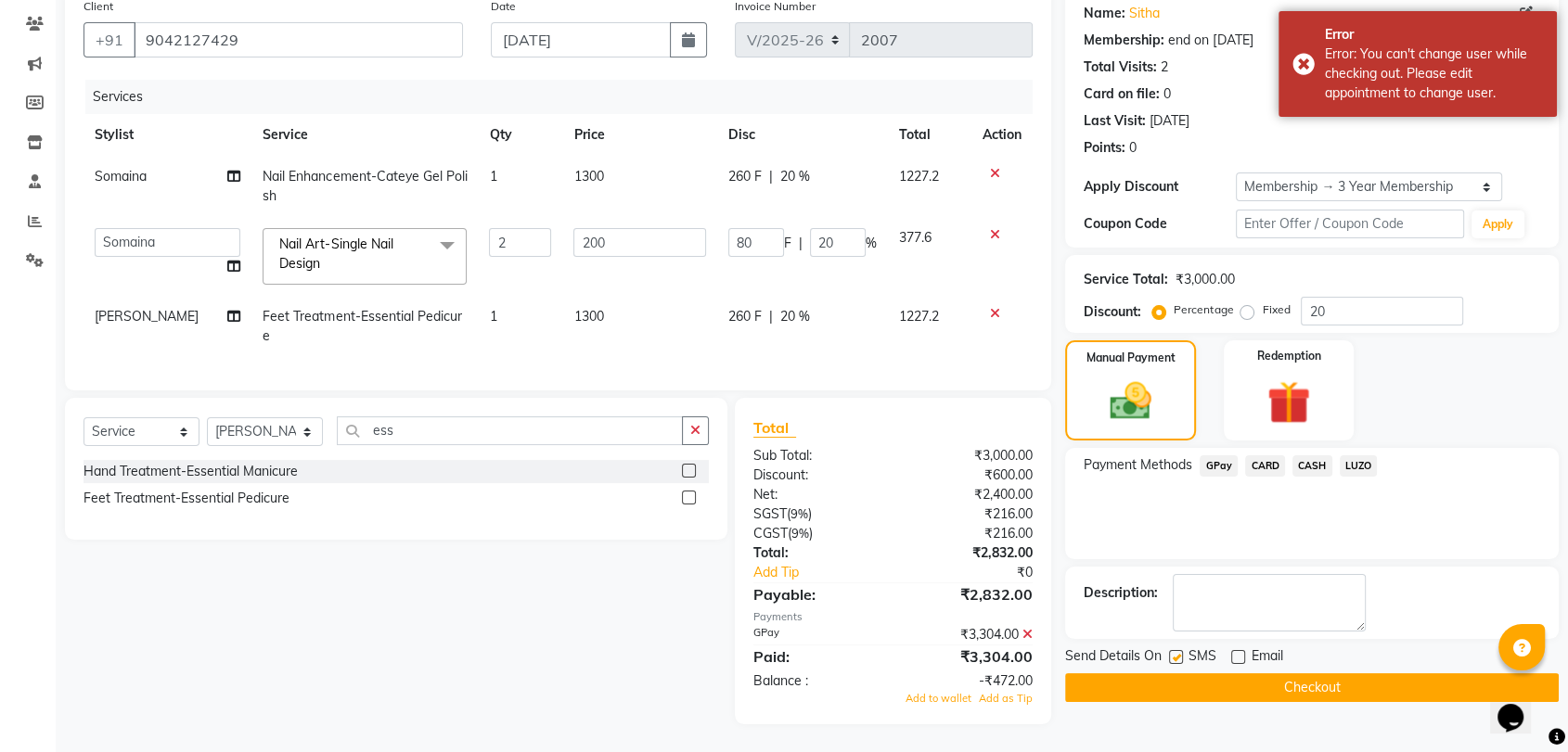
scroll to position [165, 0]
click at [990, 228] on icon at bounding box center [995, 235] width 11 height 13
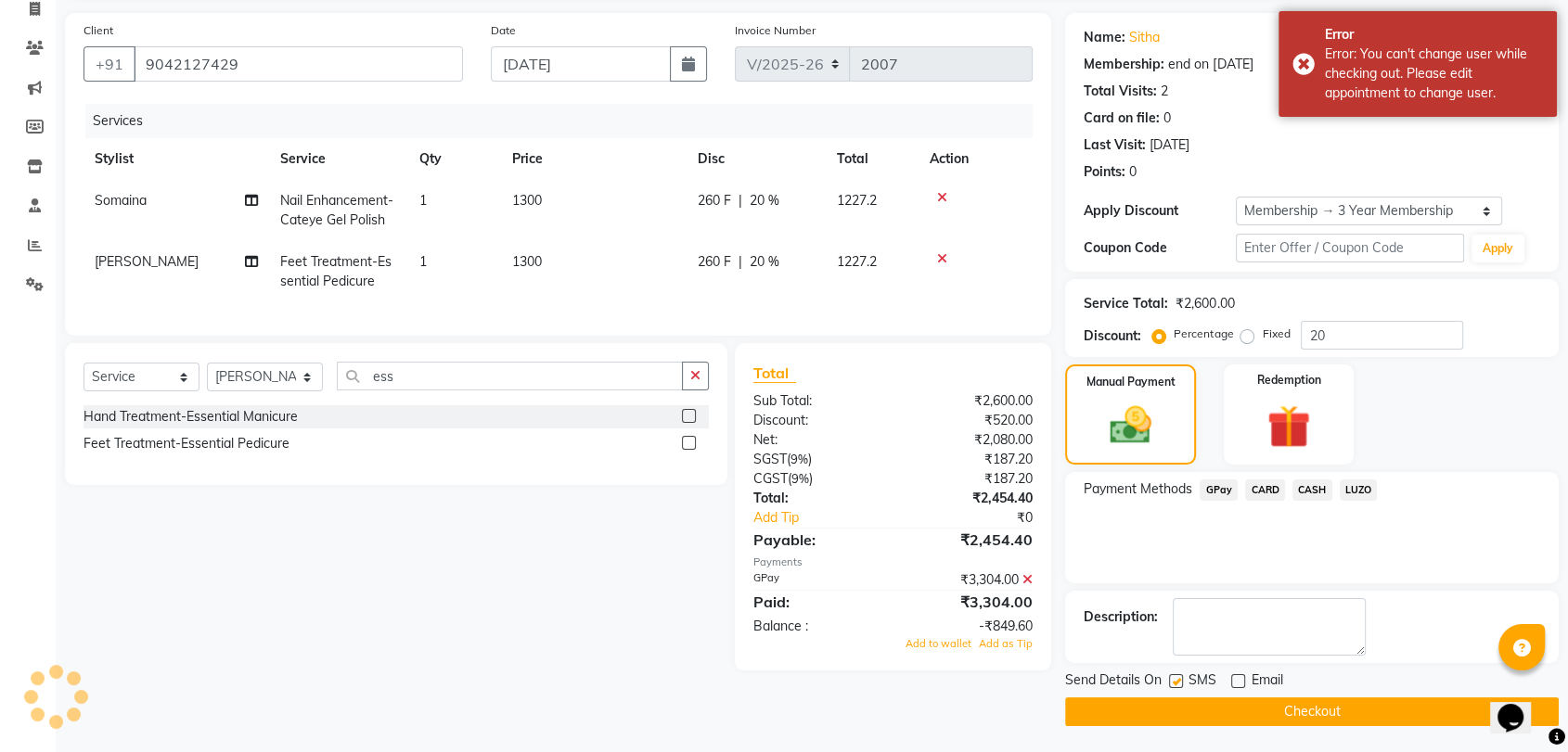
click at [943, 191] on icon at bounding box center [942, 198] width 11 height 13
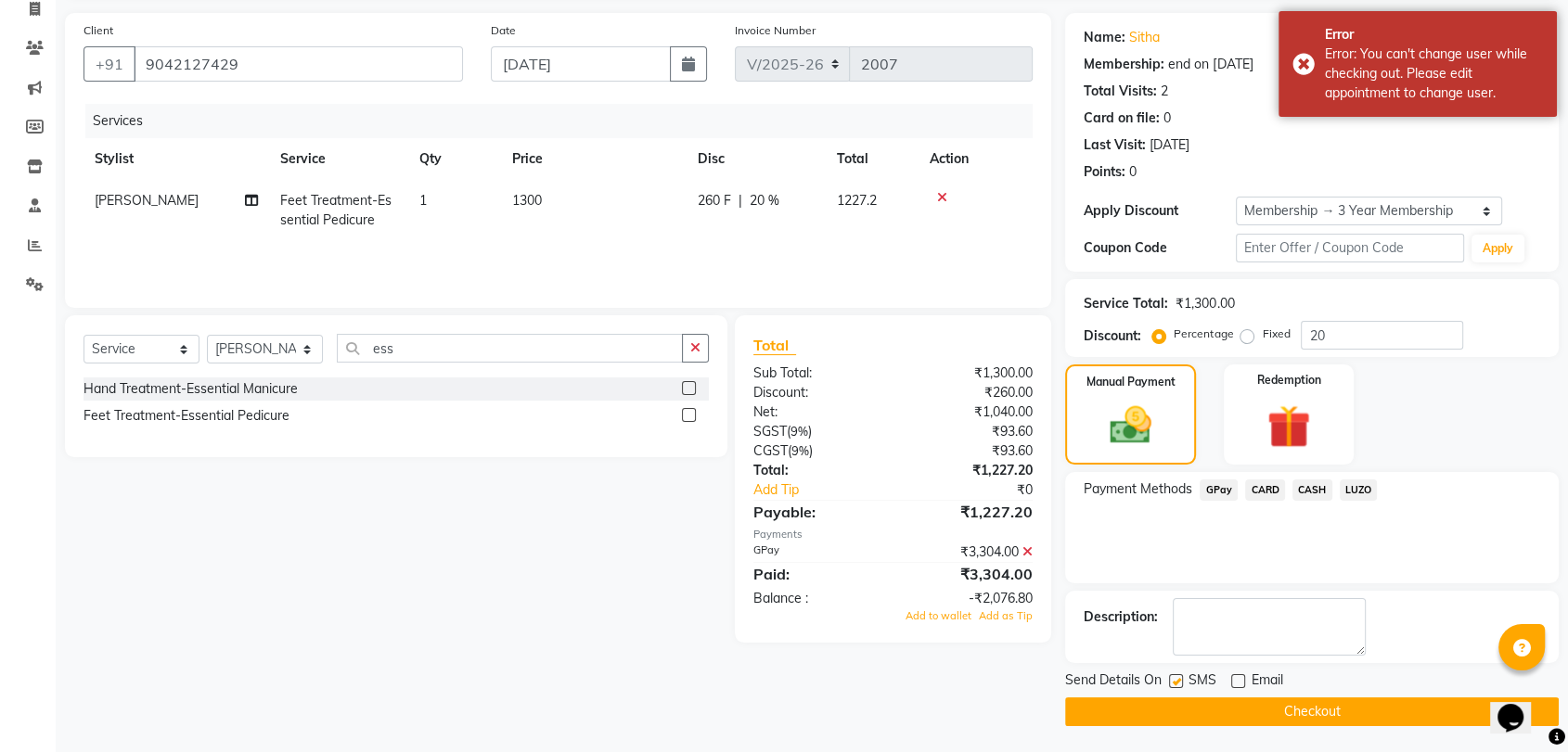
click at [942, 192] on icon at bounding box center [942, 198] width 11 height 13
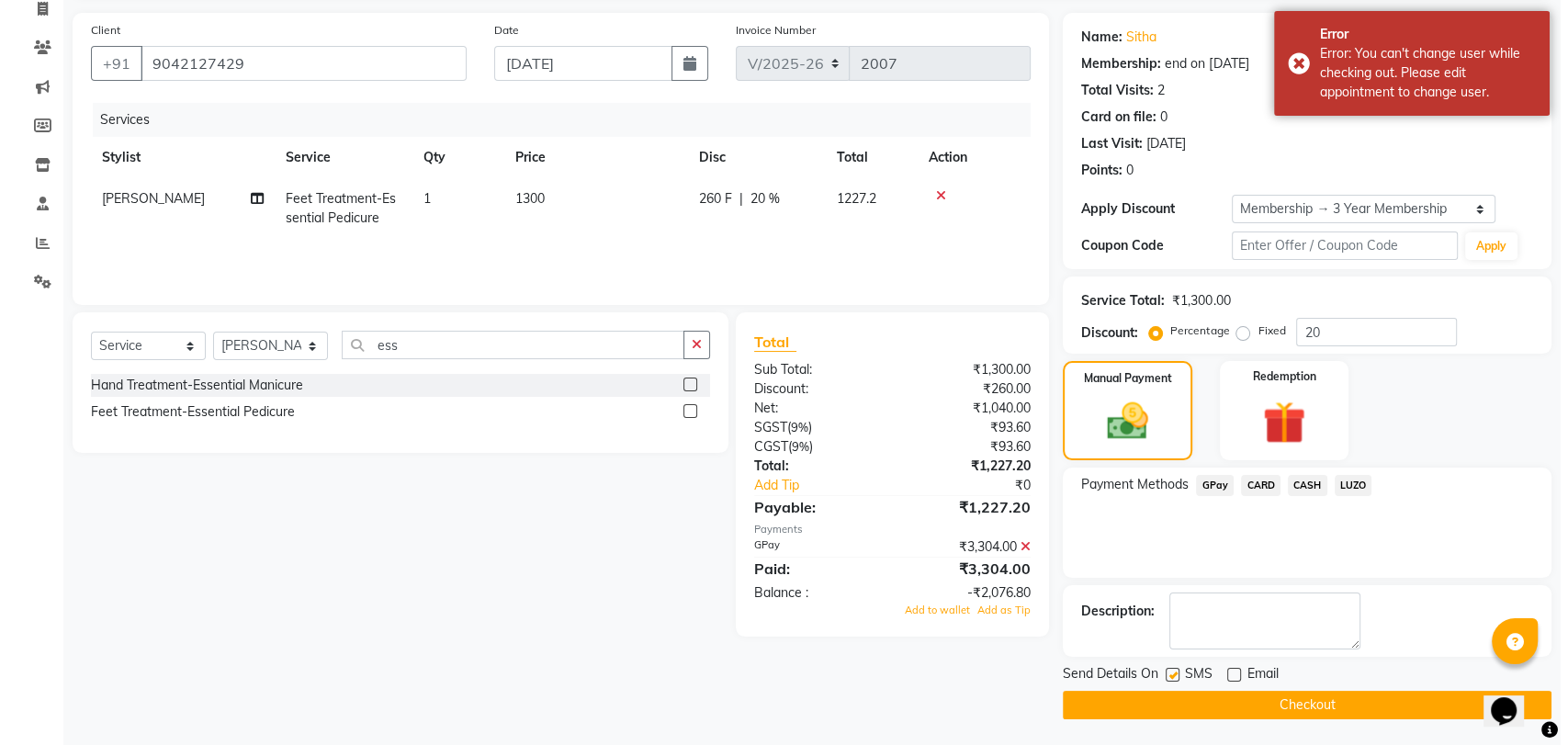
scroll to position [0, 0]
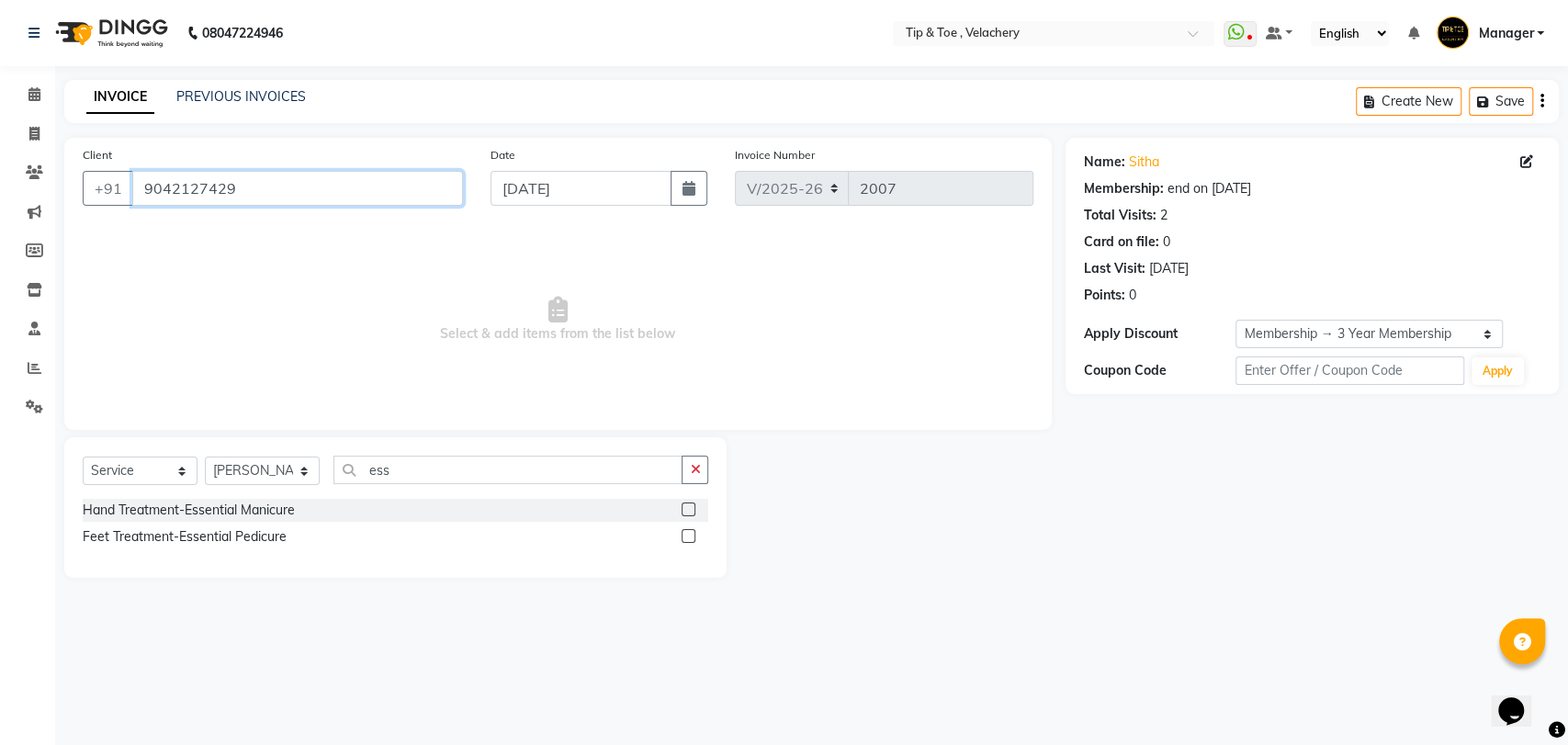
click at [312, 192] on input "9042127429" at bounding box center [298, 188] width 331 height 35
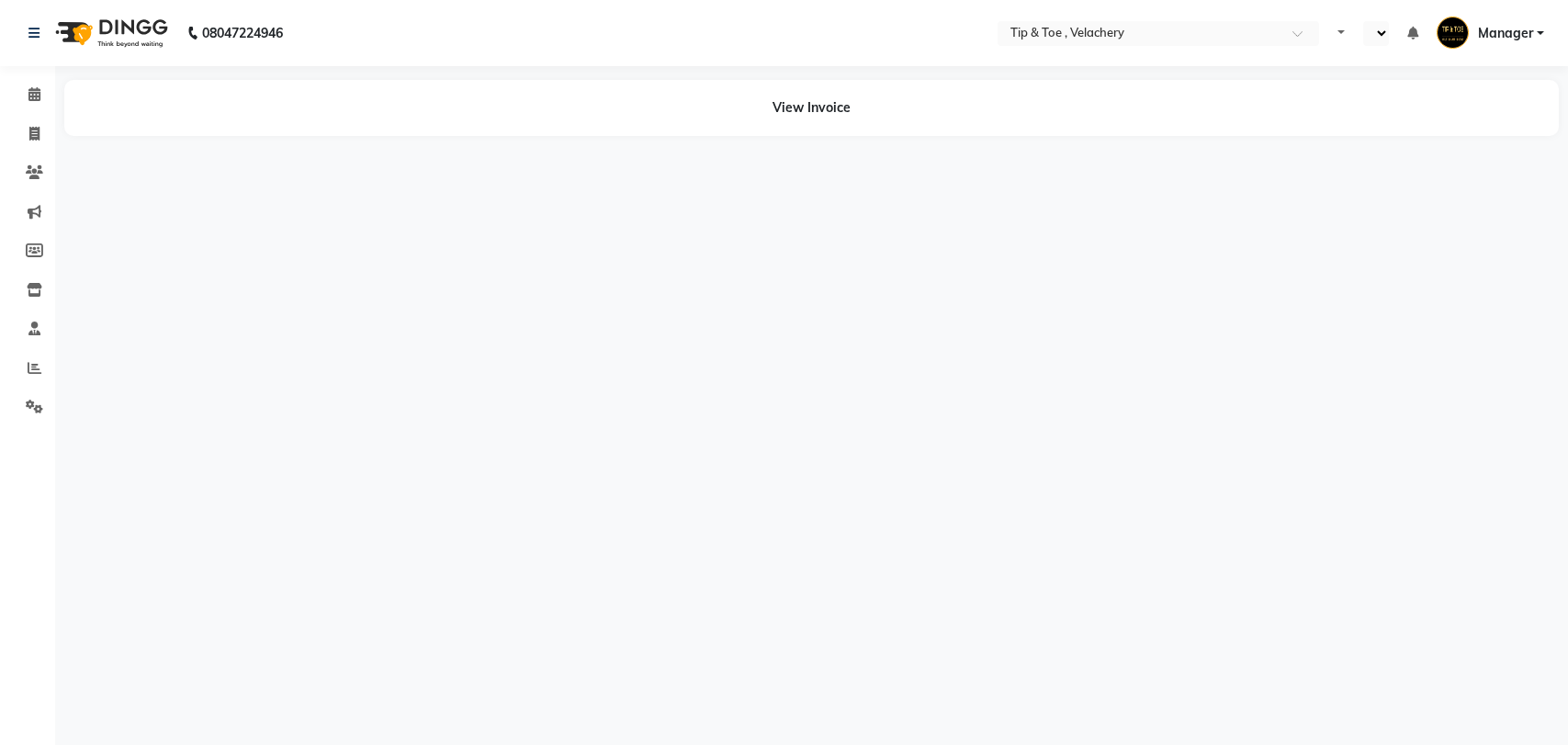
select select "en"
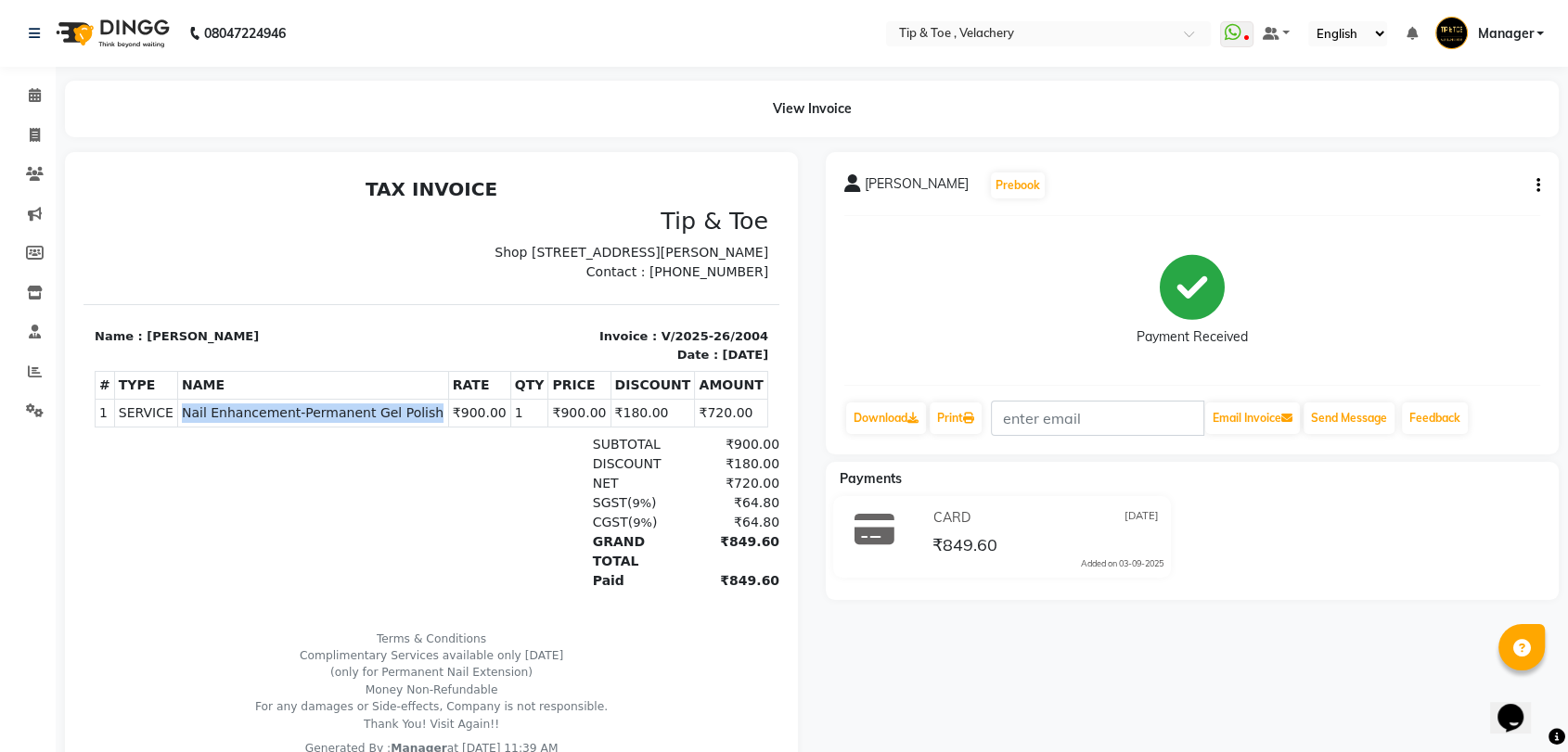
copy span "Nail Enhancement-Permanent Gel Polish"
drag, startPoint x: 177, startPoint y: 426, endPoint x: 422, endPoint y: 422, distance: 245.0
click at [422, 422] on span "Nail Enhancement-Permanent Gel Polish" at bounding box center [312, 413] width 263 height 19
click at [237, 331] on section "Name : Hee Eun Invoice : V/2025-26/2004 Date : September 3, 2025" at bounding box center [431, 334] width 696 height 59
drag, startPoint x: 135, startPoint y: 352, endPoint x: 240, endPoint y: 353, distance: 105.0
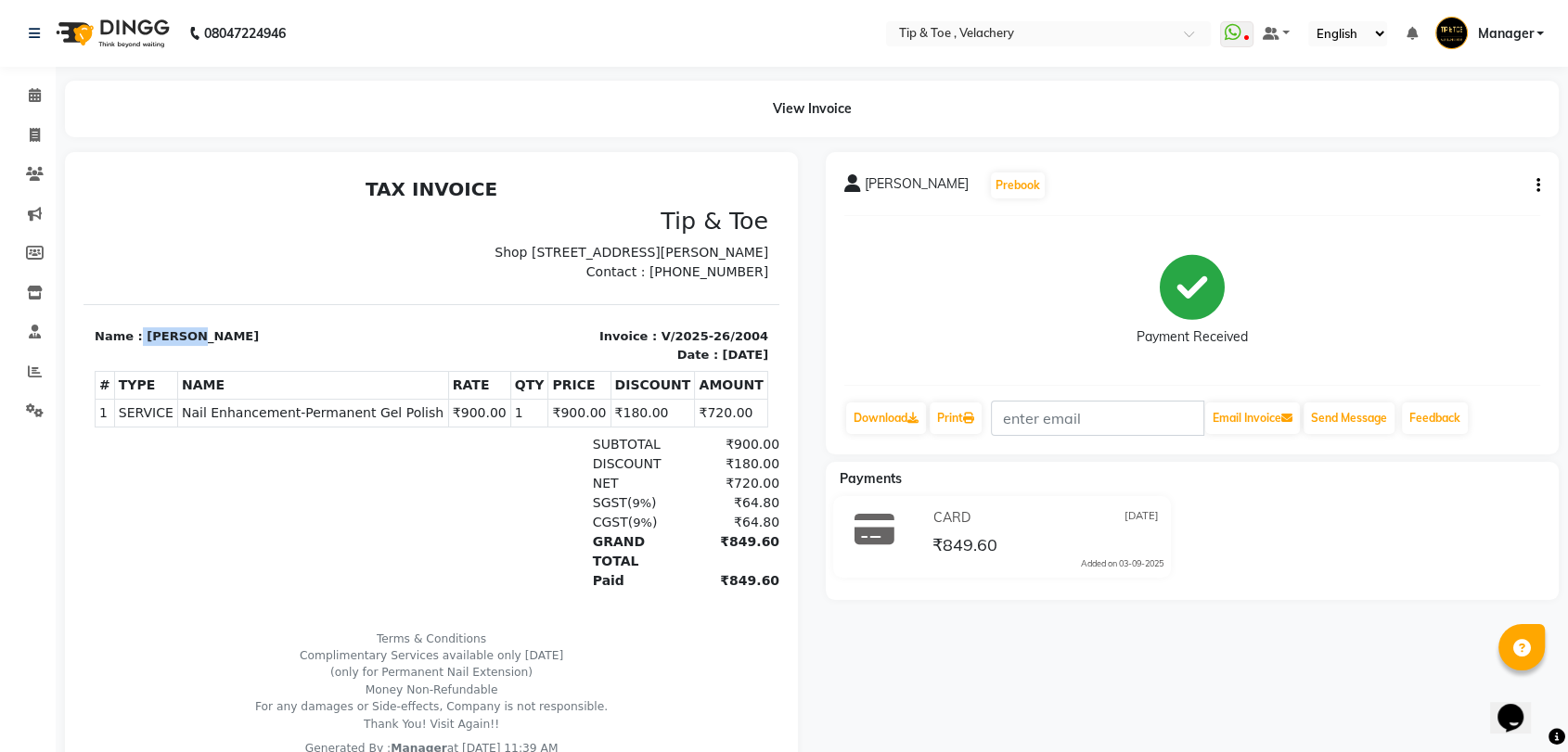
click at [240, 345] on p "Name : [PERSON_NAME]" at bounding box center [257, 336] width 326 height 18
copy p "[PERSON_NAME]"
click at [252, 345] on p "Name : [PERSON_NAME]" at bounding box center [257, 336] width 326 height 18
click at [31, 129] on icon at bounding box center [34, 135] width 11 height 14
select select "service"
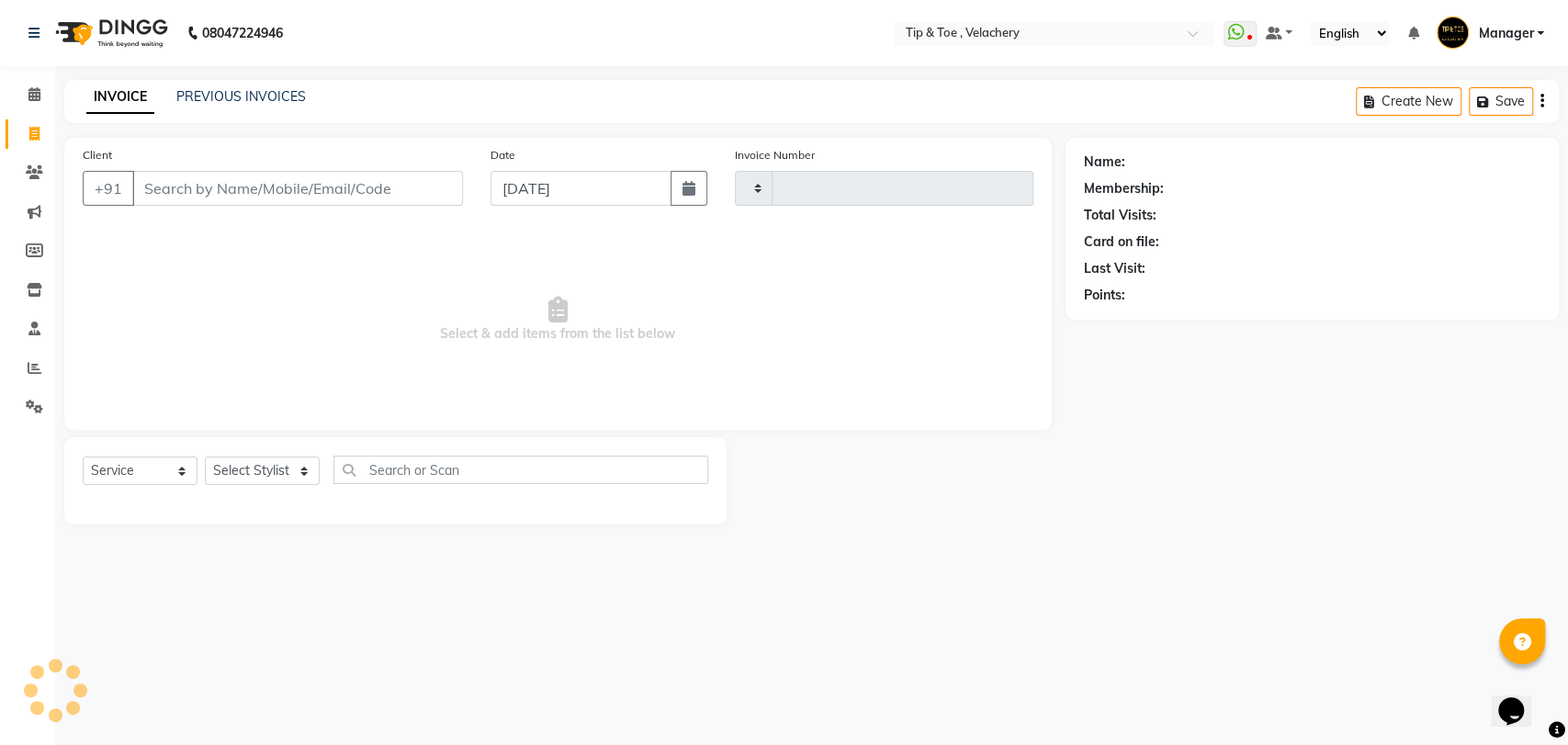
type input "2007"
select select "5863"
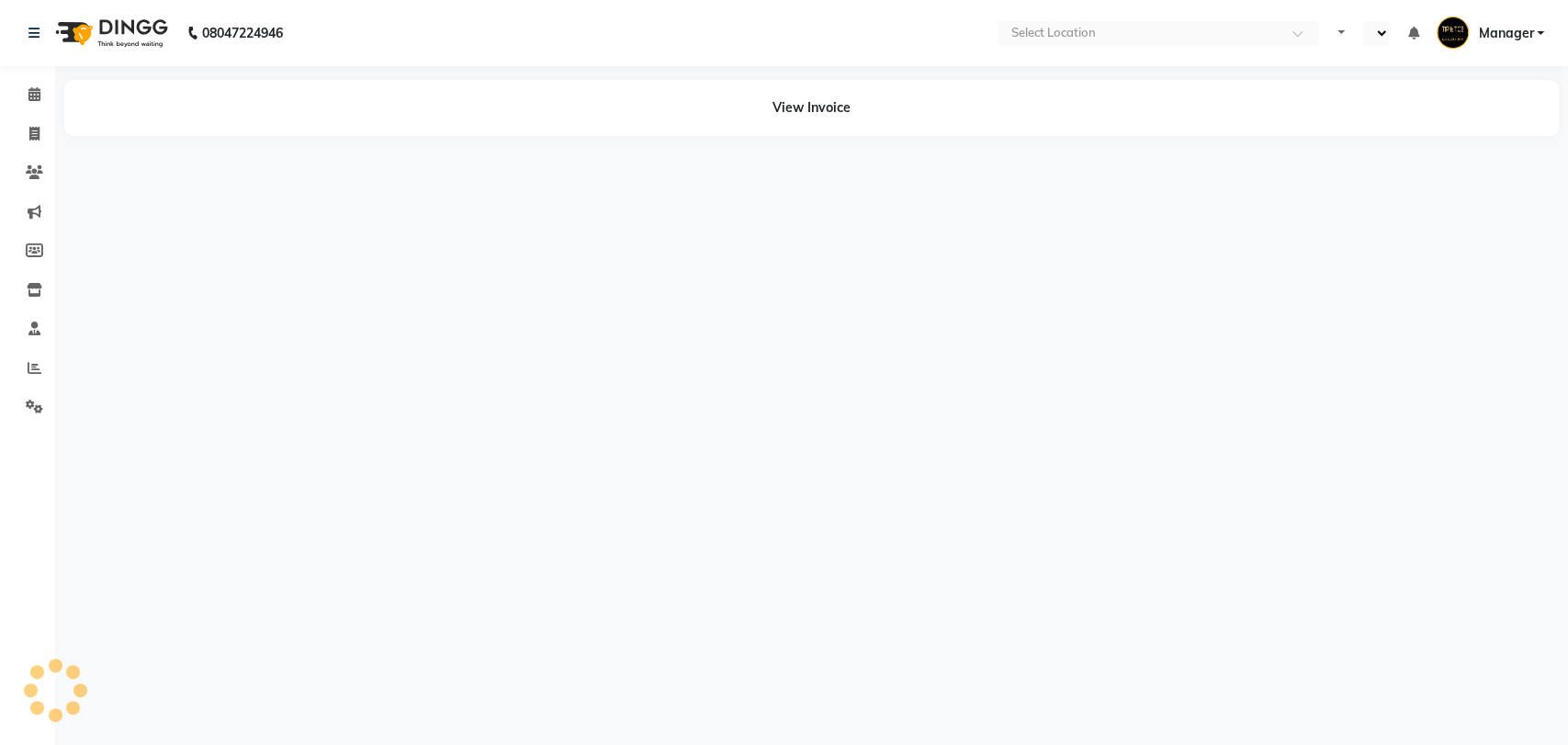
select select "en"
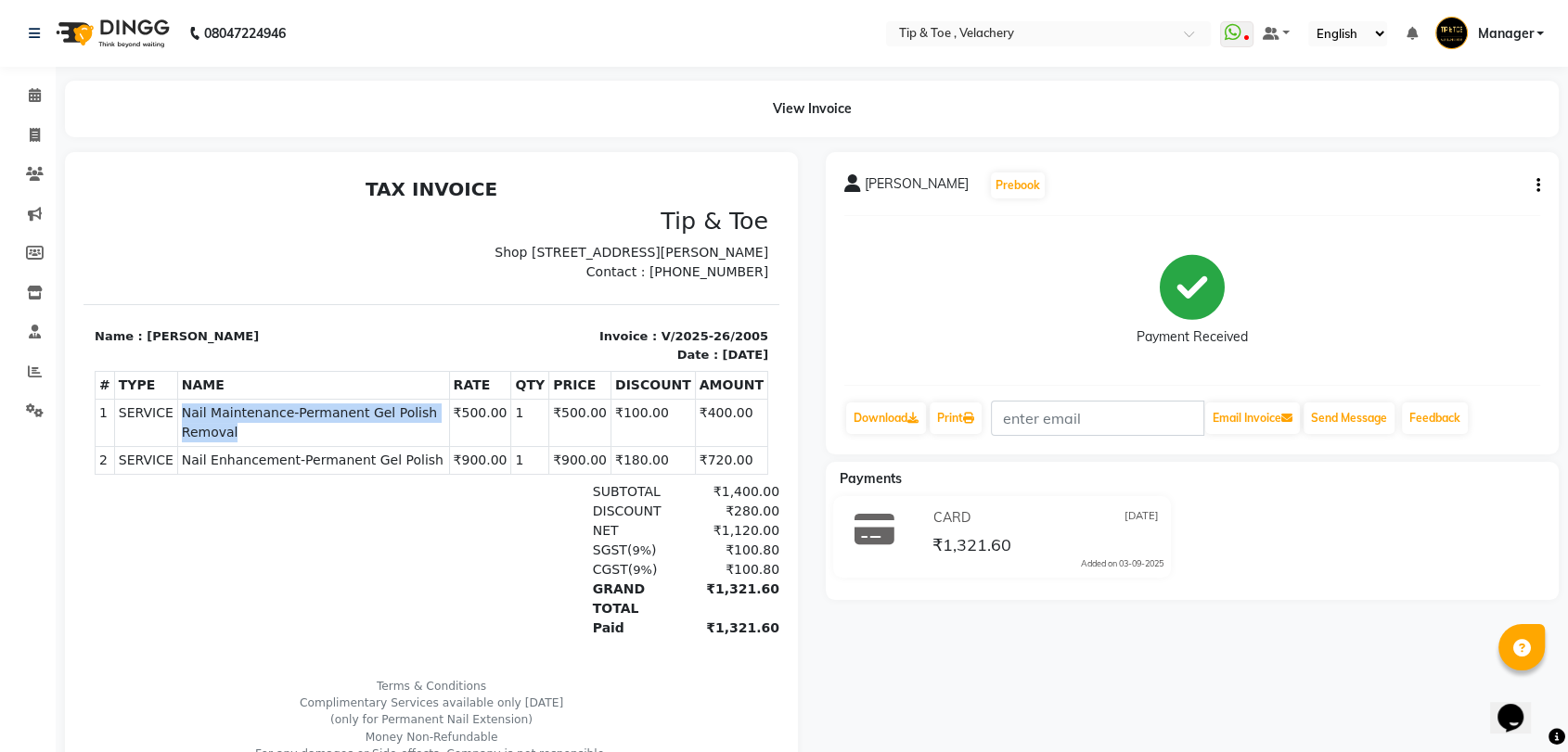
copy tr "SERVICE Nail Maintenance-Permanent Gel Polish Removal"
drag, startPoint x: 163, startPoint y: 433, endPoint x: 448, endPoint y: 440, distance: 285.1
click at [448, 440] on tr "1 SERVICE SERVICE Nail Maintenance-Permanent Gel Polish Removal ₹500.00 1" at bounding box center [432, 424] width 672 height 48
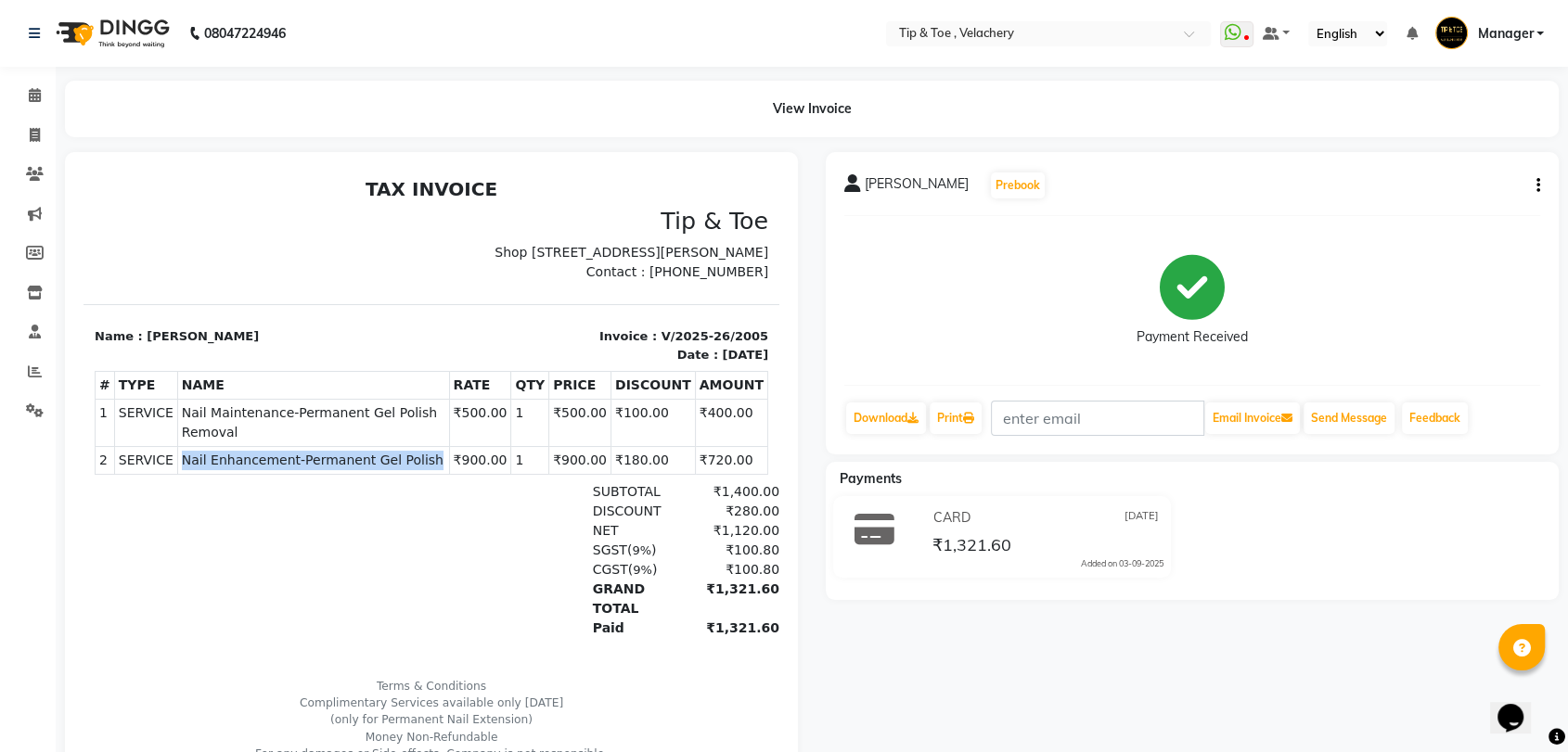
drag, startPoint x: 166, startPoint y: 458, endPoint x: 429, endPoint y: 473, distance: 263.4
click at [428, 472] on td "SERVICE Nail Enhancement-Permanent Gel Polish" at bounding box center [313, 460] width 272 height 28
click at [429, 473] on td "SERVICE Nail Enhancement-Permanent Gel Polish" at bounding box center [313, 460] width 272 height 28
drag, startPoint x: 167, startPoint y: 459, endPoint x: 438, endPoint y: 459, distance: 271.0
click at [438, 459] on td "SERVICE Nail Enhancement-Permanent Gel Polish" at bounding box center [313, 460] width 272 height 28
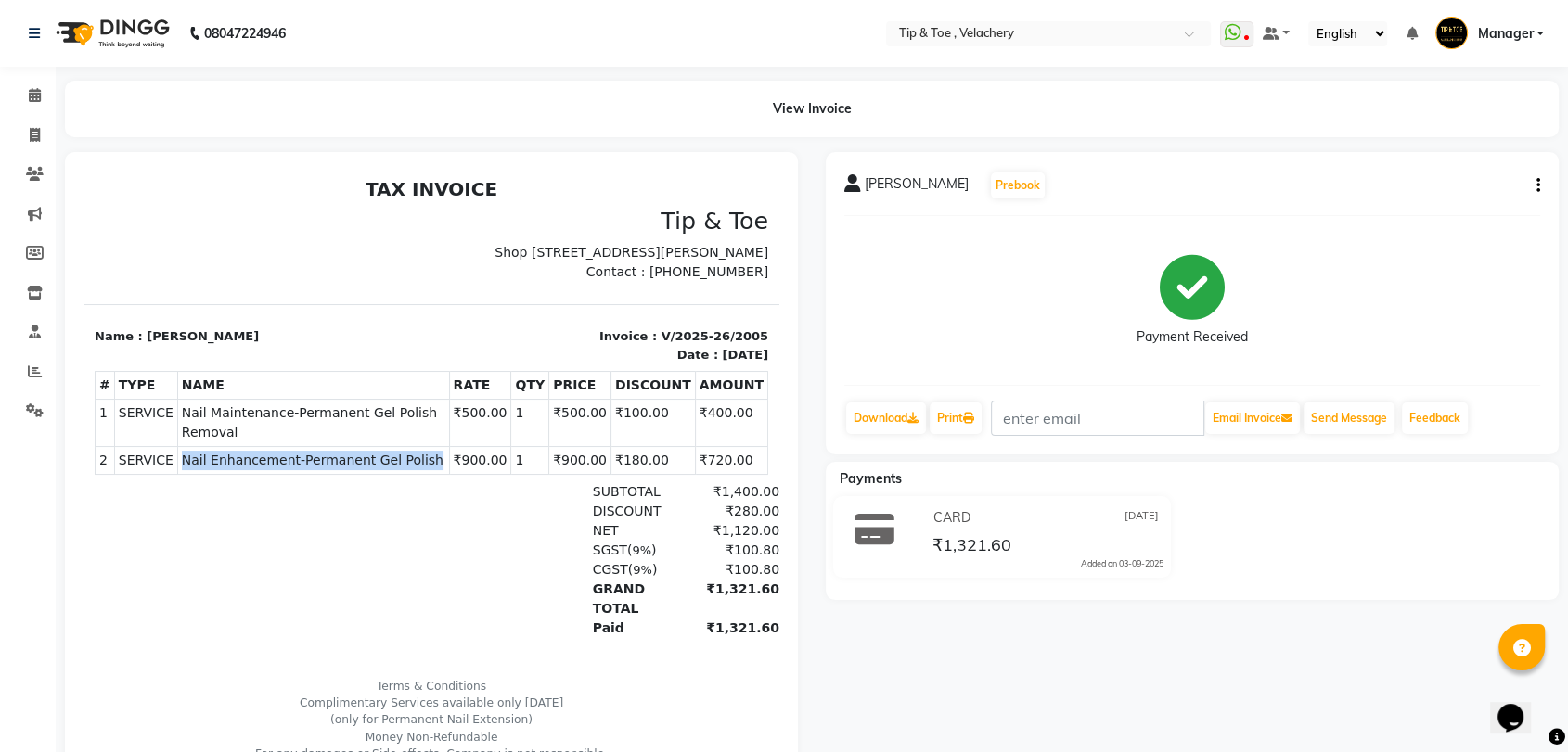
copy span "Nail Enhancement-Permanent Gel Polish"
click at [441, 459] on span "Nail Enhancement-Permanent Gel Polish" at bounding box center [313, 460] width 264 height 19
click at [31, 131] on icon at bounding box center [34, 135] width 11 height 14
select select "service"
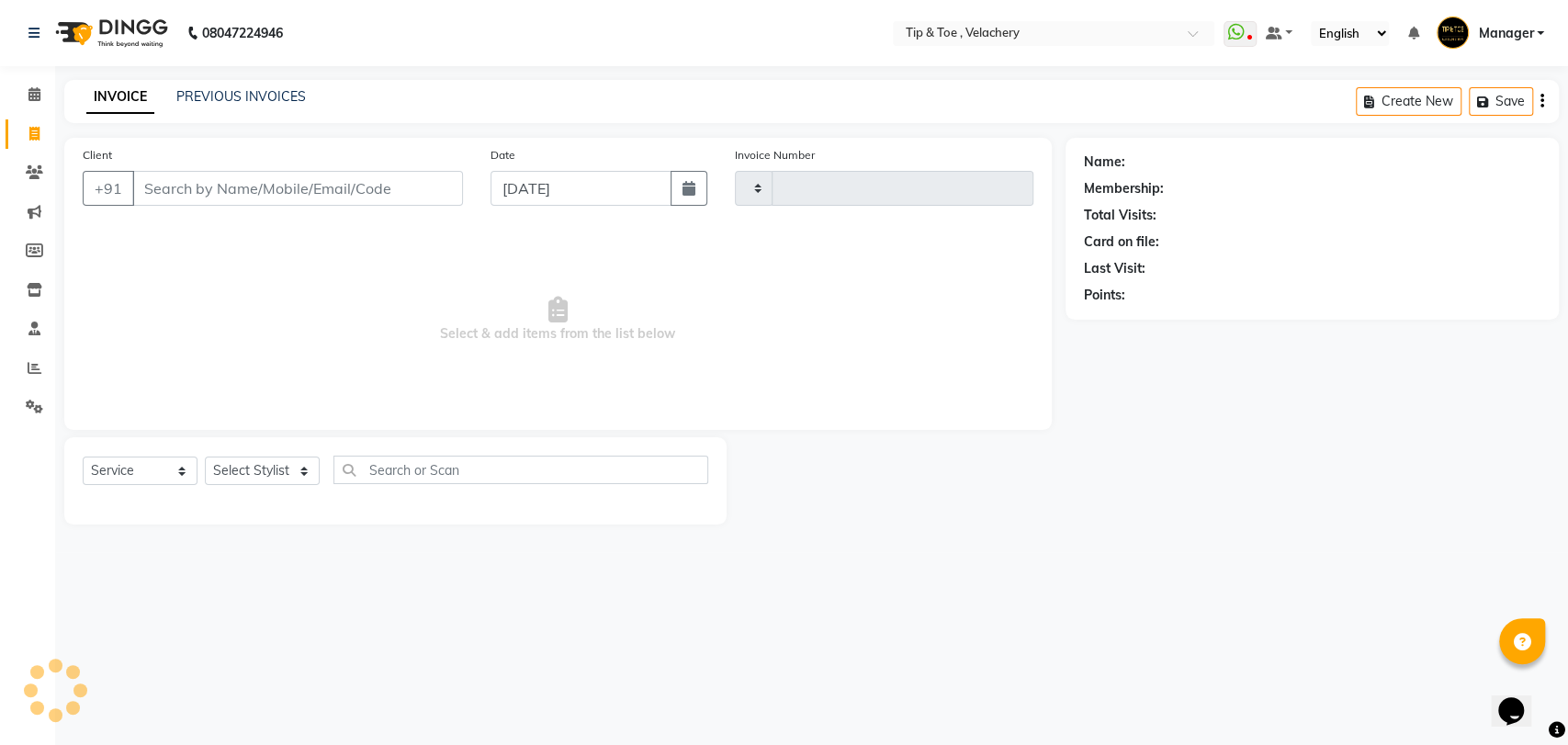
type input "2007"
select select "5863"
click at [204, 83] on div "INVOICE PREVIOUS INVOICES Create New Save" at bounding box center [811, 102] width 1494 height 43
click at [226, 87] on div "INVOICE PREVIOUS INVOICES Create New Save" at bounding box center [811, 102] width 1494 height 43
click at [233, 95] on link "PREVIOUS INVOICES" at bounding box center [241, 95] width 129 height 16
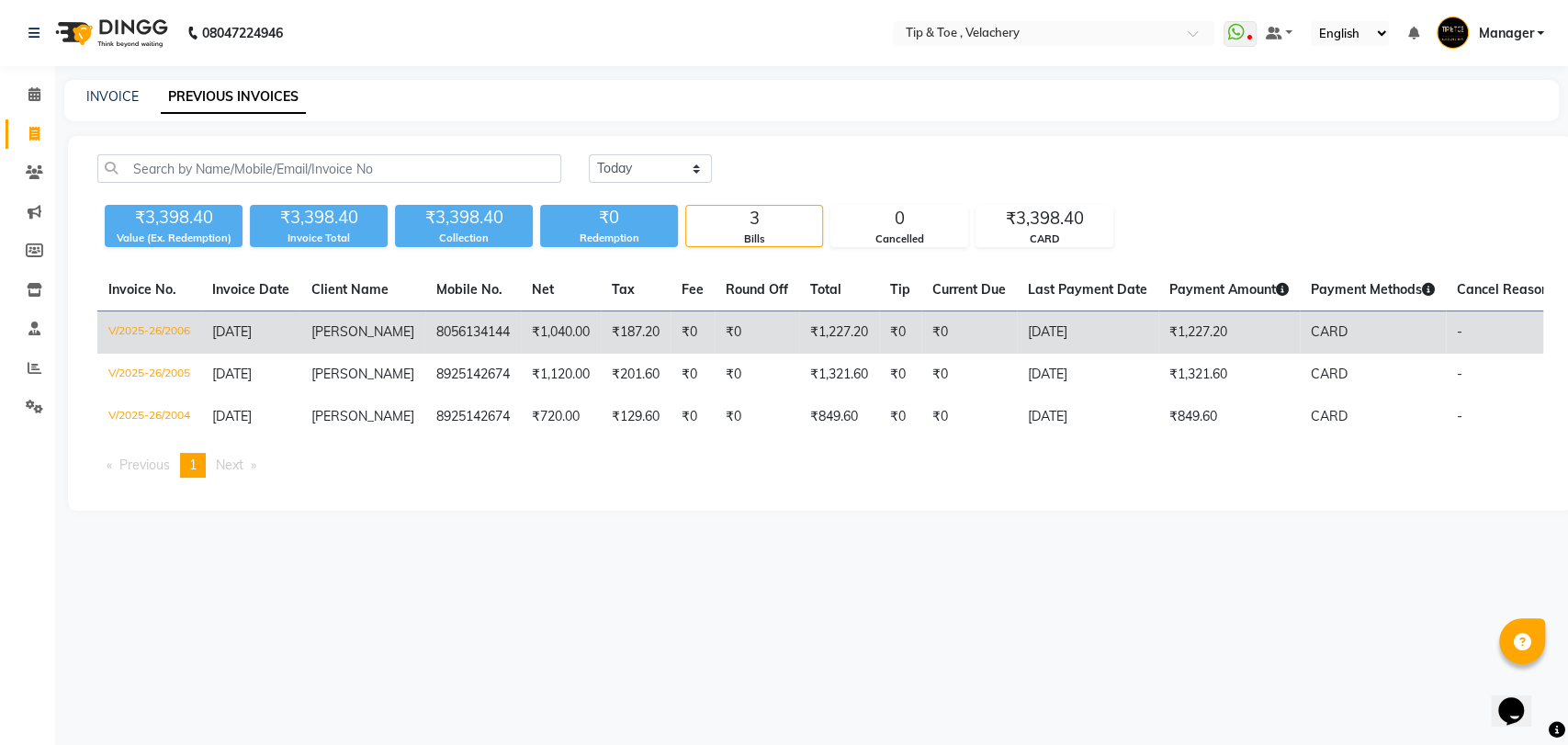
click at [330, 325] on span "[PERSON_NAME]" at bounding box center [362, 331] width 103 height 16
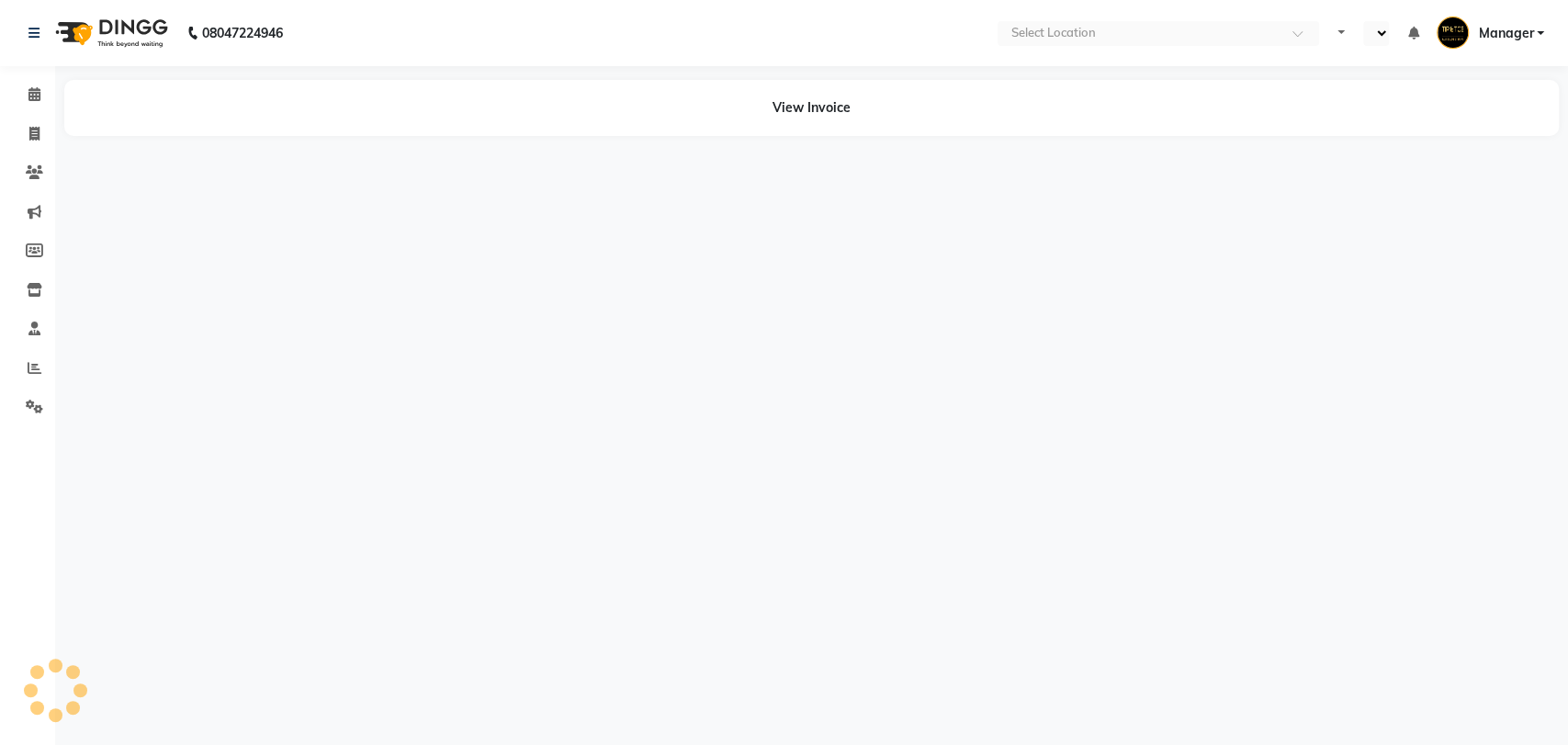
select select "en"
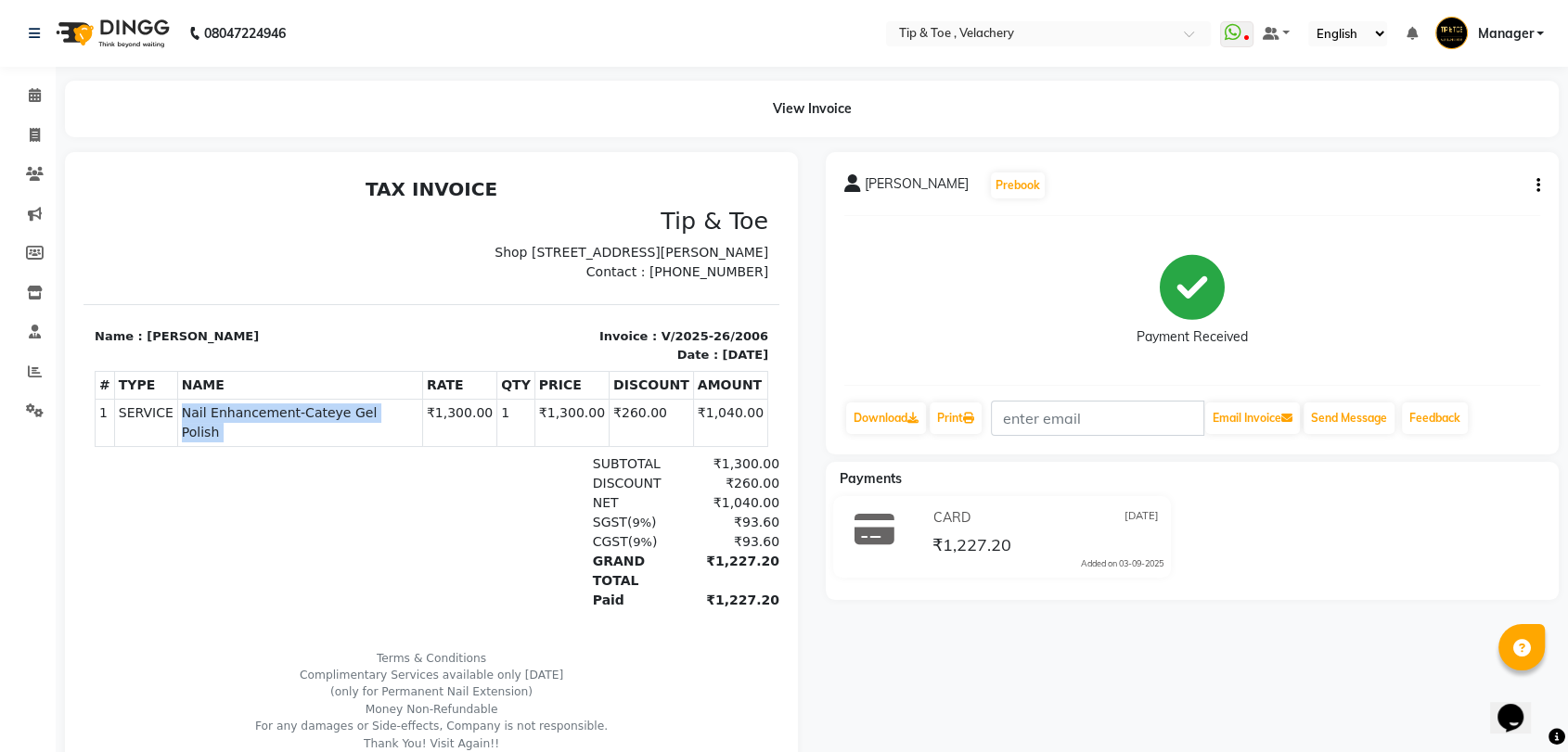
drag, startPoint x: 174, startPoint y: 429, endPoint x: 413, endPoint y: 432, distance: 239.0
click at [411, 432] on tr "1 SERVICE SERVICE Nail Enhancement-Cateye Gel Polish ₹1,300.00 1" at bounding box center [432, 424] width 672 height 48
copy tr "Nail Enhancement-Cateye Gel Polish"
click at [36, 128] on icon at bounding box center [34, 135] width 11 height 14
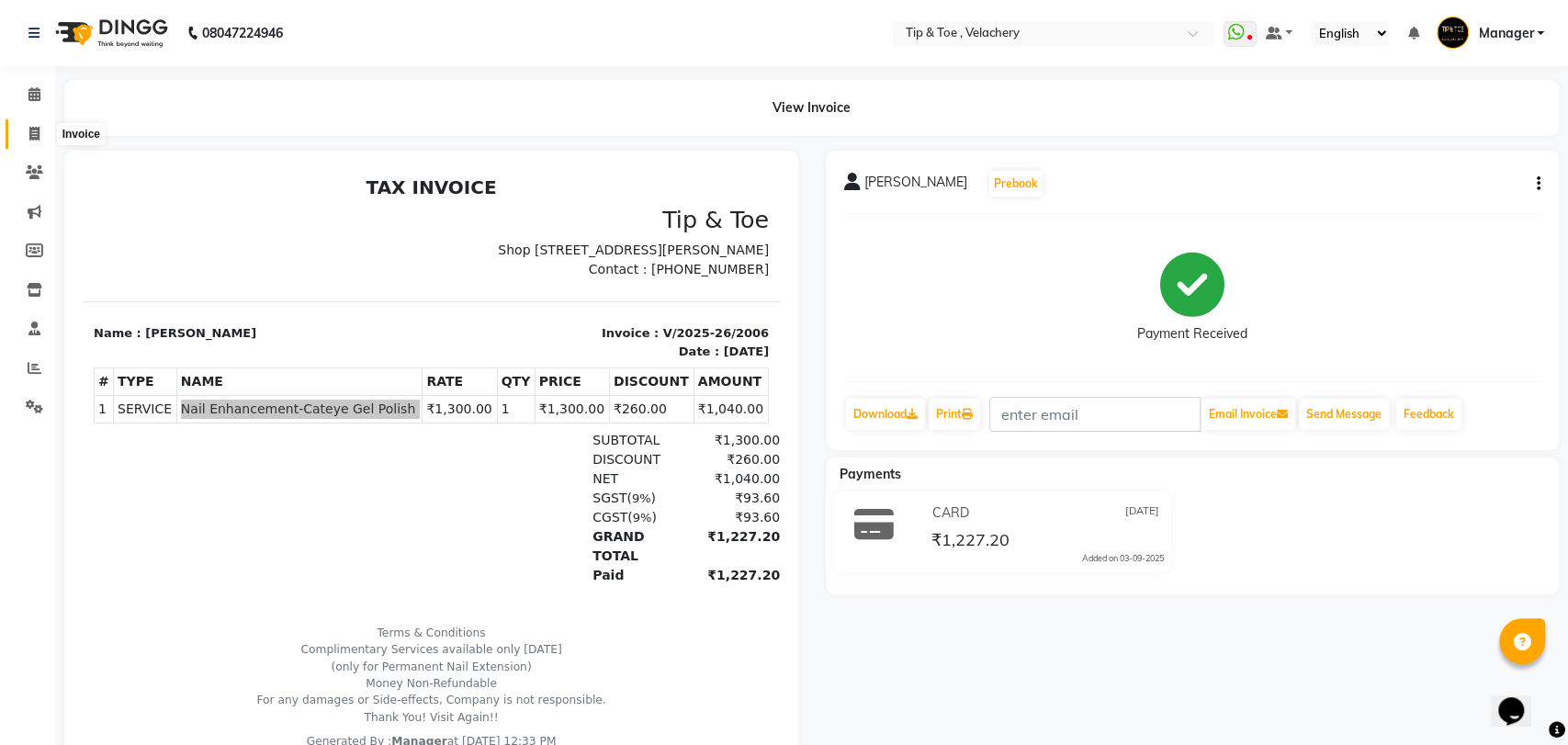
select select "service"
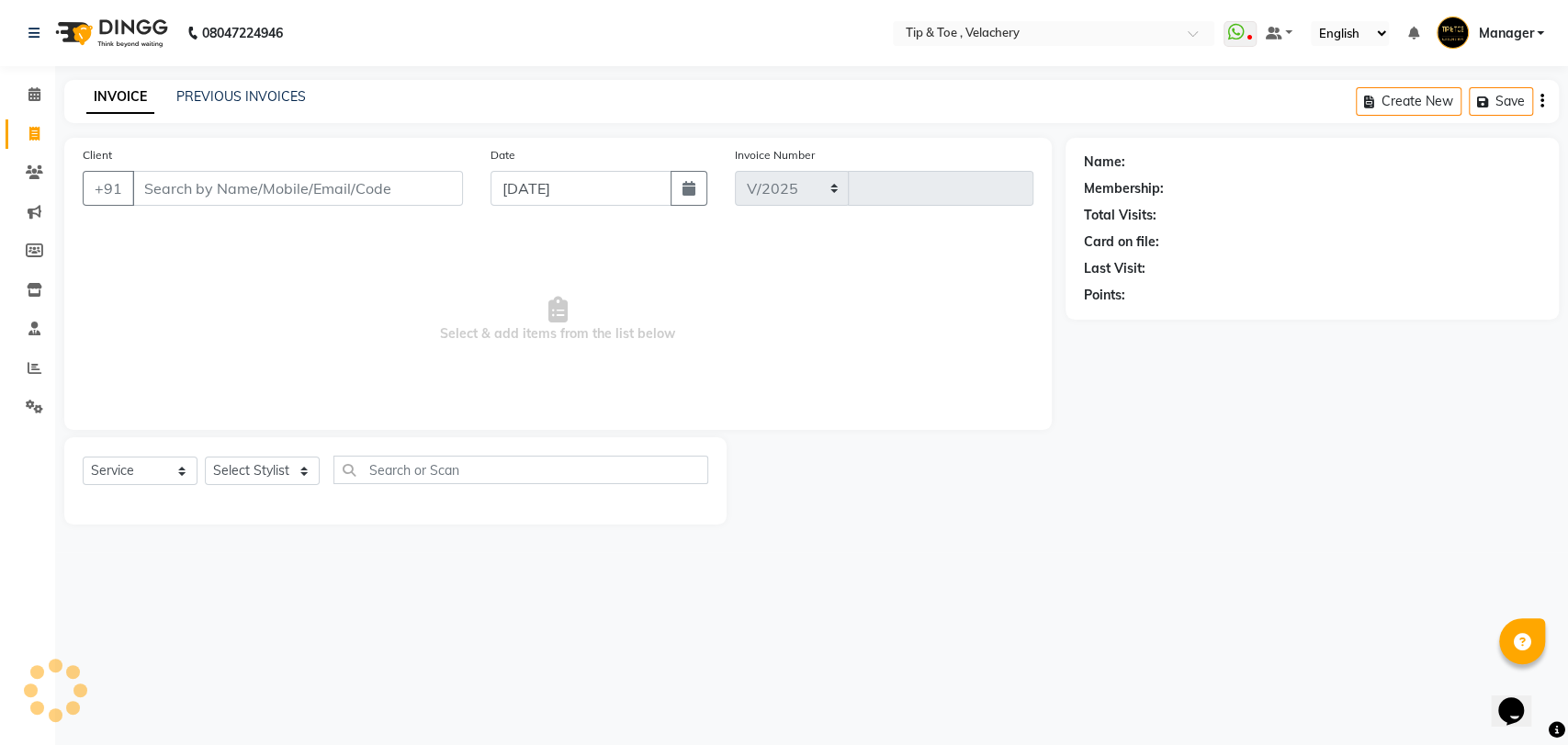
select select "5863"
type input "2007"
click at [278, 101] on link "PREVIOUS INVOICES" at bounding box center [241, 95] width 129 height 16
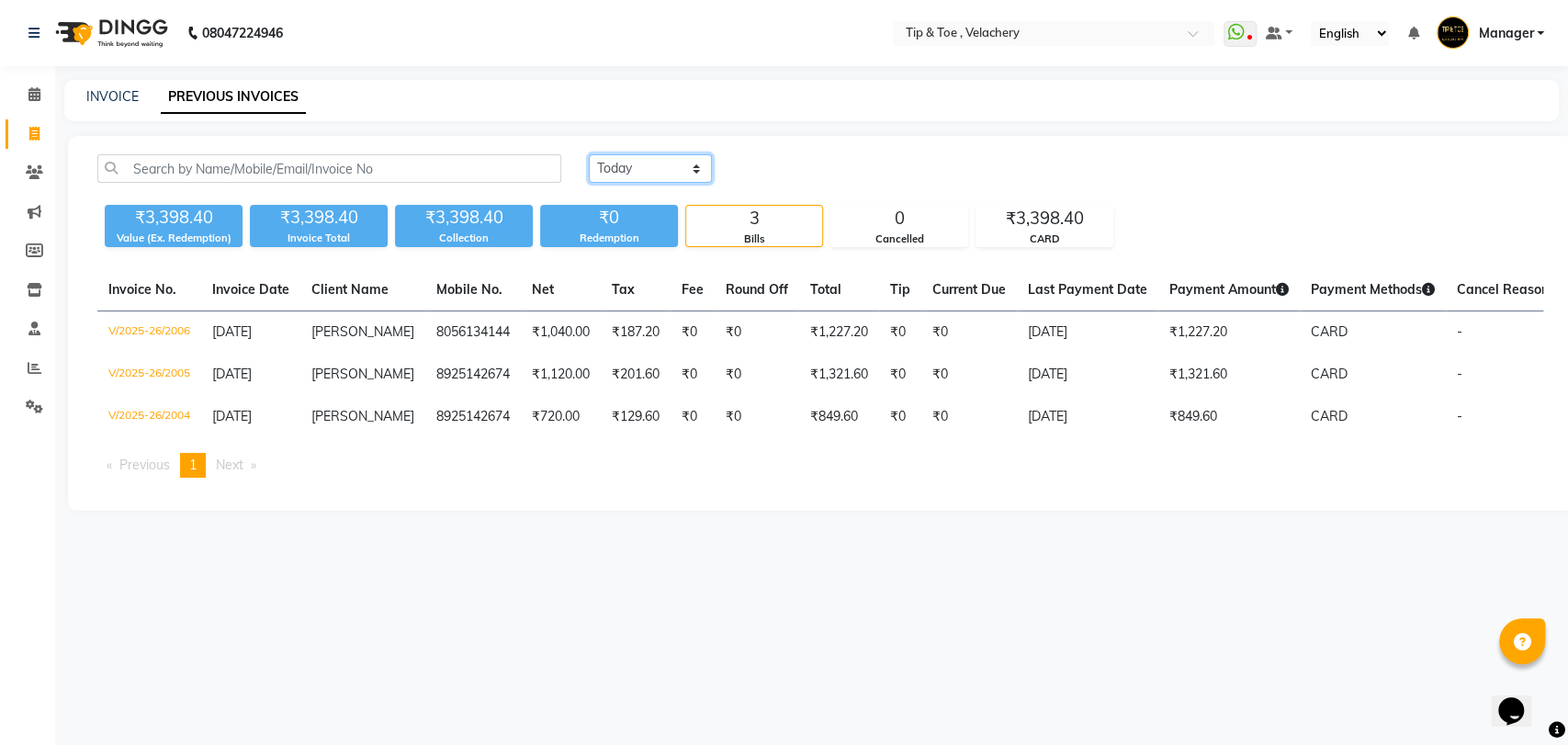
click at [697, 164] on select "Today Yesterday Custom Range" at bounding box center [650, 168] width 123 height 28
click at [589, 154] on select "Today Yesterday Custom Range" at bounding box center [650, 168] width 123 height 28
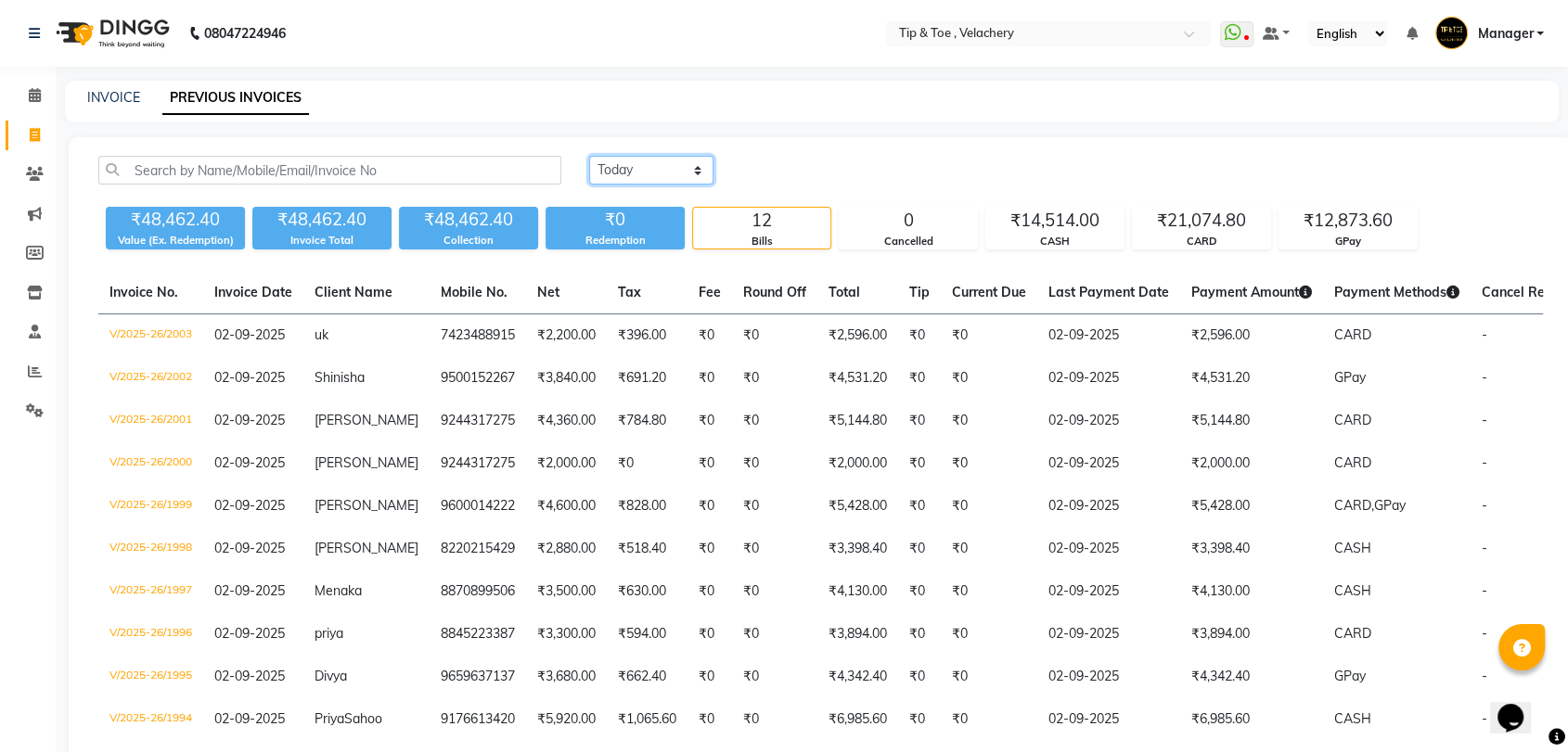
click at [699, 166] on select "Today Yesterday Custom Range" at bounding box center [651, 170] width 124 height 29
select select "range"
click at [589, 156] on select "Today Yesterday Custom Range" at bounding box center [651, 170] width 124 height 29
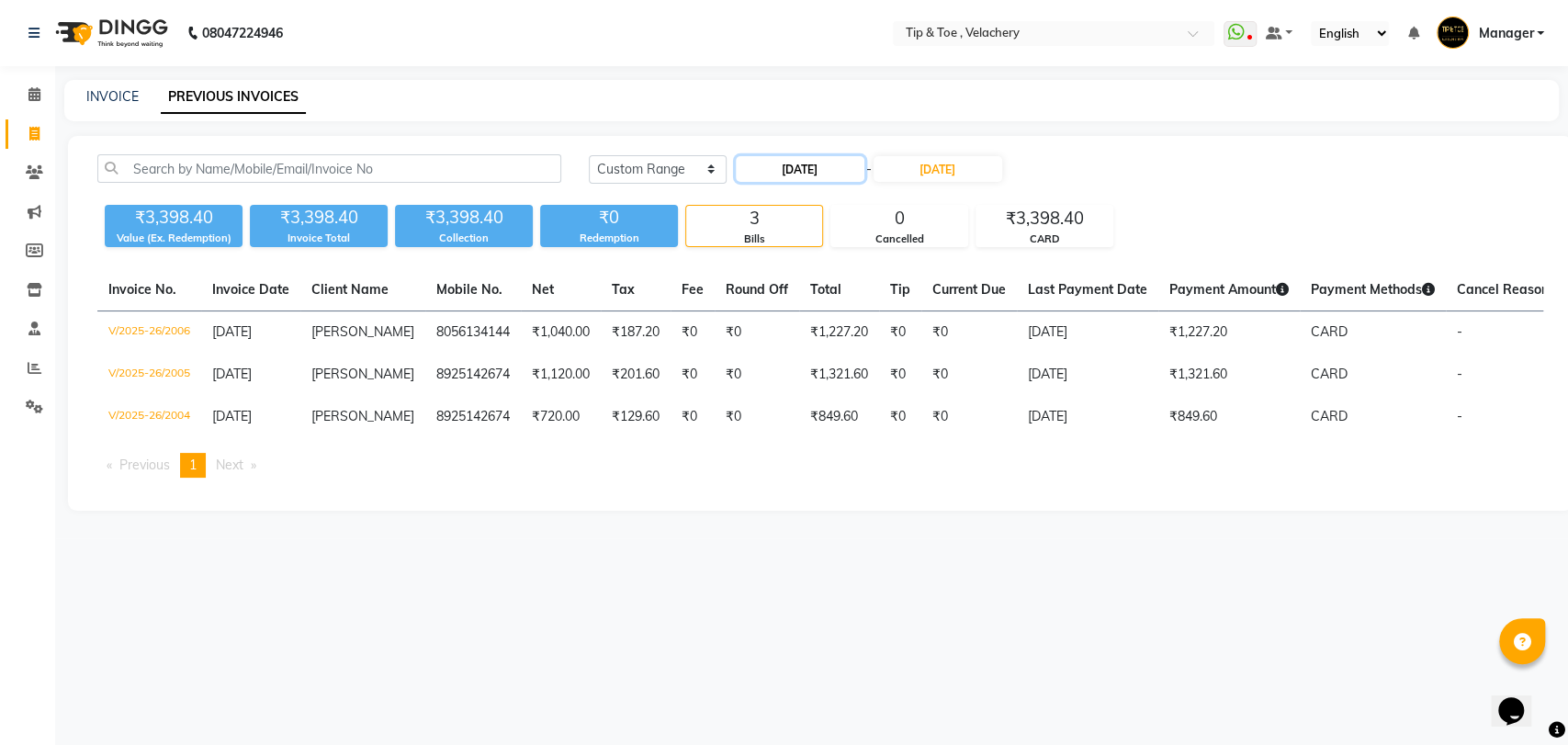
click at [781, 165] on input "[DATE]" at bounding box center [800, 168] width 129 height 26
select select "9"
select select "2025"
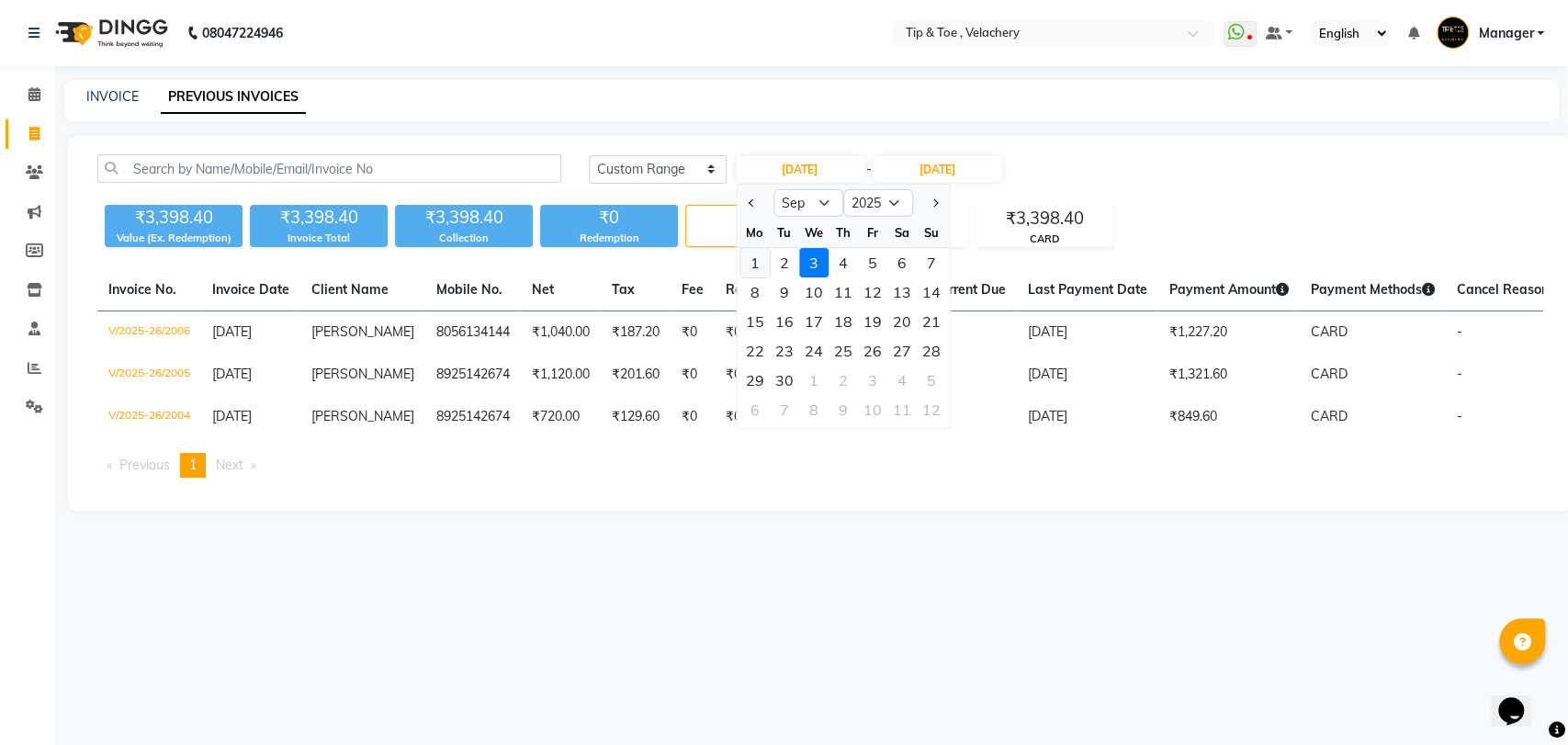
click at [759, 255] on div "1" at bounding box center [754, 262] width 29 height 29
type input "01-09-2025"
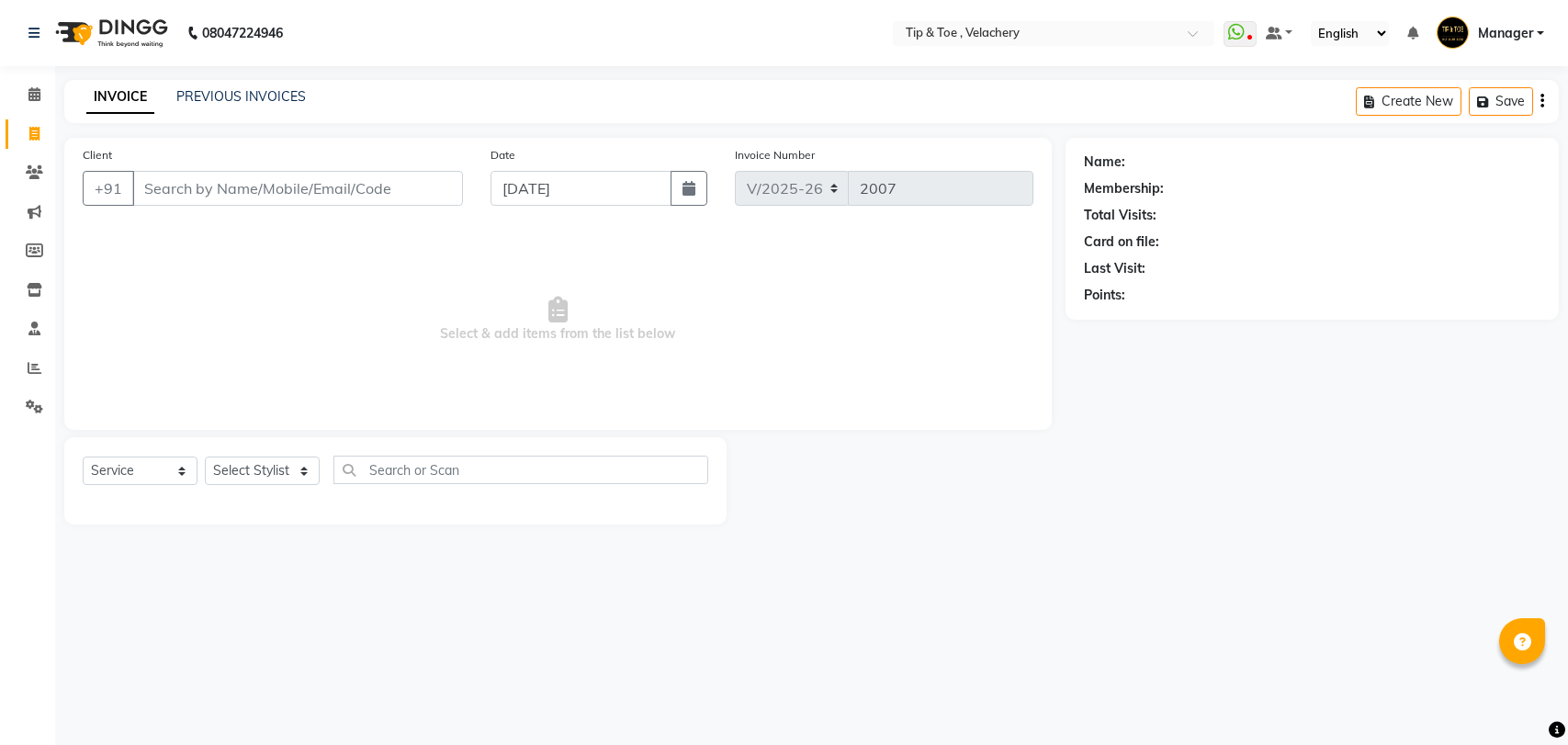
select select "5863"
select select "service"
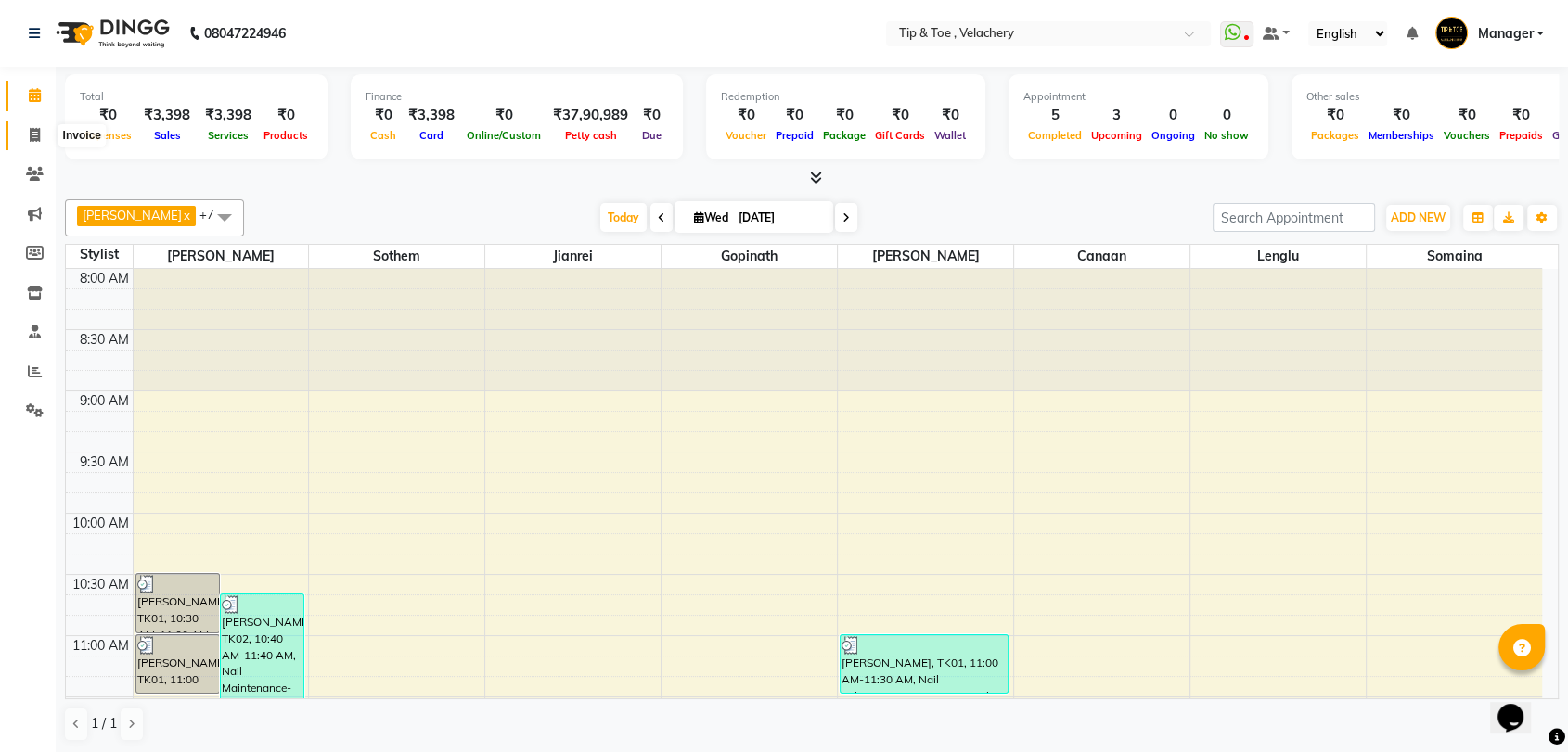
click at [32, 140] on icon at bounding box center [34, 135] width 11 height 14
select select "service"
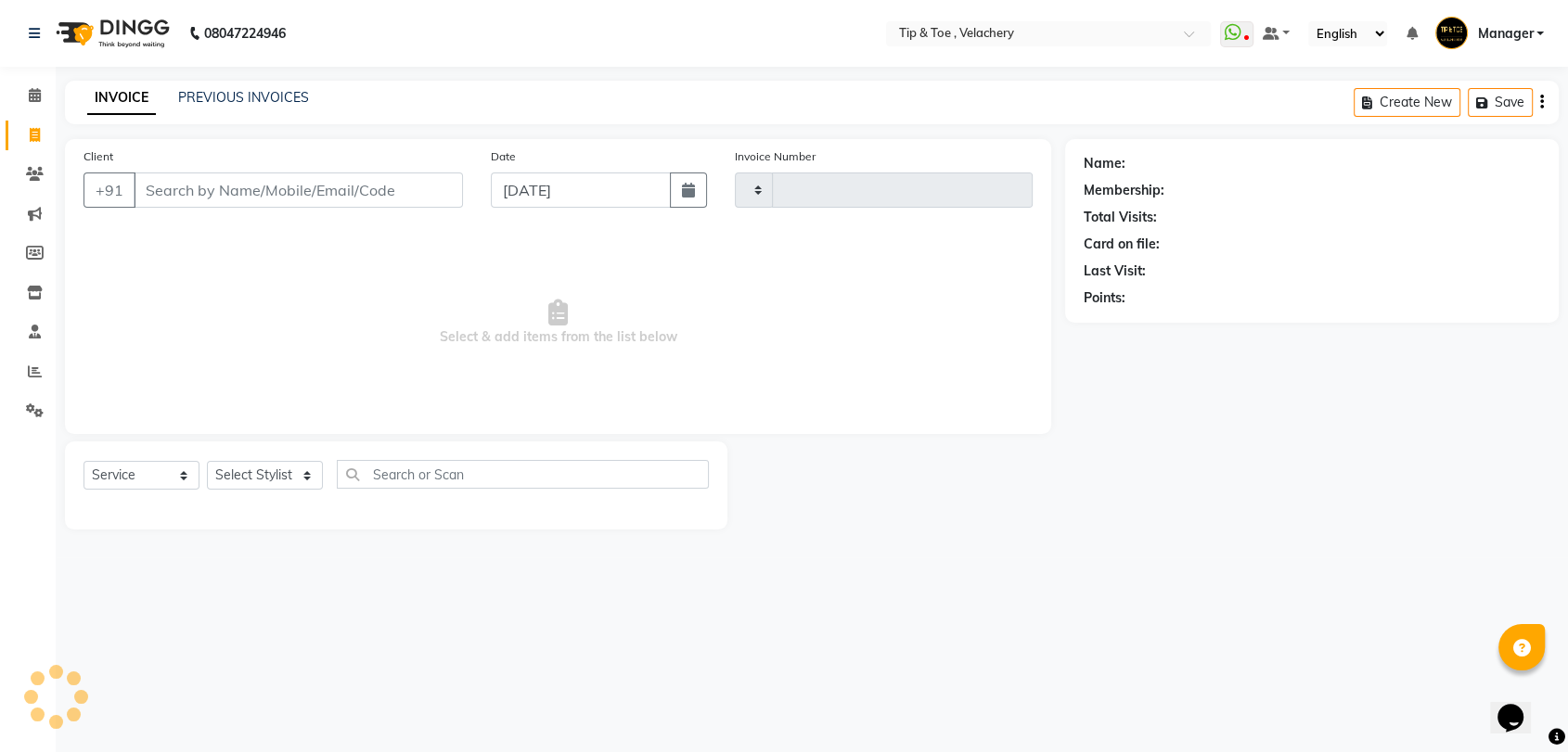
type input "2007"
select select "5863"
click at [245, 97] on link "PREVIOUS INVOICES" at bounding box center [244, 96] width 131 height 16
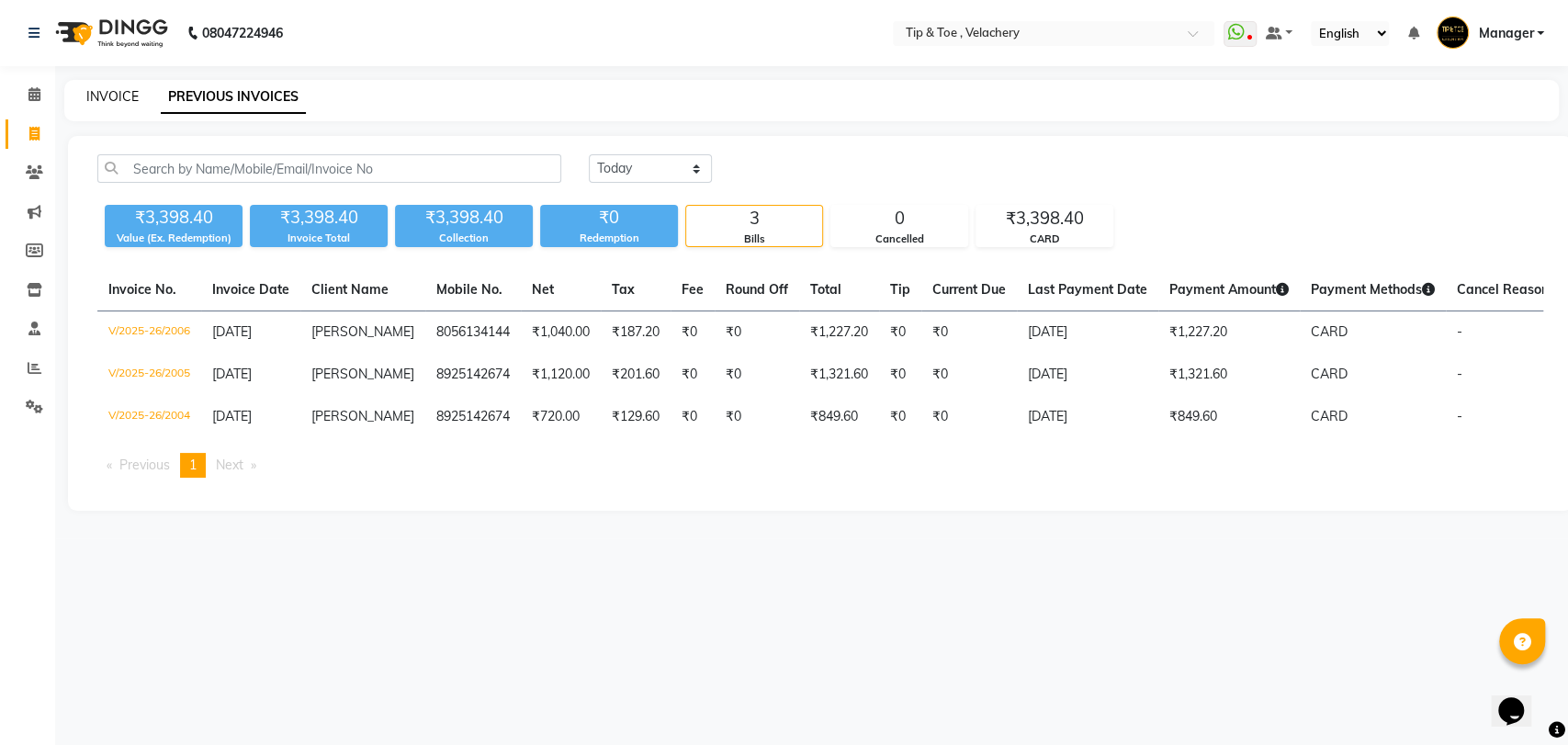
click at [132, 100] on link "INVOICE" at bounding box center [112, 95] width 52 height 16
select select "service"
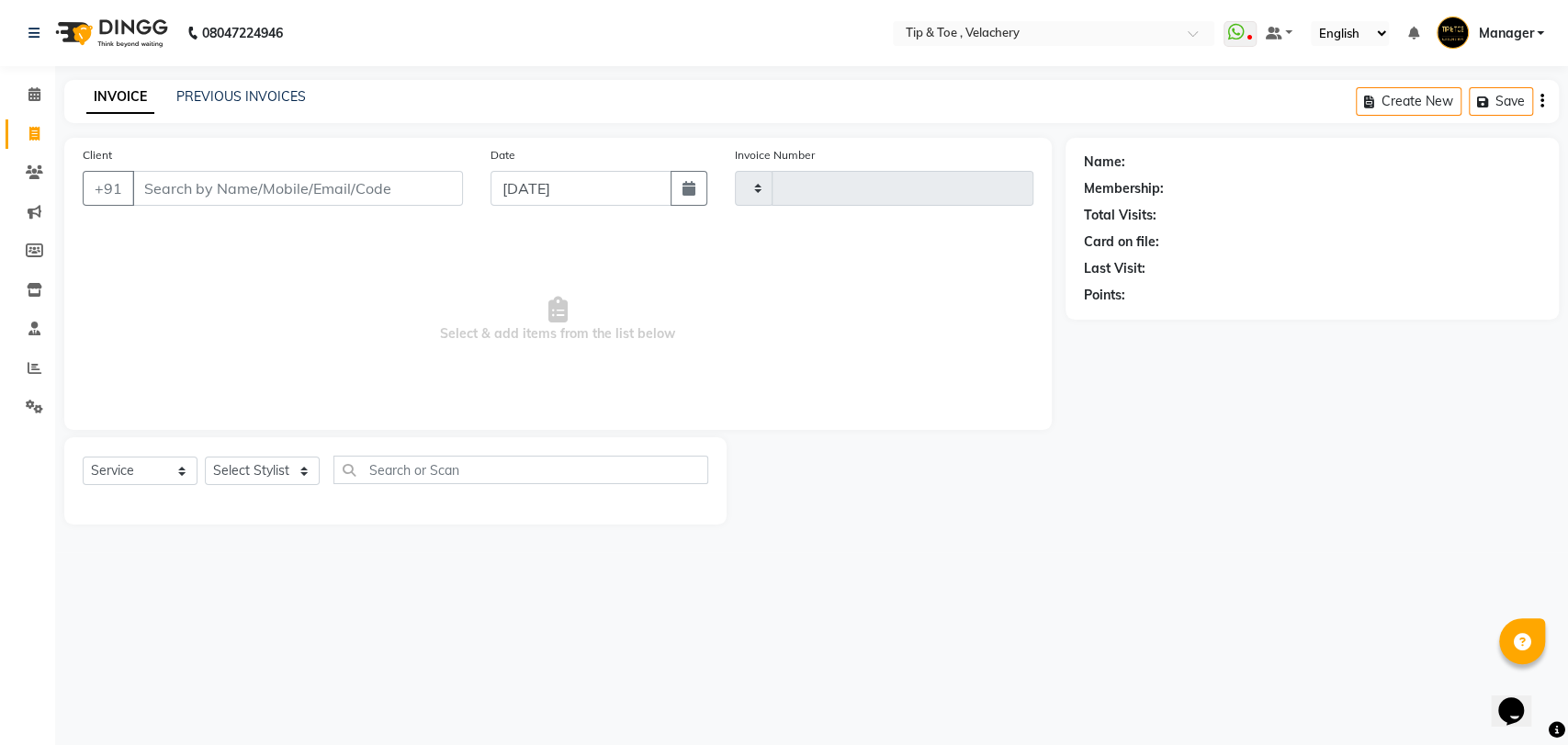
type input "2007"
select select "5863"
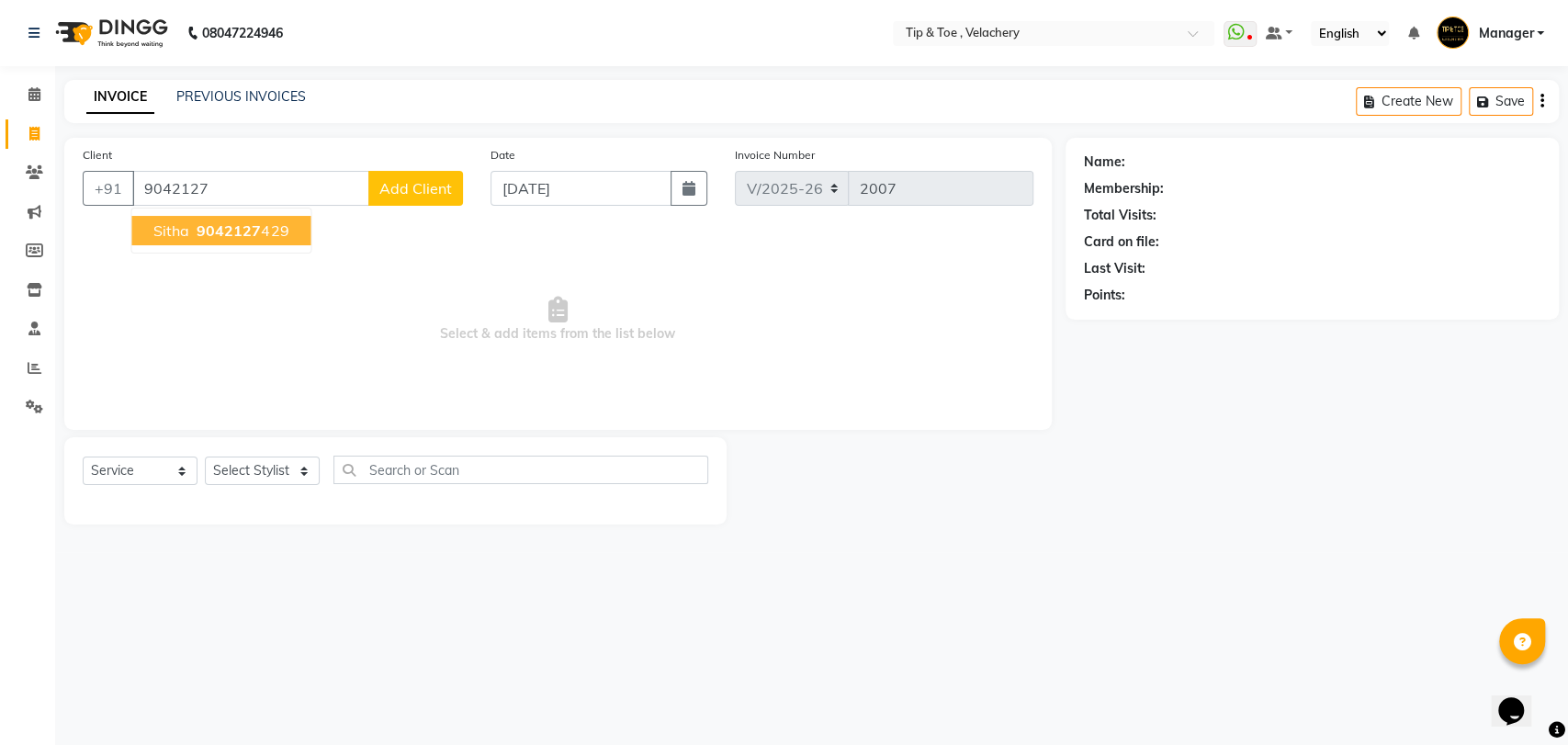
drag, startPoint x: 177, startPoint y: 224, endPoint x: 192, endPoint y: 219, distance: 15.8
click at [178, 225] on span "Sitha" at bounding box center [171, 230] width 36 height 18
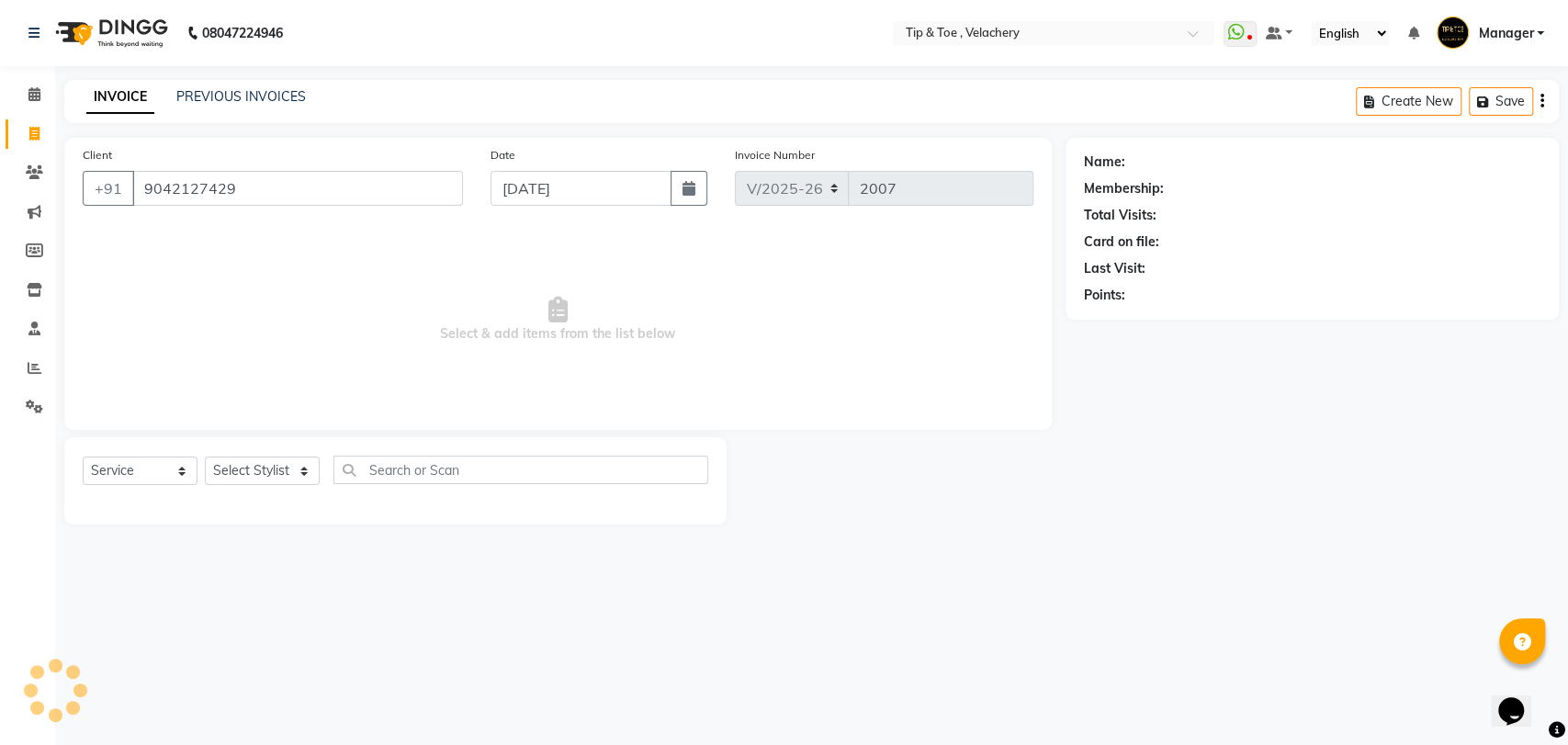
type input "9042127429"
select select "1: Object"
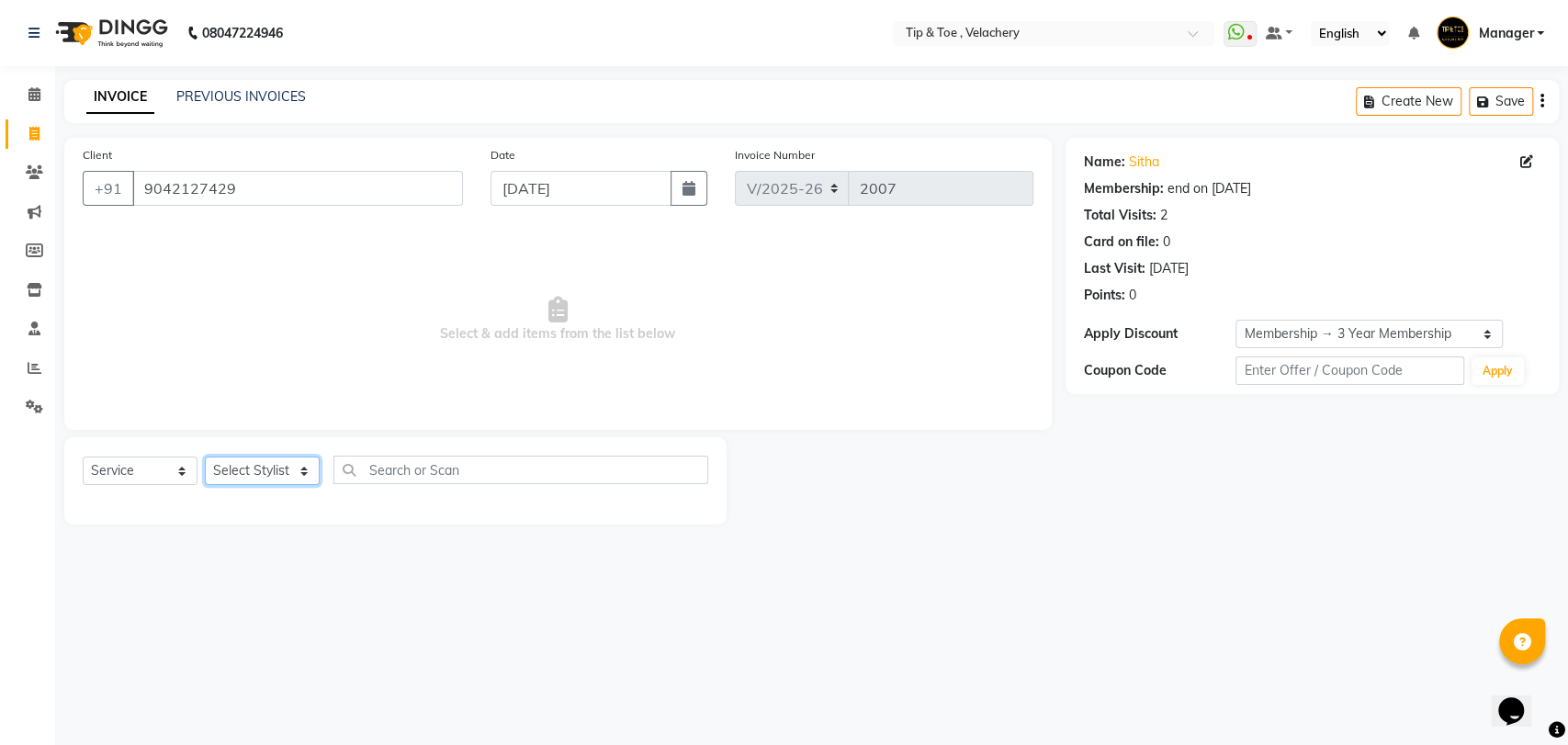
click at [309, 472] on select "Select Stylist [PERSON_NAME] Gopinath Jianrei [PERSON_NAME] Manager [PERSON_NAM…" at bounding box center [262, 471] width 114 height 28
select select "63979"
click at [205, 457] on select "Select Stylist [PERSON_NAME] Gopinath Jianrei [PERSON_NAME] Manager [PERSON_NAM…" at bounding box center [262, 471] width 114 height 28
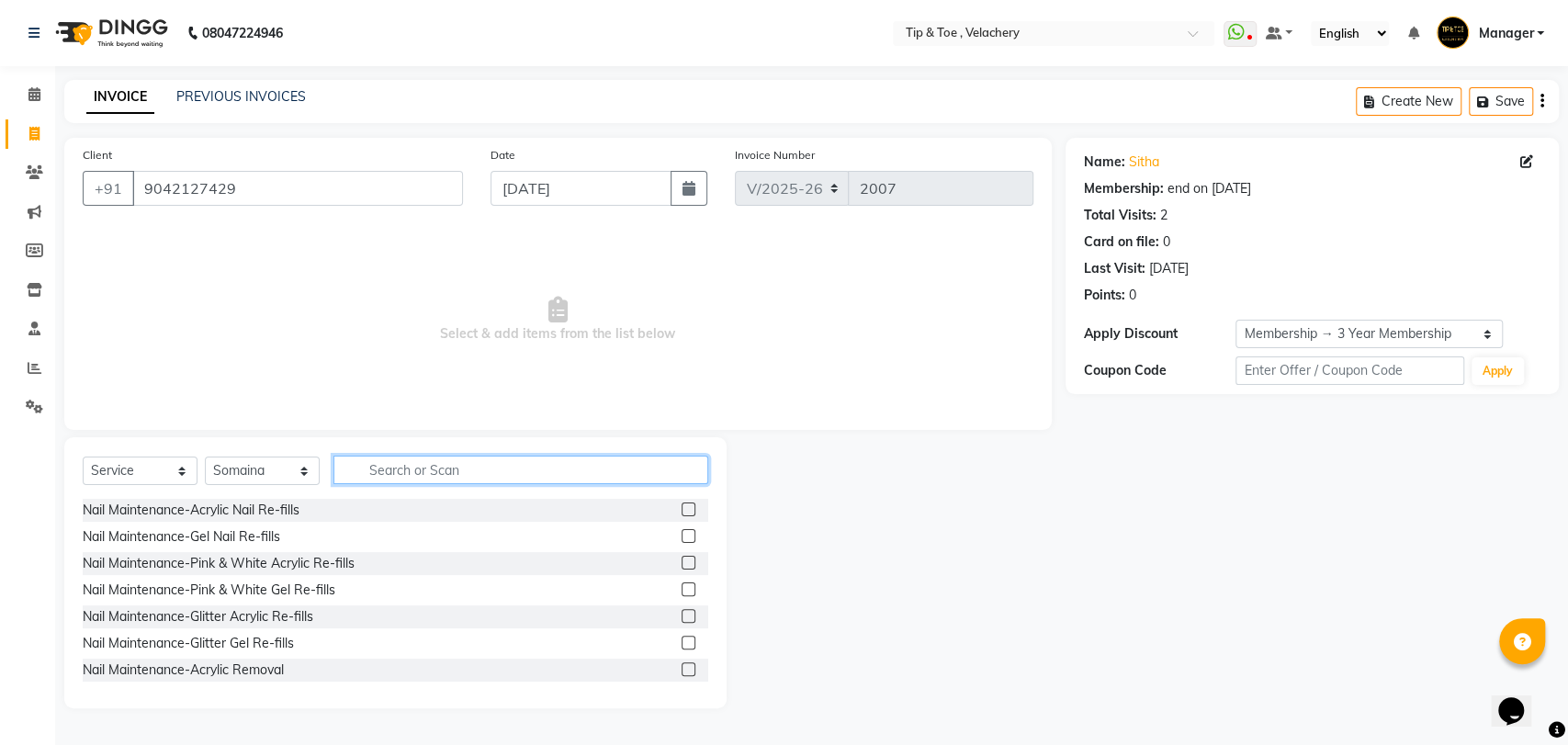
click at [393, 478] on input "text" at bounding box center [521, 470] width 374 height 28
type input "per"
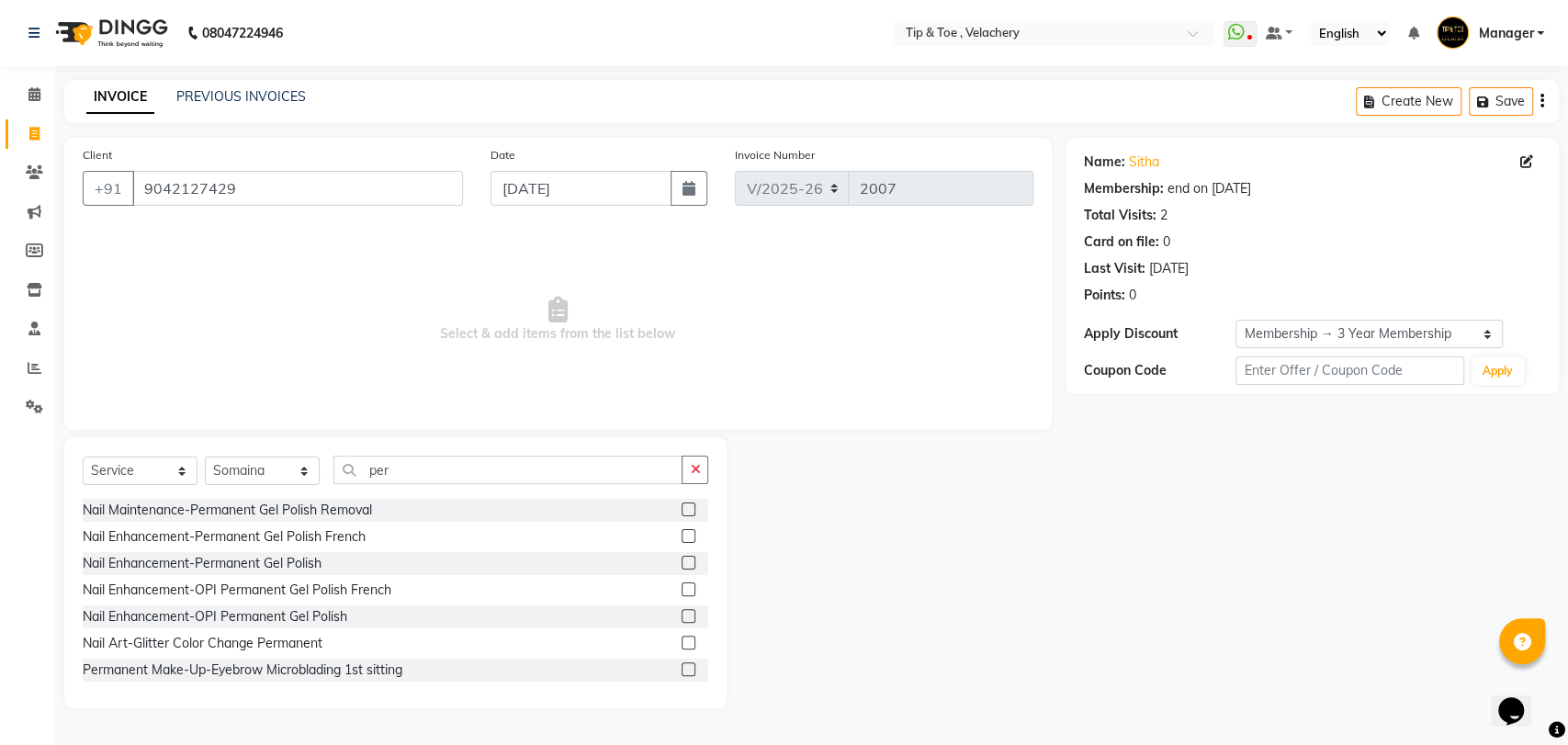
click at [681, 507] on label at bounding box center [688, 509] width 14 height 14
click at [681, 507] on input "checkbox" at bounding box center [687, 510] width 12 height 12
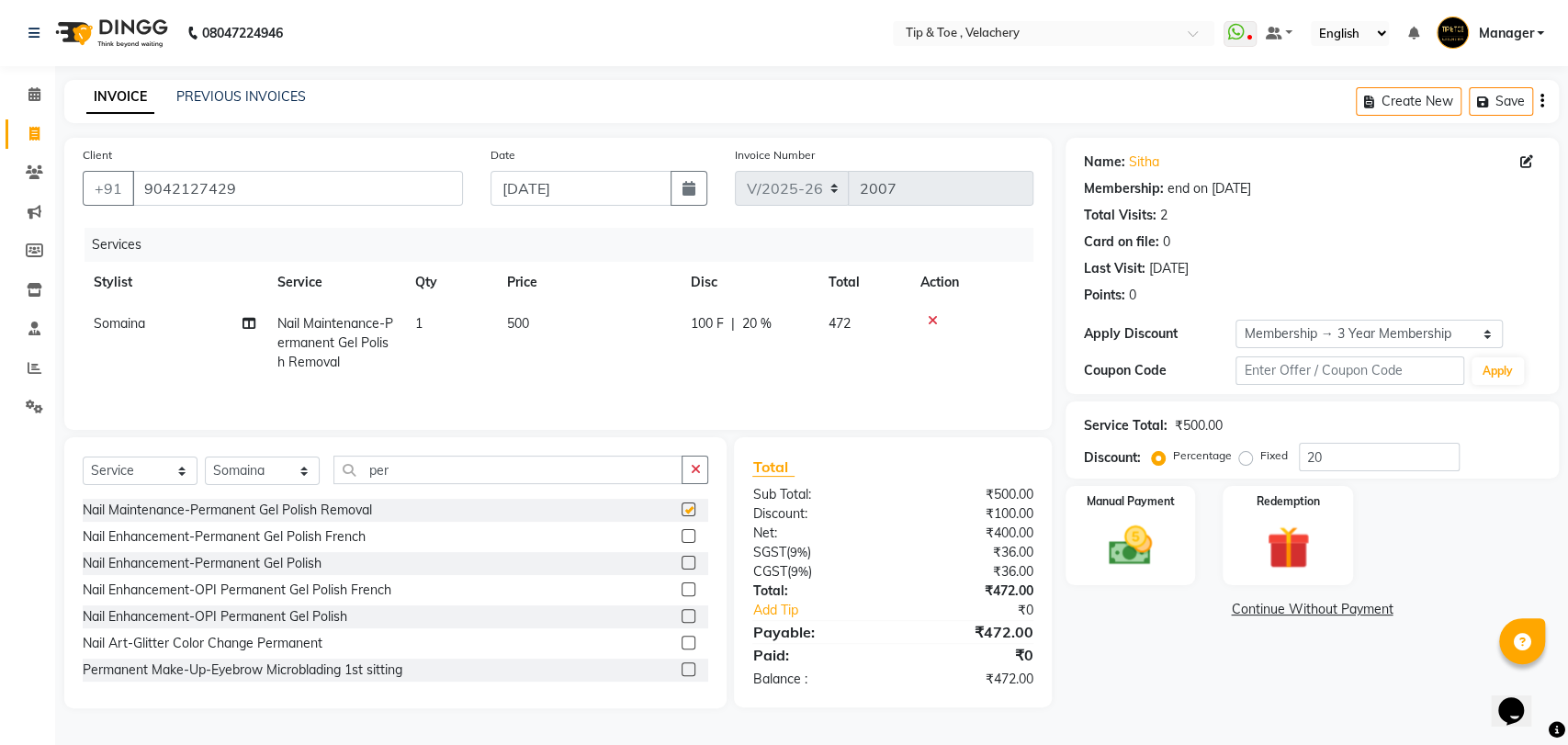
checkbox input "false"
click at [469, 473] on input "per" at bounding box center [508, 470] width 349 height 28
type input "p"
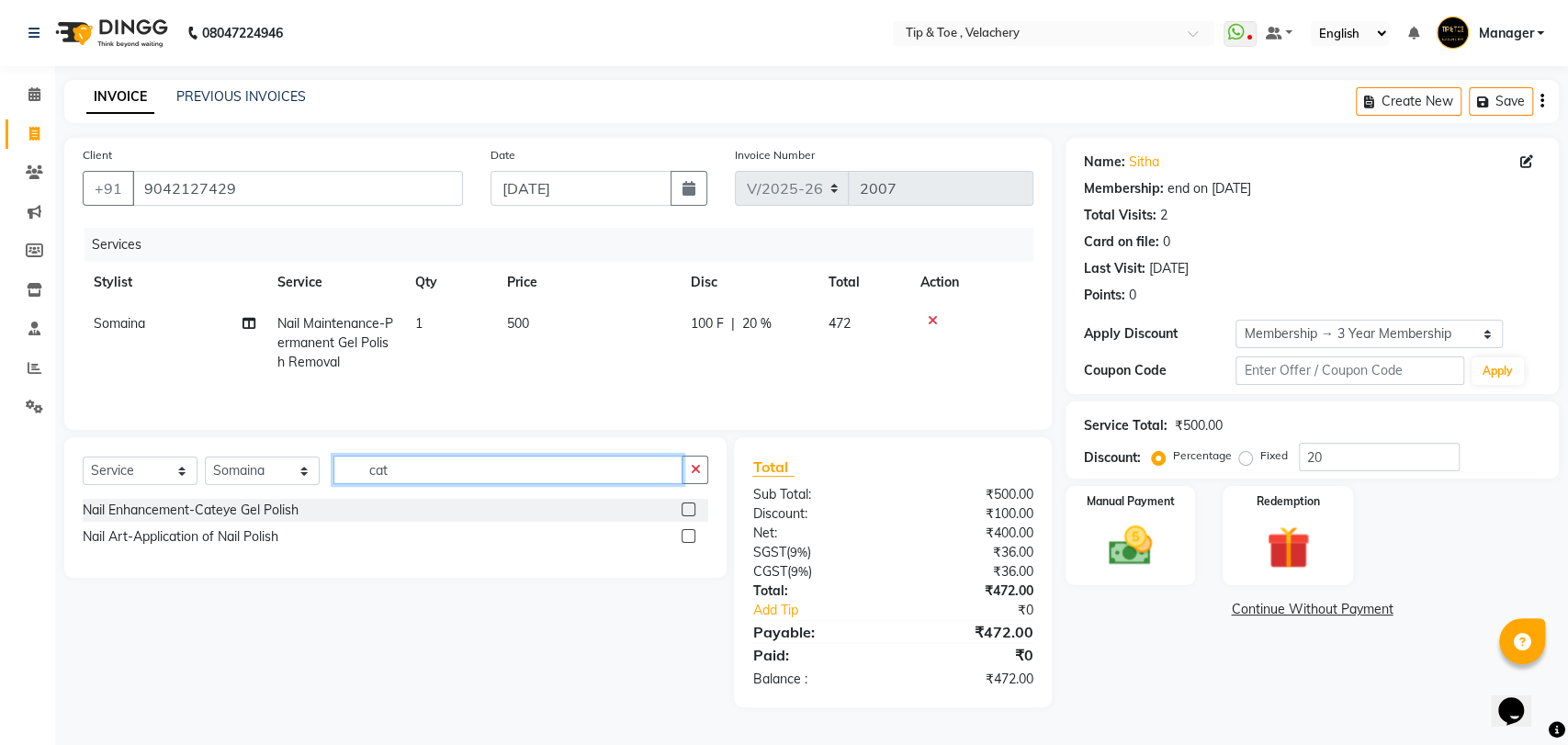
type input "cat"
click at [685, 509] on label at bounding box center [688, 509] width 14 height 14
click at [685, 509] on input "checkbox" at bounding box center [687, 510] width 12 height 12
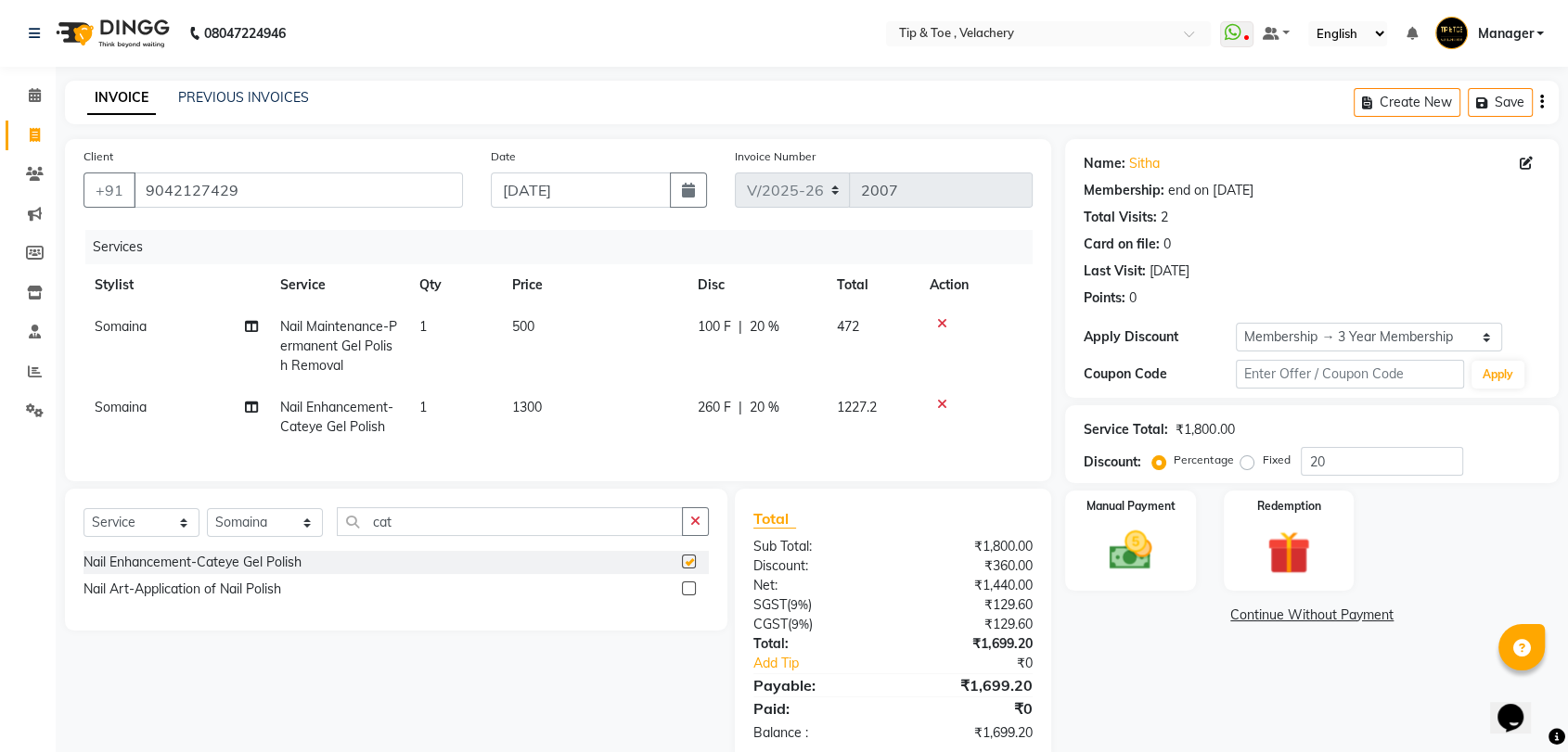
checkbox input "false"
click at [413, 532] on input "cat" at bounding box center [510, 521] width 346 height 29
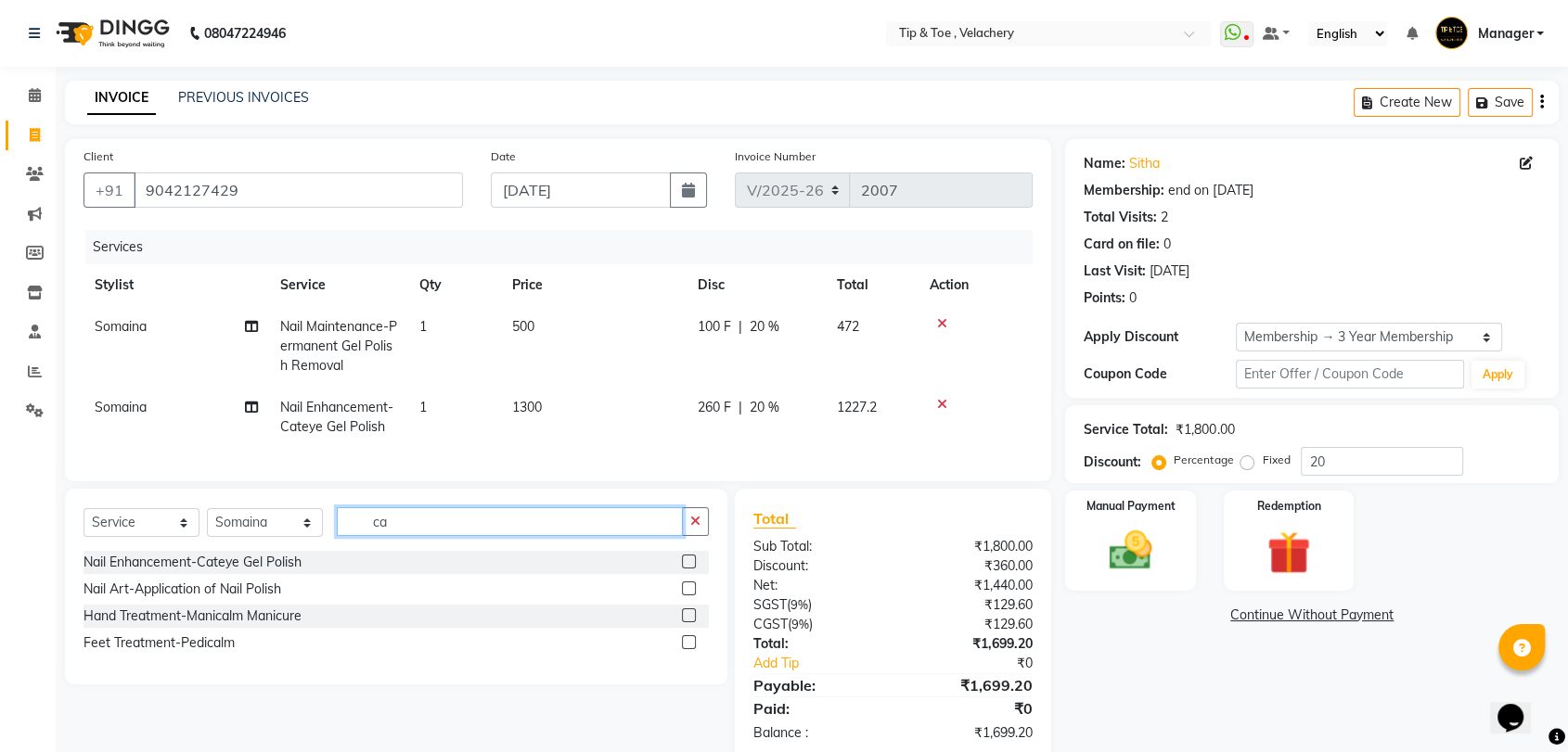
type input "c"
type input "sing"
click at [696, 574] on div at bounding box center [695, 562] width 27 height 23
click at [688, 569] on label at bounding box center [689, 561] width 14 height 14
click at [688, 569] on input "checkbox" at bounding box center [688, 562] width 12 height 12
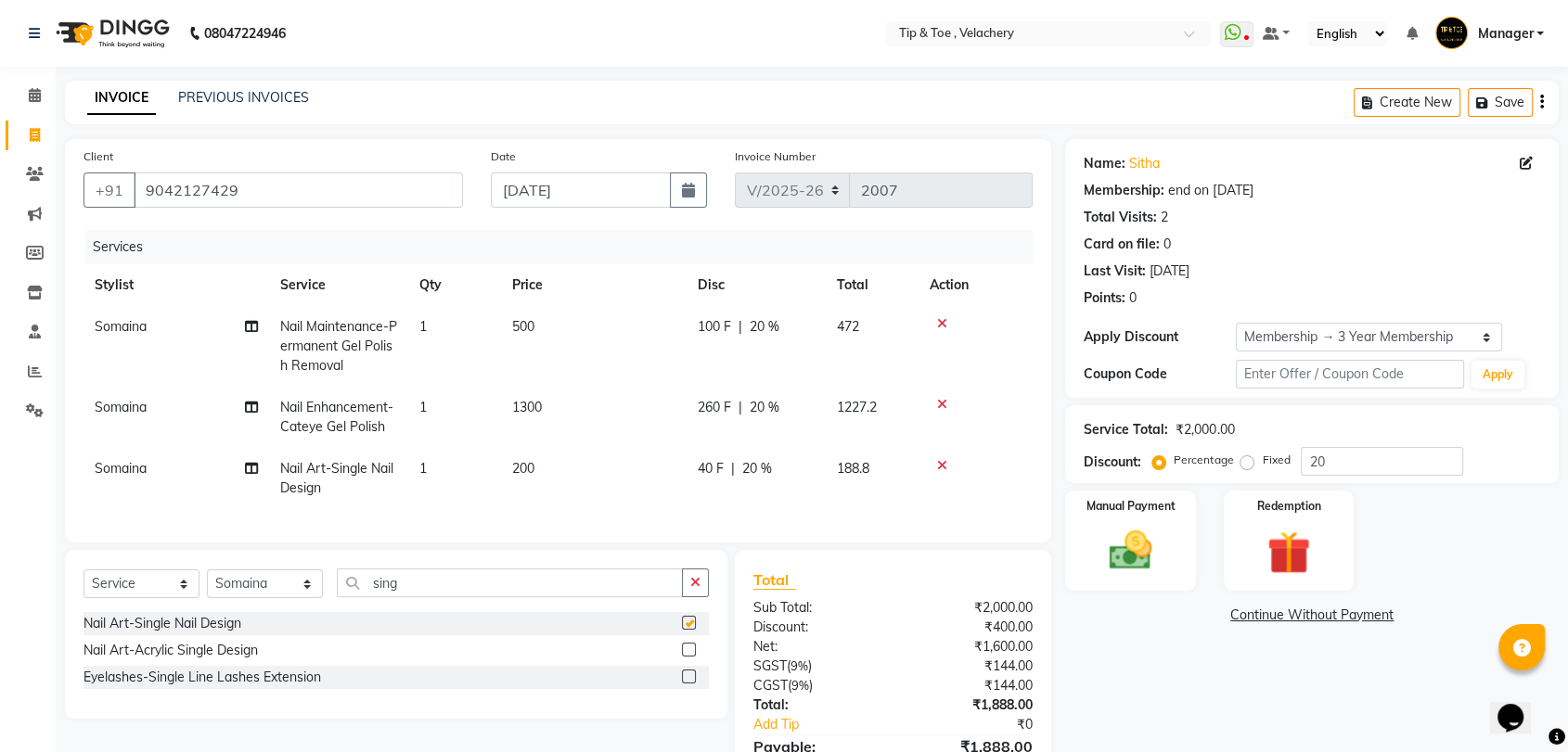
checkbox input "false"
click at [434, 470] on td "1" at bounding box center [455, 478] width 93 height 61
select select "63979"
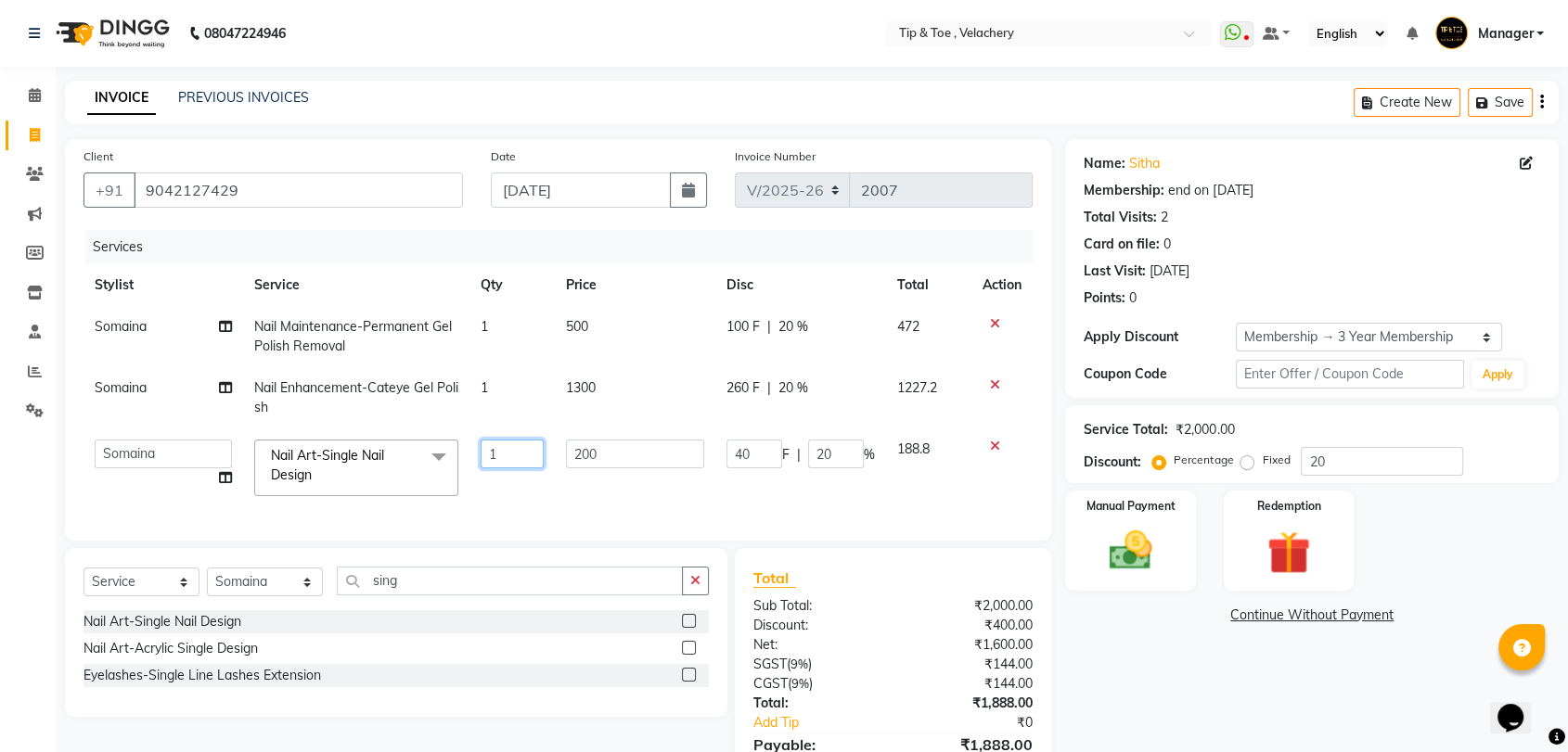
click at [508, 451] on input "1" at bounding box center [512, 454] width 64 height 29
type input "2"
click at [546, 498] on tr "[PERSON_NAME] [PERSON_NAME] [PERSON_NAME] Manager [PERSON_NAME] Sothem Yapi Lik…" at bounding box center [558, 468] width 949 height 79
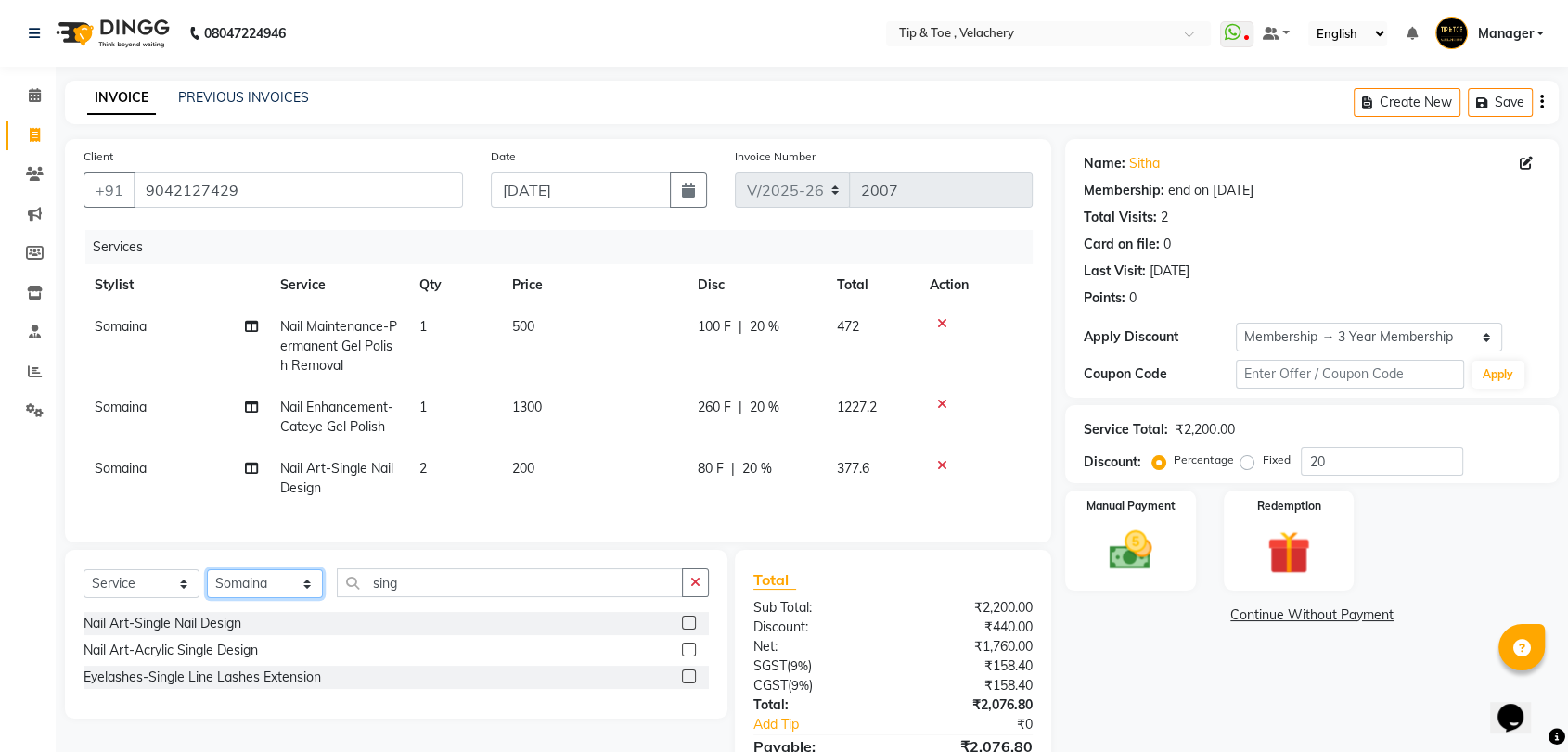
click at [319, 598] on select "Select Stylist [PERSON_NAME] Gopinath Jianrei [PERSON_NAME] Manager [PERSON_NAM…" at bounding box center [265, 584] width 116 height 29
select select "41027"
click at [207, 585] on select "Select Stylist [PERSON_NAME] Gopinath Jianrei [PERSON_NAME] Manager [PERSON_NAM…" at bounding box center [265, 584] width 116 height 29
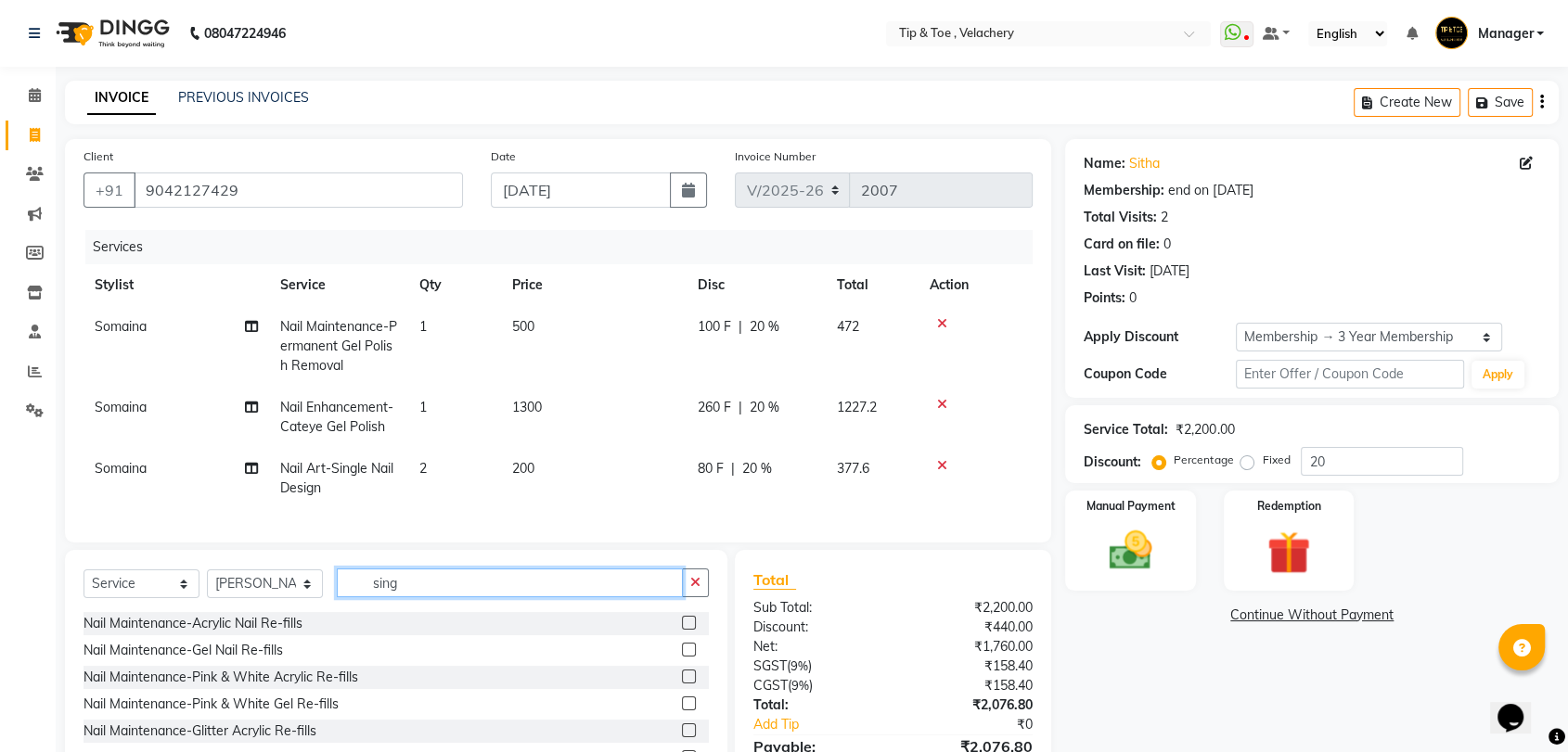
click at [426, 597] on input "sing" at bounding box center [510, 583] width 346 height 29
type input "s"
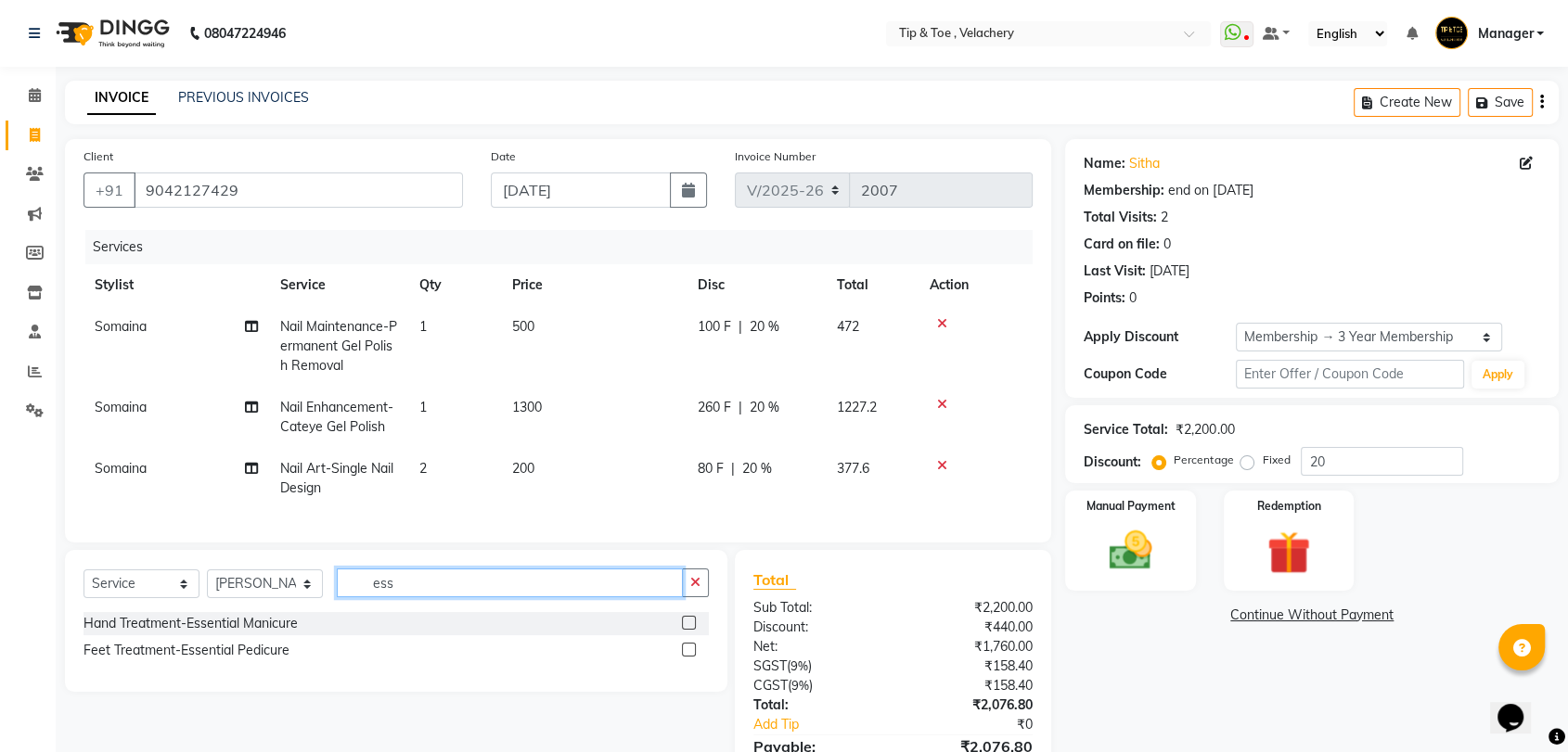
type input "ess"
click at [687, 657] on label at bounding box center [689, 649] width 14 height 14
click at [687, 657] on input "checkbox" at bounding box center [688, 650] width 12 height 12
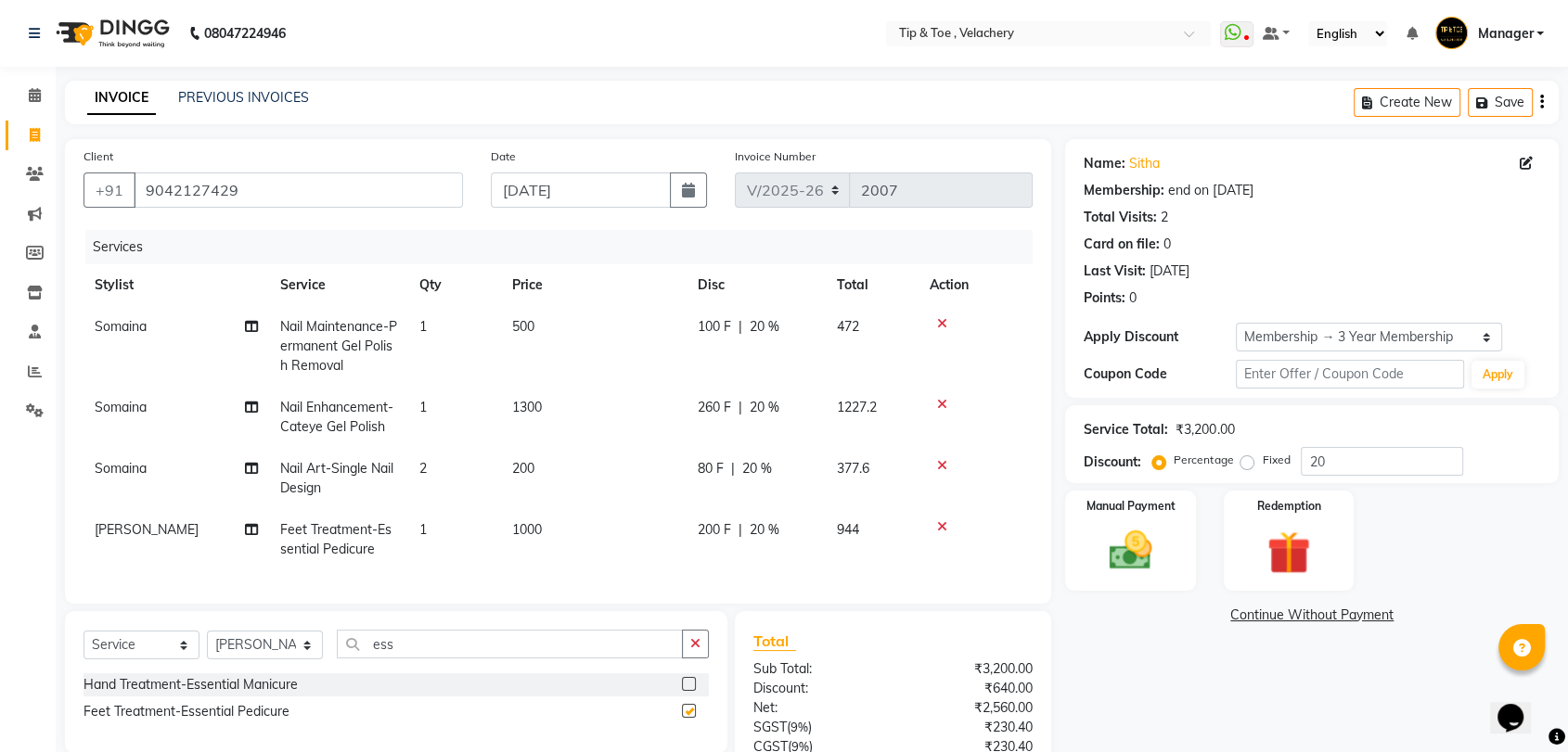
checkbox input "false"
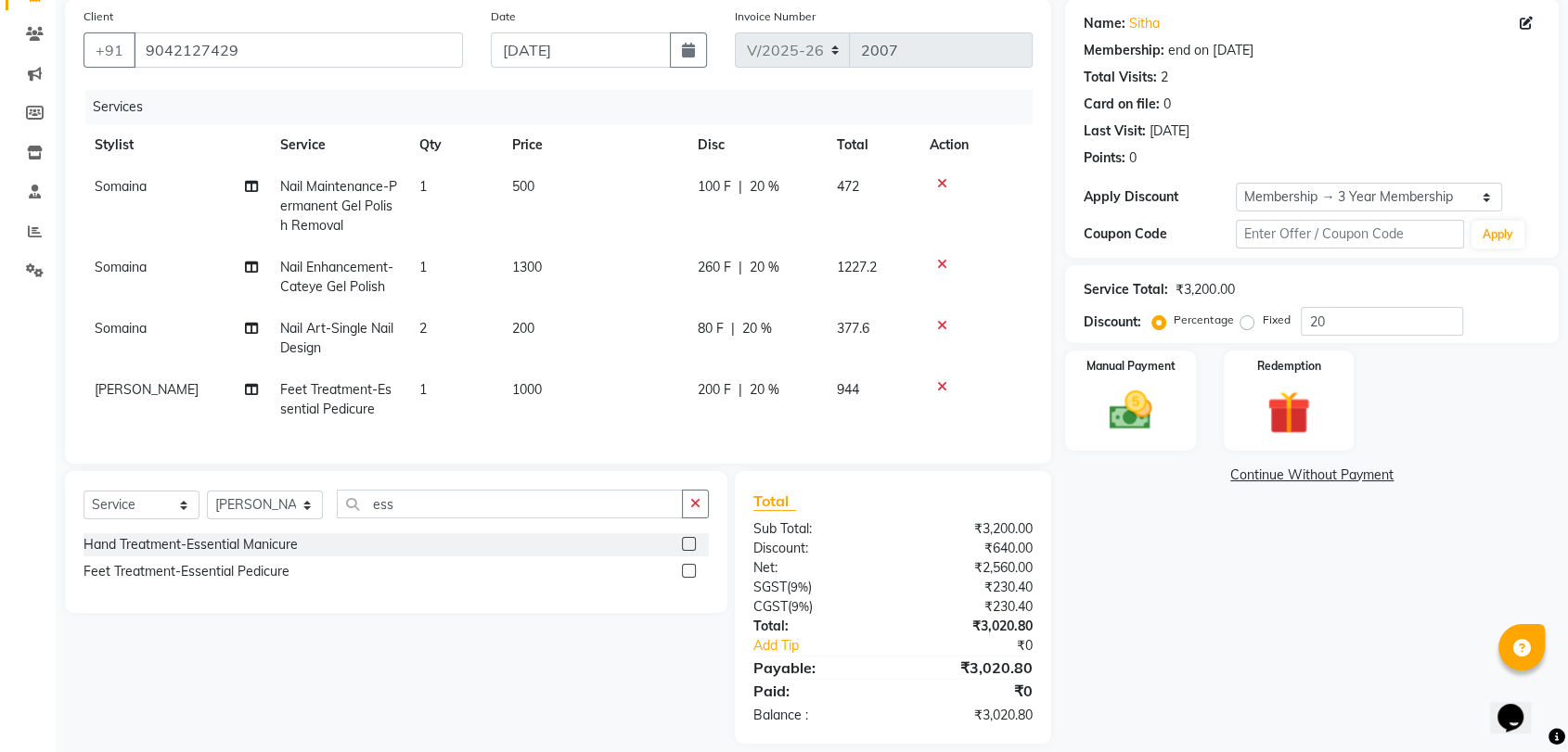
scroll to position [175, 0]
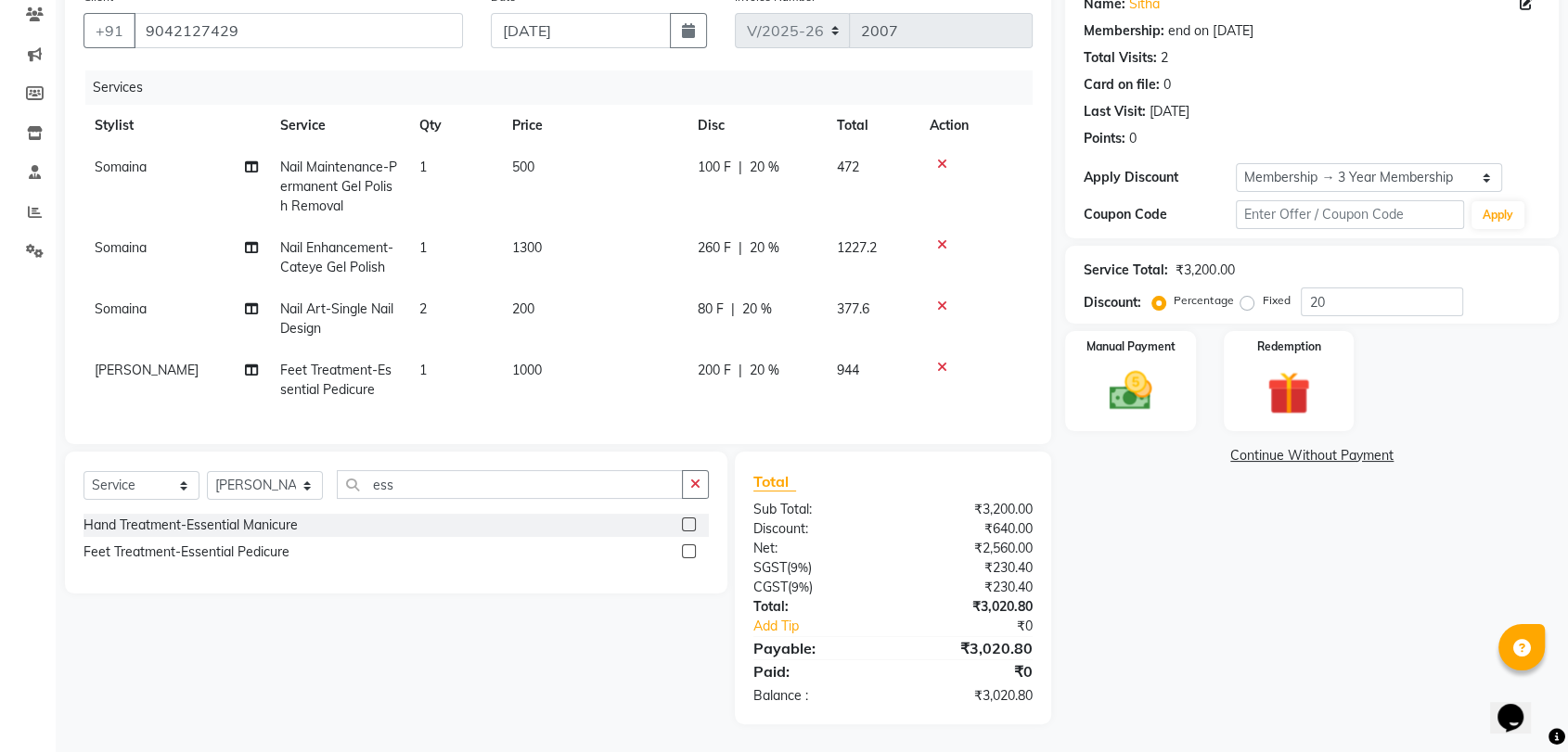
click at [584, 355] on td "1000" at bounding box center [594, 380] width 185 height 61
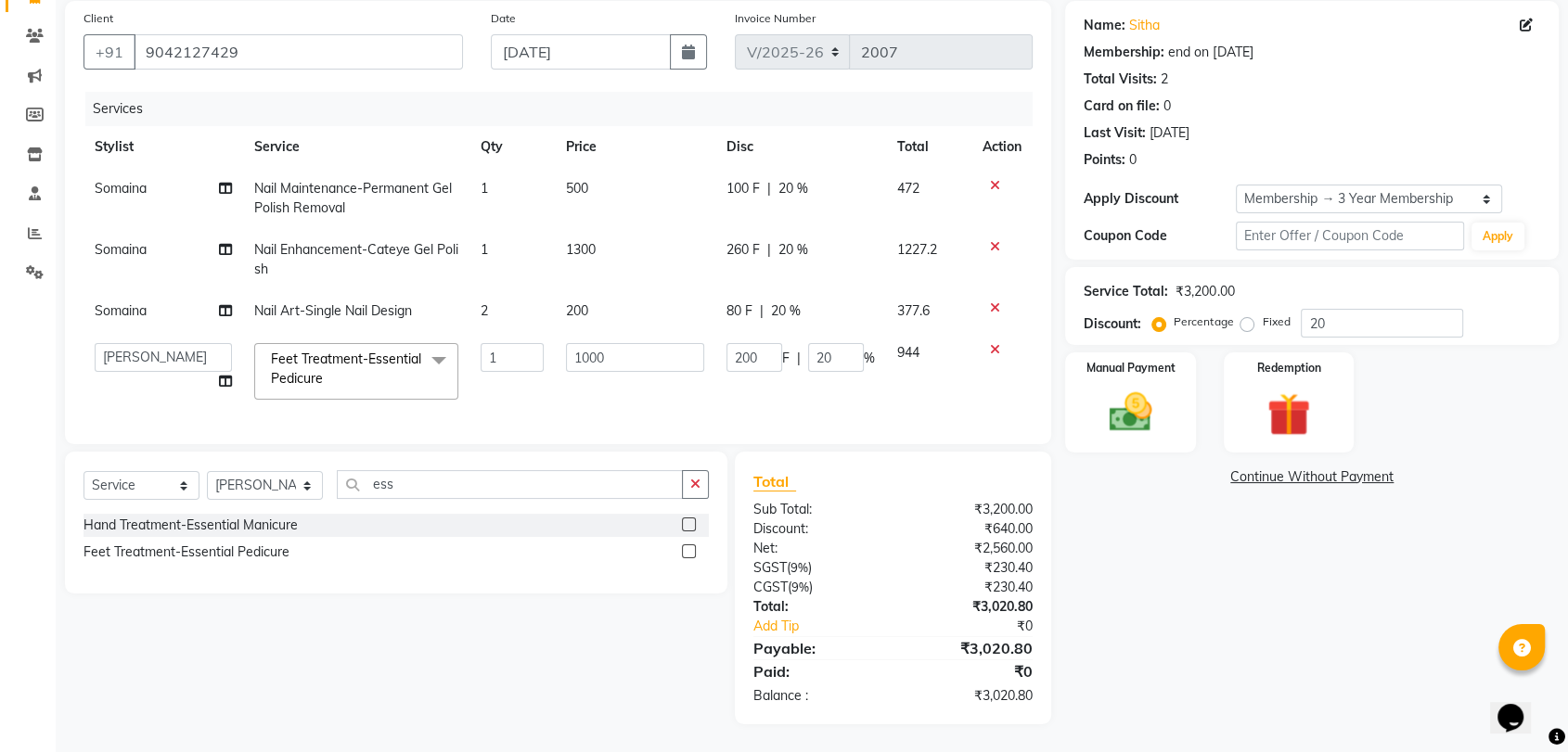
scroll to position [153, 0]
drag, startPoint x: 633, startPoint y: 343, endPoint x: 635, endPoint y: 331, distance: 12.2
click at [634, 343] on input "1000" at bounding box center [635, 357] width 138 height 29
type input "1300"
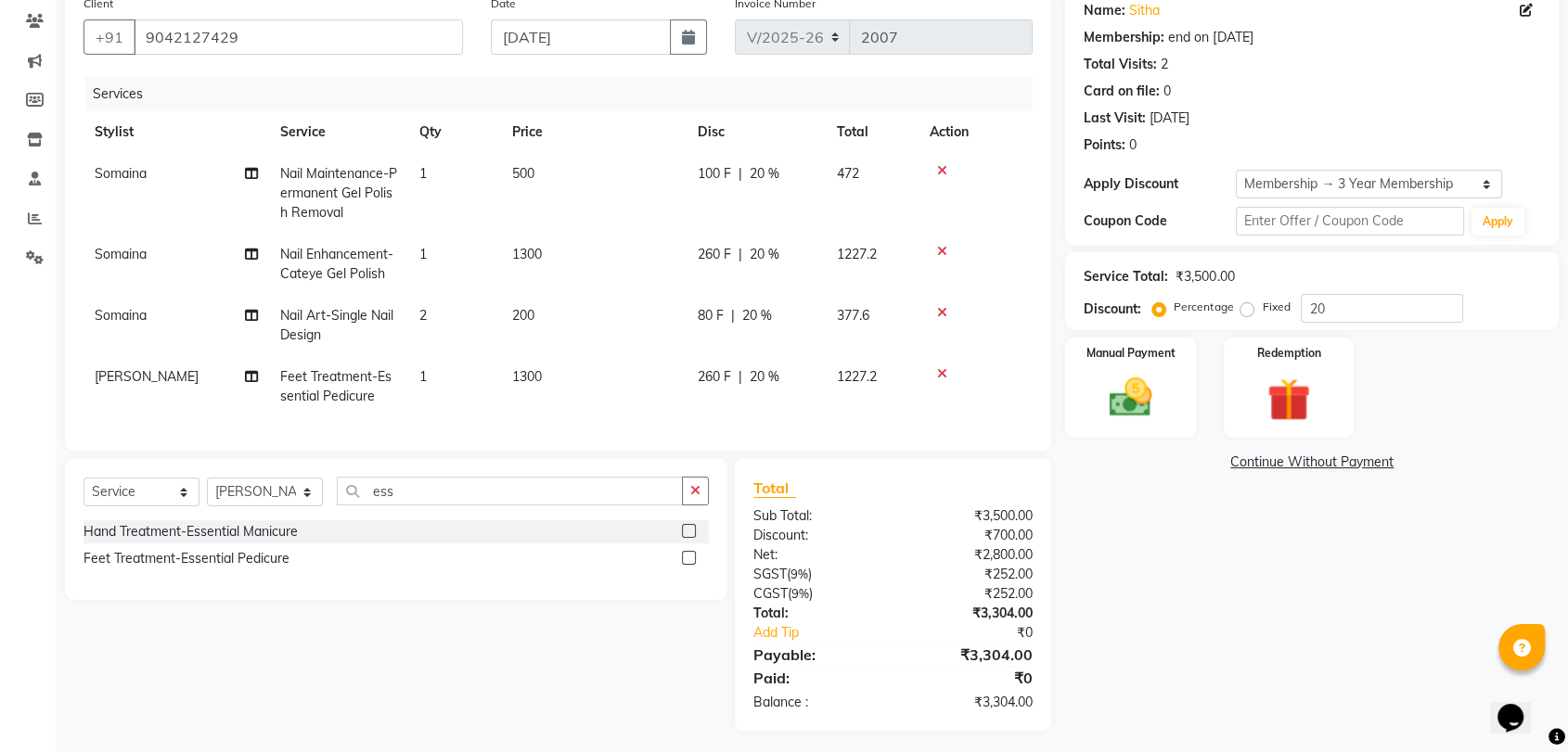
click at [595, 380] on td "1300" at bounding box center [594, 386] width 185 height 61
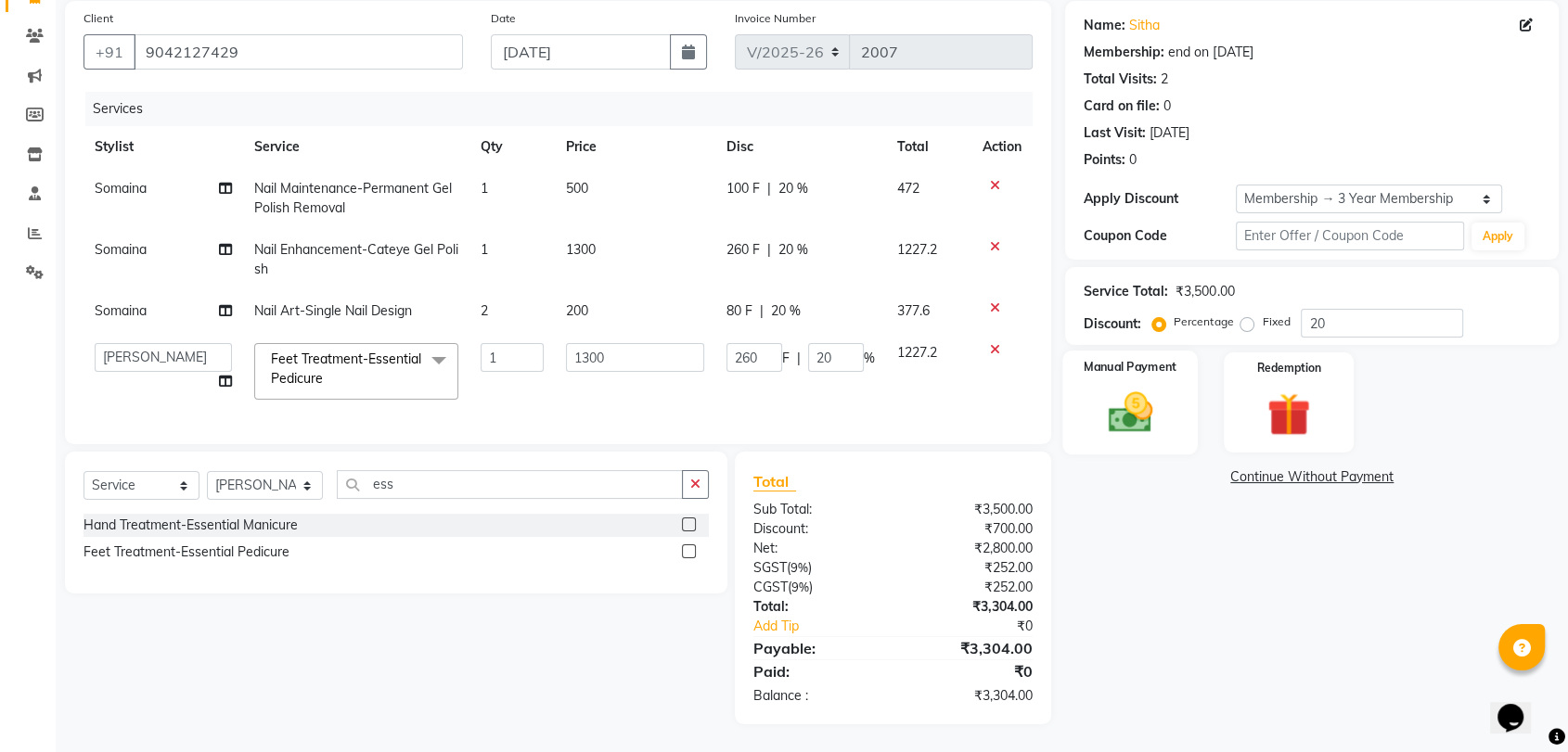
click at [1143, 411] on img at bounding box center [1131, 412] width 73 height 52
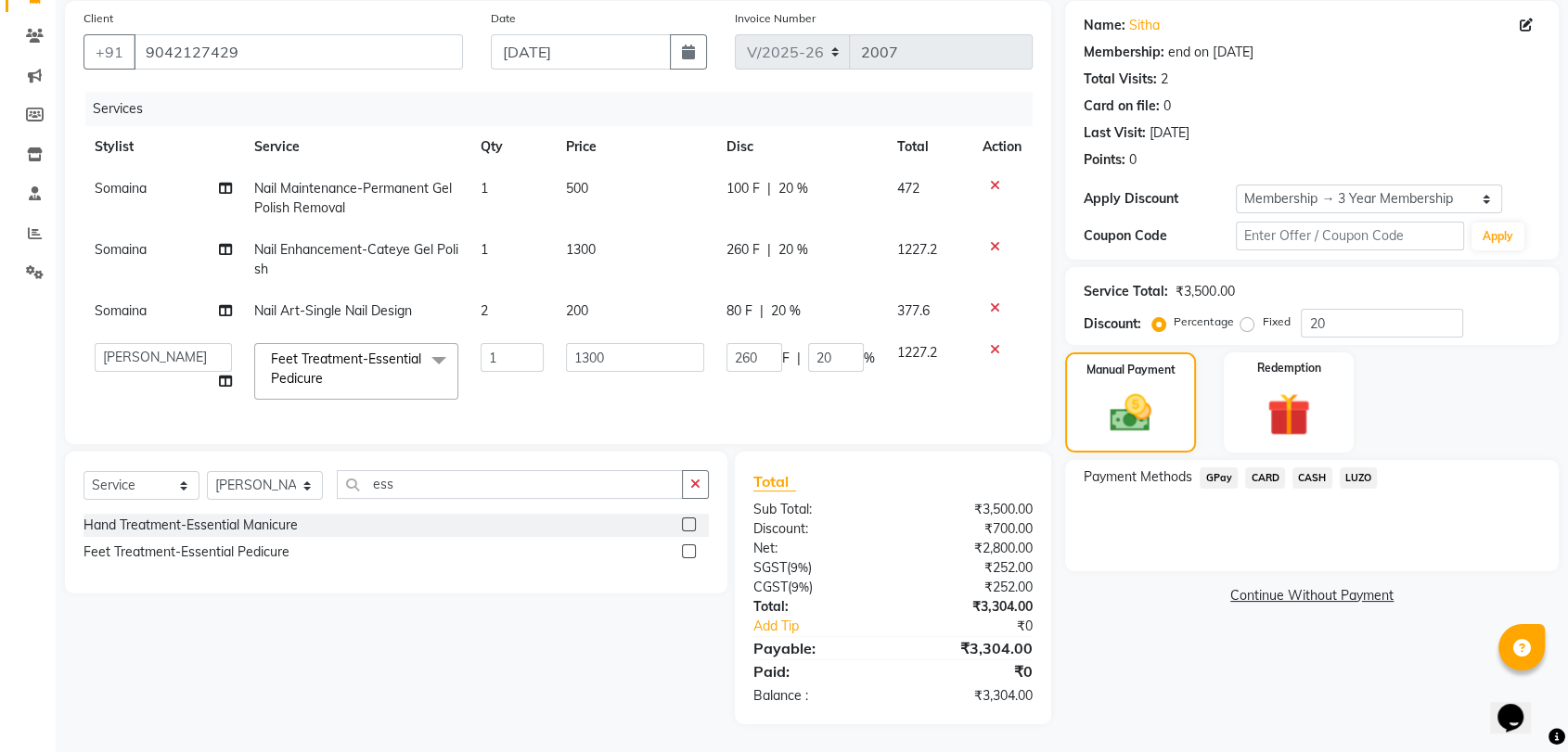
click at [1219, 468] on span "GPay" at bounding box center [1218, 478] width 38 height 21
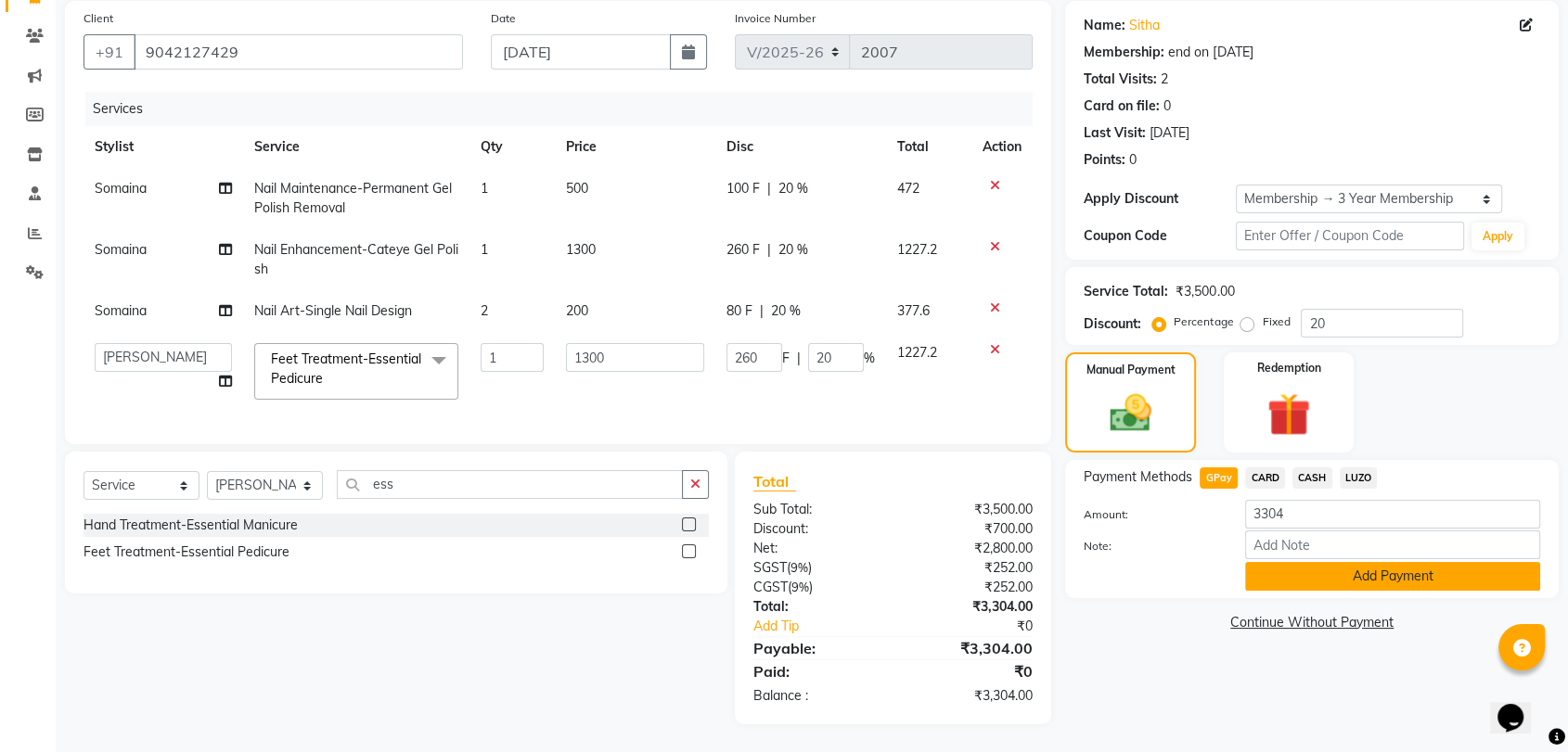
drag, startPoint x: 1304, startPoint y: 553, endPoint x: 1324, endPoint y: 529, distance: 31.2
click at [1304, 562] on button "Add Payment" at bounding box center [1392, 576] width 295 height 29
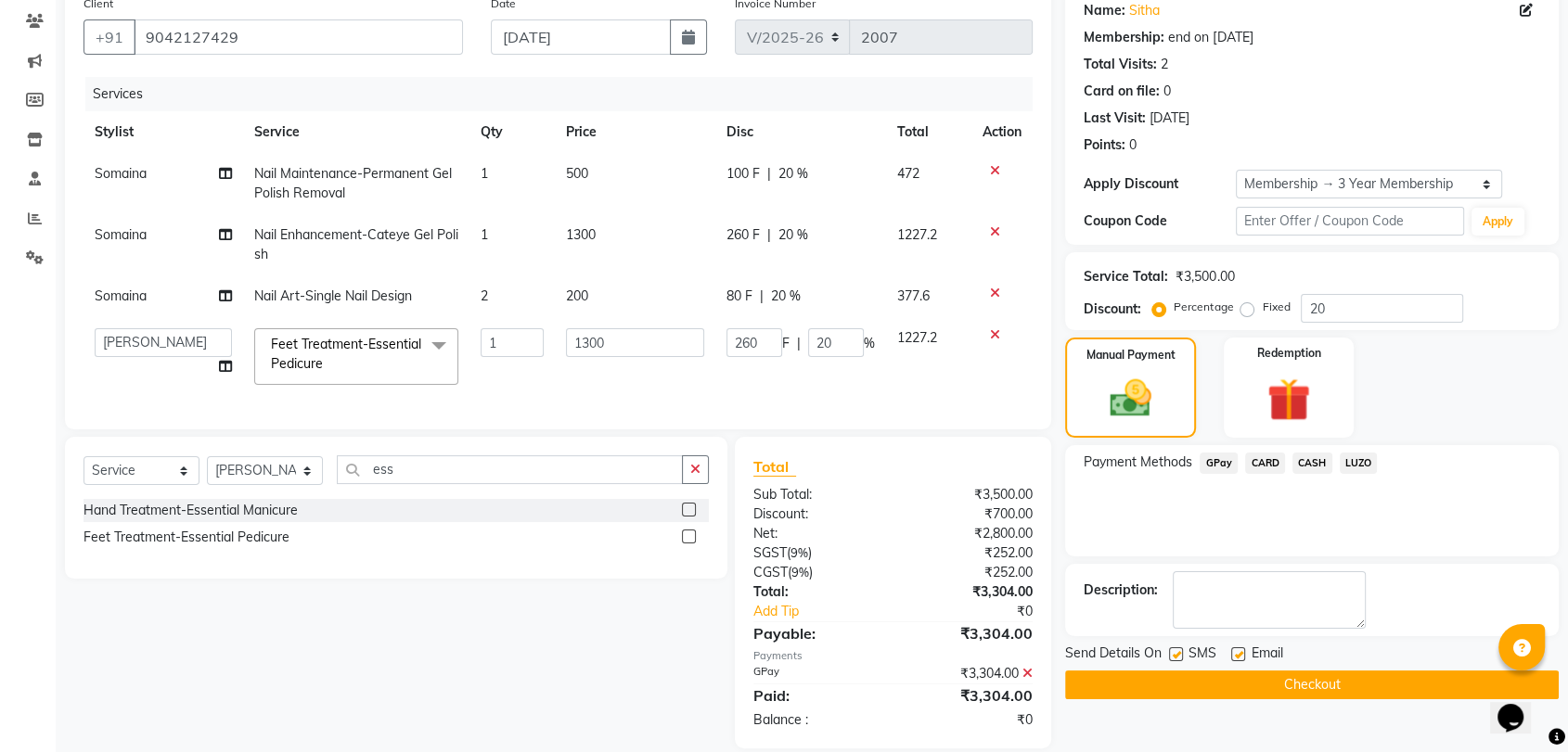
drag, startPoint x: 1234, startPoint y: 645, endPoint x: 1245, endPoint y: 662, distance: 20.2
click at [1234, 647] on label at bounding box center [1238, 654] width 14 height 14
click at [1234, 649] on input "checkbox" at bounding box center [1237, 655] width 12 height 12
checkbox input "false"
click at [1245, 679] on button "Checkout" at bounding box center [1311, 684] width 494 height 29
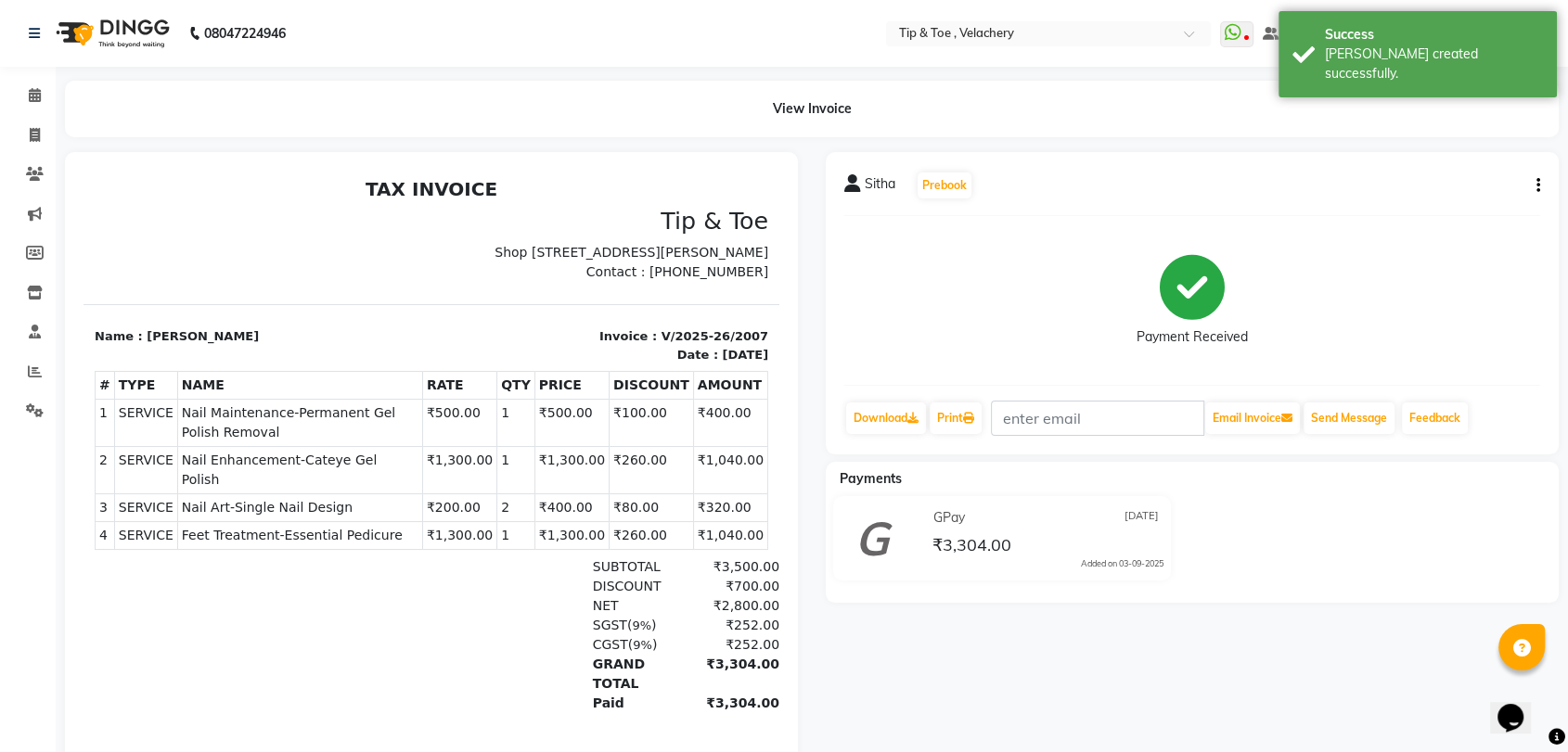
click at [299, 106] on div "View Invoice" at bounding box center [812, 109] width 1494 height 56
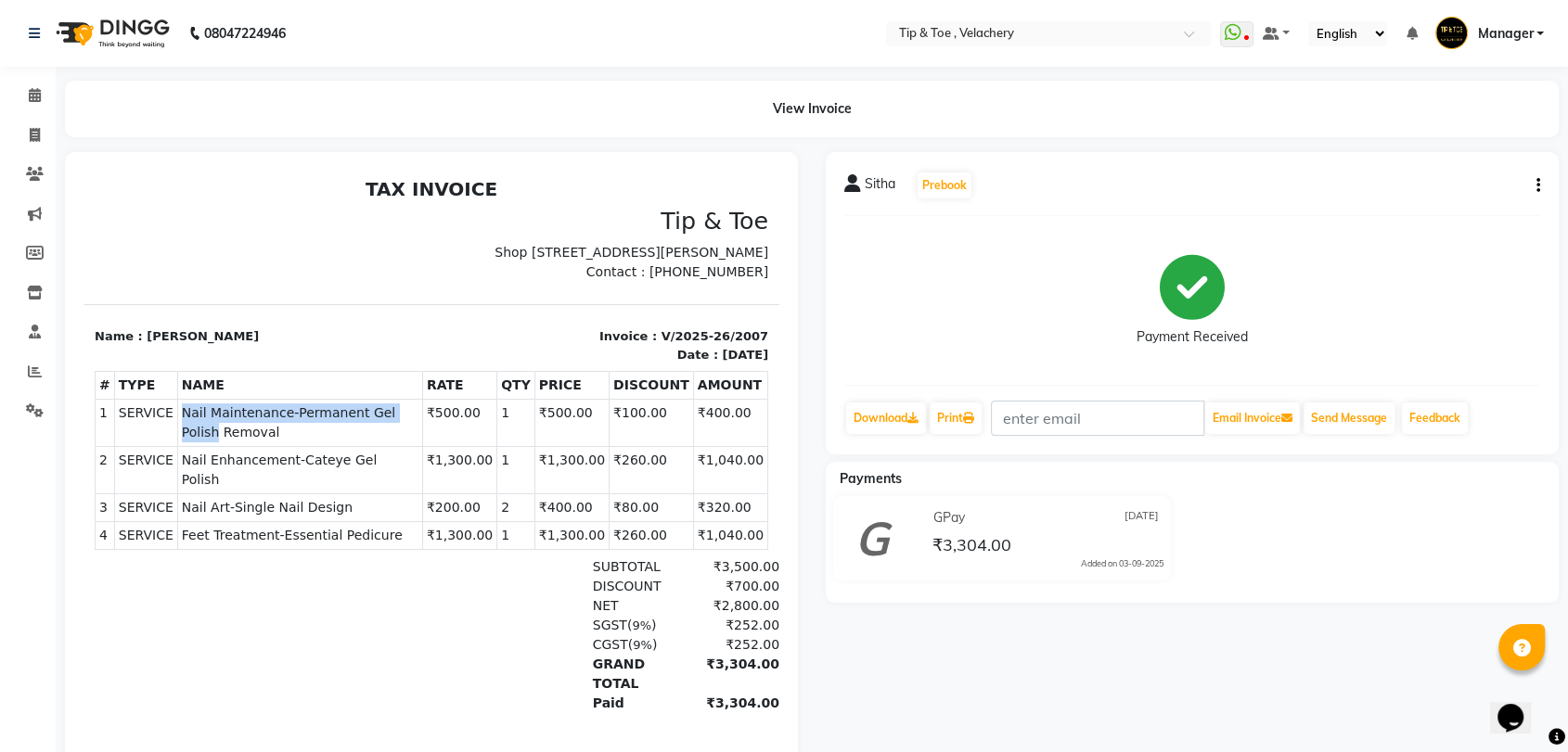
copy span "Nail Maintenance-Permanent Gel Polish"
drag, startPoint x: 175, startPoint y: 427, endPoint x: 408, endPoint y: 456, distance: 234.8
click at [408, 442] on span "Nail Maintenance-Permanent Gel Polish Removal" at bounding box center [300, 423] width 237 height 39
drag, startPoint x: 164, startPoint y: 480, endPoint x: 411, endPoint y: 483, distance: 247.0
click at [411, 483] on tr "2 SERVICE SERVICE Nail Enhancement-Cateye Gel Polish ₹1,300.00 1" at bounding box center [432, 470] width 672 height 48
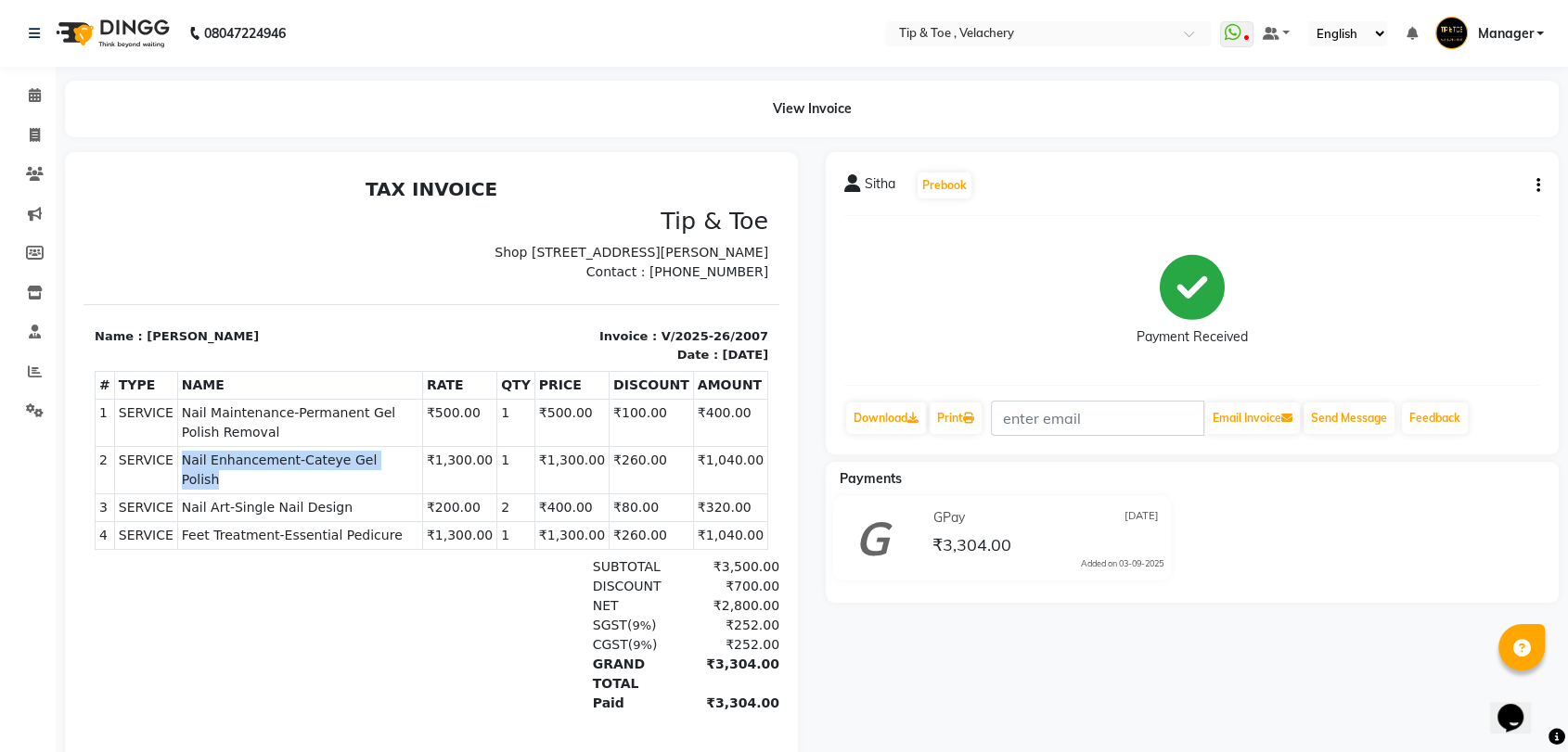
copy tr "SERVICE Nail Enhancement-Cateye Gel Polish"
click at [413, 478] on span "Nail Enhancement-Cateye Gel Polish" at bounding box center [300, 470] width 237 height 39
drag, startPoint x: 190, startPoint y: 501, endPoint x: 378, endPoint y: 506, distance: 188.1
click at [377, 505] on span "Nail Art-Single Nail Design" at bounding box center [300, 508] width 237 height 19
click at [378, 506] on span "Nail Art-Single Nail Design" at bounding box center [300, 508] width 237 height 19
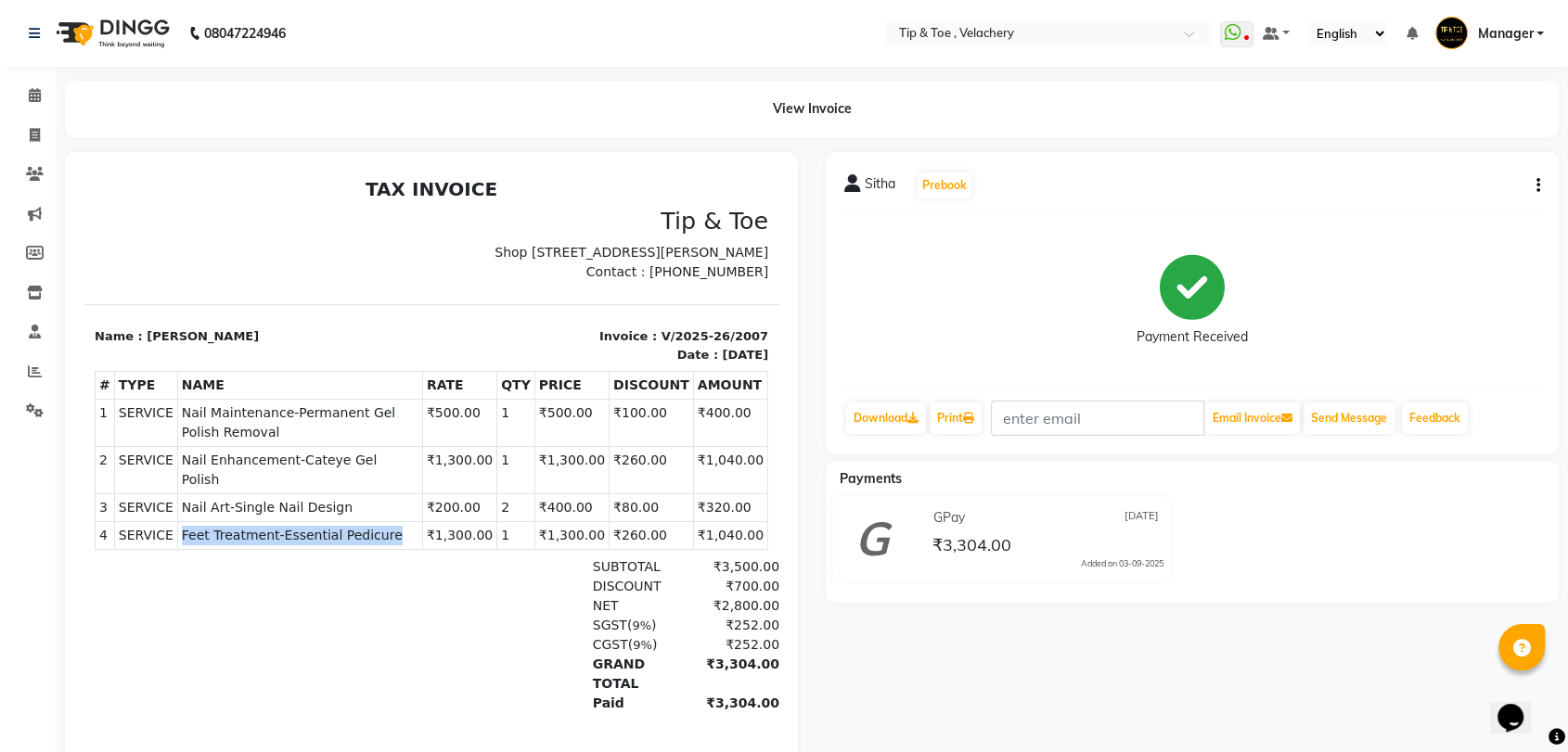
drag, startPoint x: 167, startPoint y: 532, endPoint x: 378, endPoint y: 533, distance: 211.0
click at [378, 533] on td "SERVICE Feet Treatment-Essential Pedicure" at bounding box center [300, 535] width 245 height 28
copy span "Feet Treatment-Essential Pedicure"
drag, startPoint x: 393, startPoint y: 520, endPoint x: 443, endPoint y: 525, distance: 50.2
click at [394, 520] on td "SERVICE Nail Art-Single Nail Design" at bounding box center [300, 508] width 245 height 28
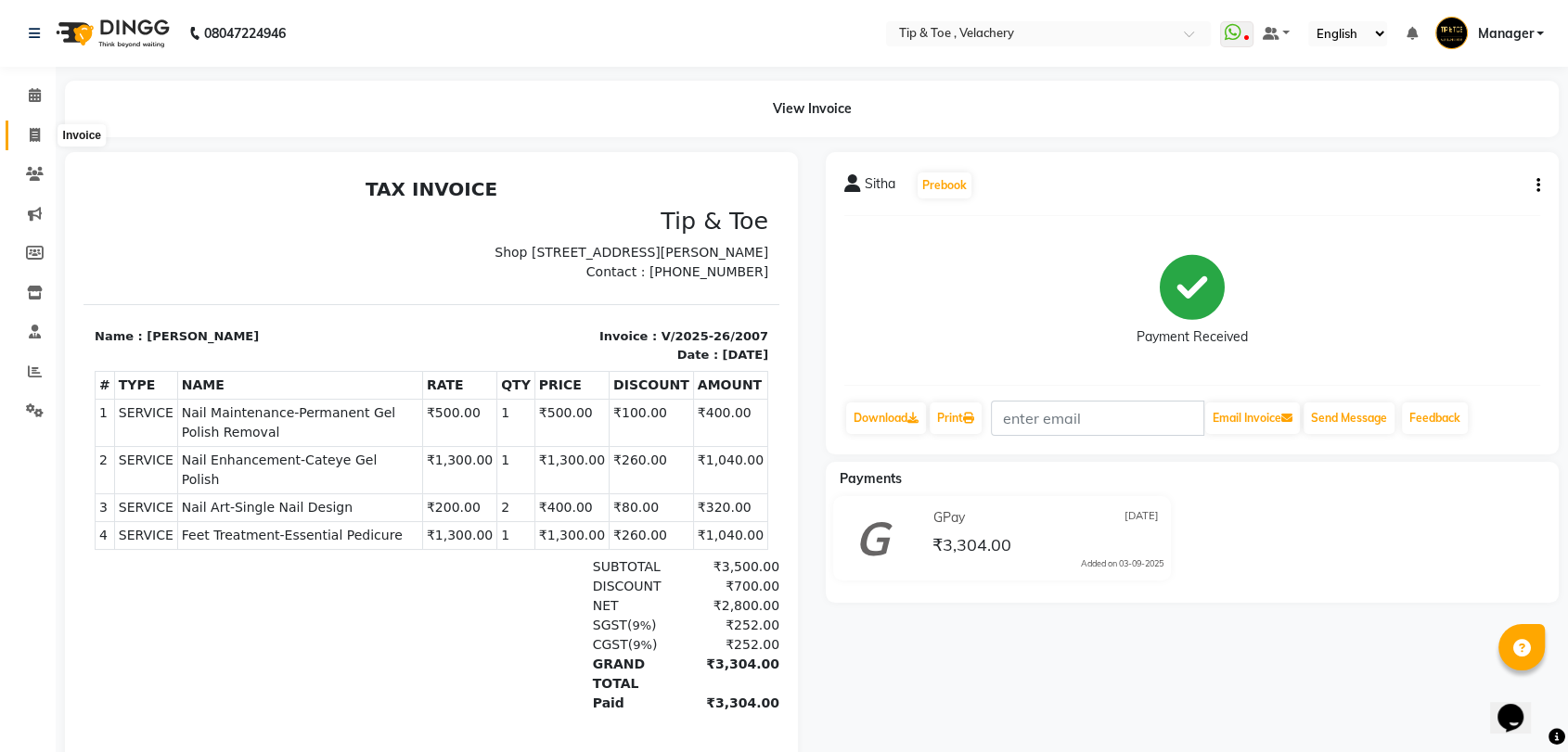
click at [36, 137] on icon at bounding box center [34, 135] width 11 height 14
select select "service"
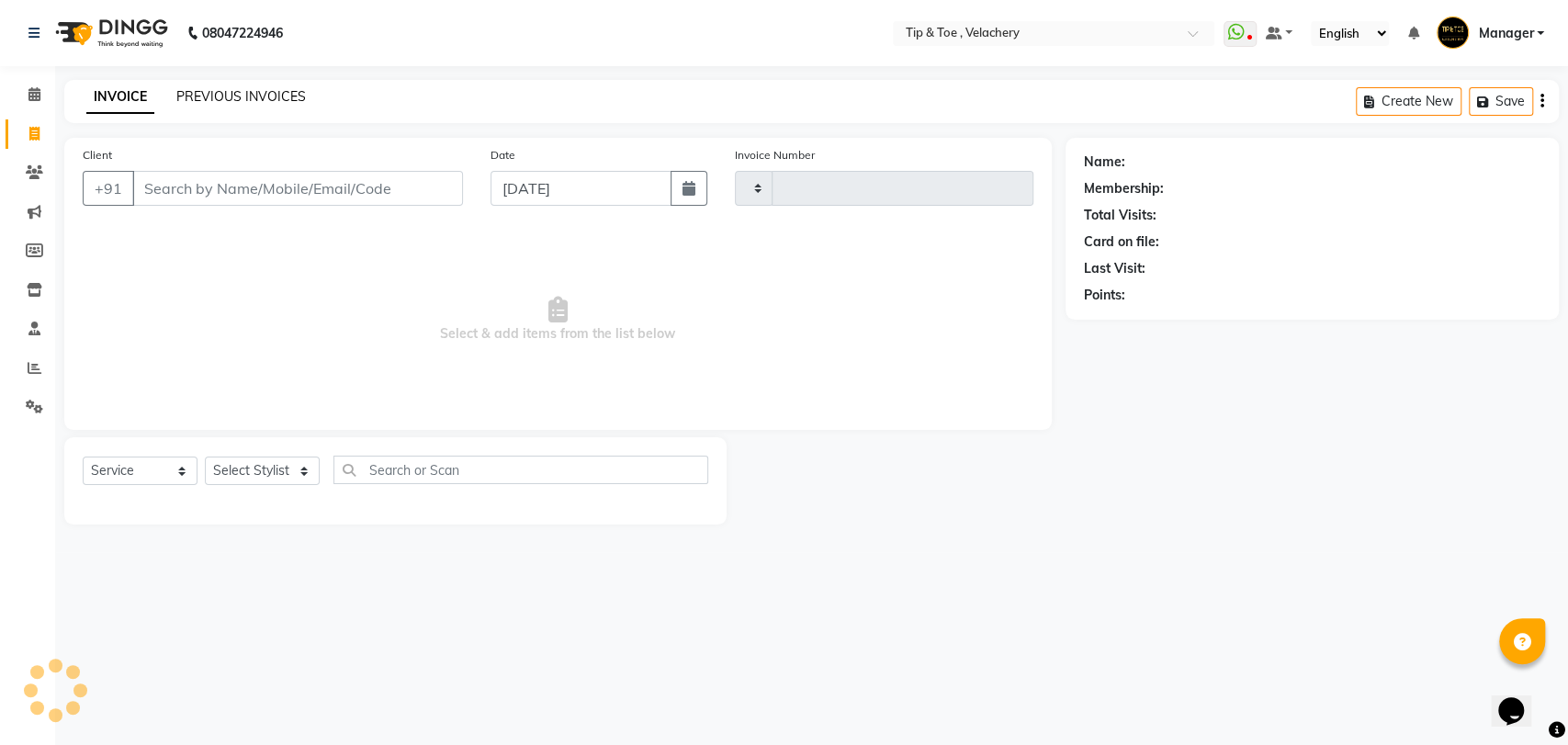
type input "2008"
select select "5863"
click at [198, 89] on link "PREVIOUS INVOICES" at bounding box center [241, 95] width 129 height 16
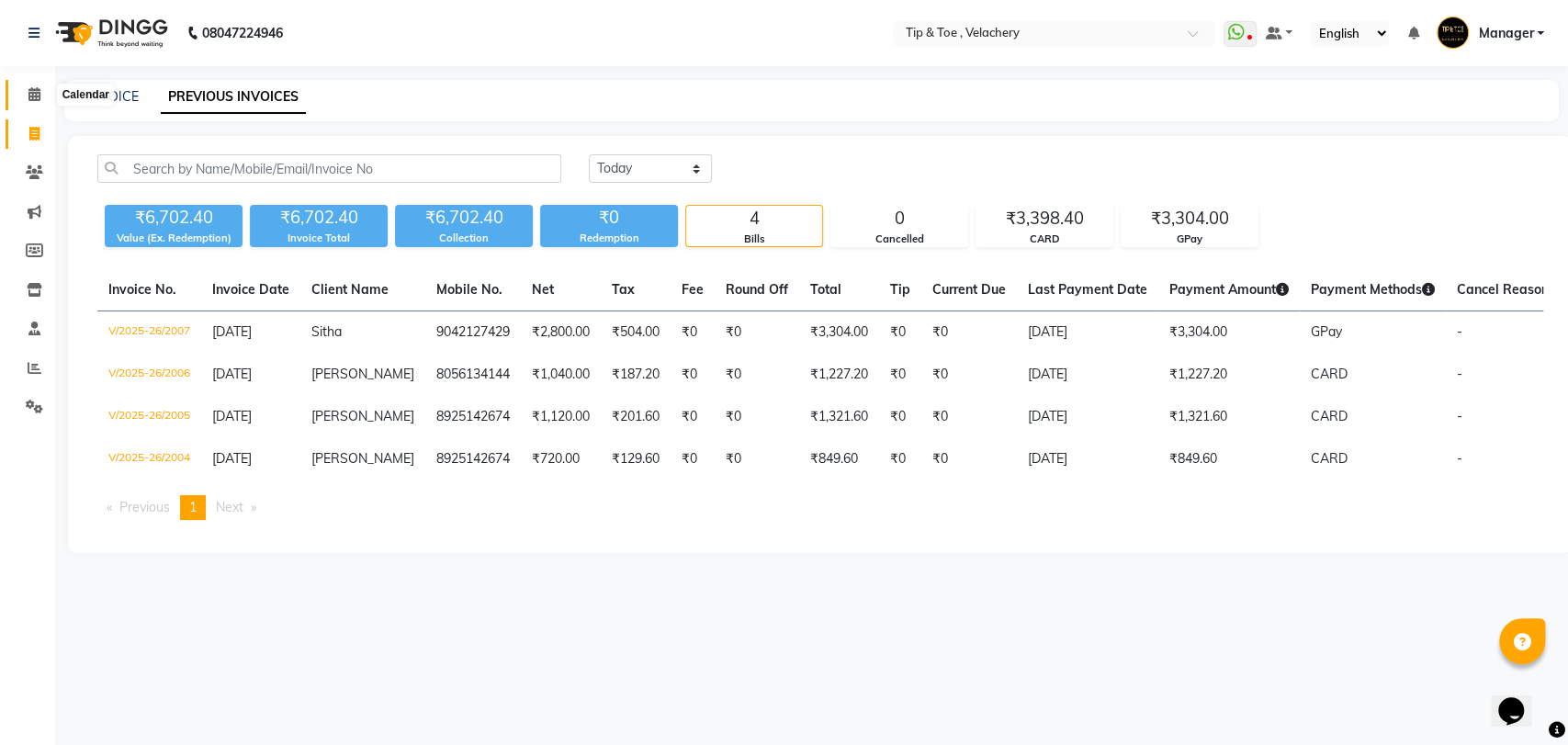
click at [25, 90] on span at bounding box center [34, 95] width 32 height 21
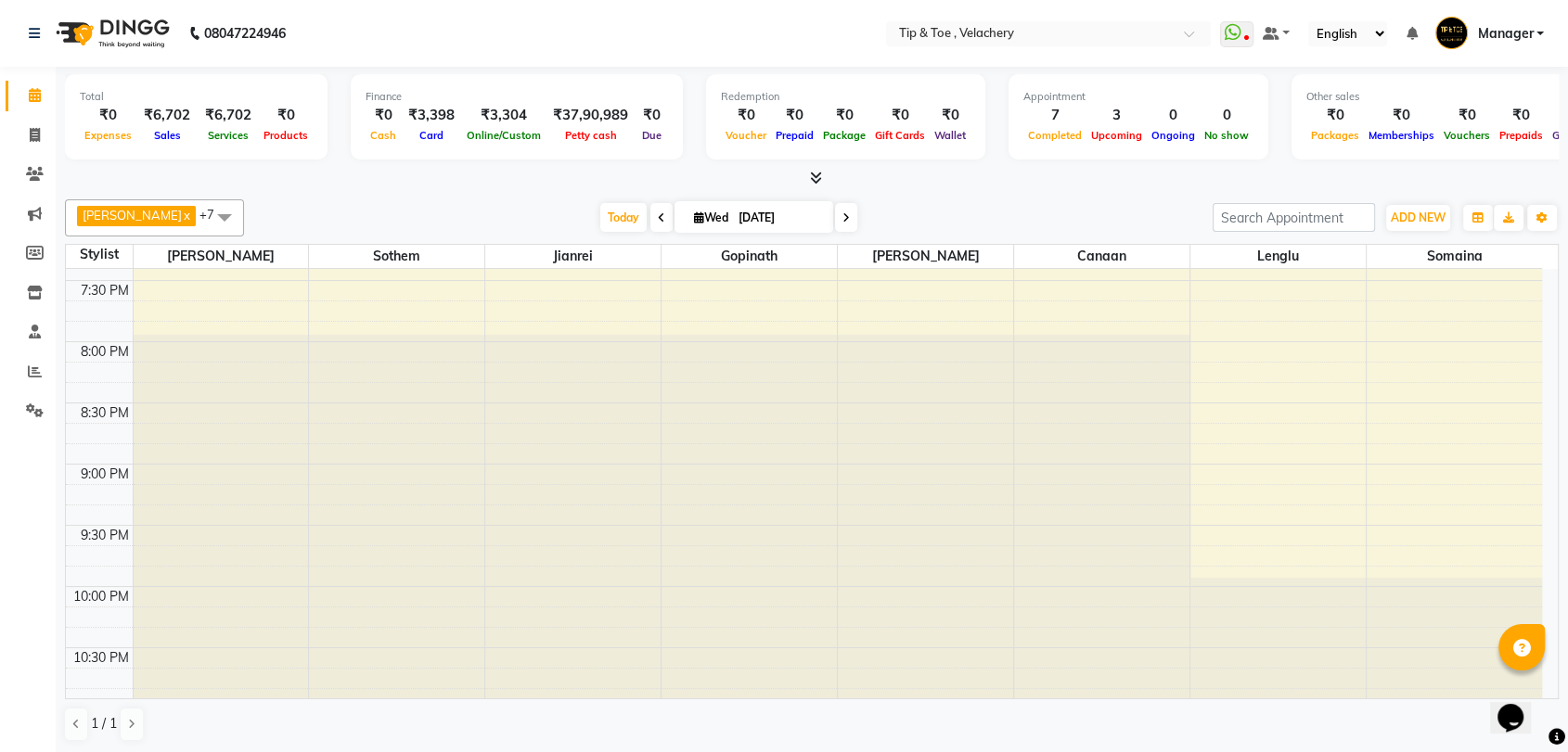
scroll to position [644, 0]
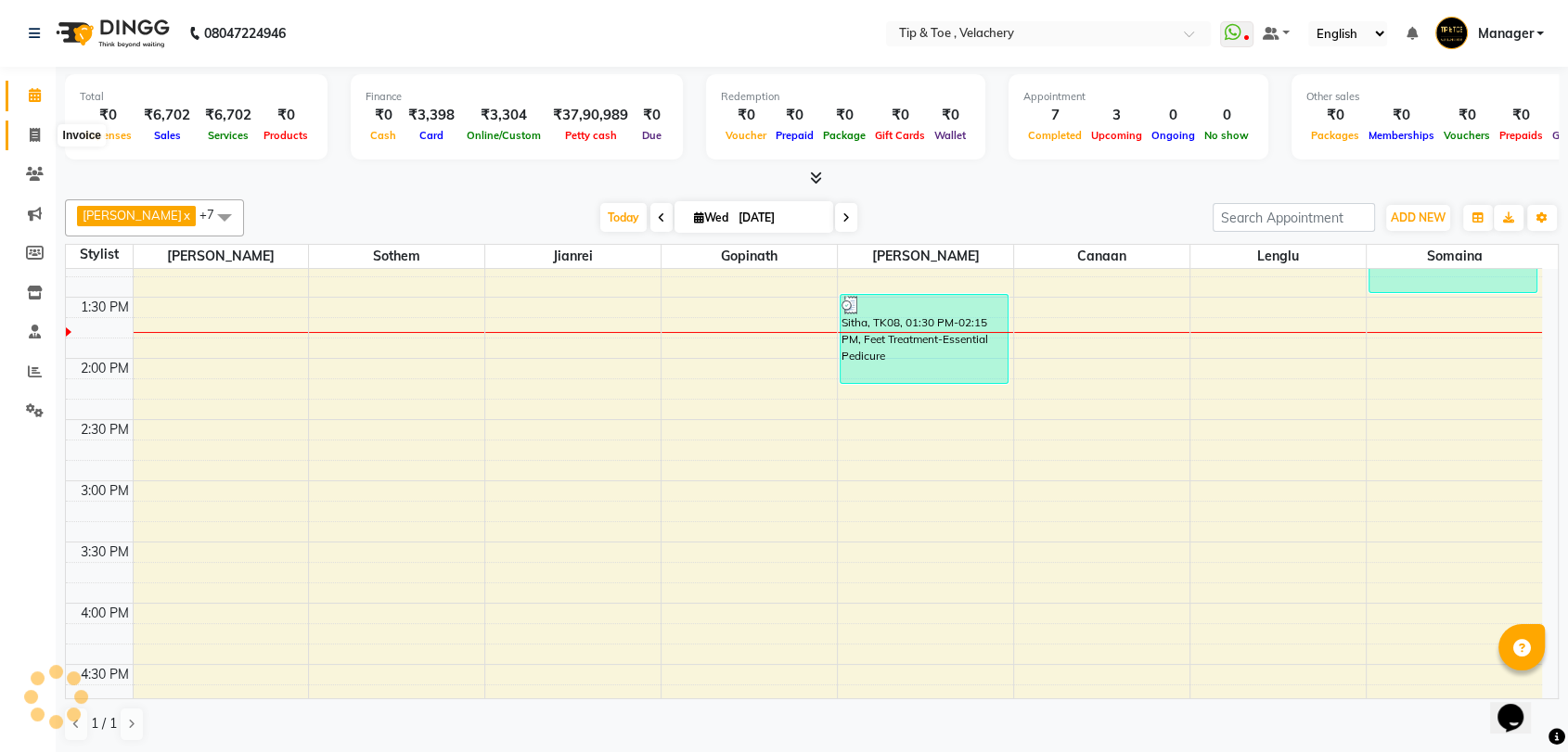
click at [36, 129] on icon at bounding box center [34, 135] width 11 height 14
select select "service"
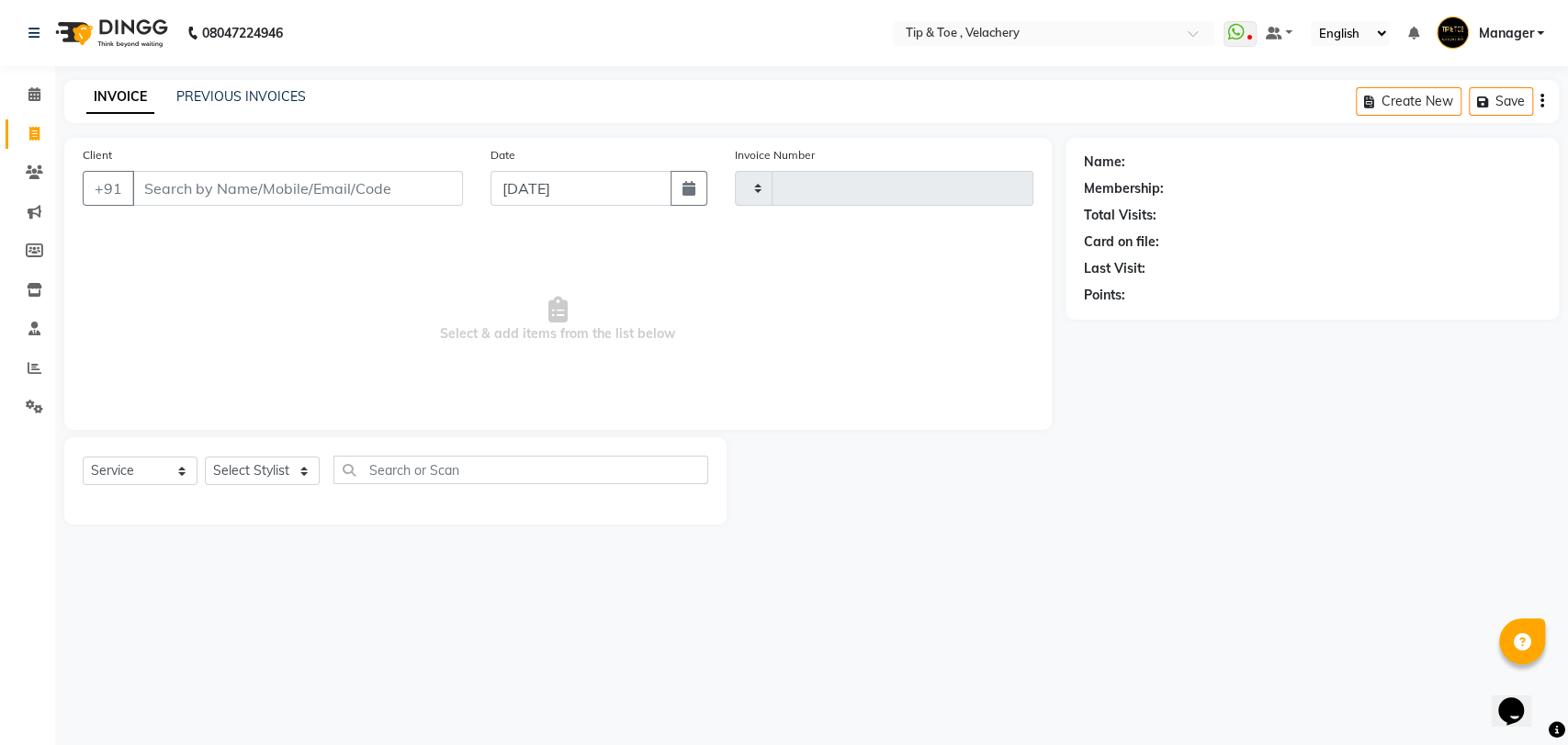
type input "2008"
select select "5863"
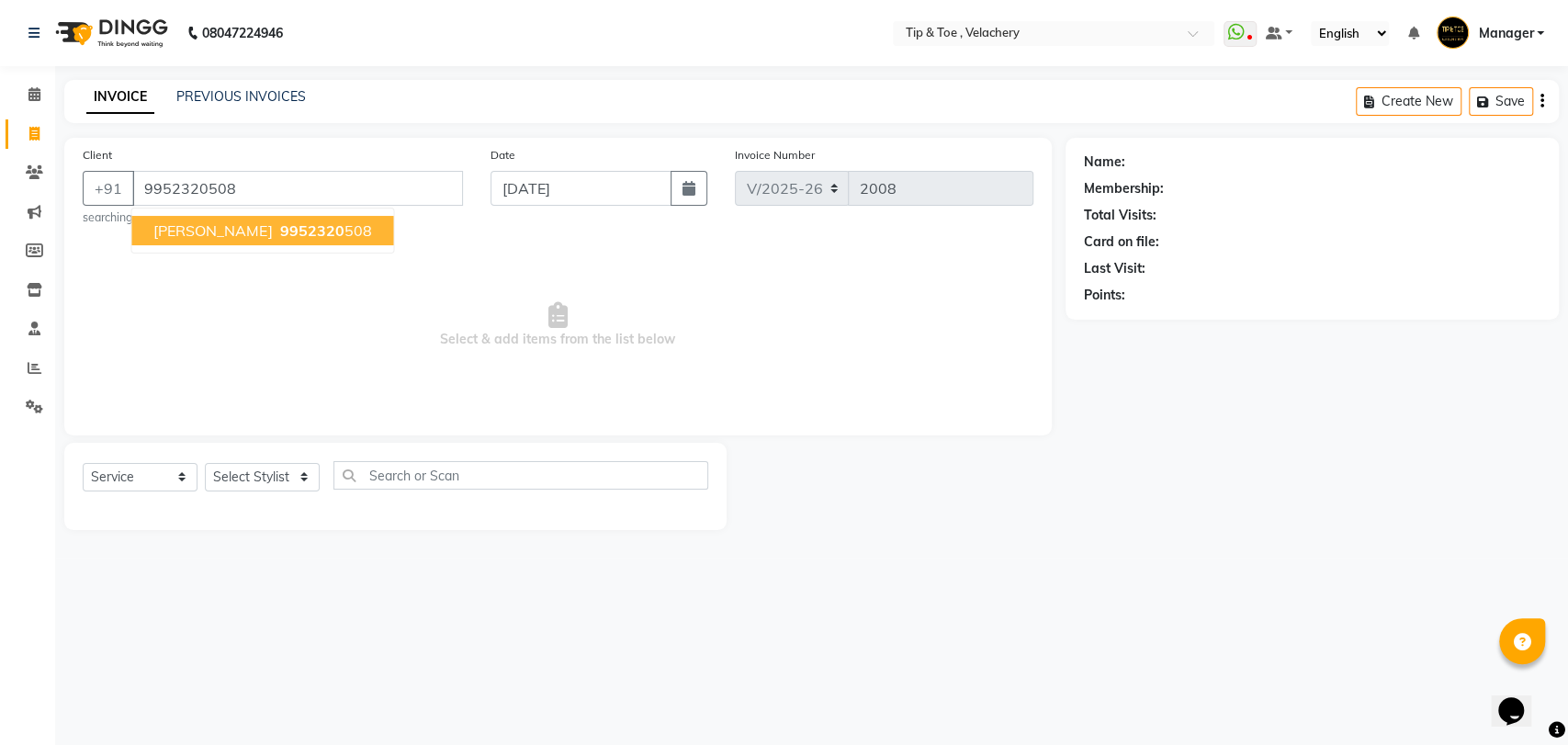
type input "9952320508"
select select "1: Object"
click at [279, 234] on span "9952320" at bounding box center [311, 230] width 64 height 18
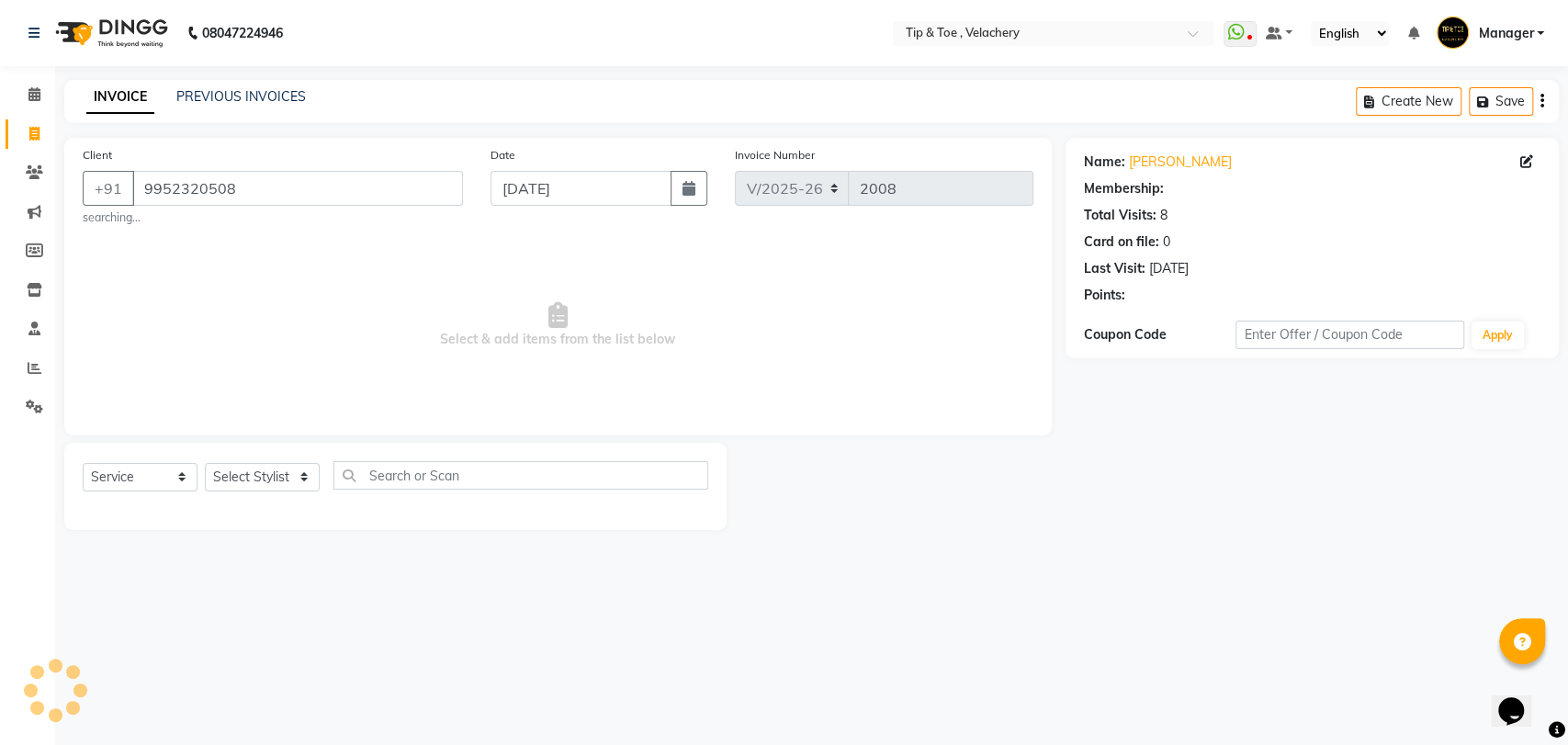
select select "1: Object"
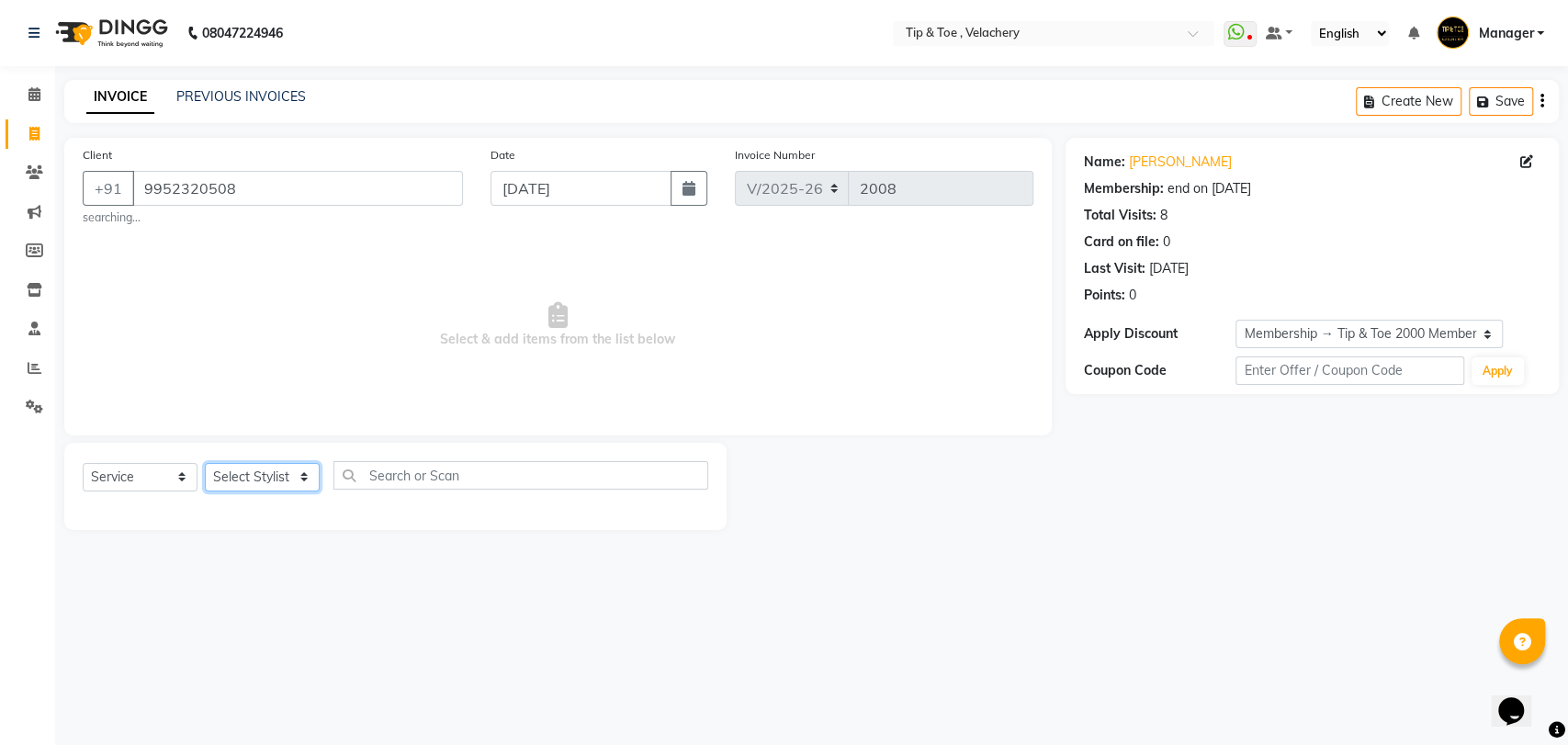
click at [296, 482] on select "Select Stylist Afroz Canaan Gopinath Jianrei Joycee Lenglu Manager Sharmila Som…" at bounding box center [262, 477] width 114 height 28
select select "41021"
click at [205, 463] on select "Select Stylist Afroz Canaan Gopinath Jianrei Joycee Lenglu Manager Sharmila Som…" at bounding box center [262, 477] width 114 height 28
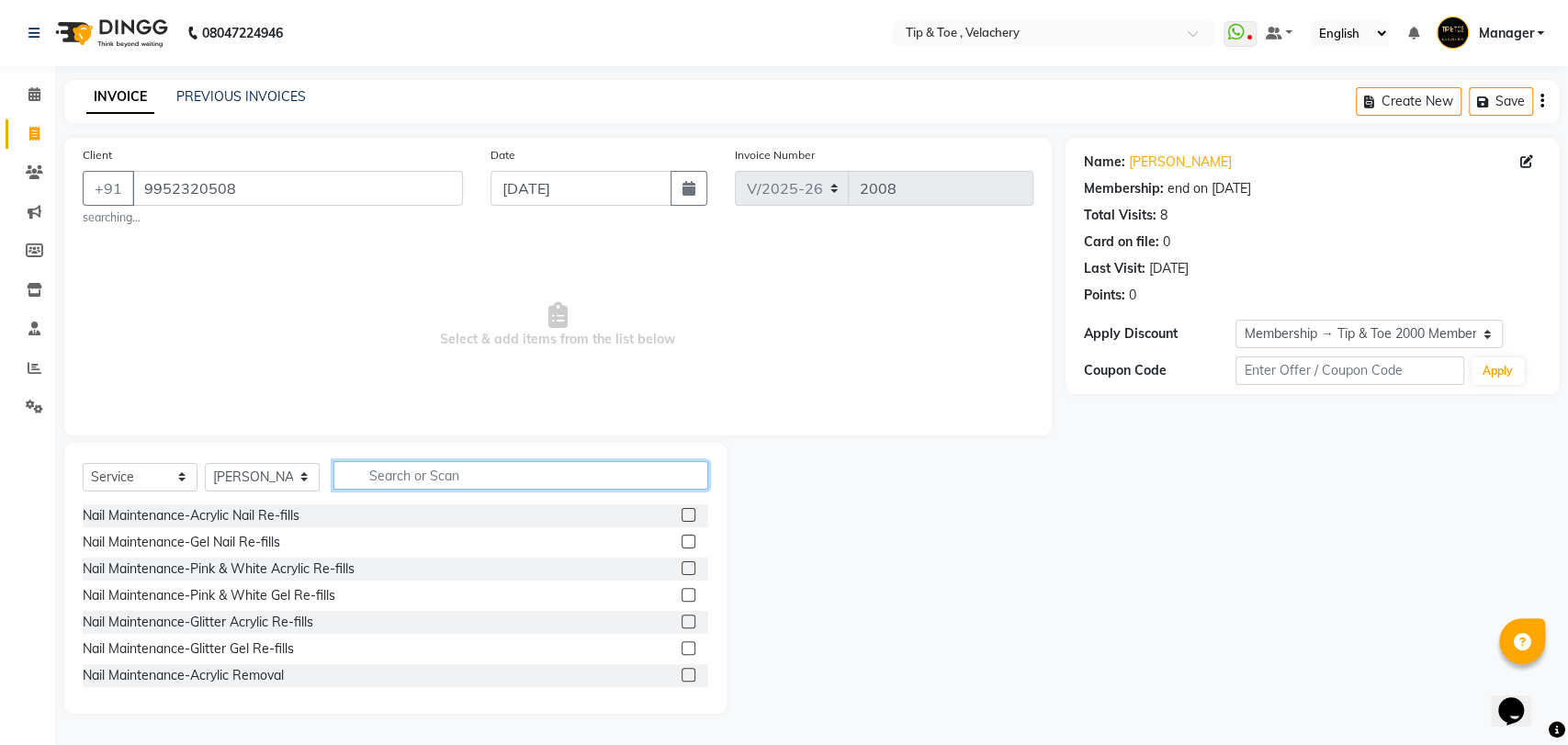
click at [377, 479] on input "text" at bounding box center [521, 476] width 374 height 28
type input "perm"
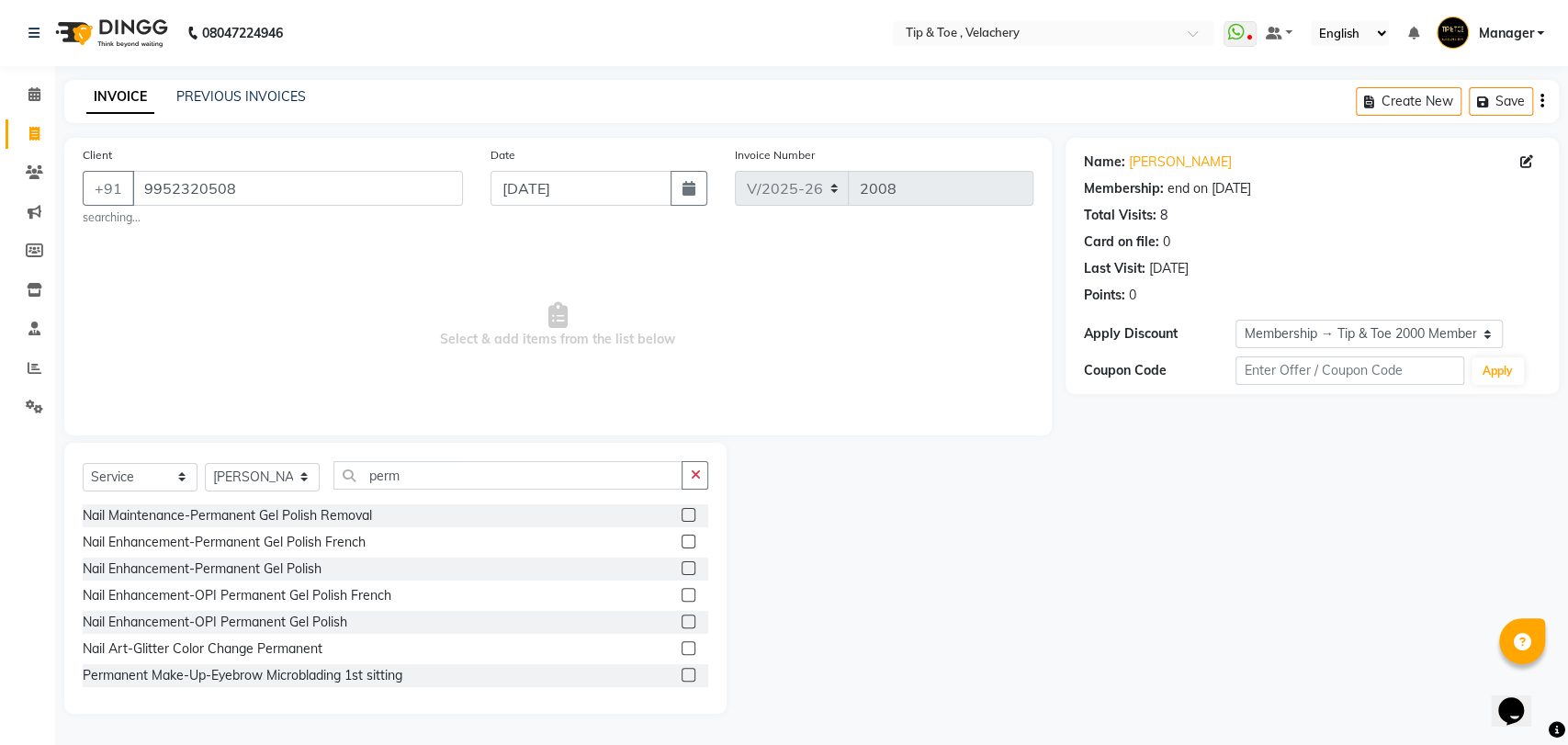
click at [681, 566] on label at bounding box center [688, 568] width 14 height 14
click at [681, 566] on input "checkbox" at bounding box center [687, 569] width 12 height 12
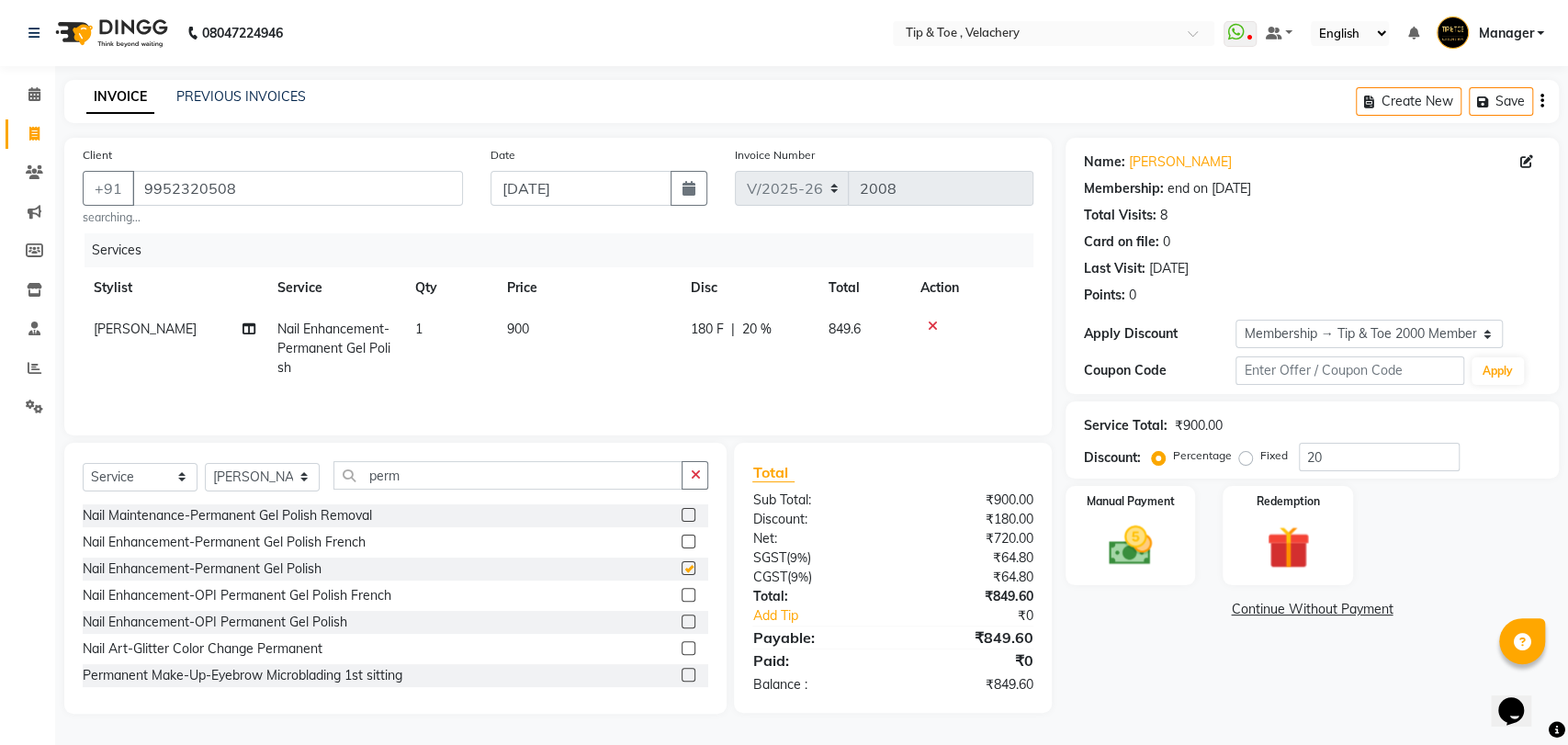
checkbox input "false"
click at [1151, 543] on img at bounding box center [1129, 546] width 73 height 51
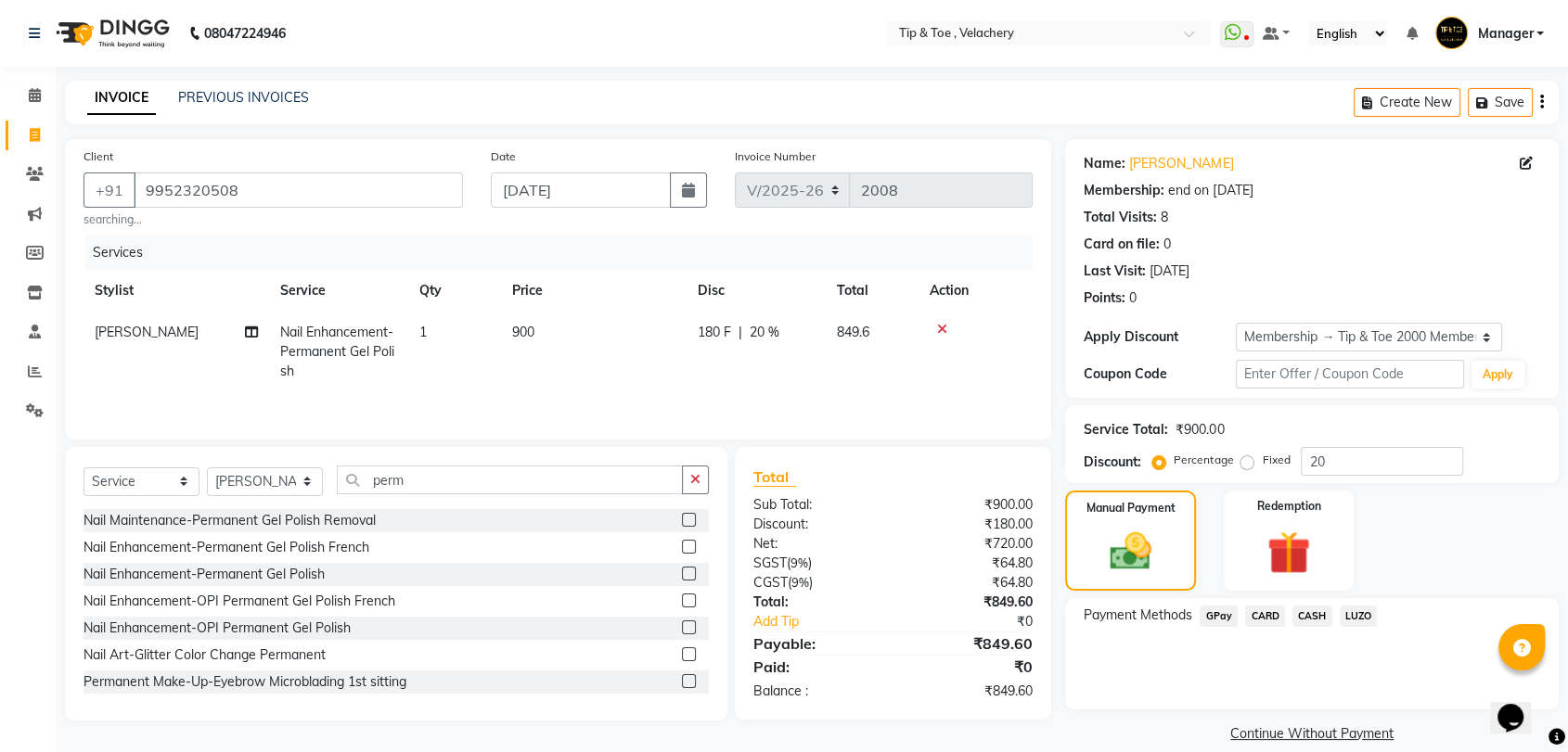
click at [1221, 616] on span "GPay" at bounding box center [1218, 616] width 38 height 21
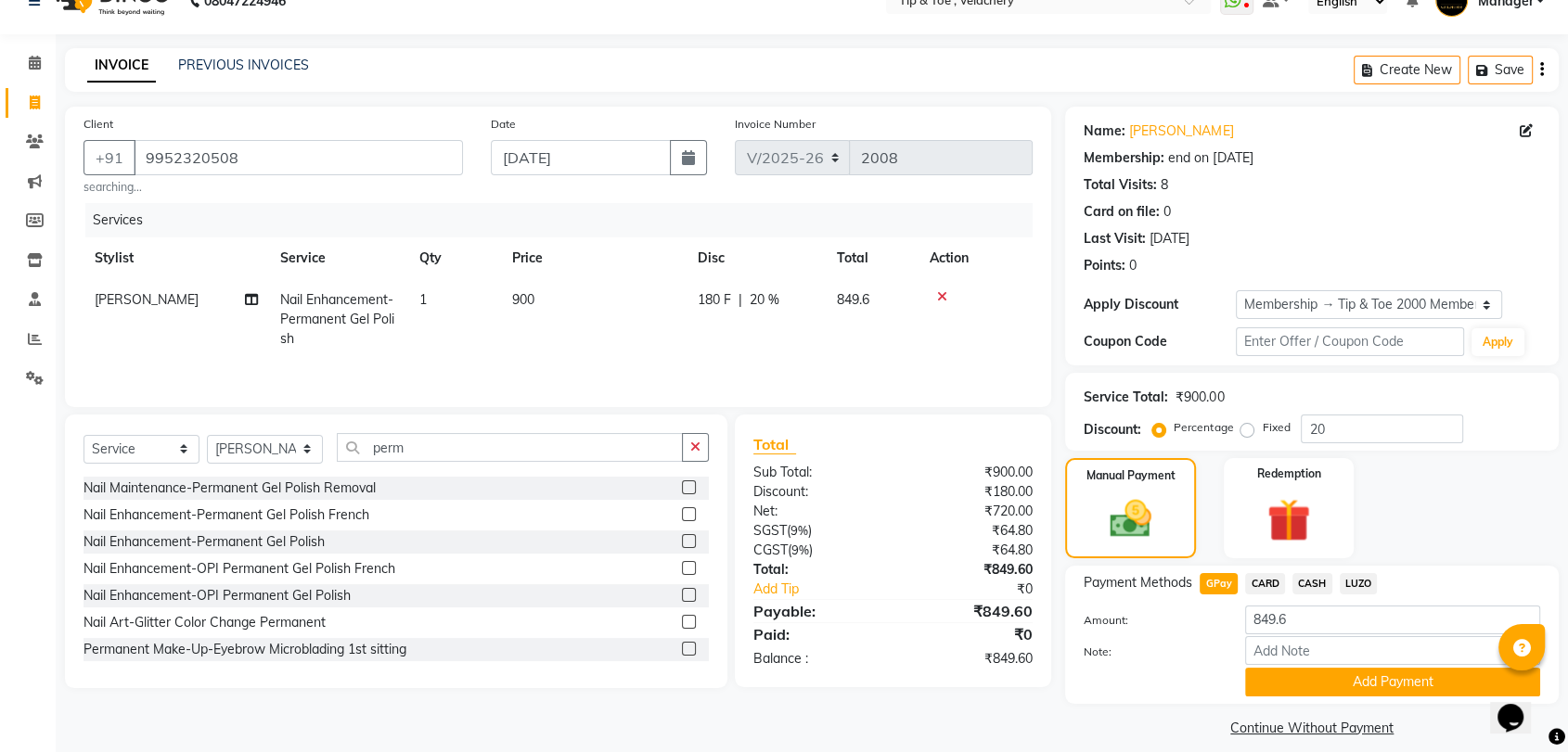
scroll to position [49, 0]
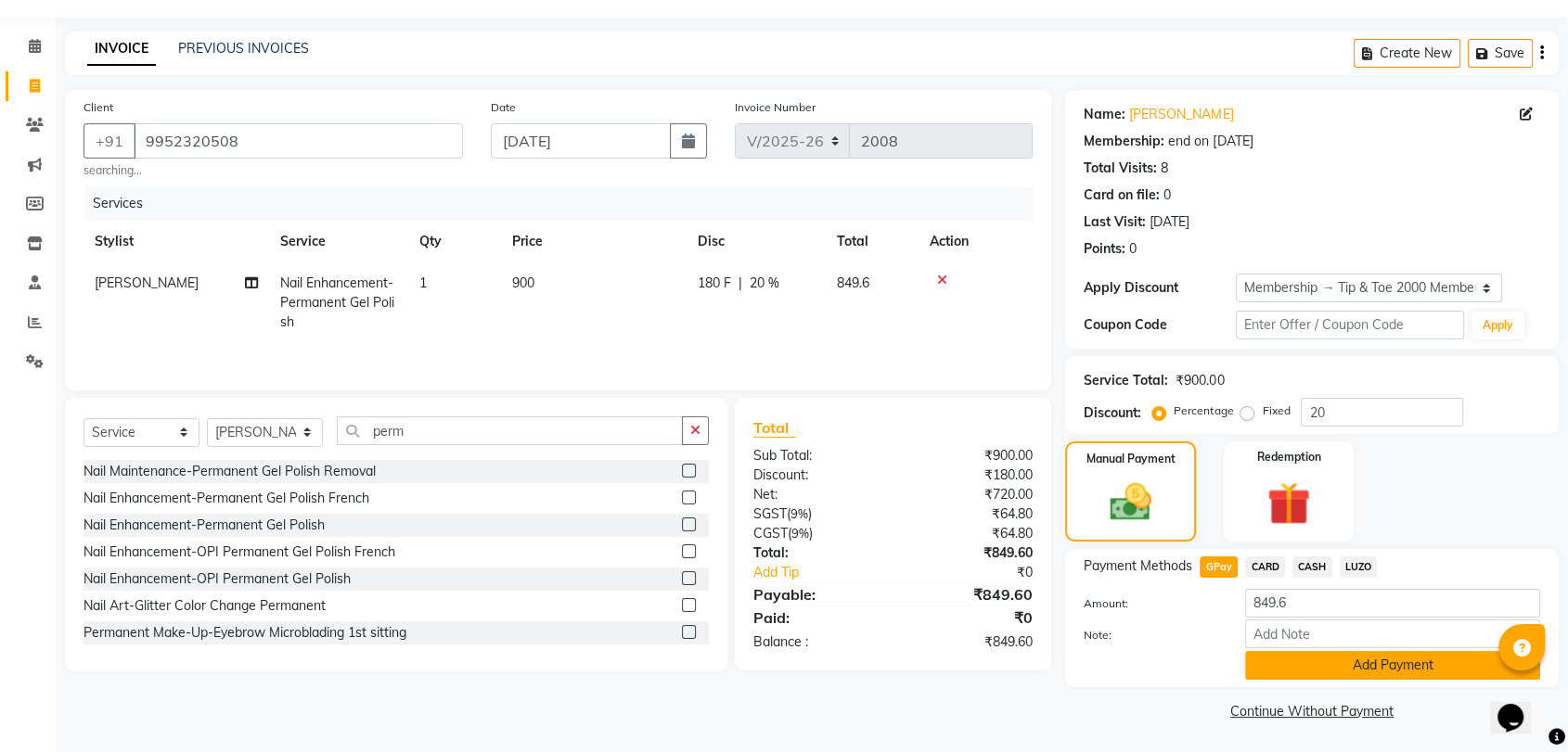
click at [1358, 662] on button "Add Payment" at bounding box center [1392, 665] width 295 height 29
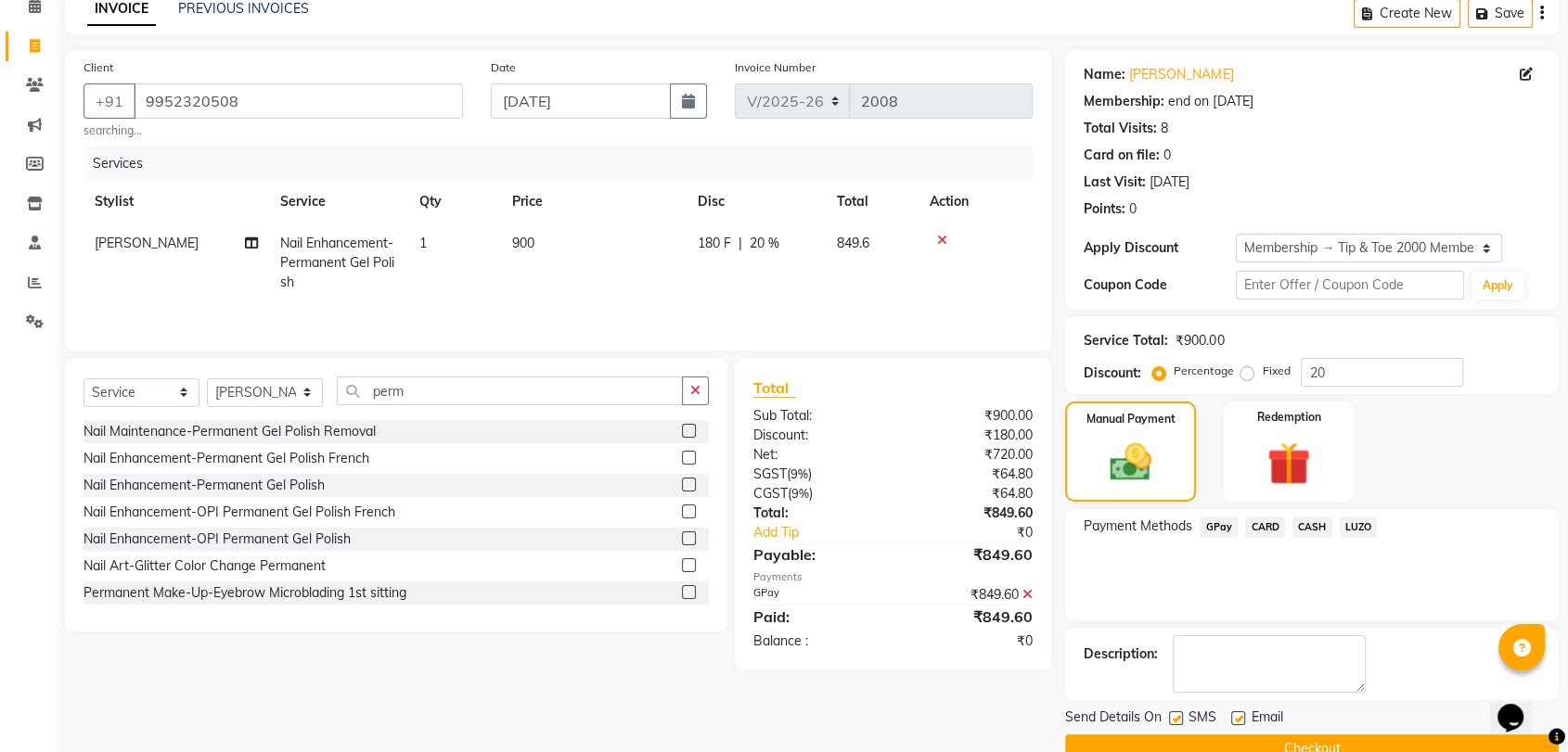
scroll to position [126, 0]
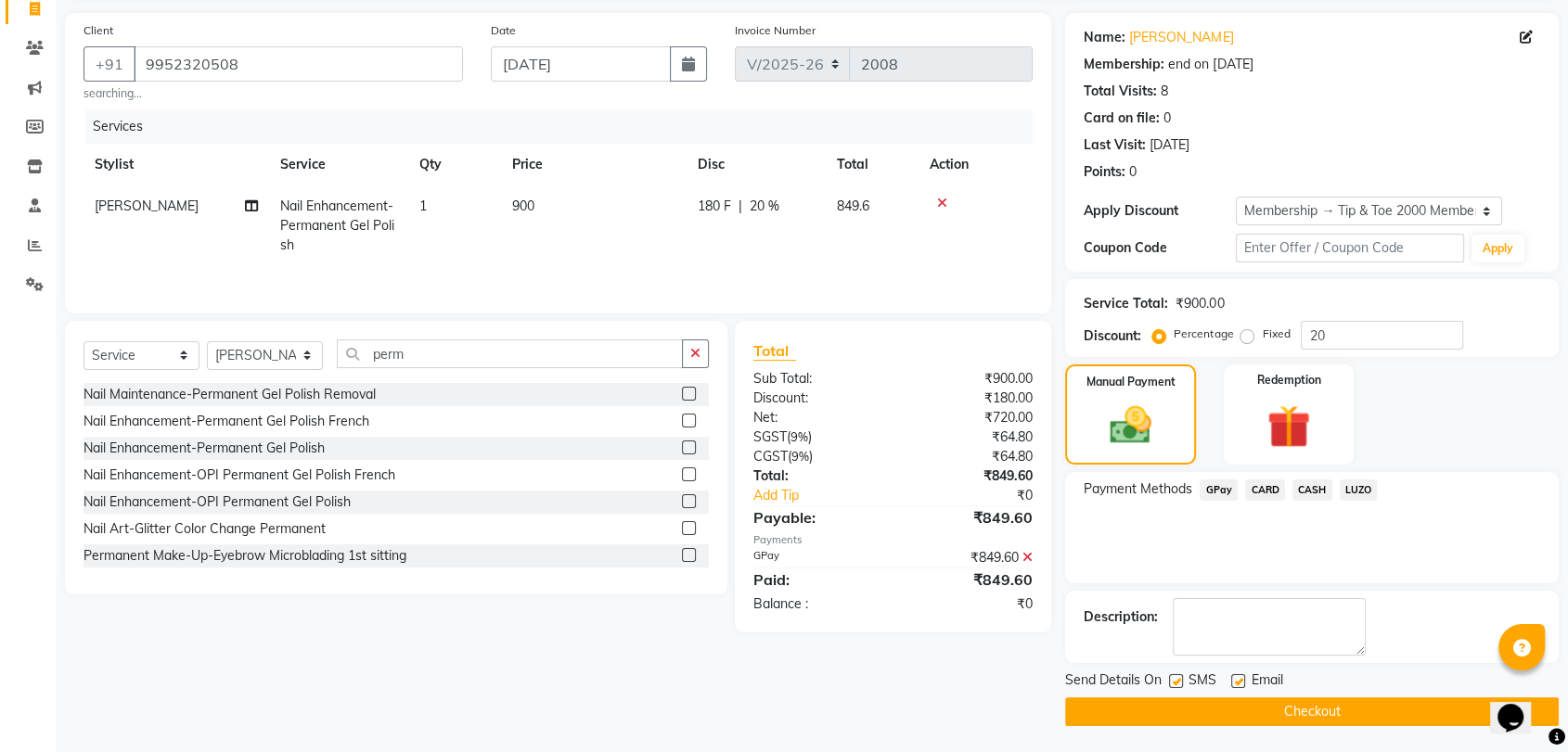
click at [1237, 677] on label at bounding box center [1238, 680] width 14 height 14
click at [1237, 677] on input "checkbox" at bounding box center [1237, 681] width 12 height 12
checkbox input "false"
click at [1214, 713] on button "Checkout" at bounding box center [1311, 712] width 494 height 29
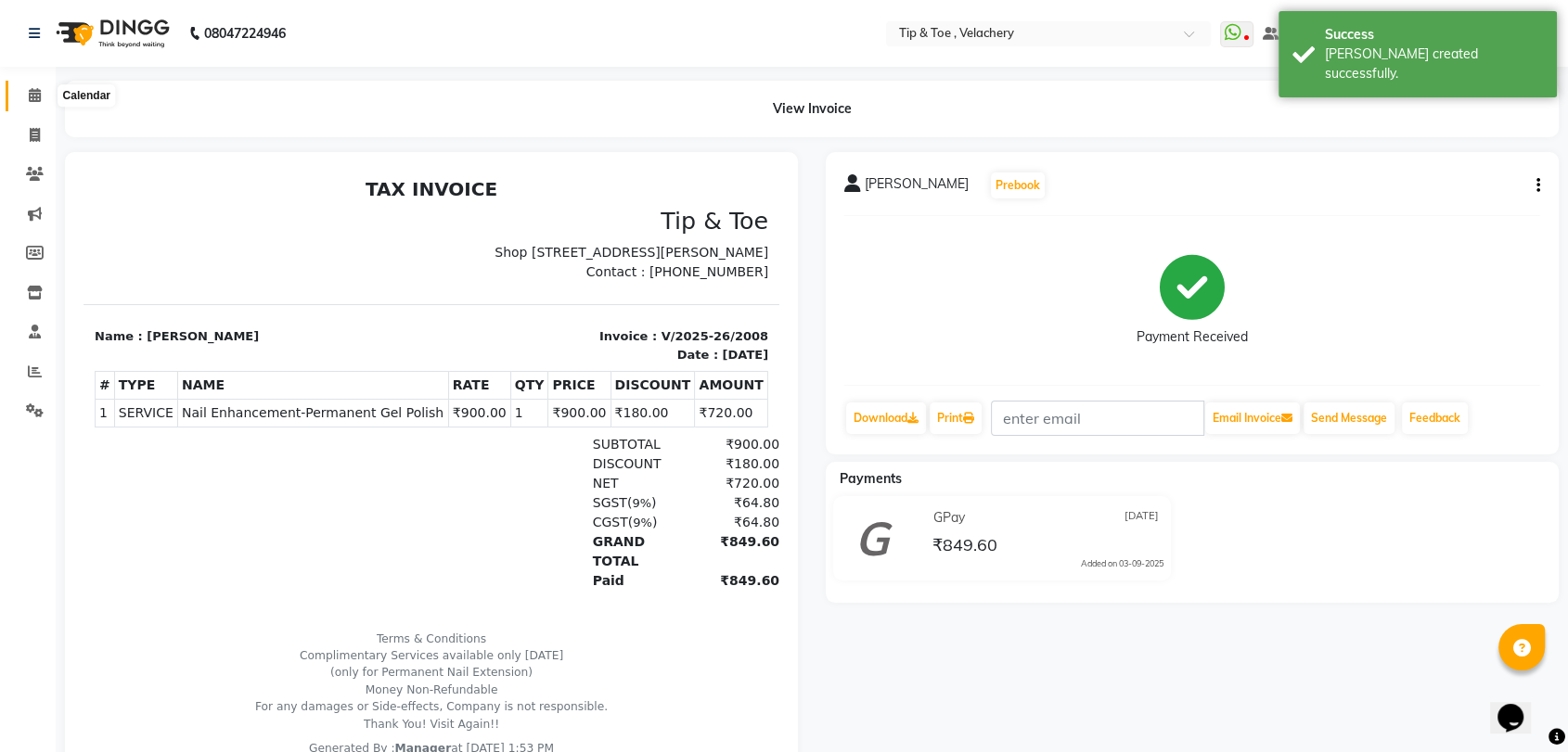
click at [33, 106] on span at bounding box center [34, 95] width 32 height 21
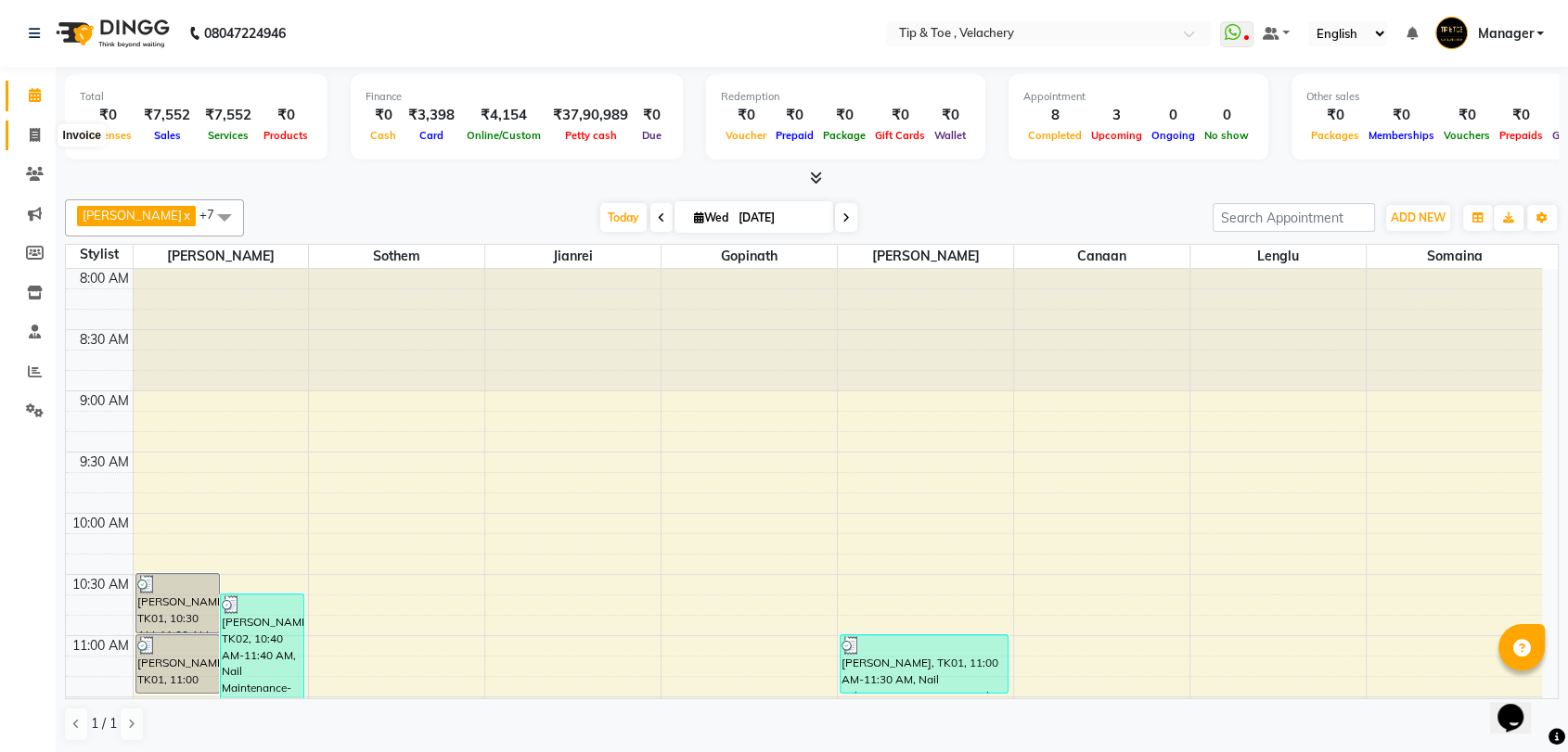
click at [27, 134] on span at bounding box center [34, 136] width 32 height 21
select select "service"
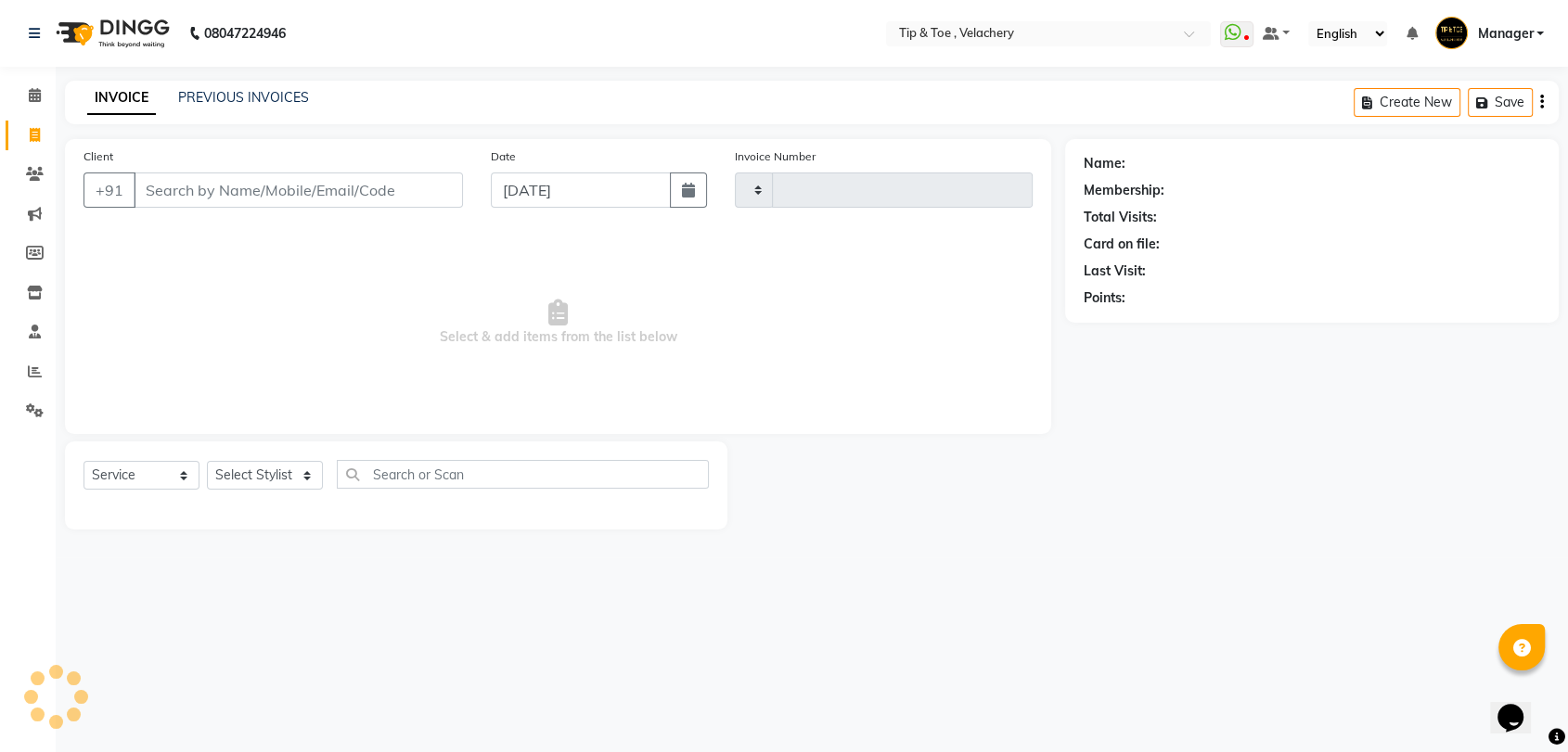
type input "2009"
select select "5863"
click at [210, 97] on link "PREVIOUS INVOICES" at bounding box center [244, 96] width 131 height 16
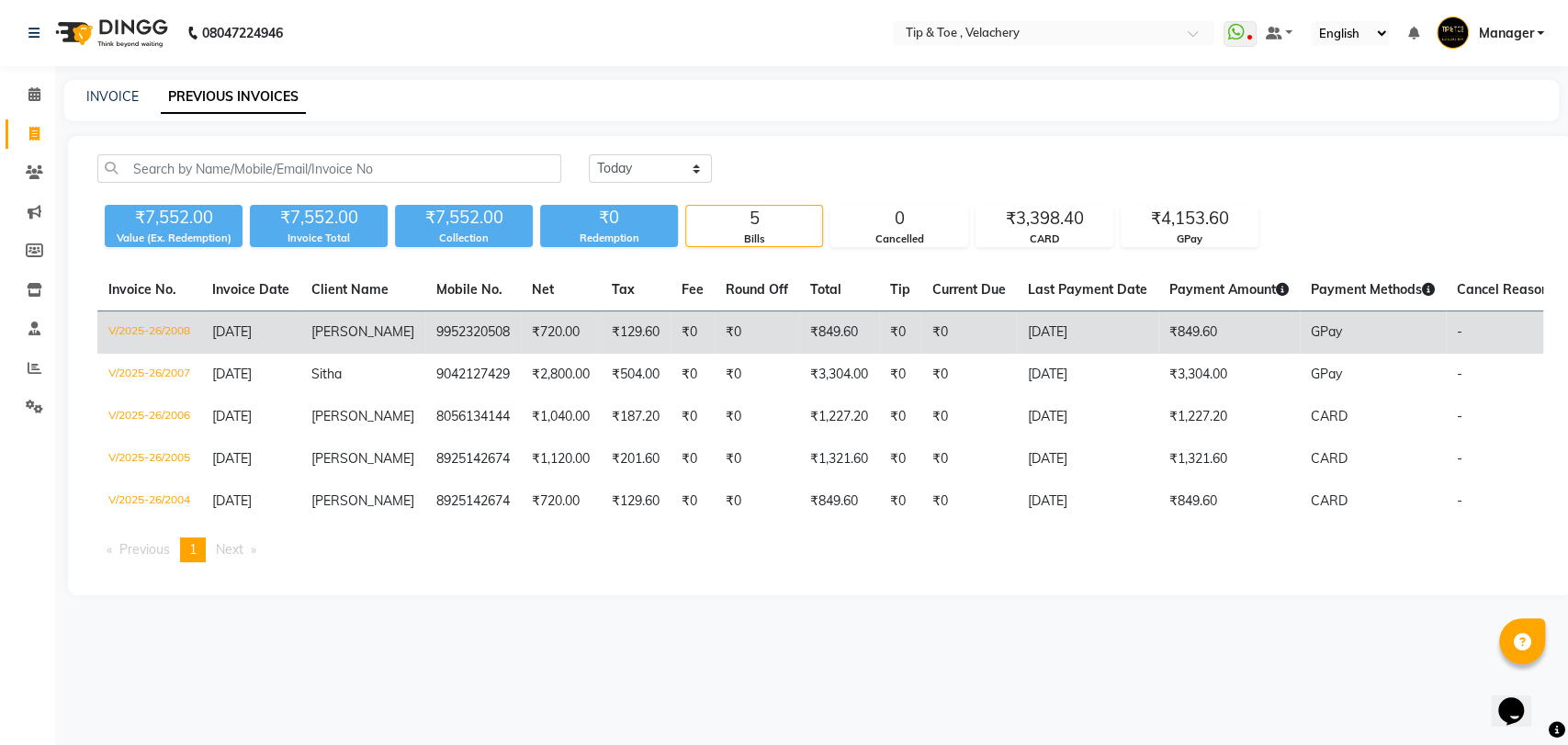
click at [472, 329] on td "9952320508" at bounding box center [473, 333] width 95 height 43
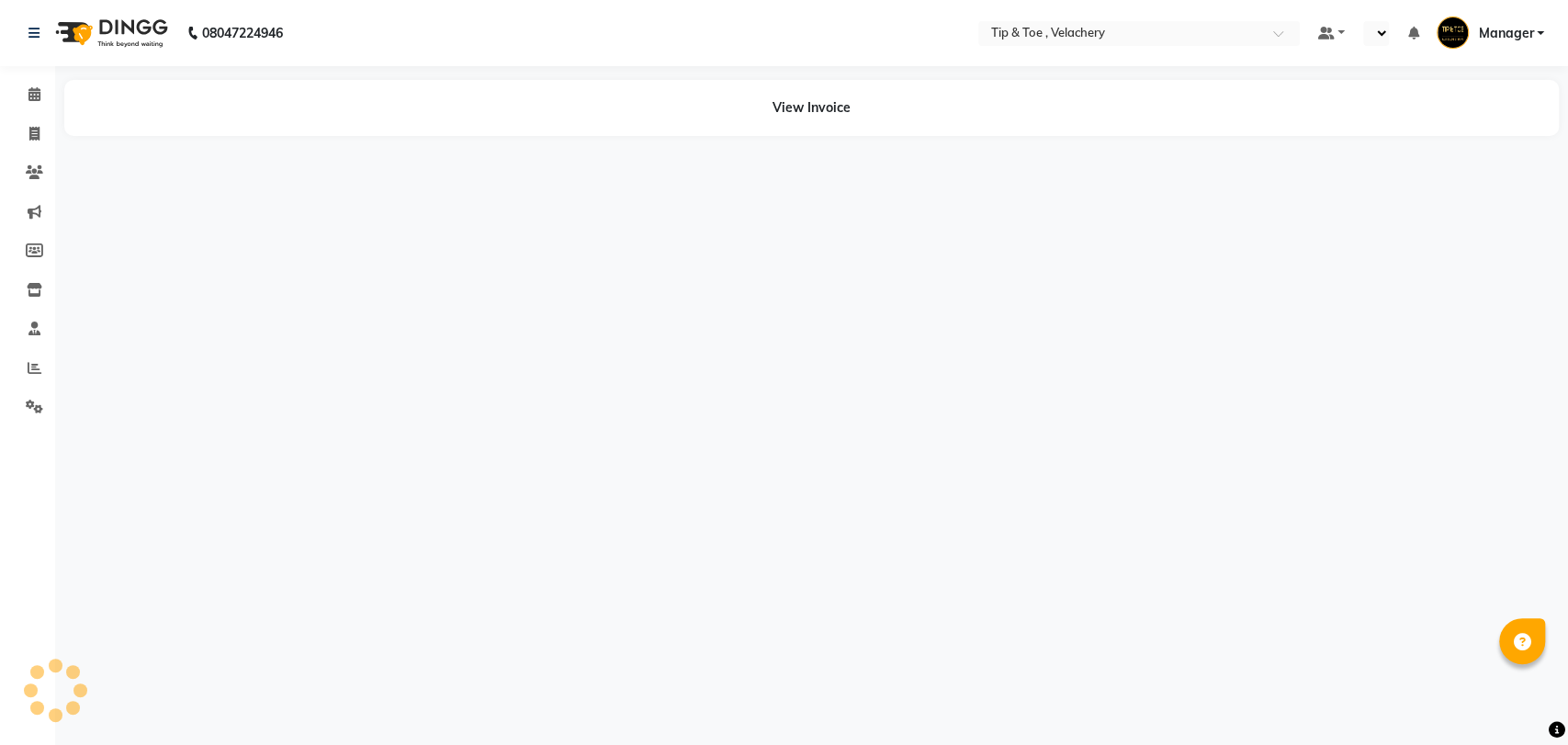
select select "en"
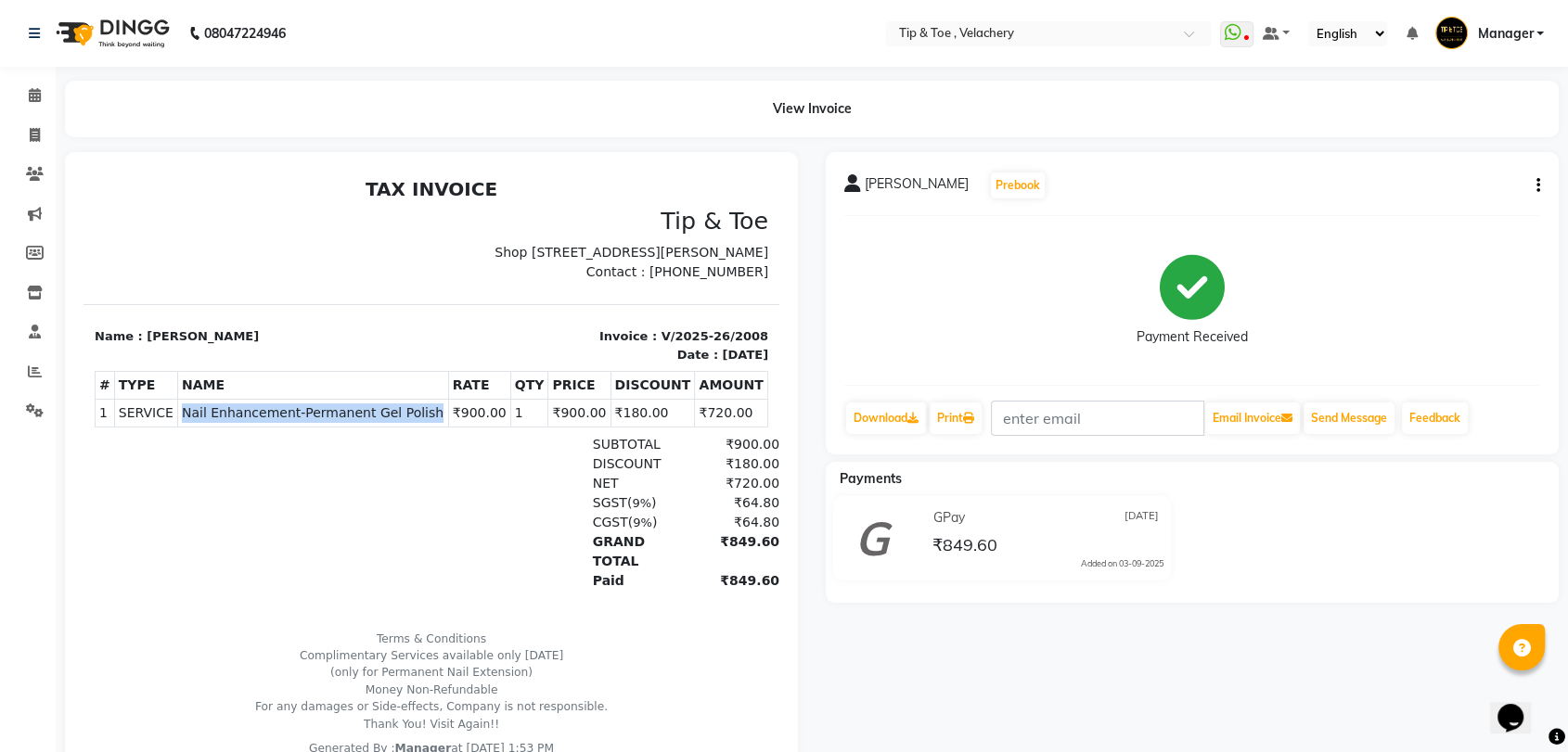
drag, startPoint x: 171, startPoint y: 432, endPoint x: 419, endPoint y: 425, distance: 248.1
click at [419, 425] on tr "1 SERVICE SERVICE Nail Enhancement-Permanent Gel Polish ₹900.00 1" at bounding box center [432, 413] width 672 height 28
copy tr "SERVICE Nail Enhancement-Permanent Gel Polish"
click at [417, 421] on td "SERVICE Nail Enhancement-Permanent Gel Polish" at bounding box center [313, 413] width 271 height 28
click at [39, 136] on icon at bounding box center [34, 135] width 11 height 14
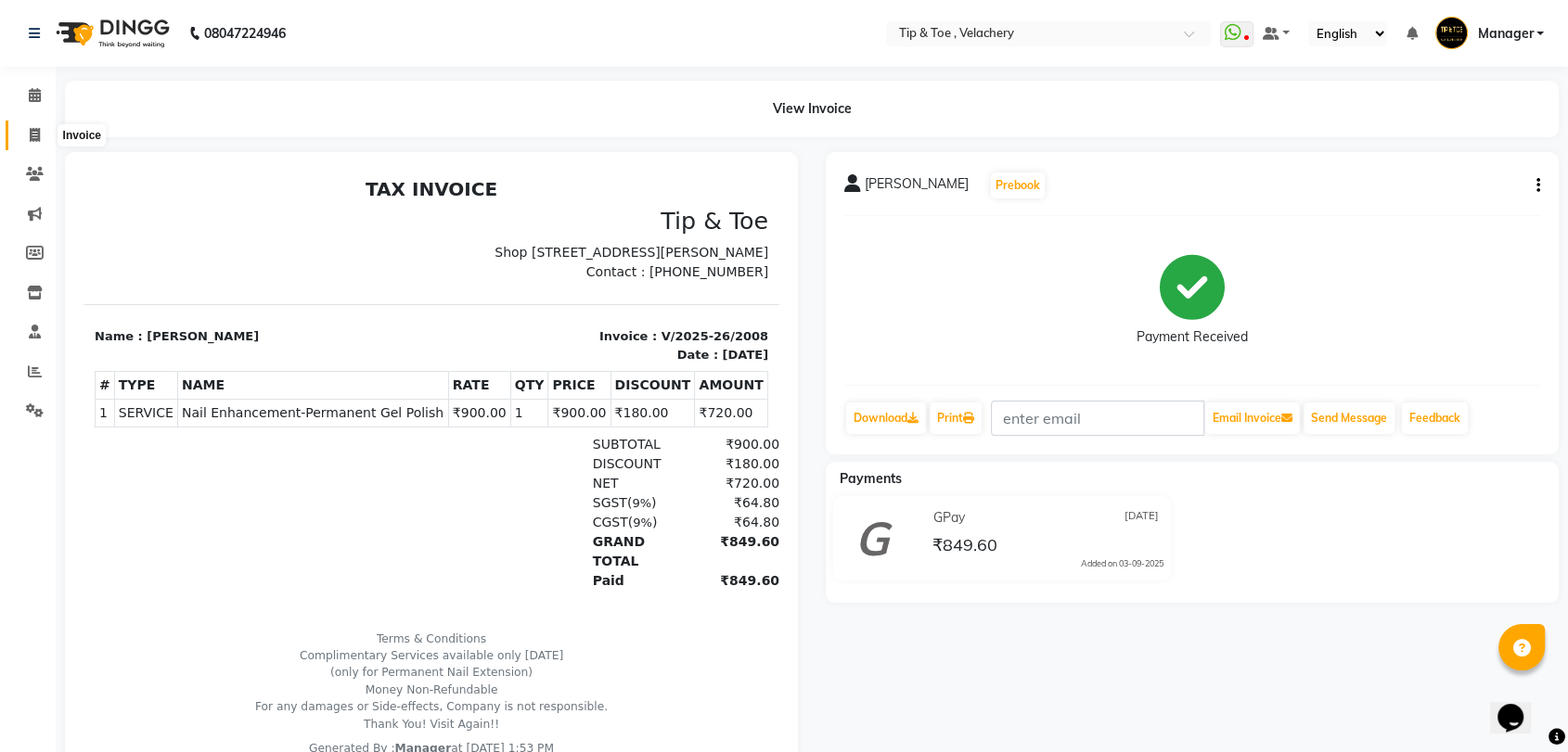
select select "service"
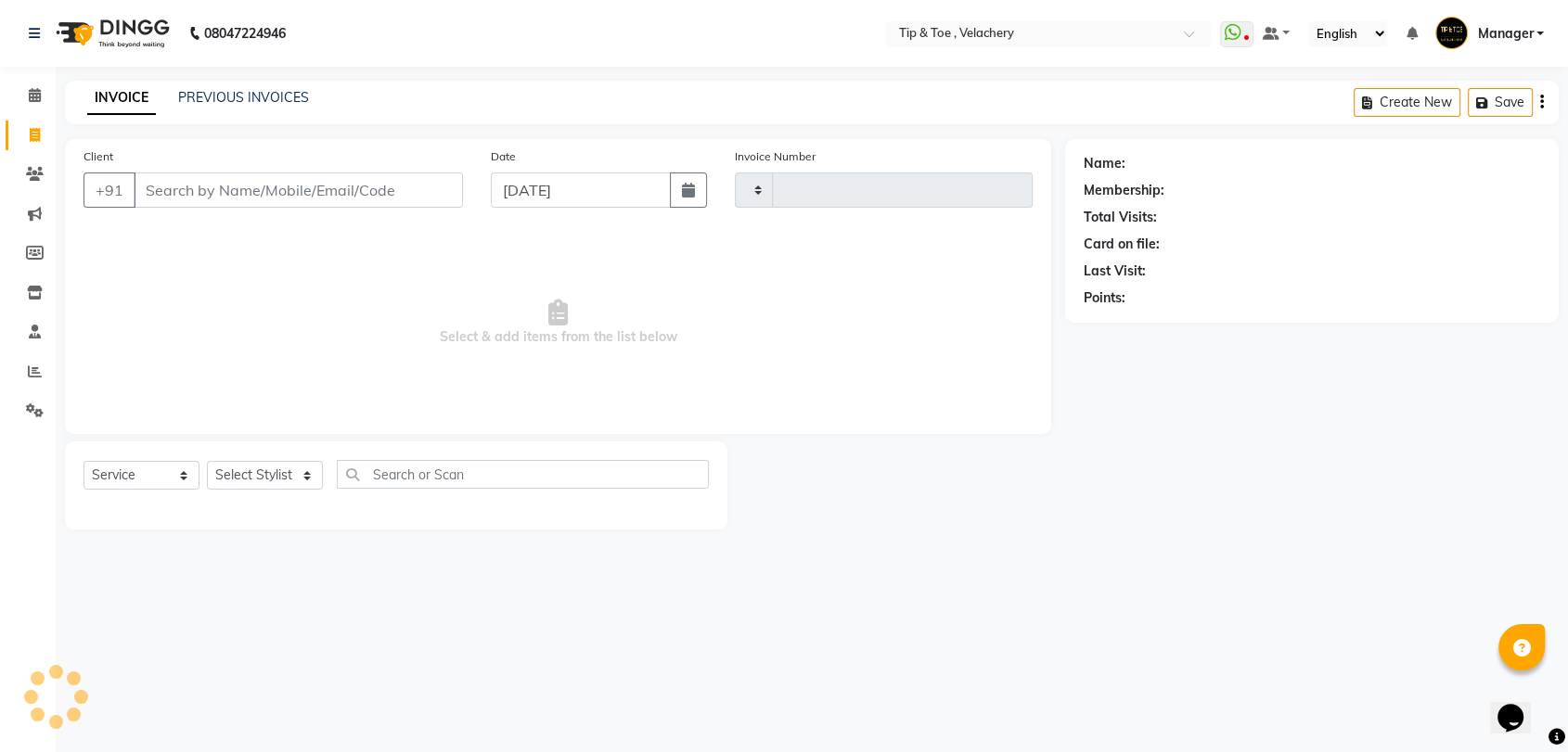
type input "2009"
select select "5863"
click at [190, 92] on link "PREVIOUS INVOICES" at bounding box center [244, 96] width 131 height 16
